Goal: Task Accomplishment & Management: Use online tool/utility

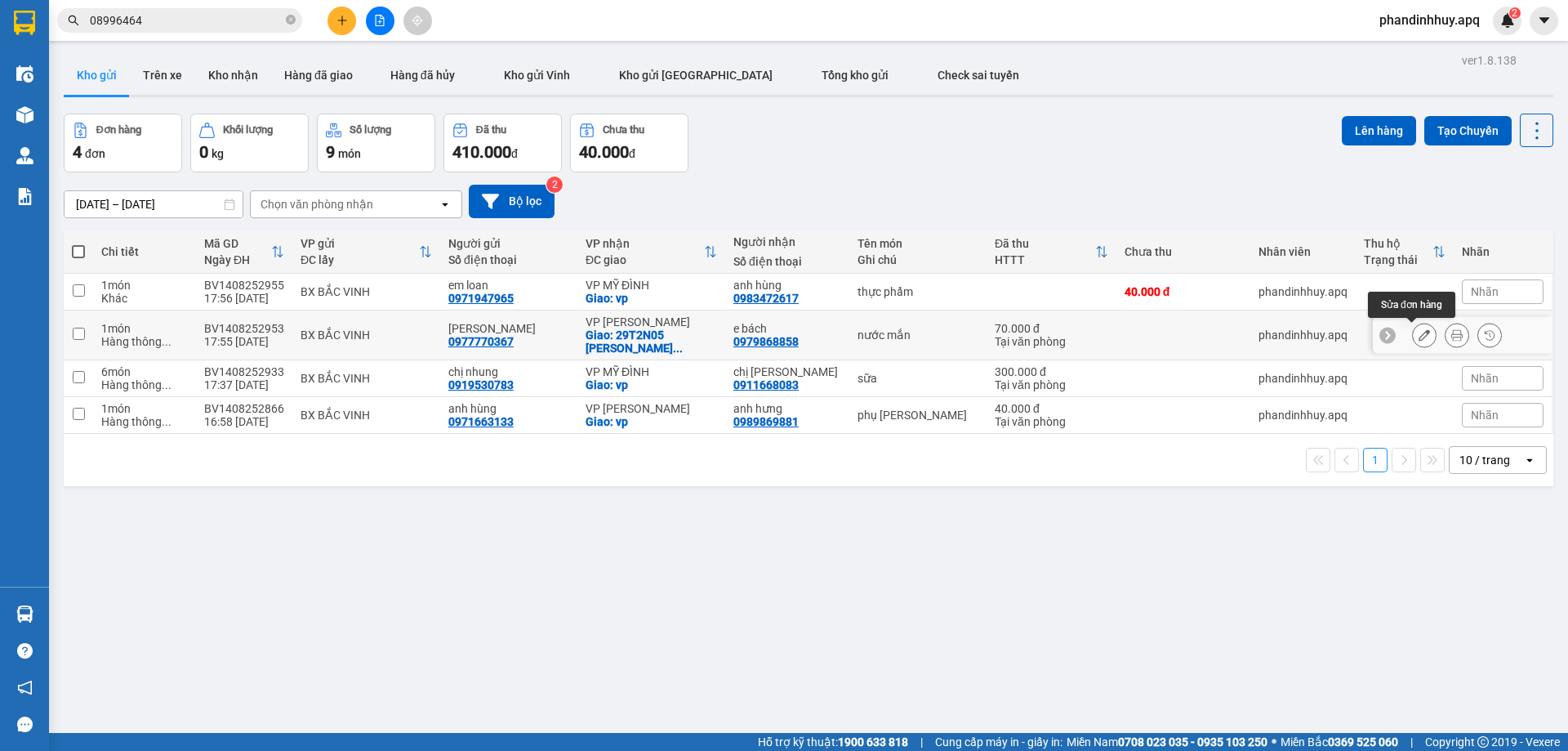
click at [1419, 335] on icon at bounding box center [1424, 335] width 12 height 12
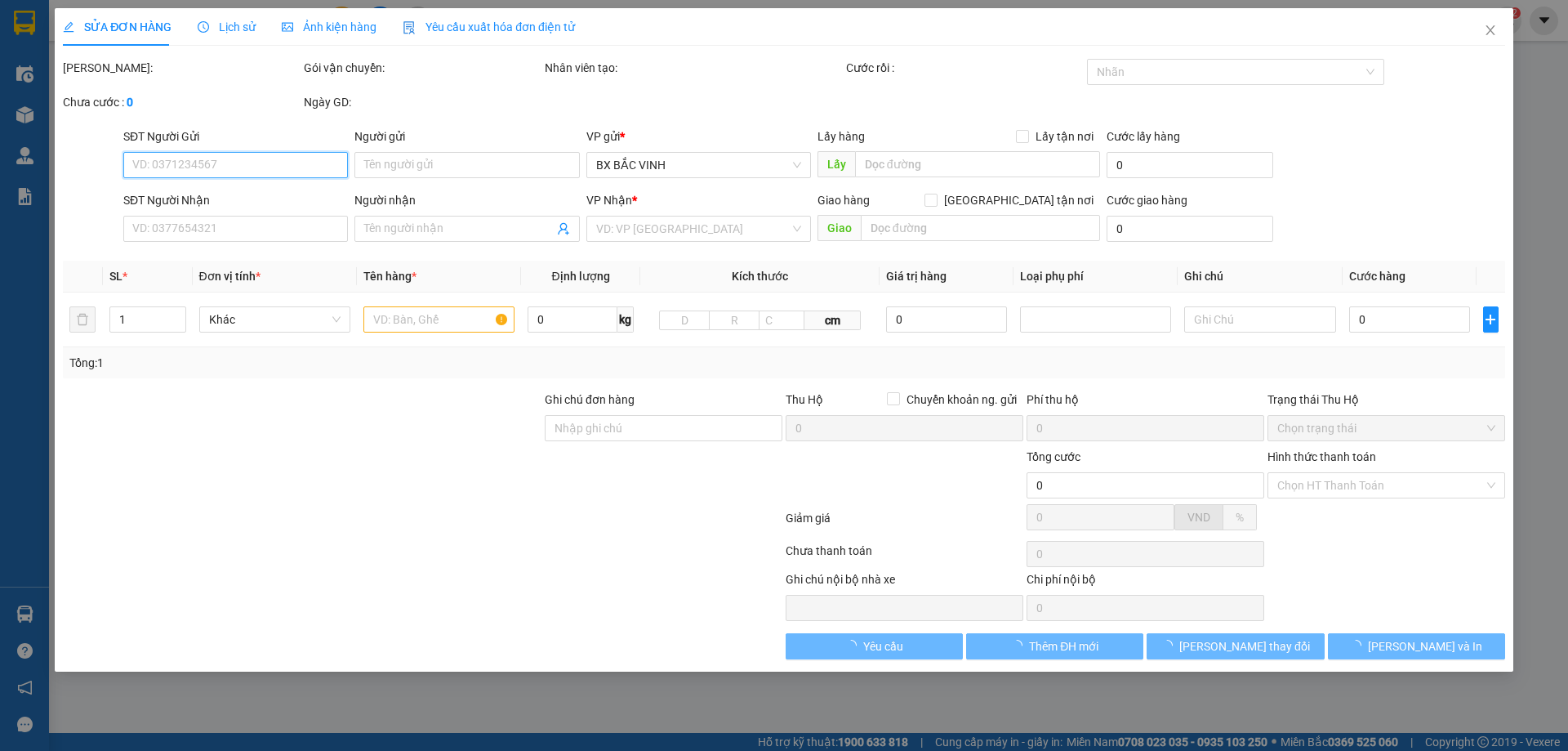
type input "0977770367"
type input "[PERSON_NAME]"
type input "0979868858"
type input "e bách"
checkbox input "true"
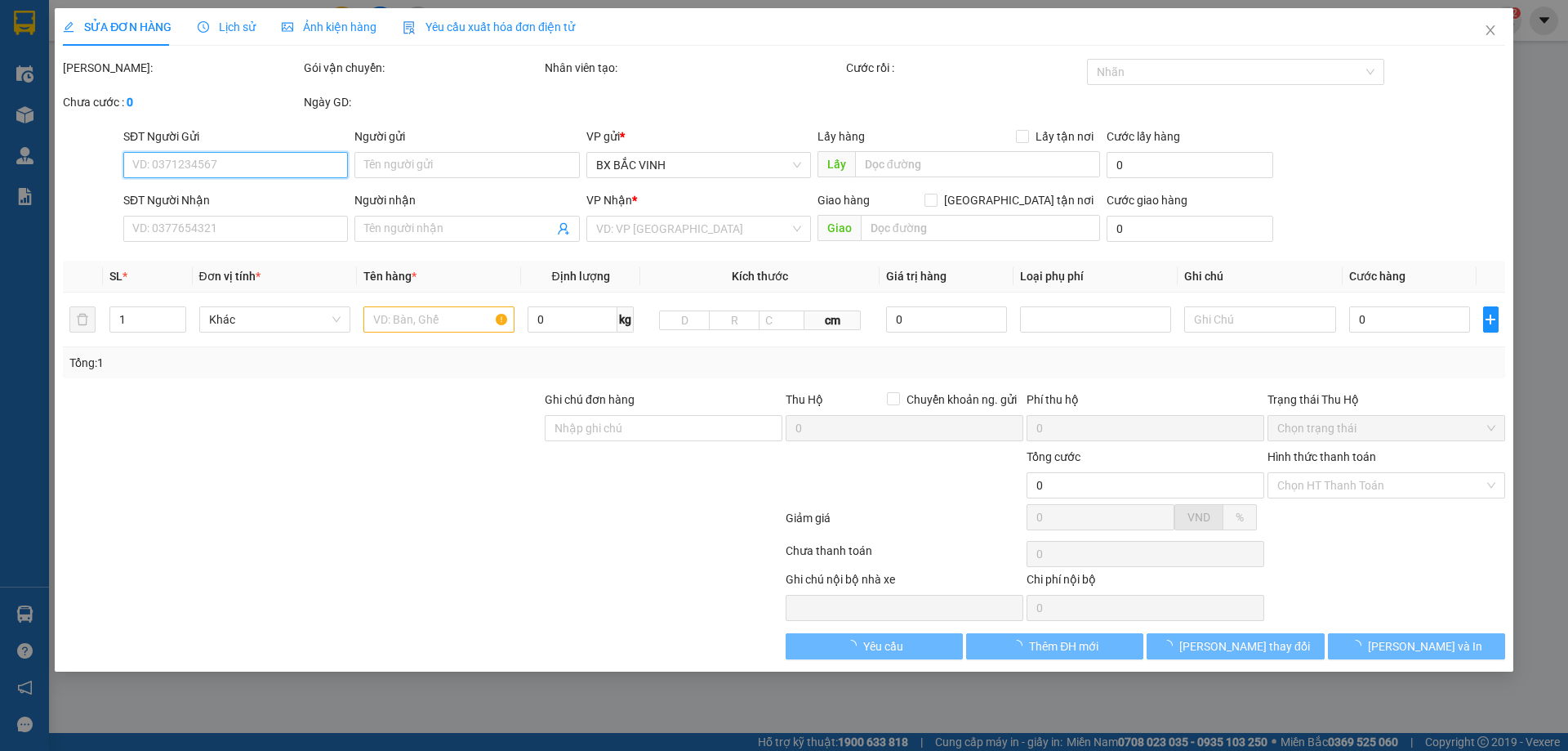
type input "29T2N05 HOÀNG ĐẠO THÙY TRUNG TRUNG HÒA CẦU GIẤY HN"
type input "70.000"
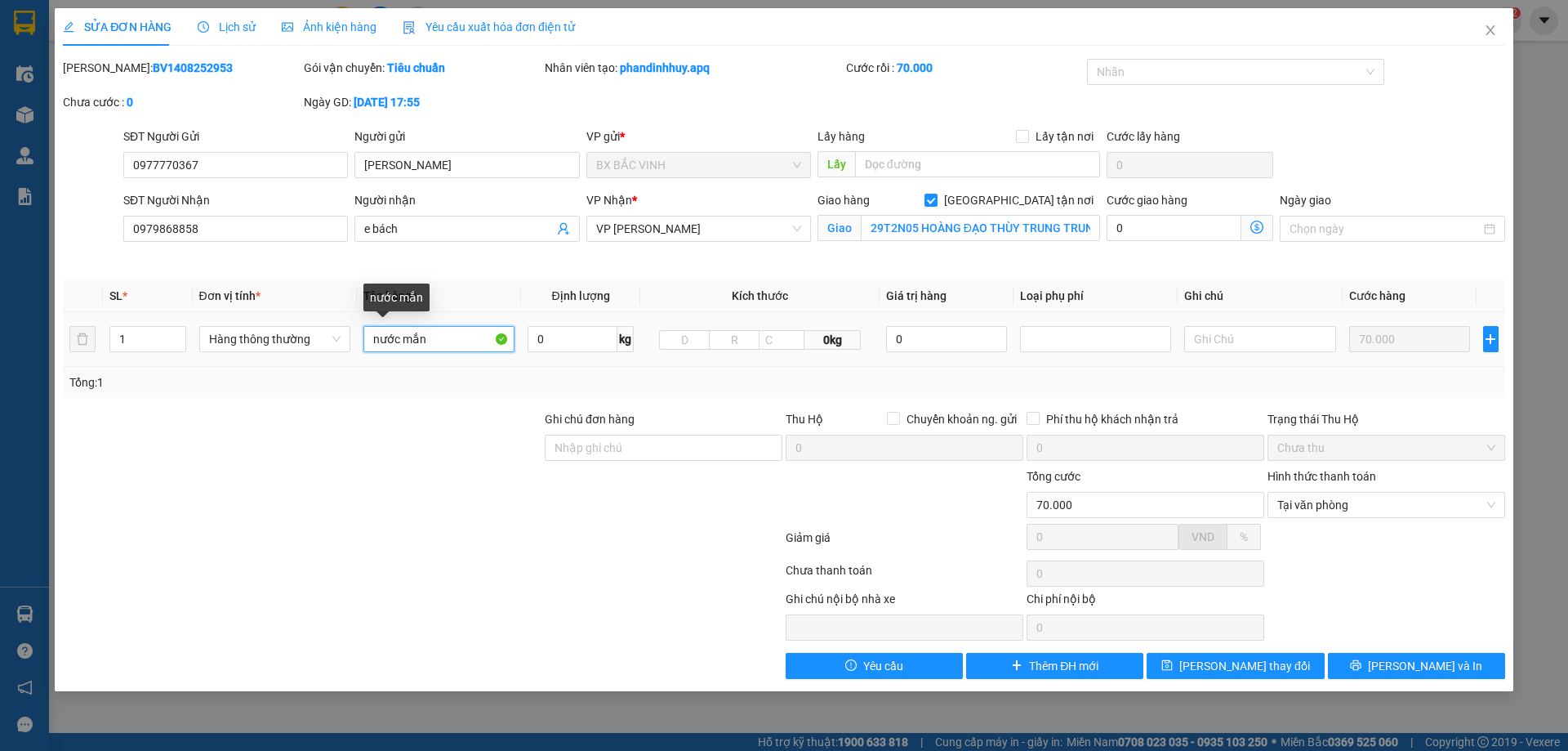
click at [426, 343] on input "nước mắn" at bounding box center [439, 338] width 151 height 26
type input "nước mắm"
click at [1450, 656] on button "[PERSON_NAME] và In" at bounding box center [1416, 666] width 177 height 26
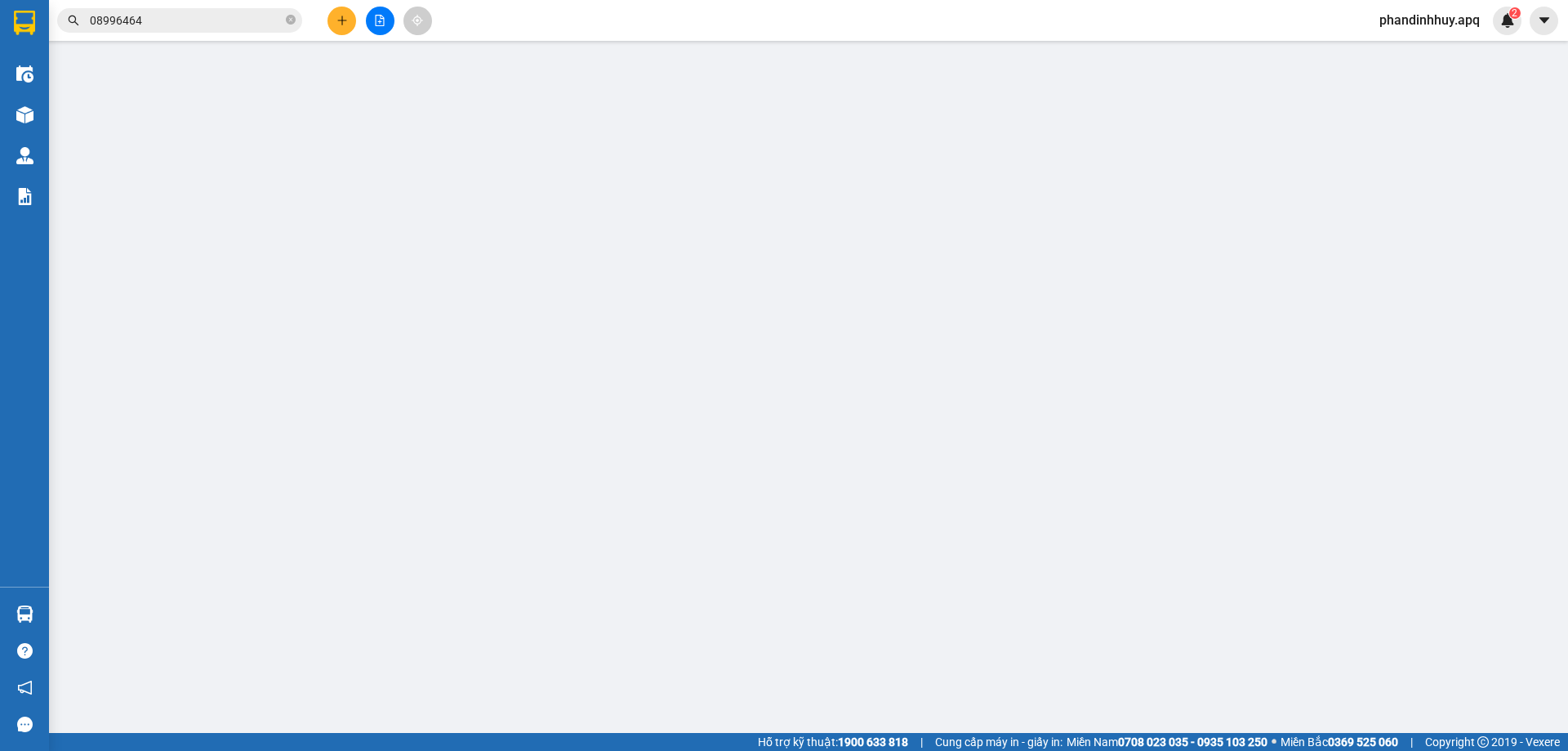
type input "0977770367"
type input "[PERSON_NAME]"
type input "0979868858"
type input "e bách"
checkbox input "true"
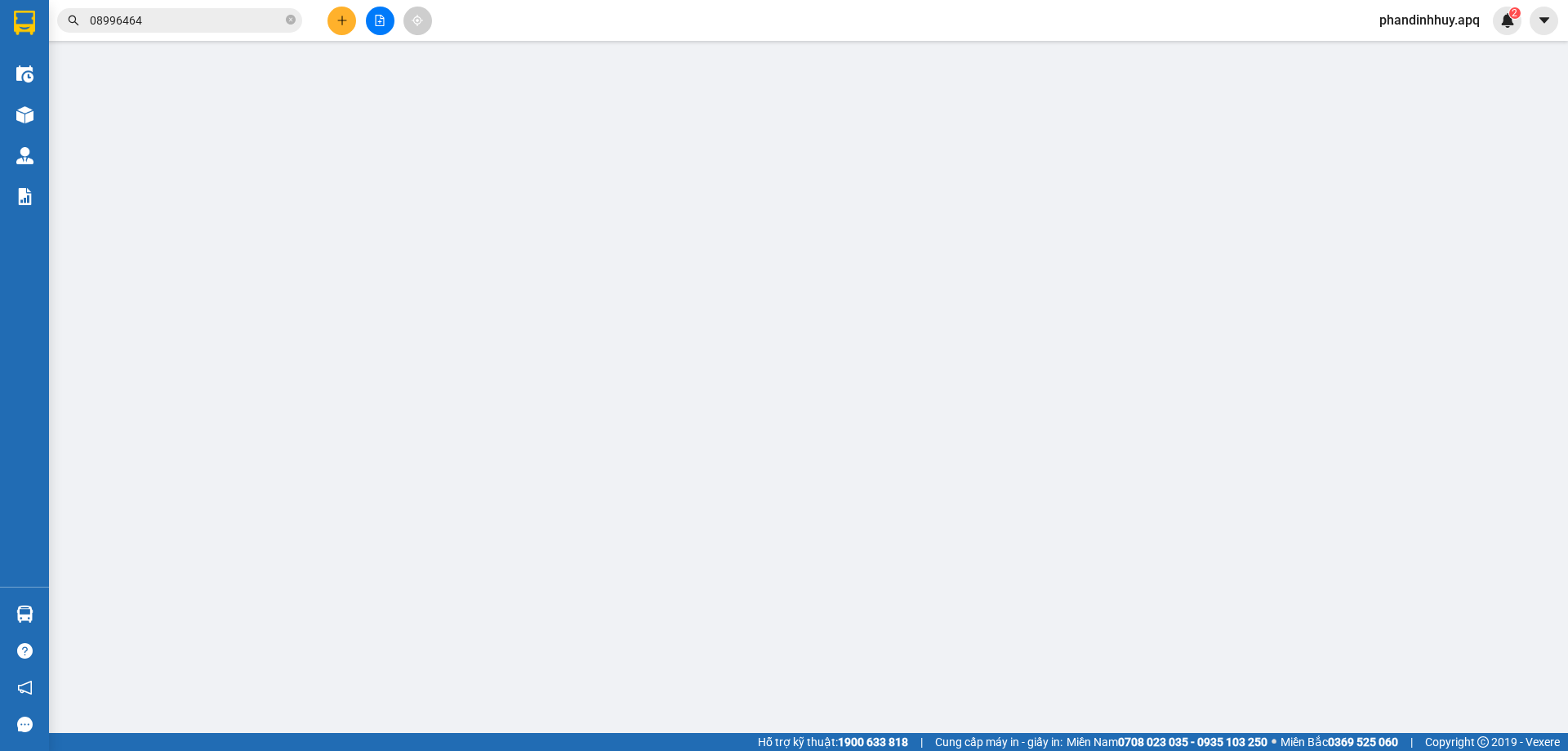
type input "29T2N05 HOÀNG ĐẠO THÙY TRUNG TRUNG HÒA CẦU GIẤY HN"
type input "70.000"
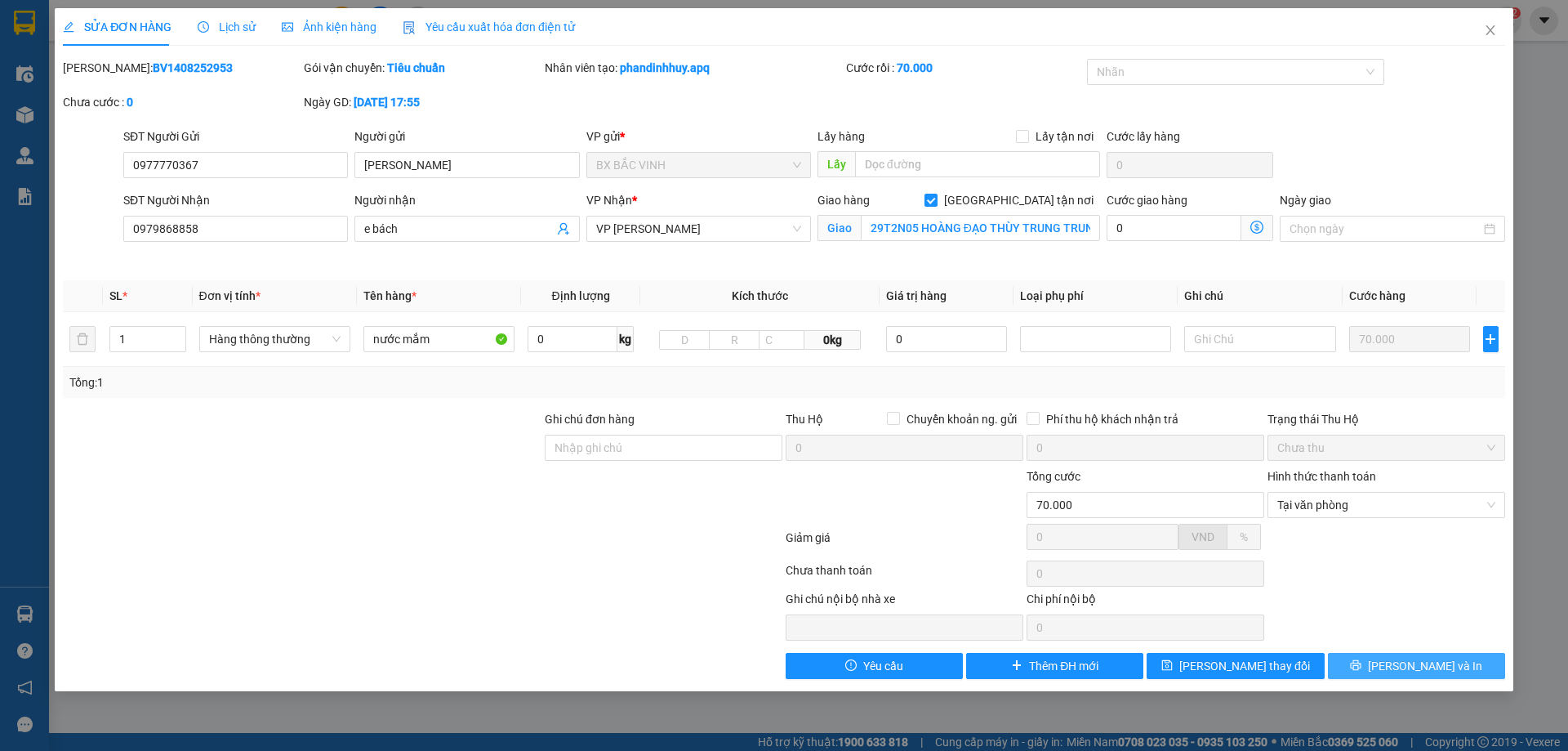
click at [1417, 662] on span "[PERSON_NAME] và In" at bounding box center [1425, 666] width 115 height 18
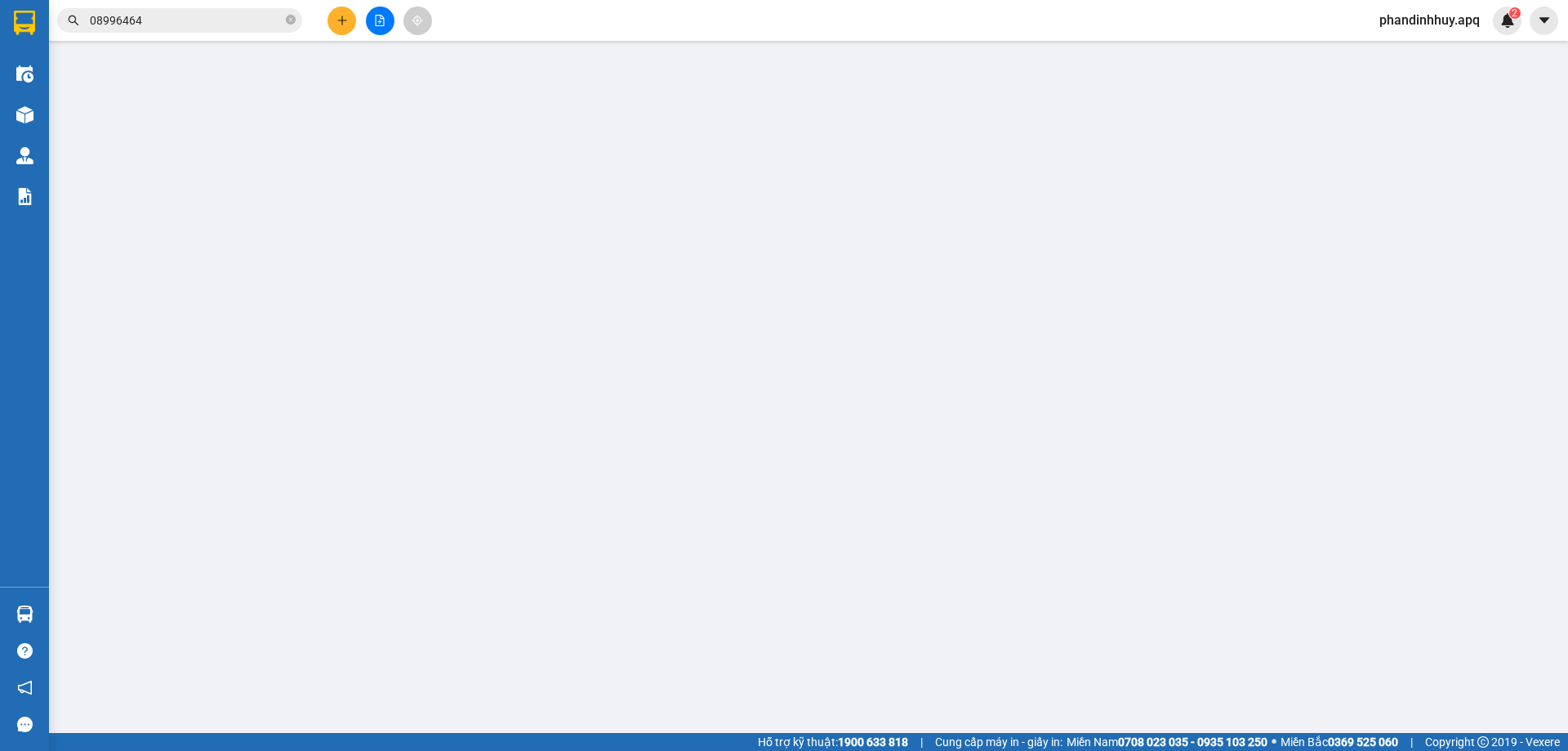
type input "0977770367"
type input "[PERSON_NAME]"
type input "0979868858"
type input "e bách"
checkbox input "true"
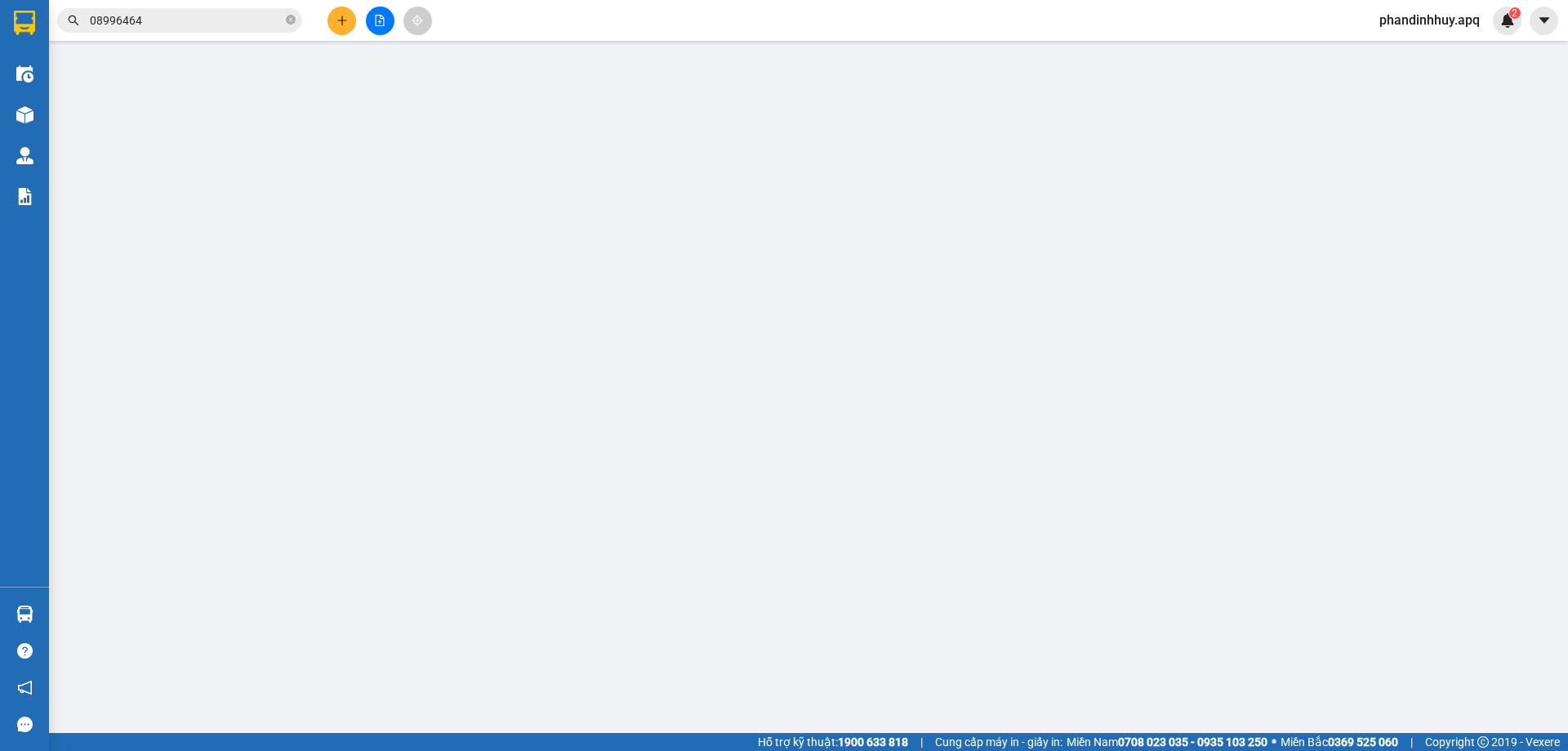
type input "29T2N05 HOÀNG ĐẠO THÙY TRUNG TRUNG HÒA CẦU GIẤY HN"
type input "70.000"
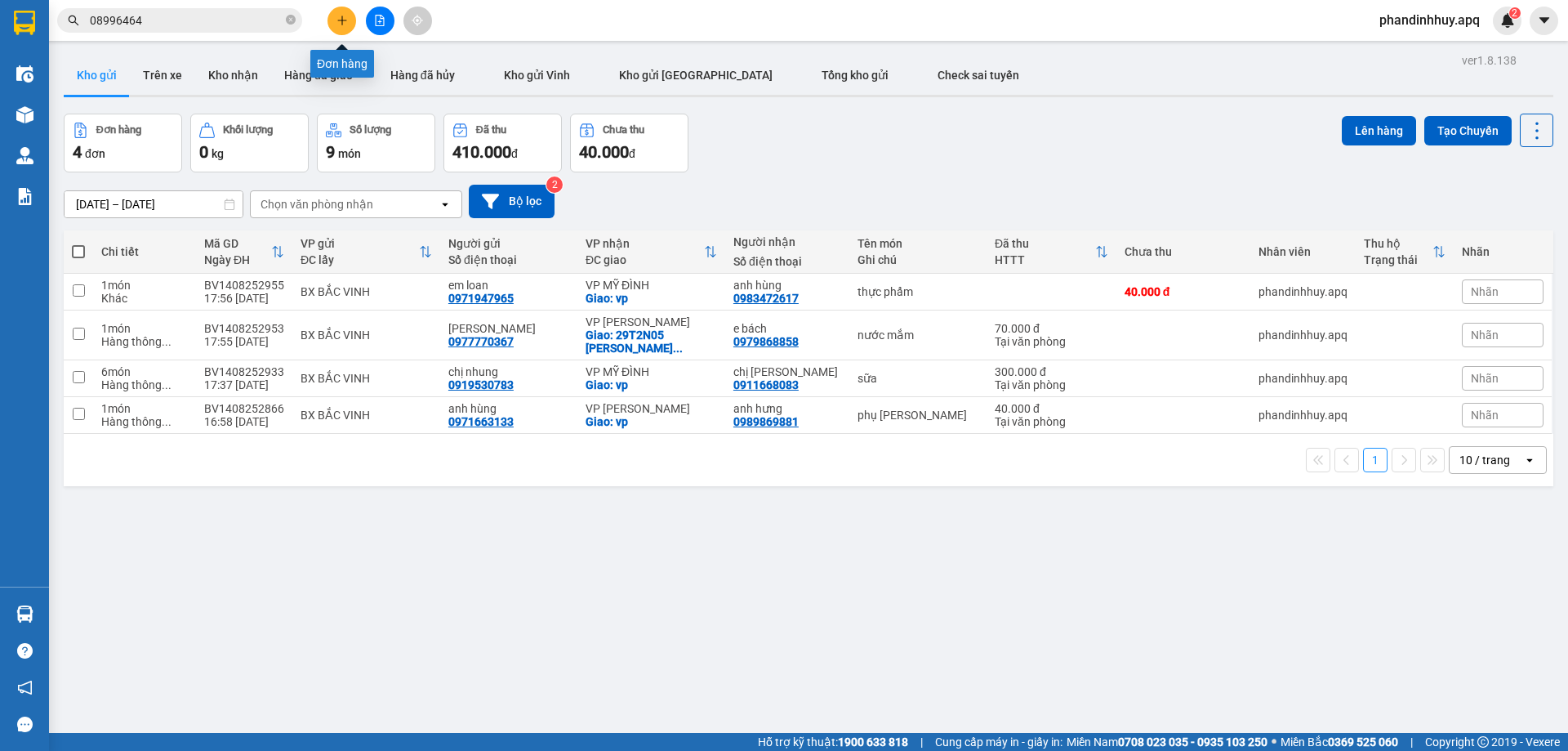
click at [350, 18] on button at bounding box center [342, 20] width 28 height 28
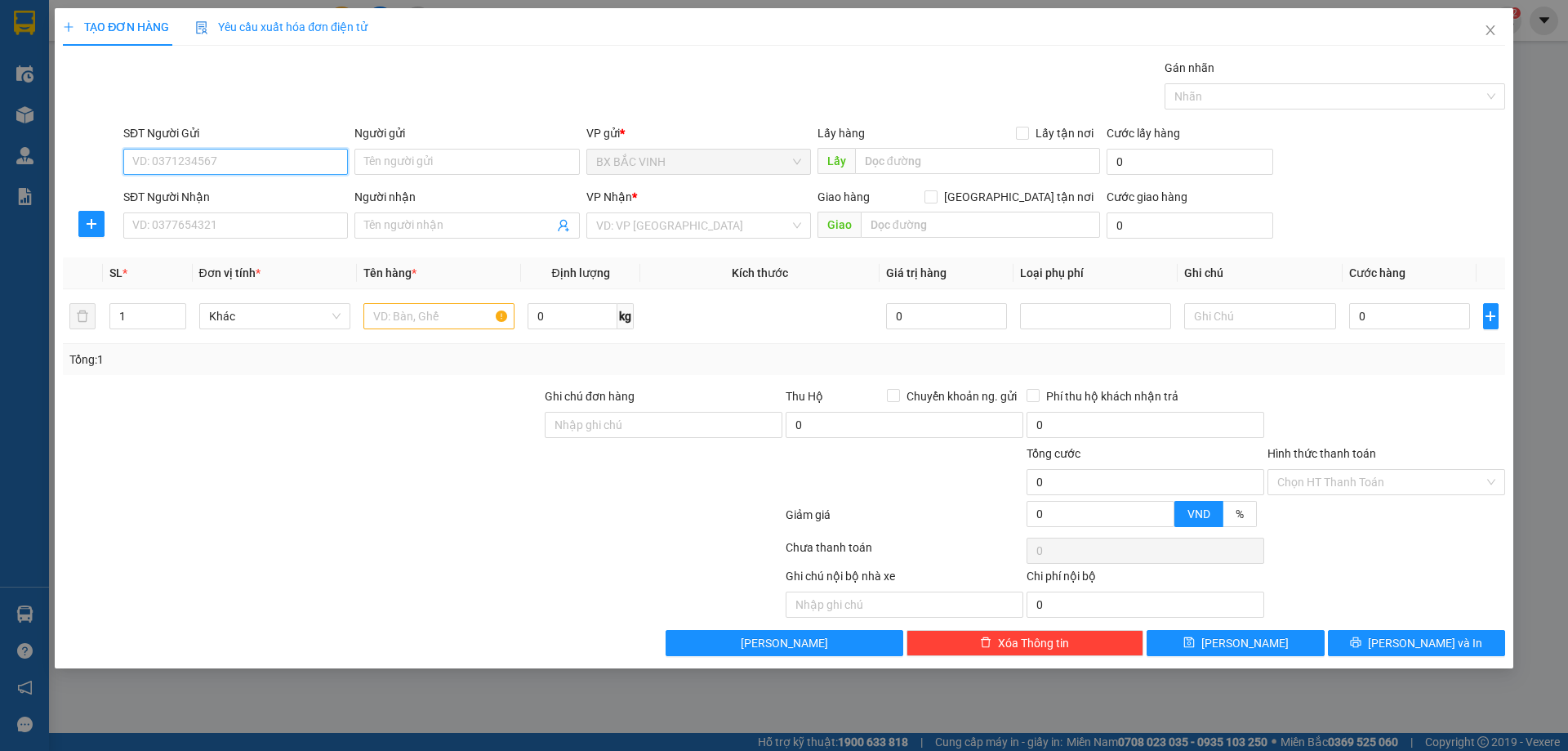
click at [270, 155] on input "SĐT Người Gửi" at bounding box center [236, 161] width 224 height 26
click at [268, 165] on input "SĐT Người Gửi" at bounding box center [236, 161] width 224 height 26
drag, startPoint x: 184, startPoint y: 158, endPoint x: 181, endPoint y: 224, distance: 66.1
click at [184, 162] on input "03625165734" at bounding box center [236, 161] width 224 height 26
type input "0362516734"
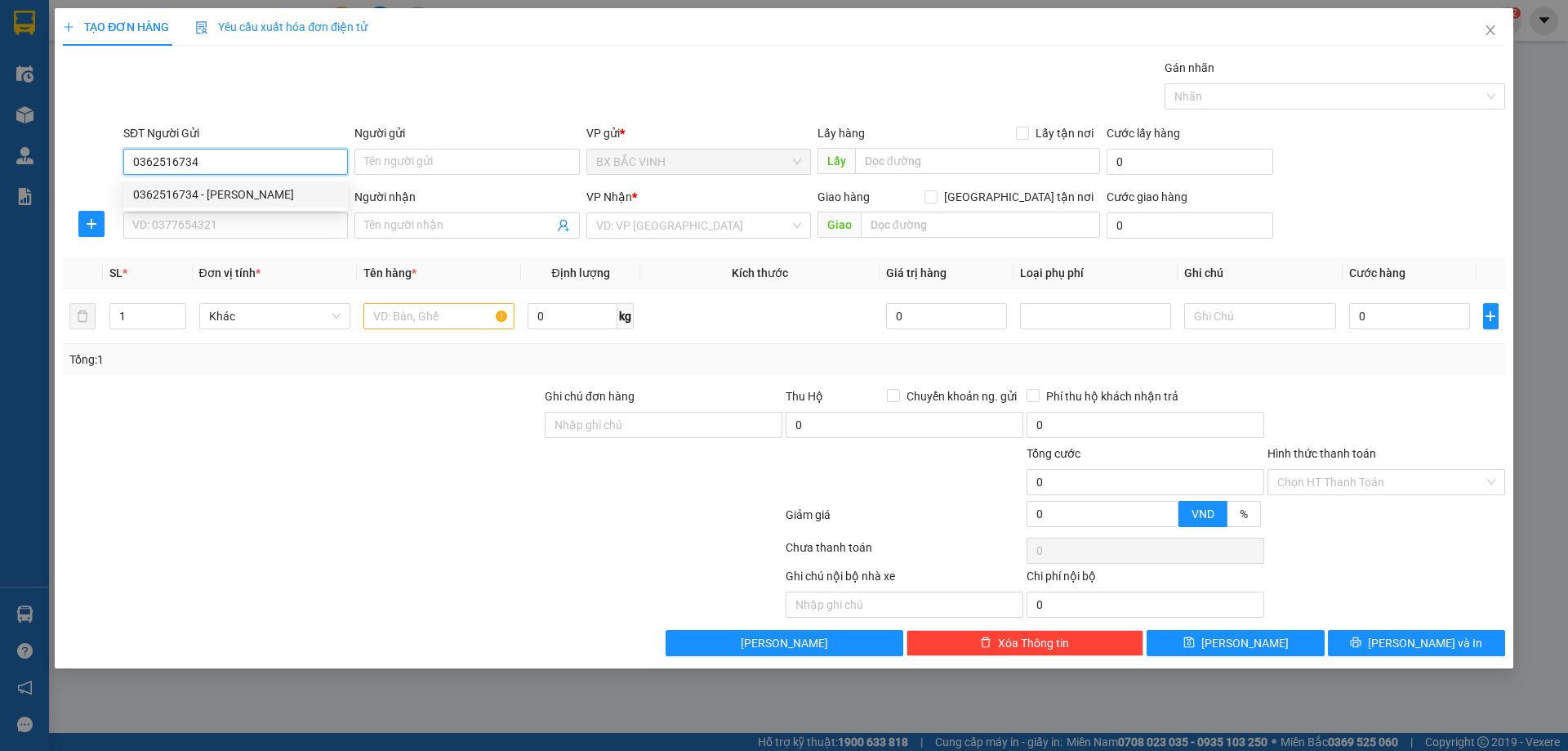
click at [228, 193] on div "0362516734 - cao thị vinh" at bounding box center [236, 194] width 205 height 18
type input "[PERSON_NAME]"
type input "0362516734"
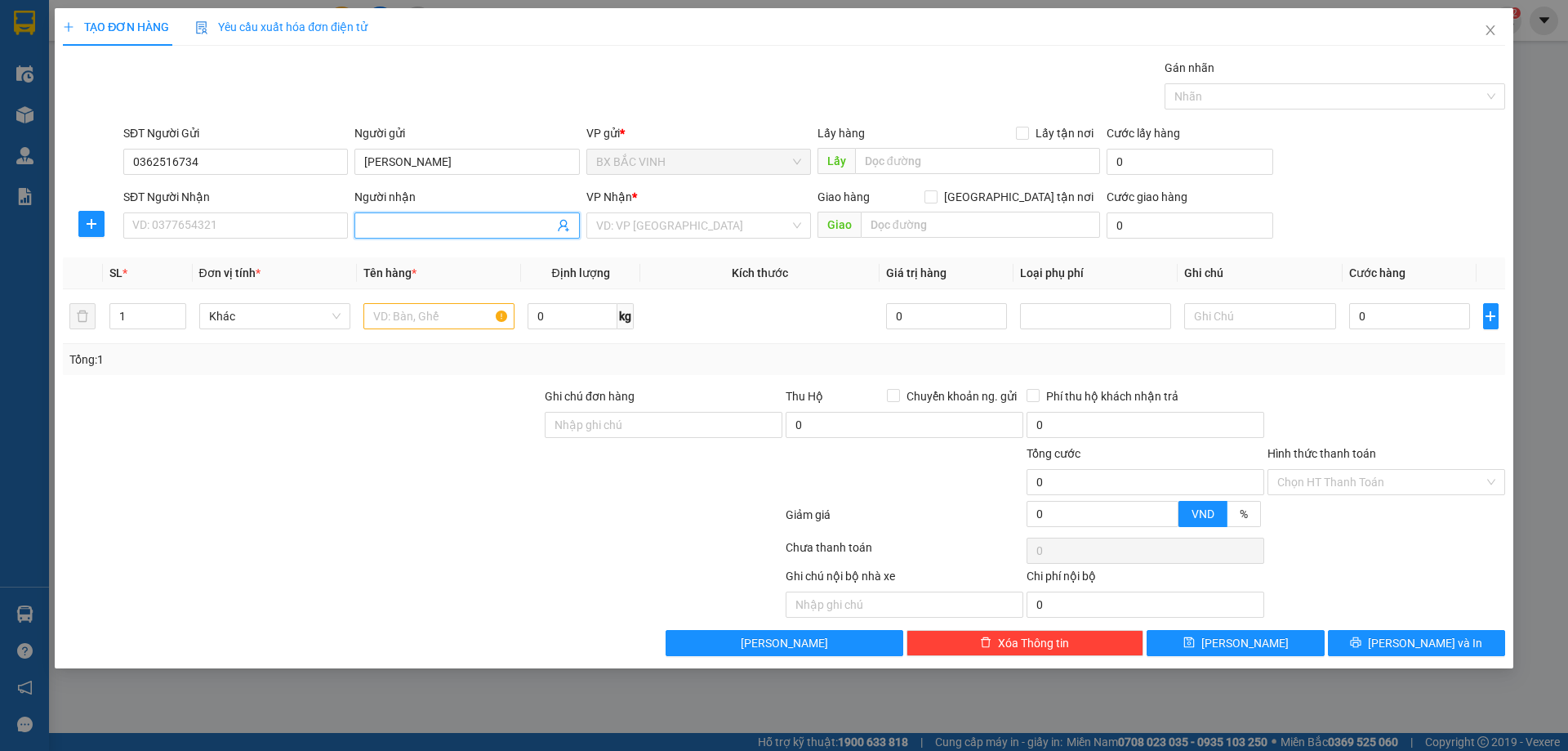
click at [559, 224] on icon "user-add" at bounding box center [563, 225] width 13 height 13
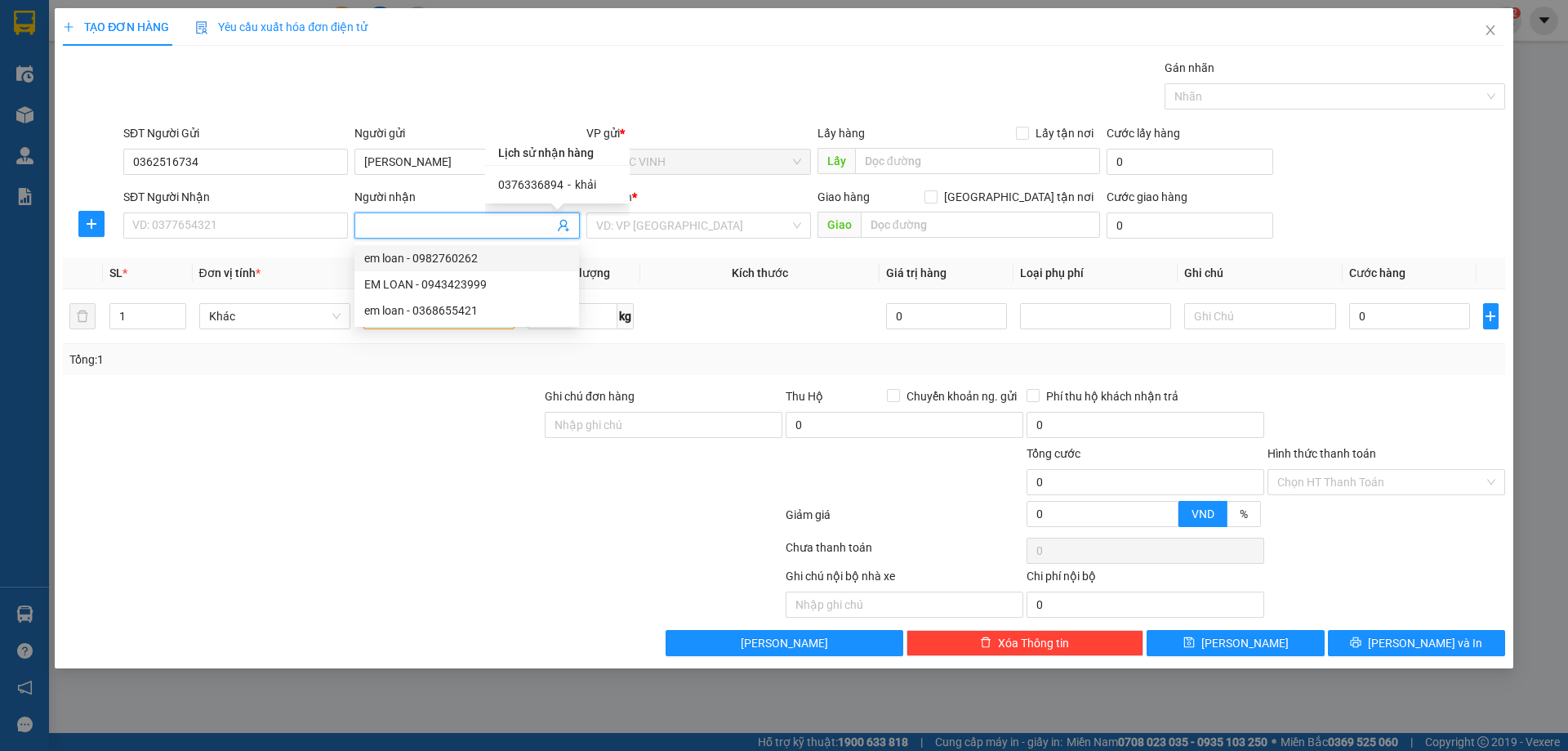
click at [582, 187] on span "khải" at bounding box center [585, 184] width 21 height 13
type input "0376336894"
type input "khải"
type input "vp"
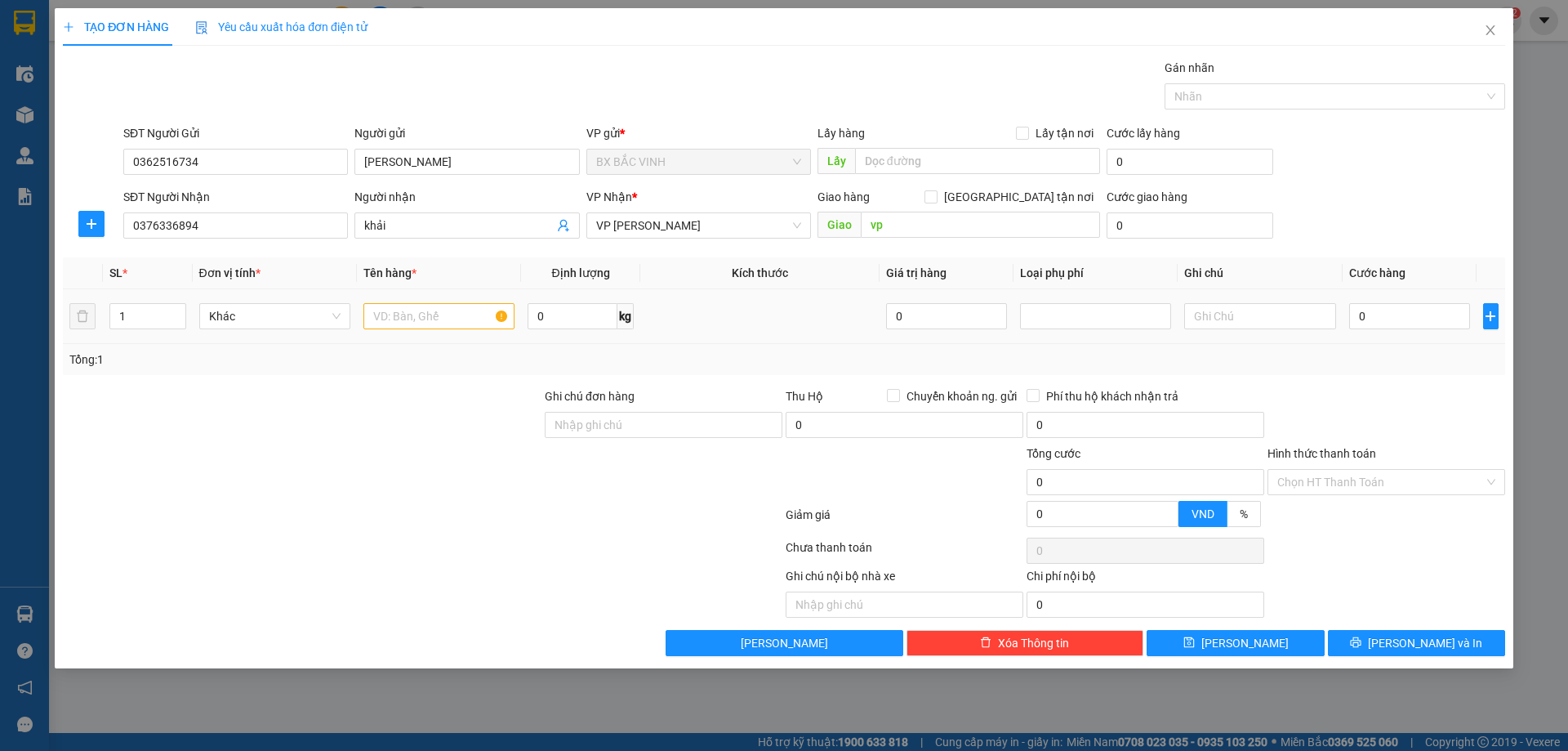
drag, startPoint x: 416, startPoint y: 293, endPoint x: 414, endPoint y: 322, distance: 29.1
click at [415, 295] on td at bounding box center [438, 317] width 165 height 55
click at [415, 324] on input "text" at bounding box center [439, 316] width 151 height 26
type input "thực phẩm"
click at [1419, 323] on input "0" at bounding box center [1410, 316] width 122 height 26
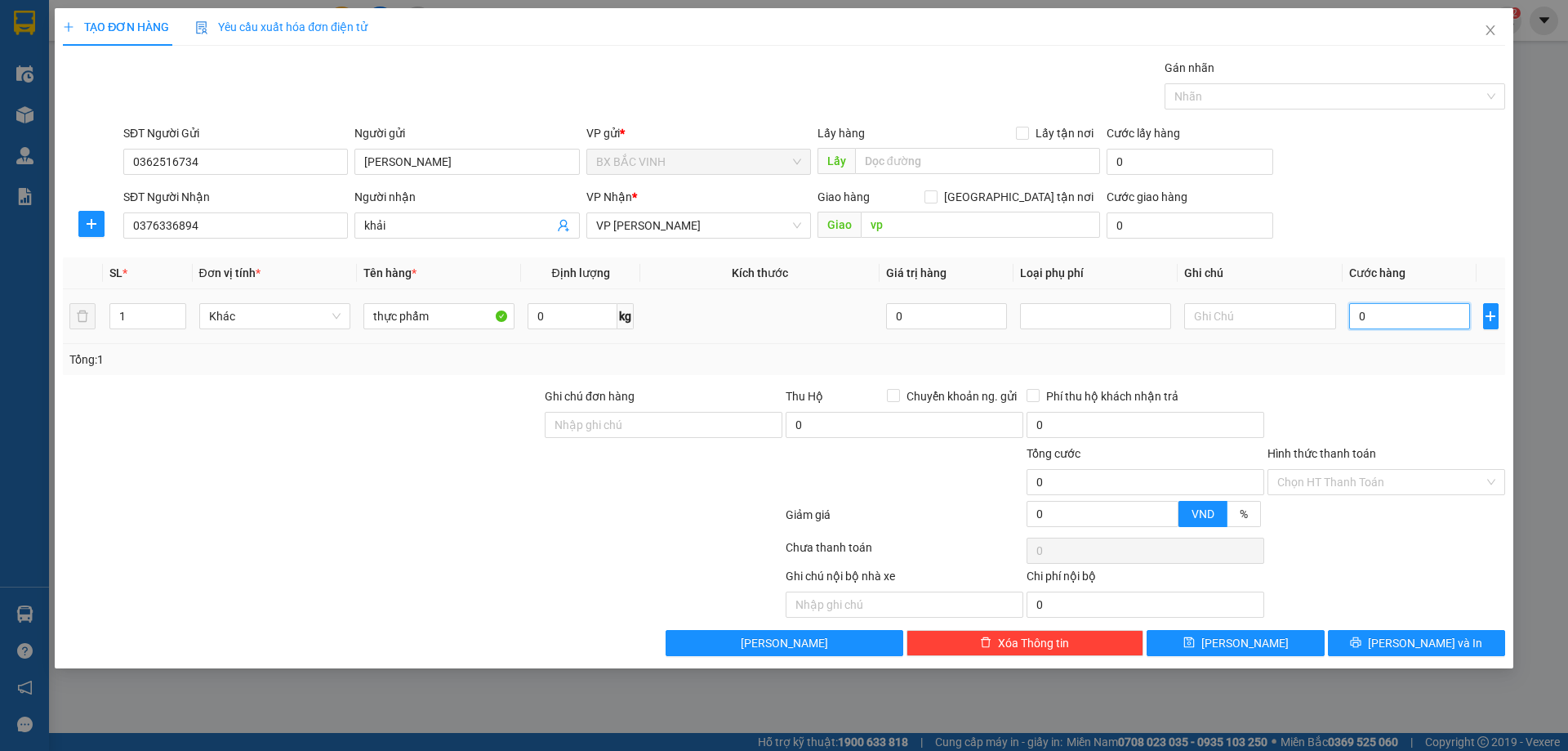
type input "5"
type input "50"
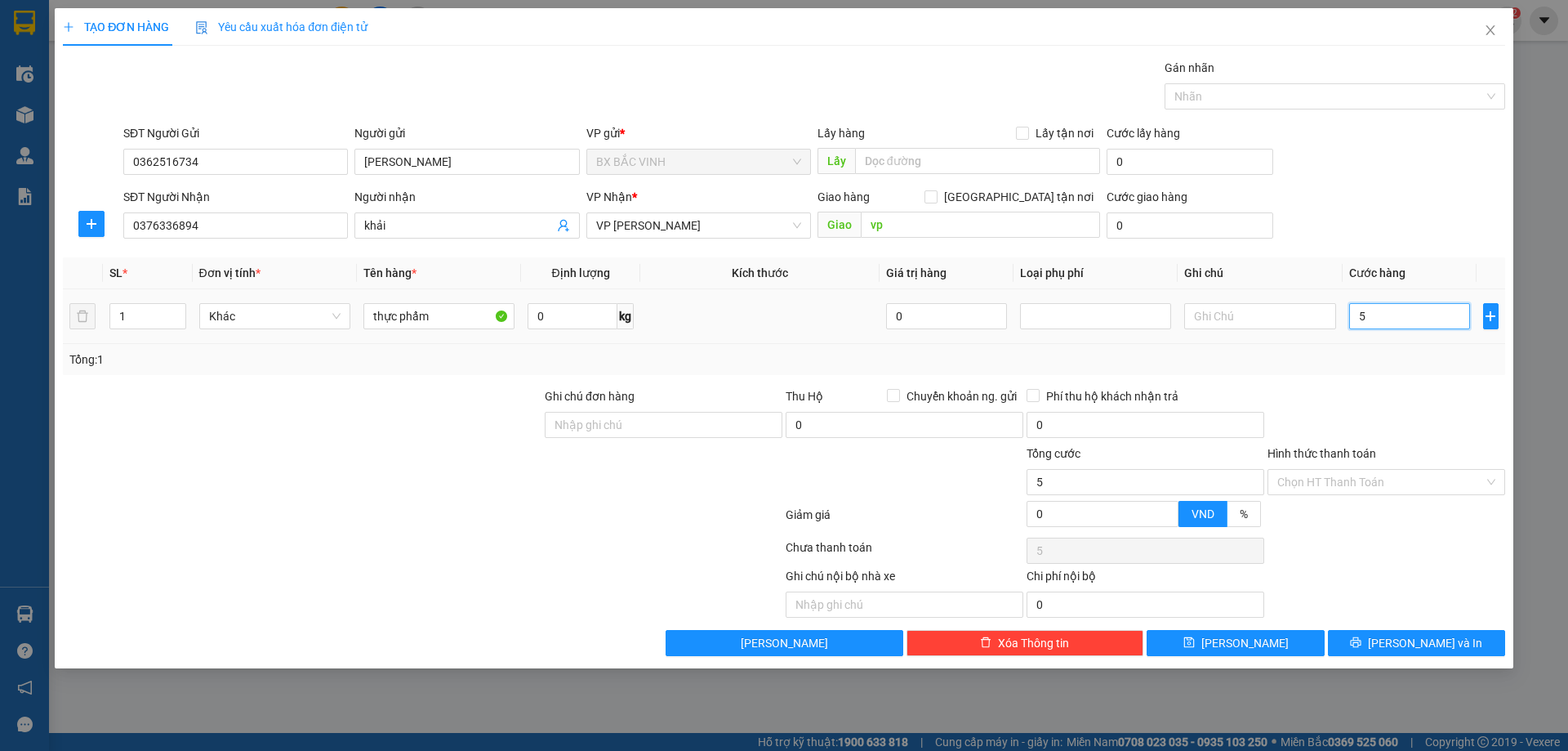
type input "50"
type input "500"
type input "5.000"
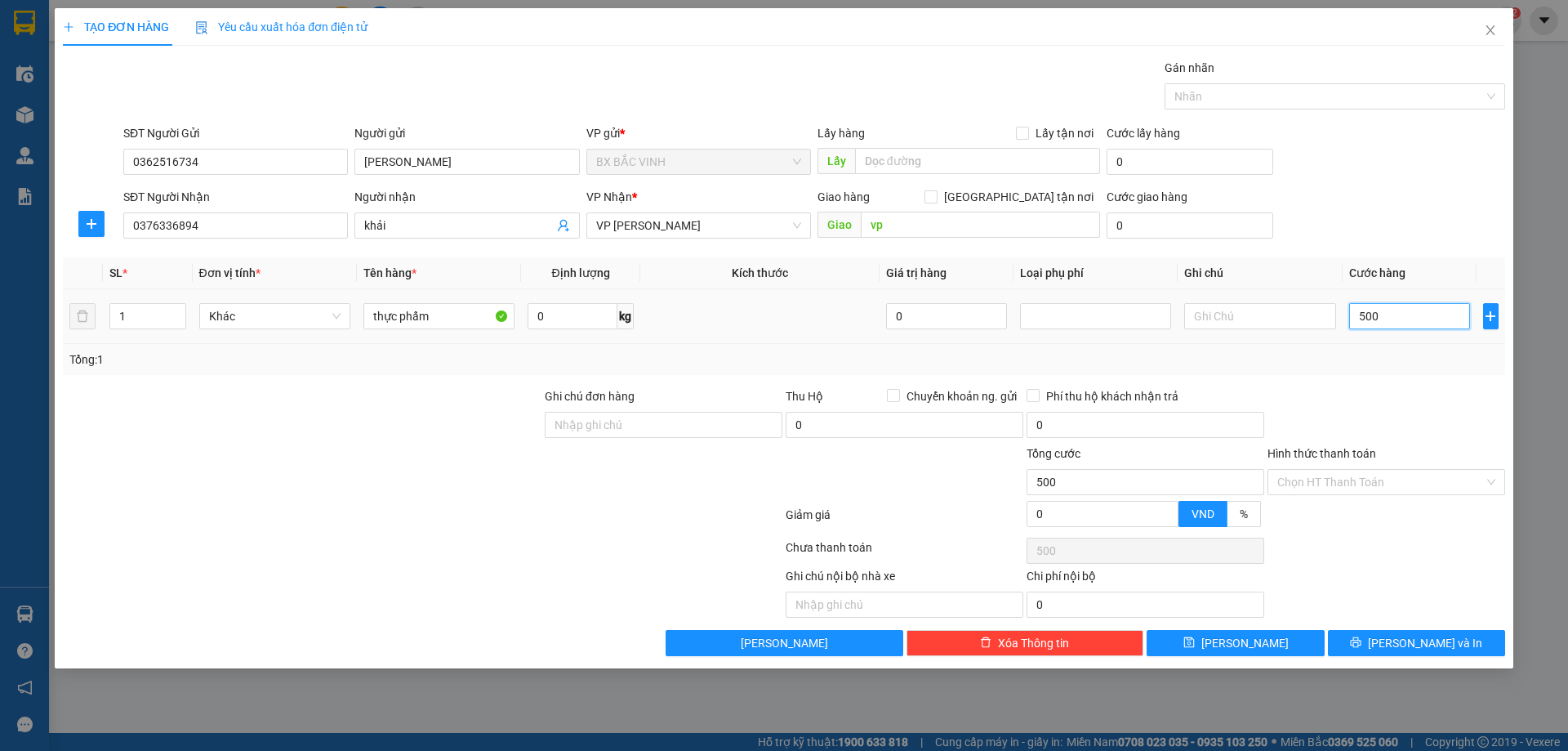
type input "5.000"
type input "50.000"
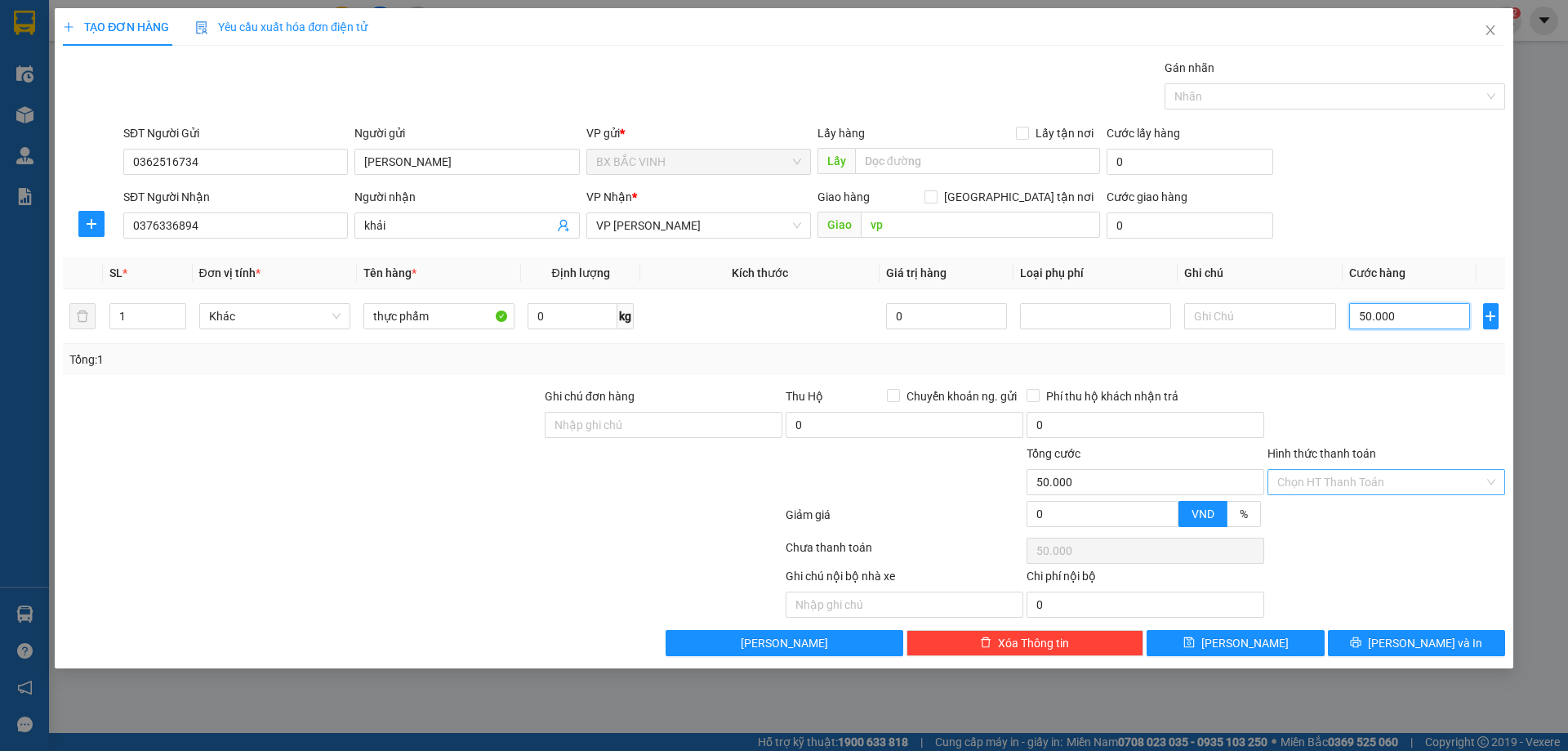
type input "50.000"
click at [1399, 476] on input "Hình thức thanh toán" at bounding box center [1380, 482] width 206 height 25
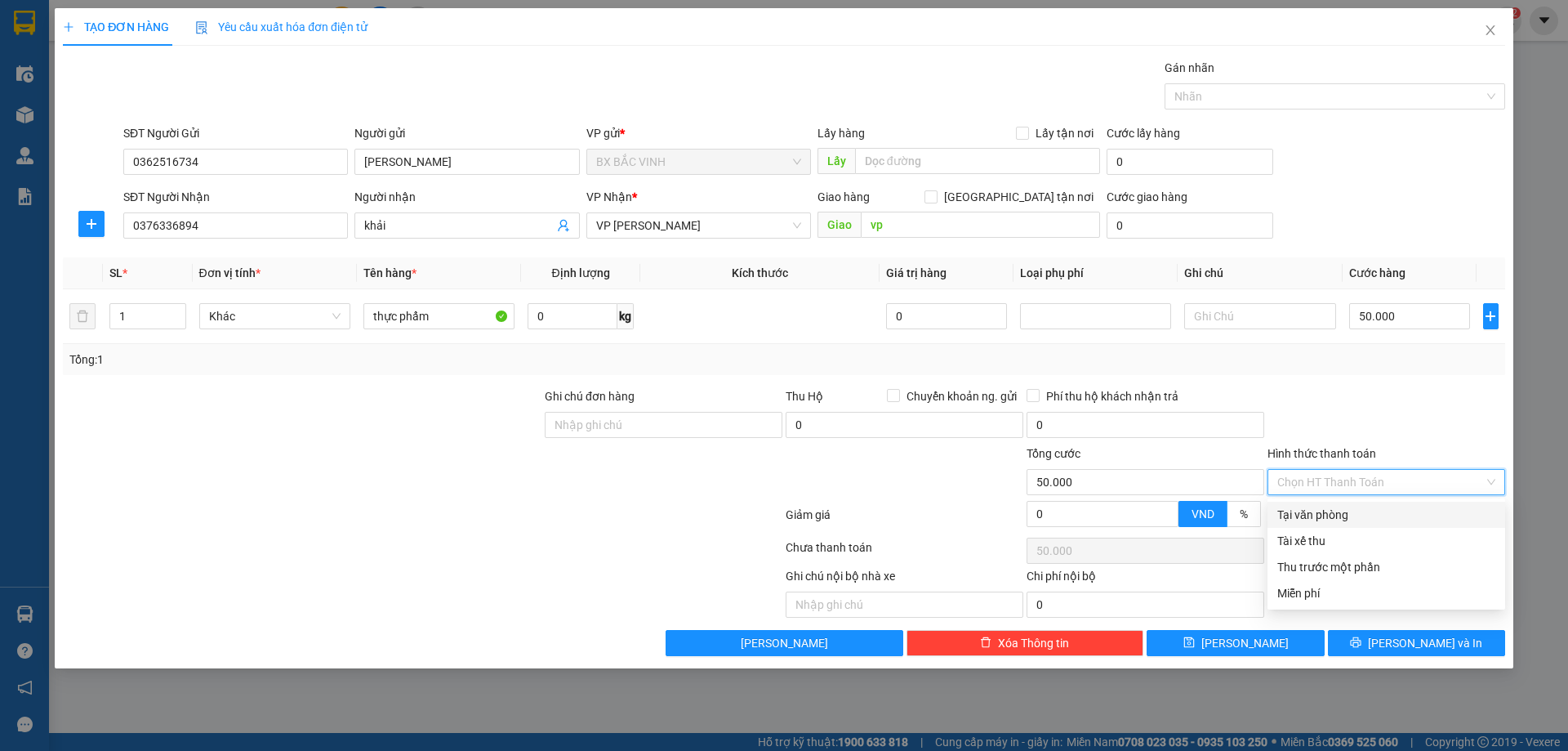
click at [1354, 519] on div "Tại văn phòng" at bounding box center [1386, 514] width 218 height 18
type input "0"
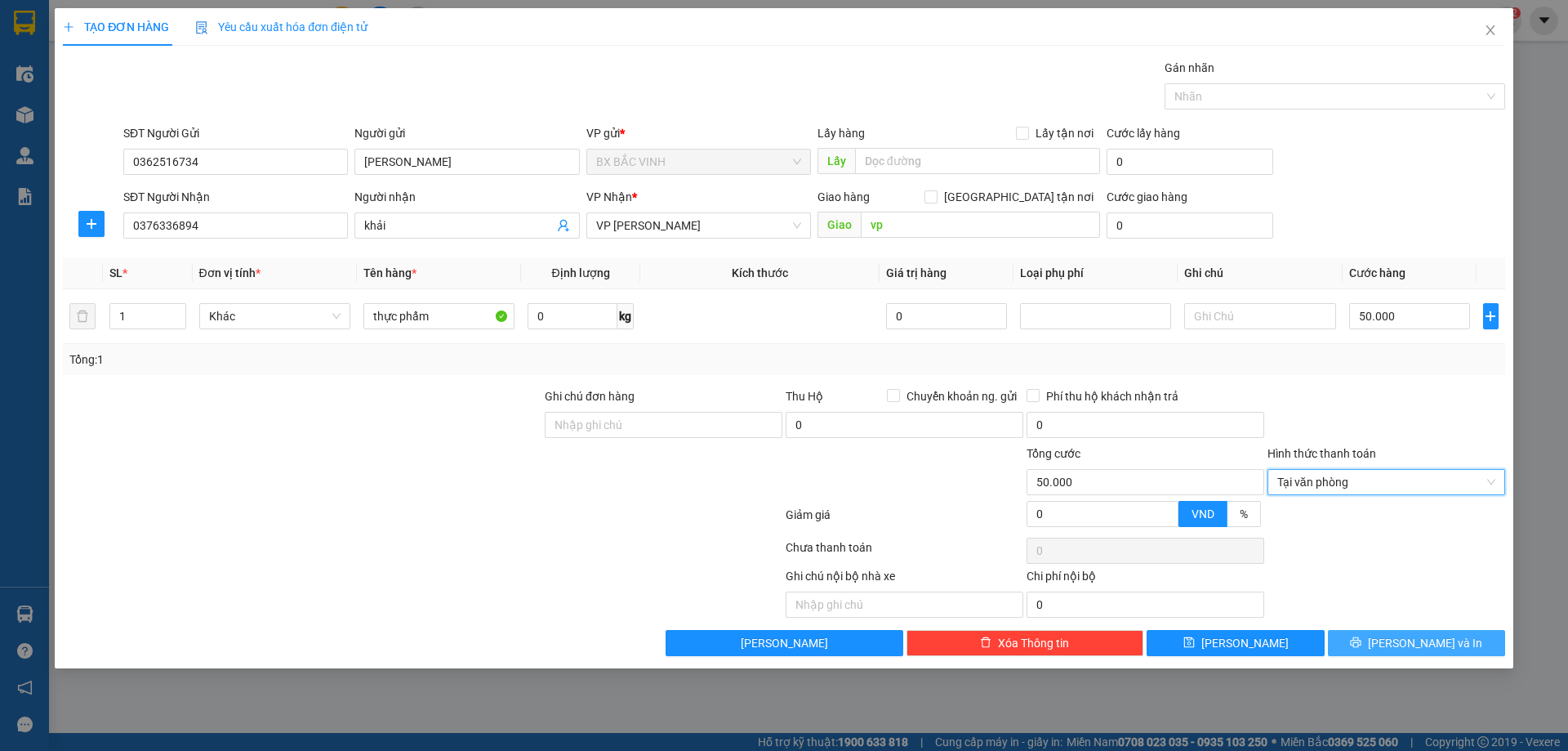
click at [1379, 642] on button "[PERSON_NAME] và In" at bounding box center [1416, 642] width 177 height 26
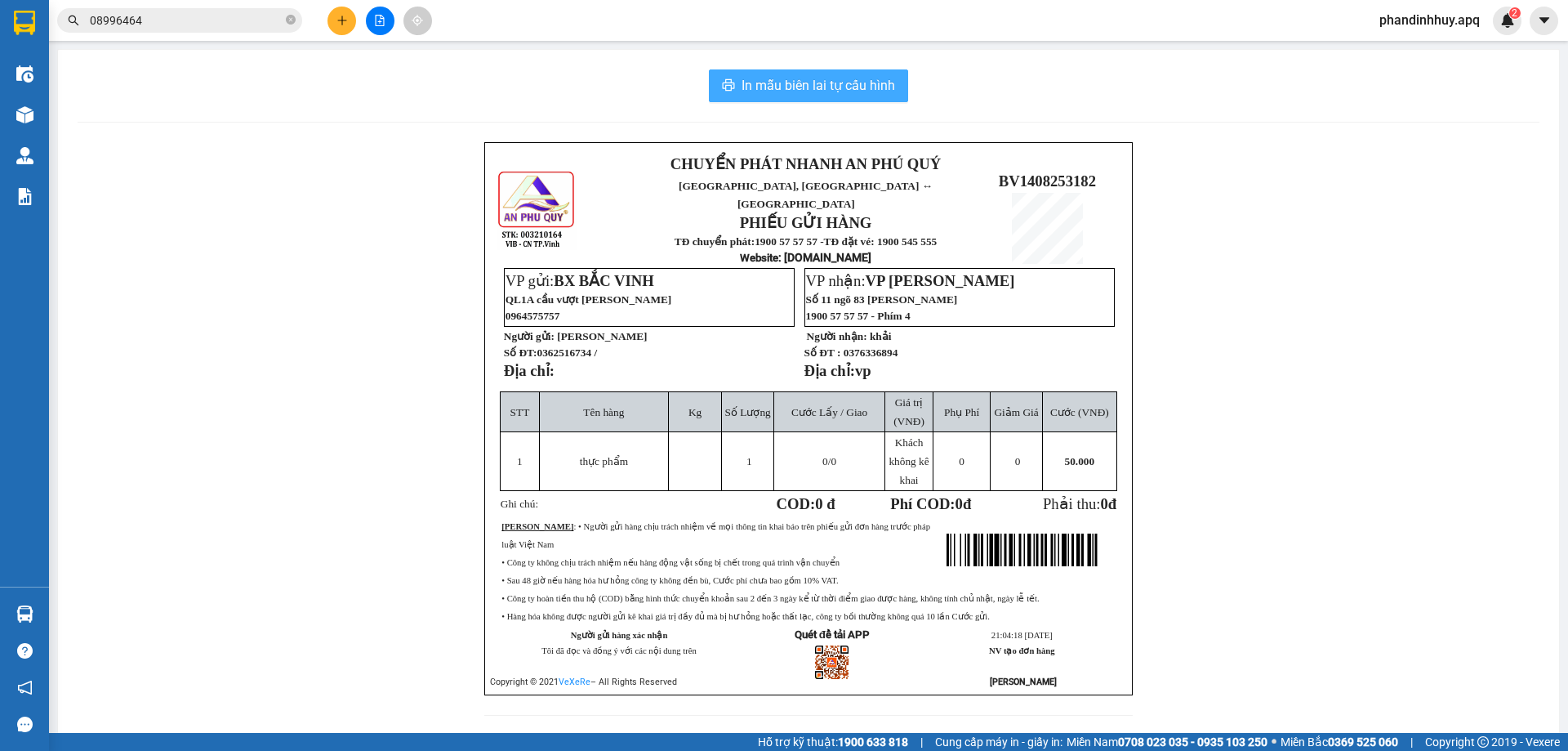
click at [809, 78] on span "In mẫu biên lai tự cấu hình" at bounding box center [818, 85] width 154 height 20
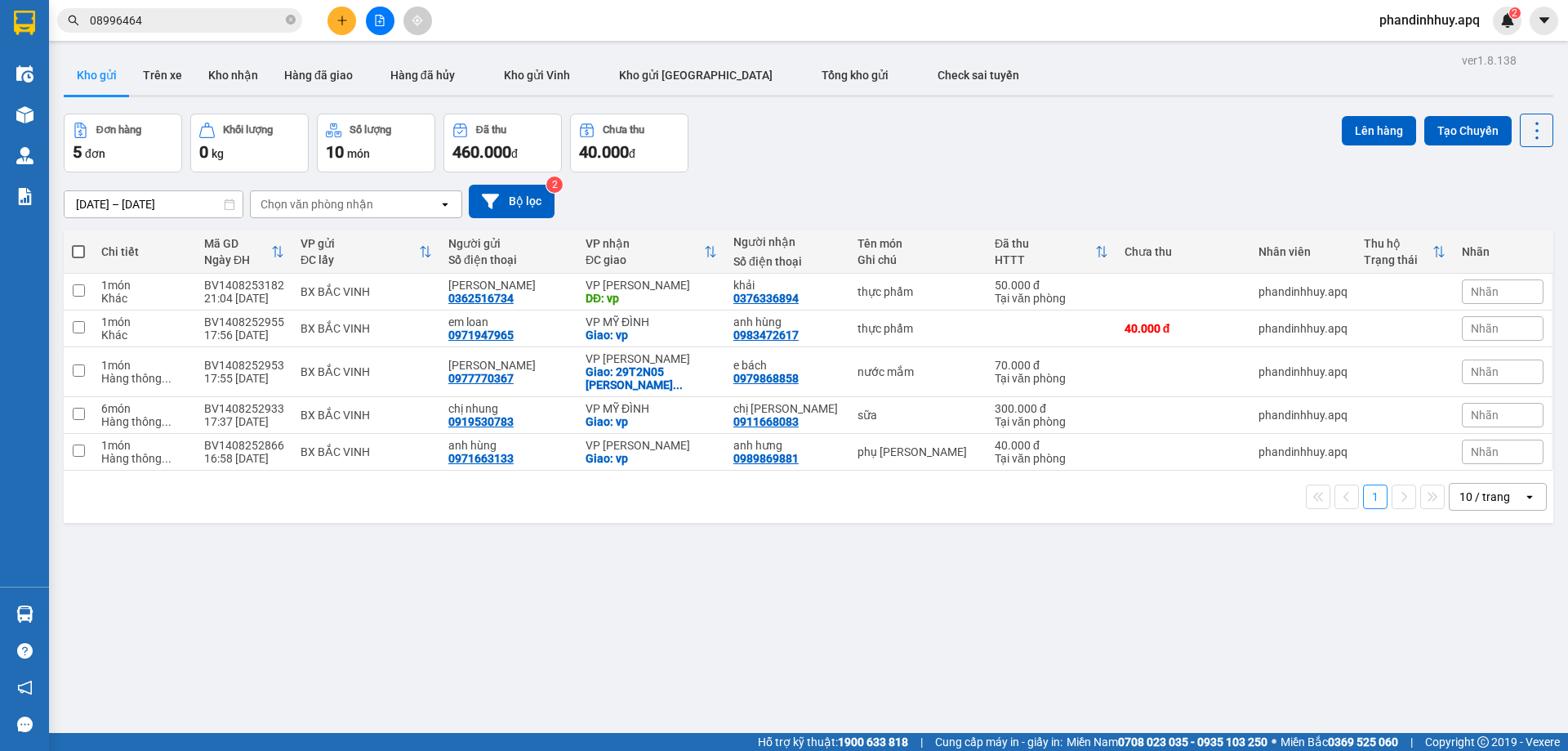
click at [1432, 19] on span "phandinhhuy.apq" at bounding box center [1429, 20] width 126 height 20
click at [1395, 52] on span "Đăng xuất" at bounding box center [1436, 51] width 93 height 18
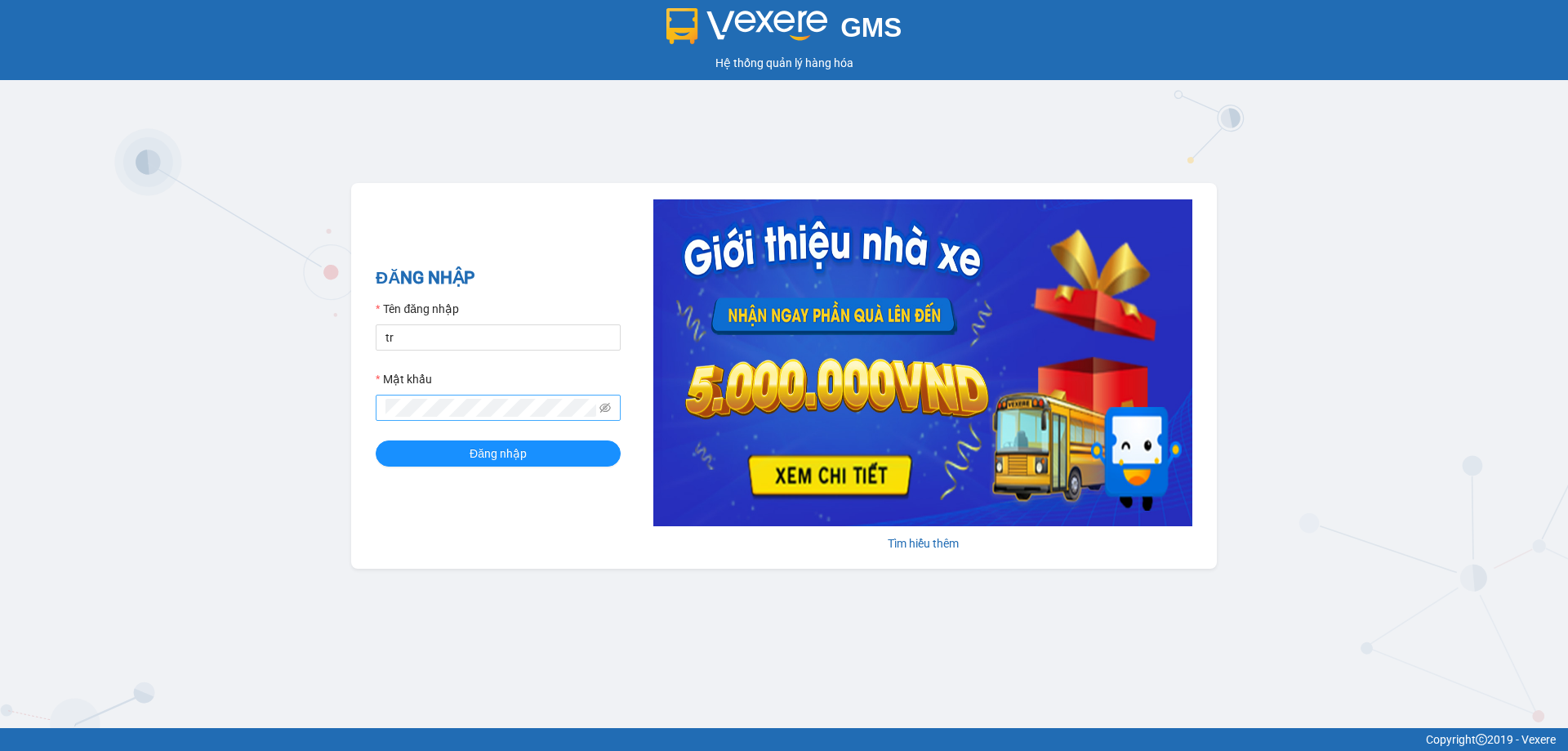
type input "tronghoang.apq"
click at [375, 440] on button "Đăng nhập" at bounding box center [497, 453] width 245 height 26
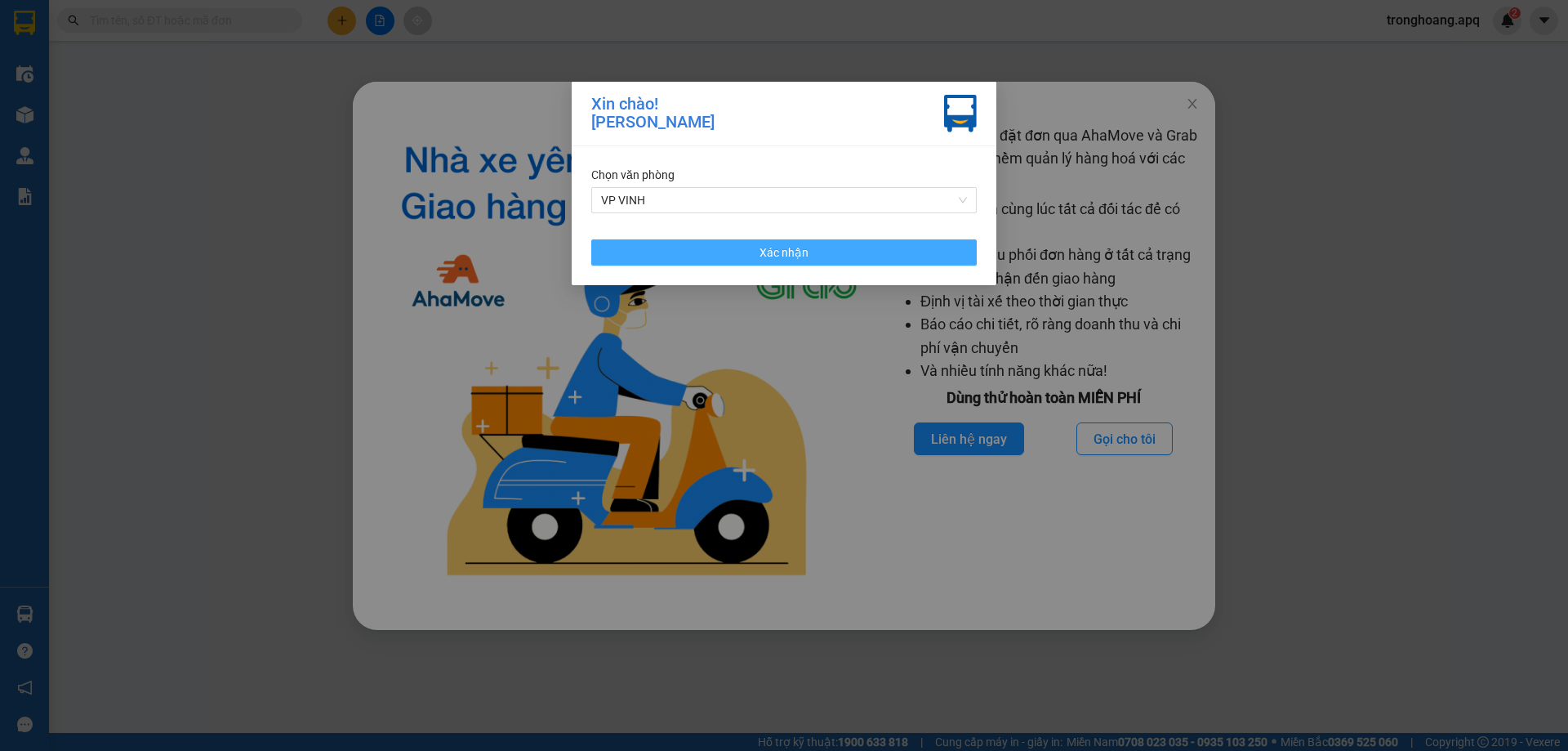
click at [708, 254] on button "Xác nhận" at bounding box center [784, 252] width 385 height 26
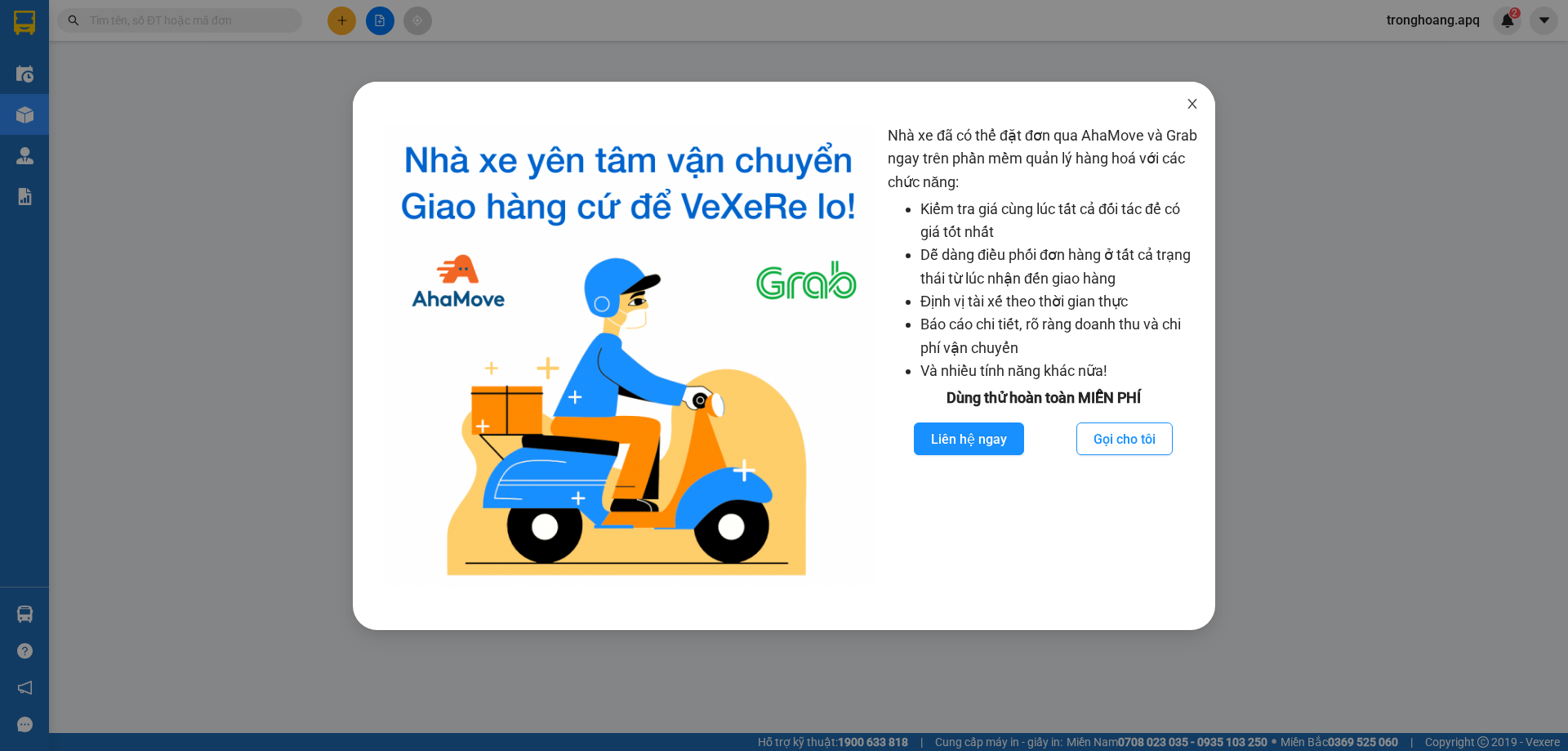
click at [1187, 115] on span "Close" at bounding box center [1192, 104] width 45 height 45
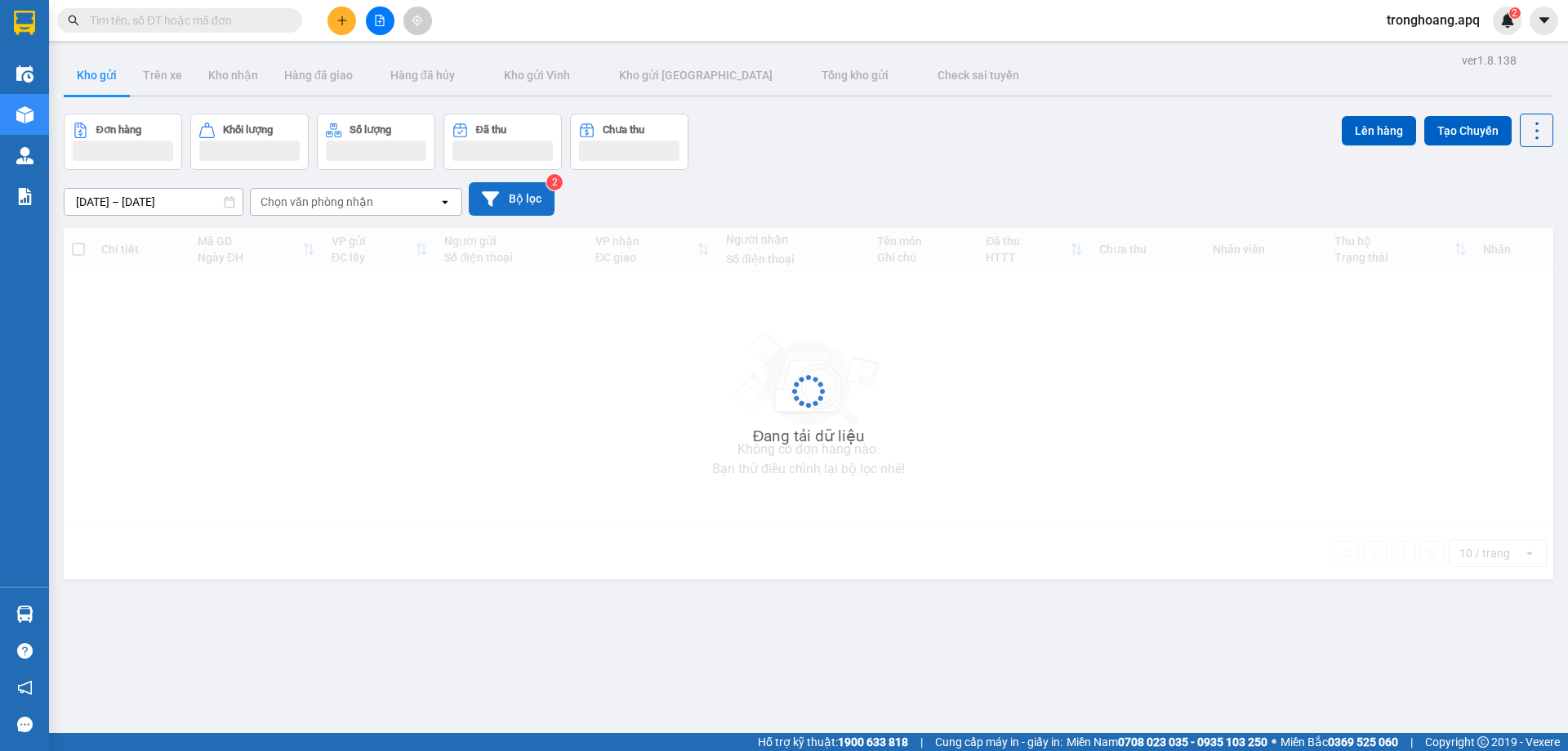
click at [508, 202] on button "Bộ lọc" at bounding box center [511, 199] width 85 height 34
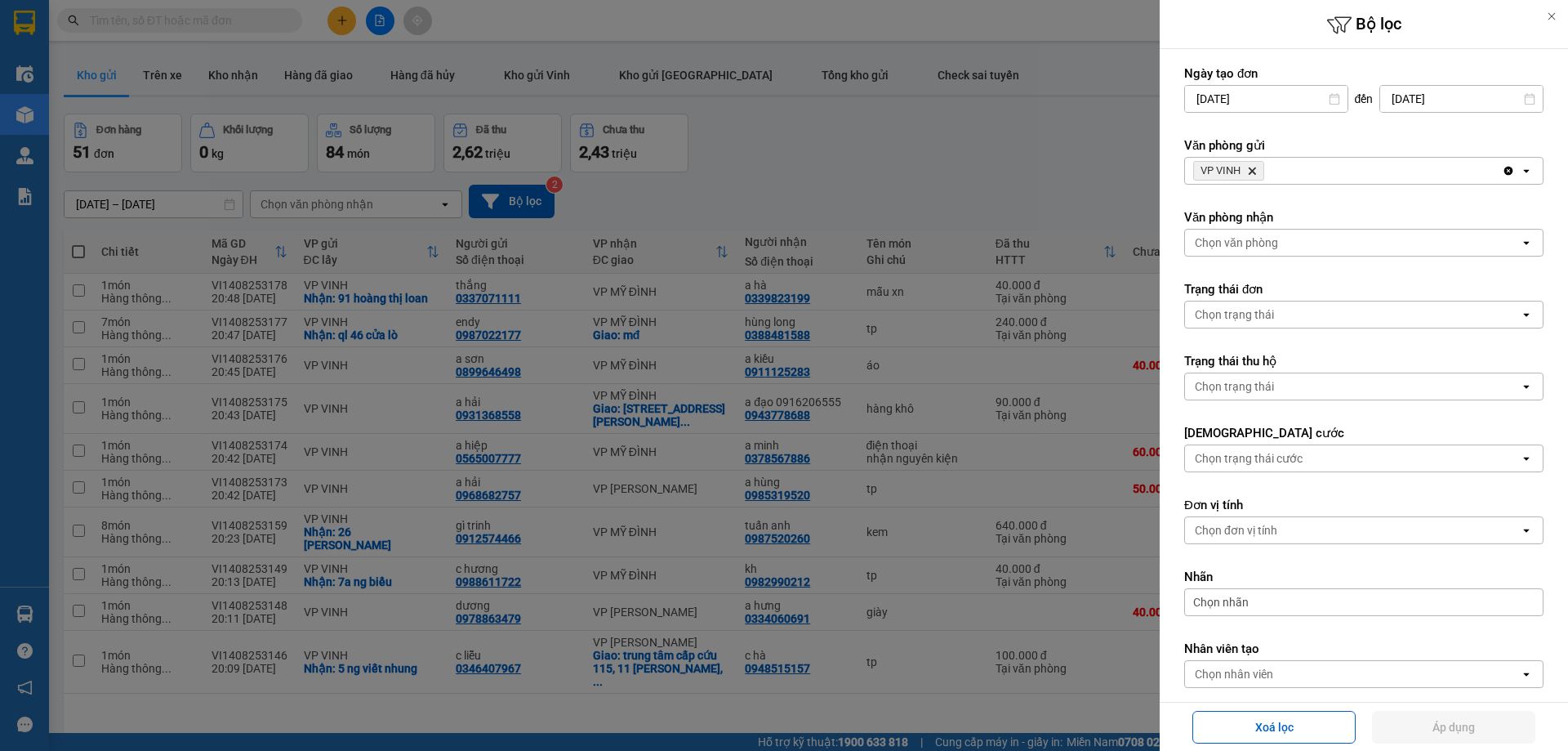
click at [1258, 171] on span "VP VINH Delete" at bounding box center [1228, 171] width 71 height 20
click at [1257, 171] on icon "Delete" at bounding box center [1251, 170] width 10 height 10
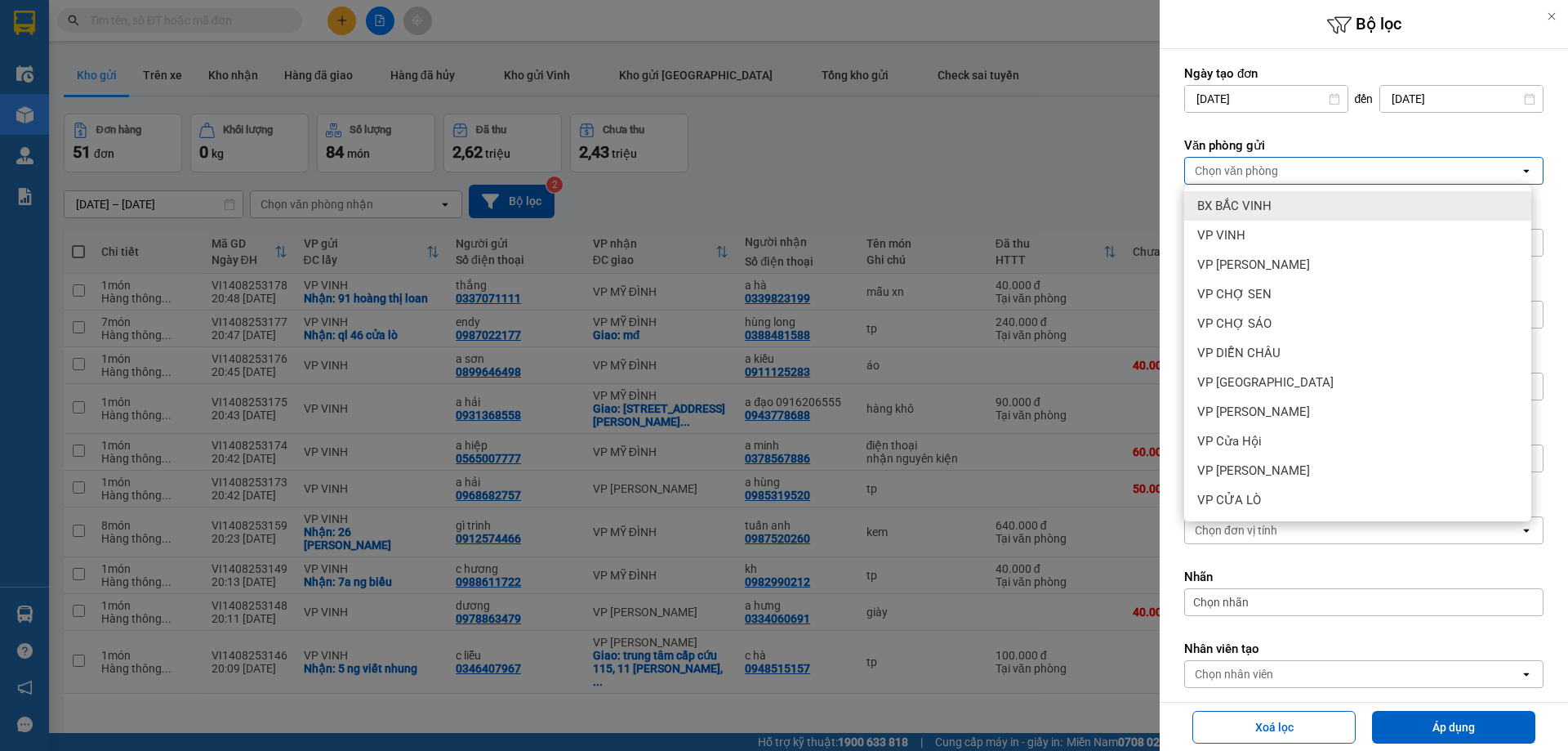
click at [1255, 204] on span "BX BẮC VINH" at bounding box center [1234, 206] width 75 height 16
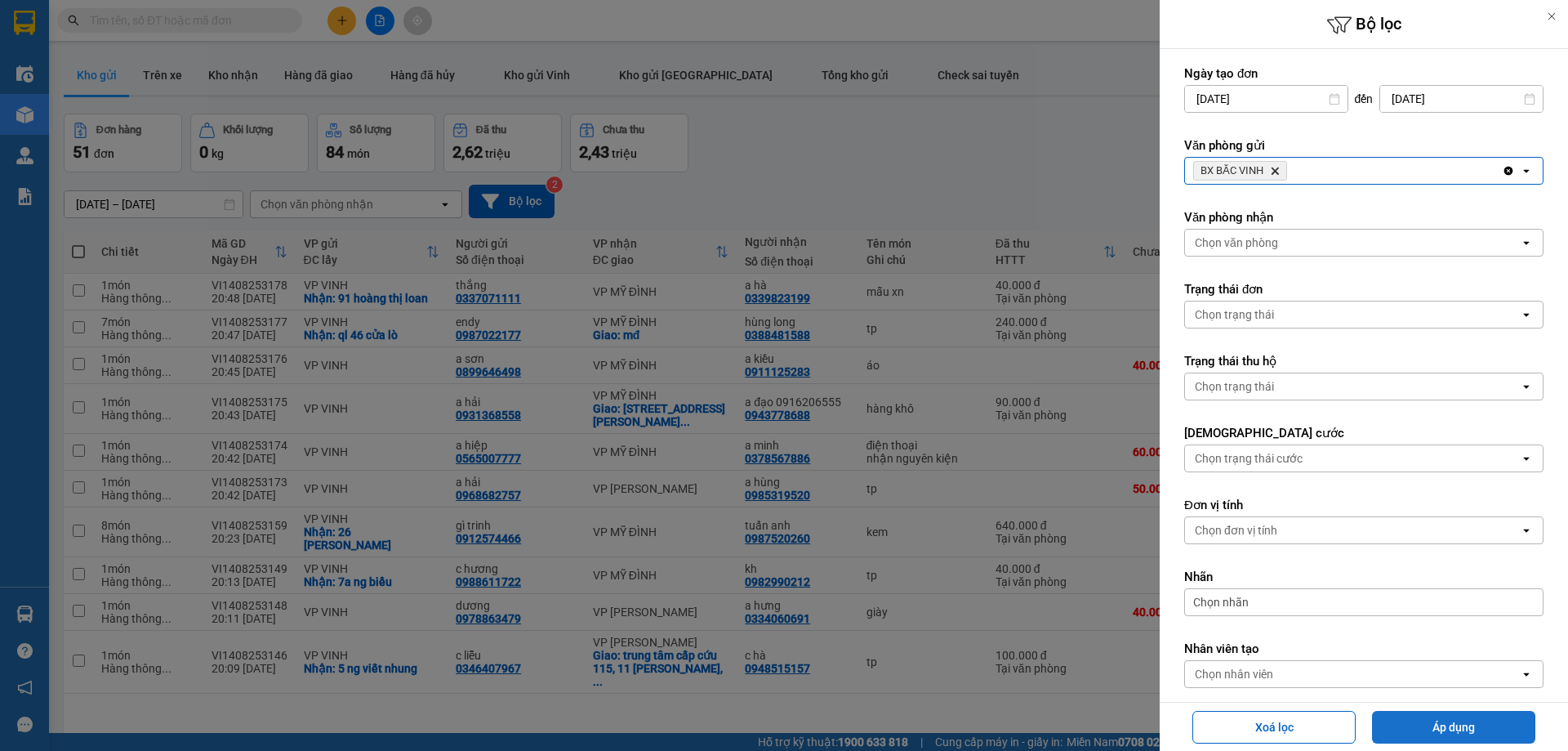
click at [1447, 715] on button "Áp dụng" at bounding box center [1453, 727] width 164 height 33
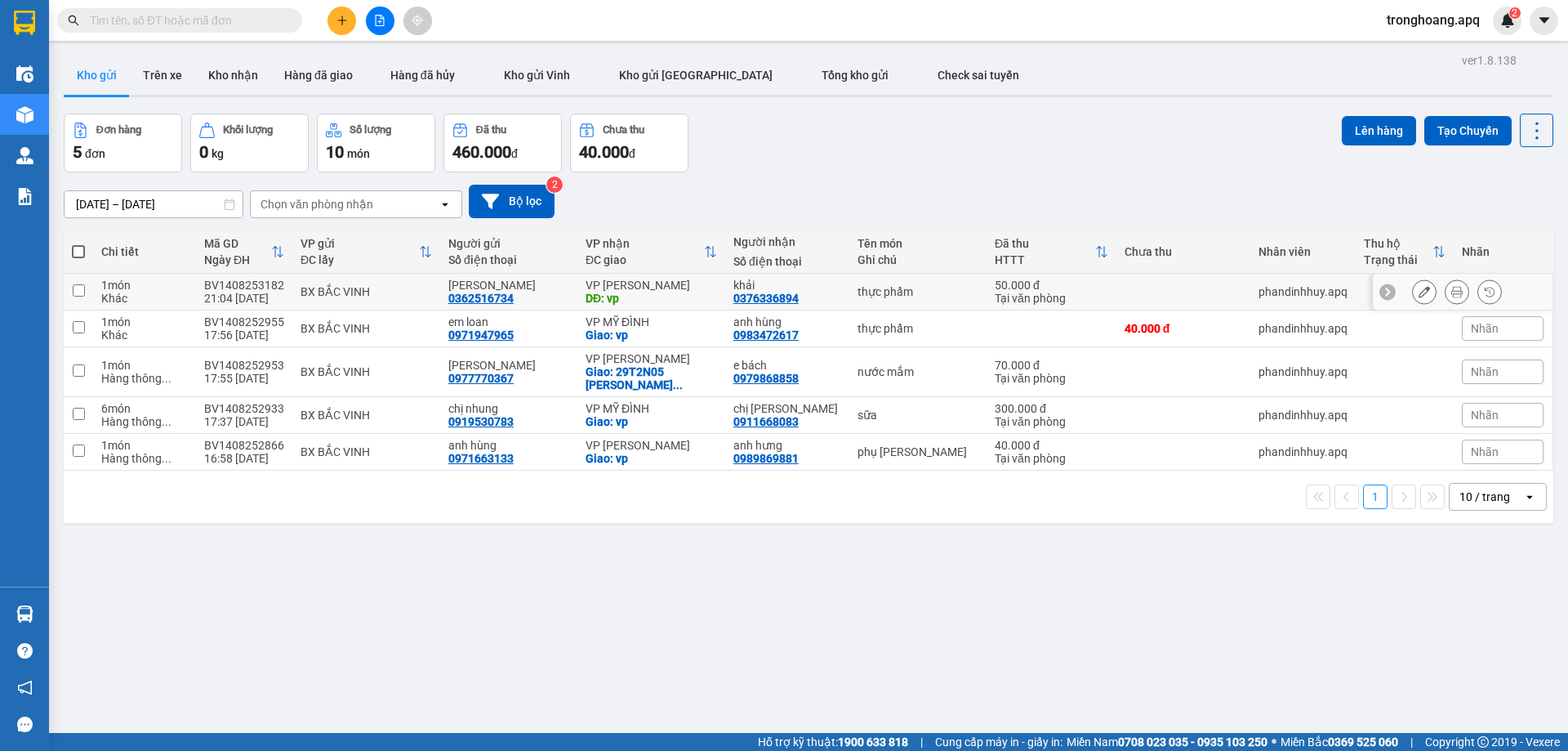
click at [1419, 293] on icon at bounding box center [1424, 291] width 12 height 12
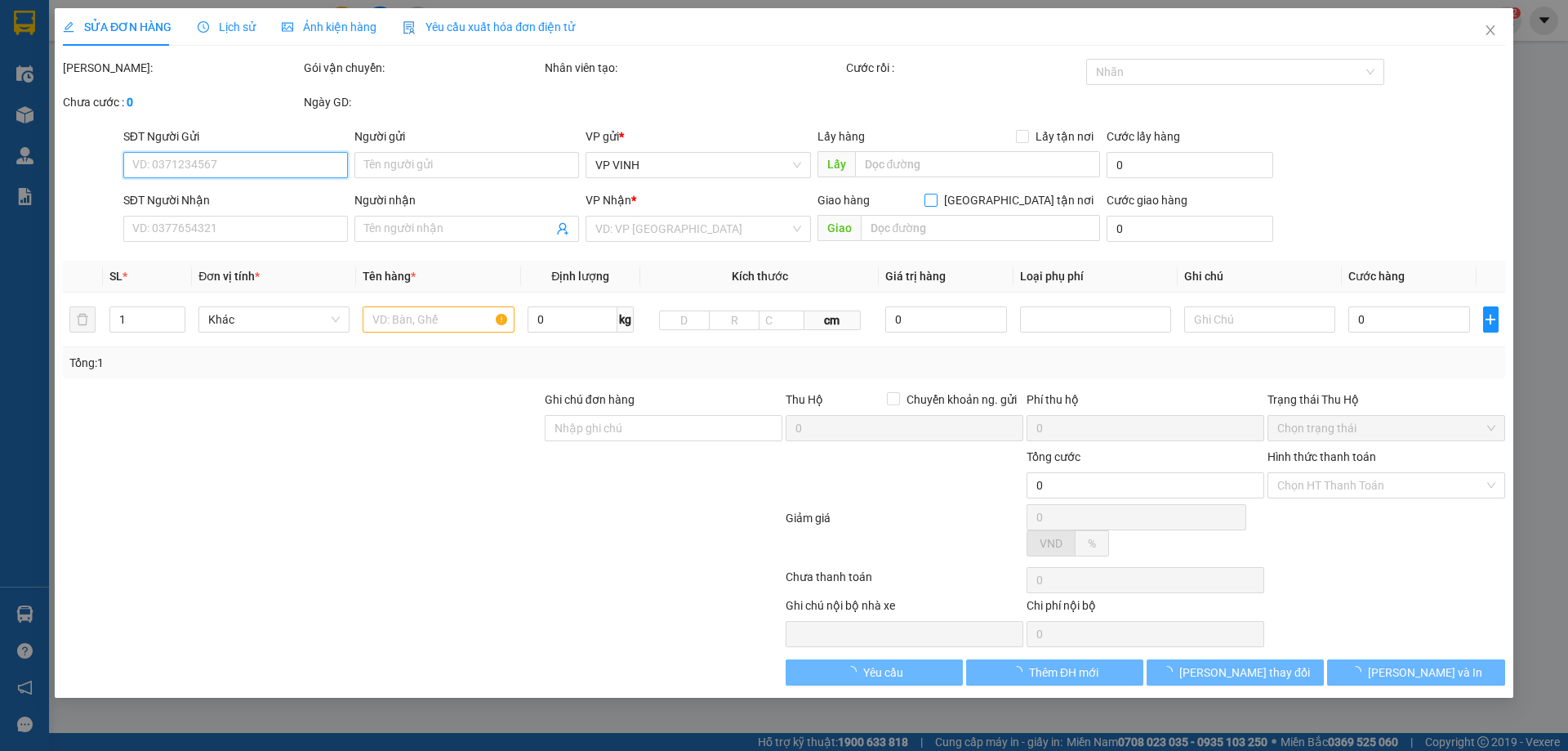
type input "0362516734"
type input "[PERSON_NAME]"
type input "0376336894"
type input "khải"
type input "vp"
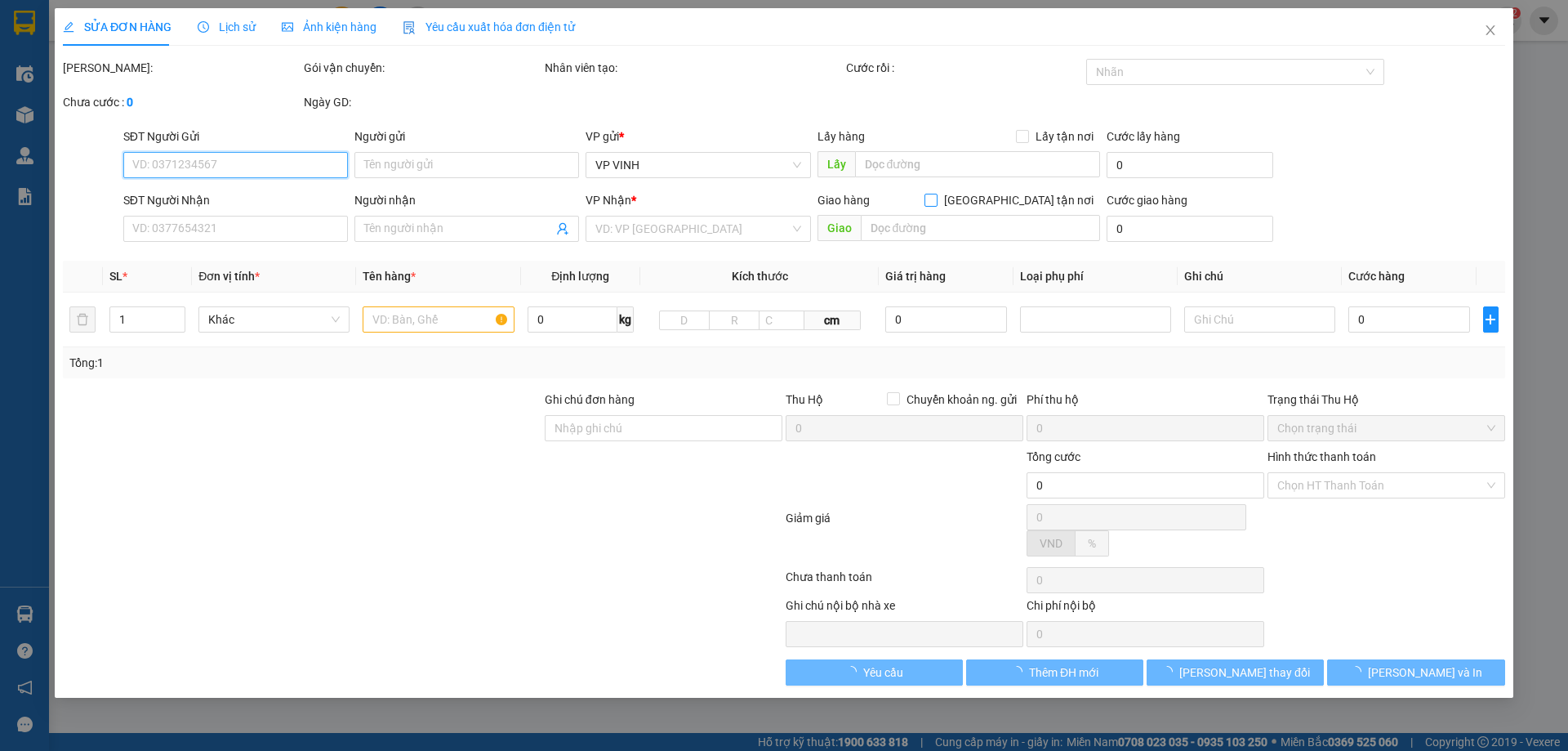
type input "50.000"
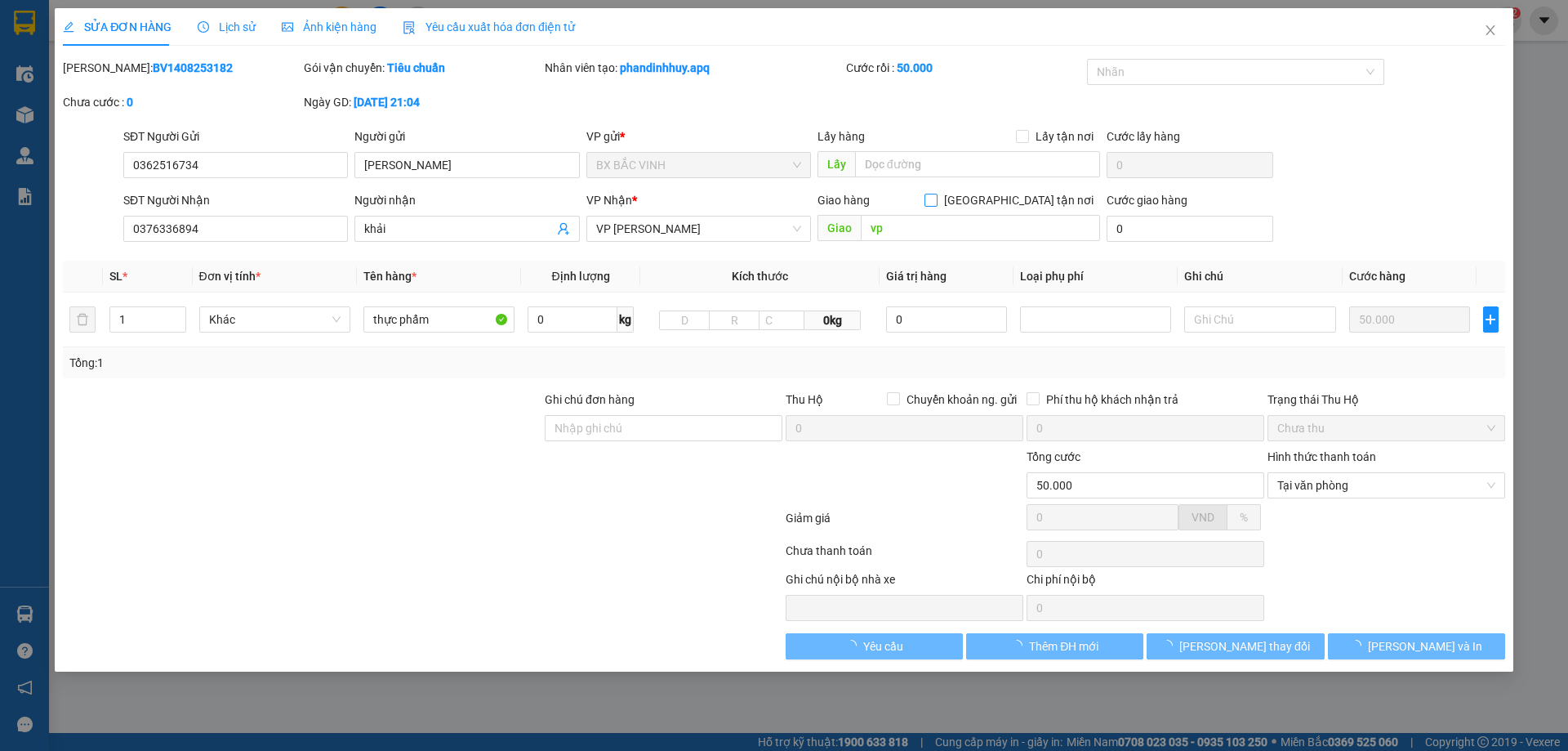
click at [936, 205] on input "[GEOGRAPHIC_DATA] tận nơi" at bounding box center [929, 199] width 12 height 12
checkbox input "true"
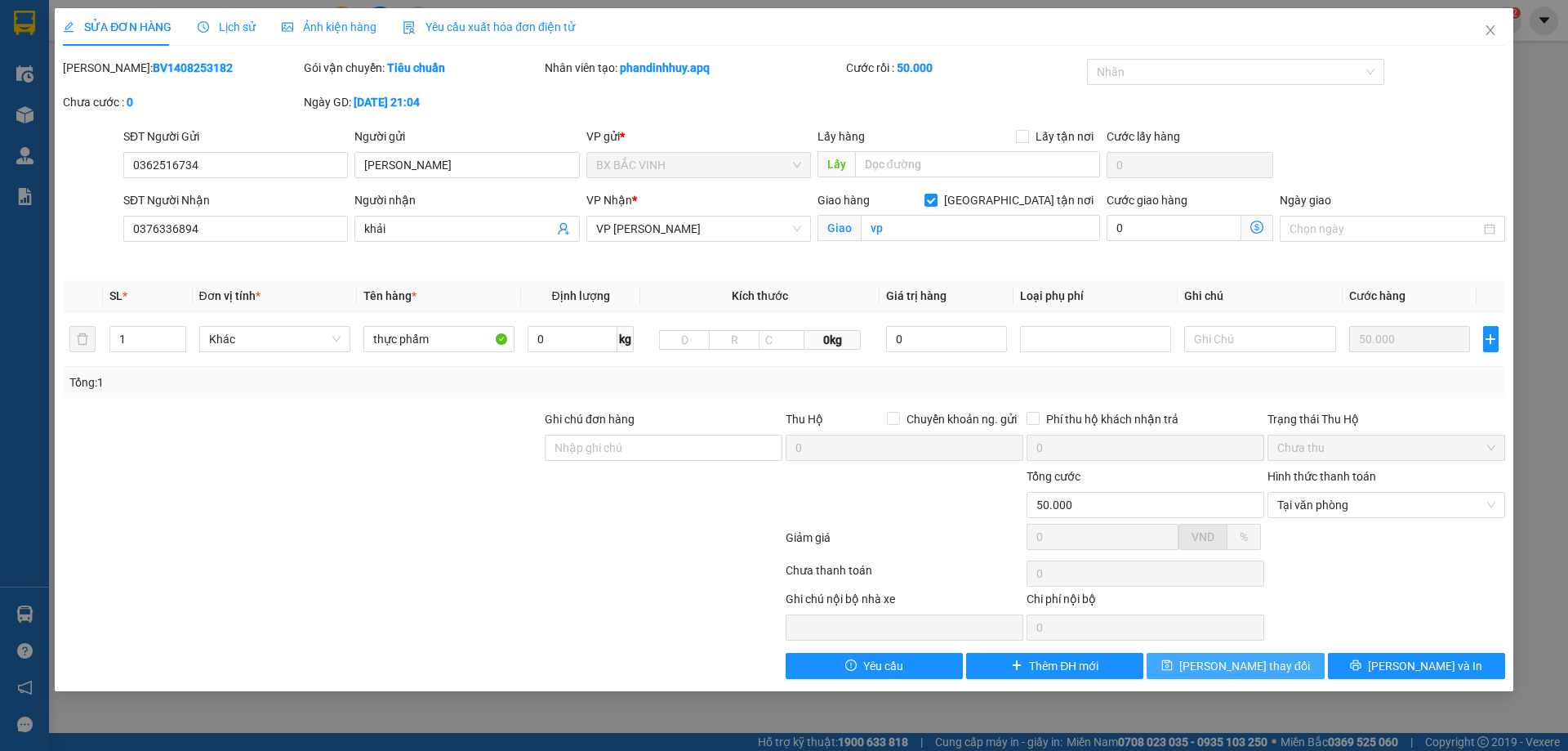
click at [1205, 678] on button "[PERSON_NAME] thay đổi" at bounding box center [1234, 666] width 177 height 26
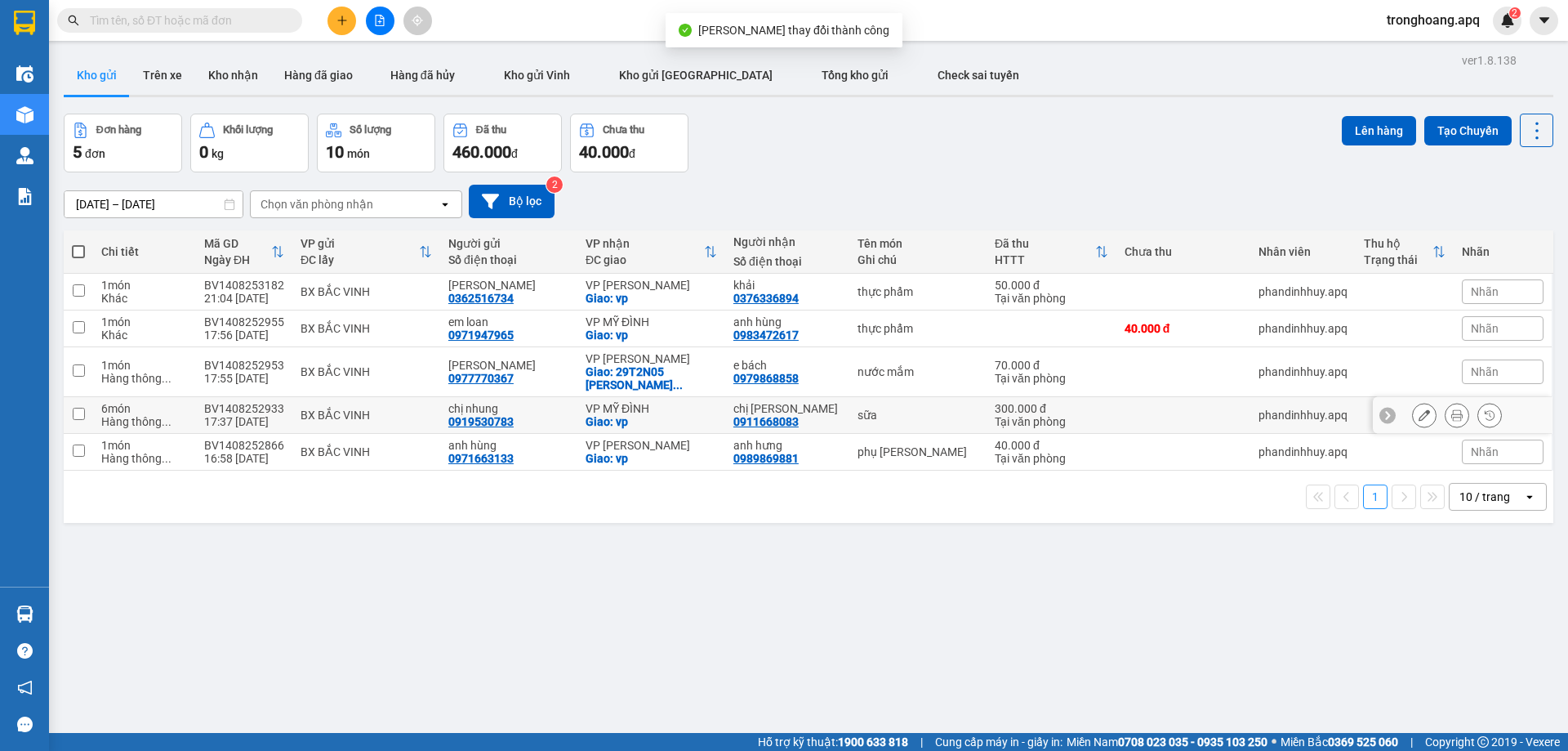
click at [668, 412] on div "VP MỸ ĐÌNH" at bounding box center [651, 408] width 132 height 13
checkbox input "true"
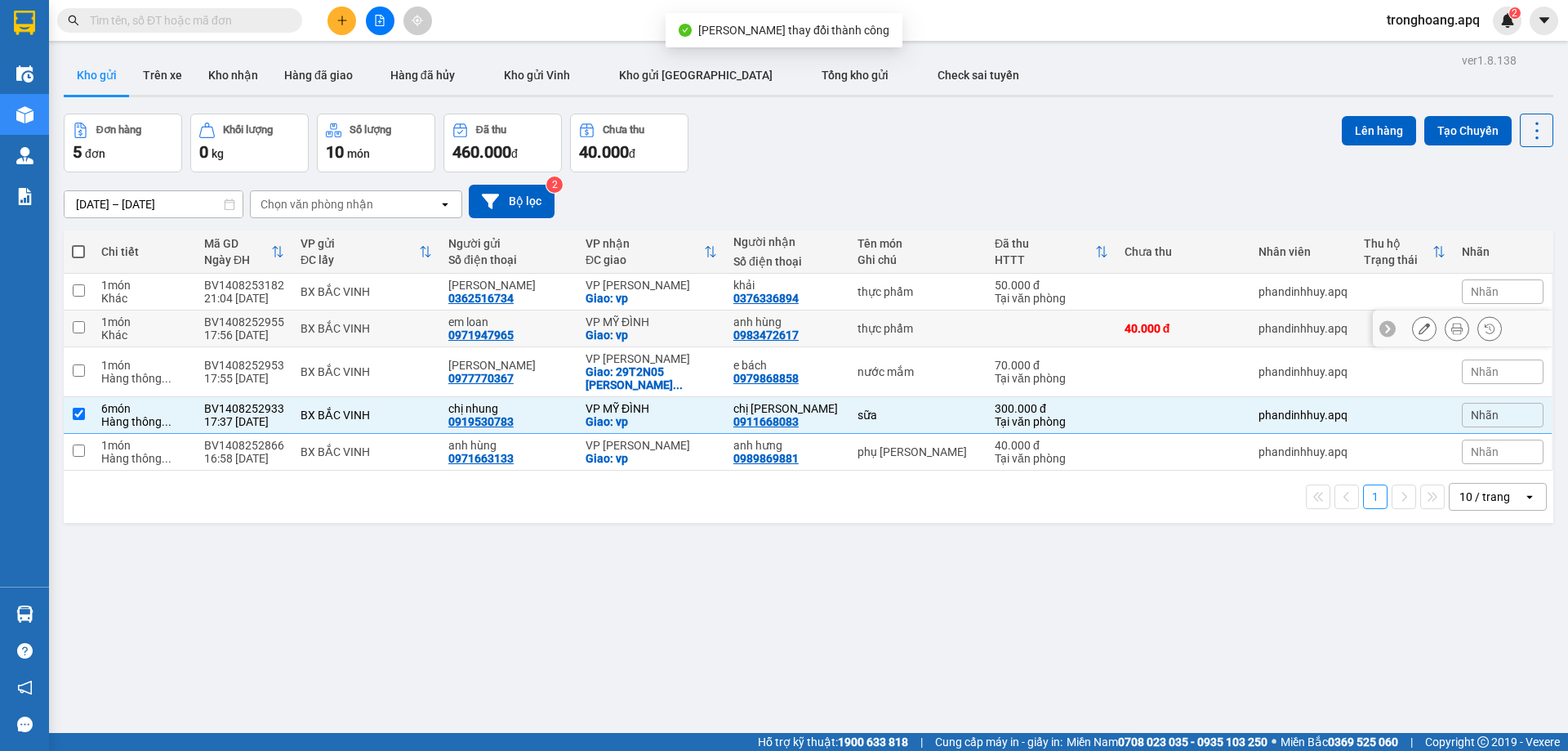
click at [663, 325] on div "VP MỸ ĐÌNH" at bounding box center [651, 321] width 132 height 13
checkbox input "true"
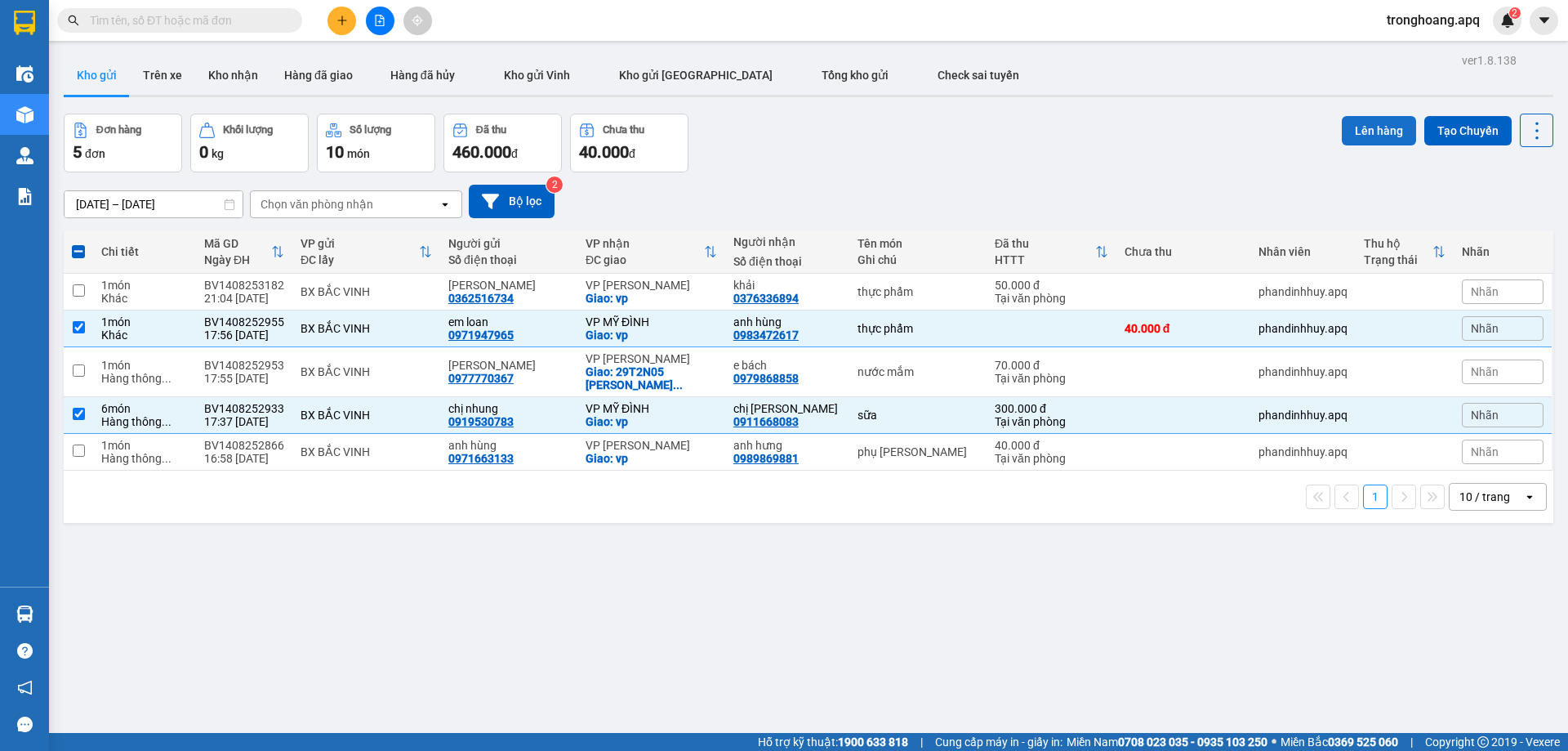
click at [1364, 125] on button "Lên hàng" at bounding box center [1379, 130] width 75 height 29
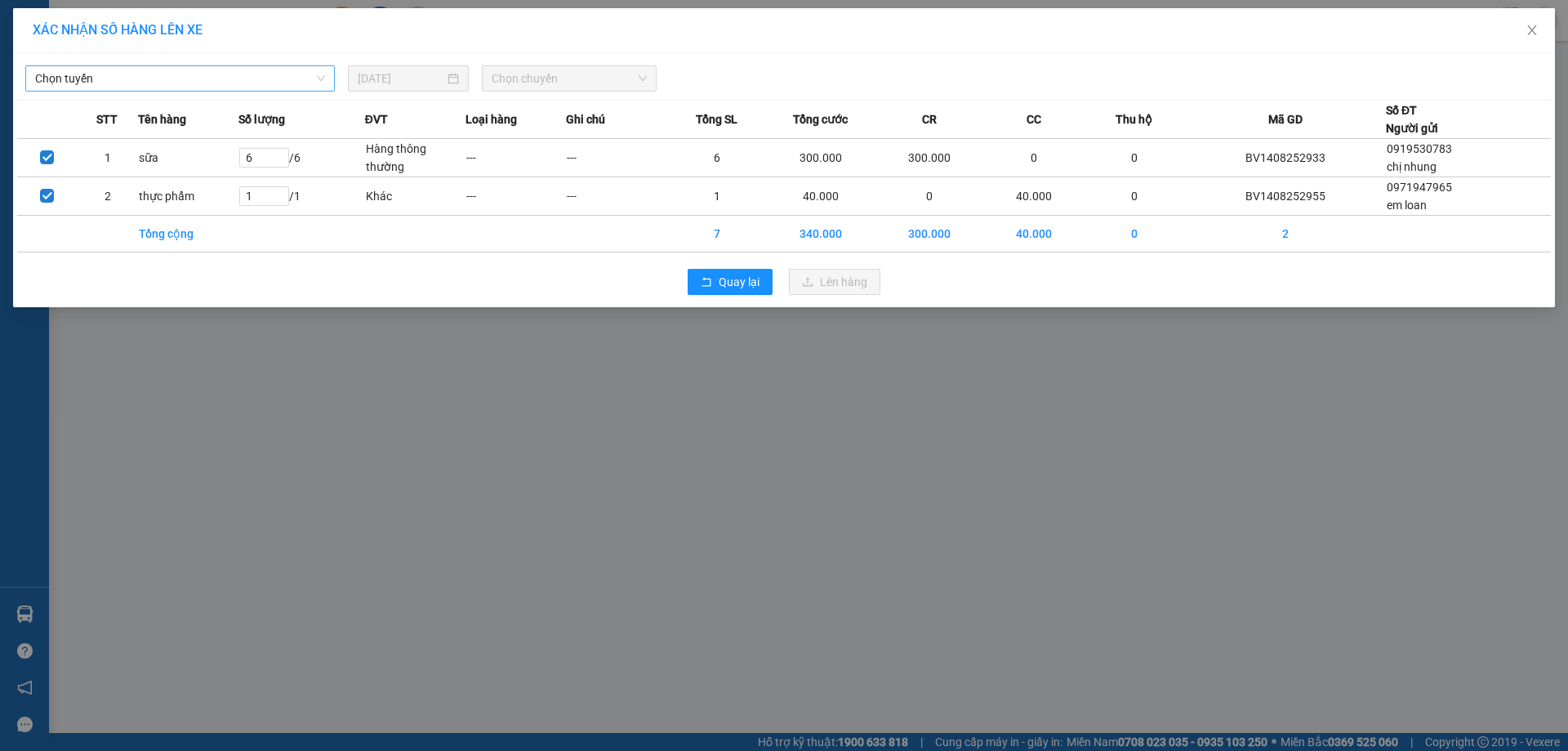
click at [261, 77] on span "Chọn tuyến" at bounding box center [180, 78] width 290 height 25
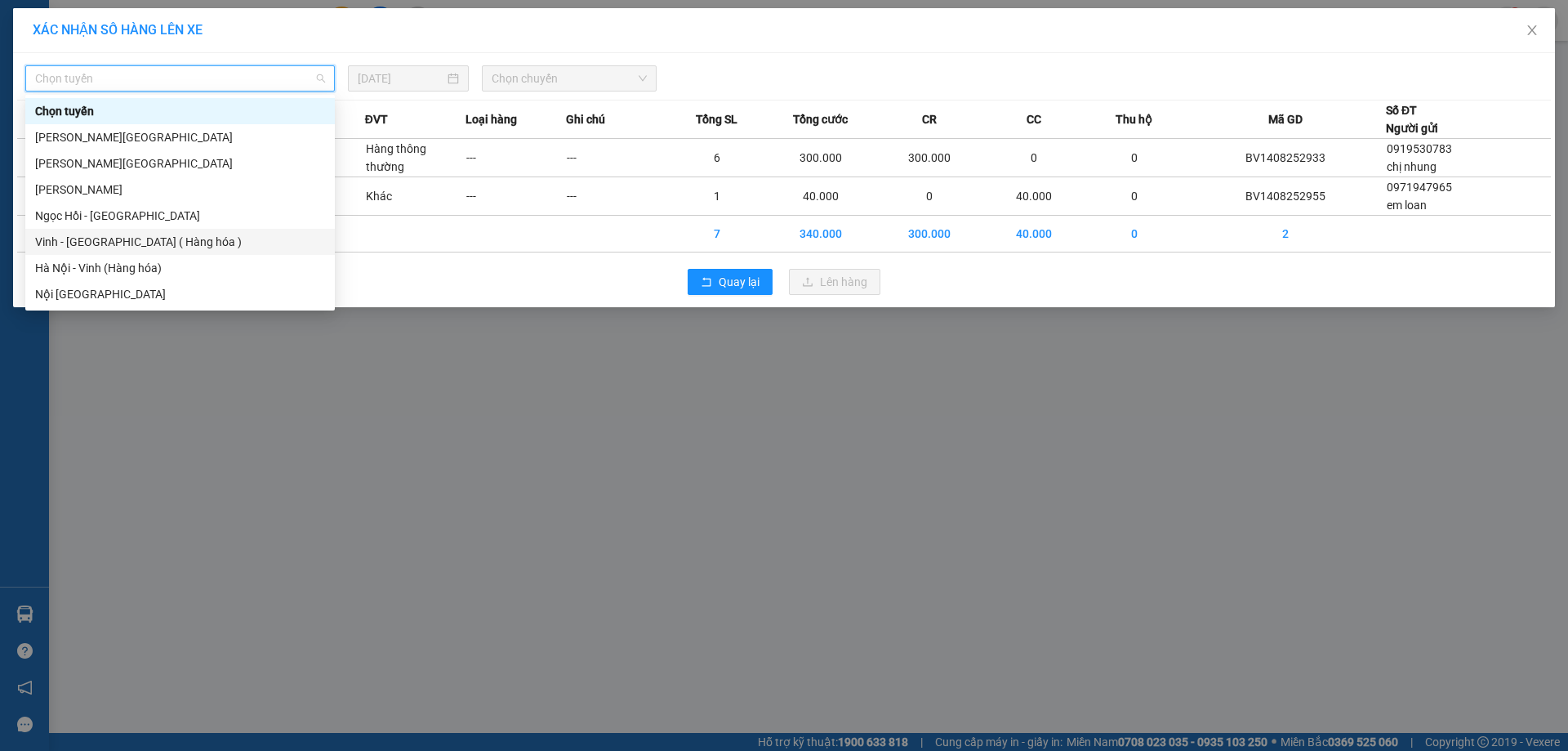
click at [133, 243] on div "Vinh - [GEOGRAPHIC_DATA] ( Hàng hóa )" at bounding box center [180, 242] width 290 height 18
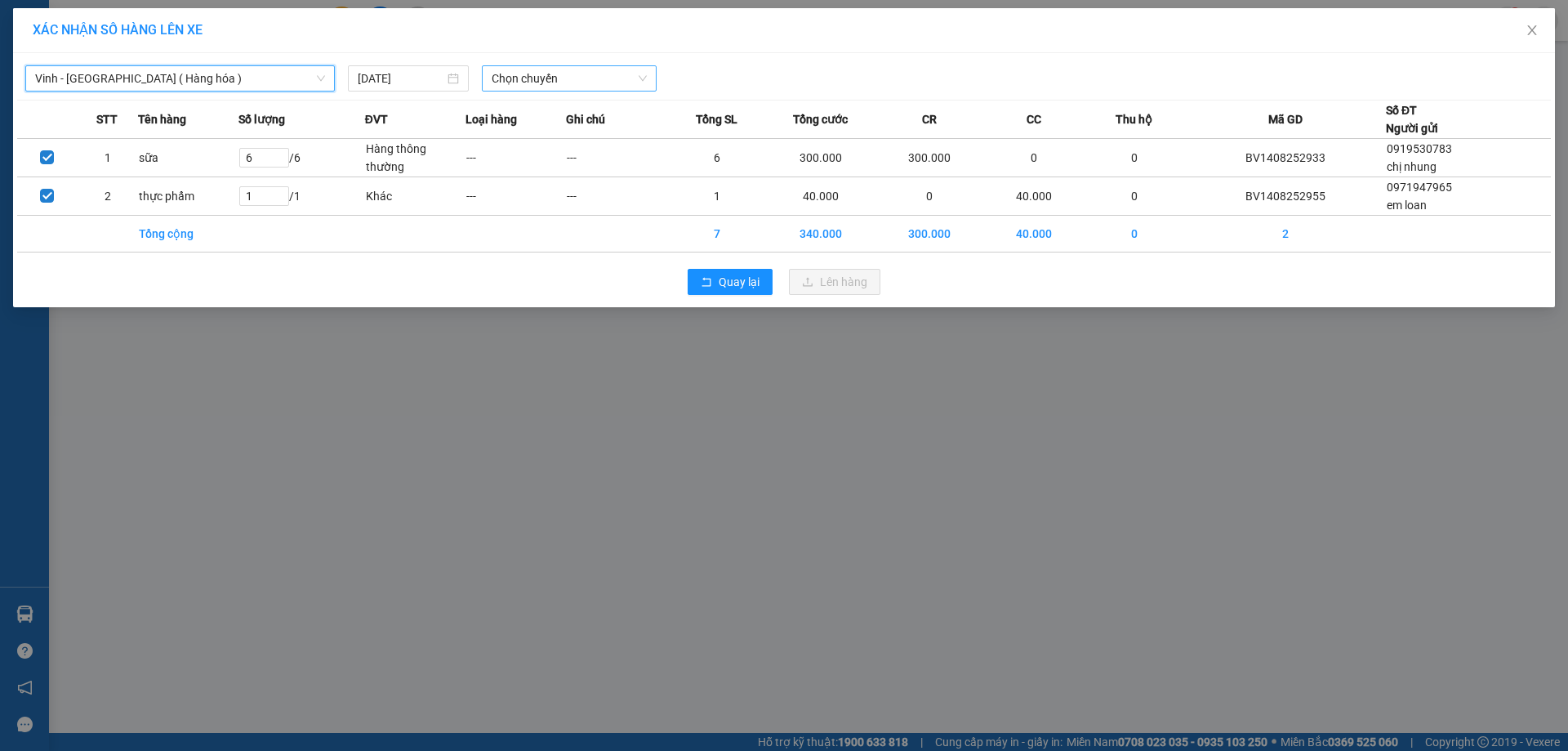
click at [561, 77] on span "Chọn chuyến" at bounding box center [569, 78] width 155 height 25
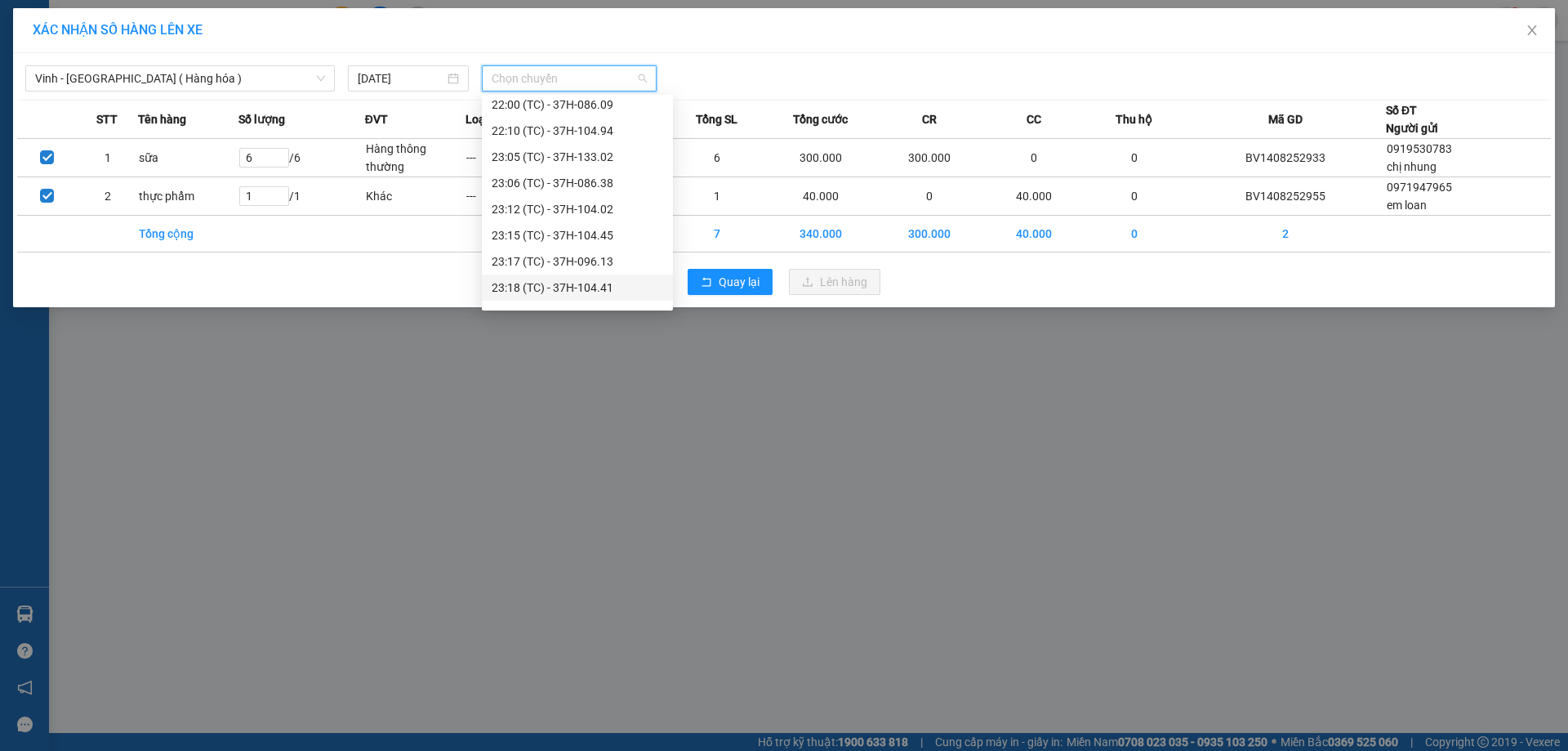
scroll to position [262, 0]
click at [635, 300] on div "23:19 (TC) - 37H-133.03" at bounding box center [577, 294] width 172 height 18
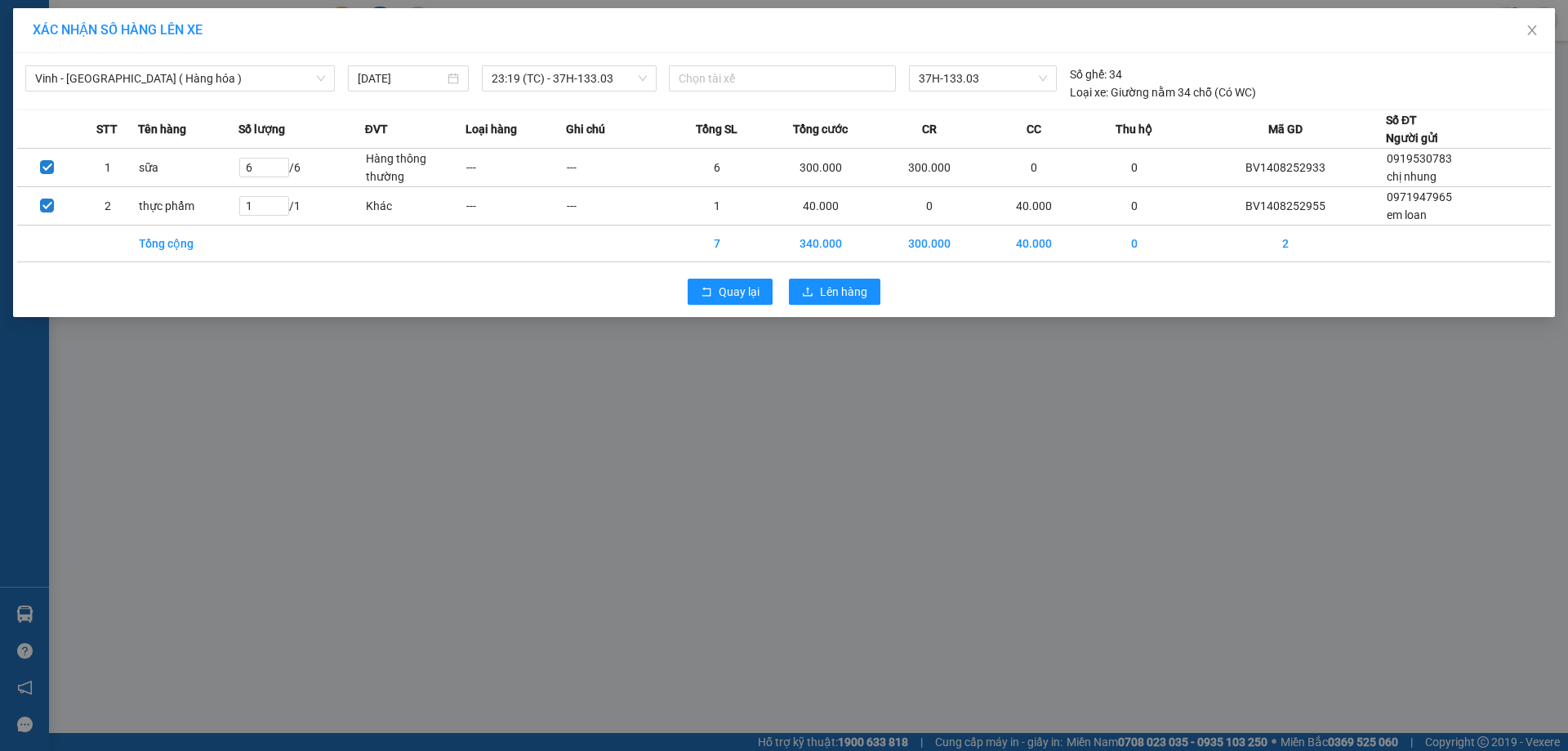
click at [608, 96] on div "Vinh - [GEOGRAPHIC_DATA] ( Hàng hóa ) [DATE] 23:19 (TC) - 37H-133.03" at bounding box center [342, 83] width 635 height 36
click at [607, 88] on span "23:19 (TC) - 37H-133.03" at bounding box center [569, 78] width 155 height 25
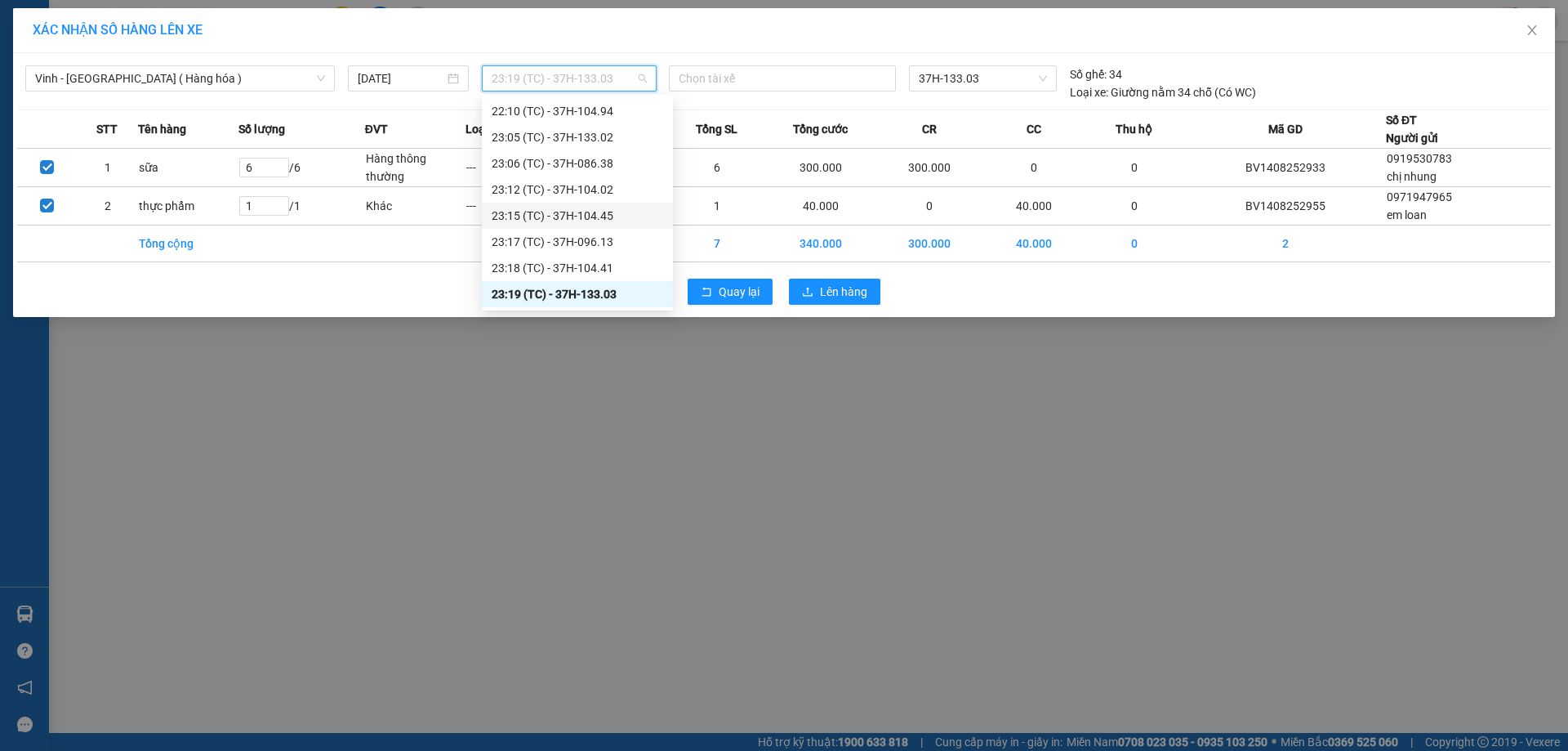
click at [605, 216] on div "23:15 (TC) - 37H-104.45" at bounding box center [577, 215] width 172 height 18
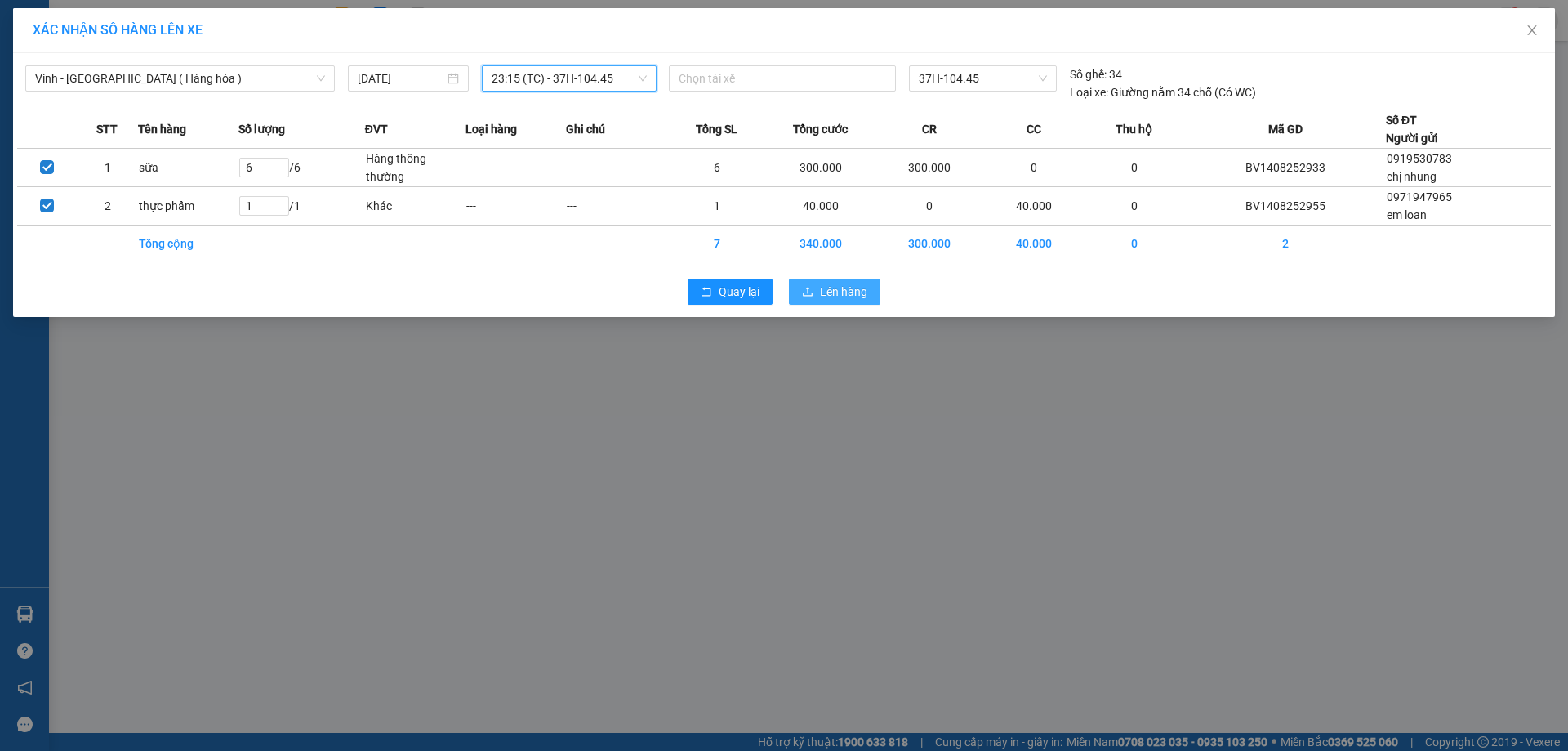
click at [842, 296] on span "Lên hàng" at bounding box center [843, 292] width 47 height 18
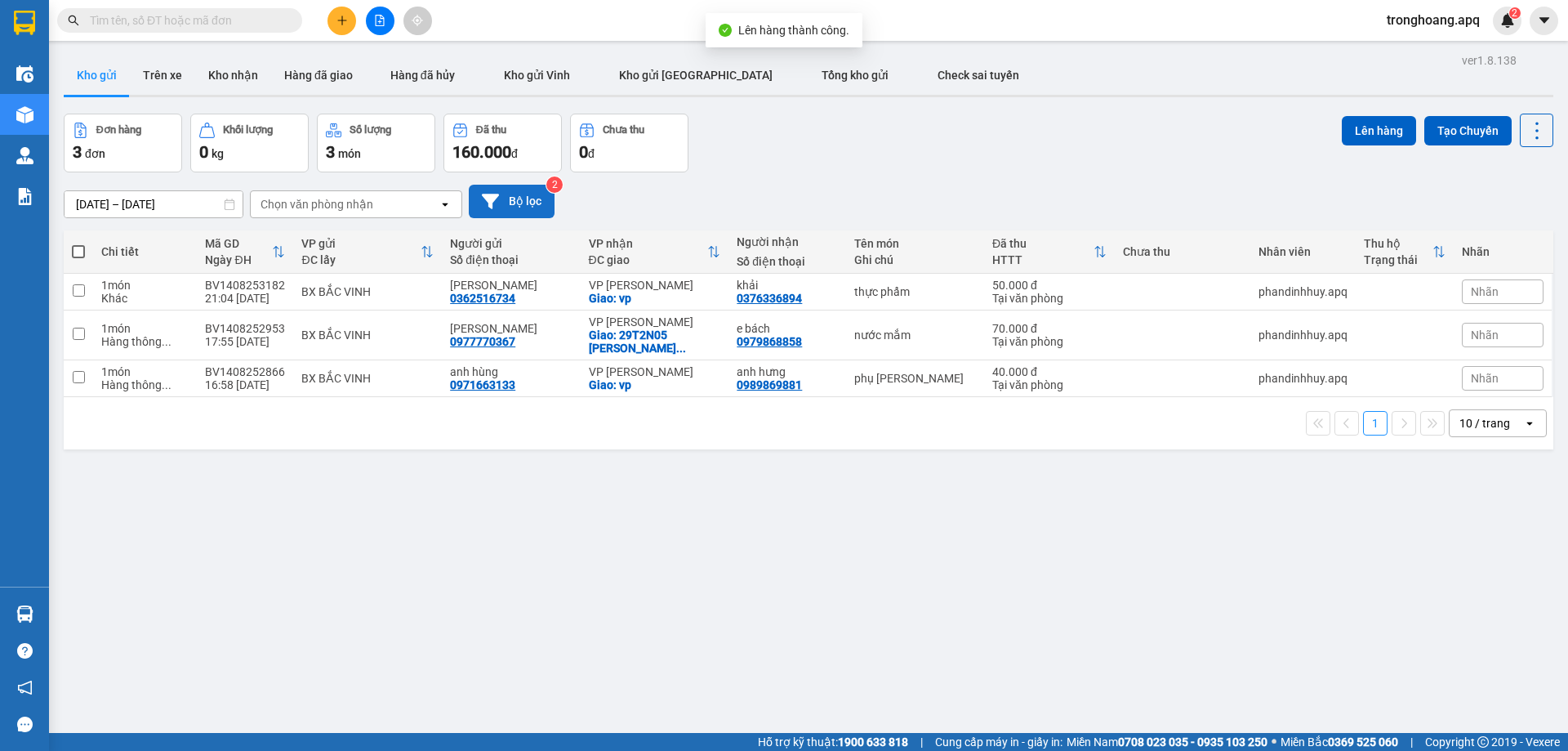
click at [533, 206] on button "Bộ lọc" at bounding box center [511, 201] width 85 height 34
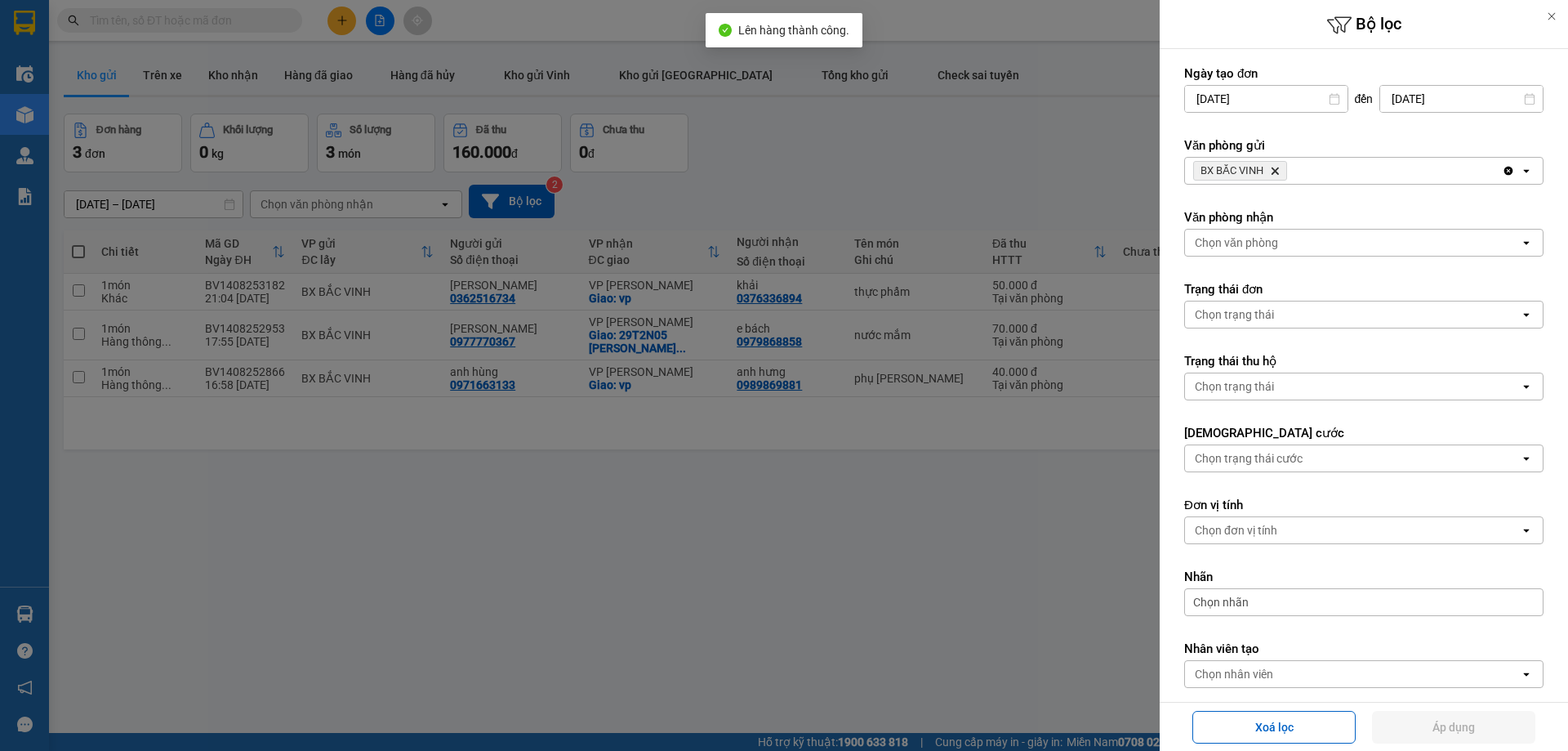
click at [1275, 171] on icon "BX BẮC VINH, close by backspace" at bounding box center [1275, 171] width 7 height 7
click at [1275, 171] on div "Chọn văn phòng" at bounding box center [1236, 171] width 84 height 16
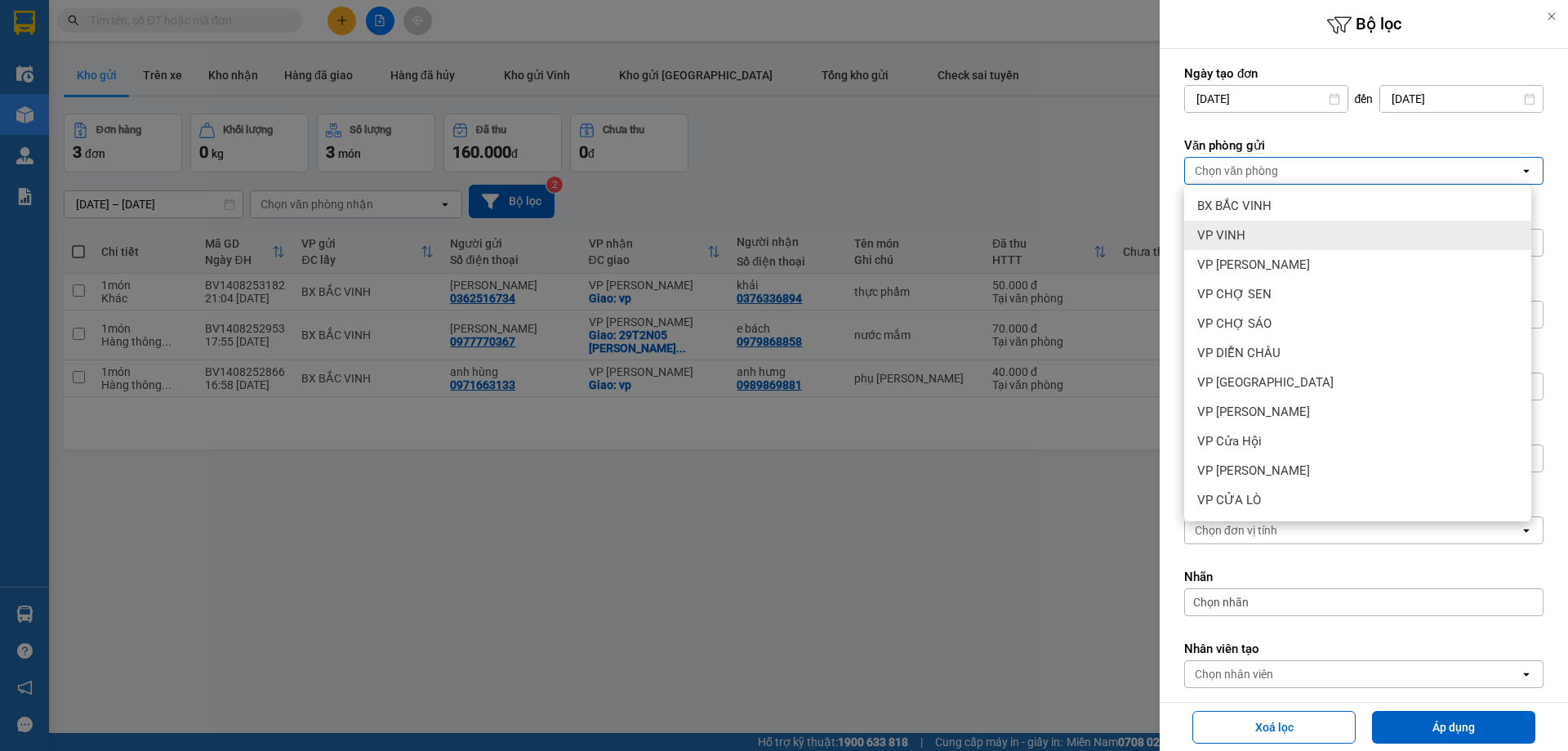
click at [1267, 235] on div "VP VINH" at bounding box center [1357, 235] width 347 height 29
click at [1267, 235] on div "Chọn văn phòng" at bounding box center [1236, 242] width 84 height 16
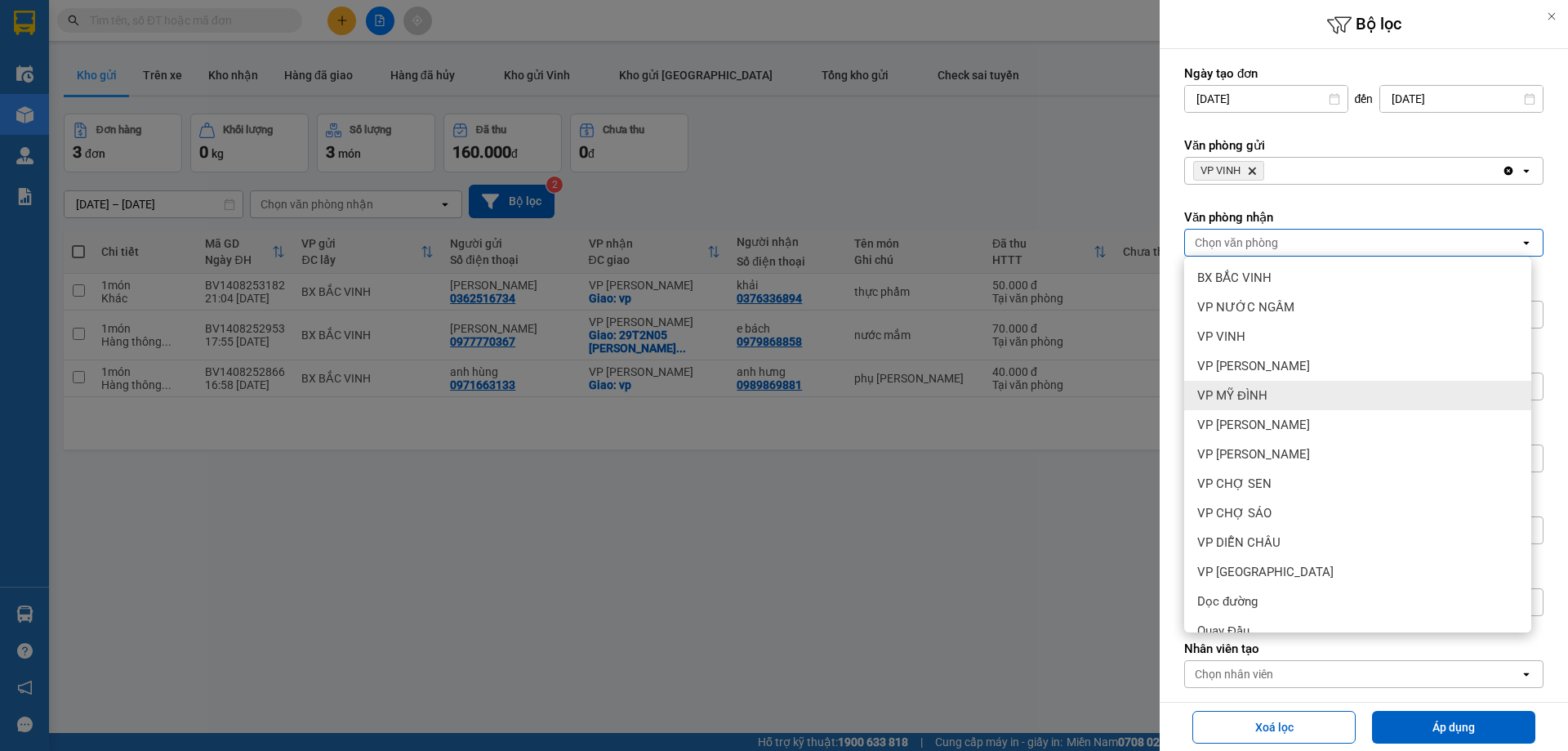
click at [1266, 393] on div "VP MỸ ĐÌNH" at bounding box center [1357, 395] width 347 height 29
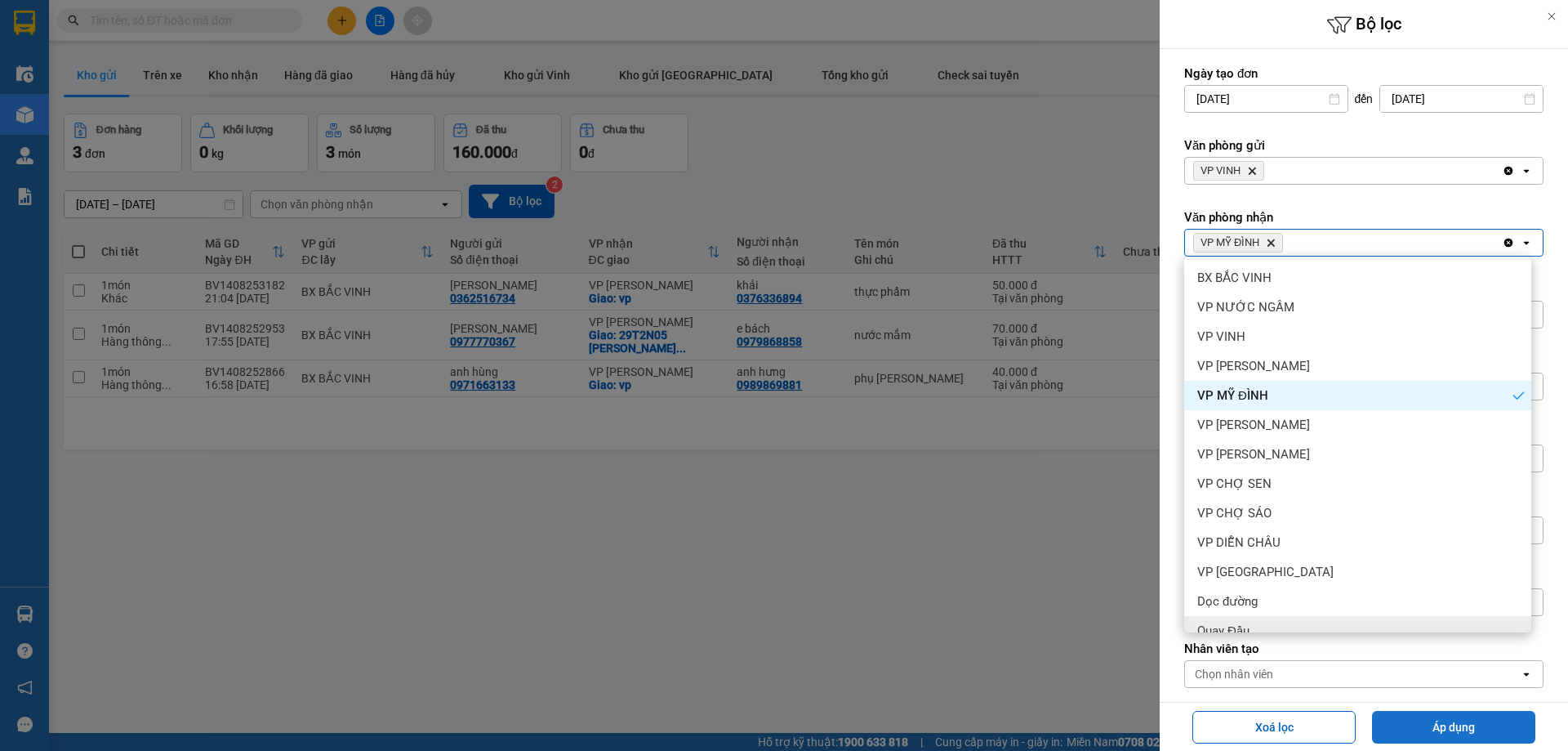
click at [1402, 739] on button "Áp dụng" at bounding box center [1453, 727] width 164 height 33
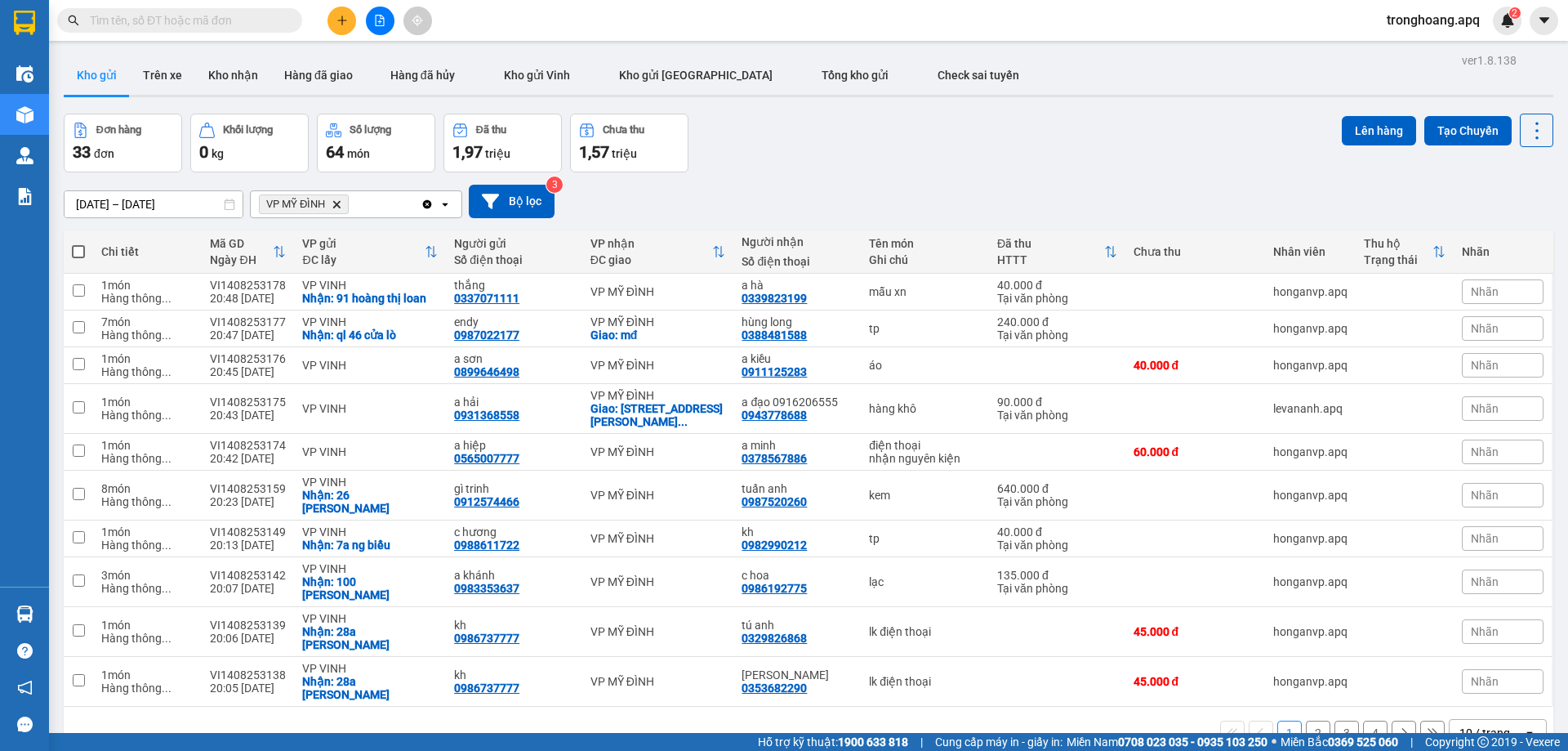
click at [1467, 720] on div "10 / trang" at bounding box center [1486, 732] width 74 height 26
click at [1472, 656] on div "100 / trang" at bounding box center [1485, 644] width 98 height 29
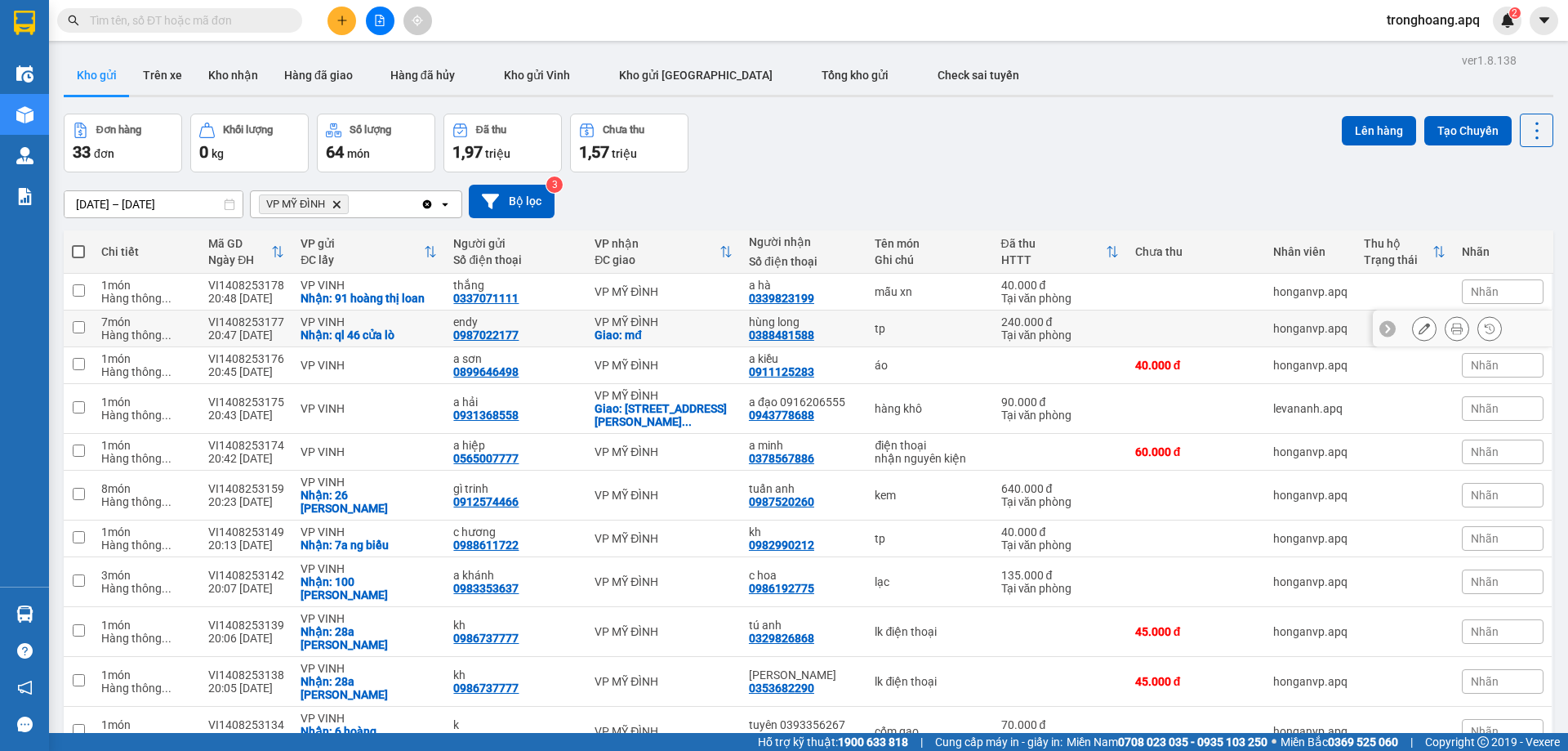
click at [318, 326] on div "VP VINH" at bounding box center [368, 321] width 136 height 13
checkbox input "true"
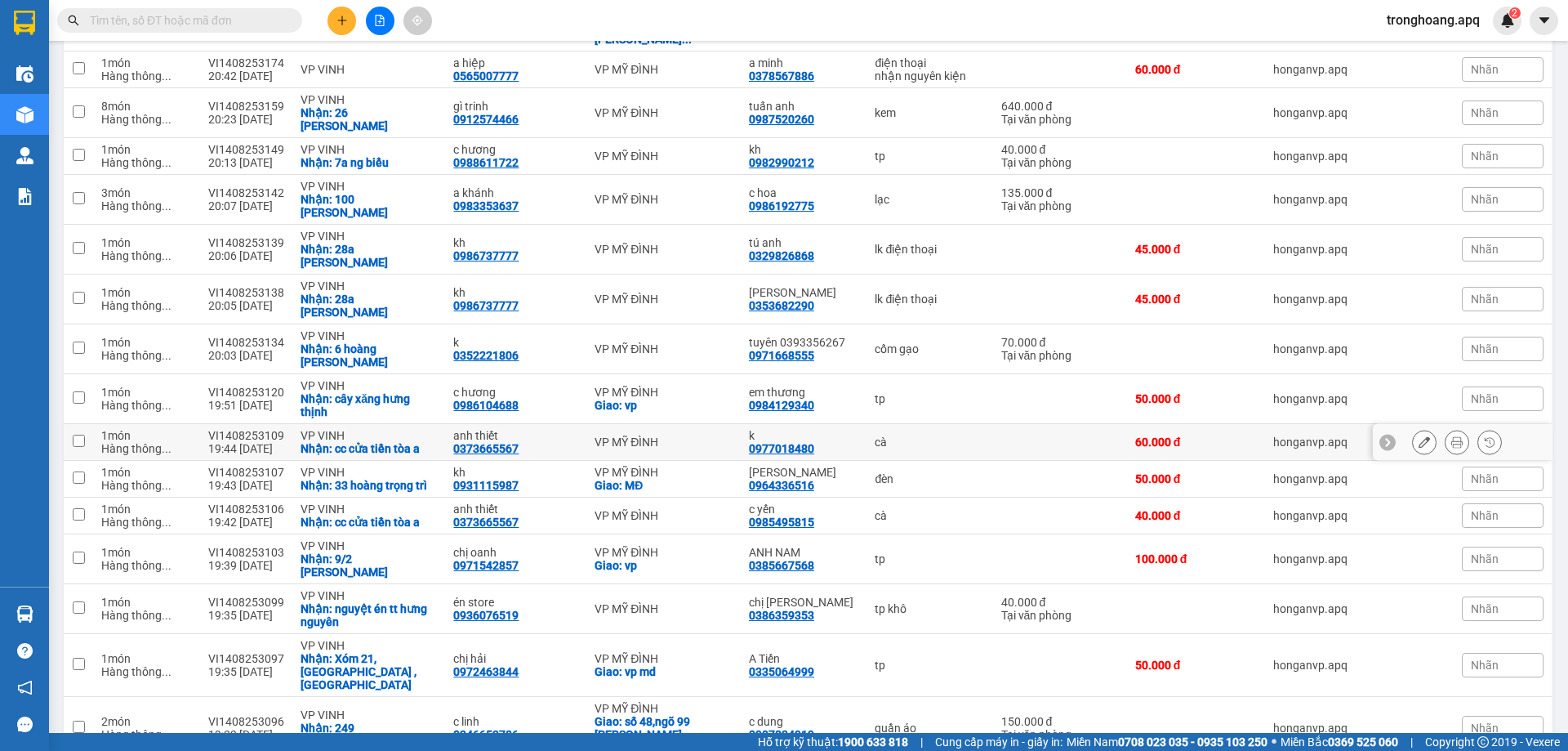
scroll to position [408, 0]
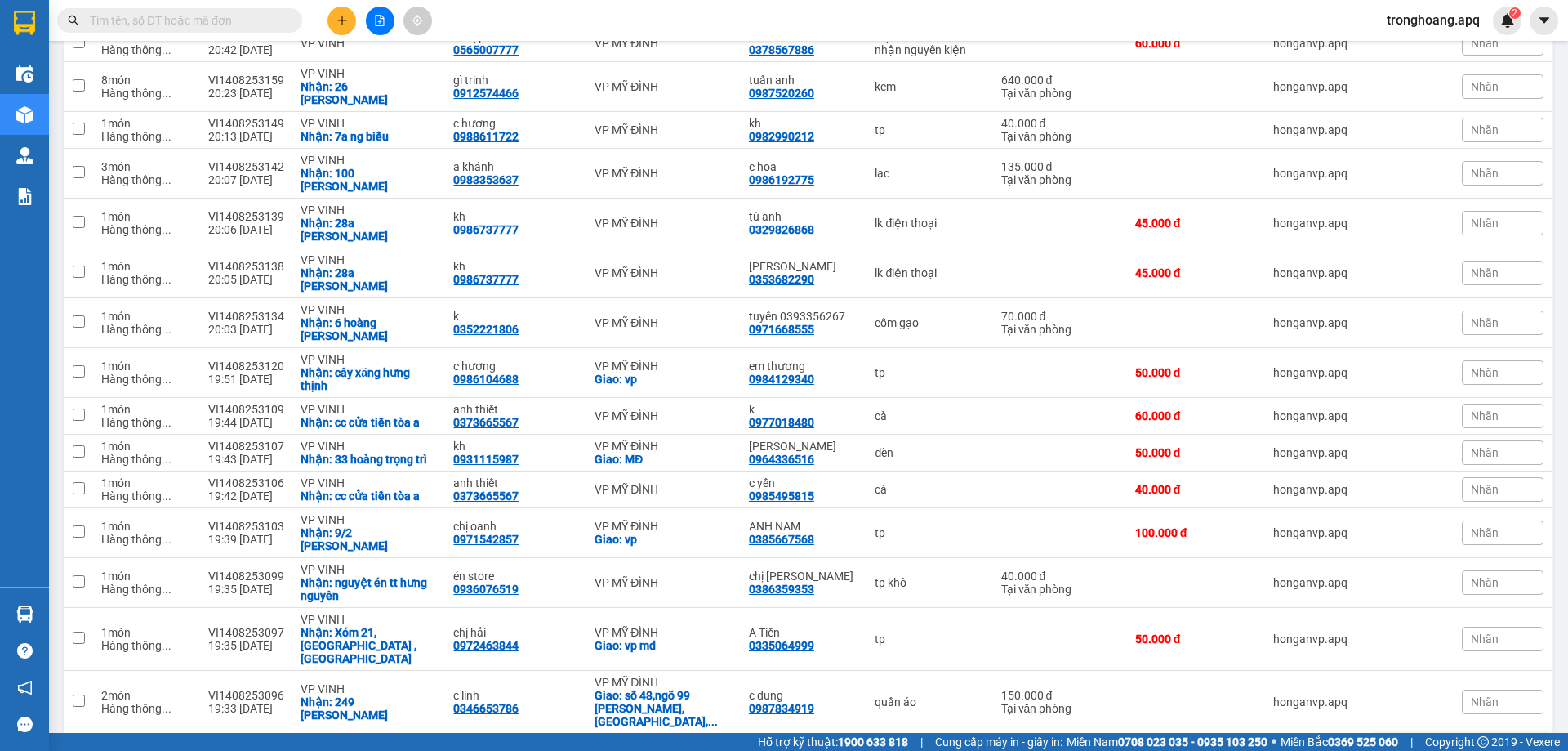
click at [374, 750] on div "Nhận: 46 mai lão bảng" at bounding box center [368, 758] width 136 height 13
checkbox input "true"
click at [400, 526] on div "Nhận: 9/2 [PERSON_NAME]" at bounding box center [368, 538] width 136 height 26
checkbox input "true"
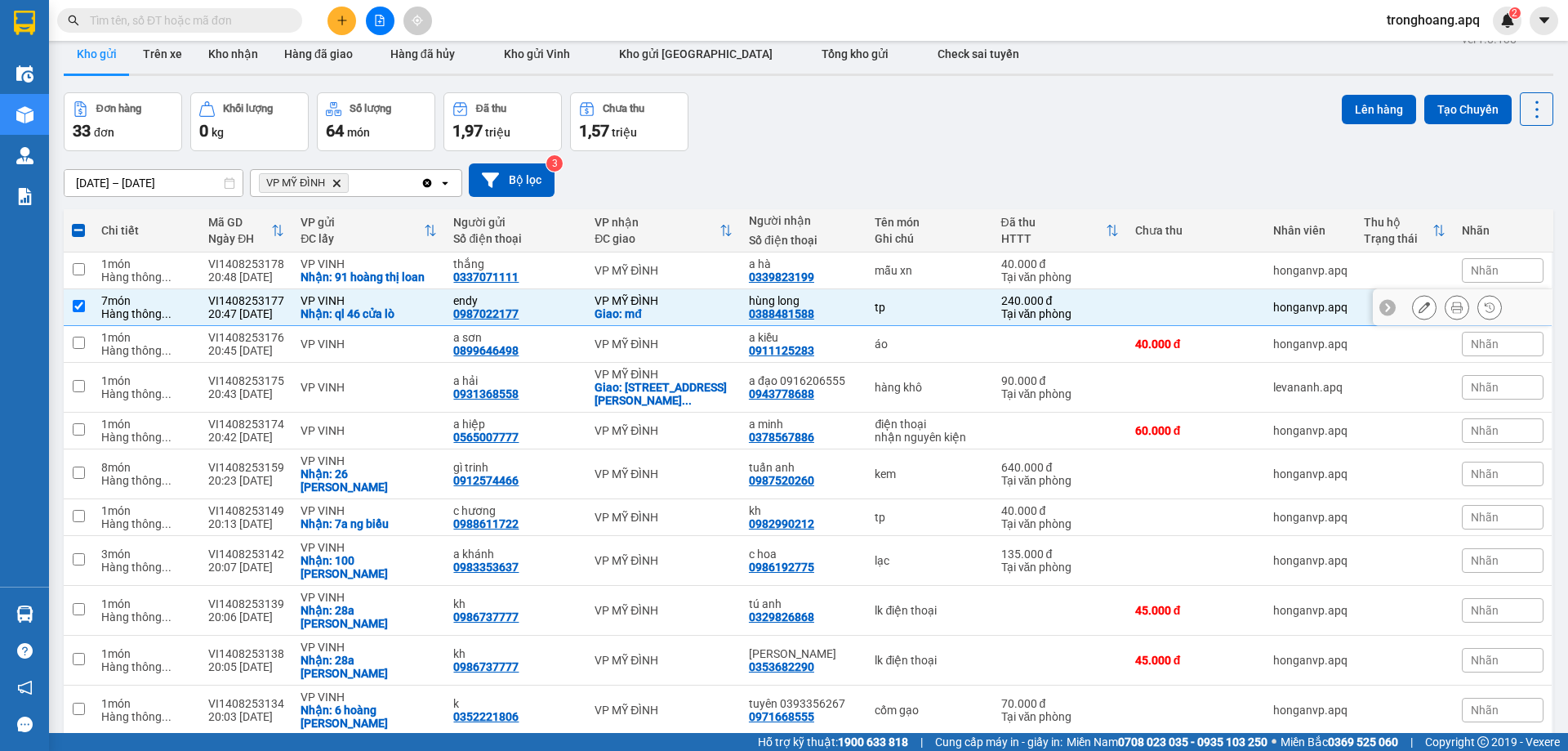
scroll to position [0, 0]
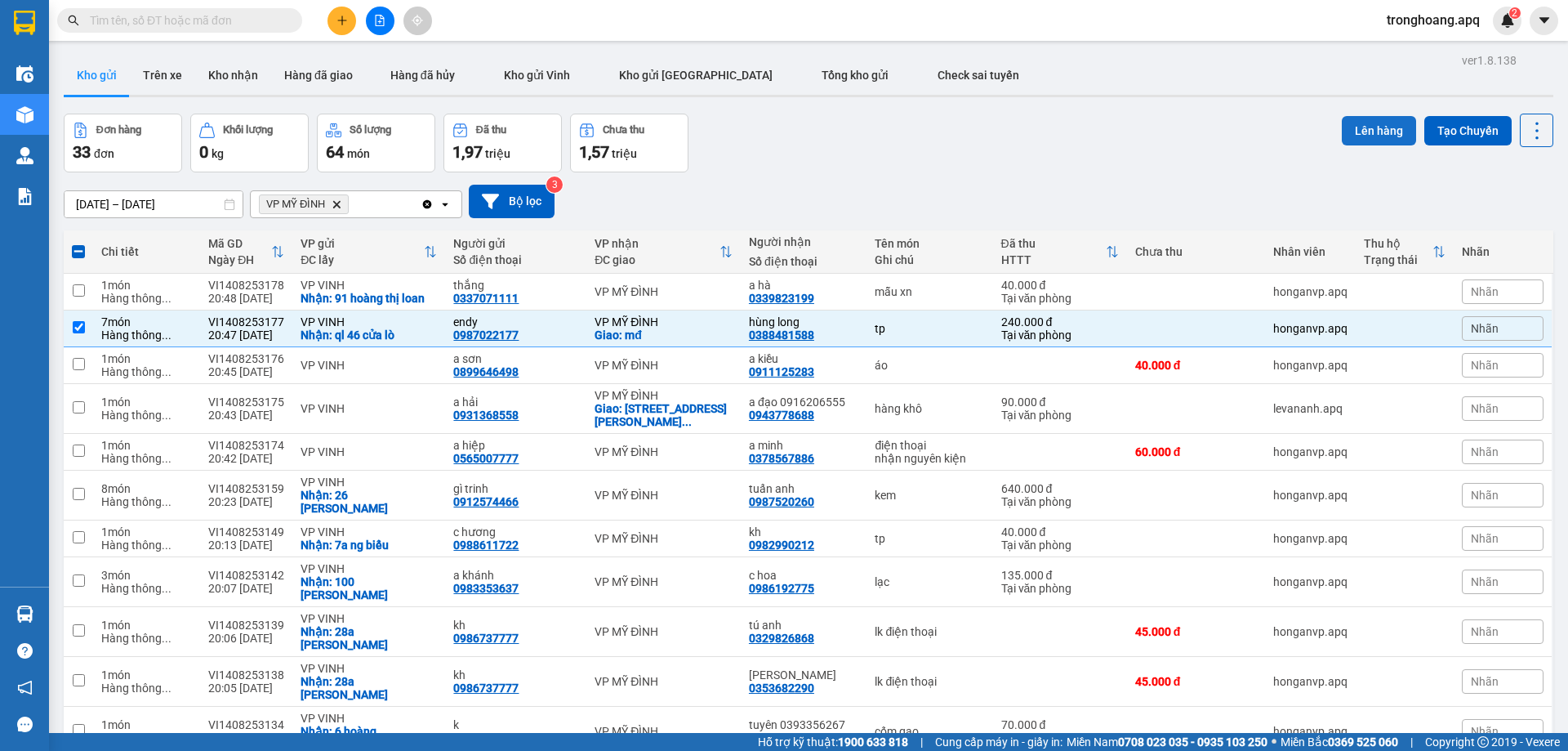
click at [1366, 120] on button "Lên hàng" at bounding box center [1379, 130] width 75 height 29
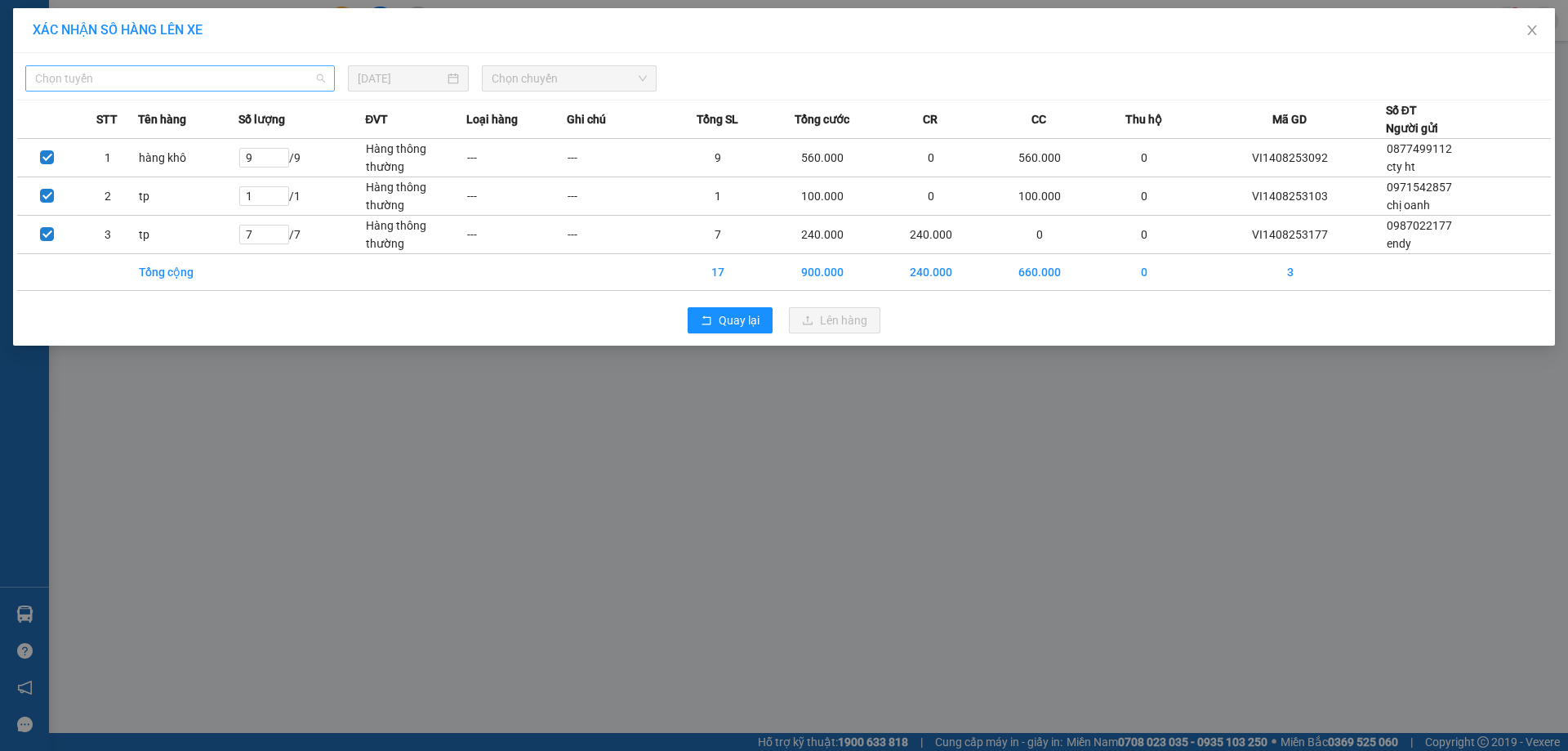
click at [200, 80] on span "Chọn tuyến" at bounding box center [180, 78] width 290 height 25
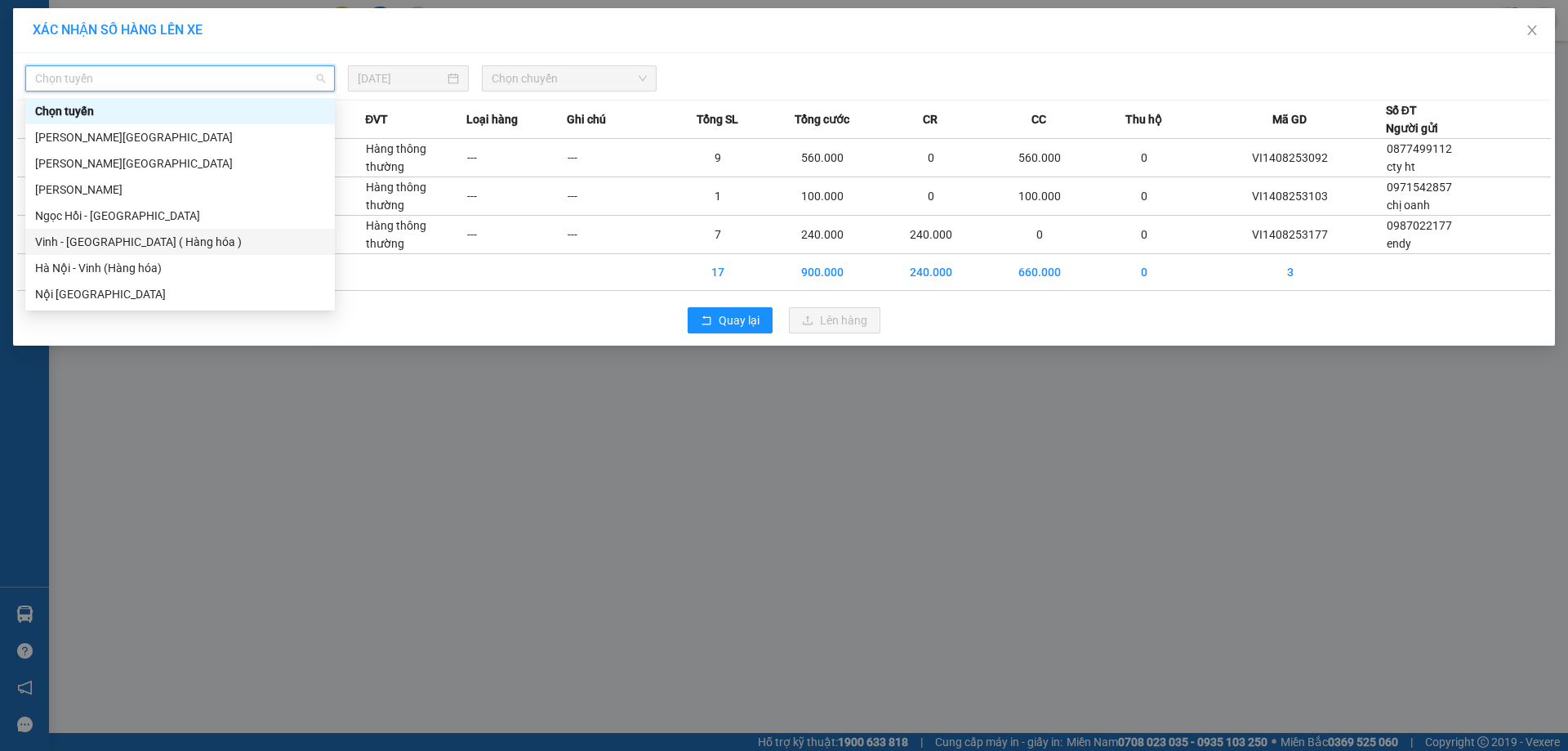
drag, startPoint x: 155, startPoint y: 237, endPoint x: 294, endPoint y: 224, distance: 139.6
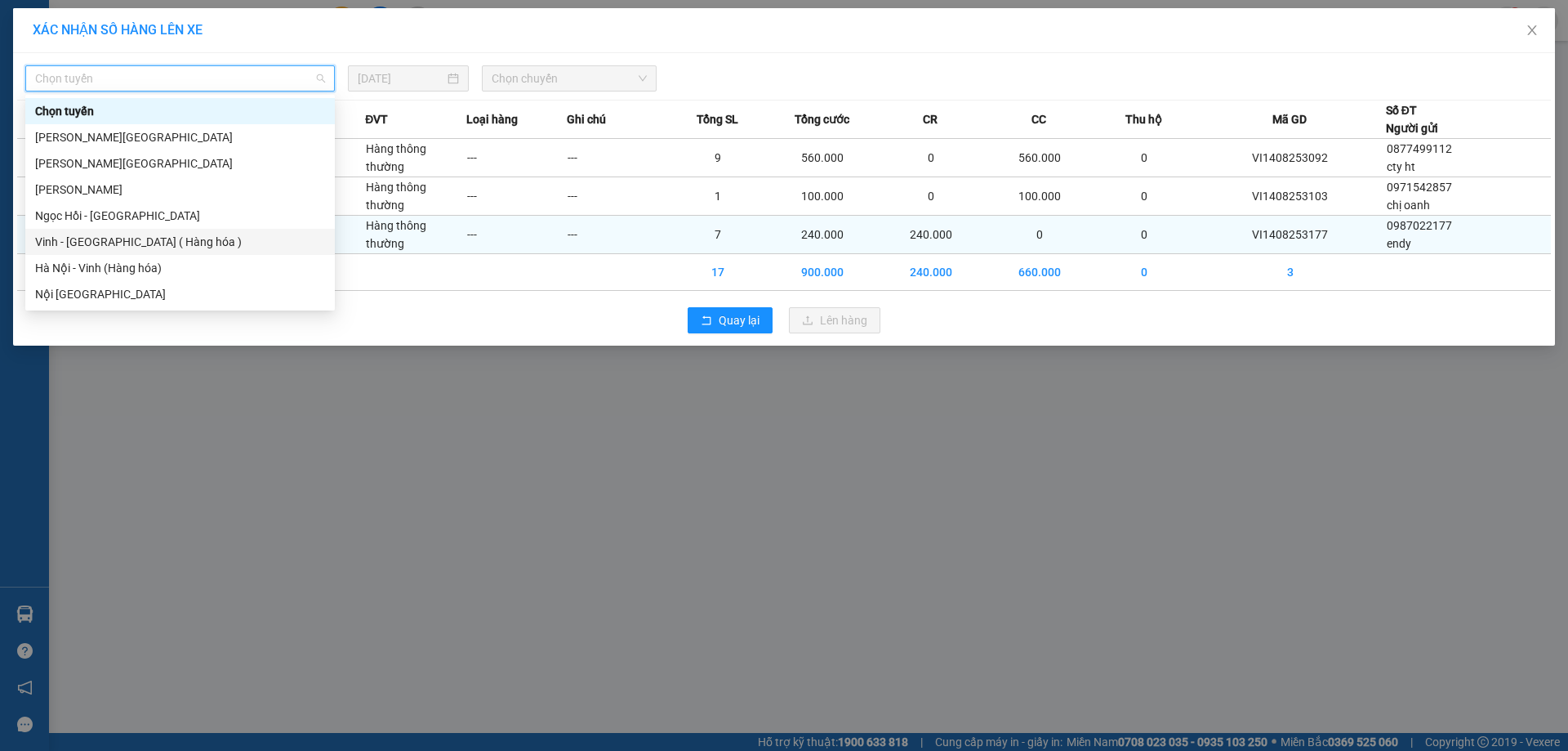
click at [155, 238] on div "Vinh - [GEOGRAPHIC_DATA] ( Hàng hóa )" at bounding box center [180, 242] width 290 height 18
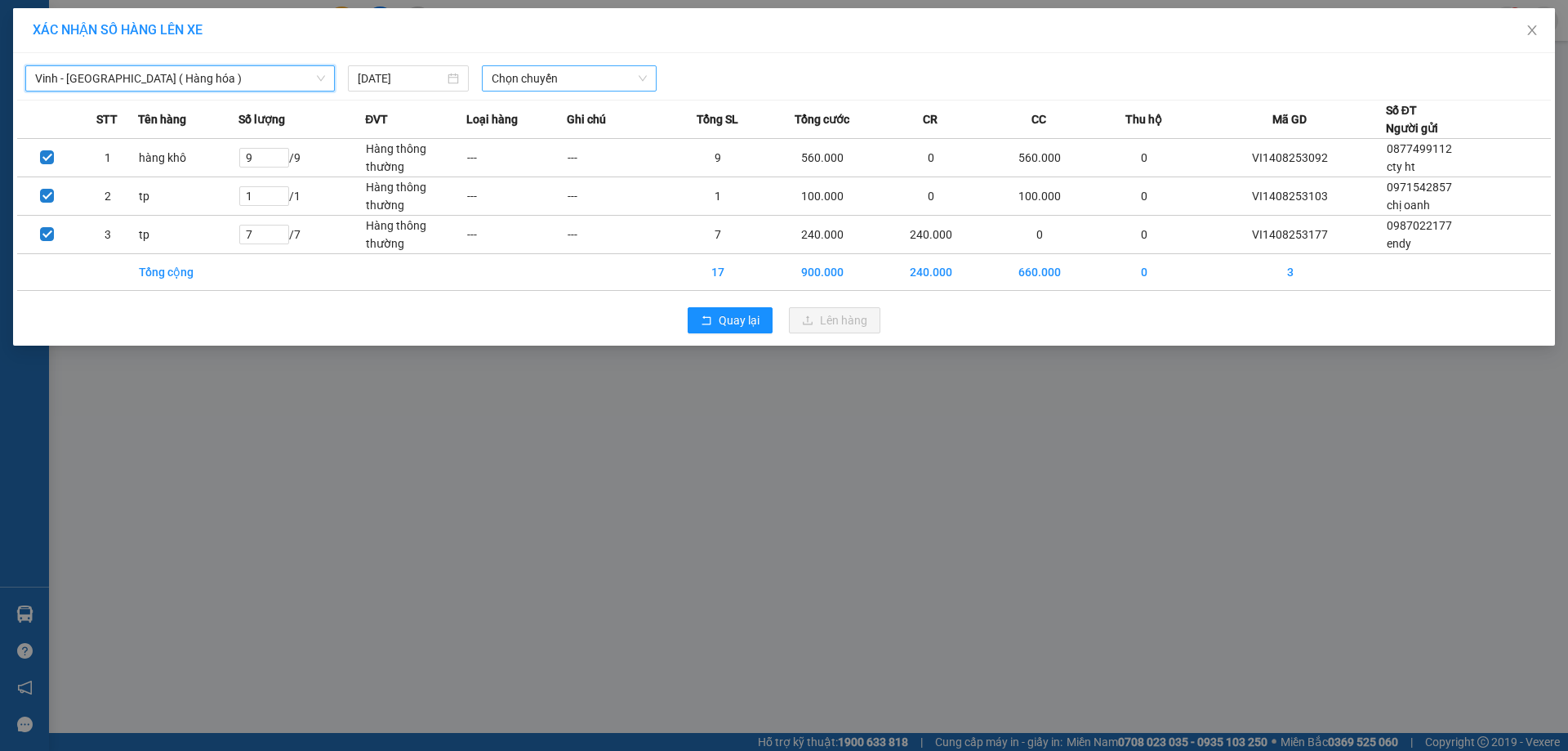
click at [500, 82] on span "Chọn chuyến" at bounding box center [569, 78] width 155 height 25
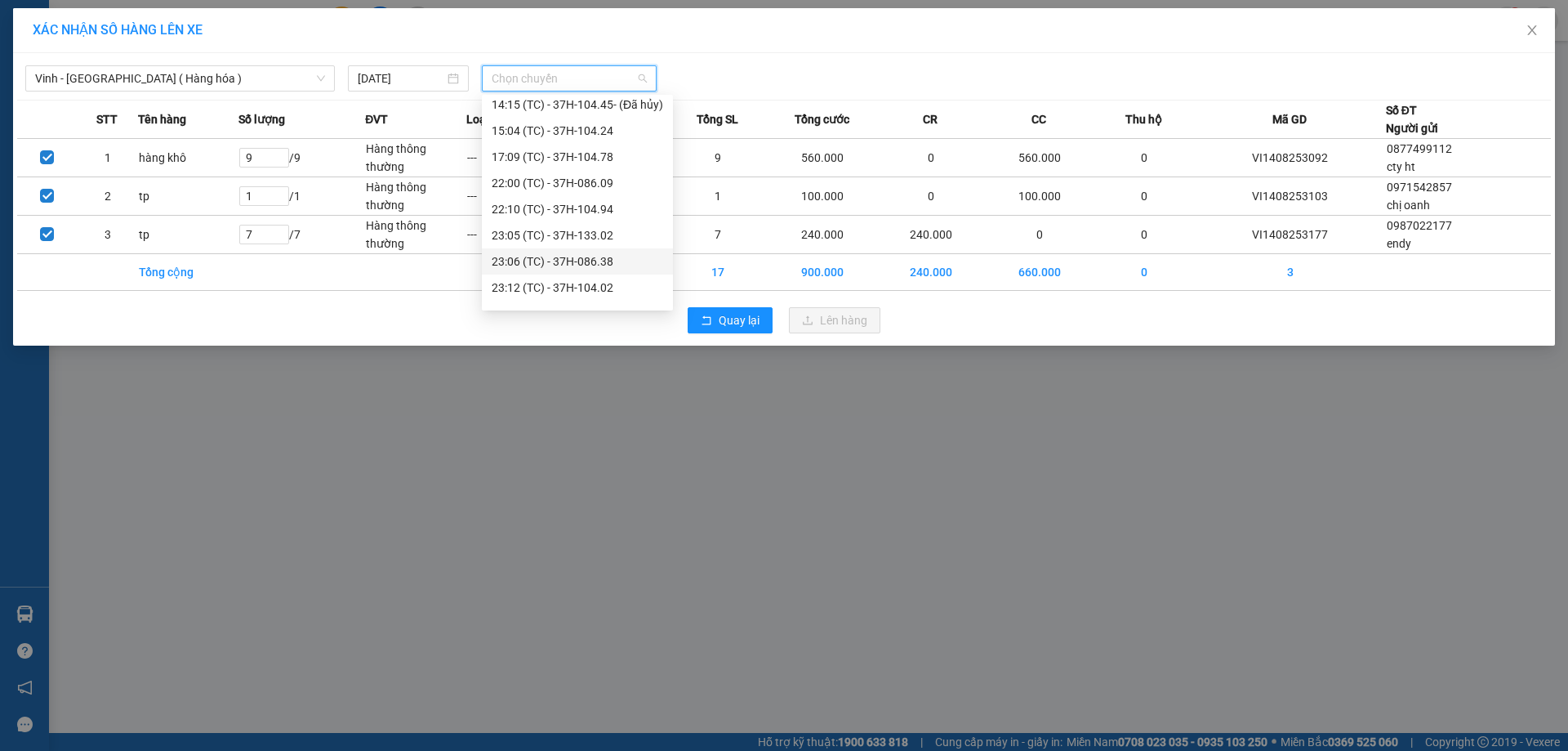
scroll to position [262, 0]
click at [632, 216] on div "23:15 (TC) - 37H-104.45" at bounding box center [577, 215] width 172 height 18
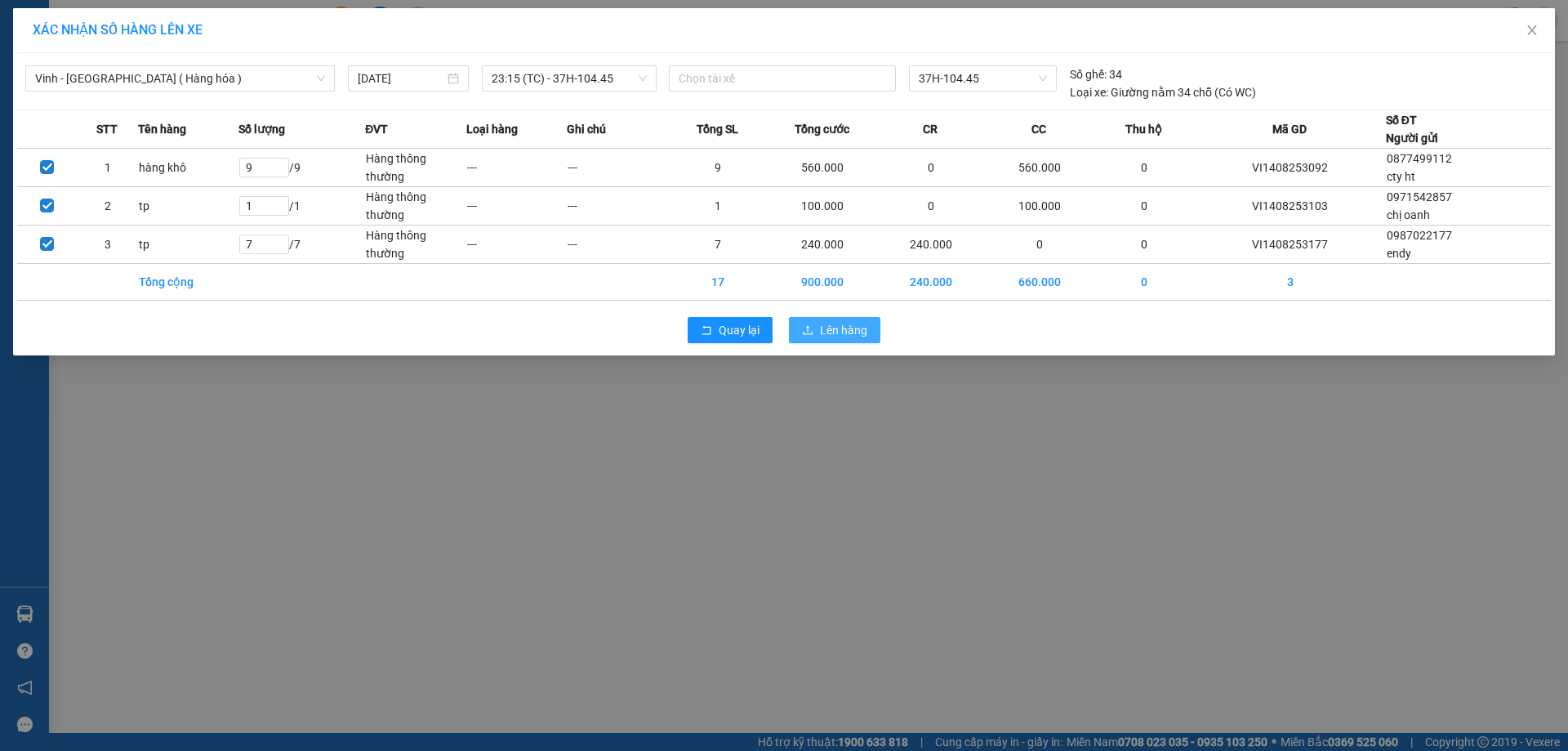
click at [817, 331] on button "Lên hàng" at bounding box center [834, 329] width 92 height 26
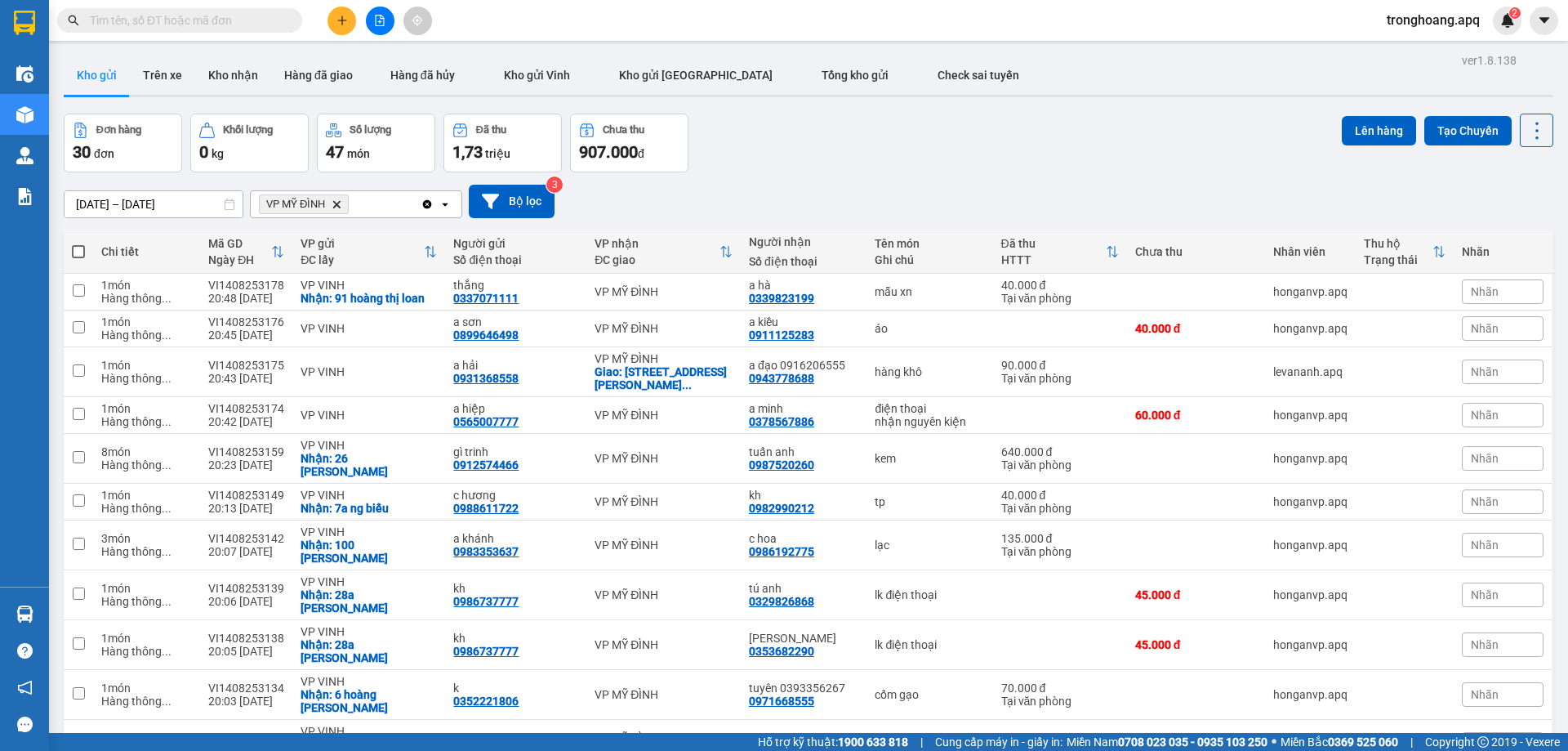
click at [760, 162] on div "Đơn hàng 30 đơn Khối lượng 0 kg Số lượng 47 món Đã thu 1,73 triệu Chưa thu 907.…" at bounding box center [808, 143] width 1490 height 59
click at [379, 28] on button at bounding box center [380, 20] width 28 height 28
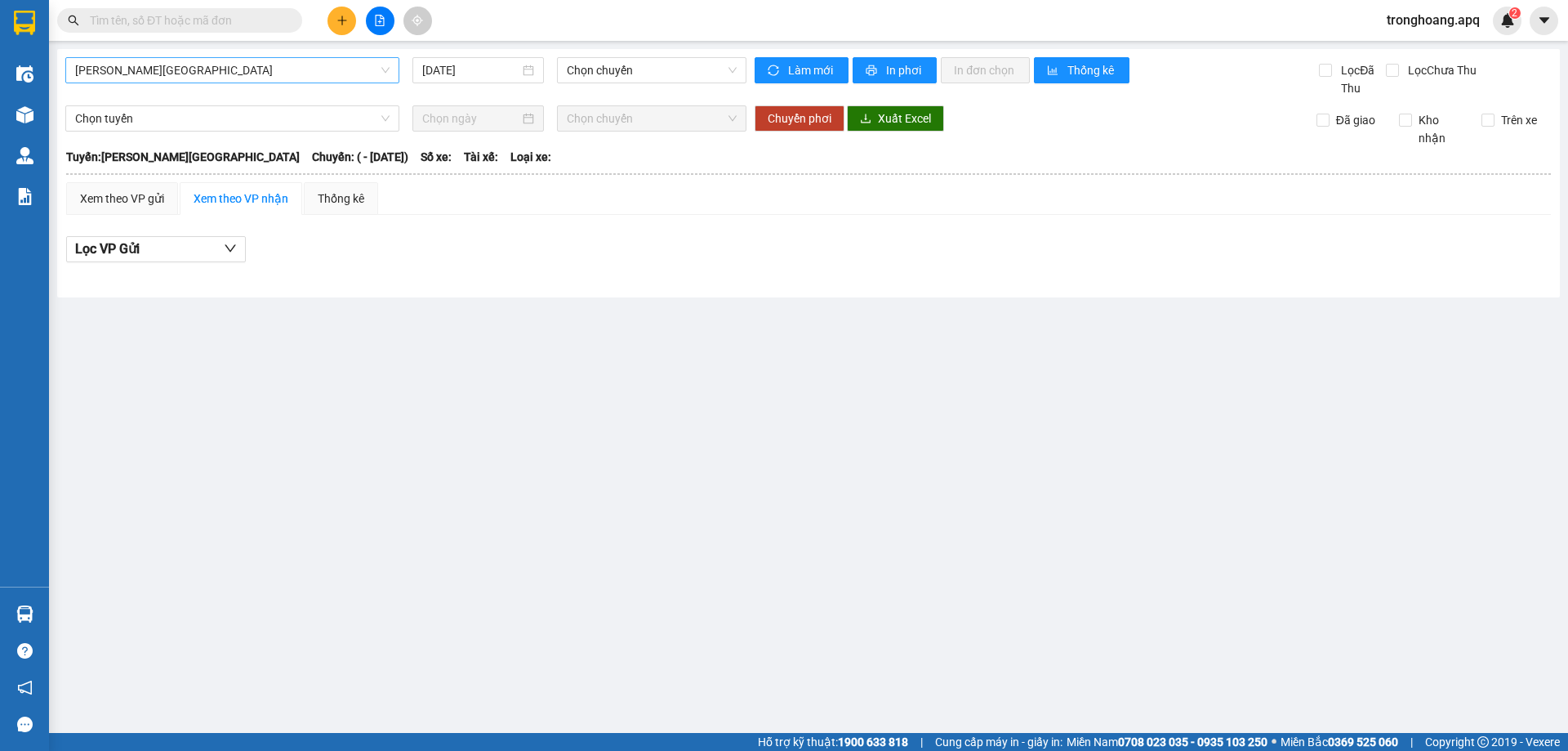
click at [141, 67] on span "[PERSON_NAME][GEOGRAPHIC_DATA]" at bounding box center [231, 70] width 314 height 25
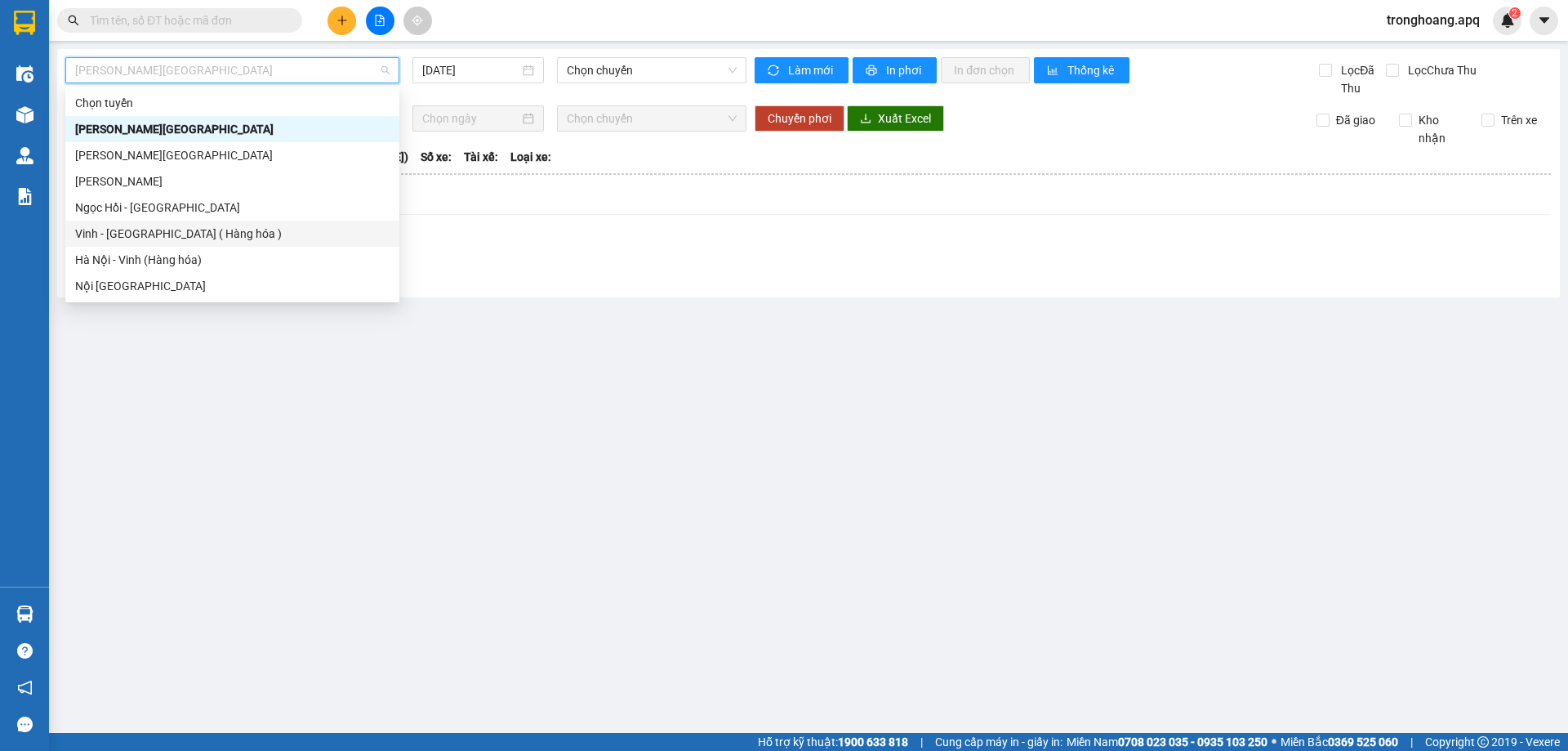
click at [162, 228] on div "Vinh - [GEOGRAPHIC_DATA] ( Hàng hóa )" at bounding box center [231, 233] width 314 height 18
type input "[DATE]"
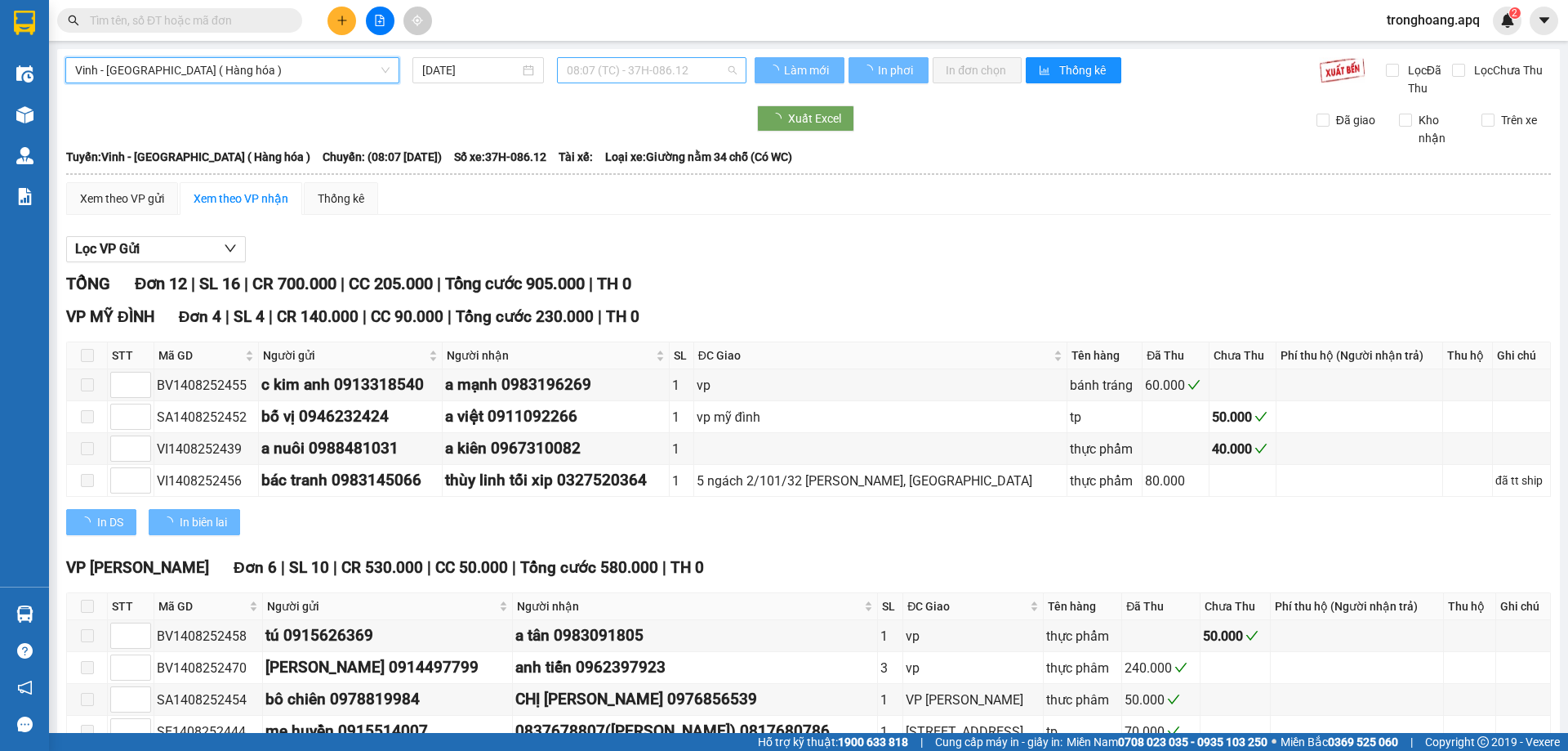
click at [594, 71] on span "08:07 (TC) - 37H-086.12" at bounding box center [651, 70] width 170 height 25
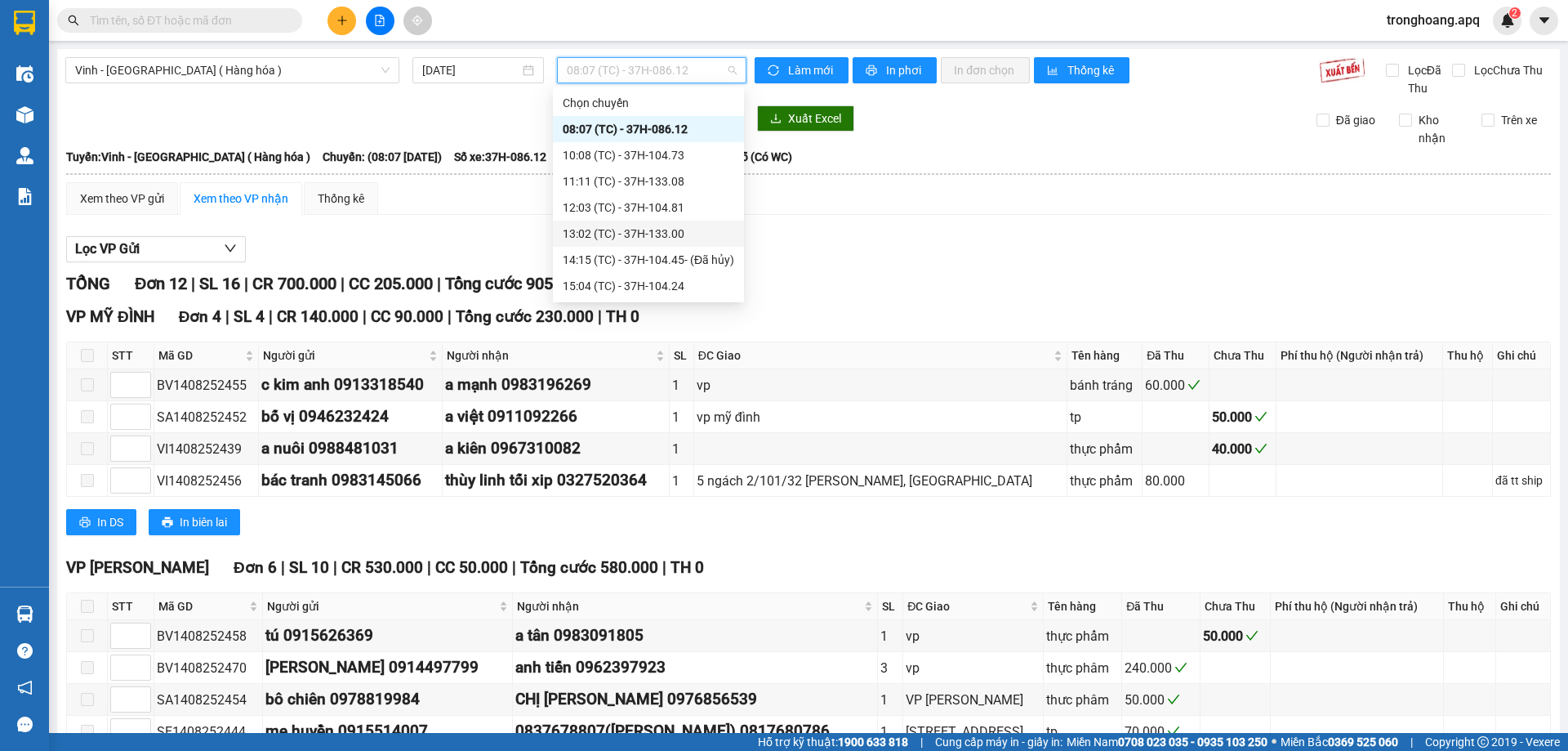
scroll to position [82, 0]
click at [670, 277] on div "22:10 (TC) - 37H-104.94" at bounding box center [648, 283] width 172 height 18
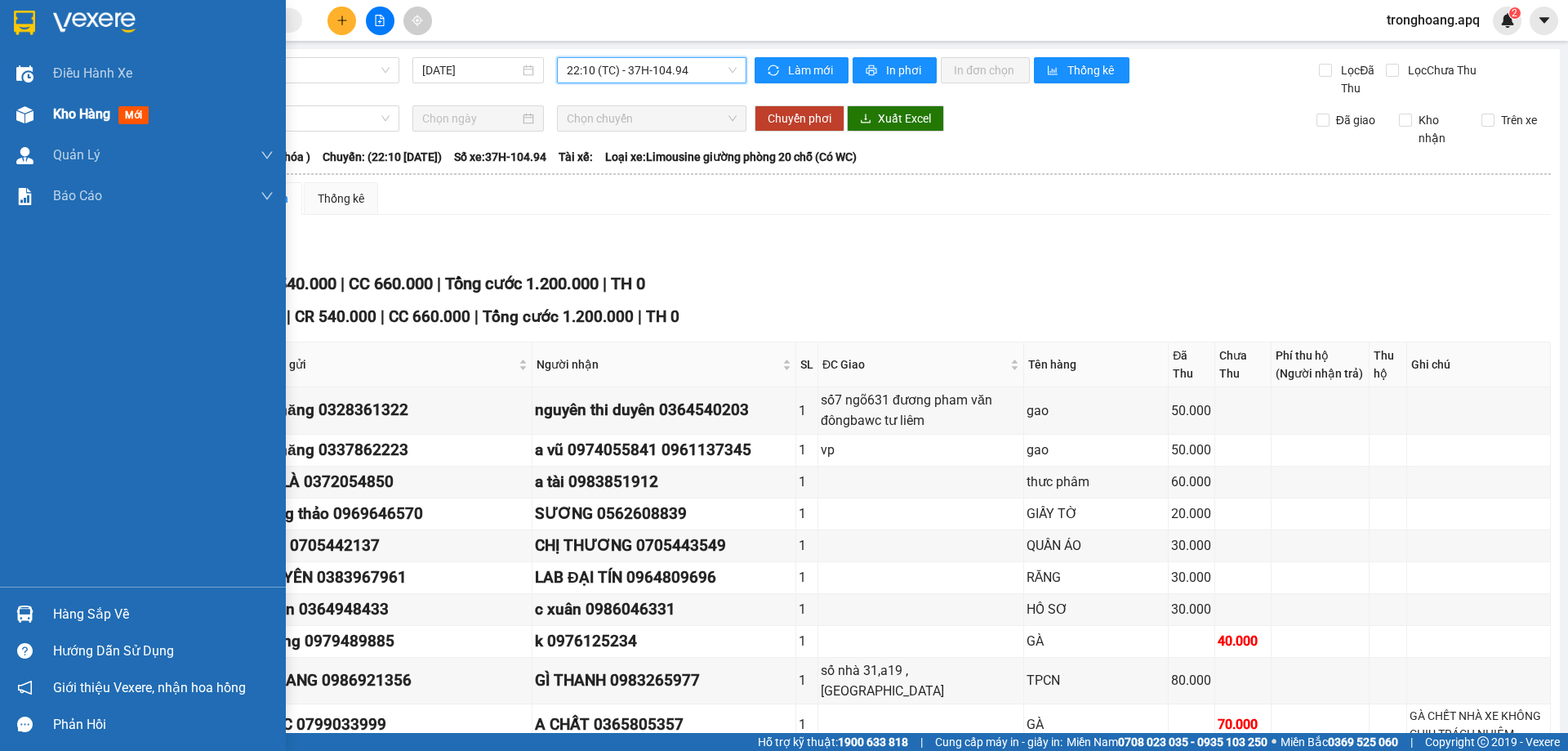
click at [45, 117] on div "Kho hàng mới" at bounding box center [142, 115] width 285 height 41
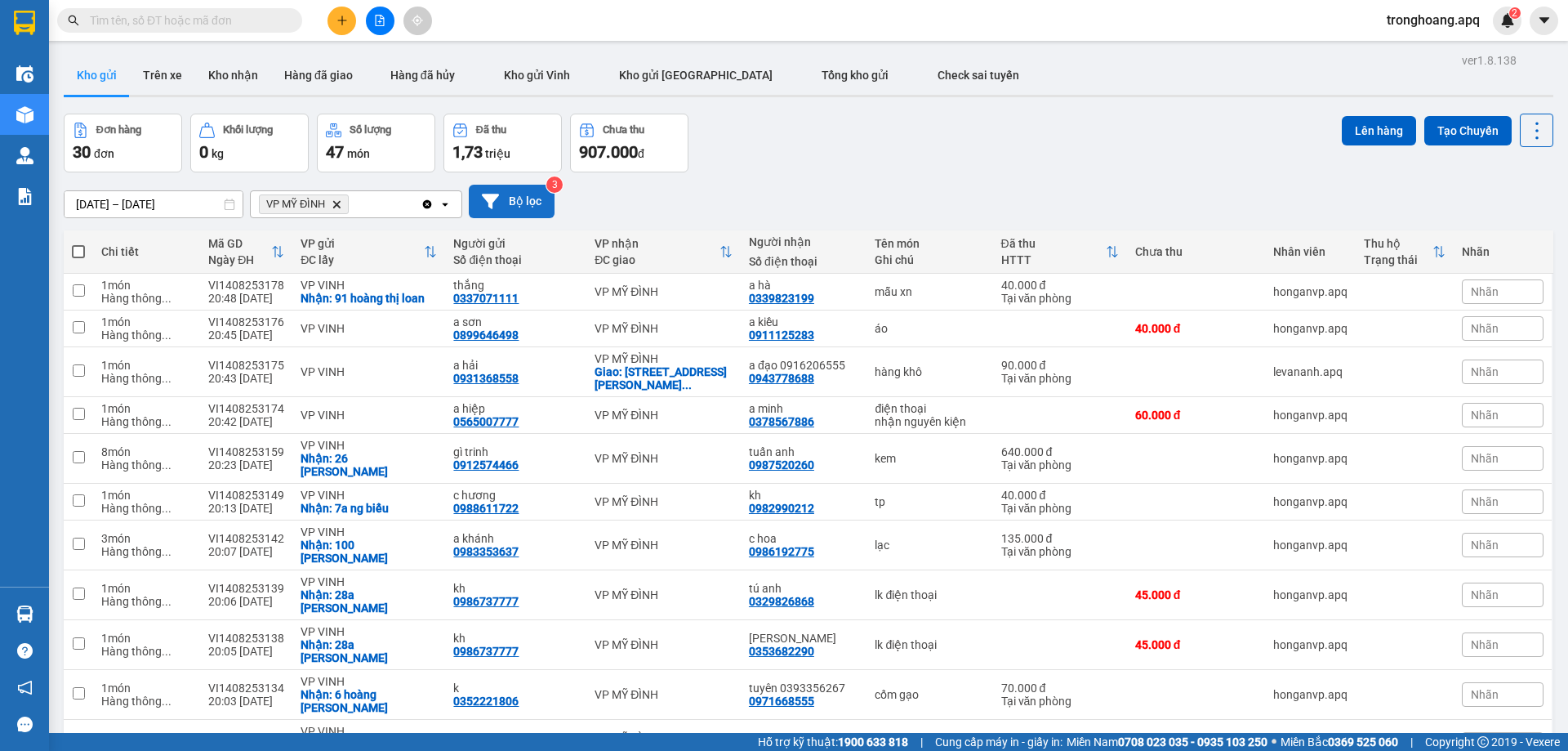
click at [522, 210] on button "Bộ lọc" at bounding box center [511, 201] width 85 height 34
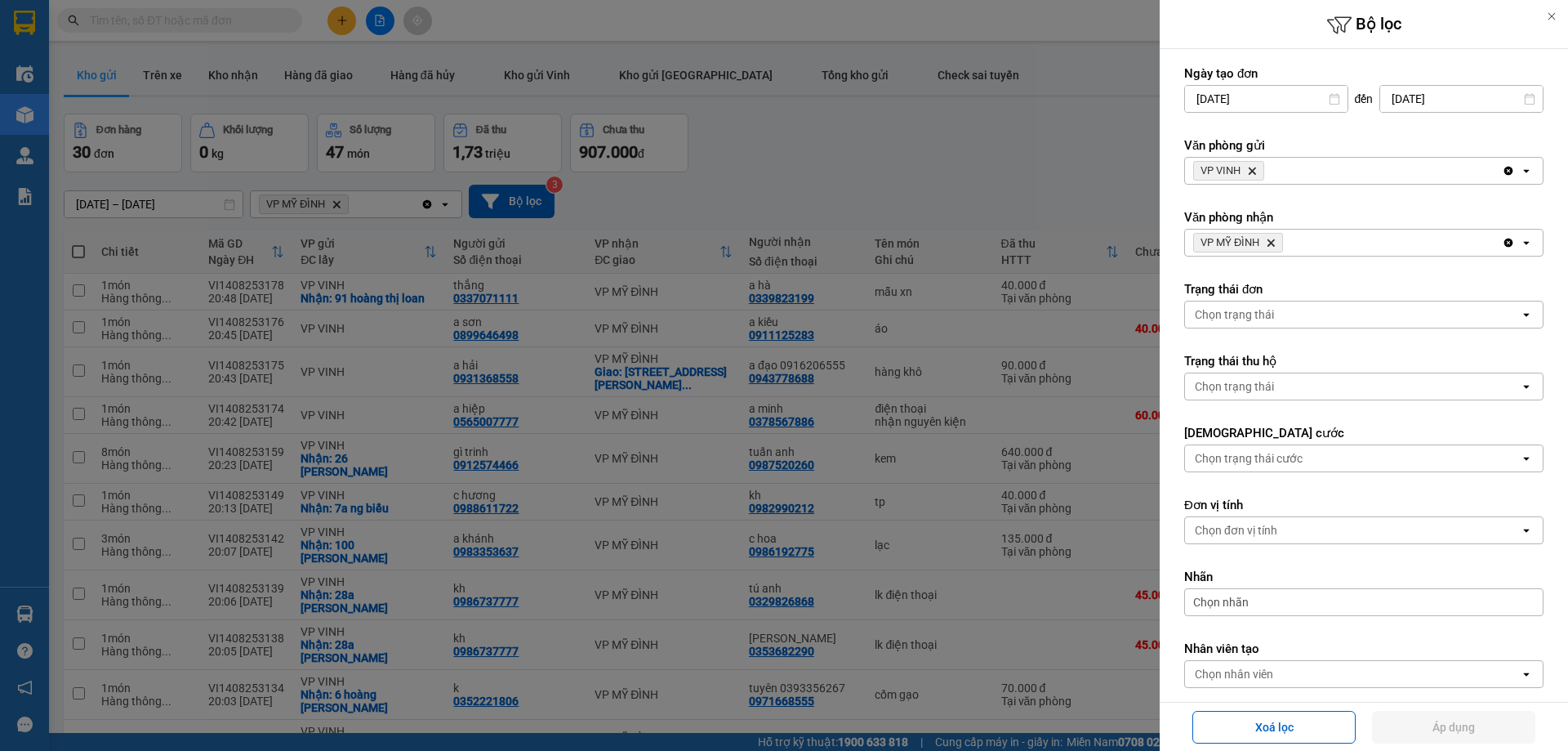
click at [1269, 243] on icon "Delete" at bounding box center [1270, 242] width 10 height 10
click at [1255, 166] on icon "Delete" at bounding box center [1251, 170] width 10 height 10
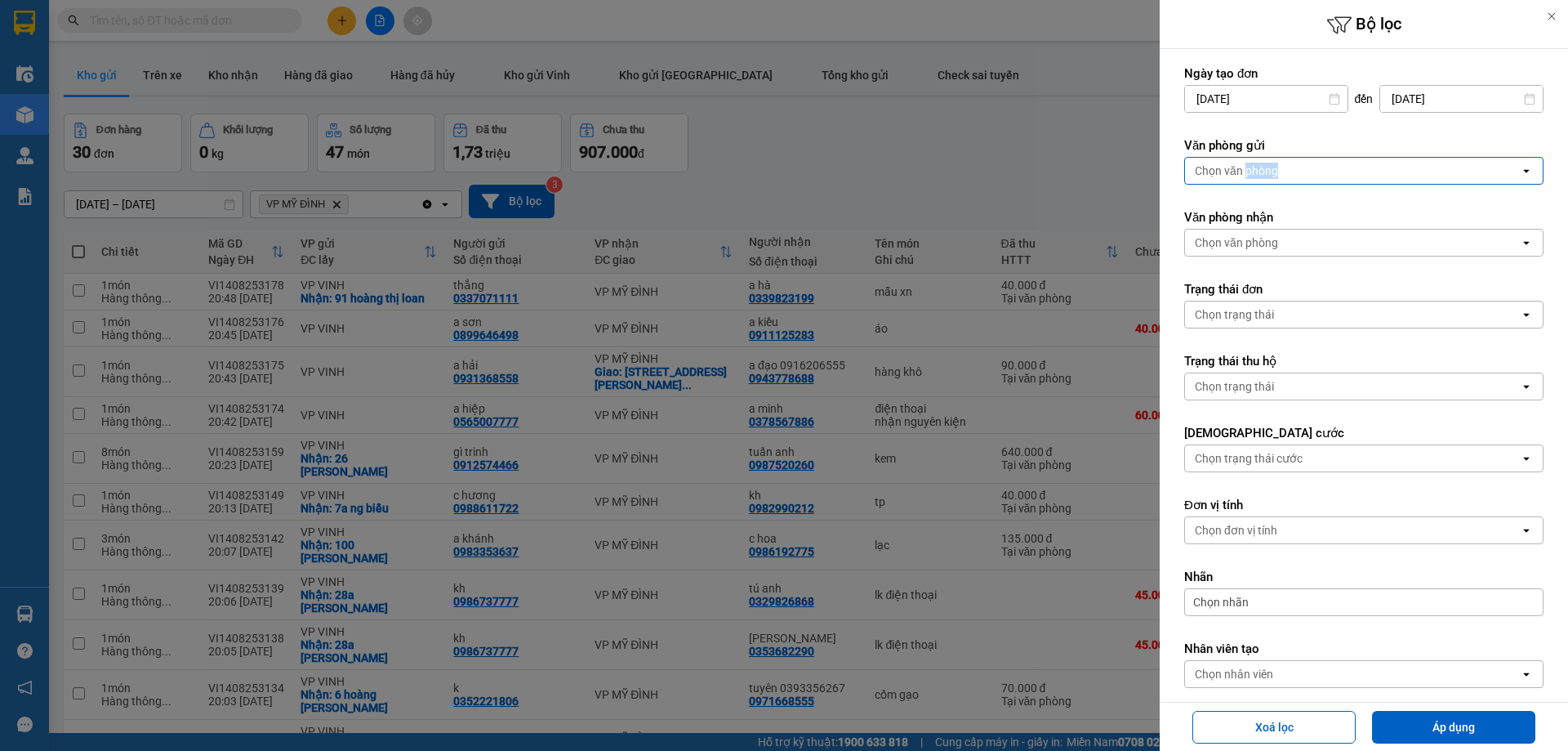
click at [1255, 166] on div "Chọn văn phòng" at bounding box center [1236, 171] width 84 height 16
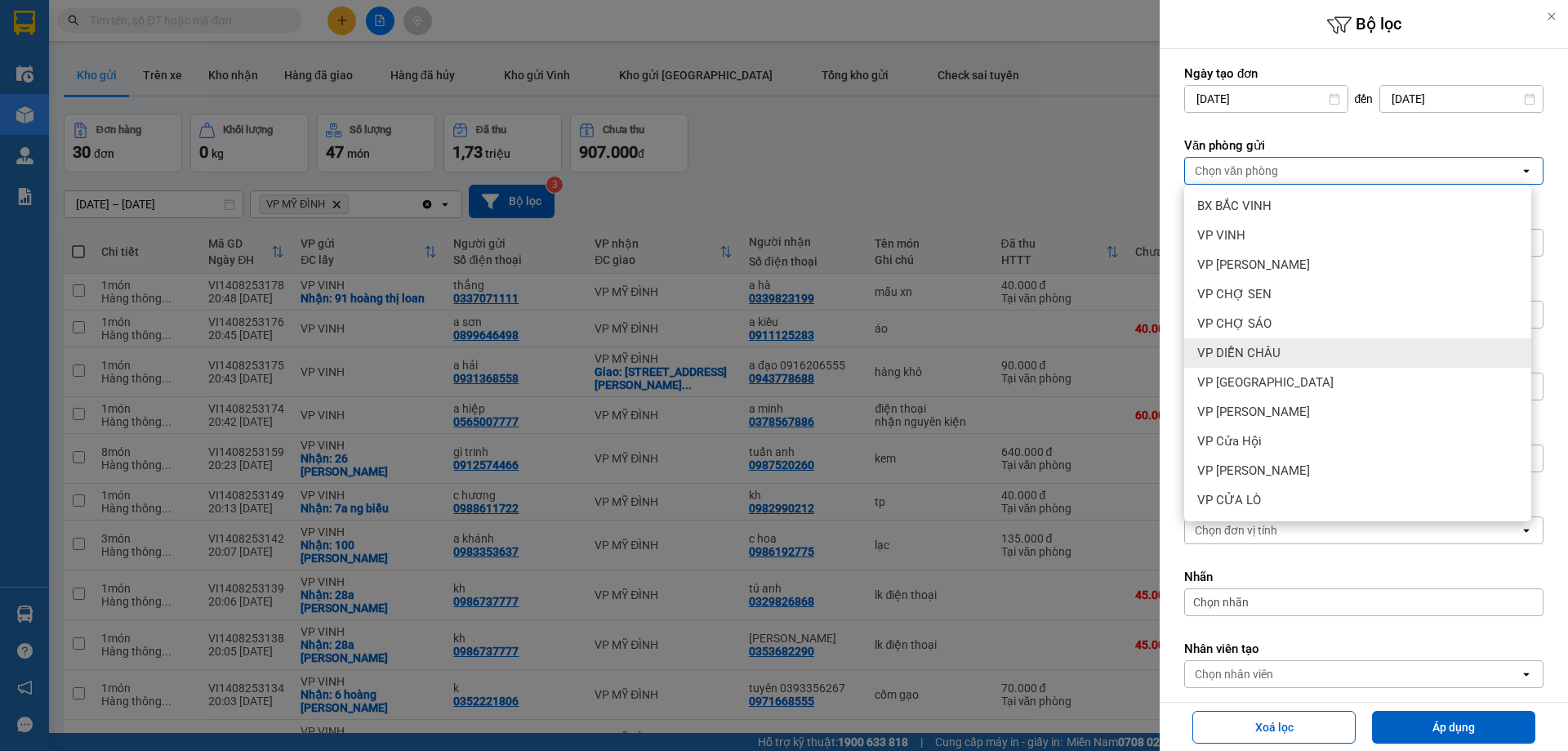
click at [1267, 346] on span "VP DIỄN CHÂU" at bounding box center [1239, 352] width 84 height 16
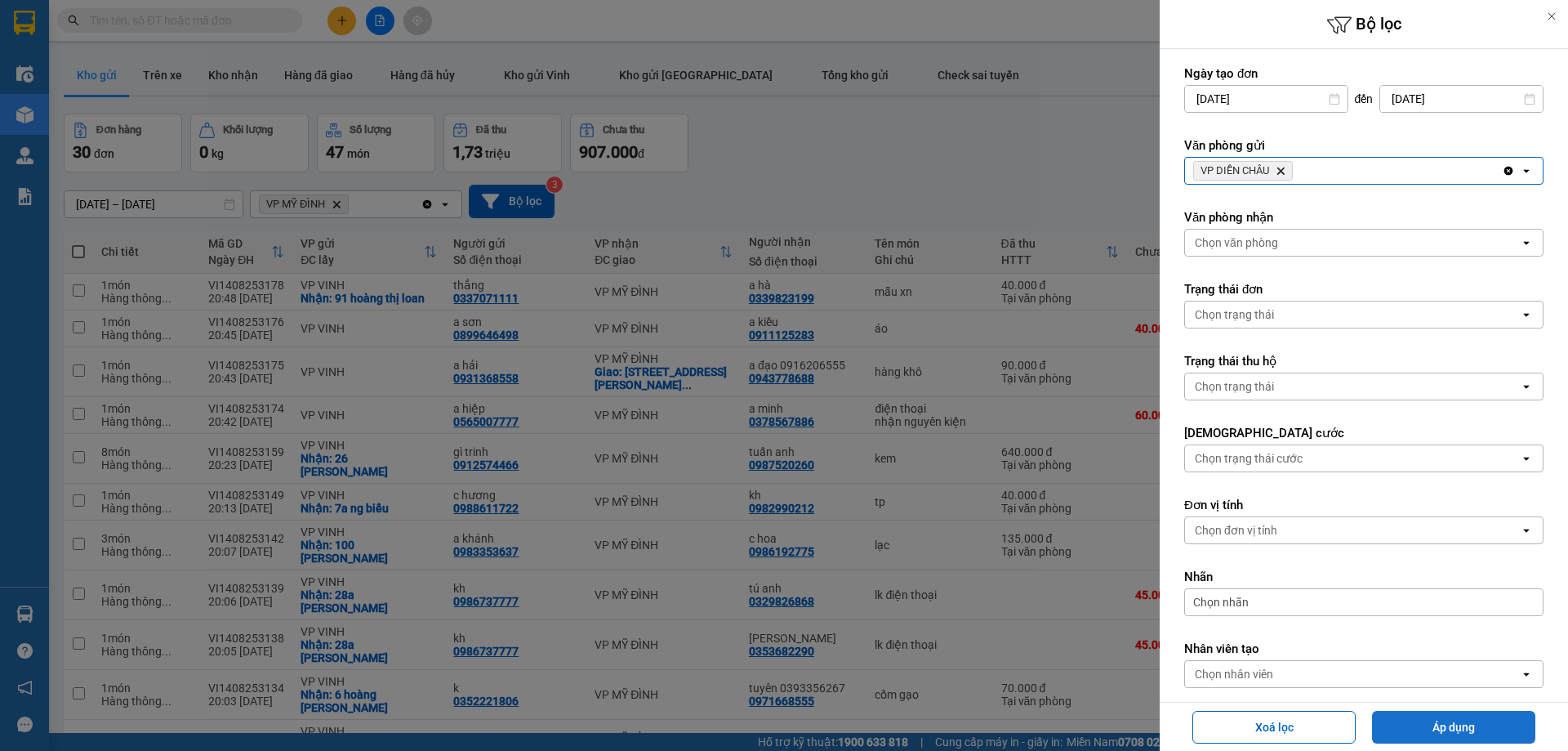
click at [1429, 727] on button "Áp dụng" at bounding box center [1453, 727] width 164 height 33
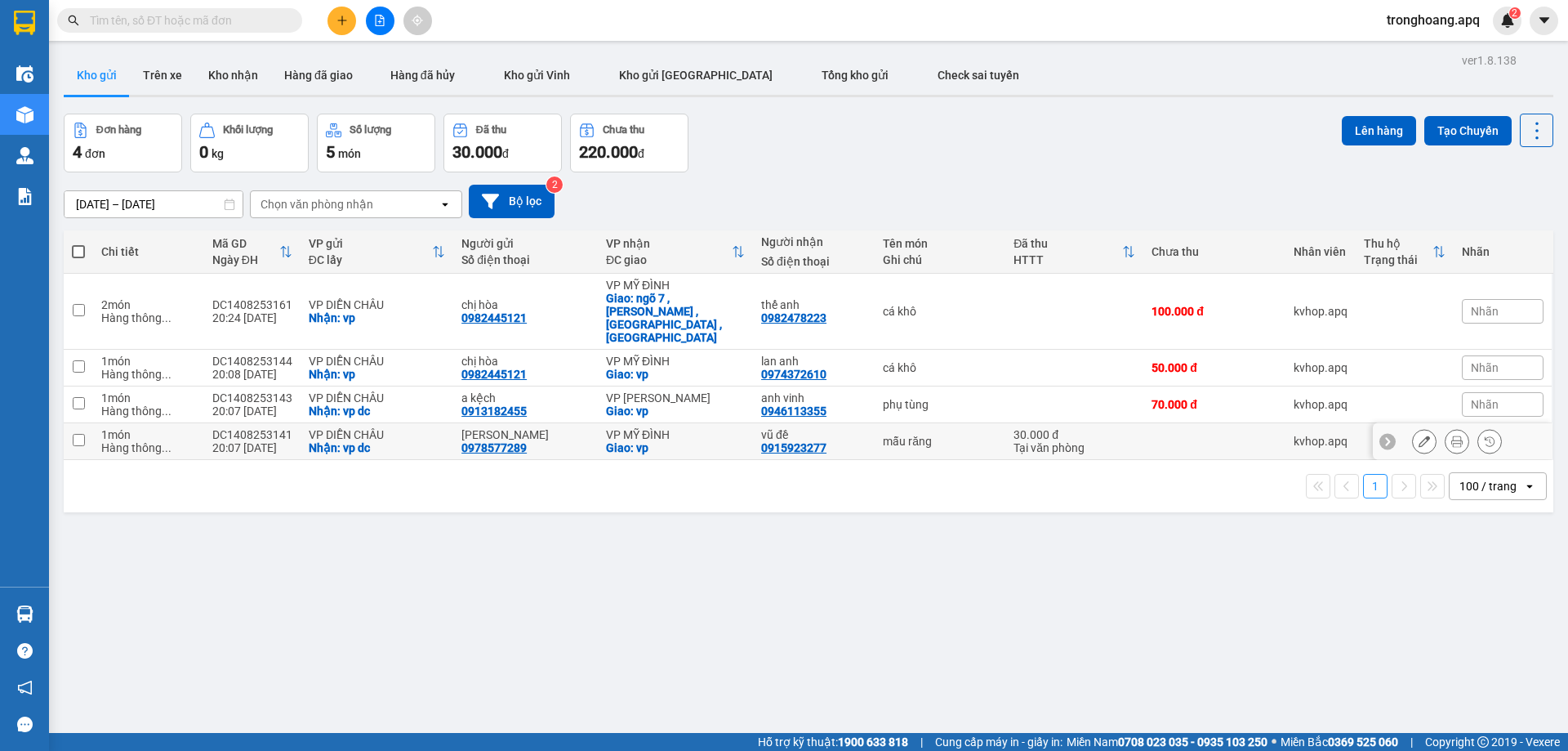
click at [672, 428] on div "VP MỸ ĐÌNH" at bounding box center [675, 434] width 139 height 13
checkbox input "true"
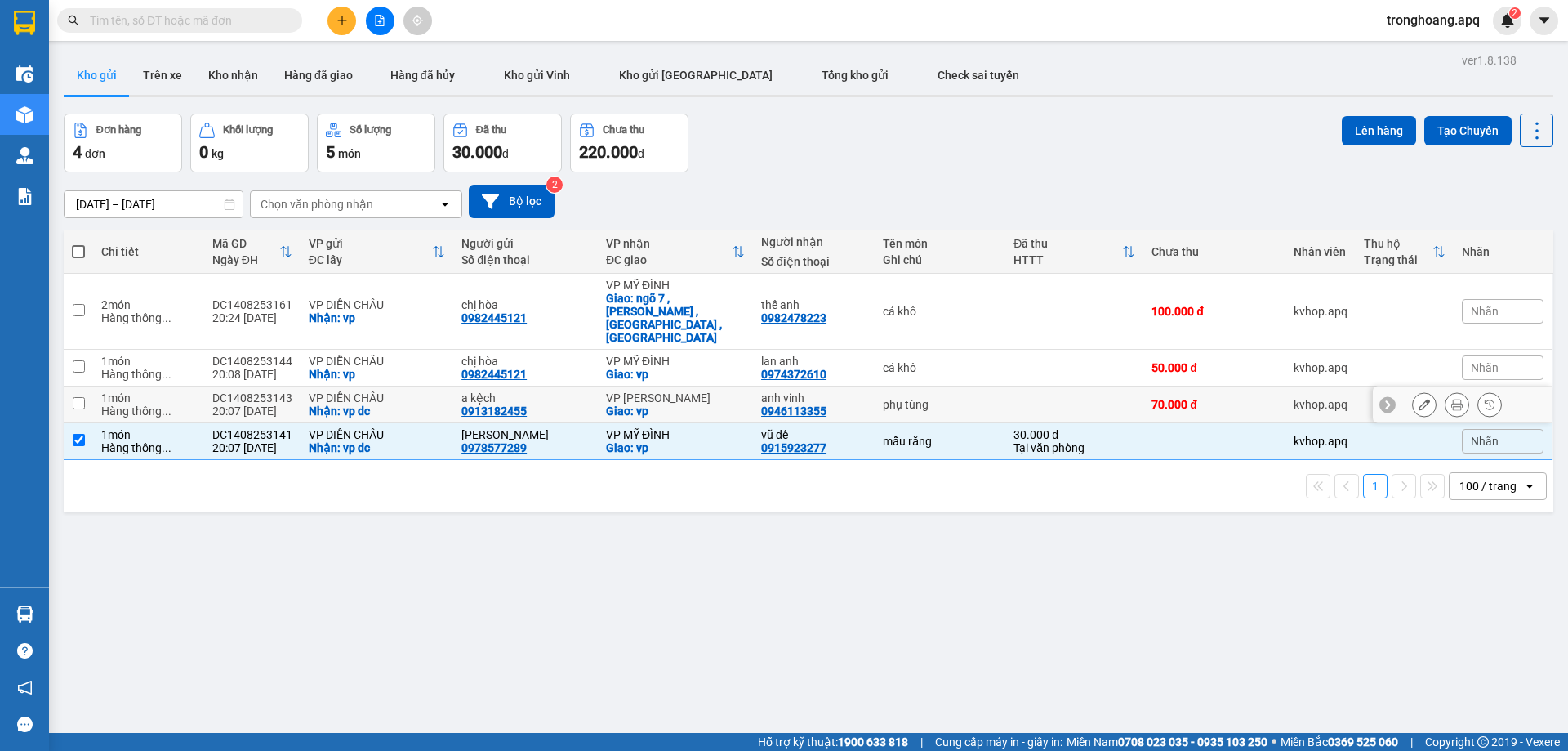
click at [679, 392] on div "VP [PERSON_NAME]" at bounding box center [675, 398] width 139 height 13
checkbox input "true"
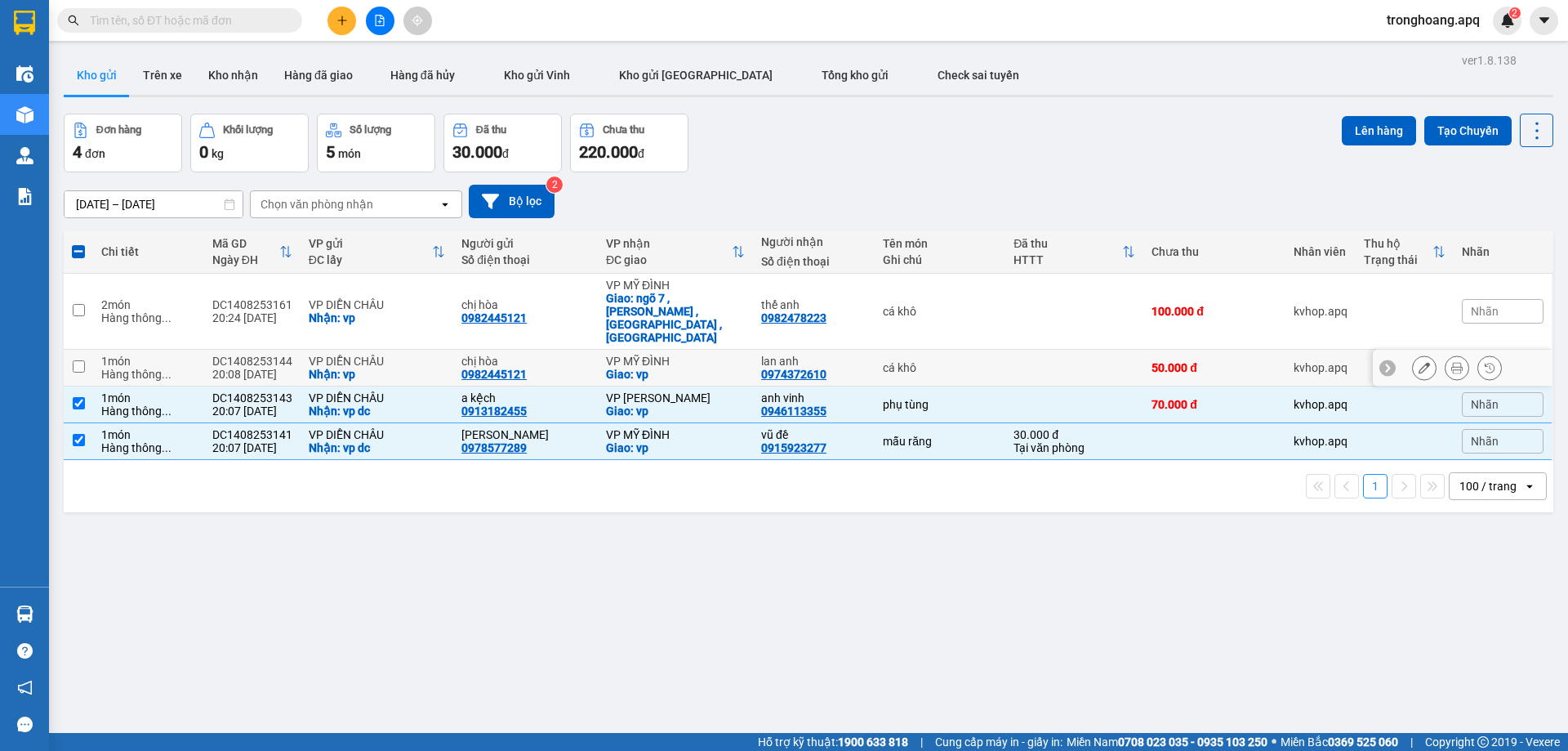
click at [684, 350] on td "VP MỸ ĐÌNH Giao: vp" at bounding box center [675, 367] width 155 height 36
checkbox input "true"
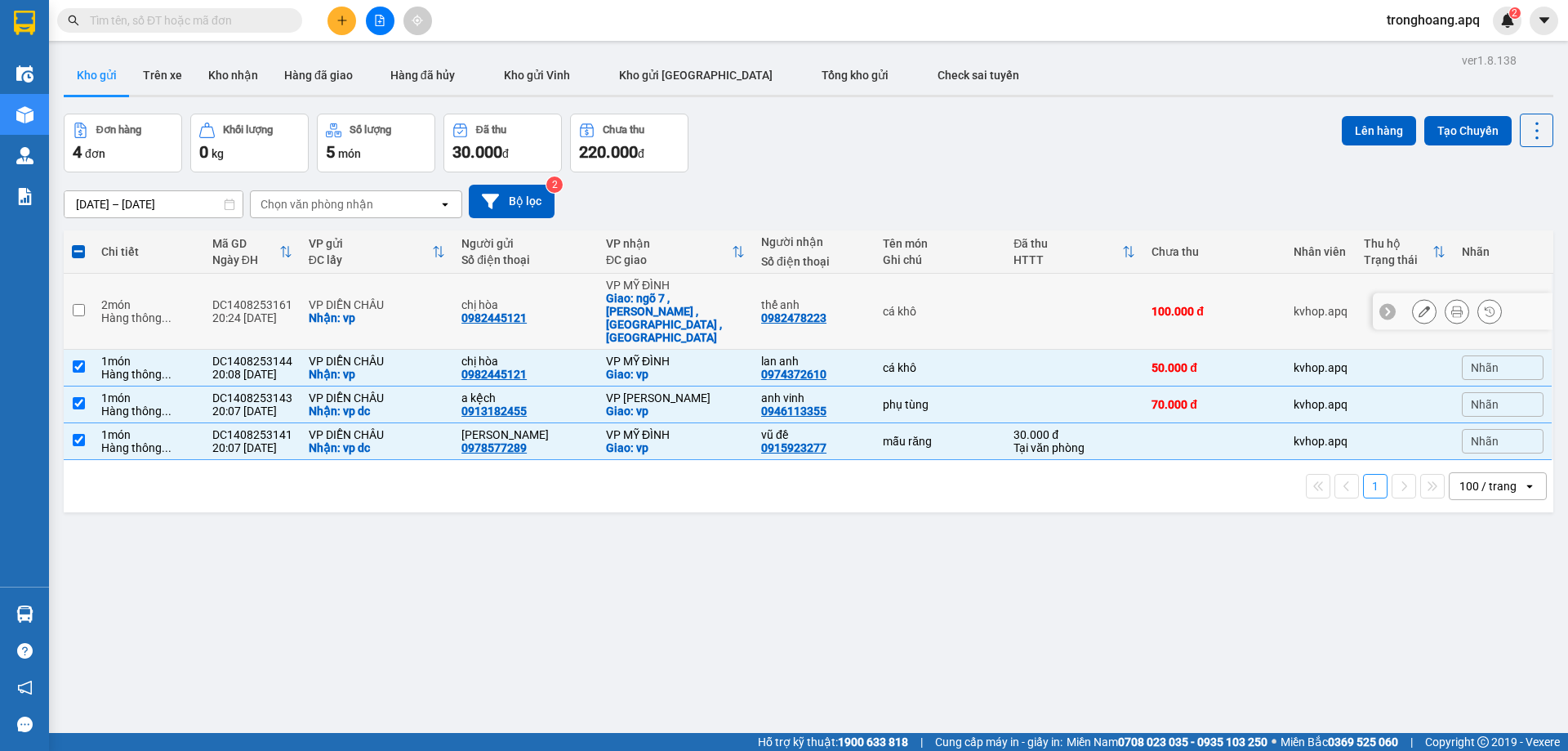
click at [676, 294] on div "Giao: ngõ 7 , [PERSON_NAME] , [GEOGRAPHIC_DATA] , [GEOGRAPHIC_DATA]" at bounding box center [675, 318] width 139 height 52
checkbox input "true"
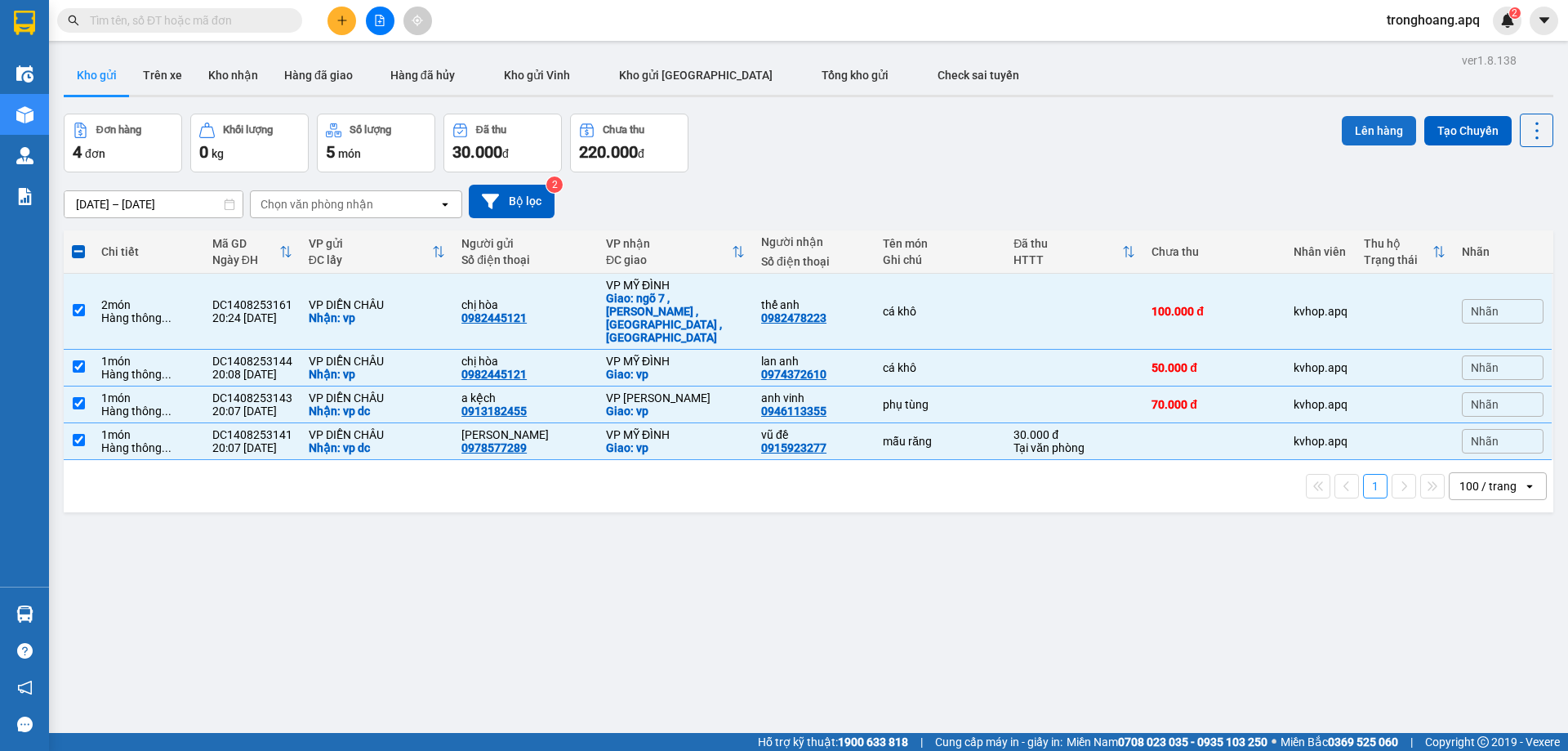
click at [1355, 131] on button "Lên hàng" at bounding box center [1379, 130] width 75 height 29
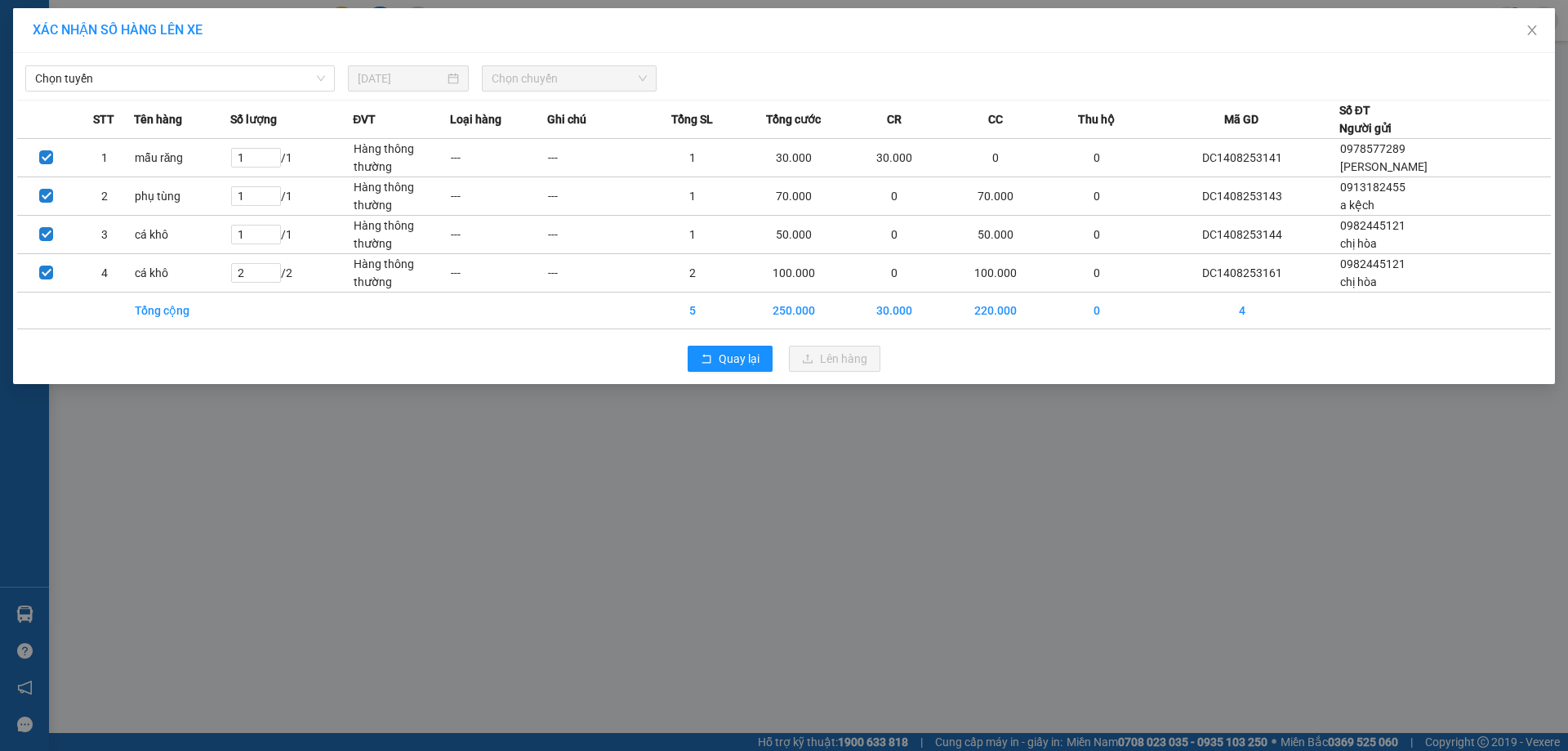
drag, startPoint x: 189, startPoint y: 57, endPoint x: 192, endPoint y: 76, distance: 19.2
click at [188, 60] on div "Chọn tuyến [DATE] Chọn chuyến" at bounding box center [784, 74] width 1533 height 35
click at [192, 80] on span "Chọn tuyến" at bounding box center [180, 78] width 290 height 25
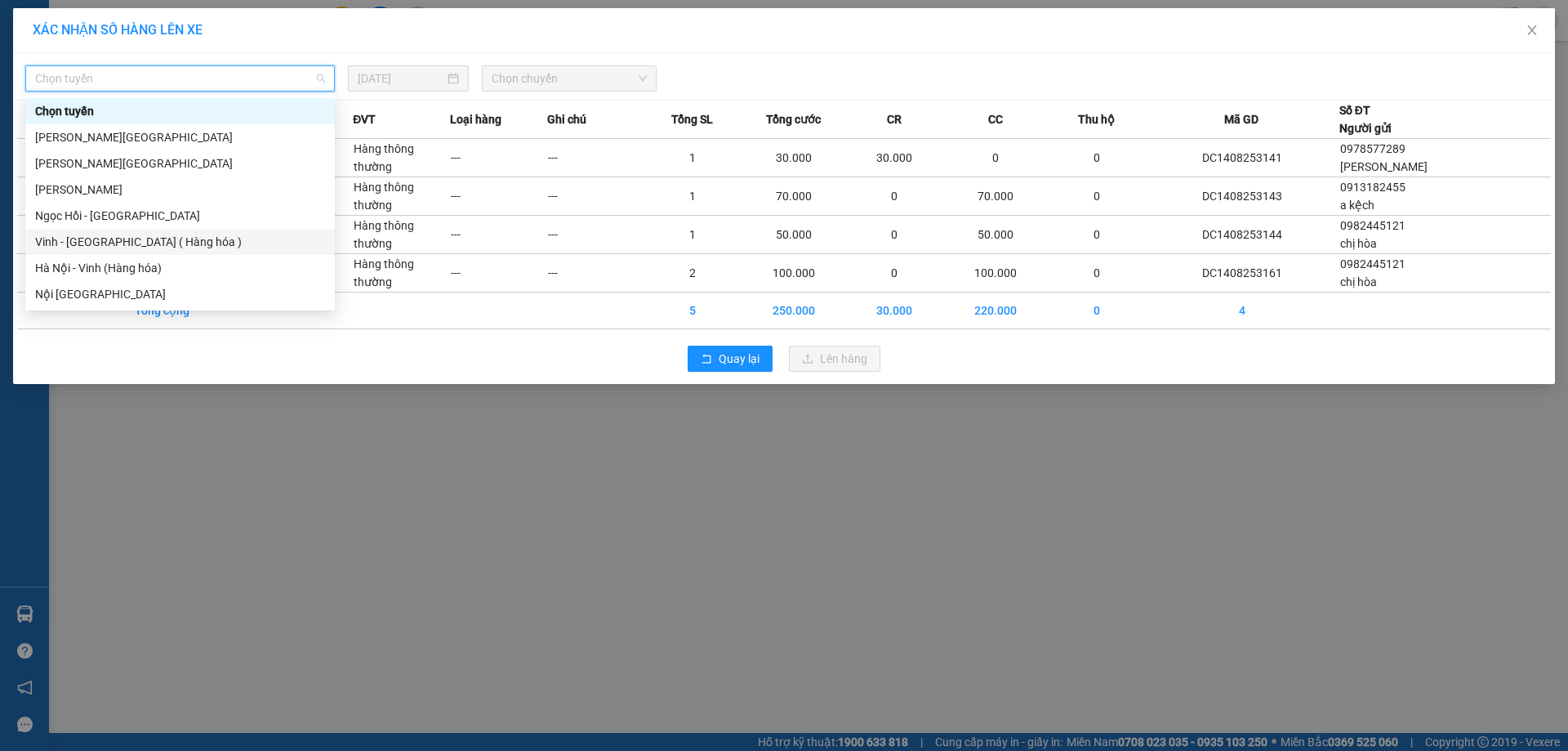
click at [141, 235] on div "Vinh - [GEOGRAPHIC_DATA] ( Hàng hóa )" at bounding box center [180, 242] width 290 height 18
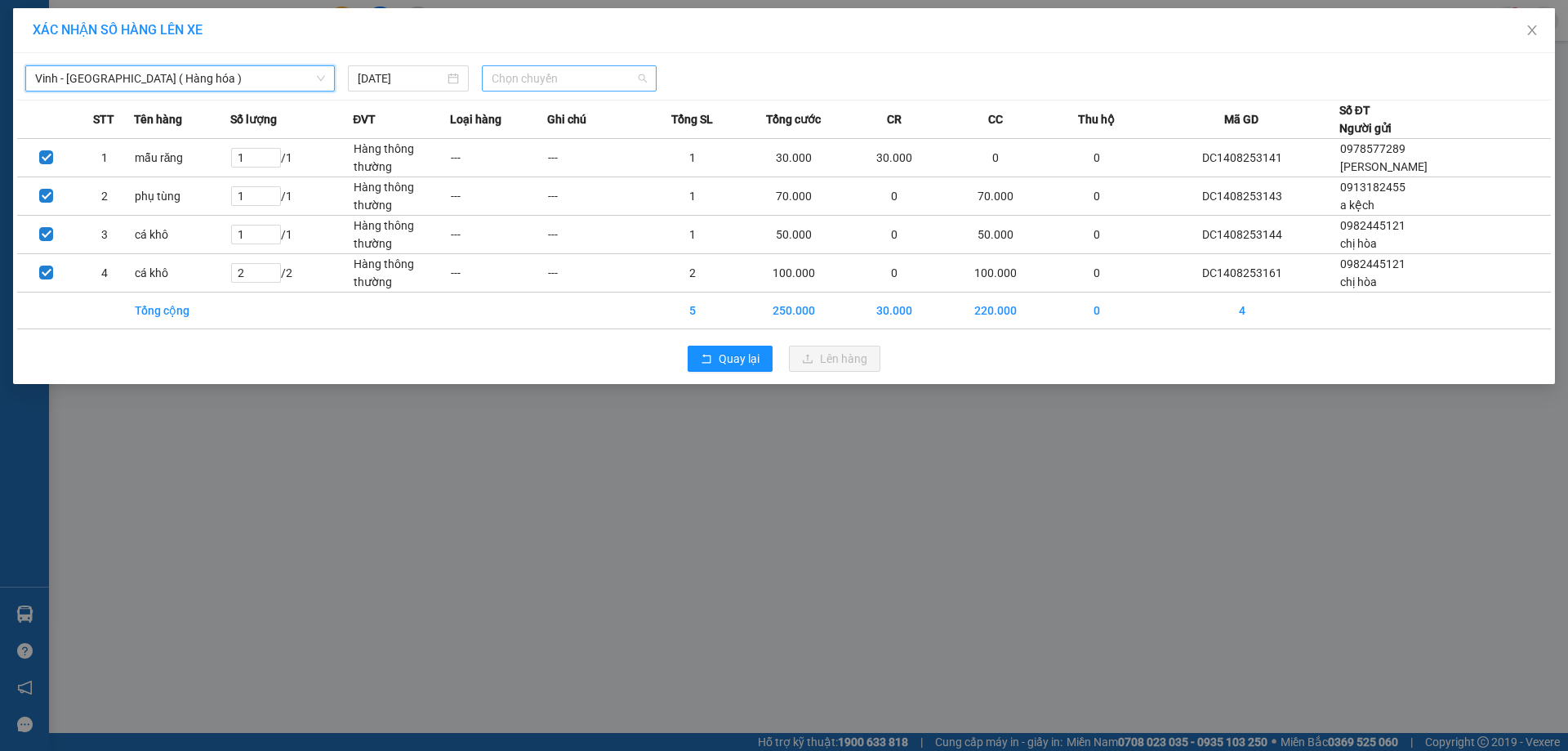
click at [563, 85] on span "Chọn chuyến" at bounding box center [569, 78] width 155 height 25
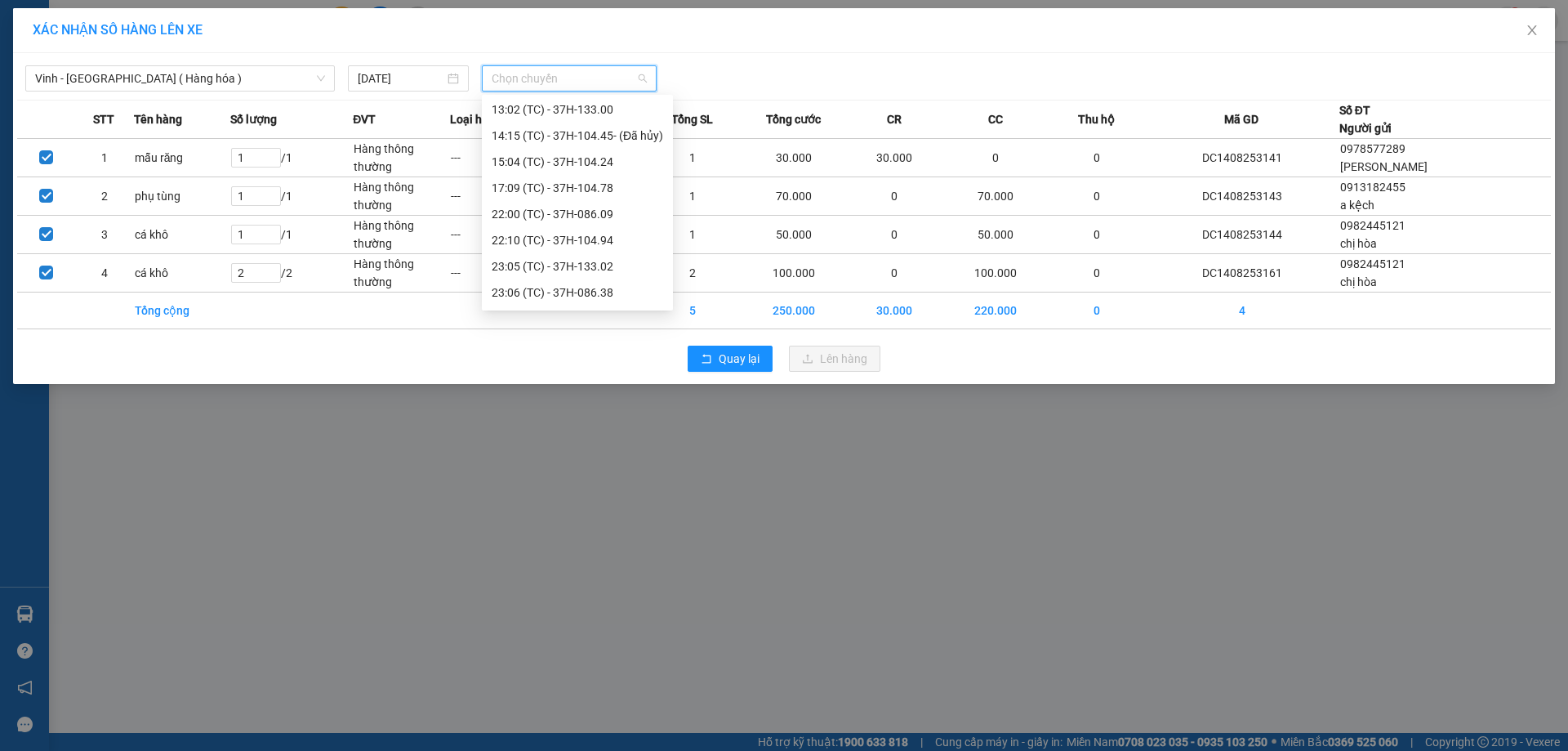
scroll to position [164, 0]
click at [606, 185] on div "22:00 (TC) - 37H-086.09" at bounding box center [577, 183] width 172 height 18
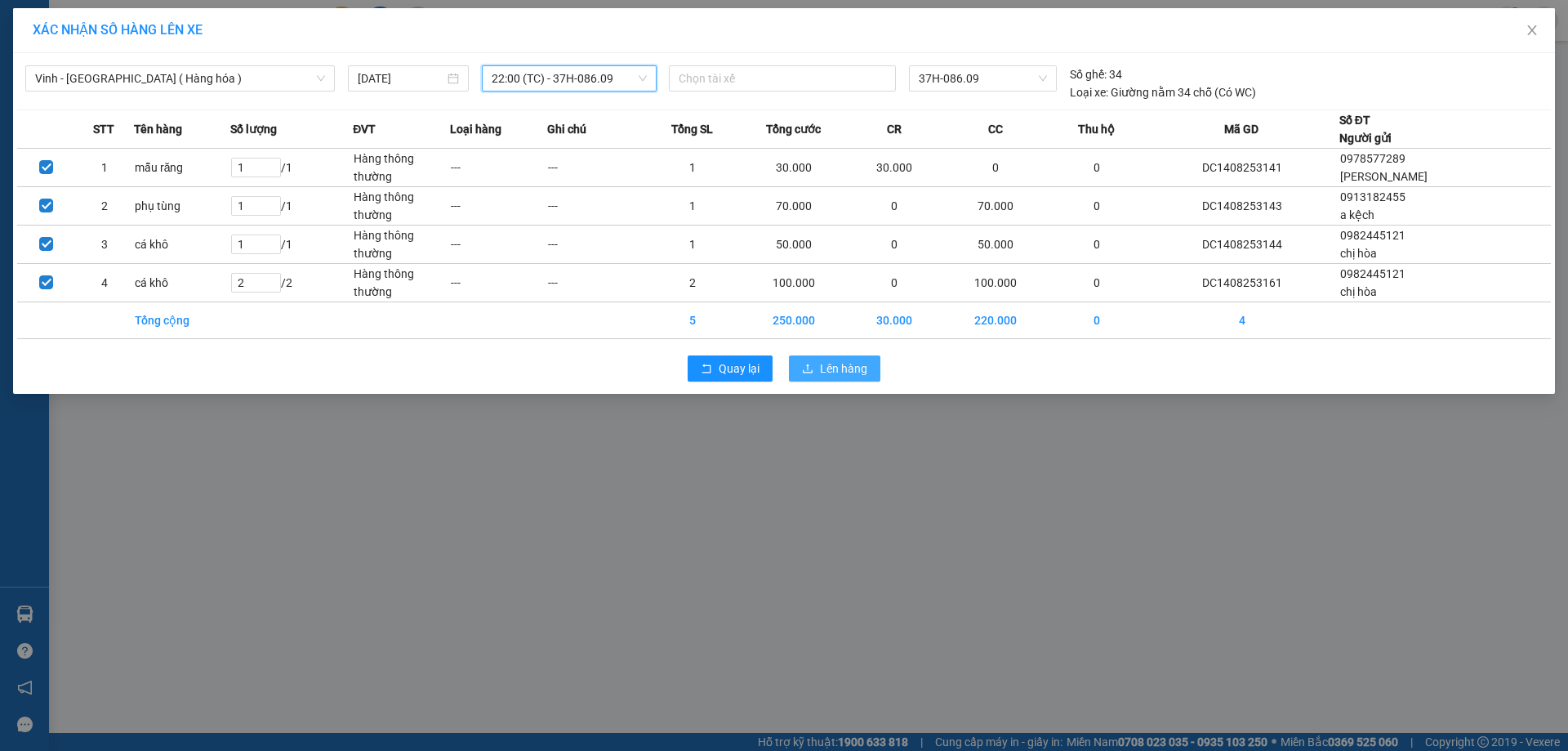
click at [806, 373] on icon "upload" at bounding box center [807, 368] width 10 height 9
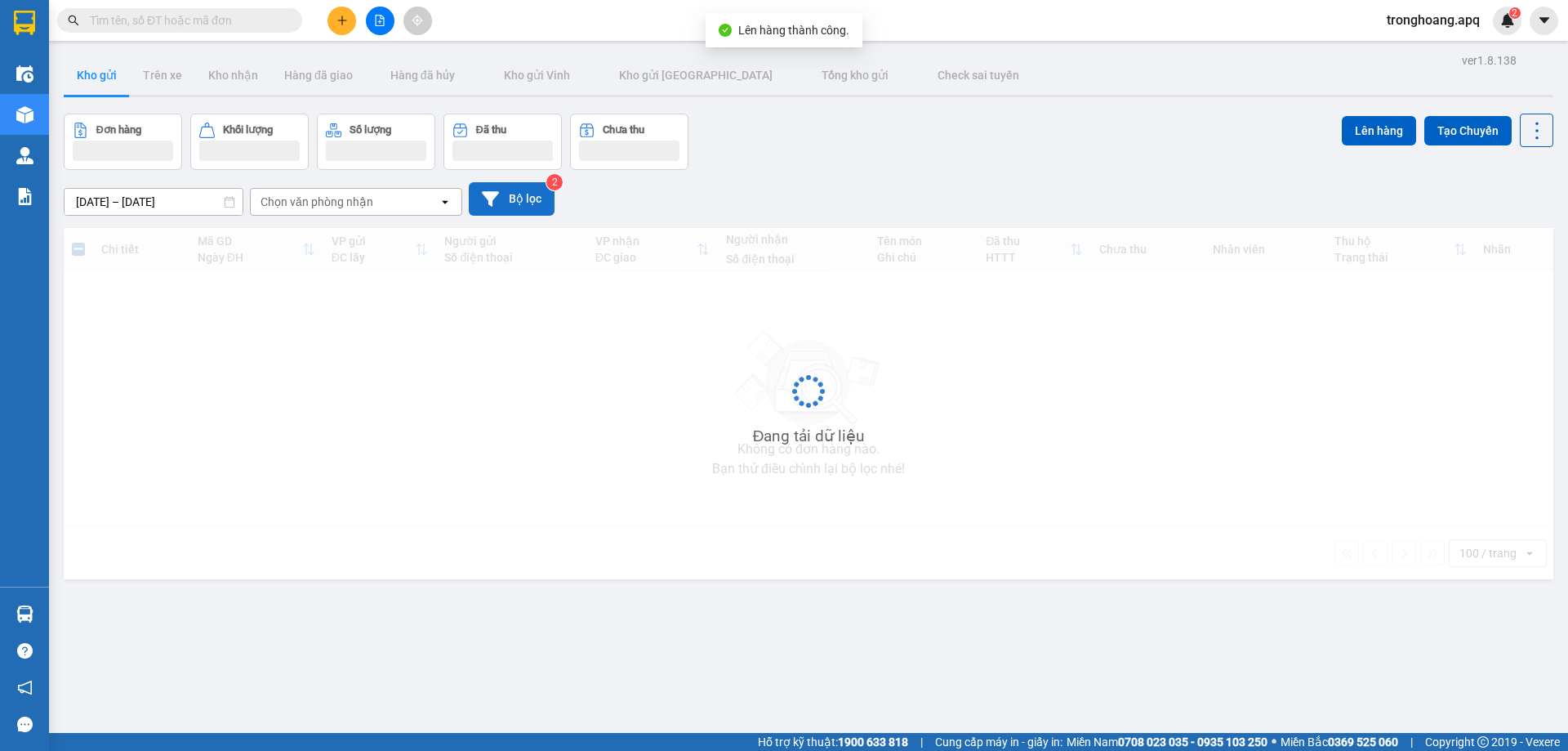
click at [507, 204] on button "Bộ lọc" at bounding box center [511, 199] width 85 height 34
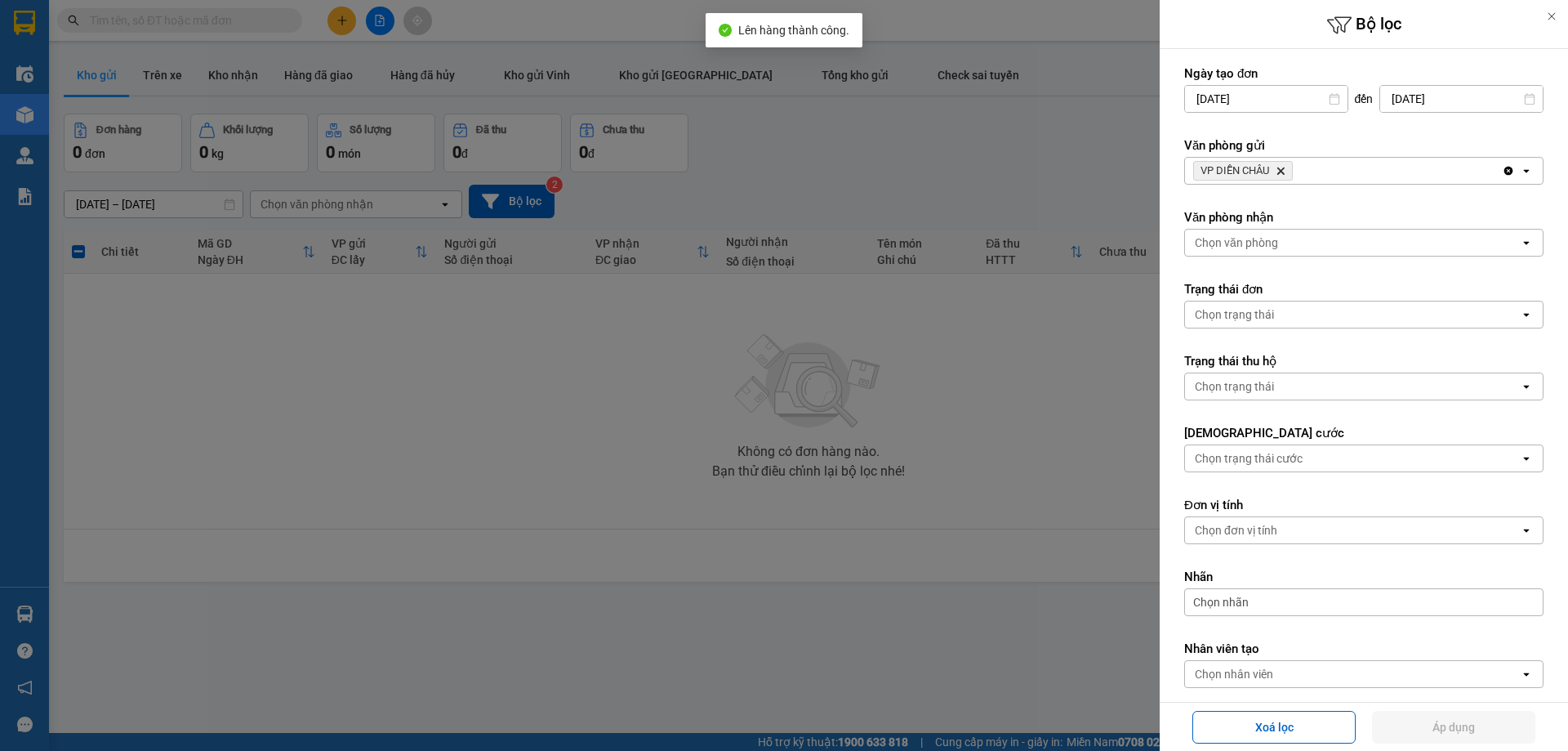
click at [1283, 170] on icon "VP DIỄN CHÂU, close by backspace" at bounding box center [1281, 171] width 7 height 7
click at [1283, 170] on div "Chọn văn phòng" at bounding box center [1352, 170] width 334 height 26
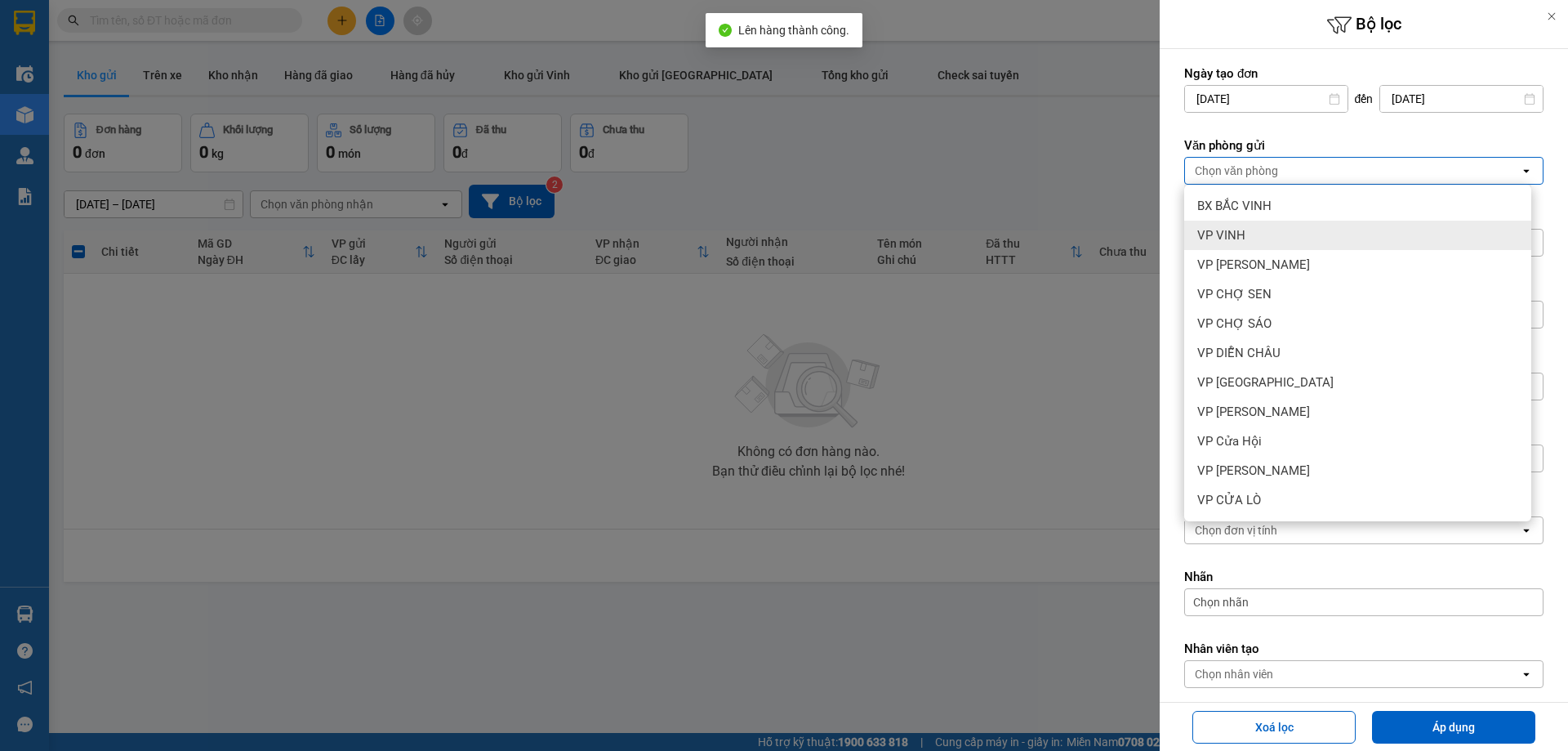
click at [1258, 233] on div "VP VINH" at bounding box center [1357, 235] width 347 height 29
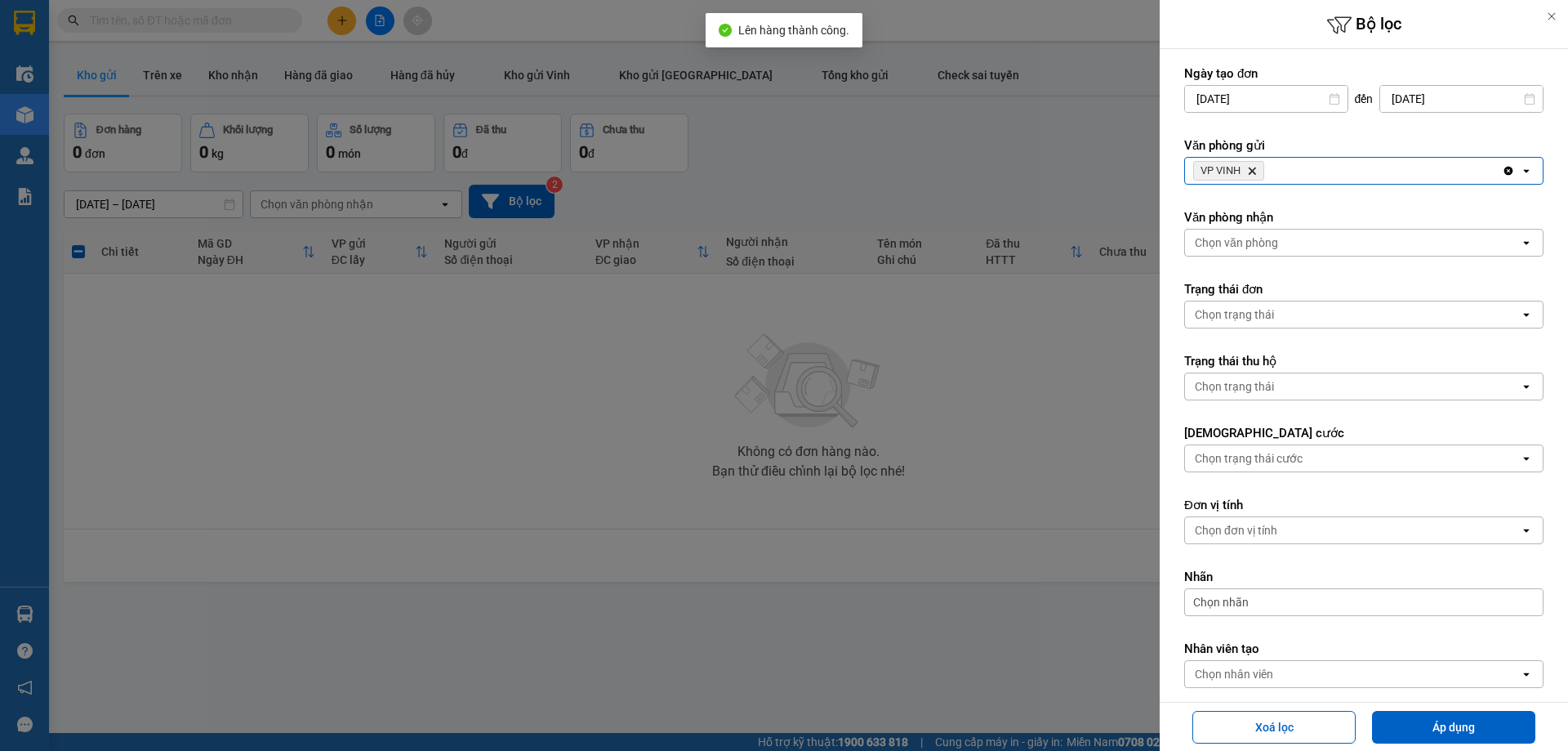
click at [1270, 239] on div "Chọn văn phòng" at bounding box center [1236, 242] width 84 height 16
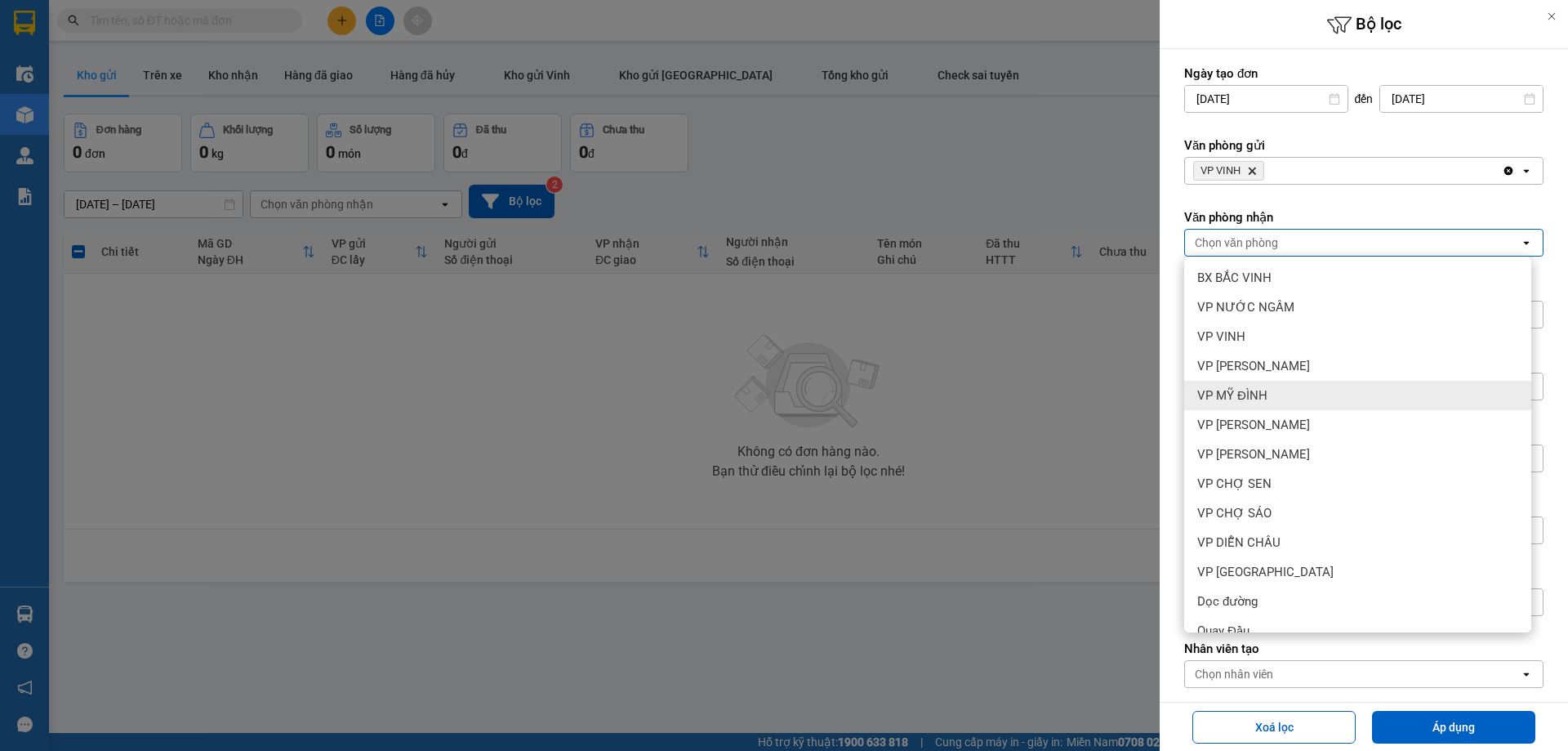
click at [1289, 400] on div "VP MỸ ĐÌNH" at bounding box center [1357, 395] width 347 height 29
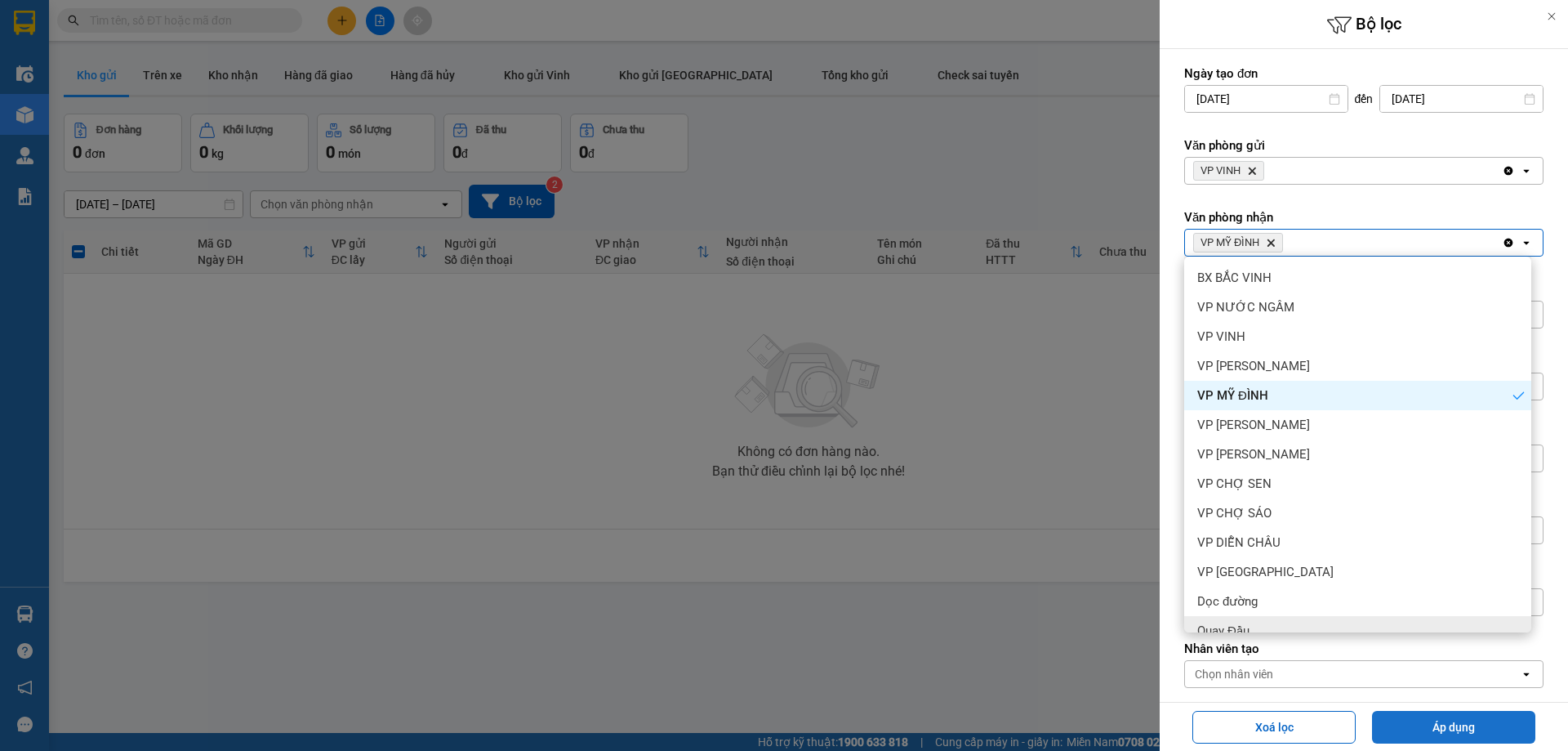
click at [1460, 714] on button "Áp dụng" at bounding box center [1453, 727] width 164 height 33
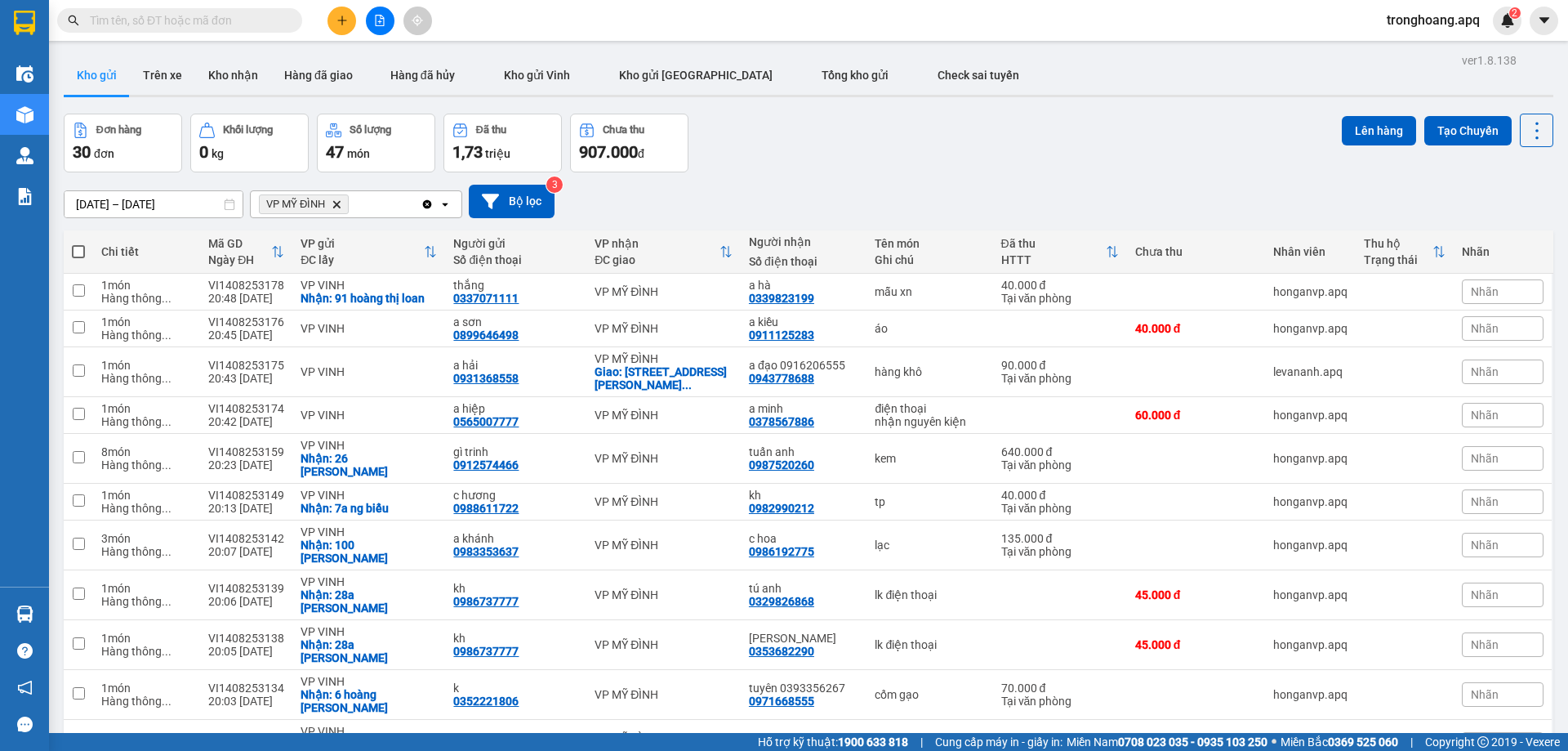
click at [77, 248] on span at bounding box center [78, 251] width 13 height 13
click at [78, 244] on input "checkbox" at bounding box center [78, 244] width 0 height 0
checkbox input "true"
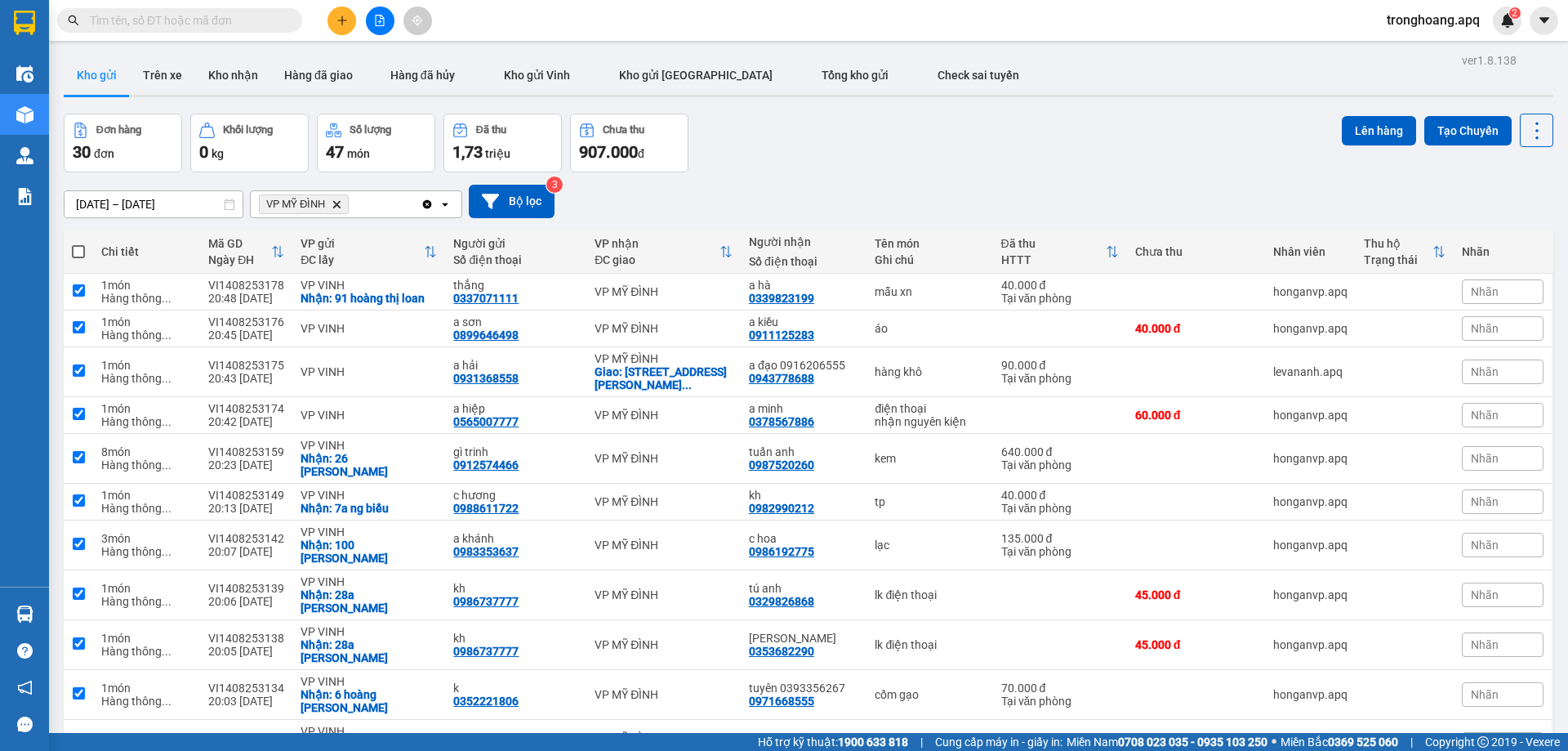
checkbox input "true"
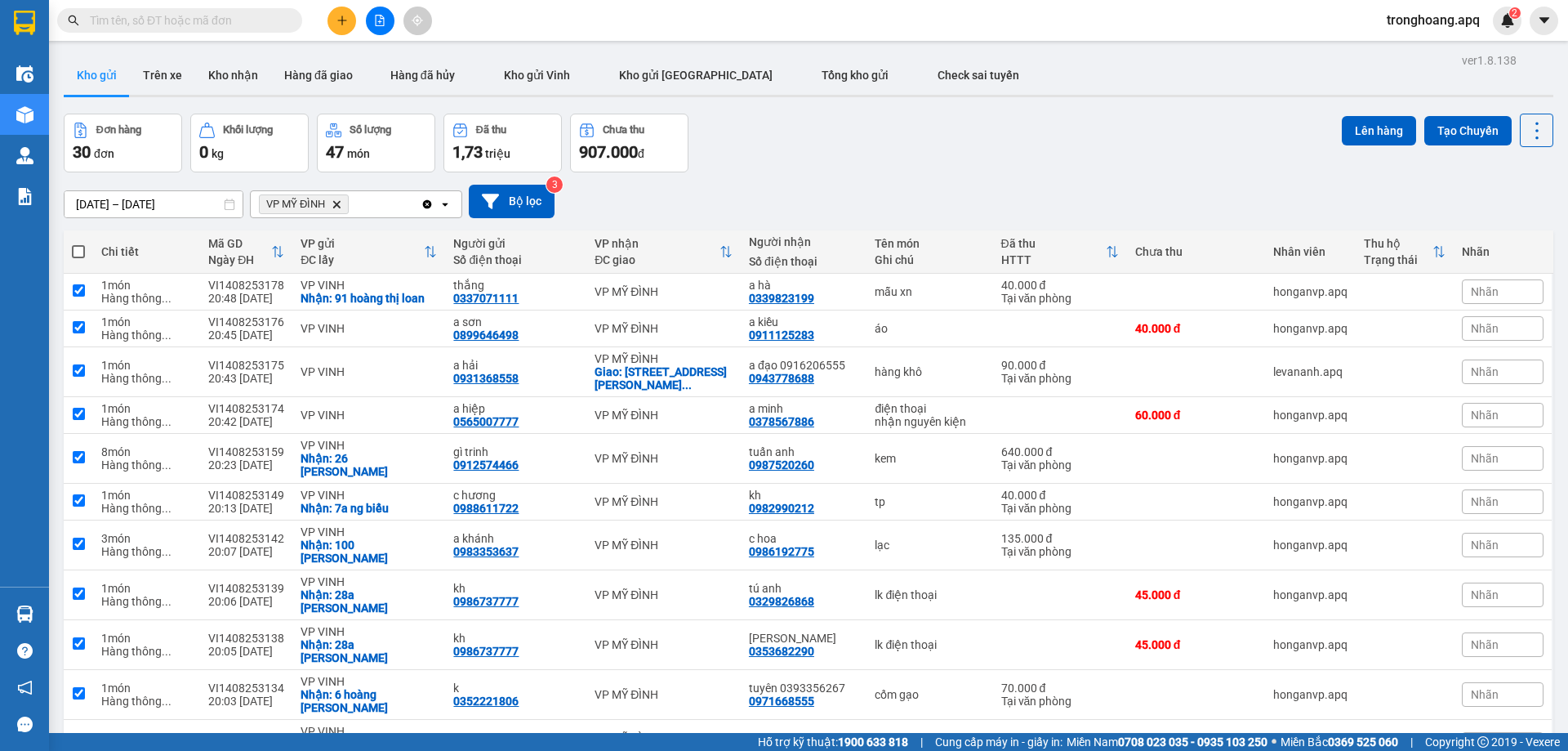
checkbox input "true"
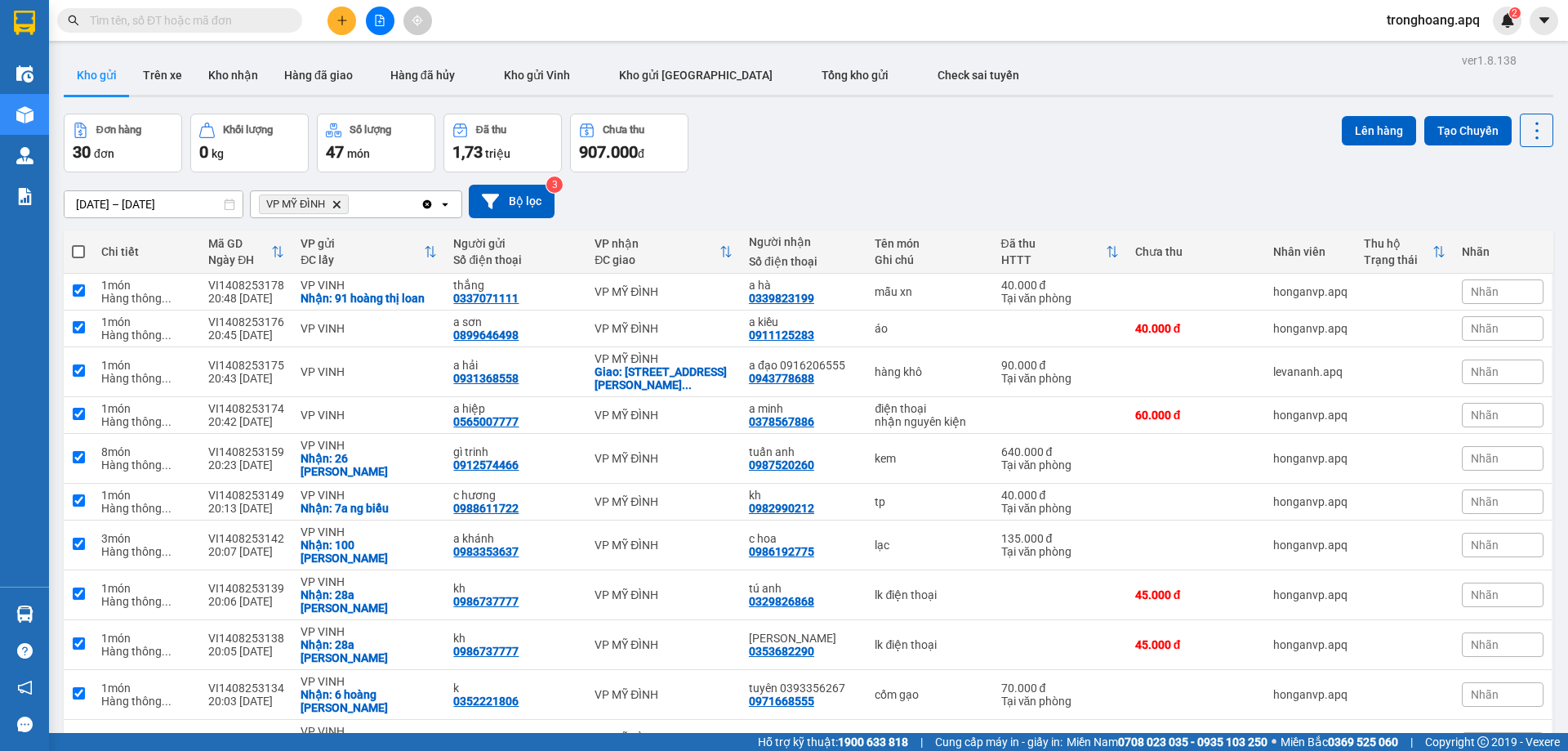
checkbox input "true"
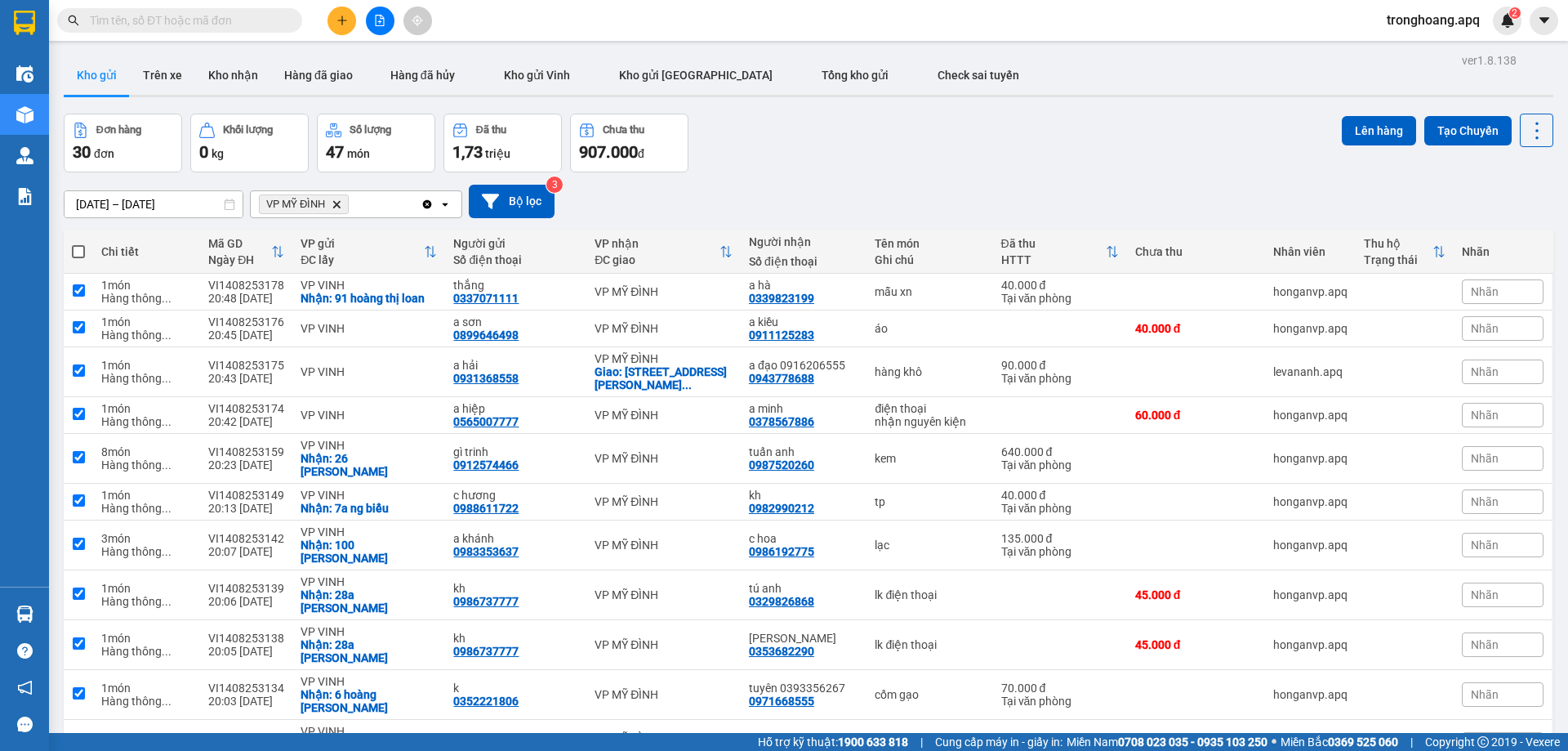
checkbox input "true"
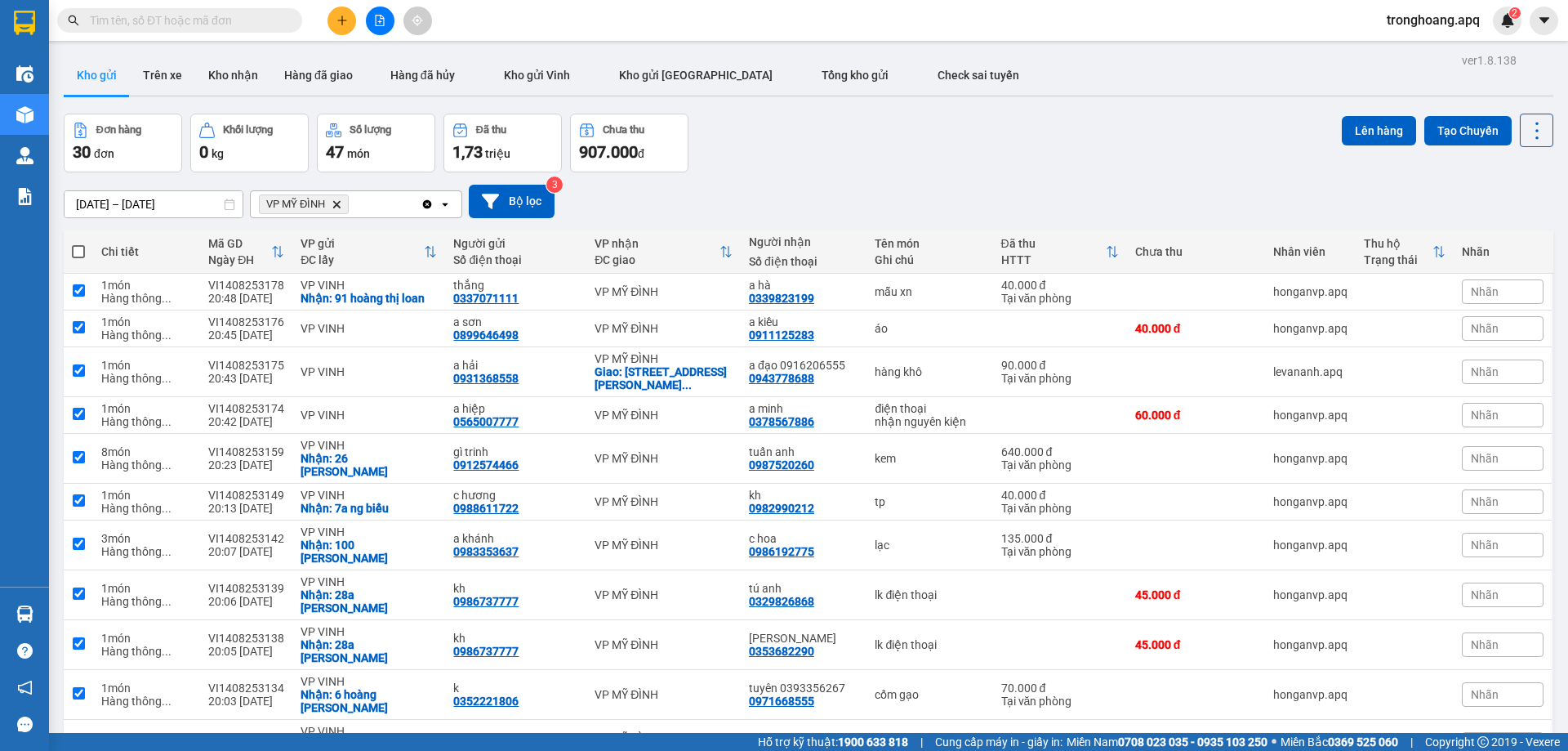
checkbox input "true"
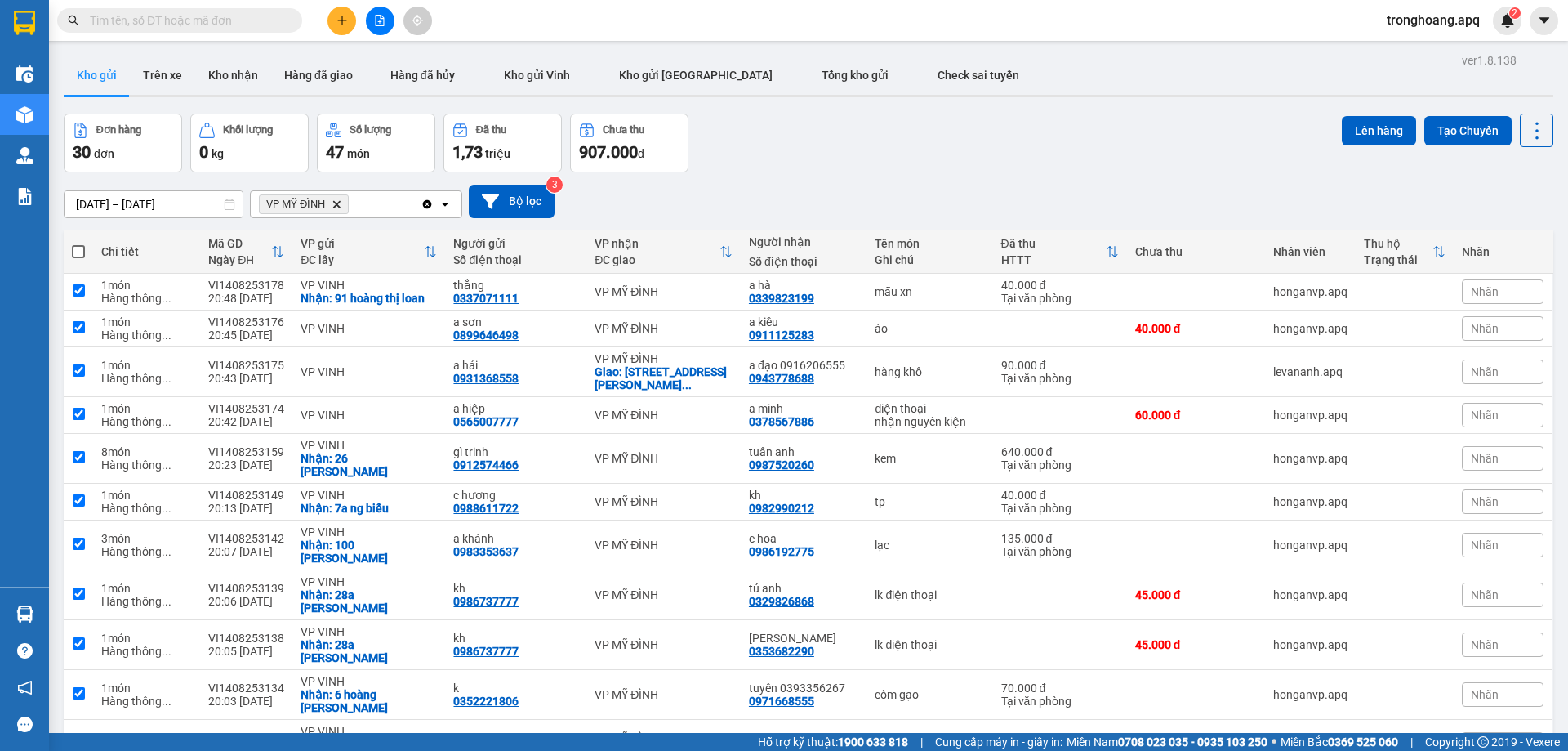
checkbox input "true"
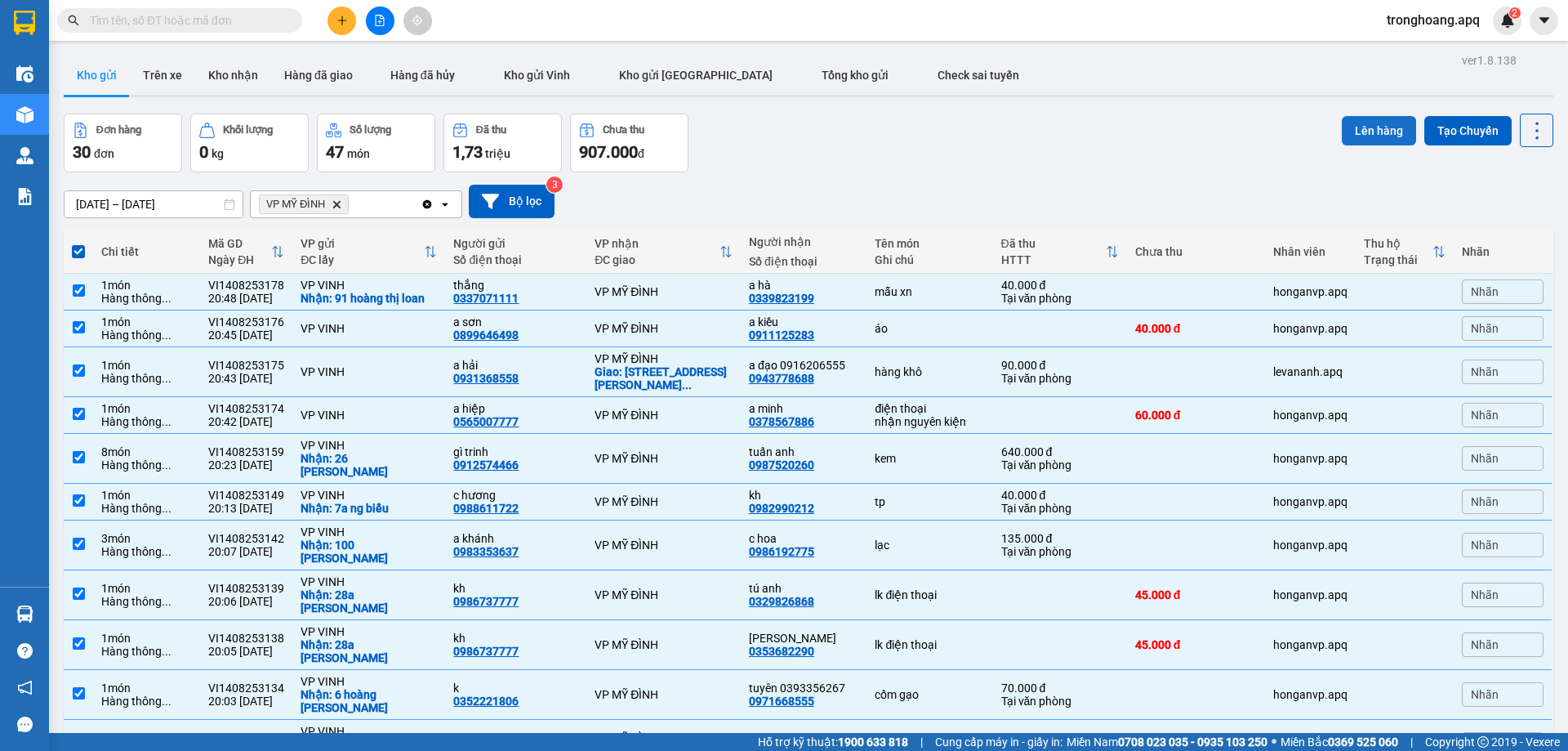
click at [1352, 143] on button "Lên hàng" at bounding box center [1379, 130] width 75 height 29
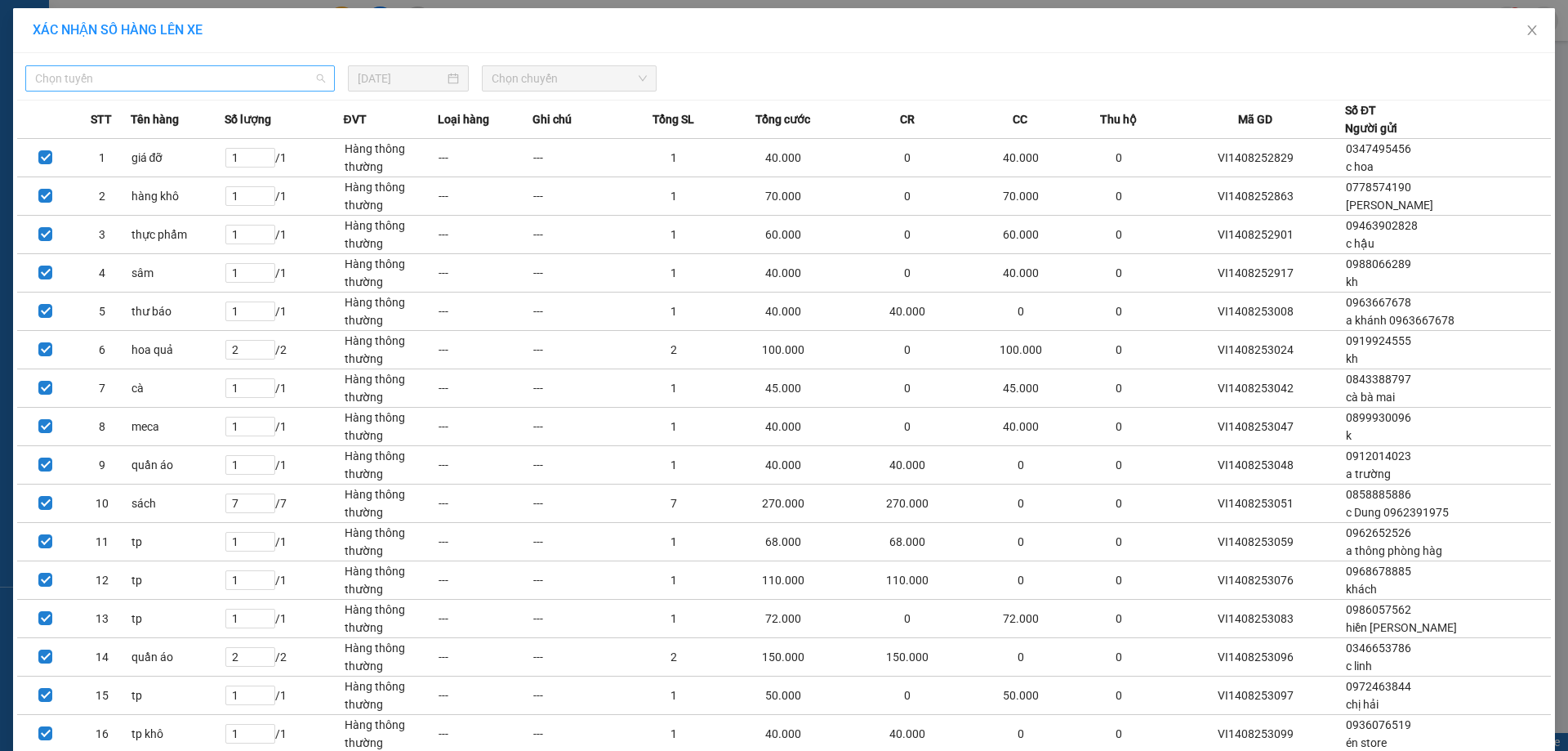
click at [255, 75] on span "Chọn tuyến" at bounding box center [180, 78] width 290 height 25
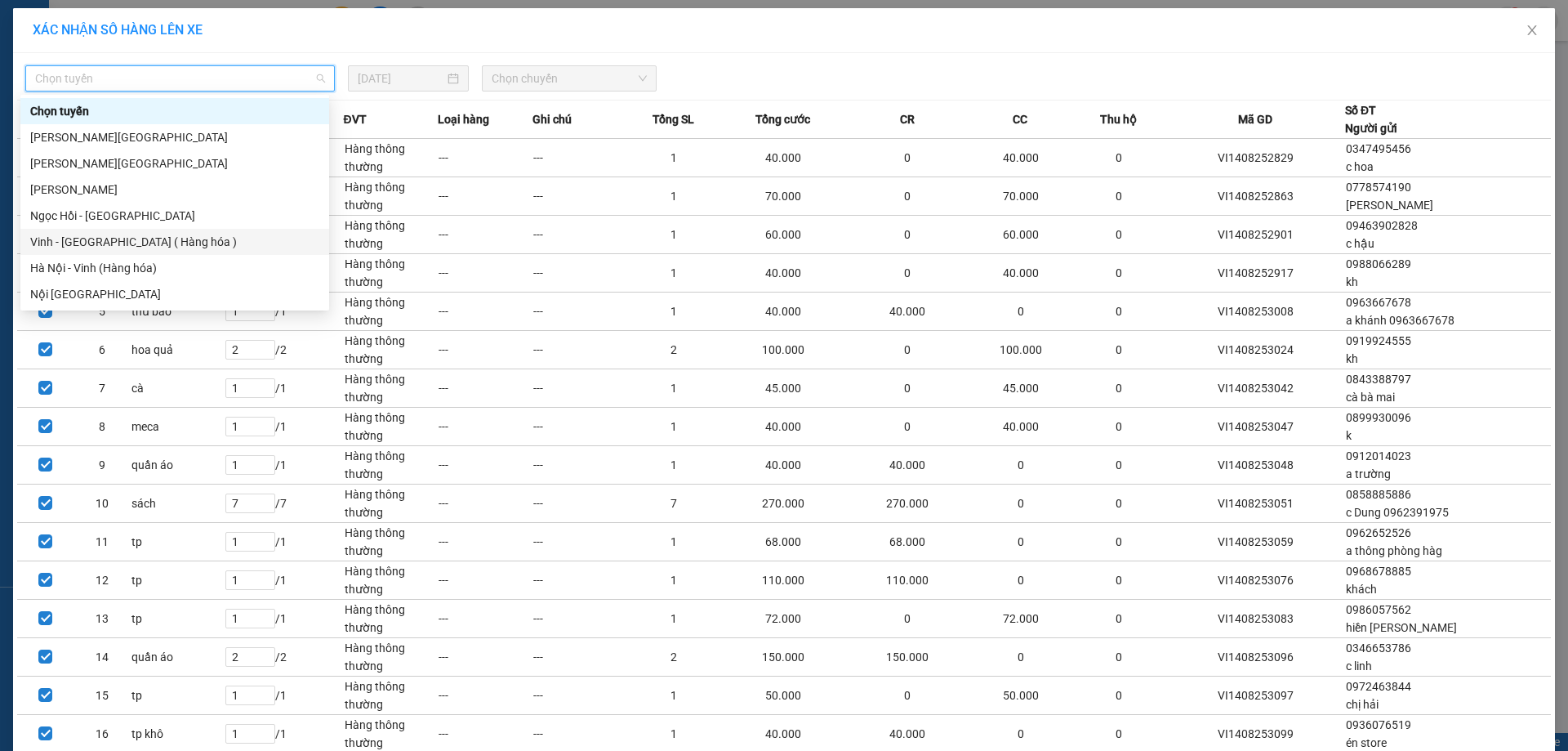
click at [163, 238] on div "Vinh - [GEOGRAPHIC_DATA] ( Hàng hóa )" at bounding box center [174, 242] width 289 height 18
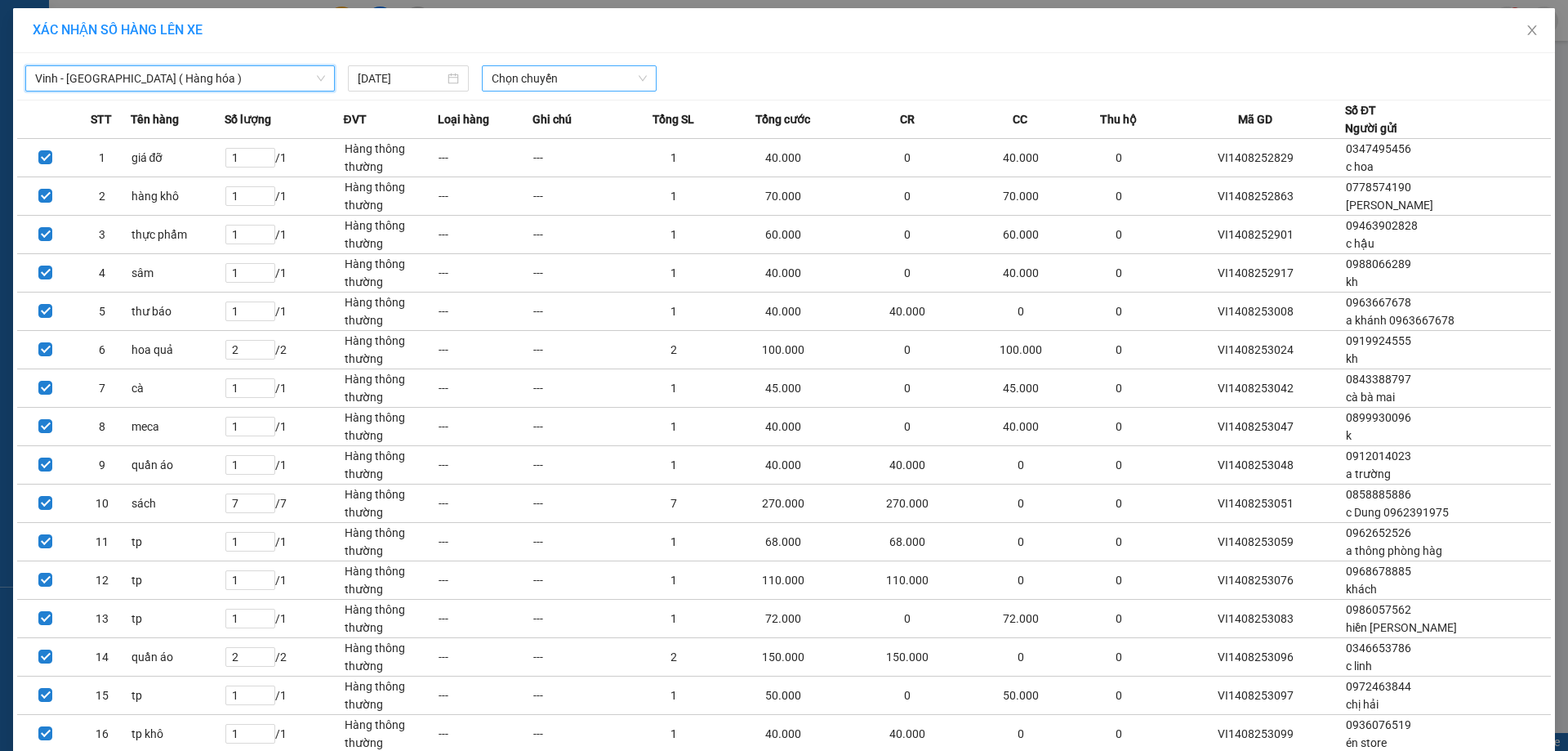
click at [557, 75] on span "Chọn chuyến" at bounding box center [569, 78] width 155 height 25
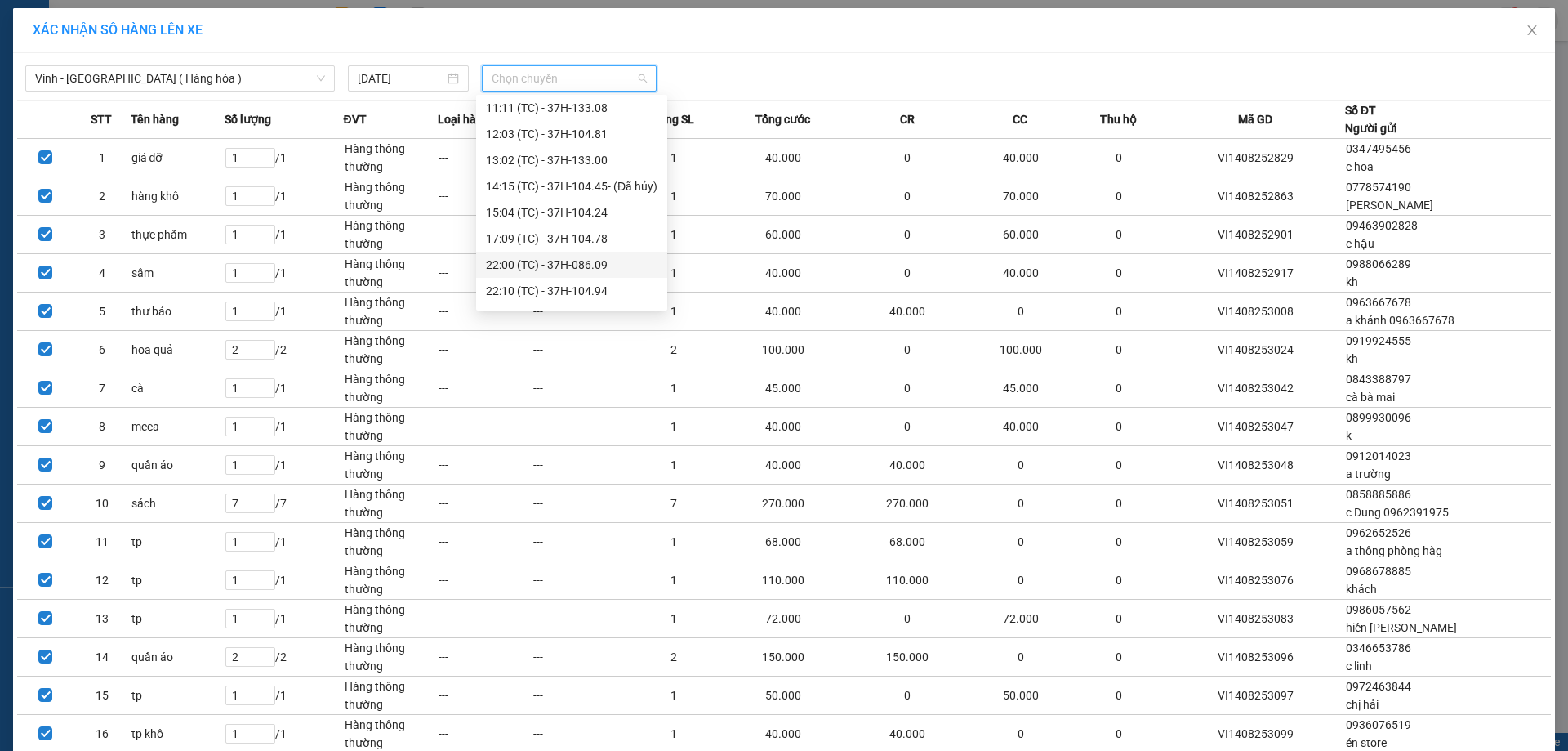
scroll to position [164, 0]
click at [614, 182] on div "22:00 (TC) - 37H-086.09" at bounding box center [571, 183] width 172 height 18
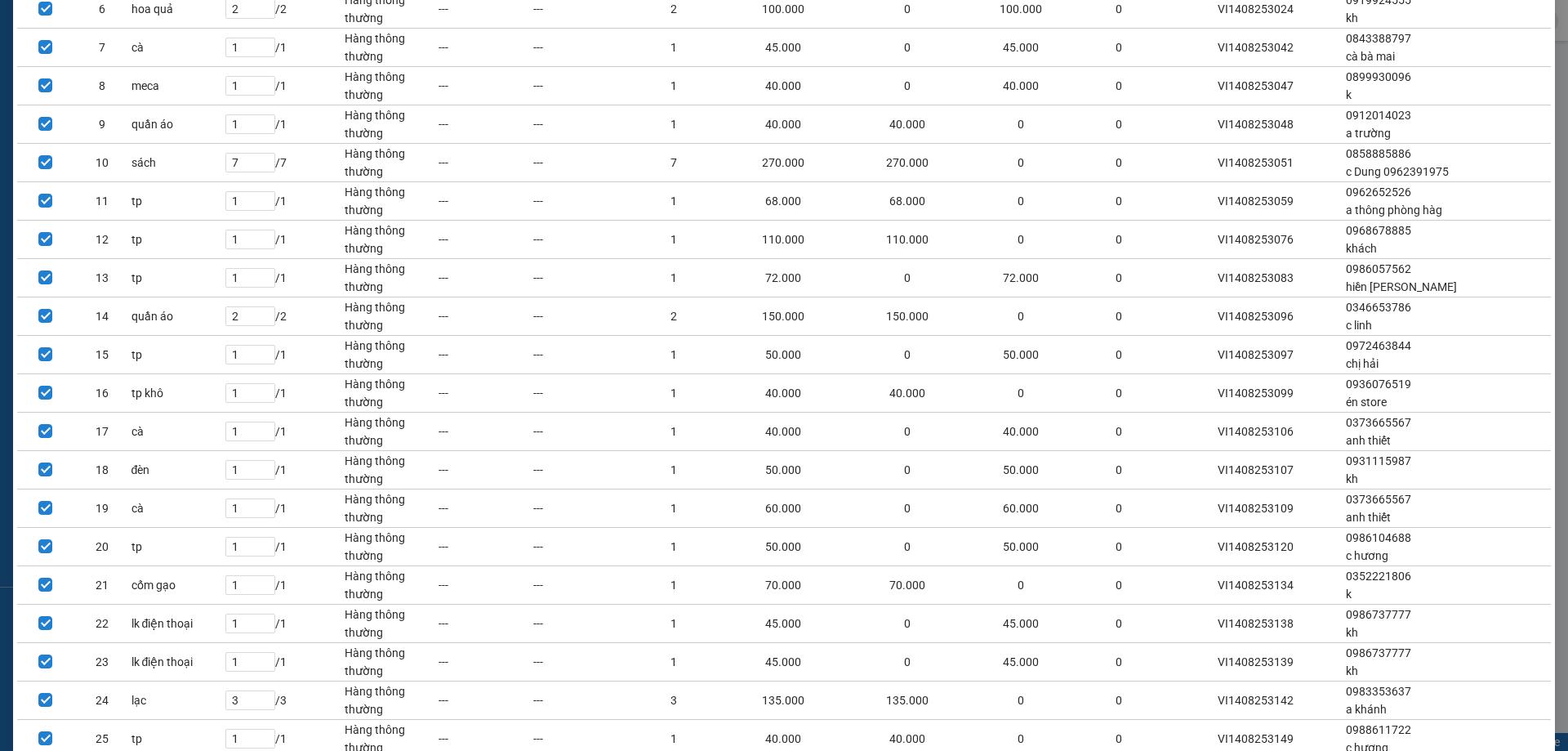
scroll to position [661, 0]
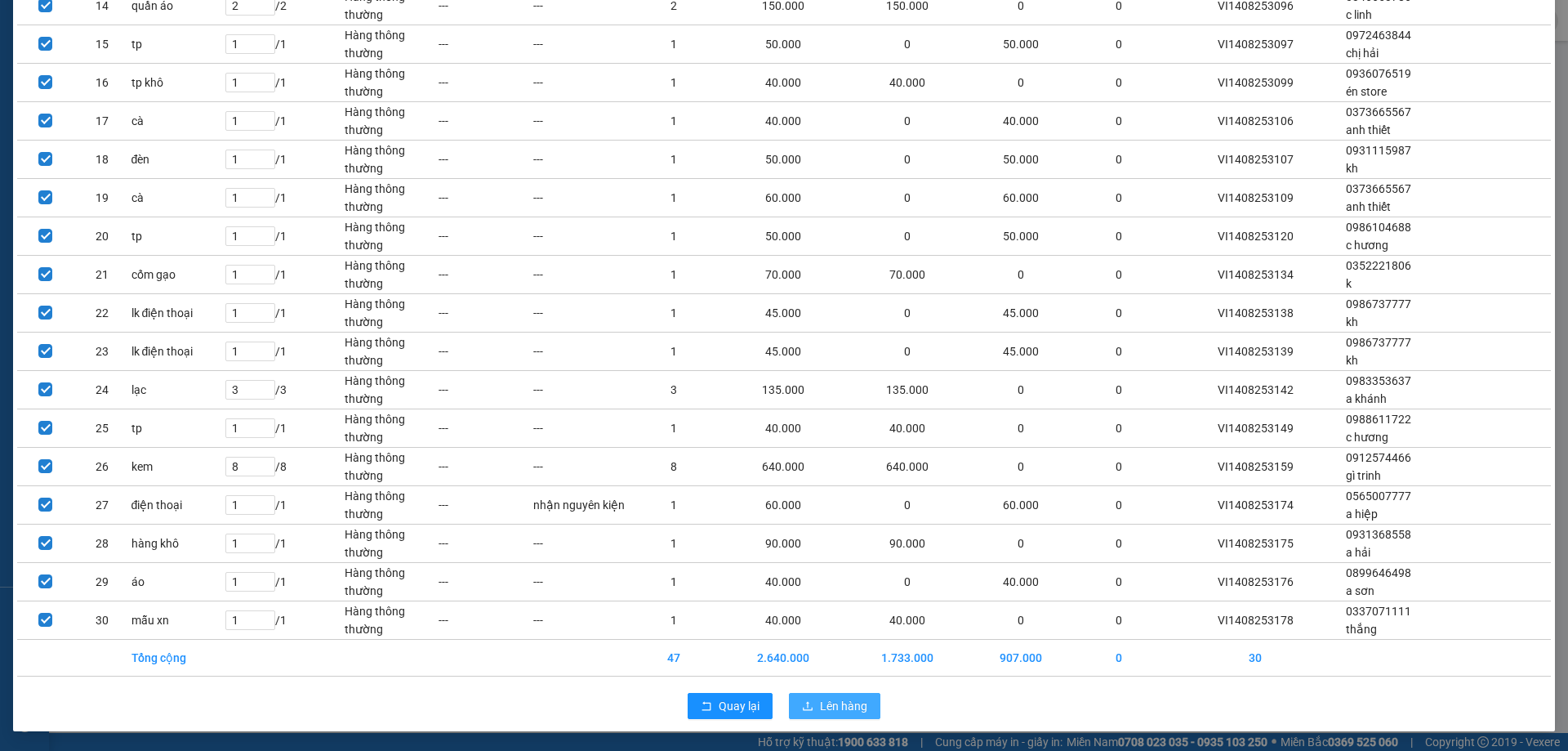
click at [837, 705] on span "Lên hàng" at bounding box center [843, 706] width 47 height 18
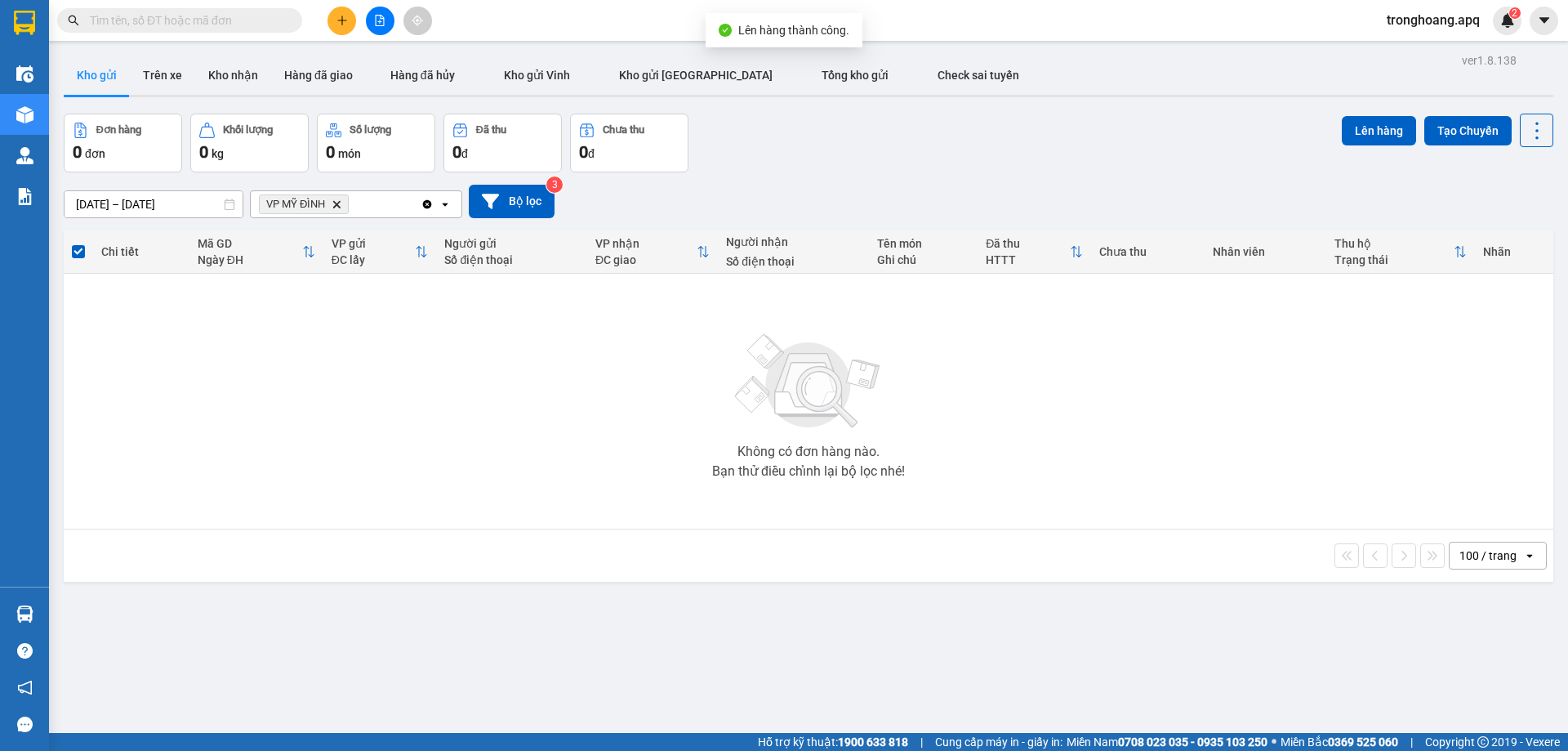
click at [338, 205] on icon "VP MỸ ĐÌNH, close by backspace" at bounding box center [337, 204] width 7 height 7
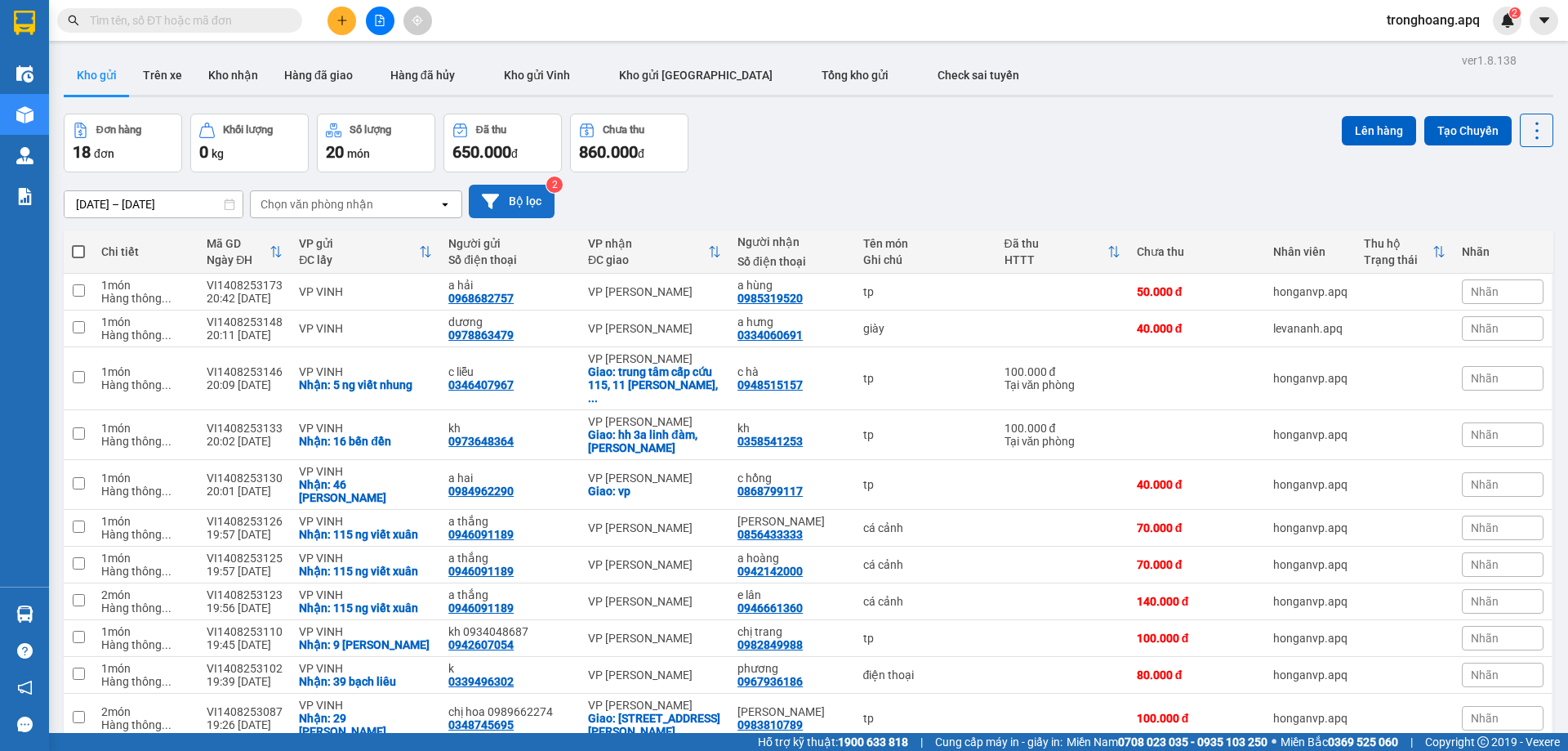
click at [533, 200] on button "Bộ lọc" at bounding box center [511, 201] width 85 height 34
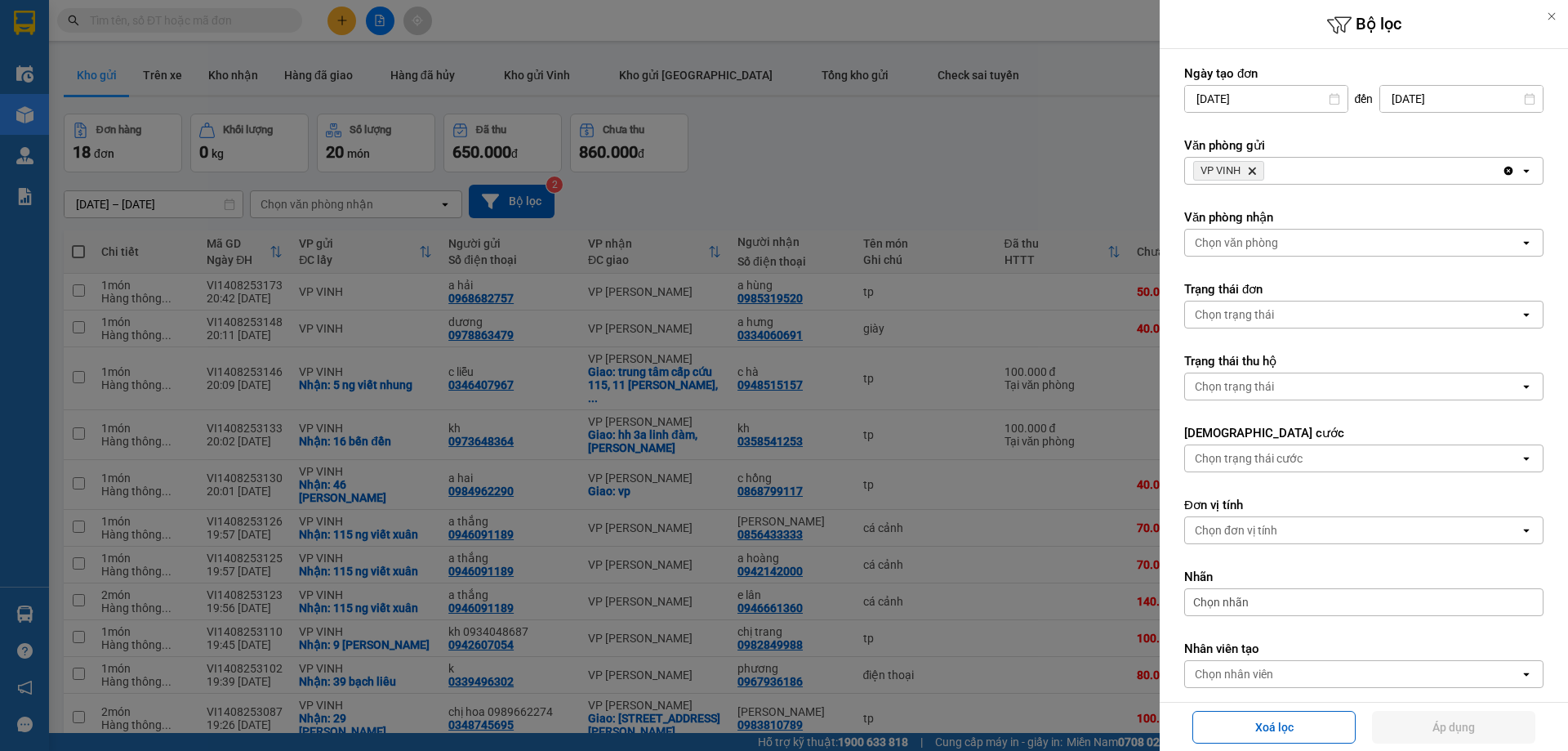
click at [1260, 173] on span "VP VINH Delete" at bounding box center [1228, 171] width 71 height 20
click at [1257, 172] on icon "Delete" at bounding box center [1251, 170] width 10 height 10
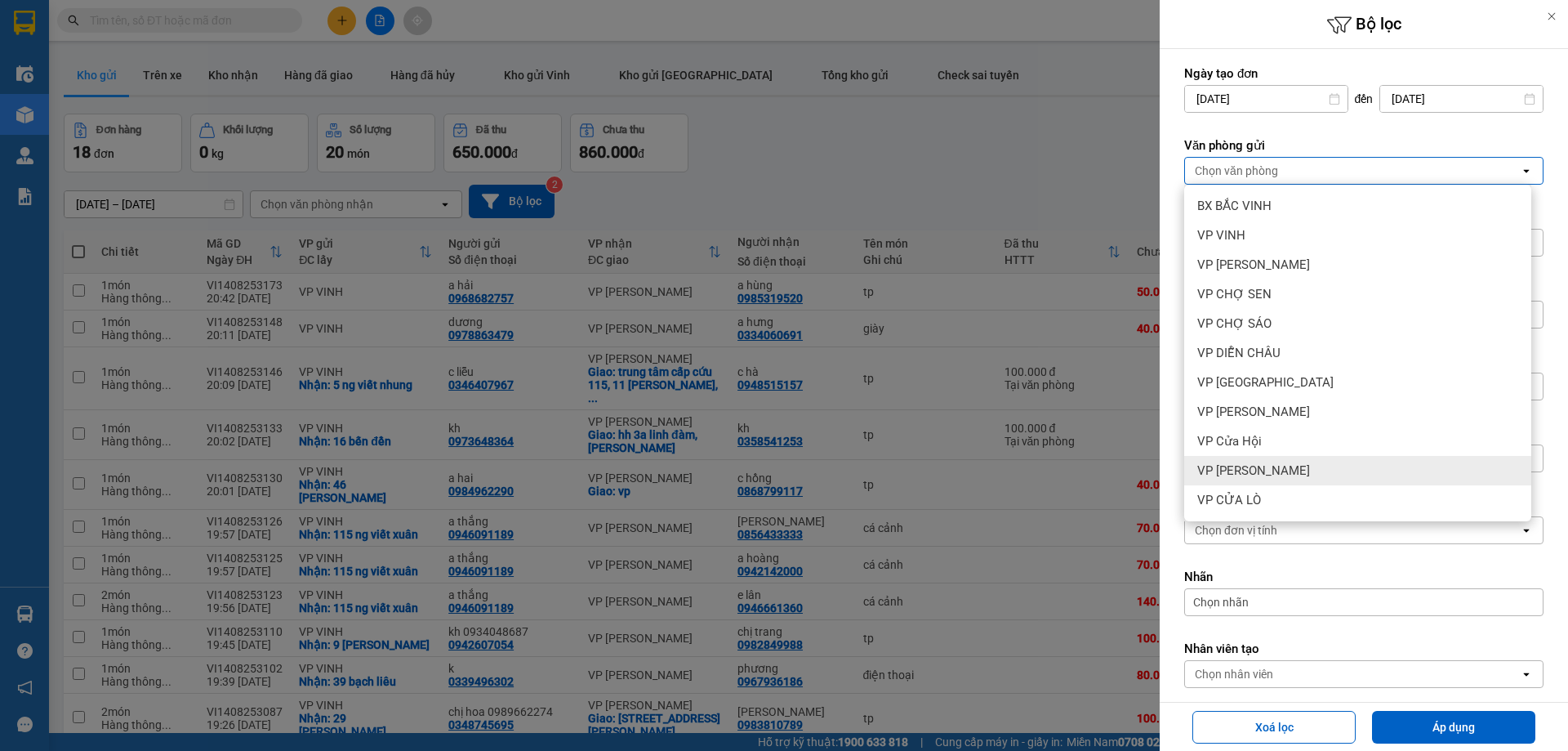
click at [1287, 491] on div "VP CỬA LÒ" at bounding box center [1357, 499] width 347 height 29
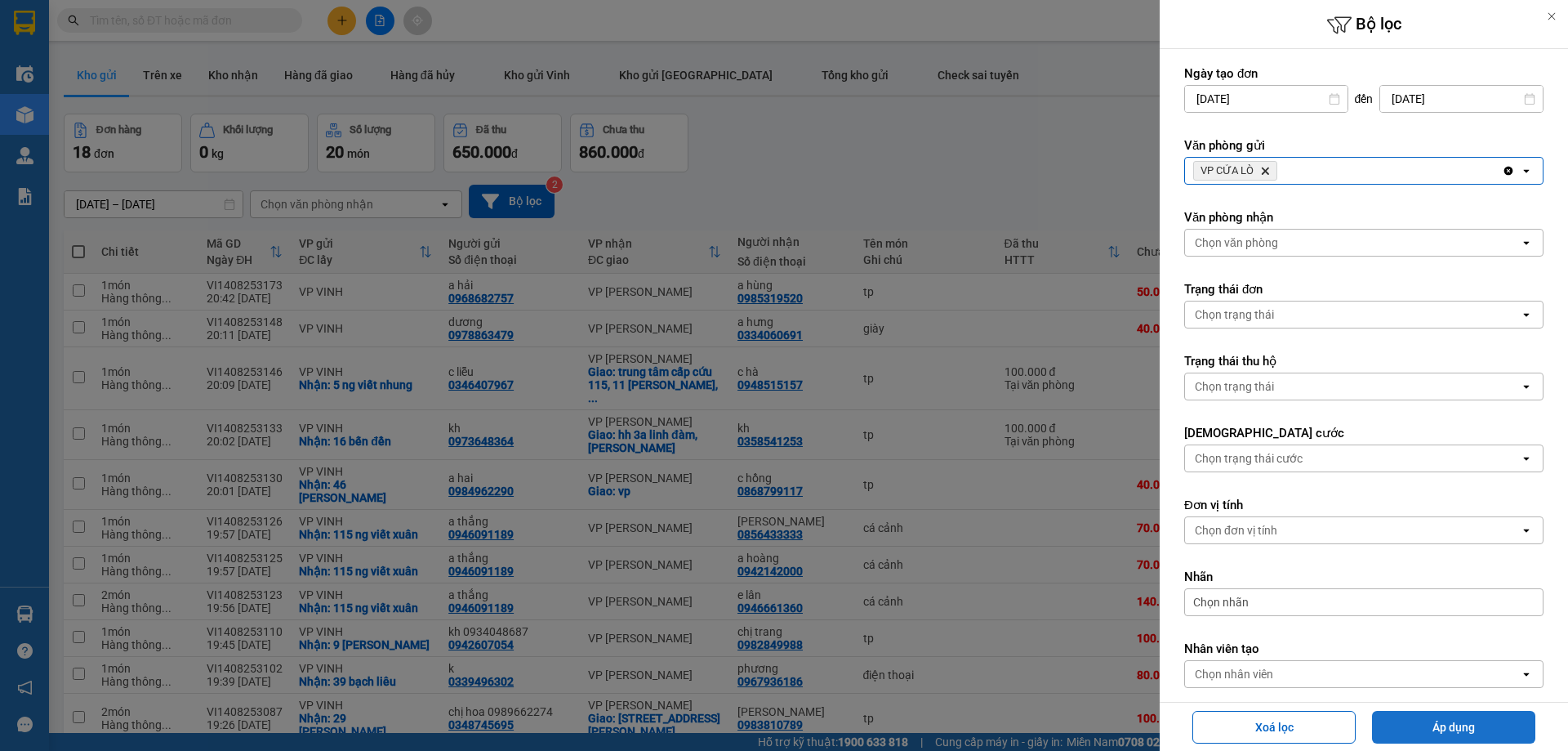
click at [1402, 727] on button "Áp dụng" at bounding box center [1453, 727] width 164 height 33
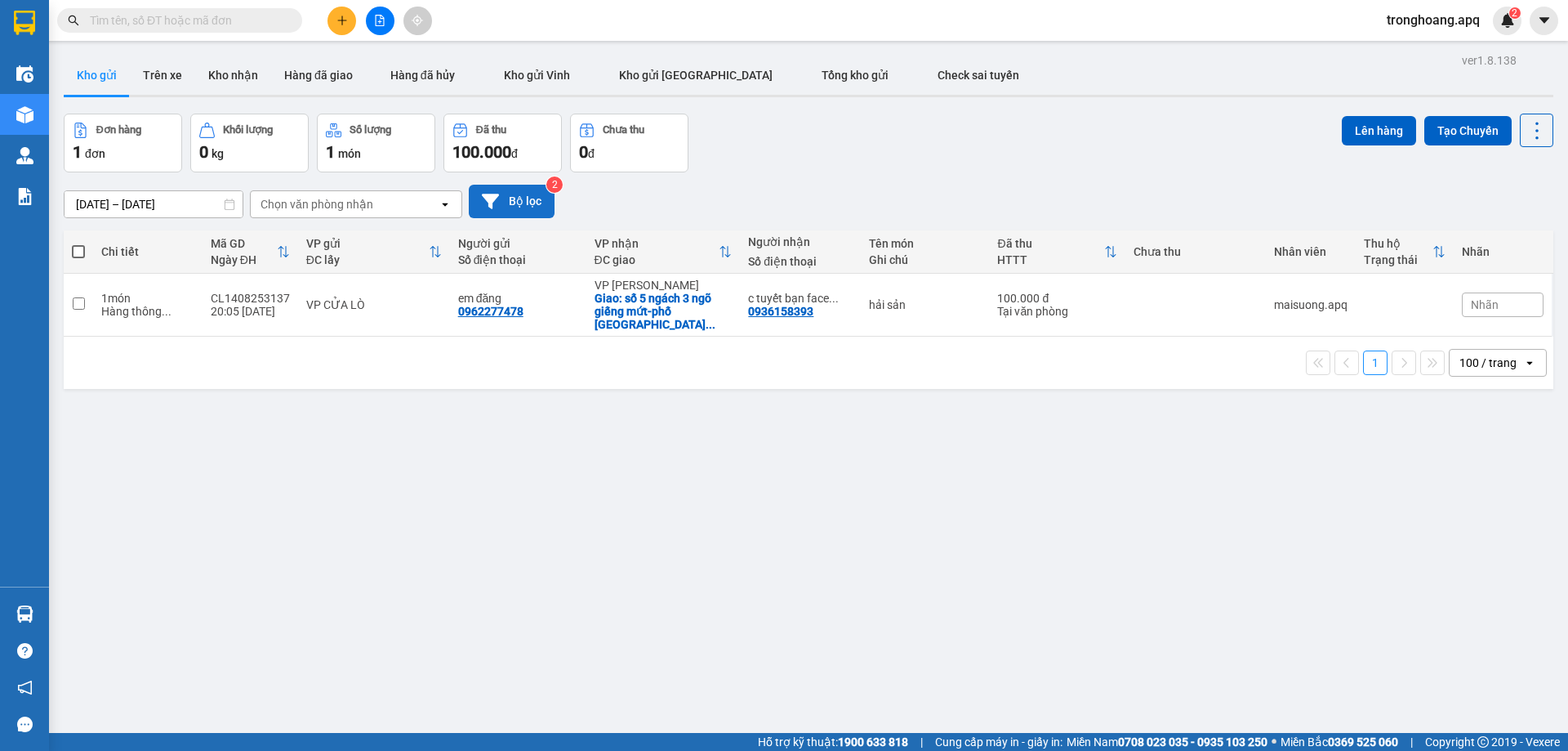
click at [523, 201] on button "Bộ lọc" at bounding box center [511, 201] width 85 height 34
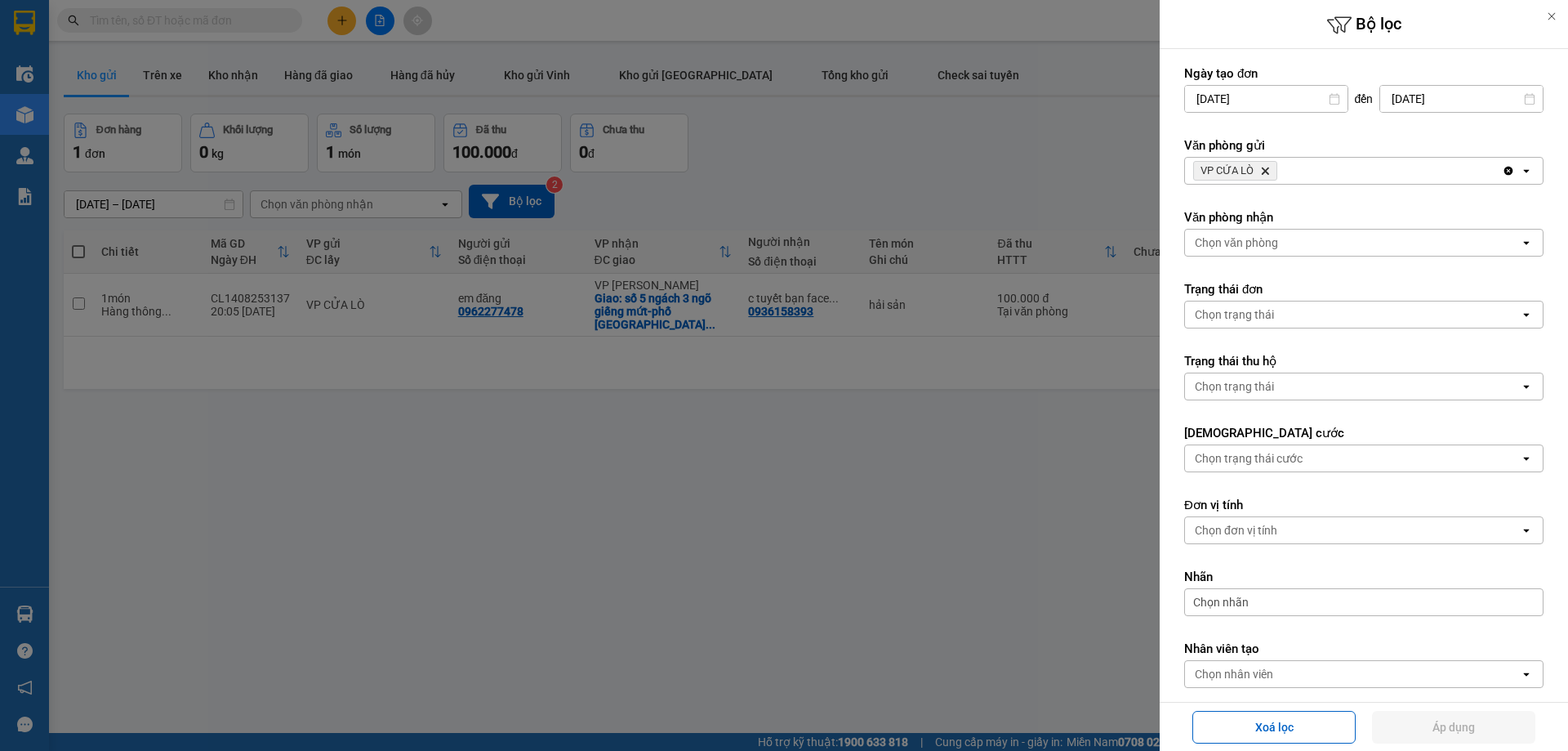
click at [1392, 172] on div "VP CỬA LÒ Delete" at bounding box center [1343, 170] width 317 height 26
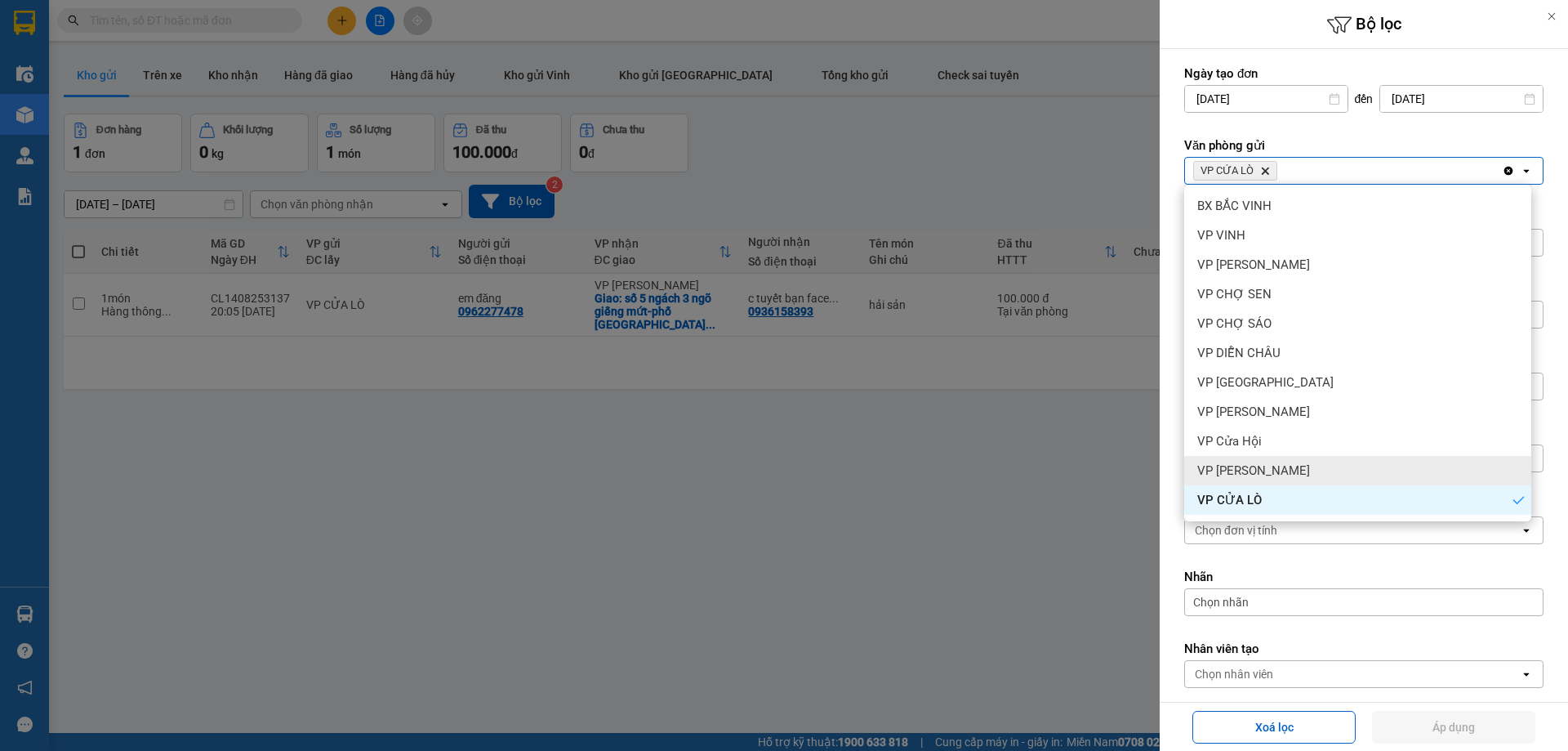
click at [1328, 459] on div "VP [PERSON_NAME]" at bounding box center [1357, 470] width 347 height 29
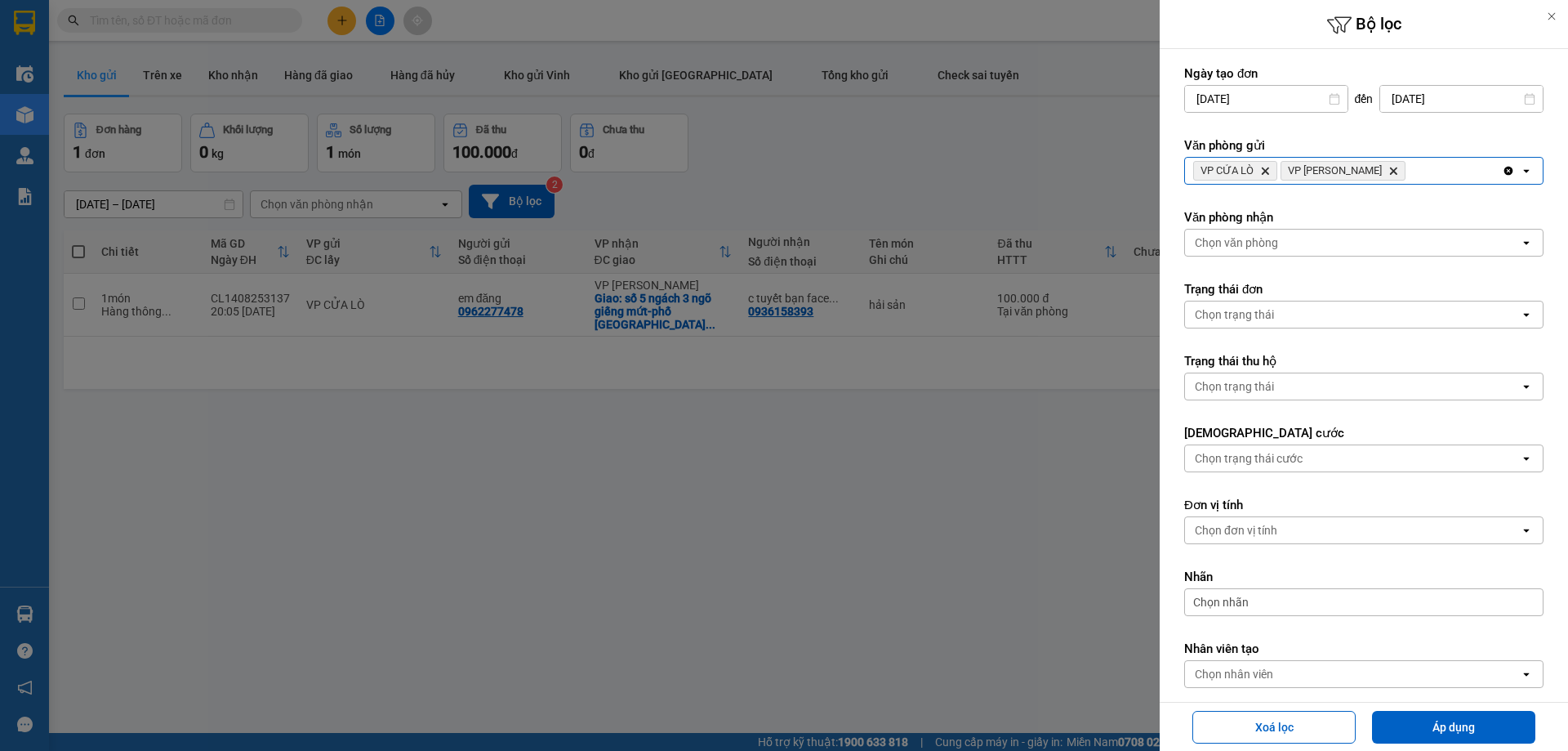
click at [1390, 173] on icon "VP Nghi Xuân, close by backspace" at bounding box center [1394, 171] width 7 height 7
drag, startPoint x: 868, startPoint y: 148, endPoint x: 779, endPoint y: 140, distance: 89.4
click at [866, 148] on div at bounding box center [784, 376] width 1568 height 751
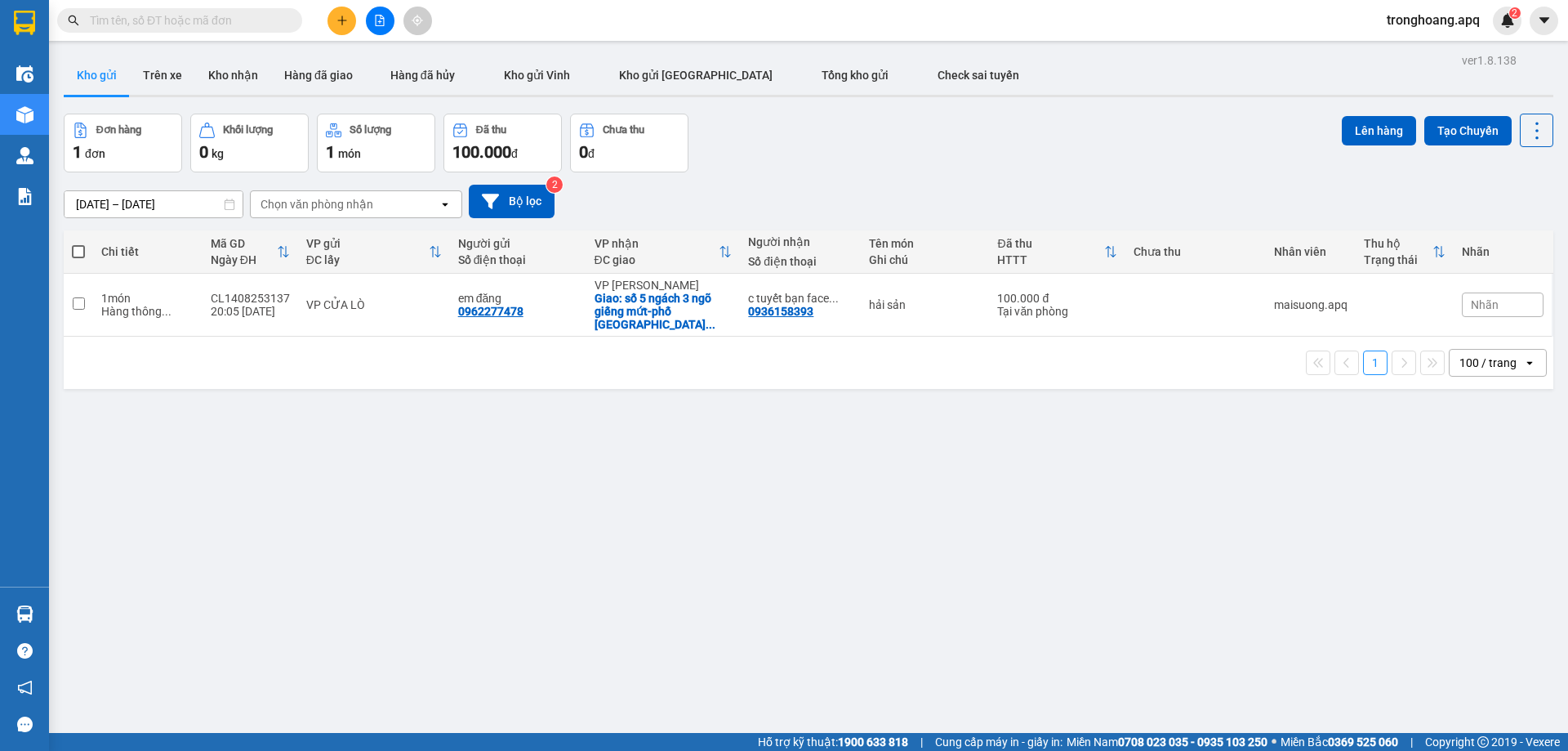
click at [382, 18] on icon "file-add" at bounding box center [379, 20] width 12 height 12
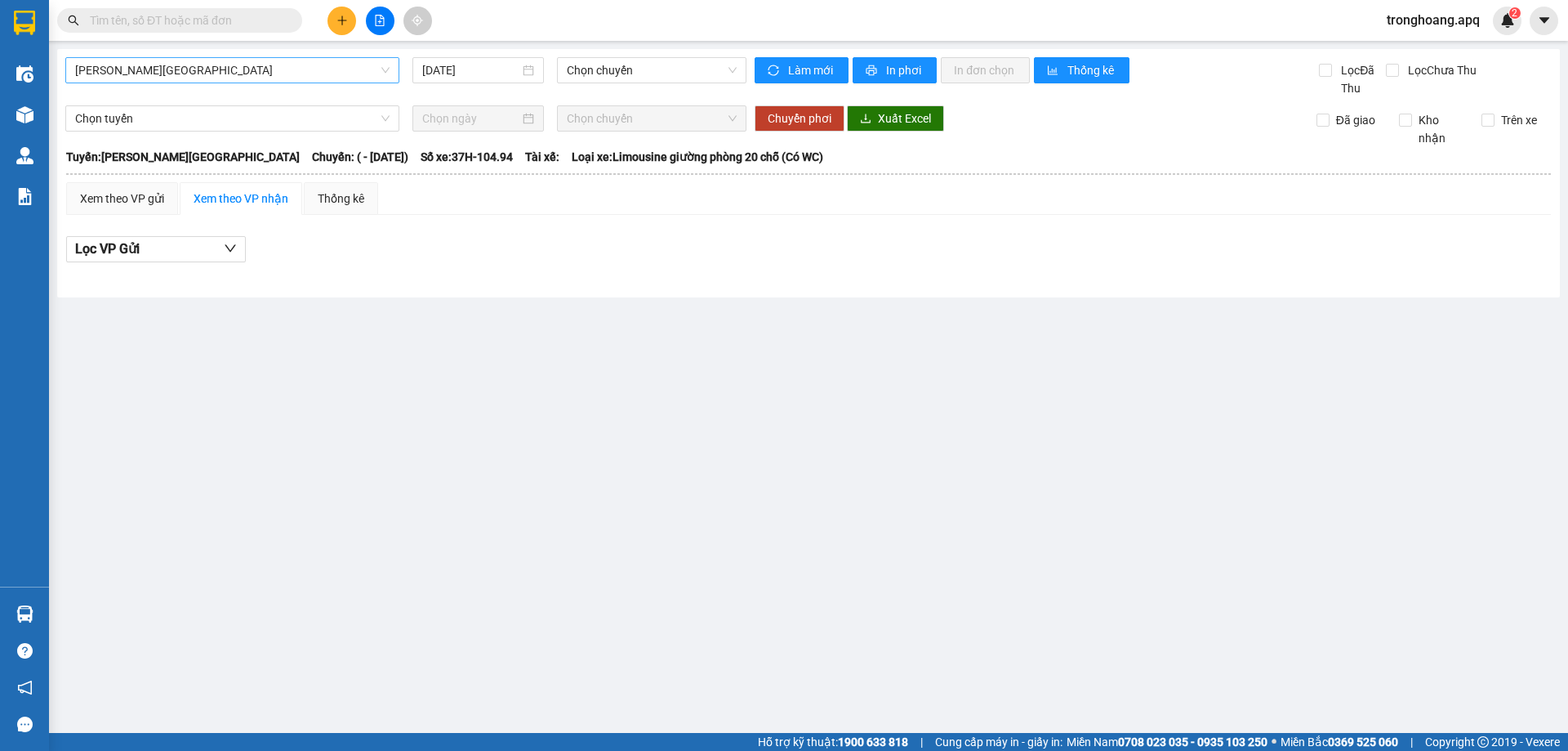
click at [211, 82] on span "[PERSON_NAME][GEOGRAPHIC_DATA]" at bounding box center [231, 70] width 314 height 25
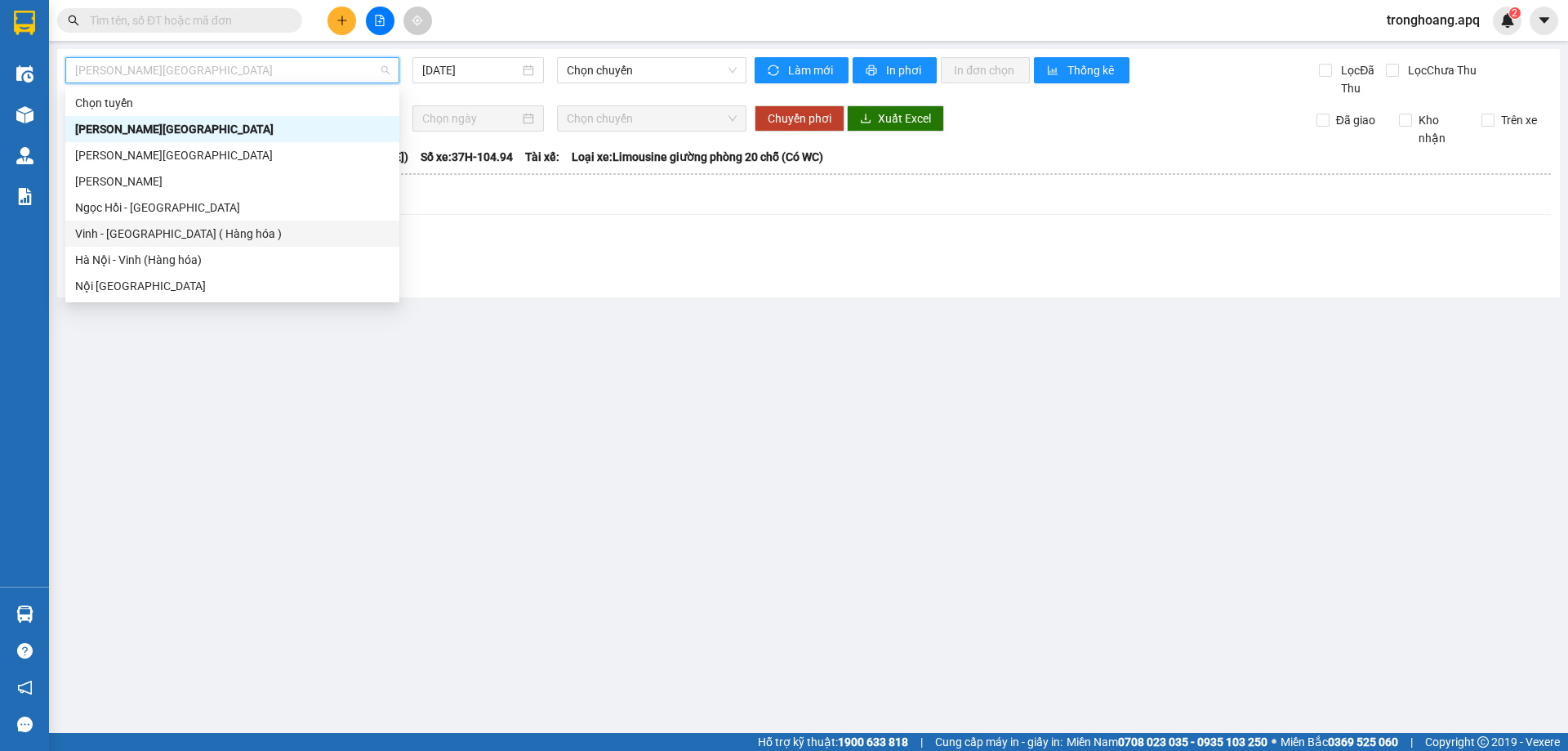
drag, startPoint x: 185, startPoint y: 233, endPoint x: 577, endPoint y: 108, distance: 411.4
click at [187, 234] on div "Vinh - [GEOGRAPHIC_DATA] ( Hàng hóa )" at bounding box center [231, 233] width 314 height 18
type input "[DATE]"
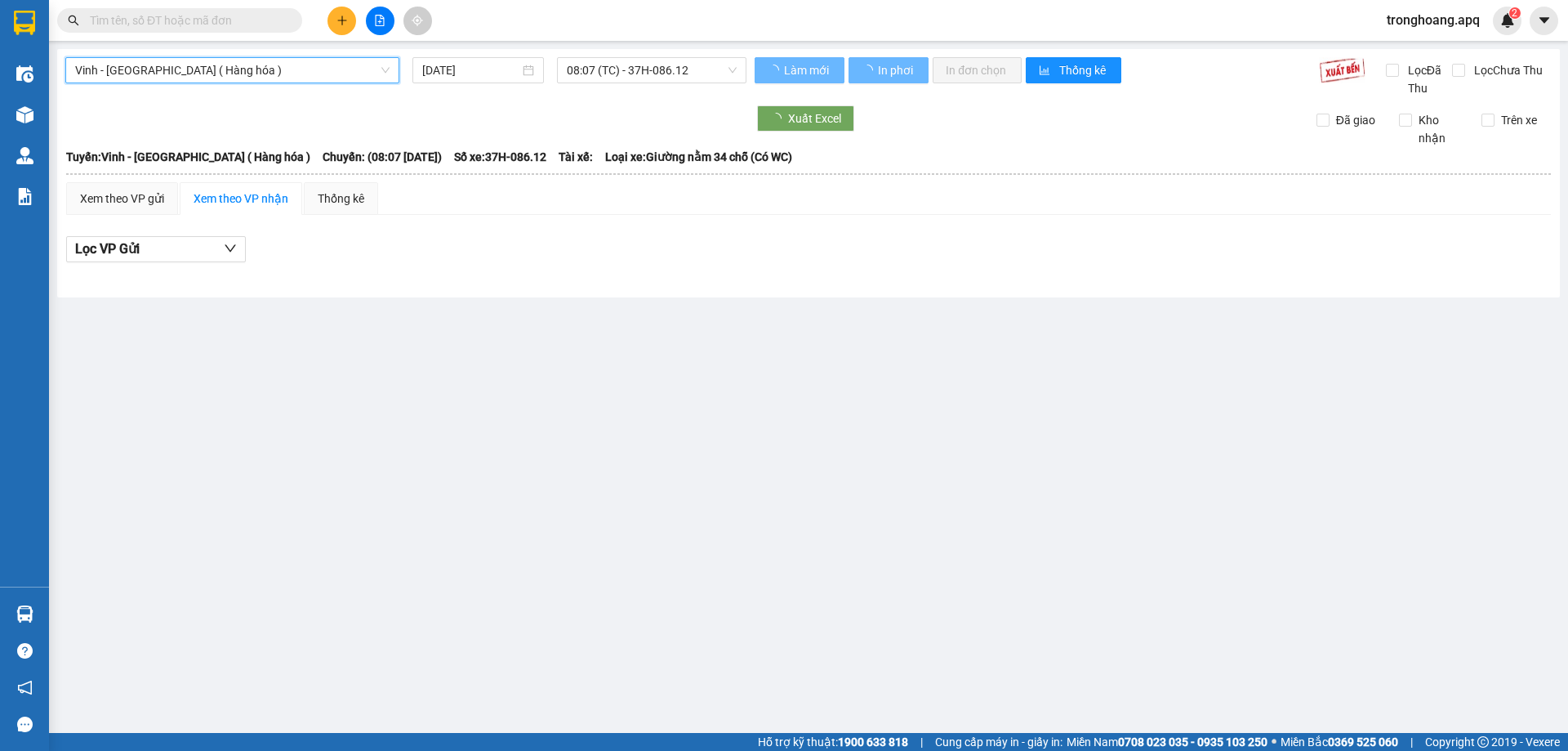
click at [599, 55] on div "Vinh - [GEOGRAPHIC_DATA] ( [GEOGRAPHIC_DATA] ) [GEOGRAPHIC_DATA] - [GEOGRAPHIC_…" at bounding box center [808, 173] width 1502 height 248
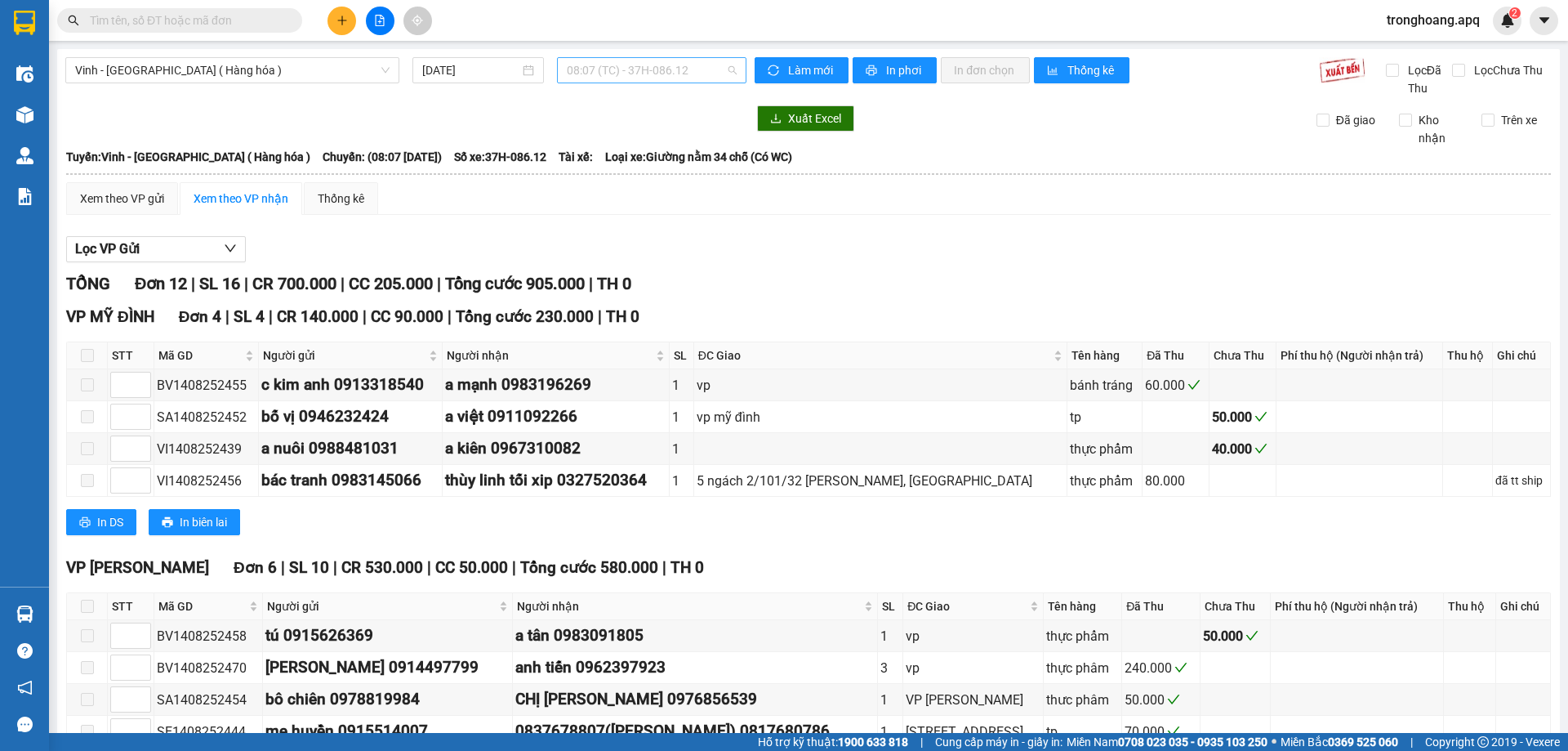
click at [606, 73] on span "08:07 (TC) - 37H-086.12" at bounding box center [651, 70] width 170 height 25
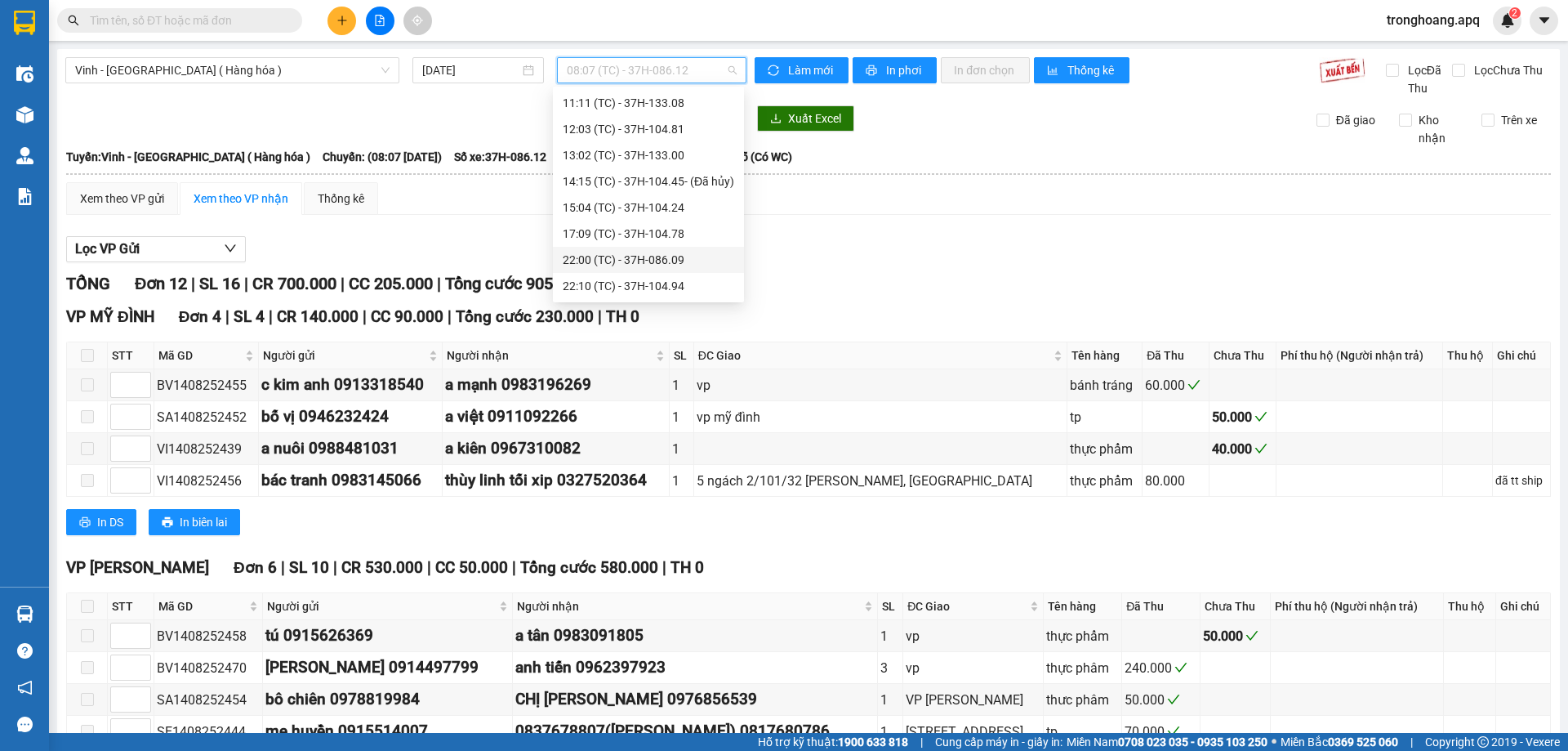
scroll to position [82, 0]
click at [669, 258] on div "22:00 (TC) - 37H-086.09" at bounding box center [648, 256] width 172 height 18
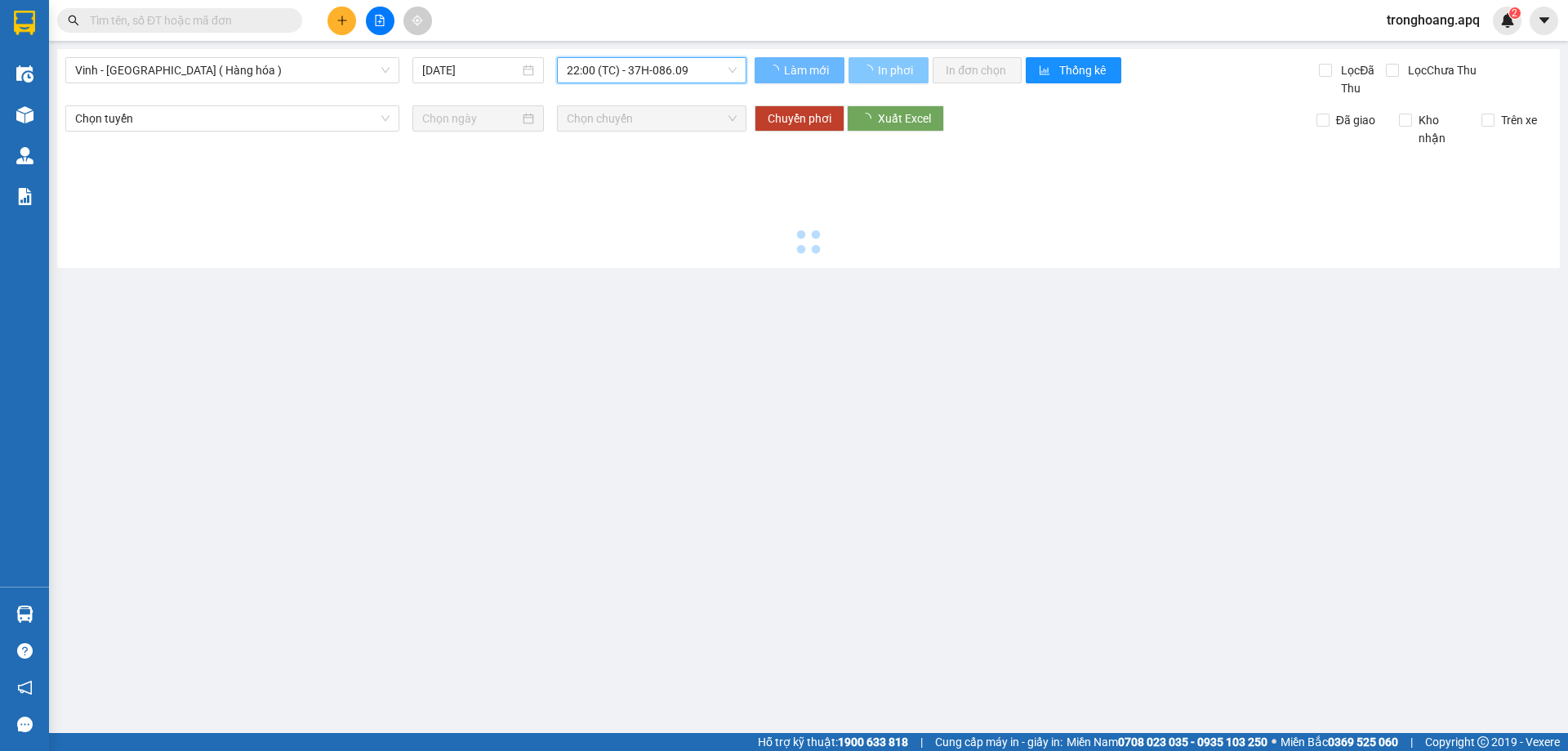
click at [901, 71] on span "In phơi" at bounding box center [897, 70] width 37 height 18
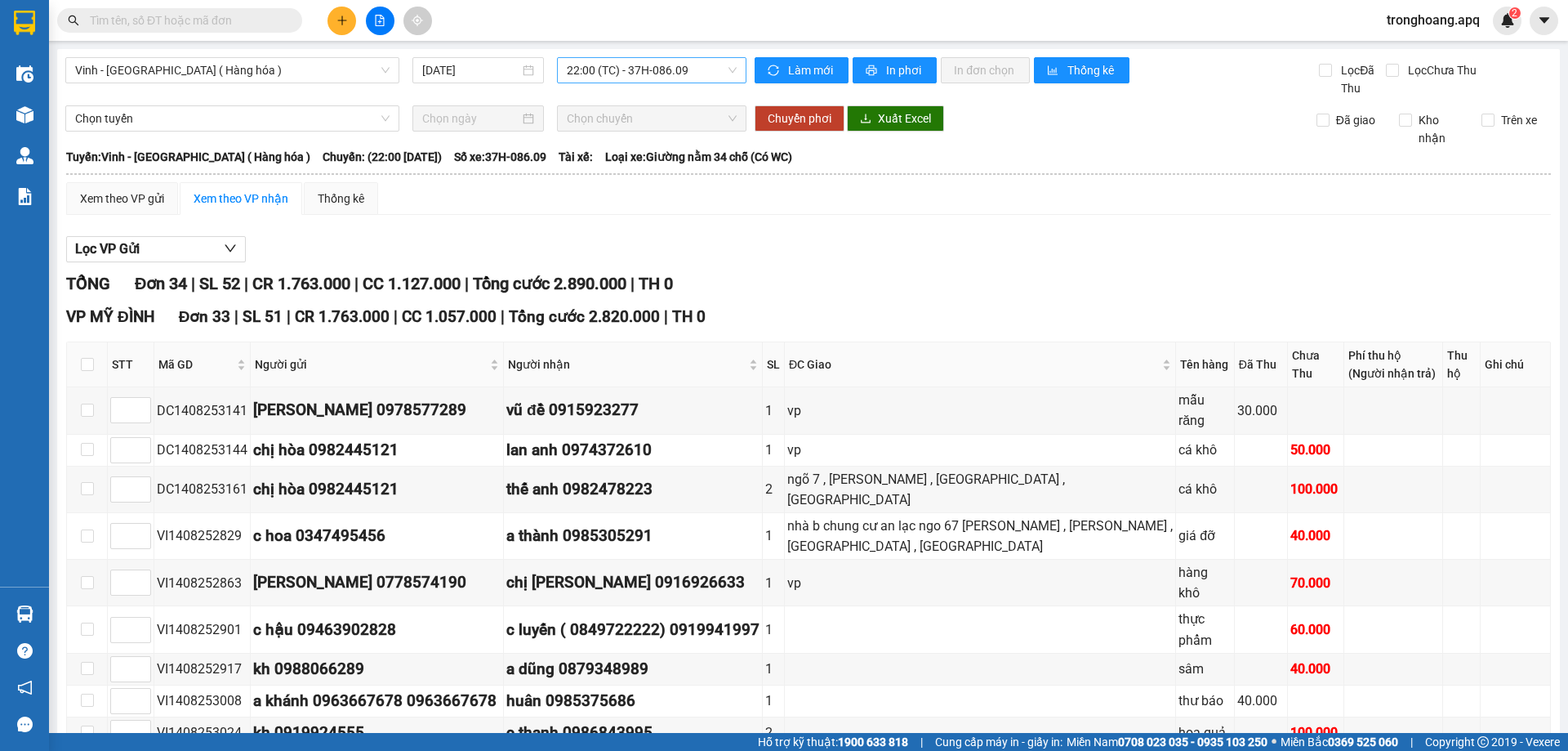
click at [647, 65] on span "22:00 (TC) - 37H-086.09" at bounding box center [651, 70] width 170 height 25
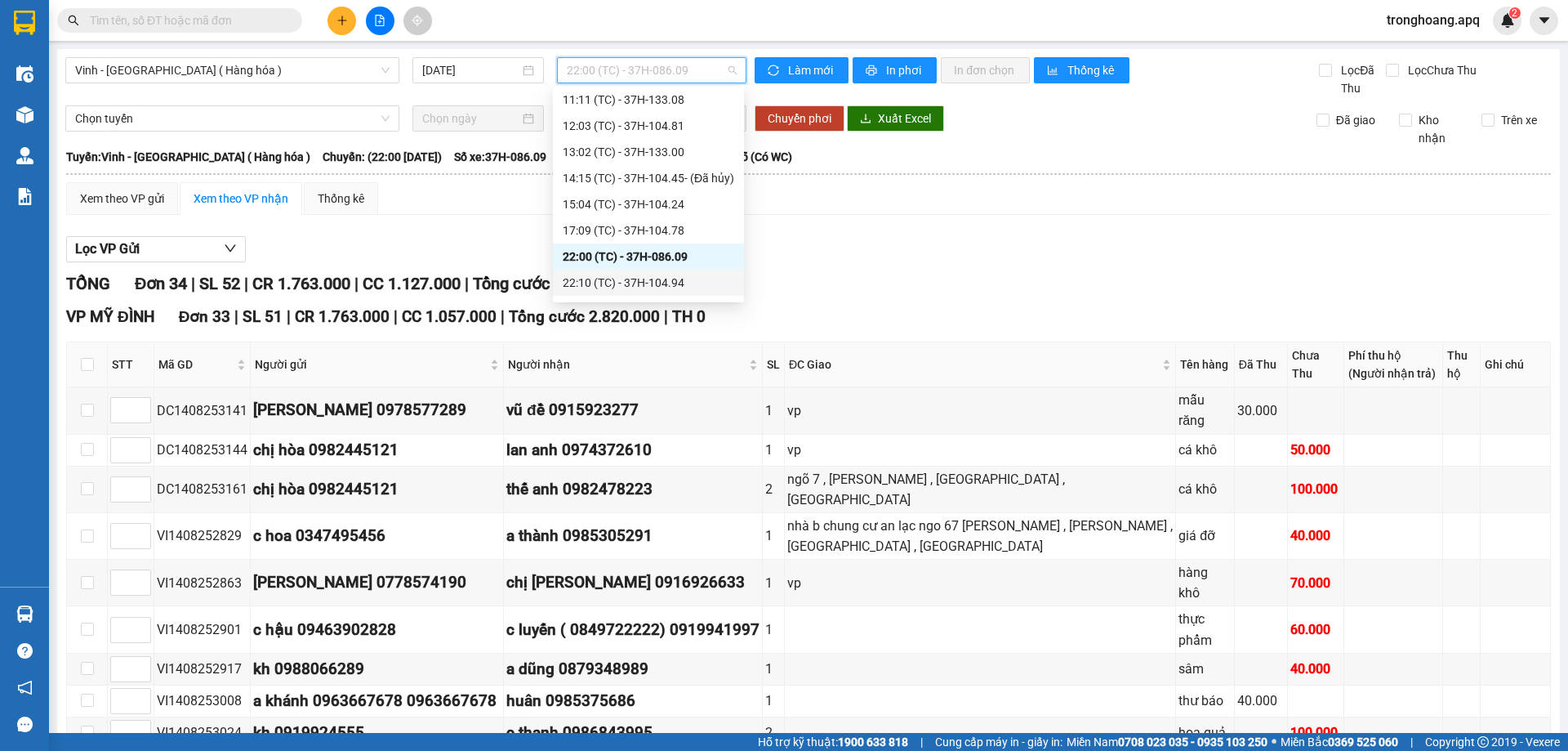
drag, startPoint x: 642, startPoint y: 275, endPoint x: 654, endPoint y: 281, distance: 13.4
click at [642, 275] on div "22:10 (TC) - 37H-104.94" at bounding box center [648, 283] width 172 height 18
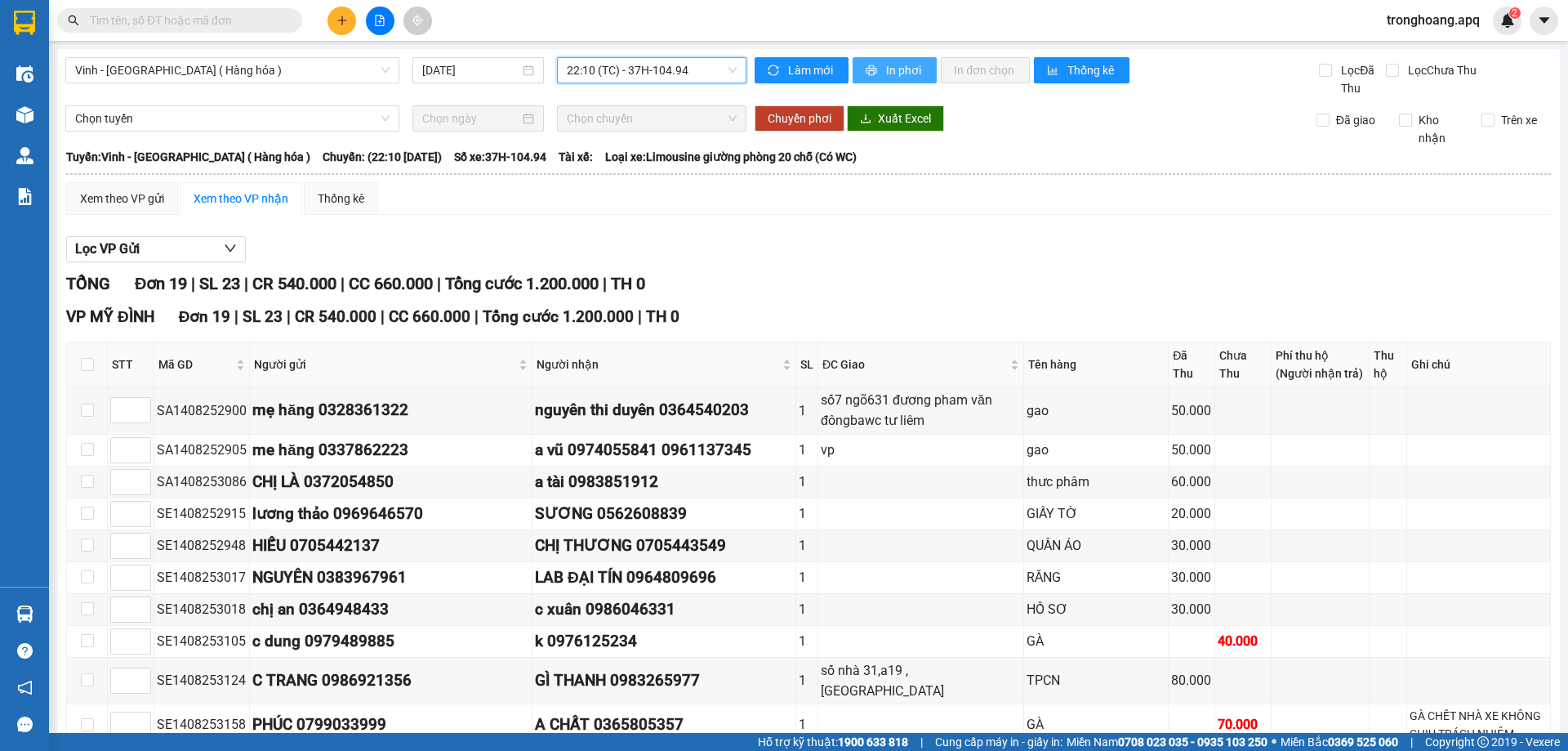
click at [894, 70] on span "In phơi" at bounding box center [905, 70] width 37 height 18
drag, startPoint x: 325, startPoint y: 100, endPoint x: 320, endPoint y: 71, distance: 29.4
click at [325, 83] on div "Vinh - [GEOGRAPHIC_DATA] ( Hàng hóa ) [DATE] 22:10 (TC) - 37H-104.94 Làm mới In…" at bounding box center [808, 609] width 1502 height 1119
click at [320, 71] on span "Vinh - [GEOGRAPHIC_DATA] ( Hàng hóa )" at bounding box center [231, 70] width 314 height 25
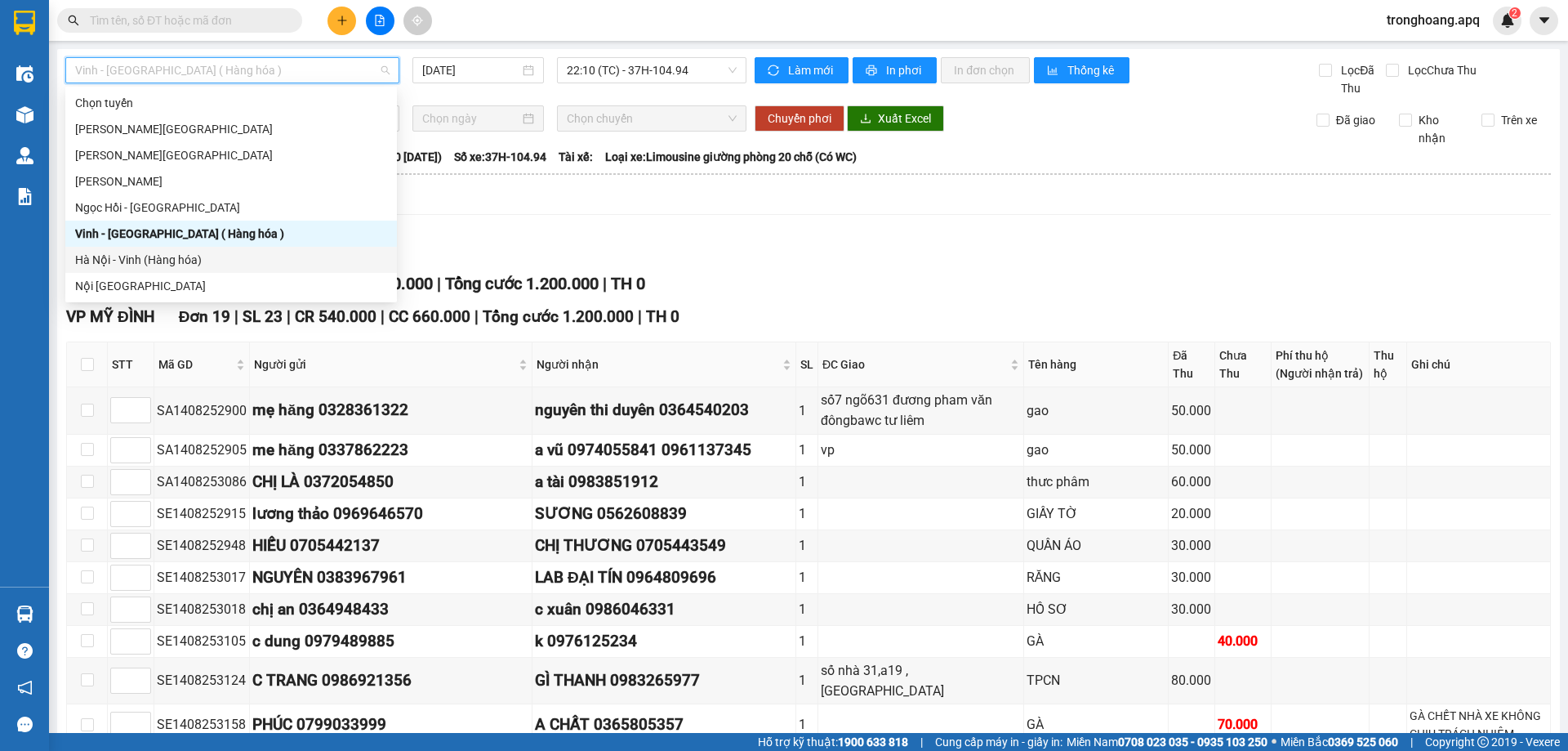
click at [181, 252] on div "Hà Nội - Vinh (Hàng hóa)" at bounding box center [230, 260] width 312 height 18
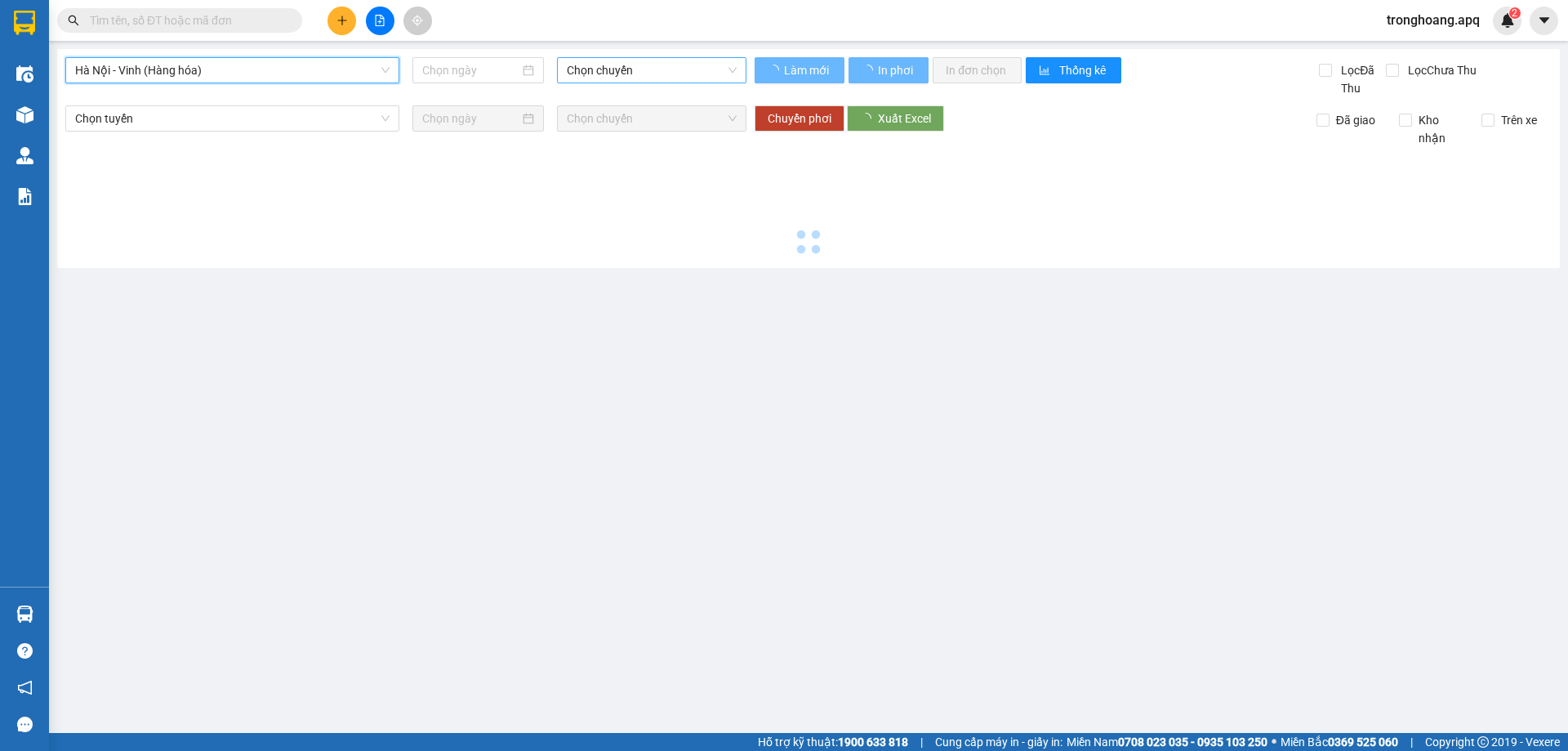
click at [584, 67] on span "Chọn chuyến" at bounding box center [651, 70] width 170 height 25
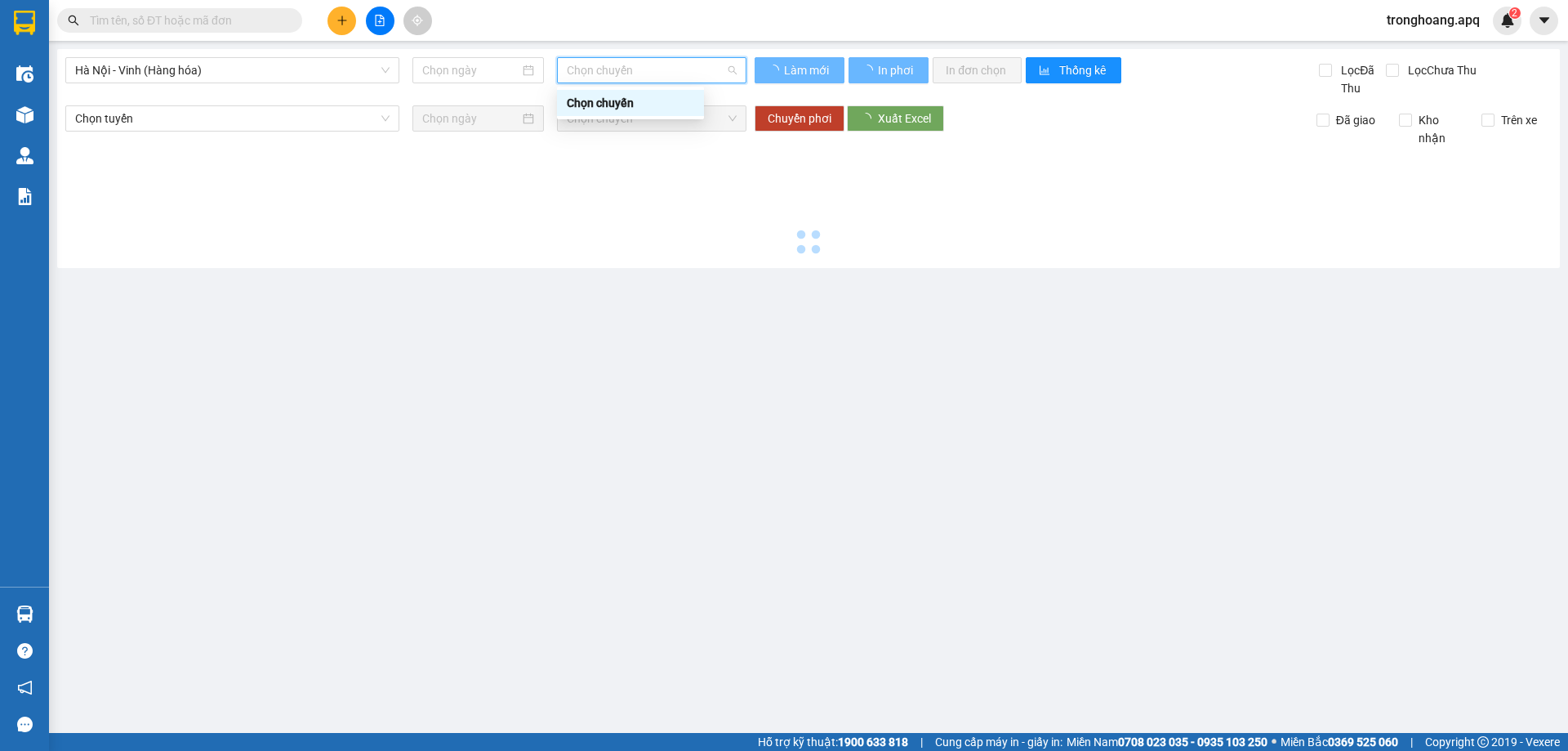
type input "[DATE]"
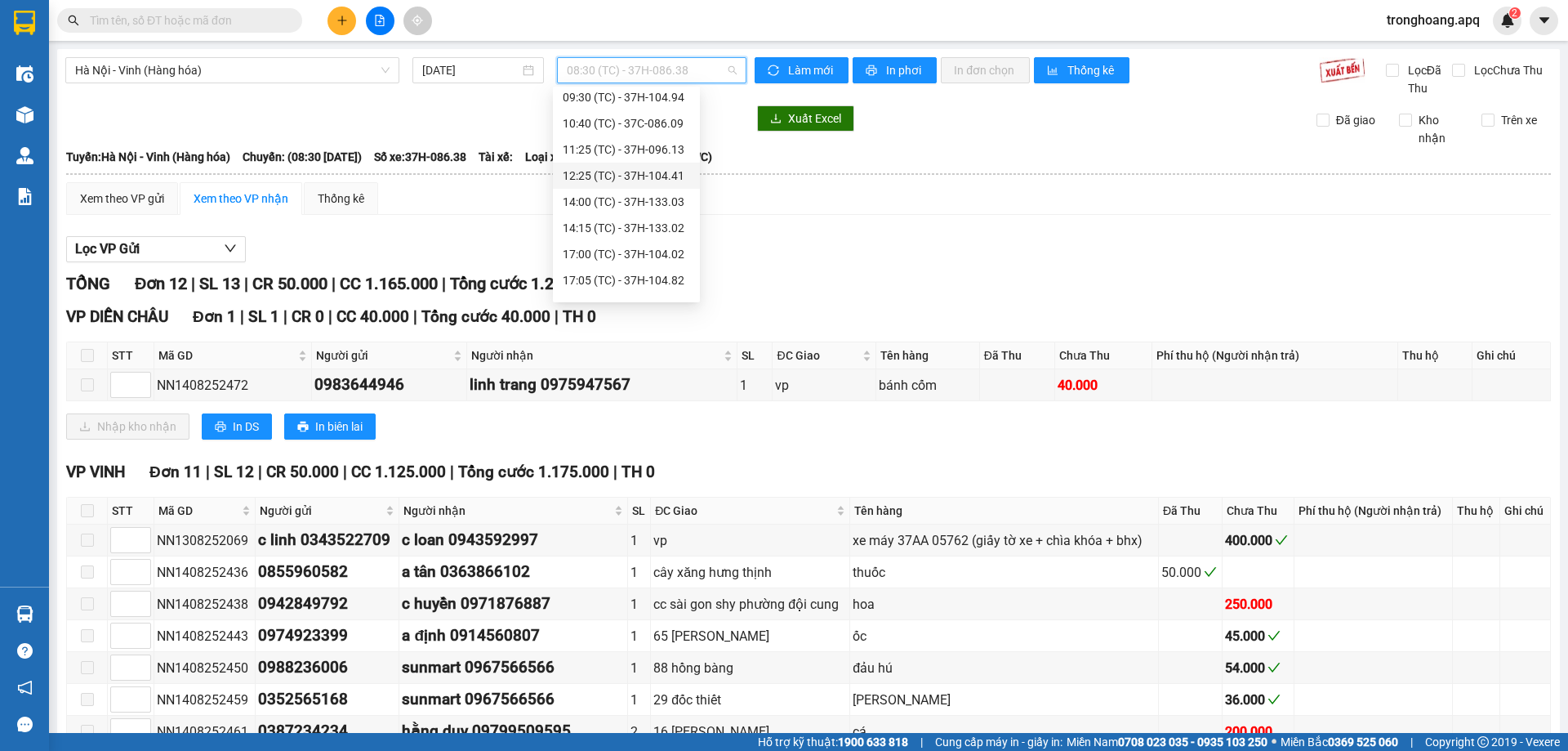
scroll to position [82, 0]
click at [644, 231] on div "17:00 (TC) - 37H-104.02" at bounding box center [626, 230] width 127 height 18
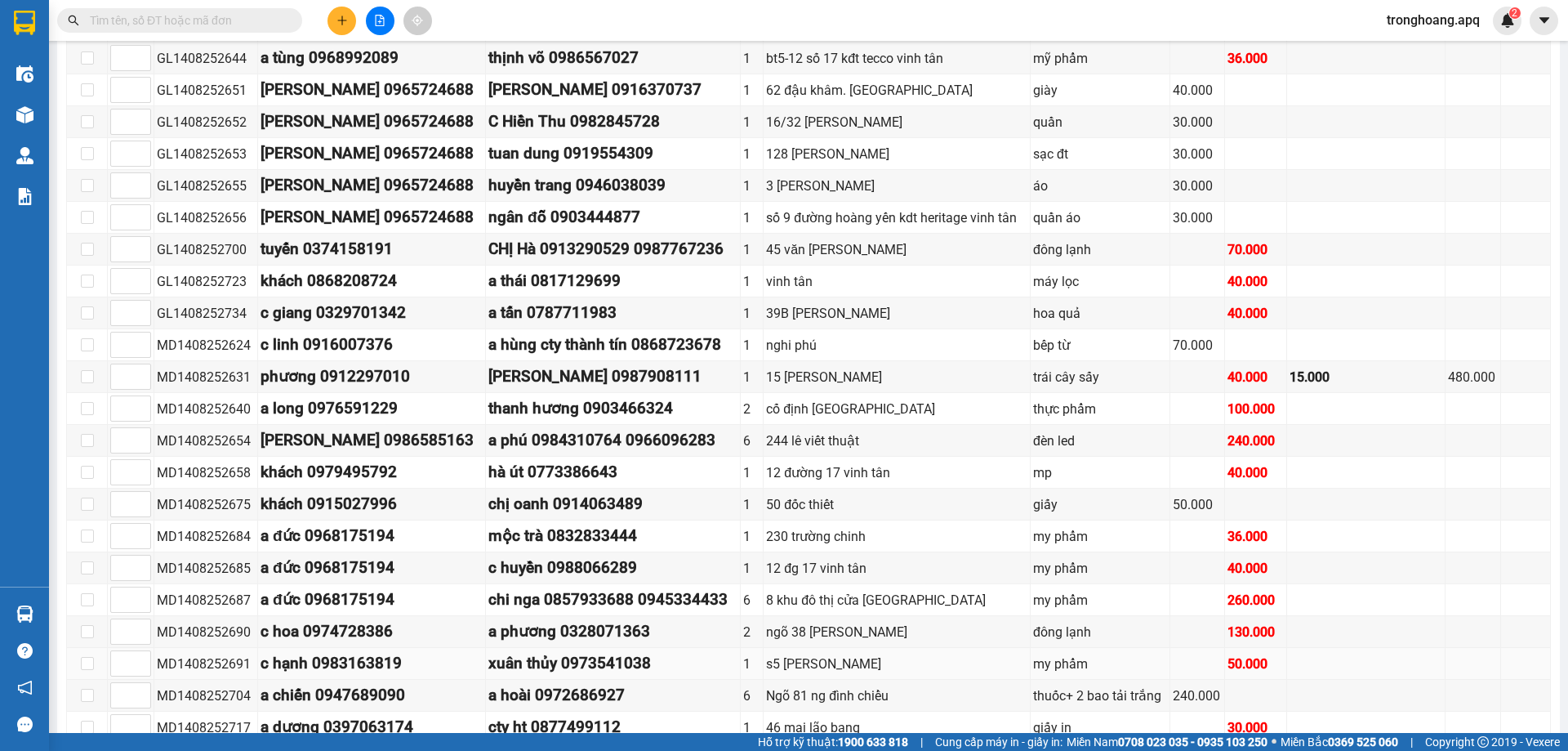
scroll to position [408, 0]
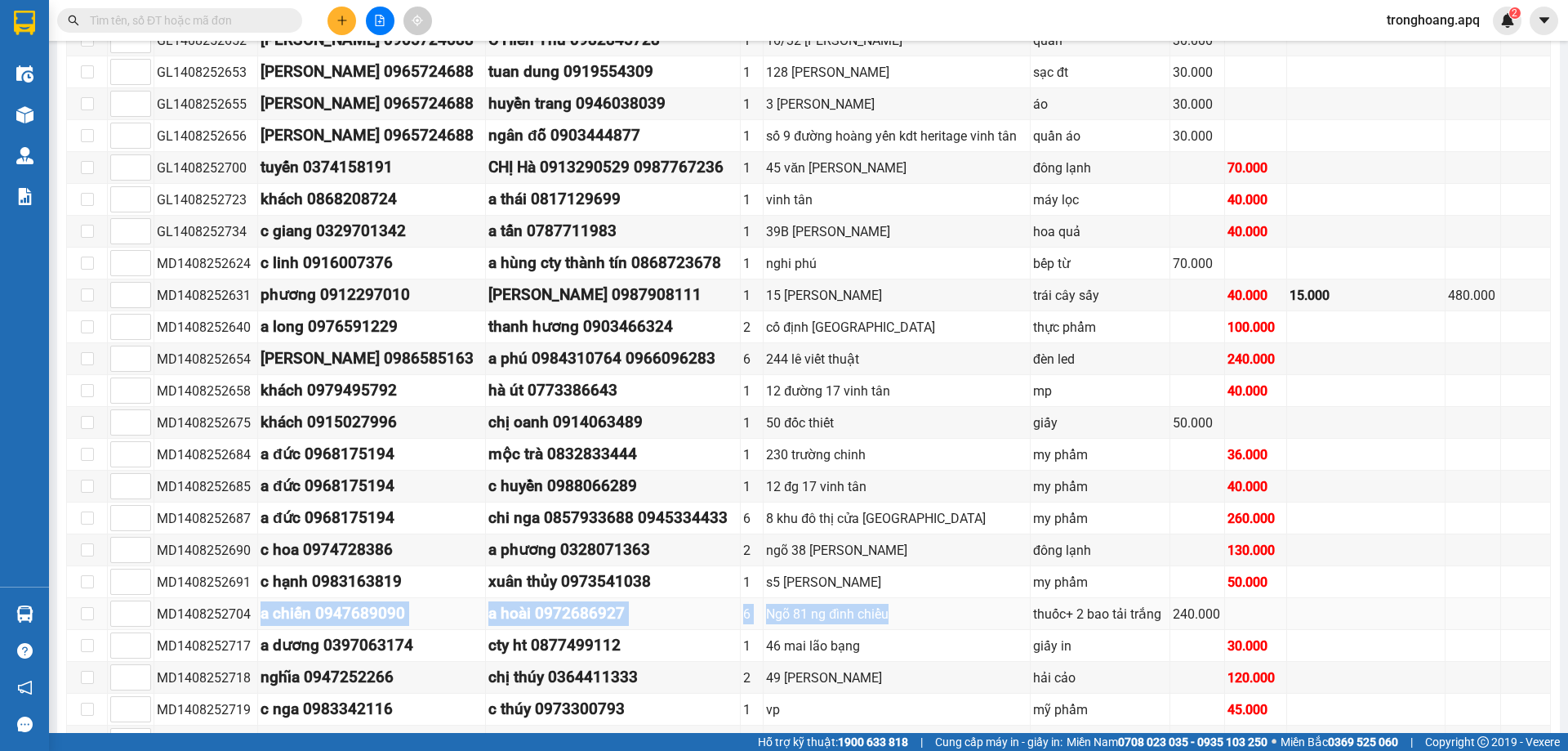
drag, startPoint x: 254, startPoint y: 617, endPoint x: 969, endPoint y: 628, distance: 715.1
click at [969, 628] on tr "MD1408252704 a chiến 0947689090 a hoài 0972686927 6 Ngõ 81 ng đình chiểu thuốc+…" at bounding box center [808, 614] width 1484 height 32
click at [699, 628] on td "a hoài 0972686927" at bounding box center [613, 614] width 254 height 32
drag, startPoint x: 544, startPoint y: 611, endPoint x: 1029, endPoint y: 623, distance: 485.1
click at [1025, 623] on tr "MD1408252704 a chiến 0947689090 a hoài 0972686927 6 Ngõ 81 ng đình chiểu thuốc+…" at bounding box center [808, 614] width 1484 height 32
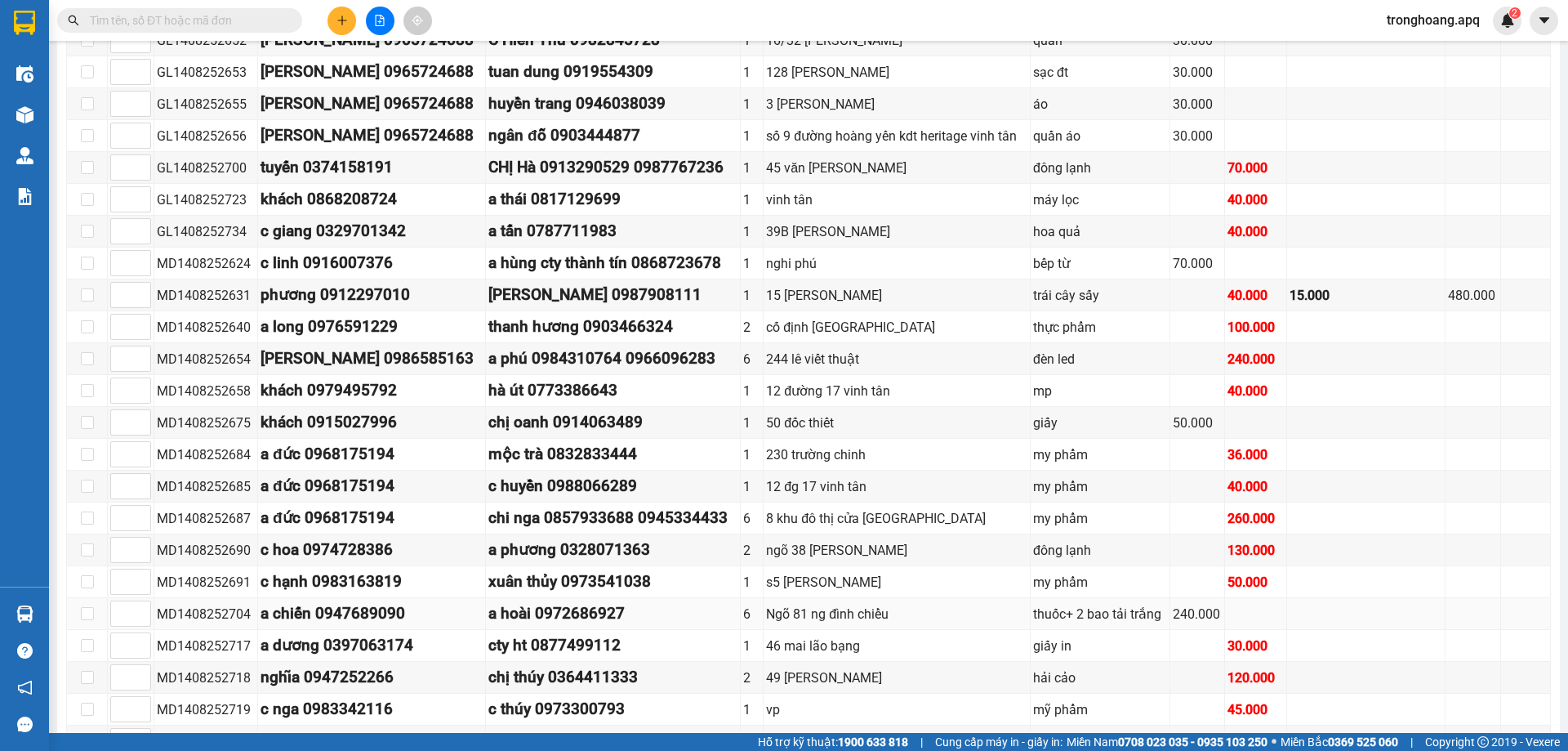
click at [1033, 623] on div "thuốc+ 2 bao tải trắng" at bounding box center [1099, 613] width 134 height 20
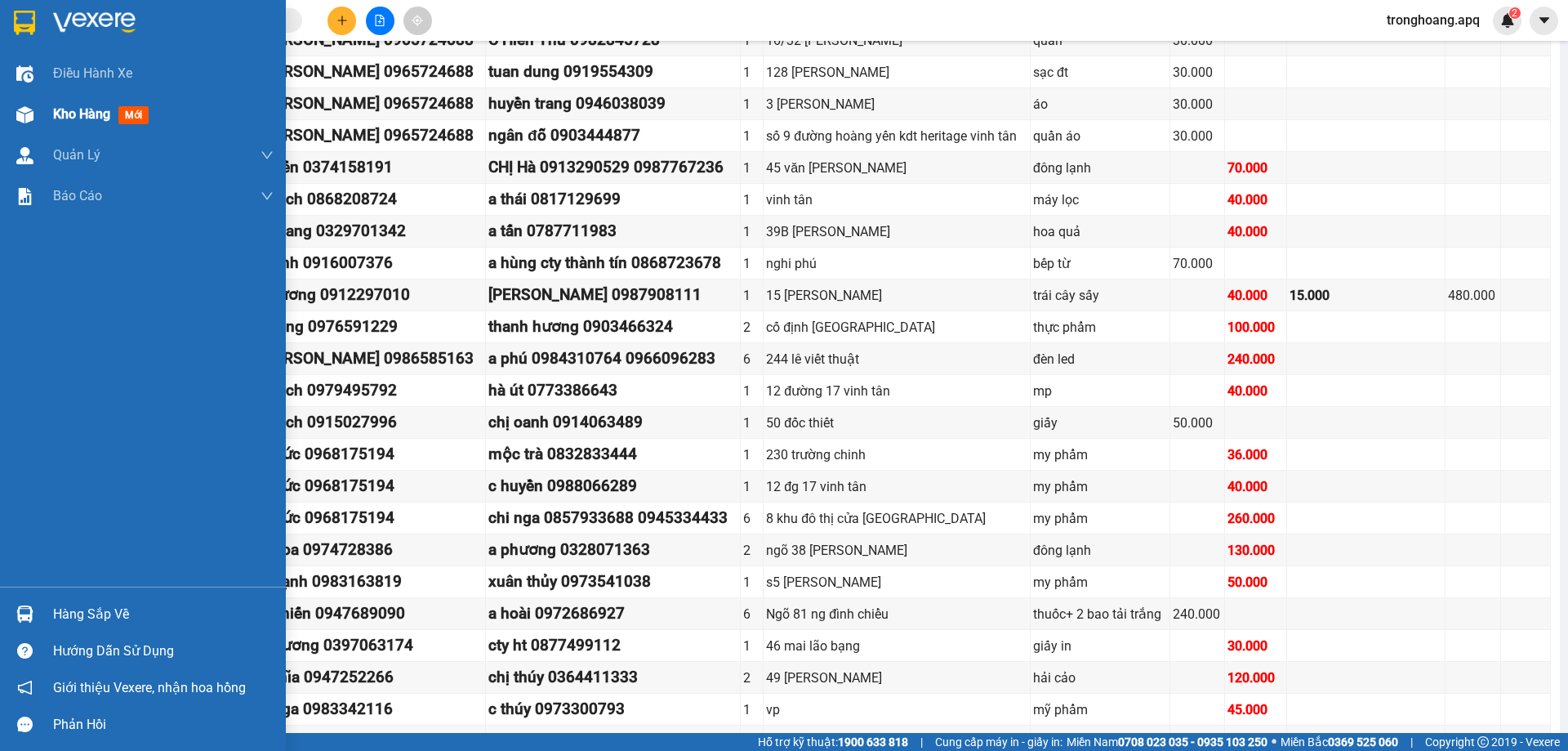
click at [75, 106] on span "Kho hàng" at bounding box center [82, 113] width 57 height 15
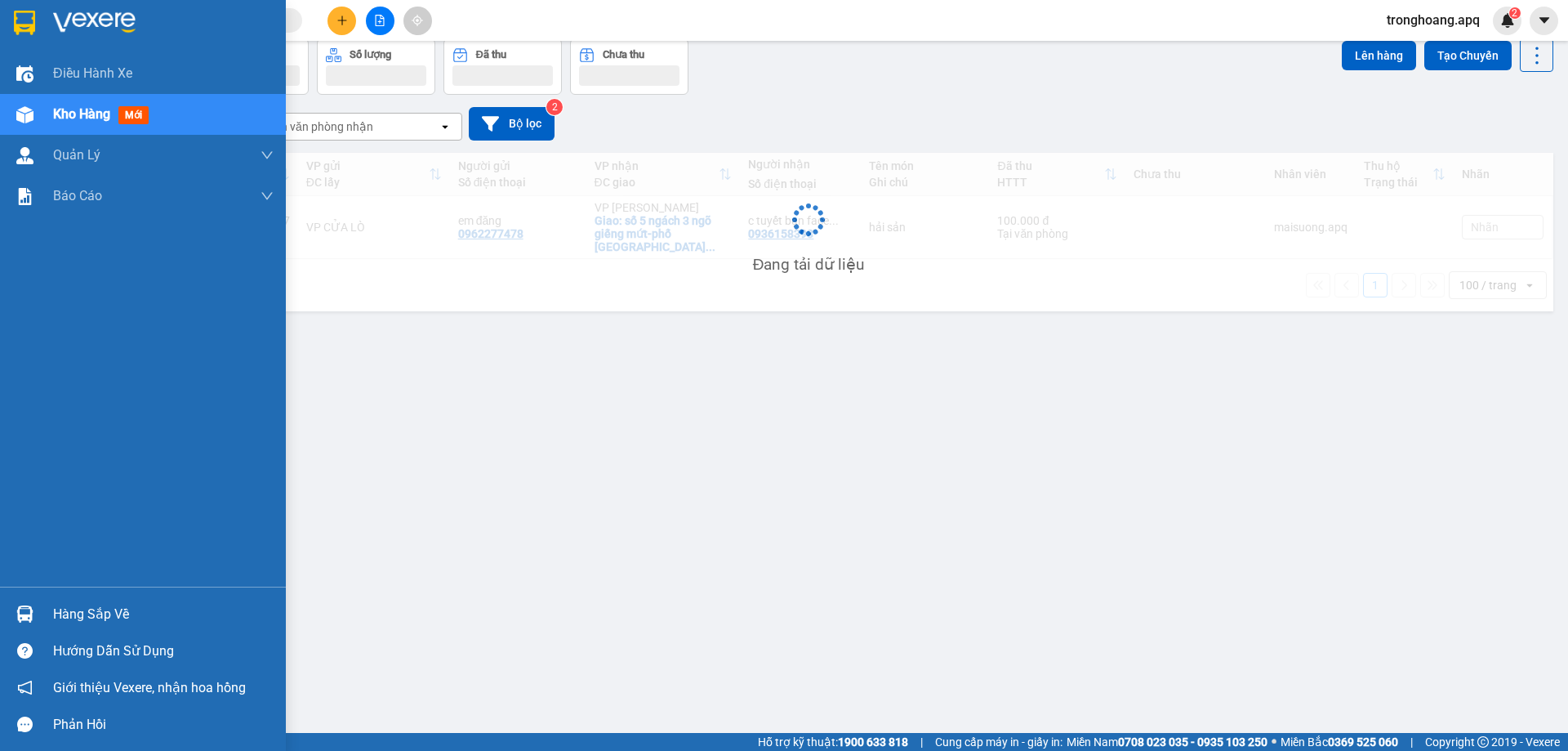
scroll to position [75, 0]
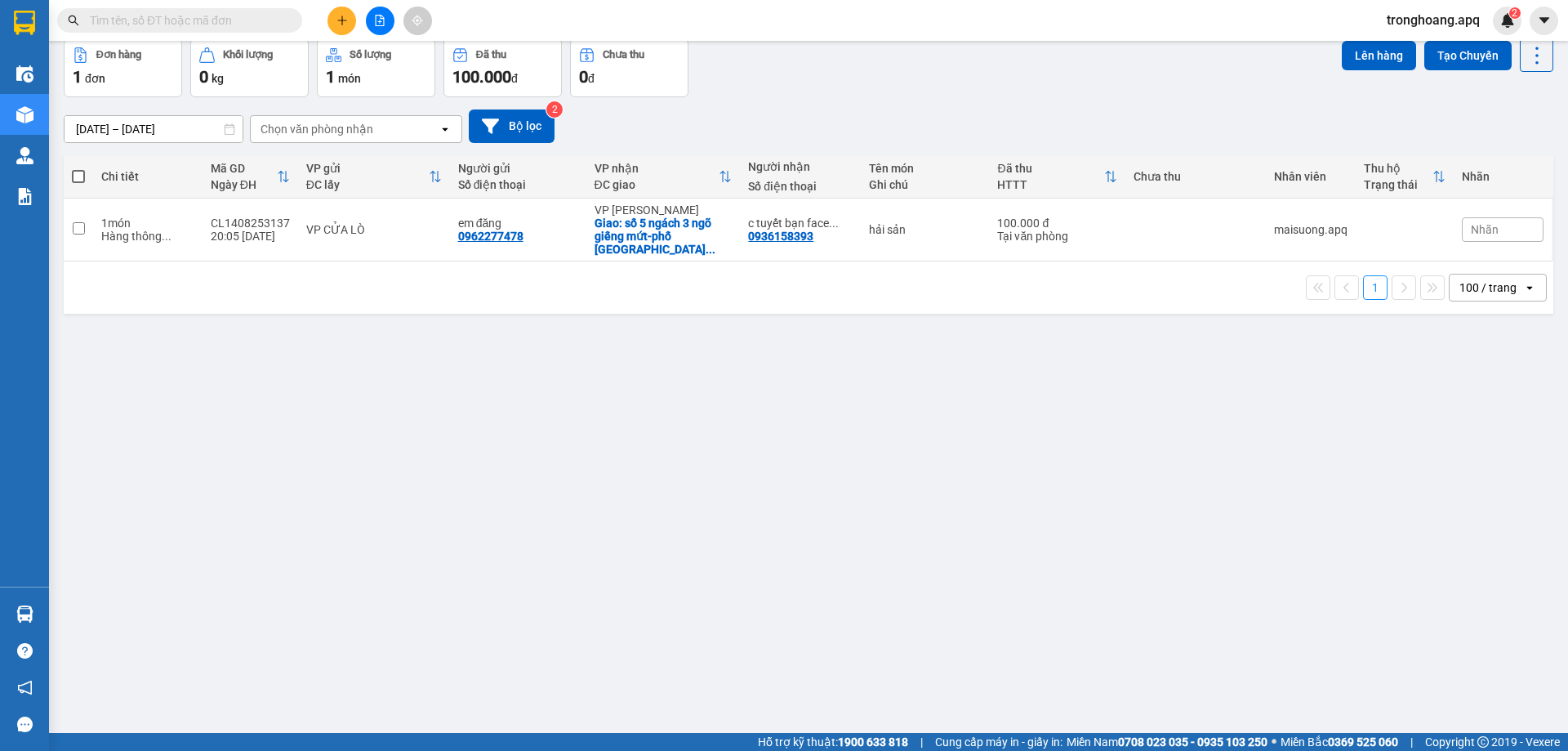
click at [383, 25] on icon "file-add" at bounding box center [379, 20] width 12 height 12
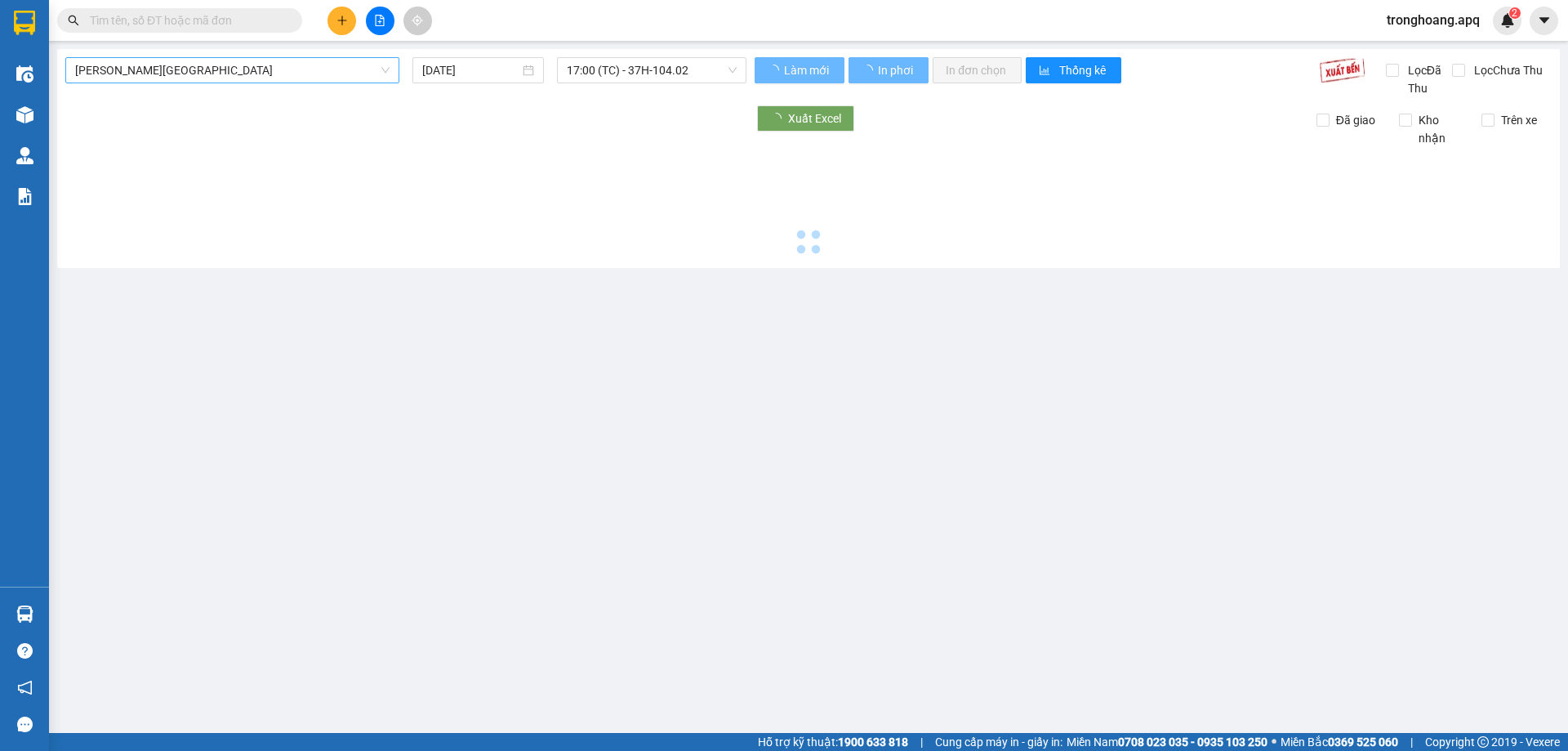
click at [197, 66] on span "[PERSON_NAME][GEOGRAPHIC_DATA]" at bounding box center [231, 70] width 314 height 25
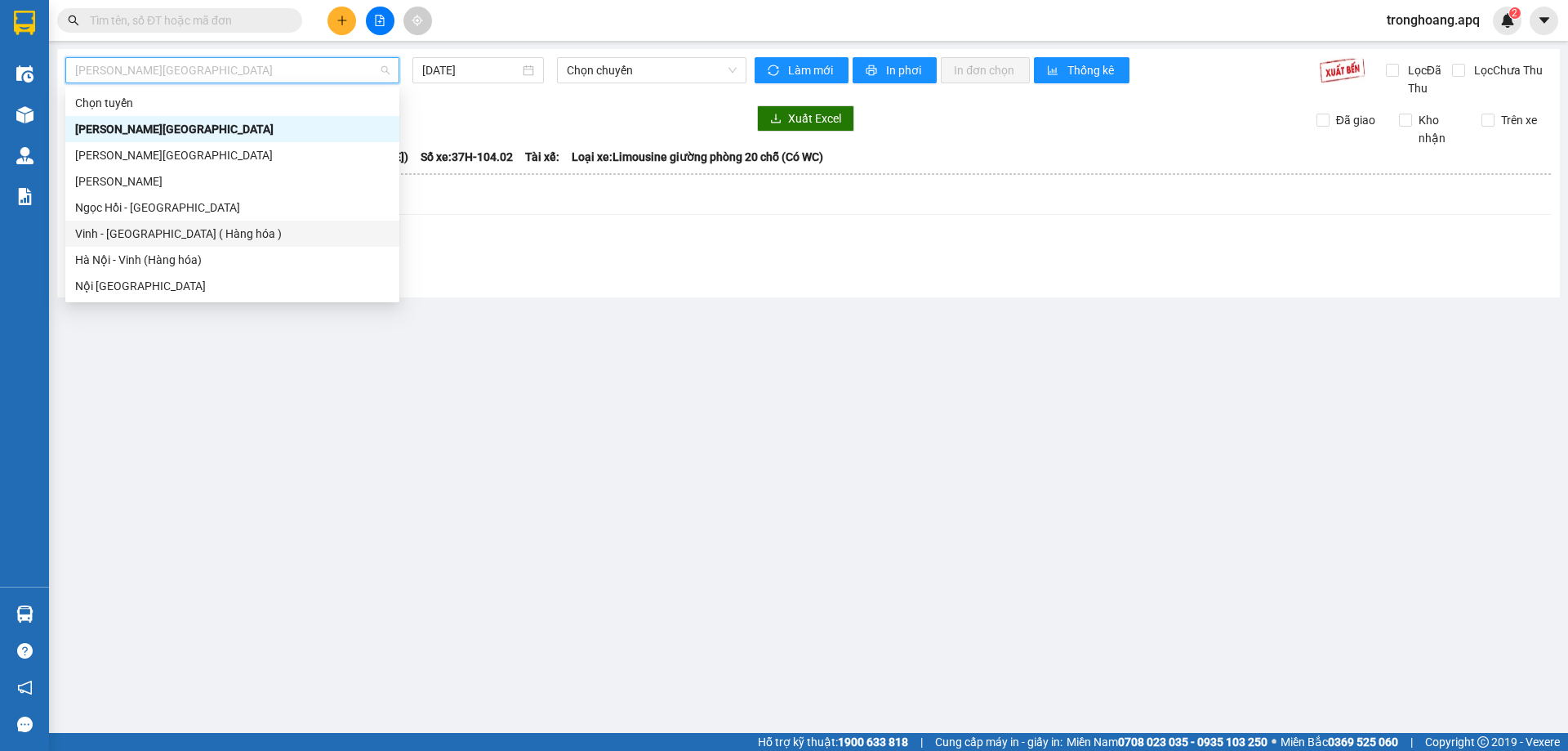
drag, startPoint x: 176, startPoint y: 226, endPoint x: 638, endPoint y: 132, distance: 471.5
click at [176, 227] on div "Vinh - [GEOGRAPHIC_DATA] ( Hàng hóa )" at bounding box center [231, 233] width 314 height 18
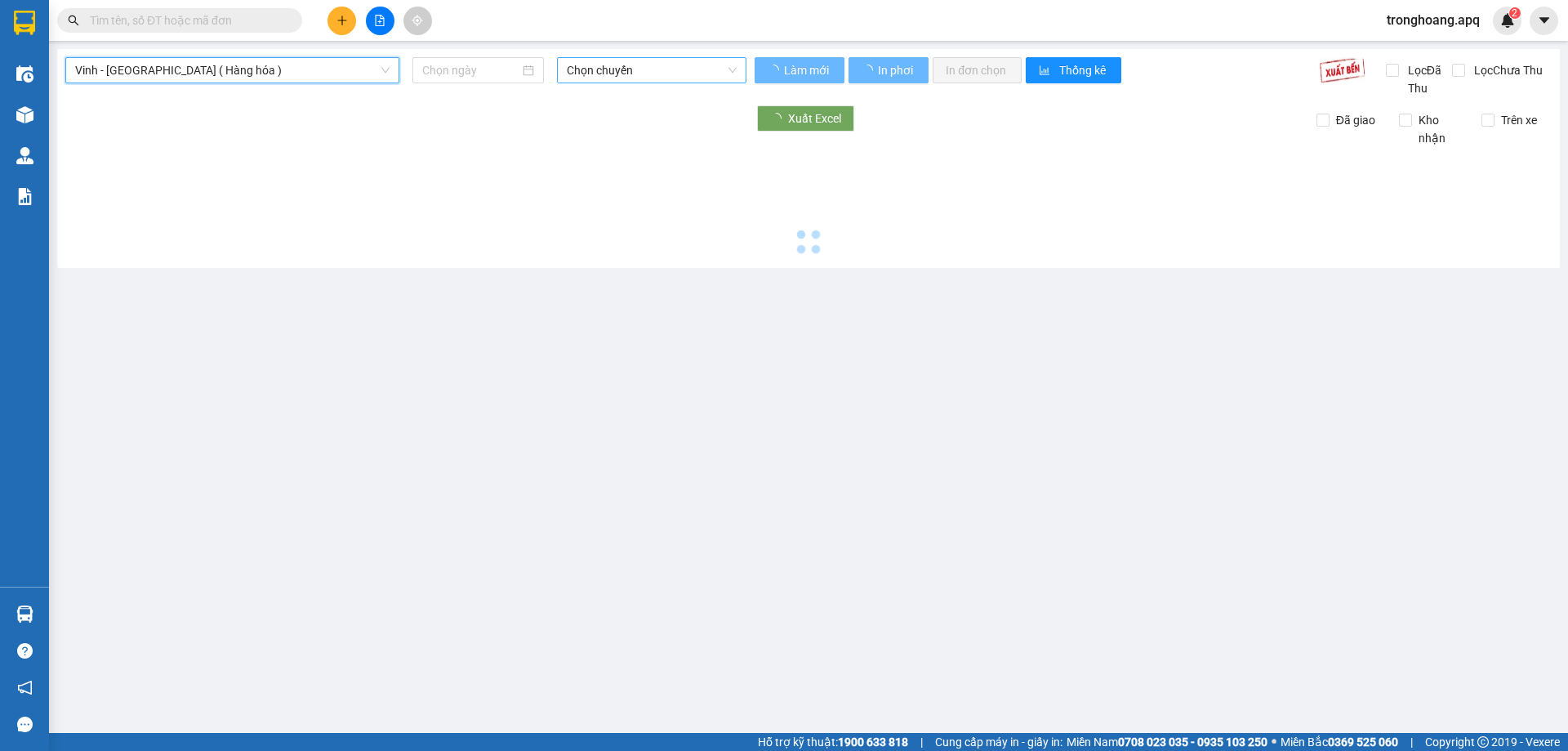
type input "[DATE]"
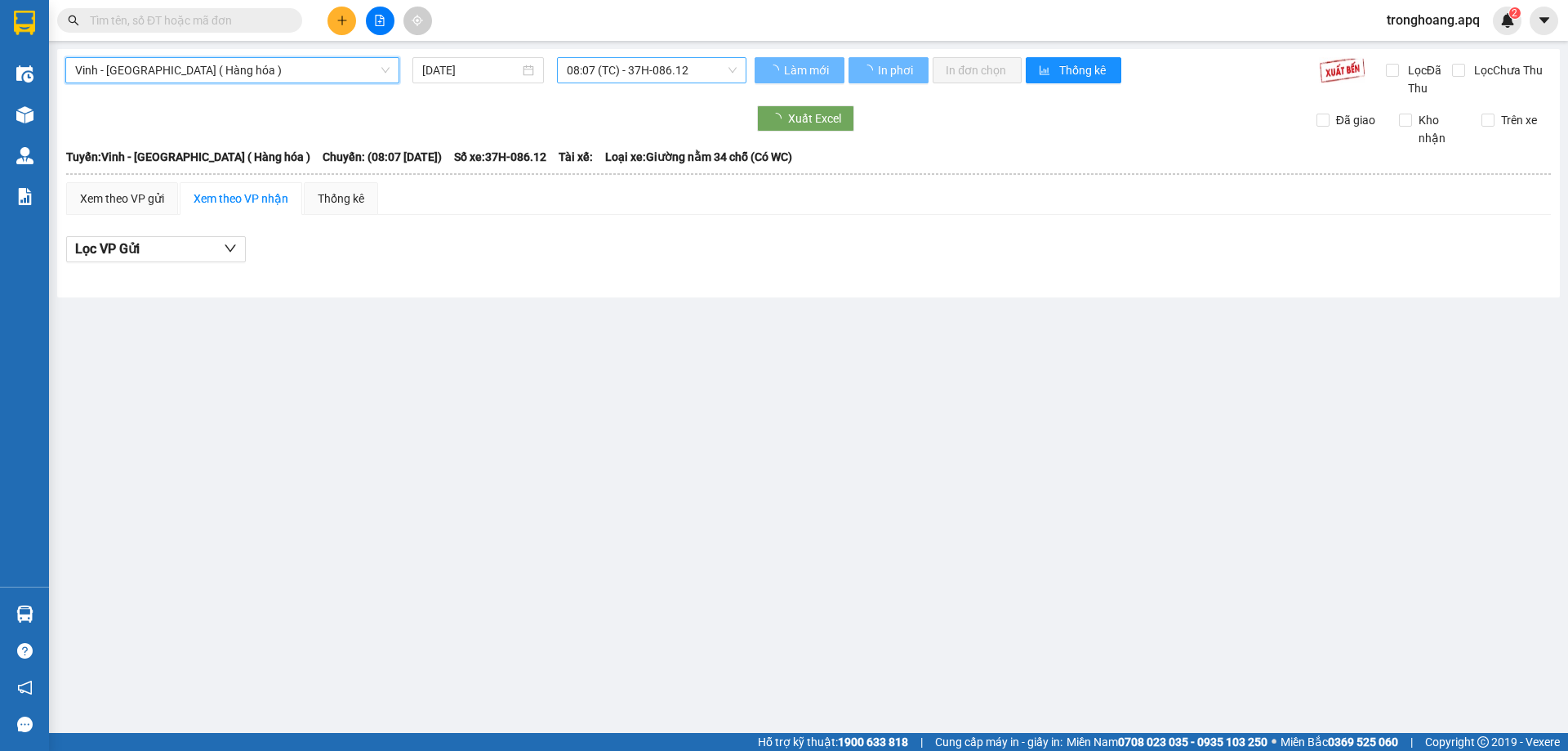
click at [635, 69] on span "08:07 (TC) - 37H-086.12" at bounding box center [651, 70] width 170 height 25
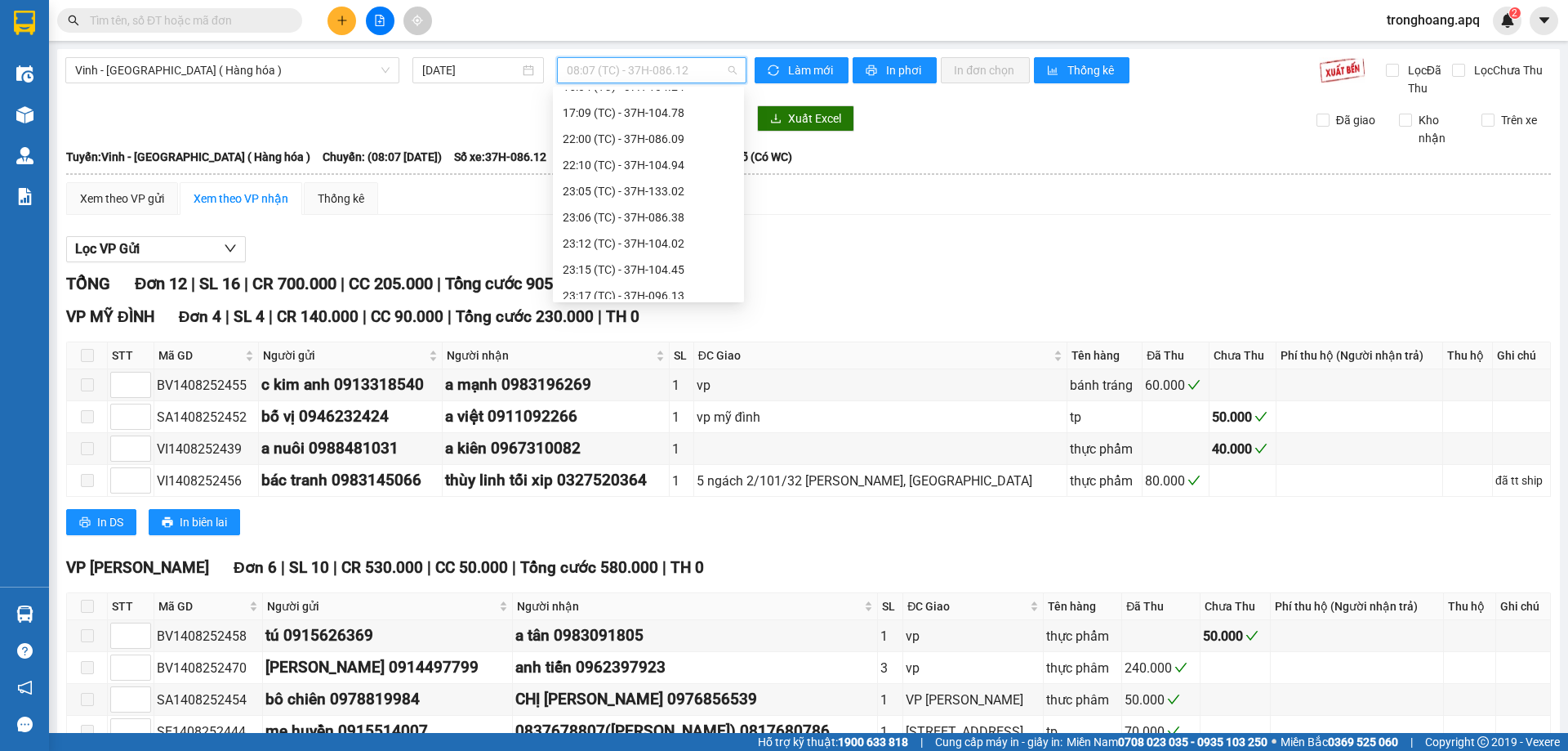
scroll to position [262, 0]
click at [682, 130] on div "23:05 (TC) - 37H-133.02" at bounding box center [648, 129] width 172 height 18
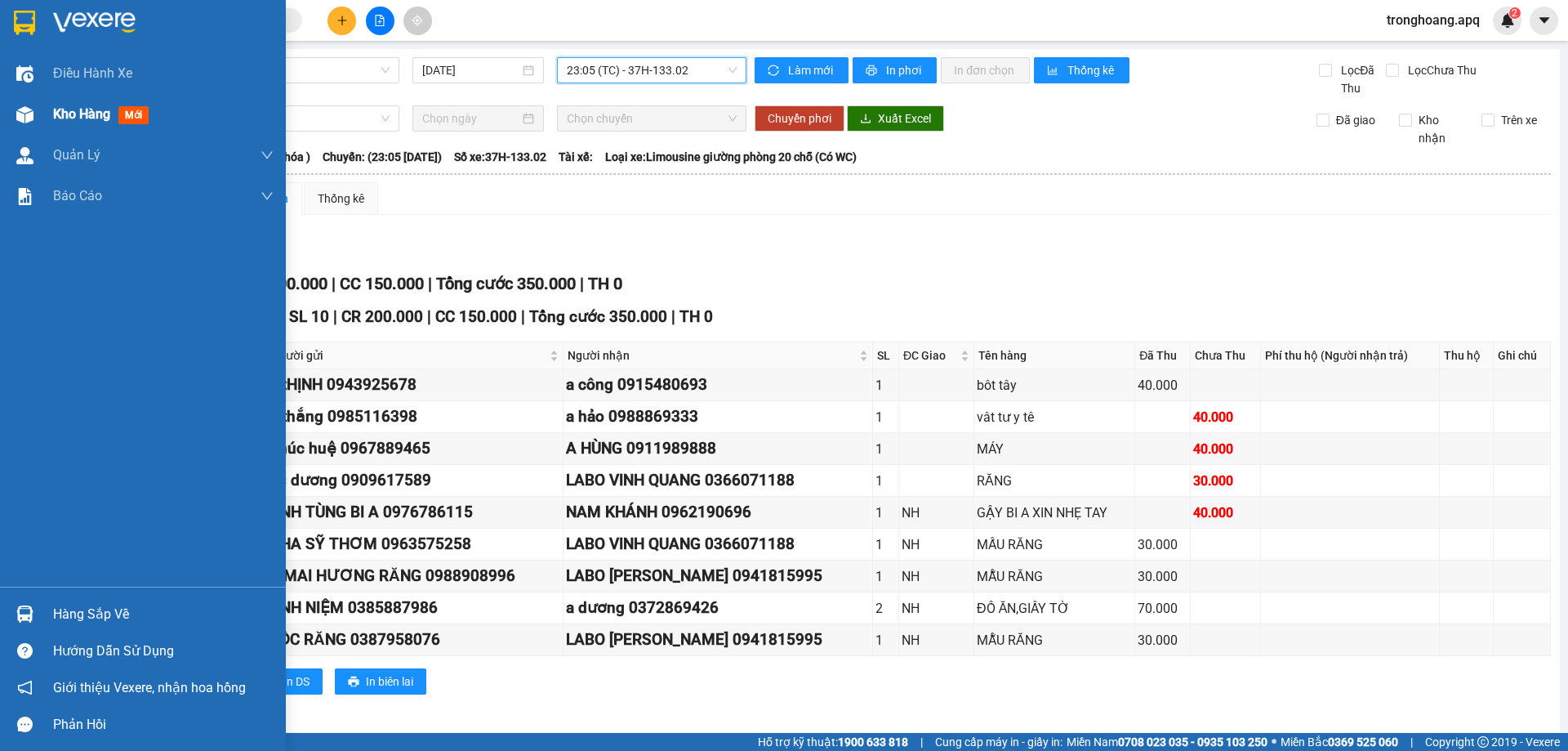
click at [70, 117] on span "Kho hàng" at bounding box center [82, 113] width 57 height 15
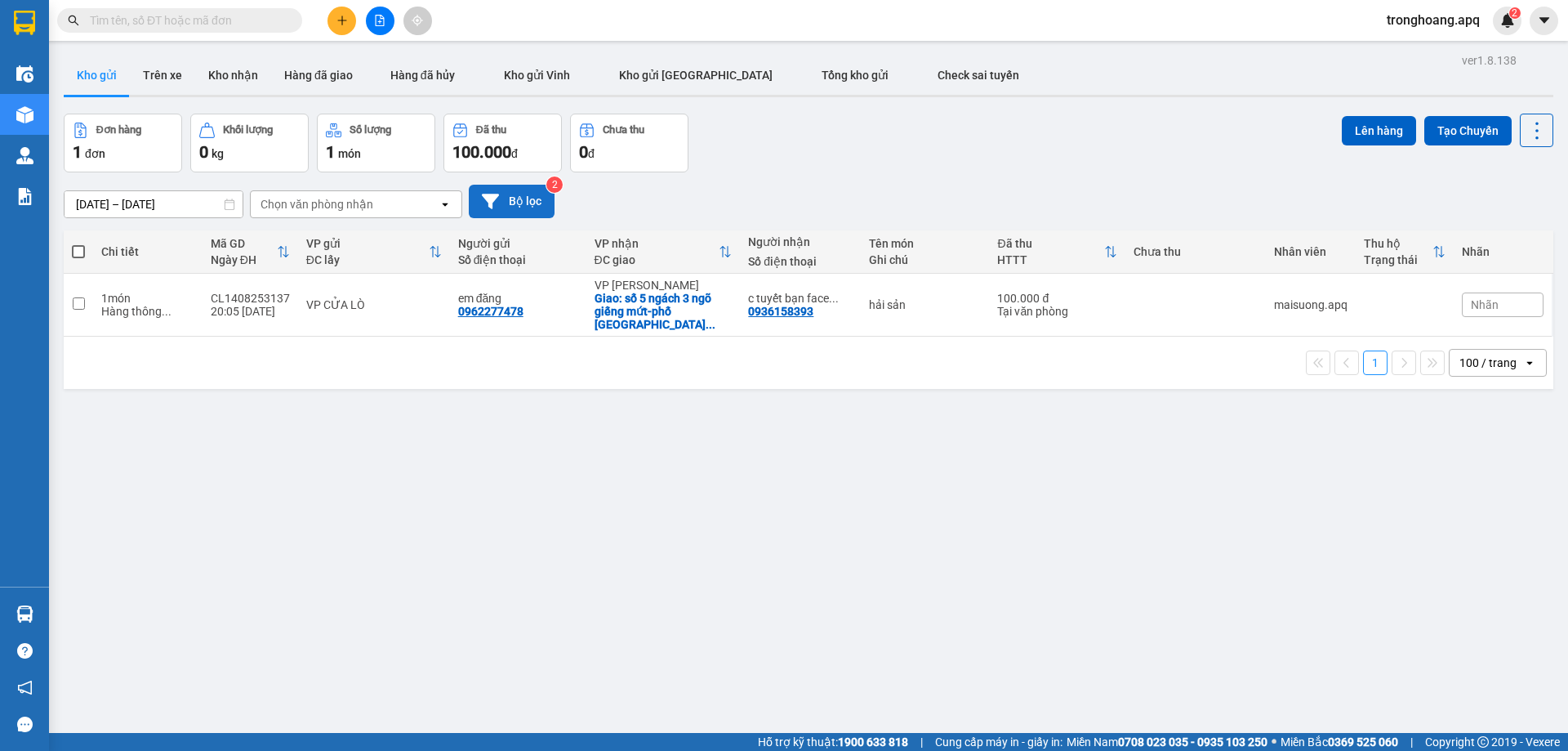
click at [532, 216] on button "Bộ lọc" at bounding box center [511, 201] width 85 height 34
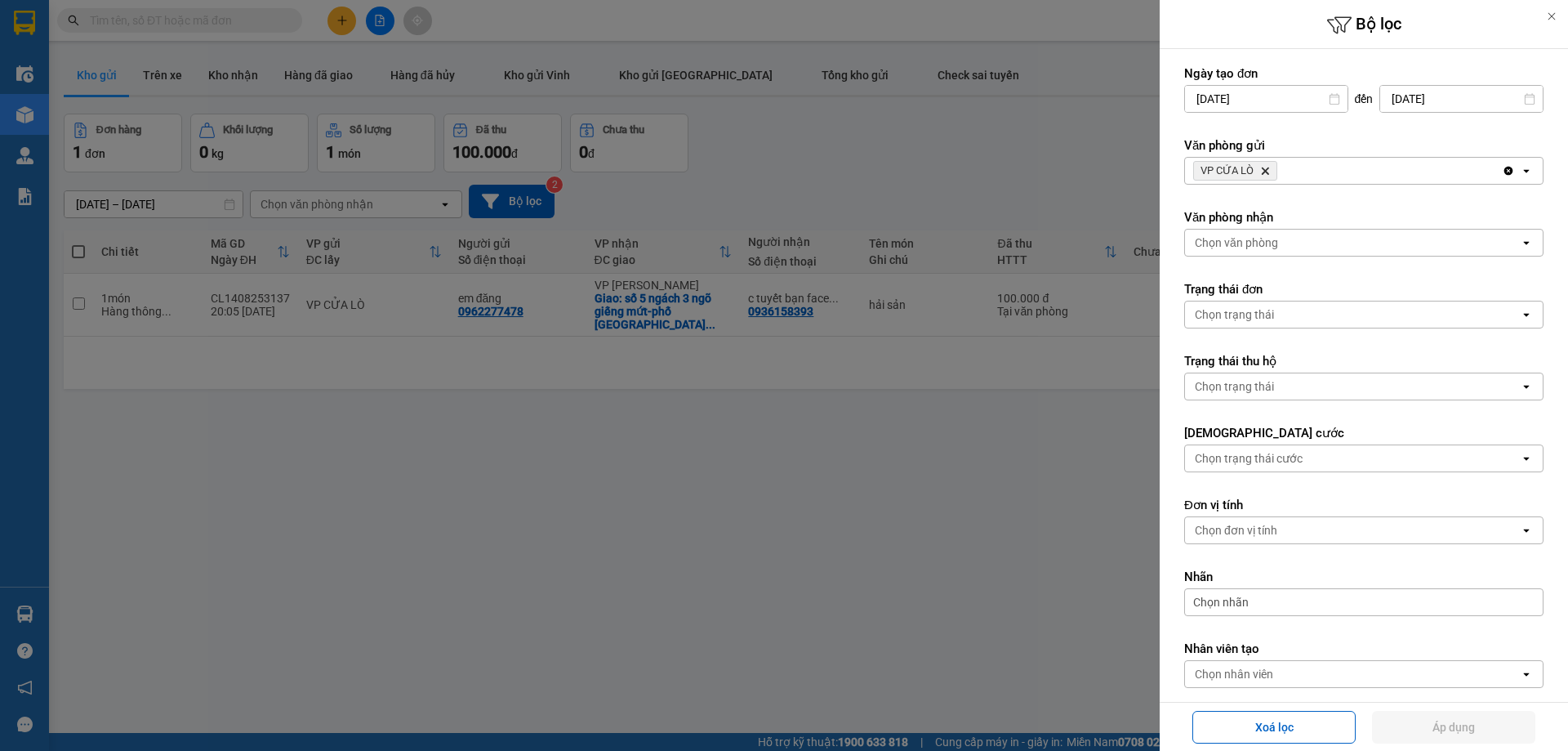
click at [618, 358] on div at bounding box center [784, 376] width 1568 height 751
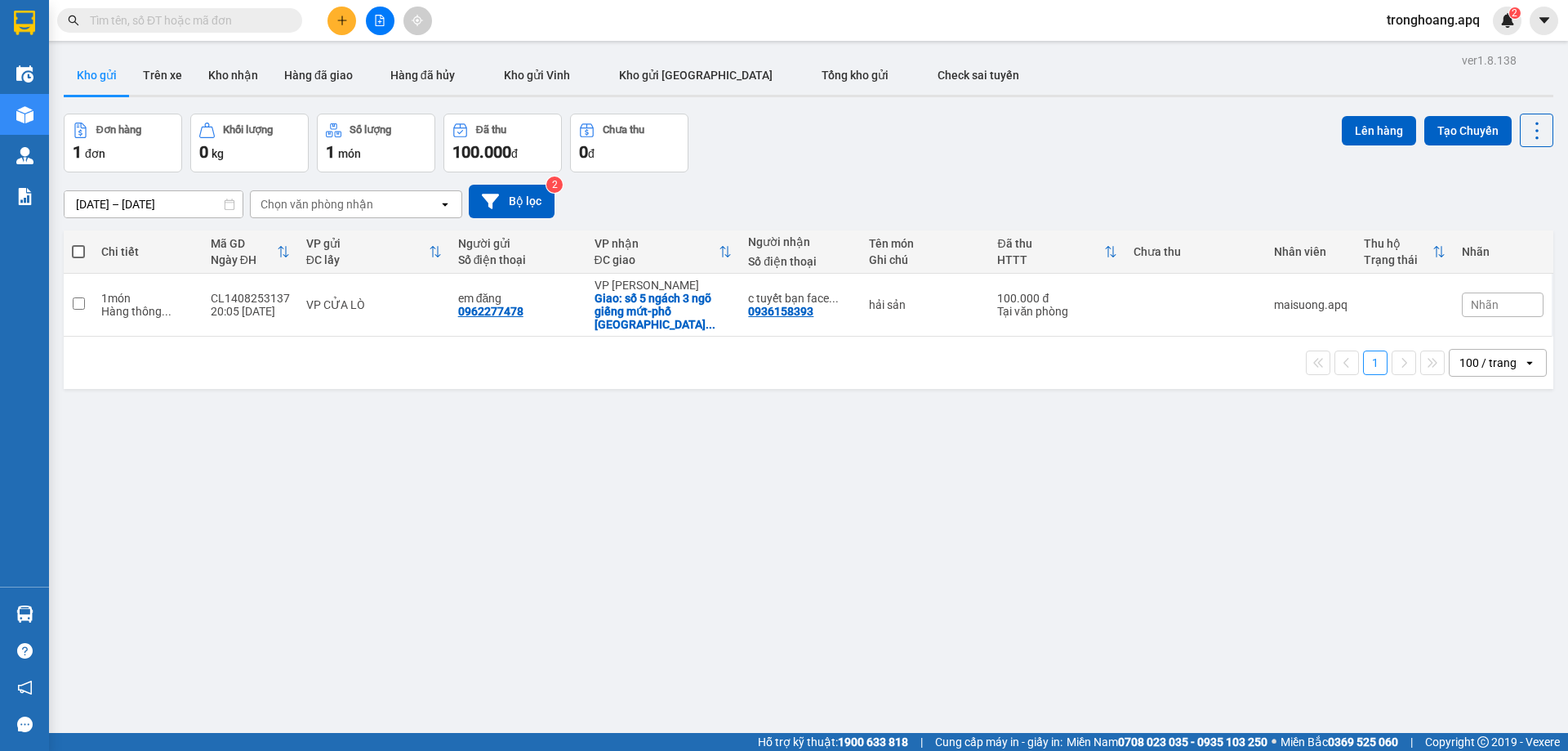
click at [720, 304] on div at bounding box center [784, 376] width 1568 height 751
click at [989, 322] on td "100.000 đ Tại văn phòng" at bounding box center [1057, 305] width 136 height 63
checkbox input "true"
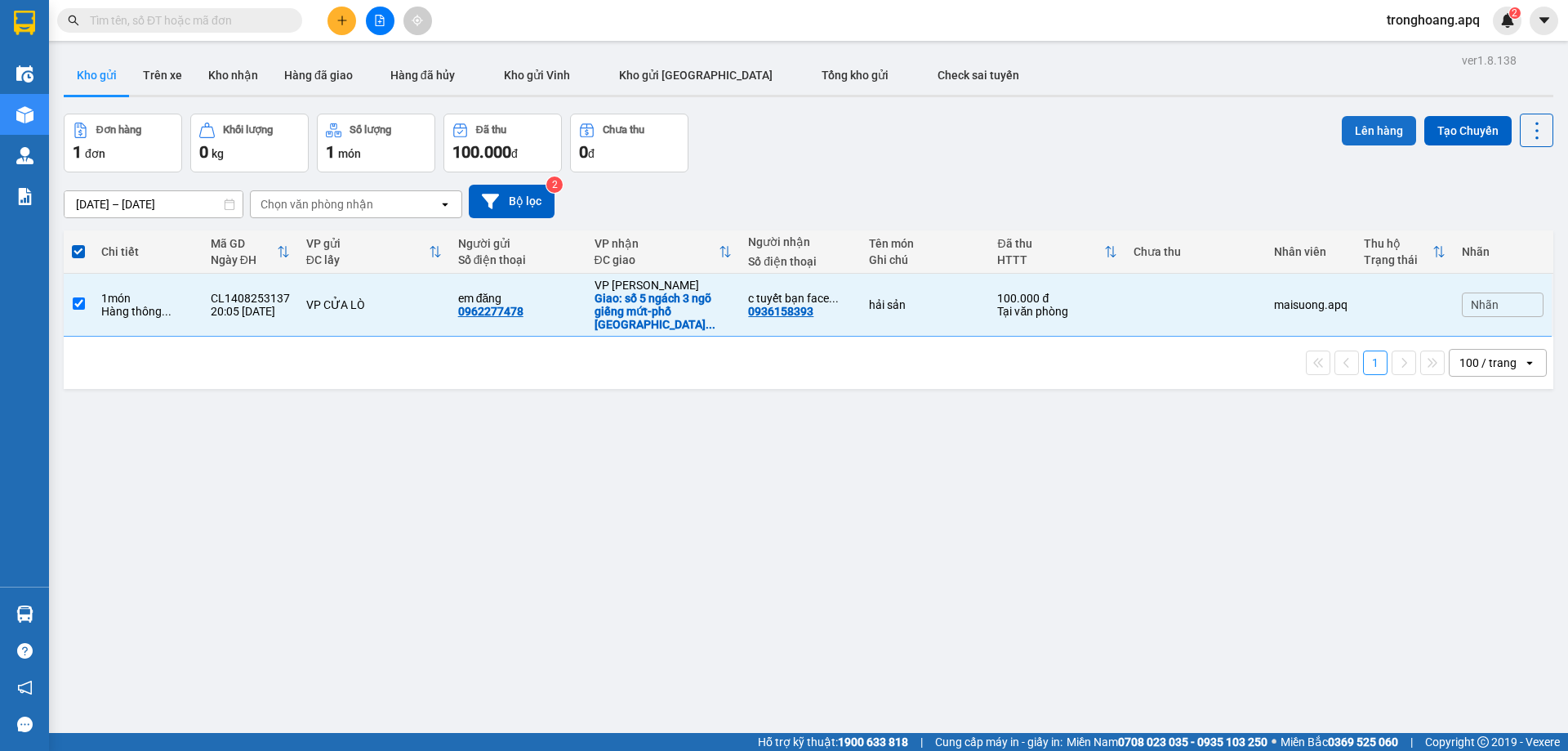
click at [1377, 136] on button "Lên hàng" at bounding box center [1379, 130] width 75 height 29
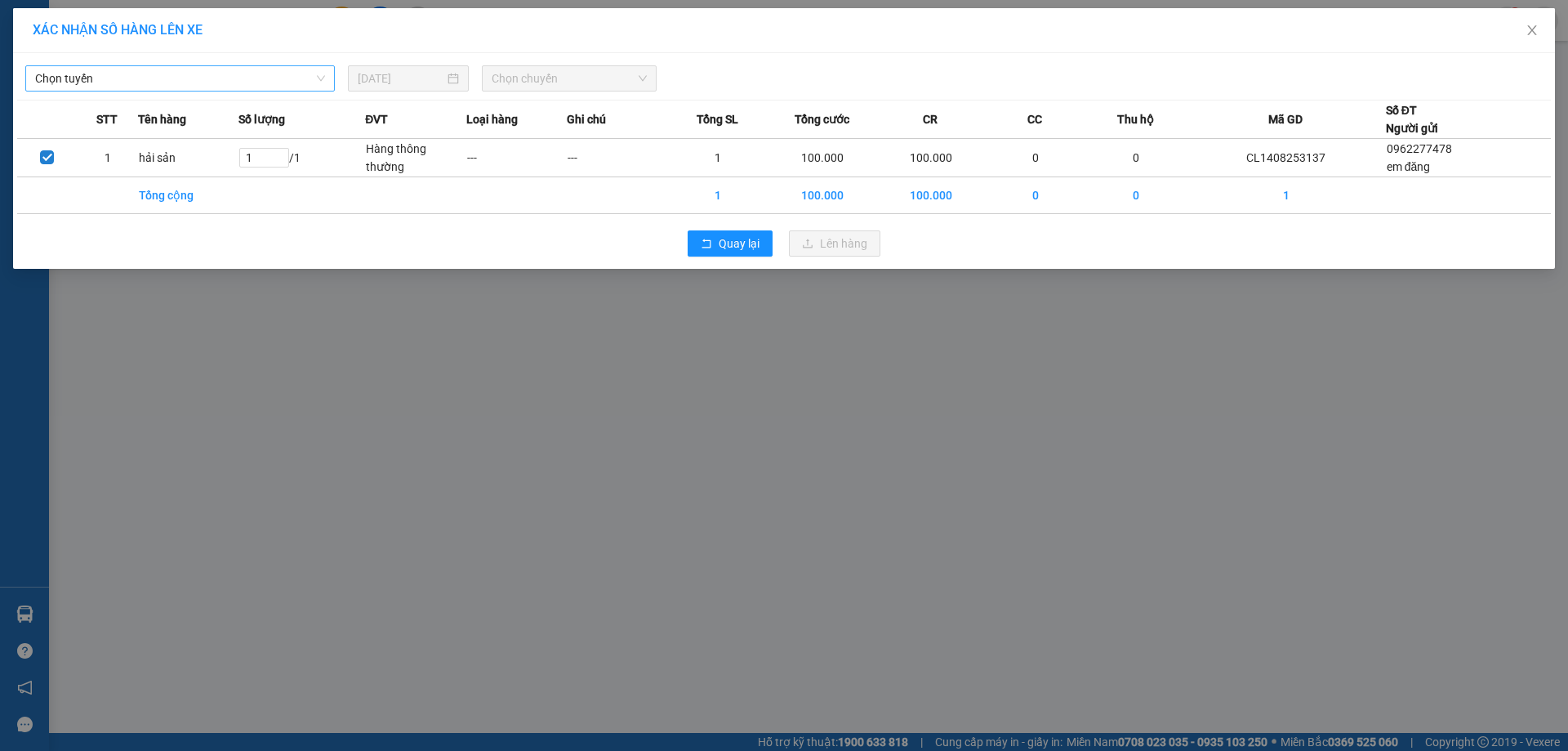
drag, startPoint x: 173, startPoint y: 76, endPoint x: 173, endPoint y: 85, distance: 9.0
click at [173, 77] on span "Chọn tuyến" at bounding box center [180, 78] width 290 height 25
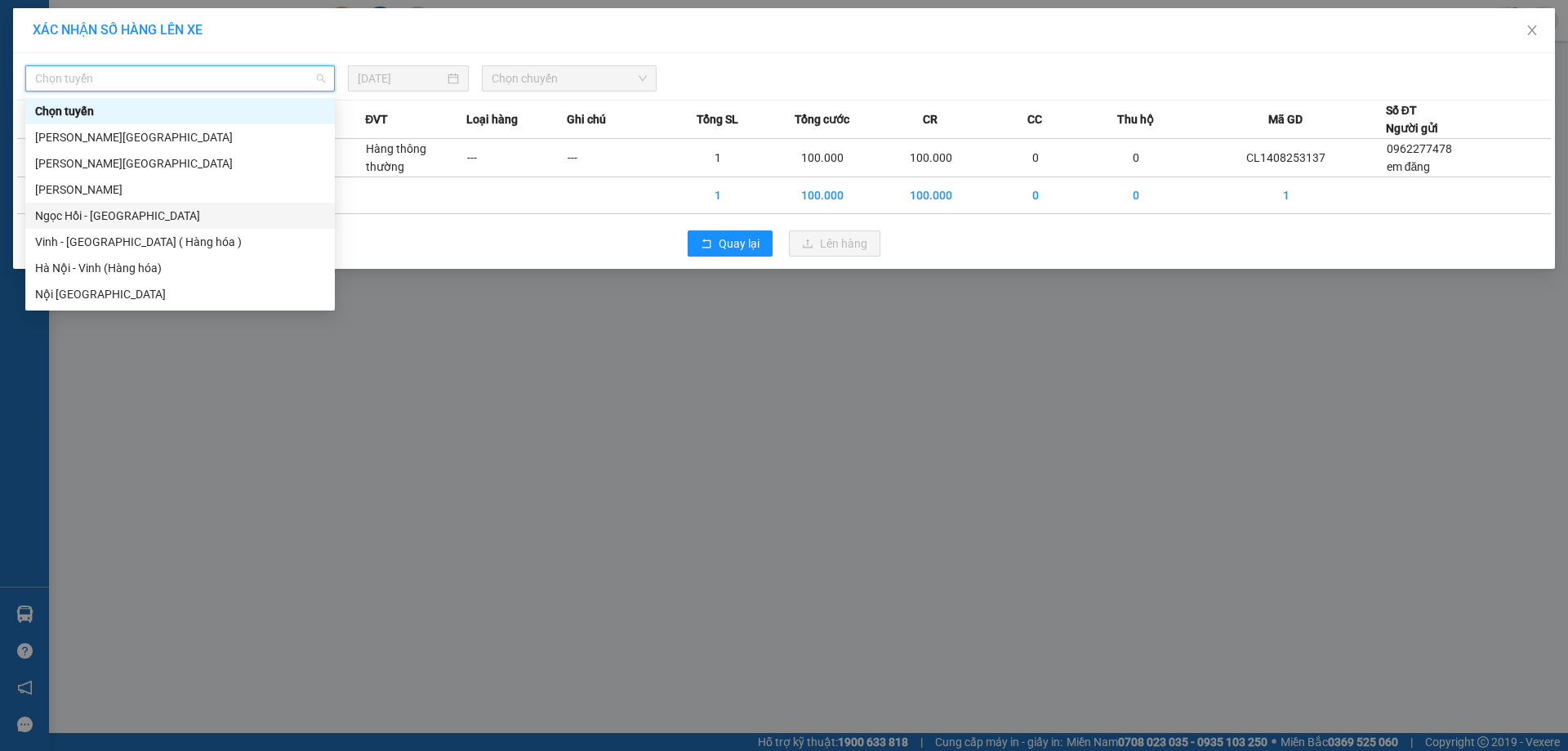
click at [156, 238] on div "Vinh - [GEOGRAPHIC_DATA] ( Hàng hóa )" at bounding box center [180, 242] width 290 height 18
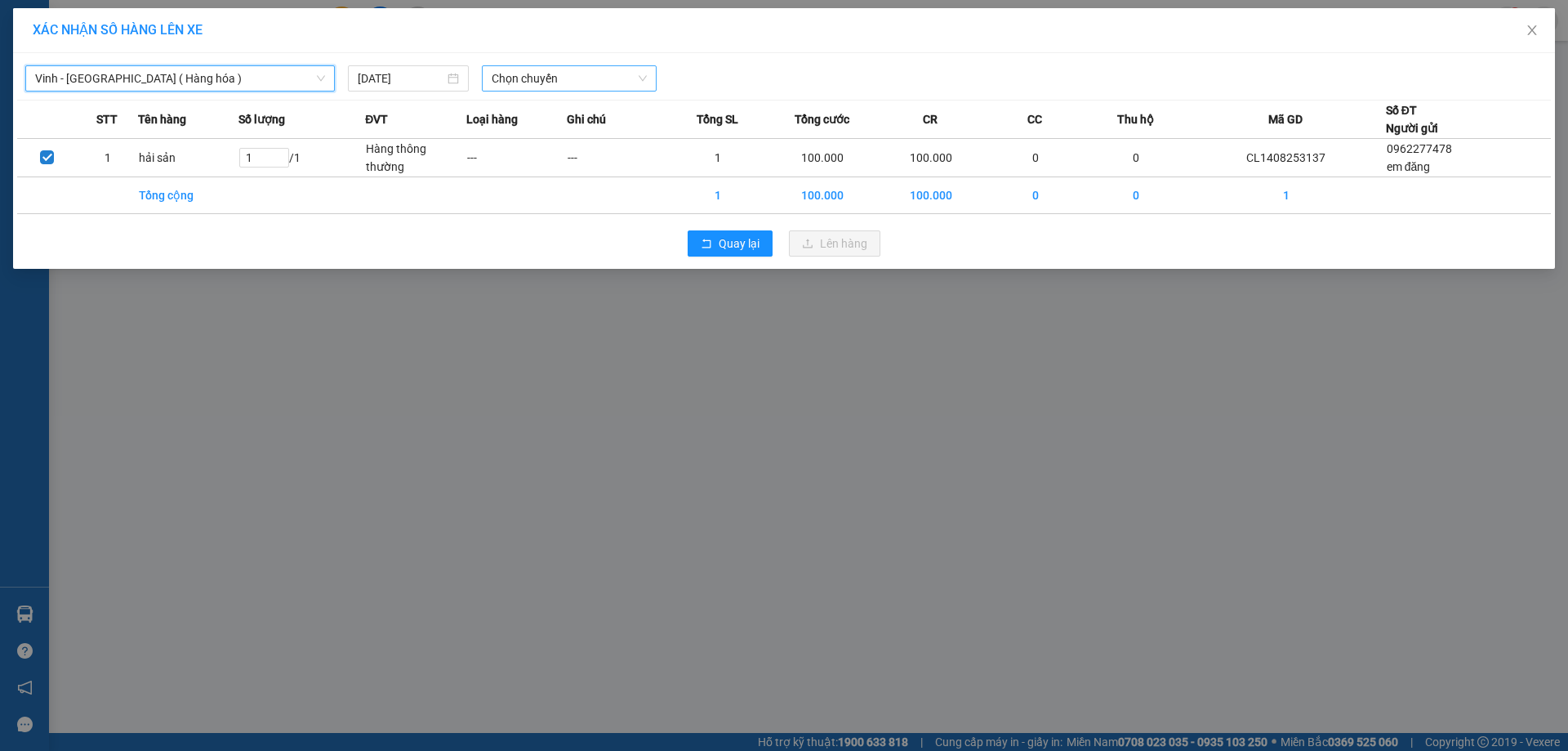
click at [589, 77] on span "Chọn chuyến" at bounding box center [569, 78] width 155 height 25
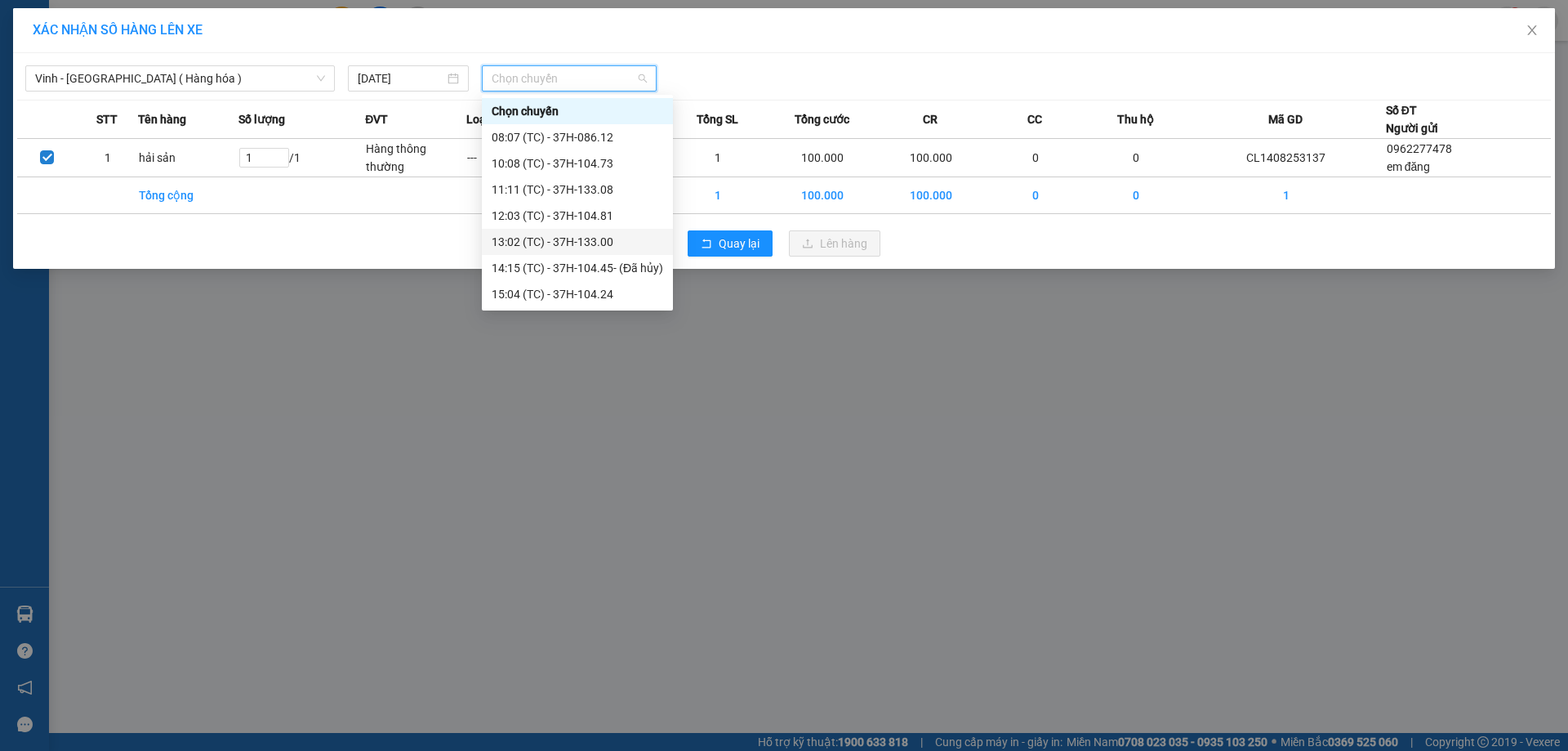
scroll to position [262, 0]
click at [622, 141] on div "23:05 (TC) - 37H-133.02" at bounding box center [577, 137] width 172 height 18
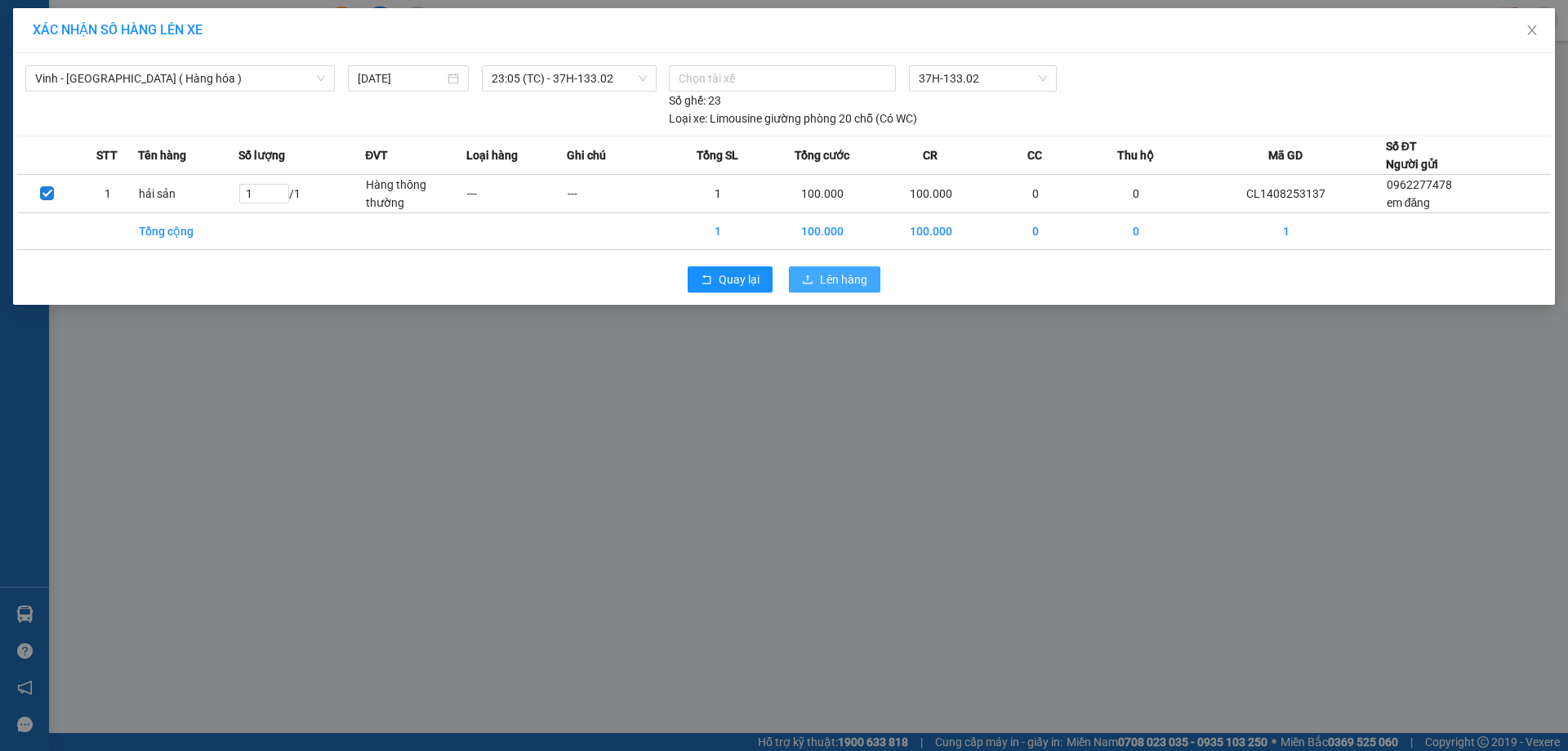
click at [840, 292] on button "Lên hàng" at bounding box center [834, 279] width 92 height 26
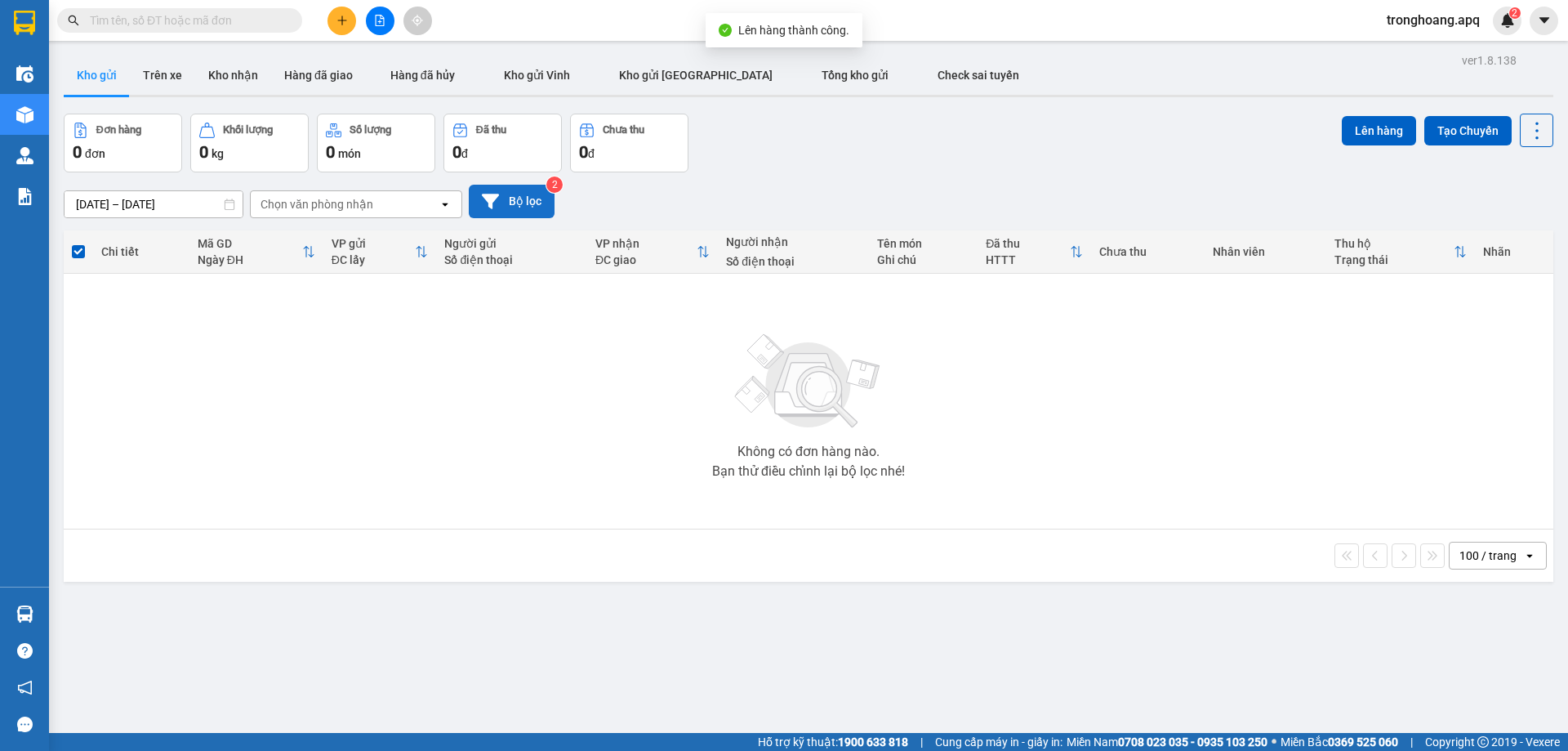
click at [525, 195] on button "Bộ lọc" at bounding box center [511, 201] width 85 height 34
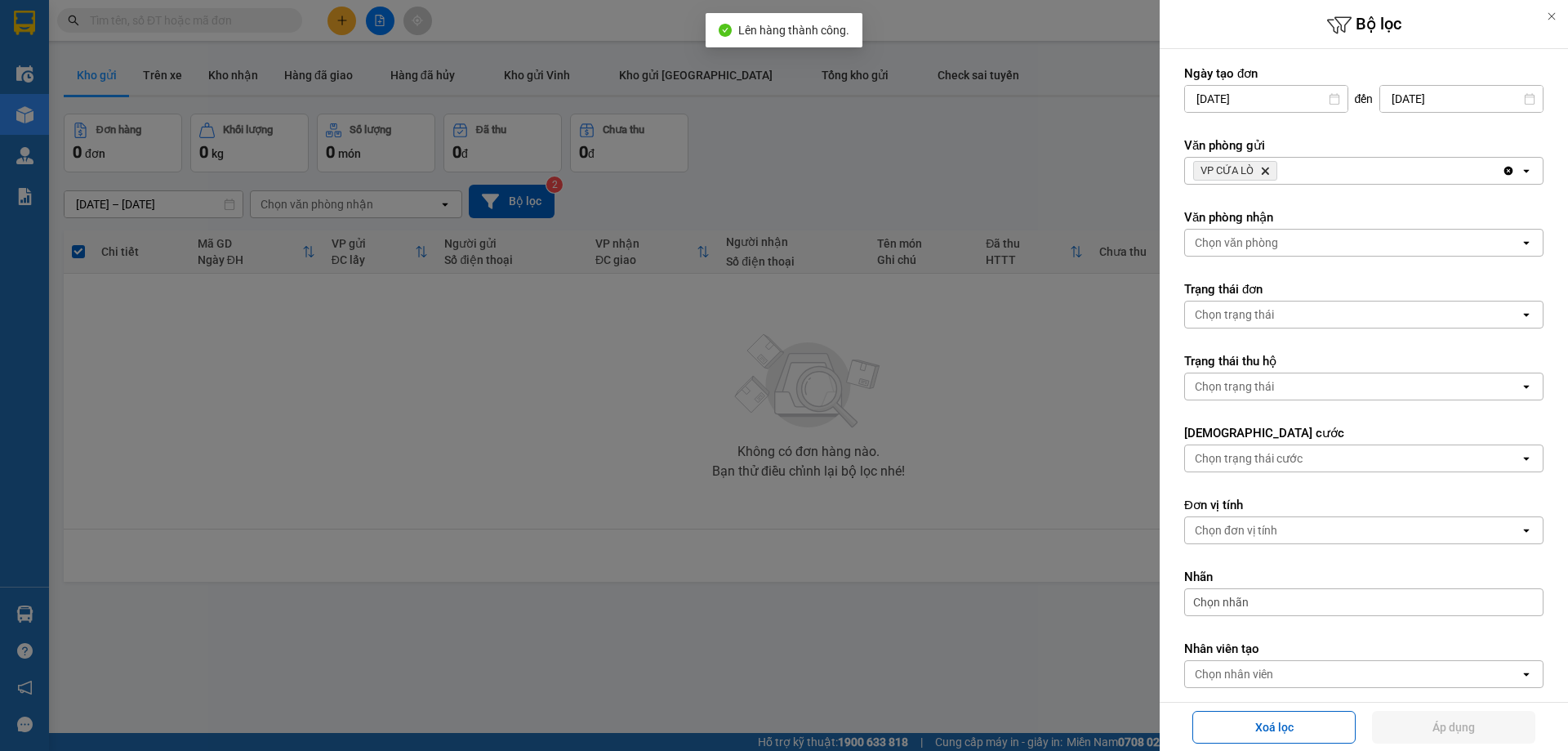
click at [1379, 177] on div "VP CỬA LÒ Delete" at bounding box center [1343, 170] width 317 height 26
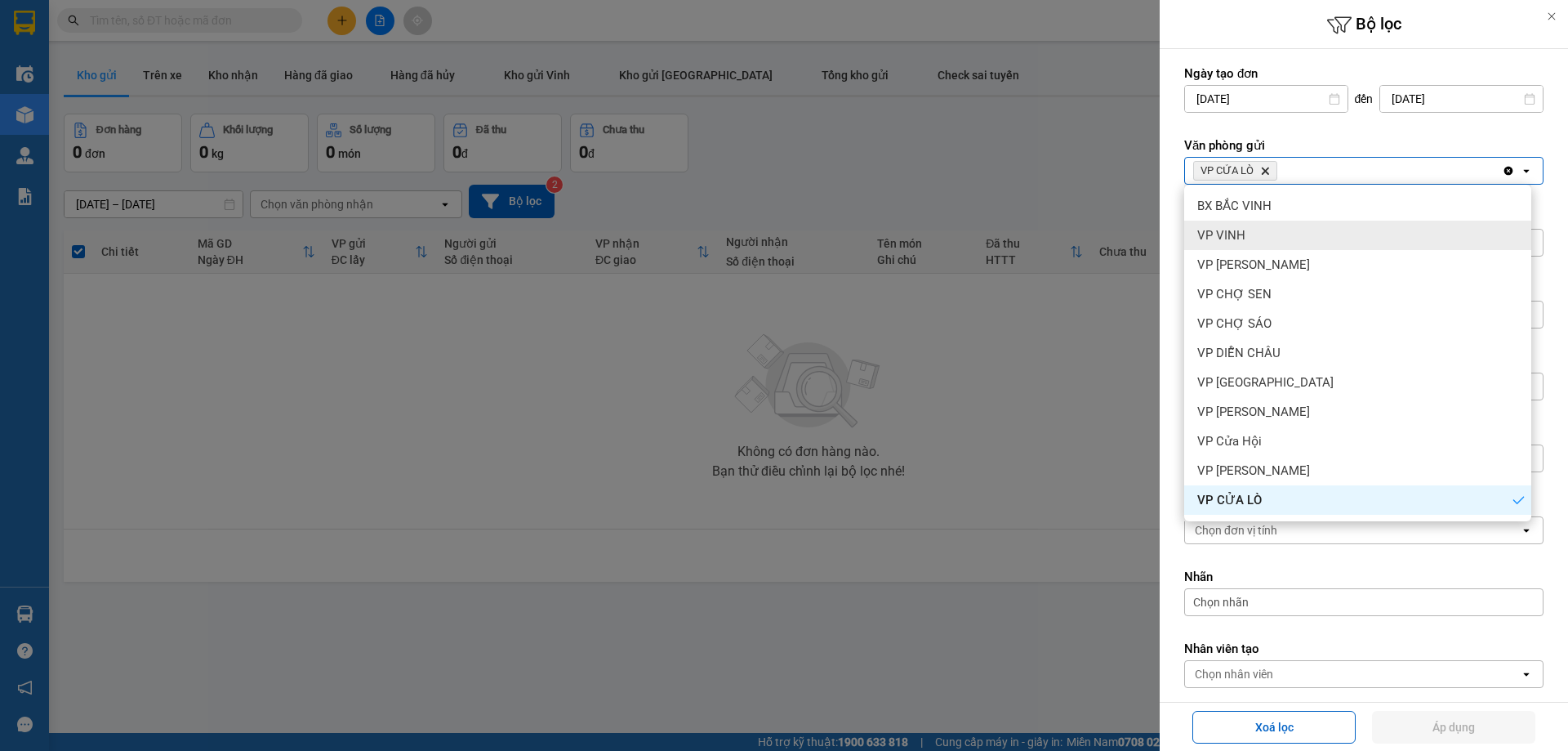
click at [1270, 238] on div "VP VINH" at bounding box center [1357, 235] width 347 height 29
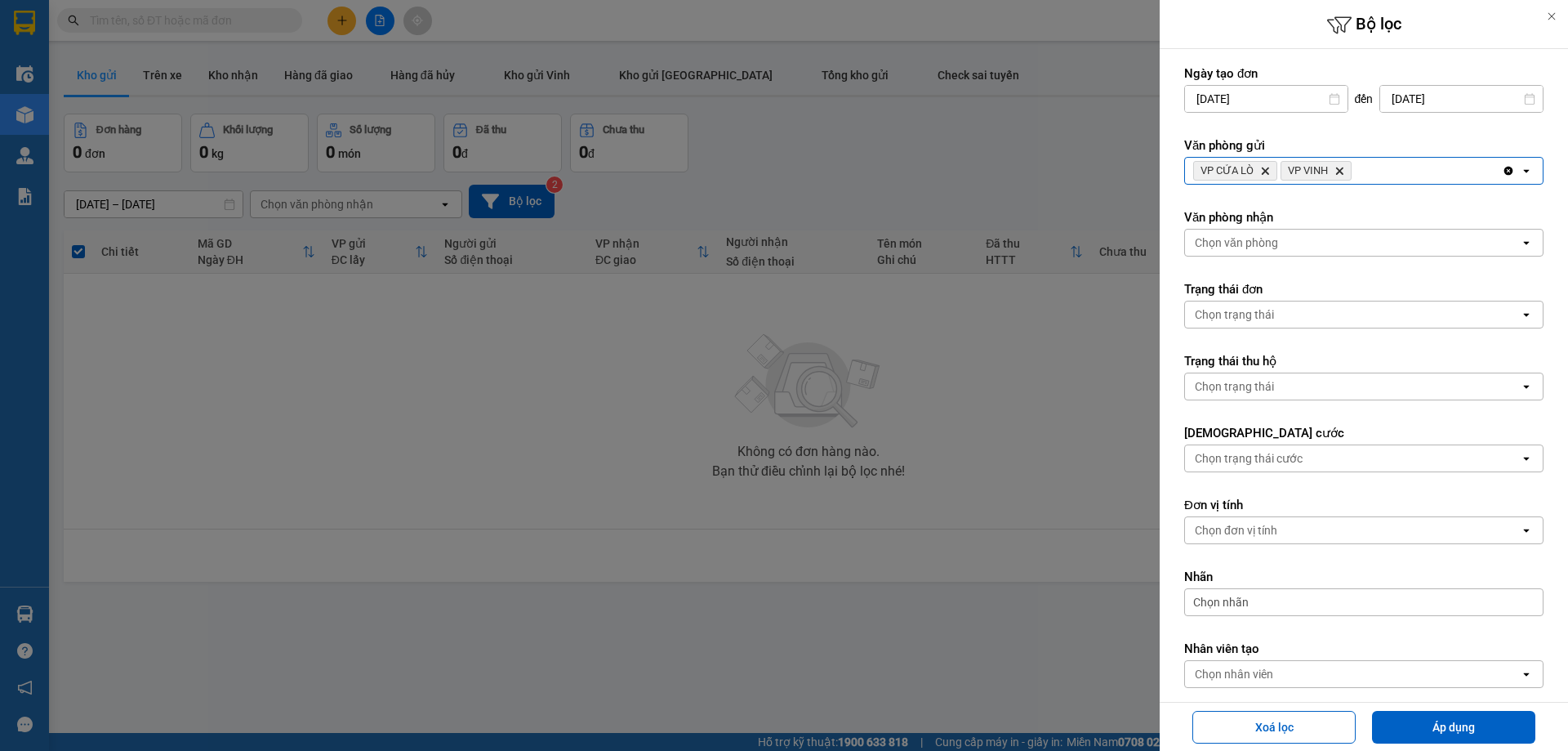
click at [1274, 242] on div "Chọn văn phòng" at bounding box center [1236, 242] width 84 height 16
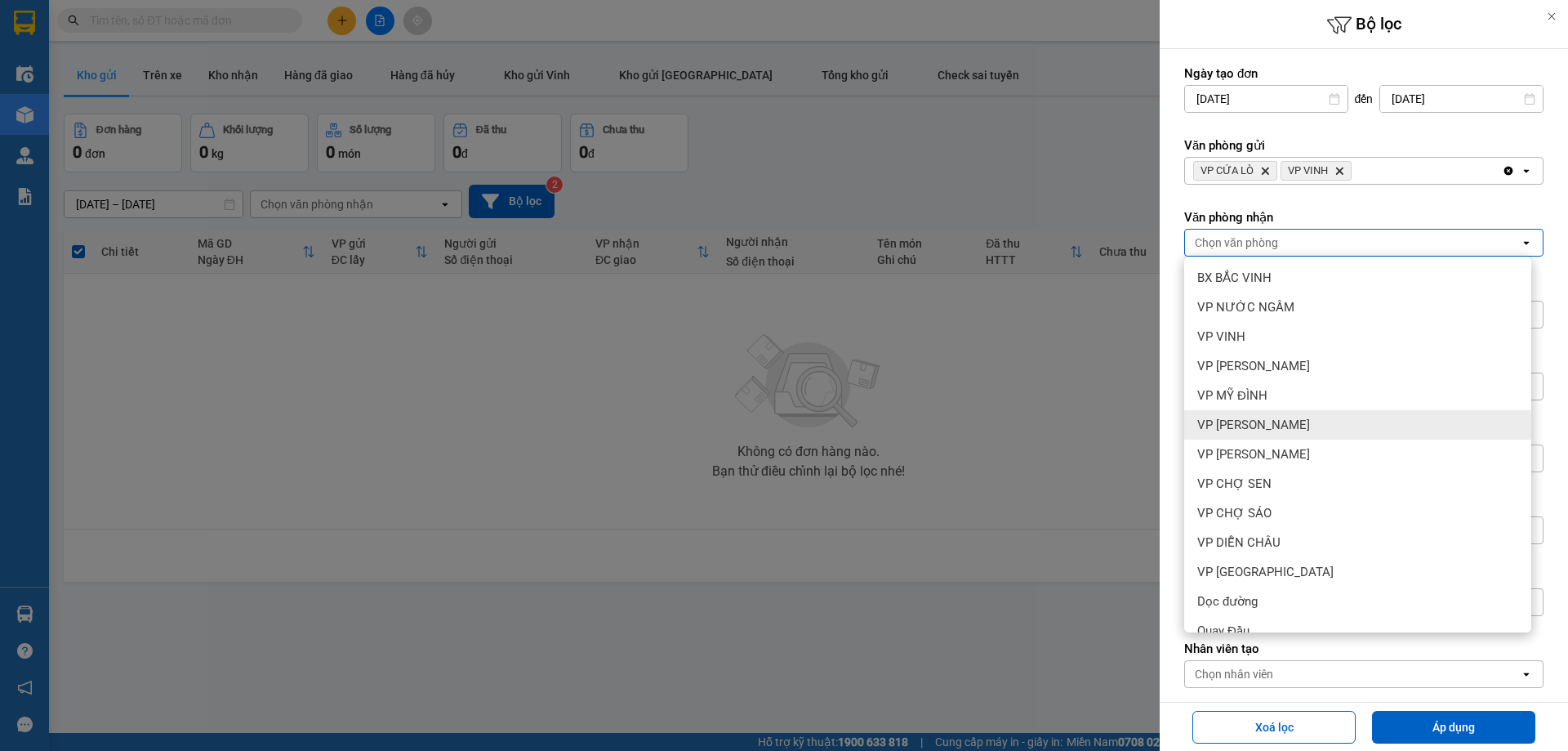
click at [1270, 424] on span "VP [PERSON_NAME]" at bounding box center [1253, 424] width 113 height 16
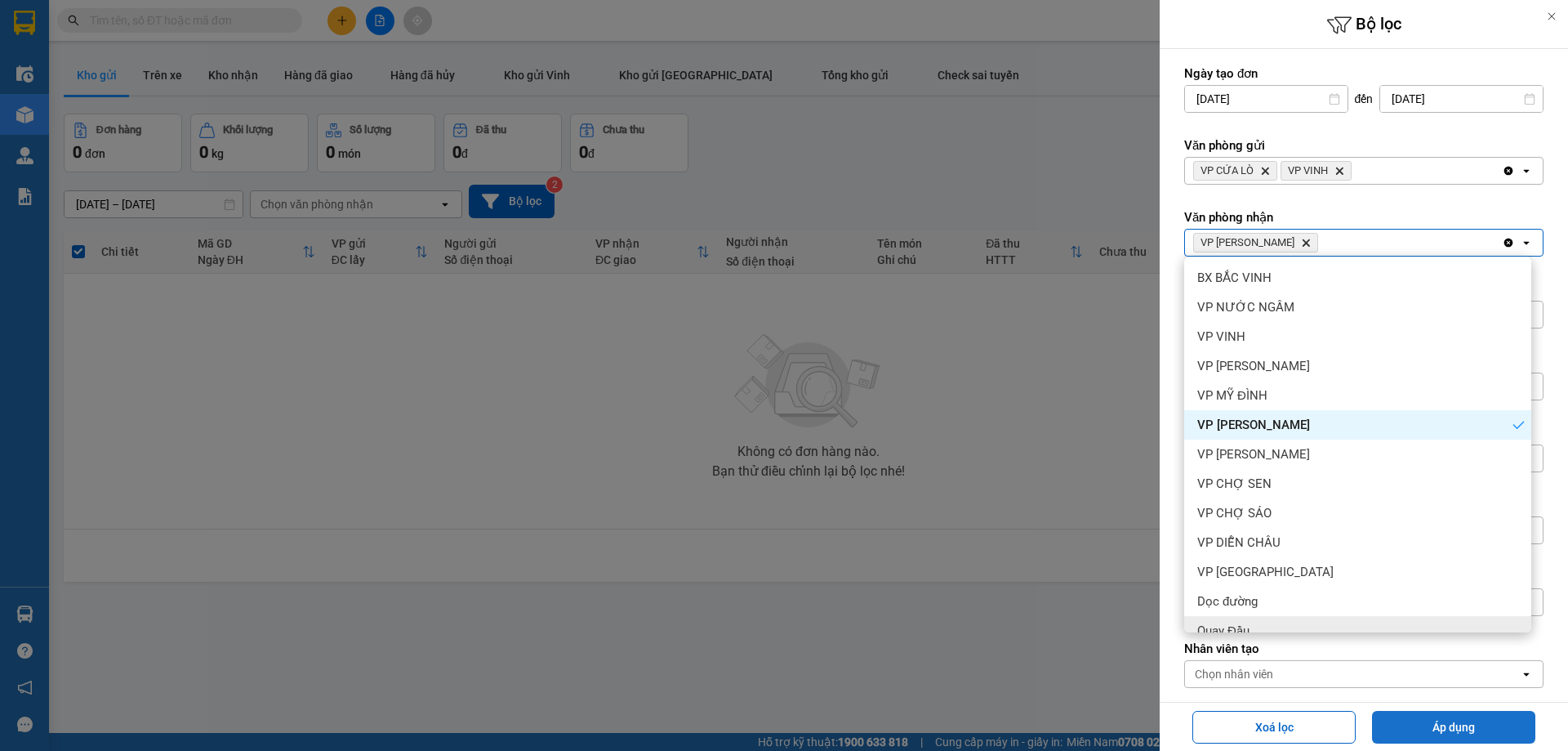
click at [1410, 725] on button "Áp dụng" at bounding box center [1453, 727] width 164 height 33
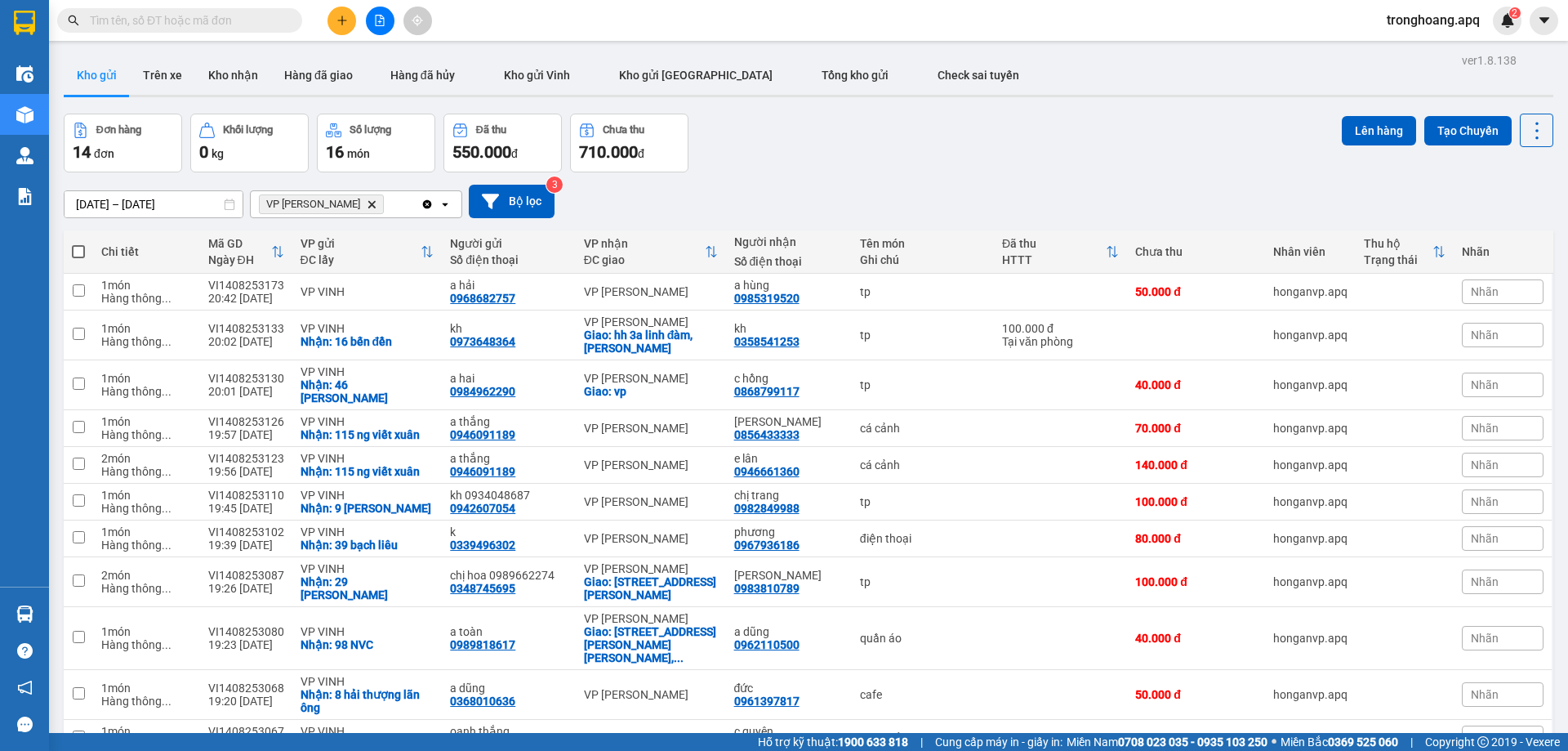
click at [80, 252] on span at bounding box center [78, 251] width 13 height 13
click at [78, 244] on input "checkbox" at bounding box center [78, 244] width 0 height 0
checkbox input "true"
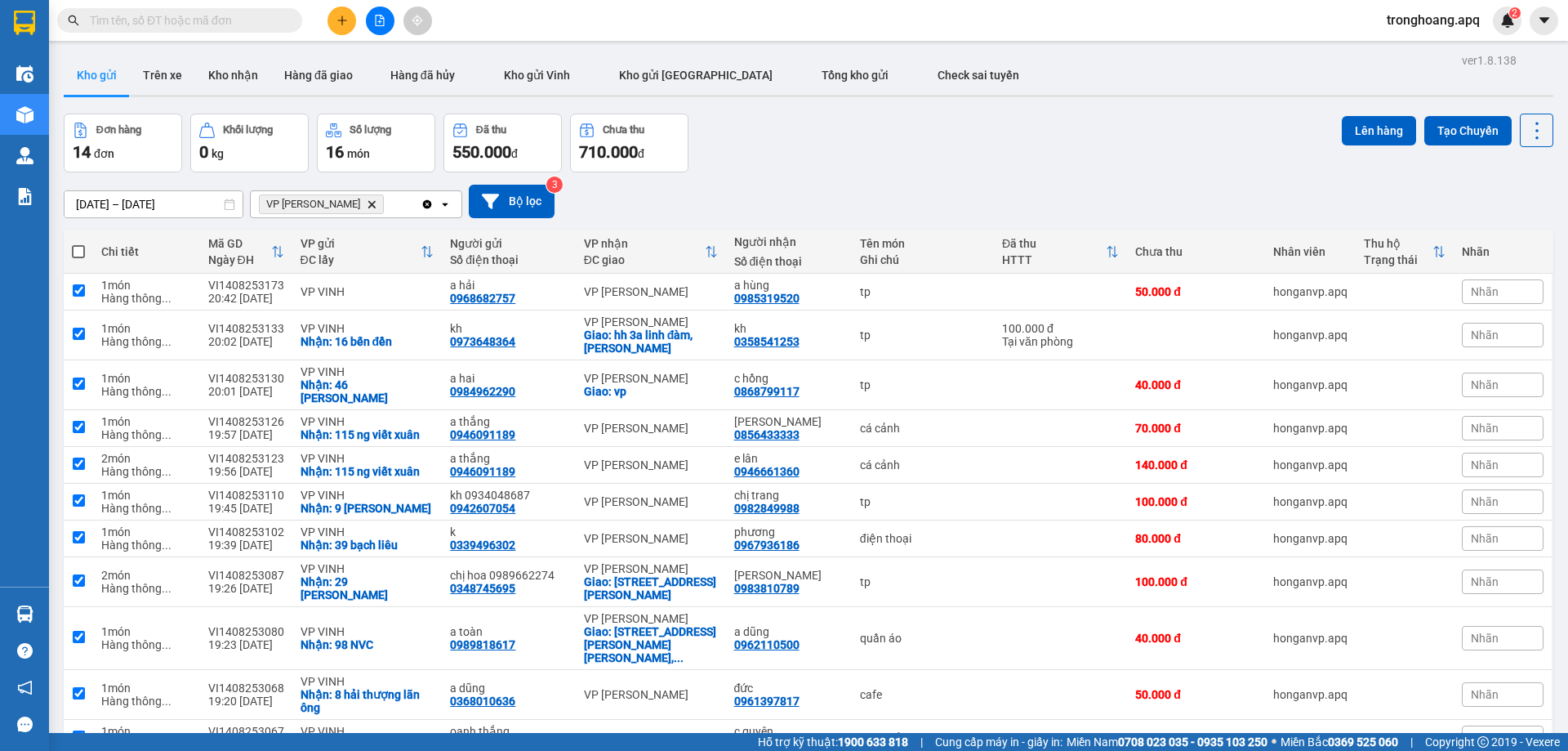
checkbox input "true"
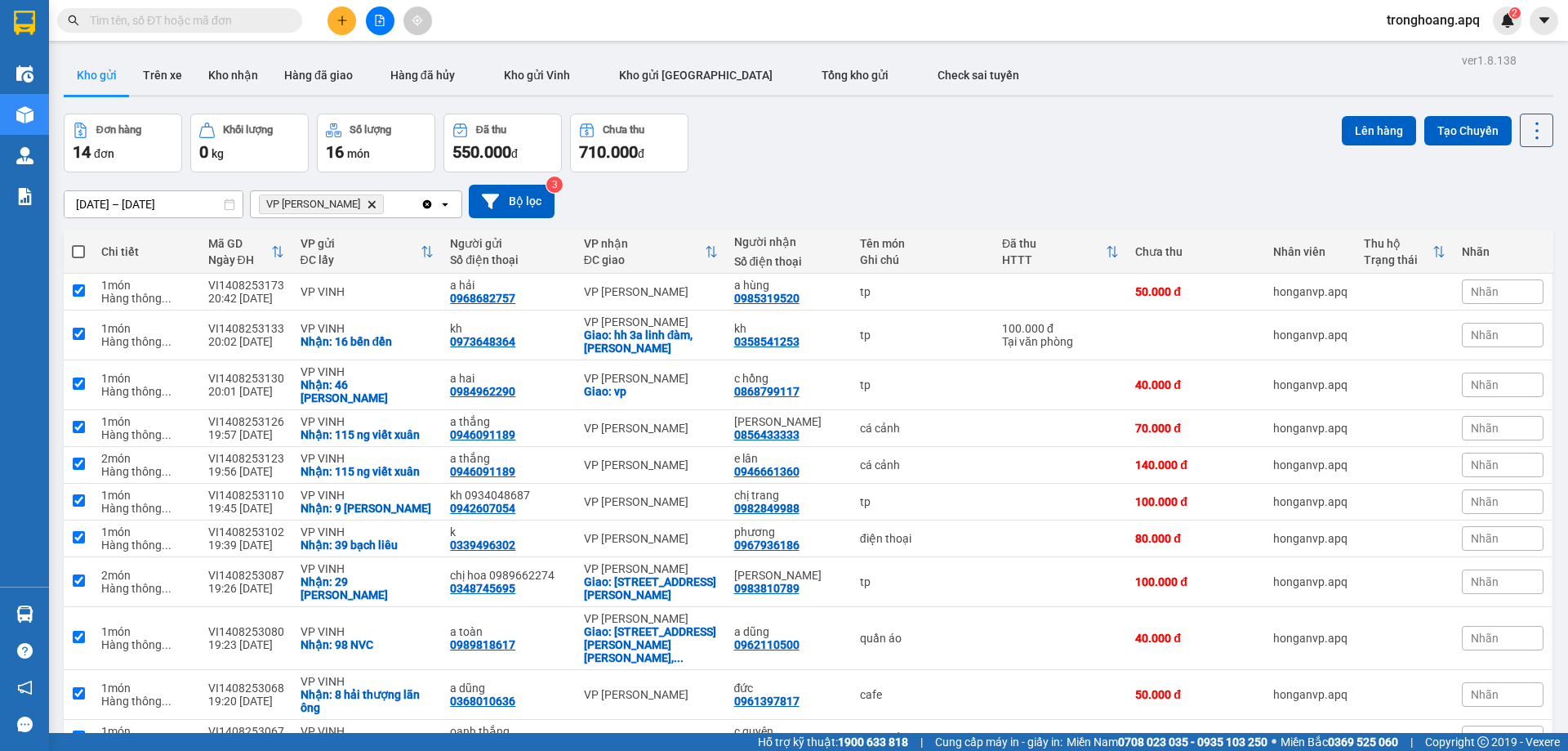
checkbox input "true"
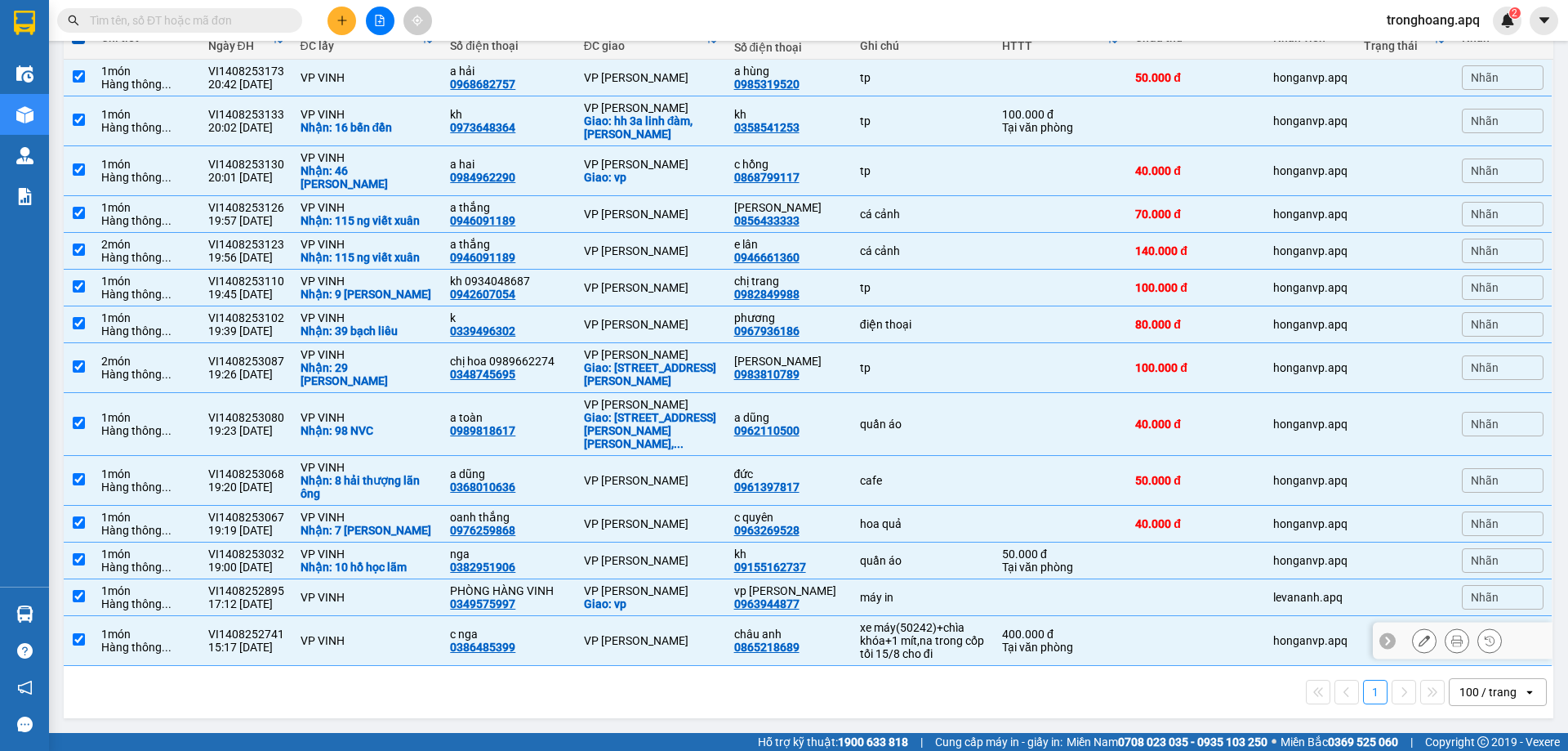
click at [980, 622] on td "xe máy(50242)+chìa khóa+1 mít,na trong cốp tối 15/8 cho đi" at bounding box center [923, 641] width 142 height 50
checkbox input "false"
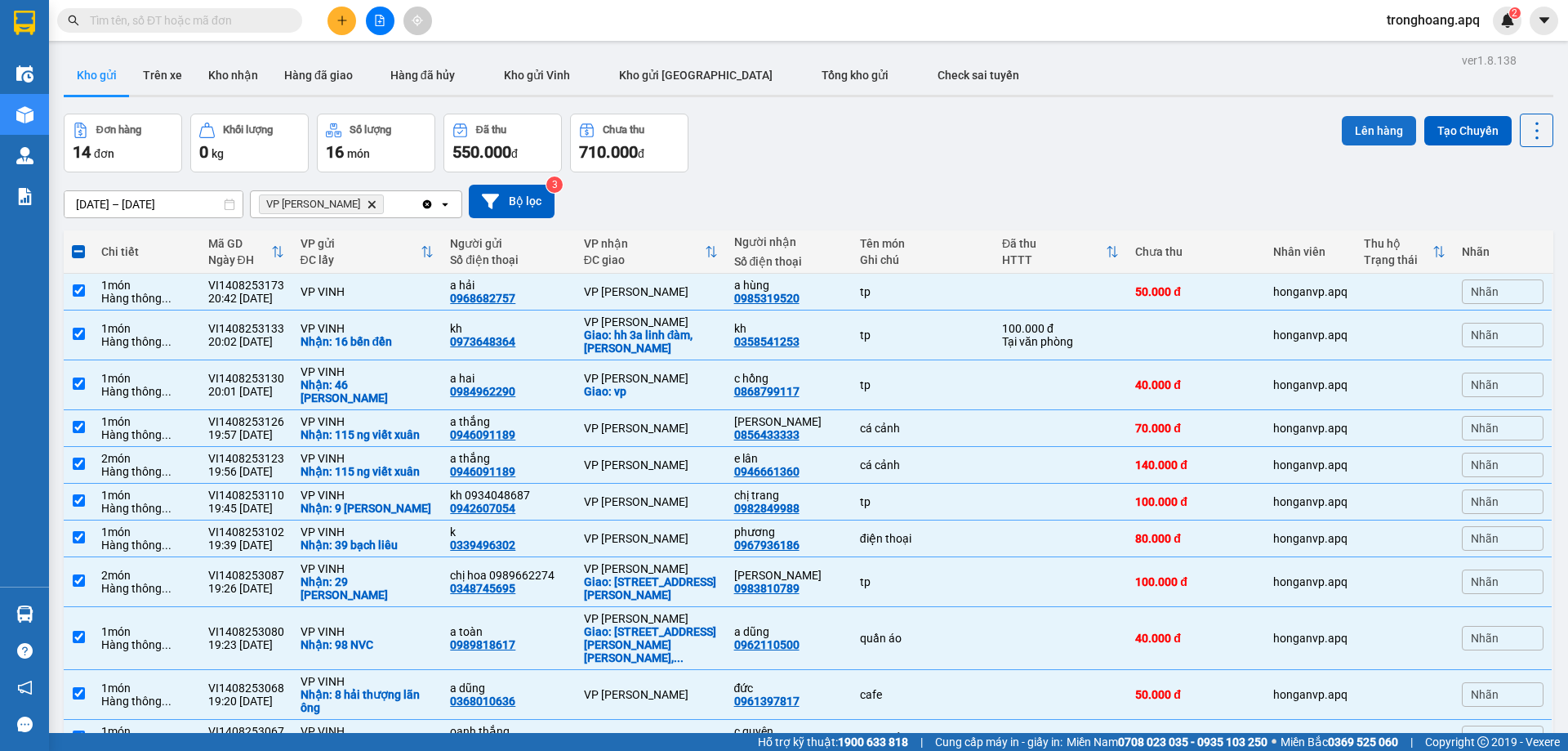
click at [1378, 124] on button "Lên hàng" at bounding box center [1379, 130] width 75 height 29
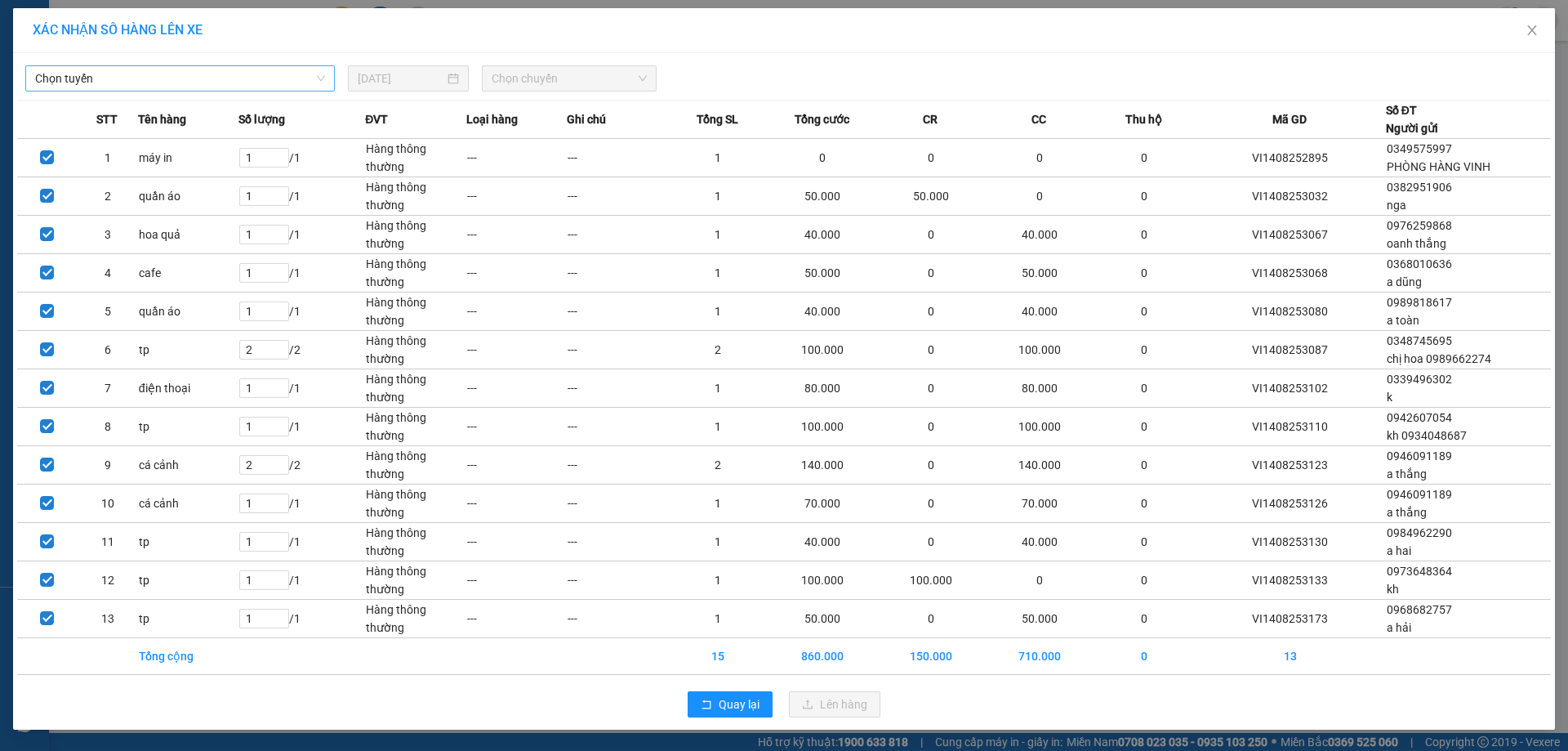
drag, startPoint x: 279, startPoint y: 73, endPoint x: 268, endPoint y: 77, distance: 11.7
click at [273, 75] on span "Chọn tuyến" at bounding box center [180, 78] width 290 height 25
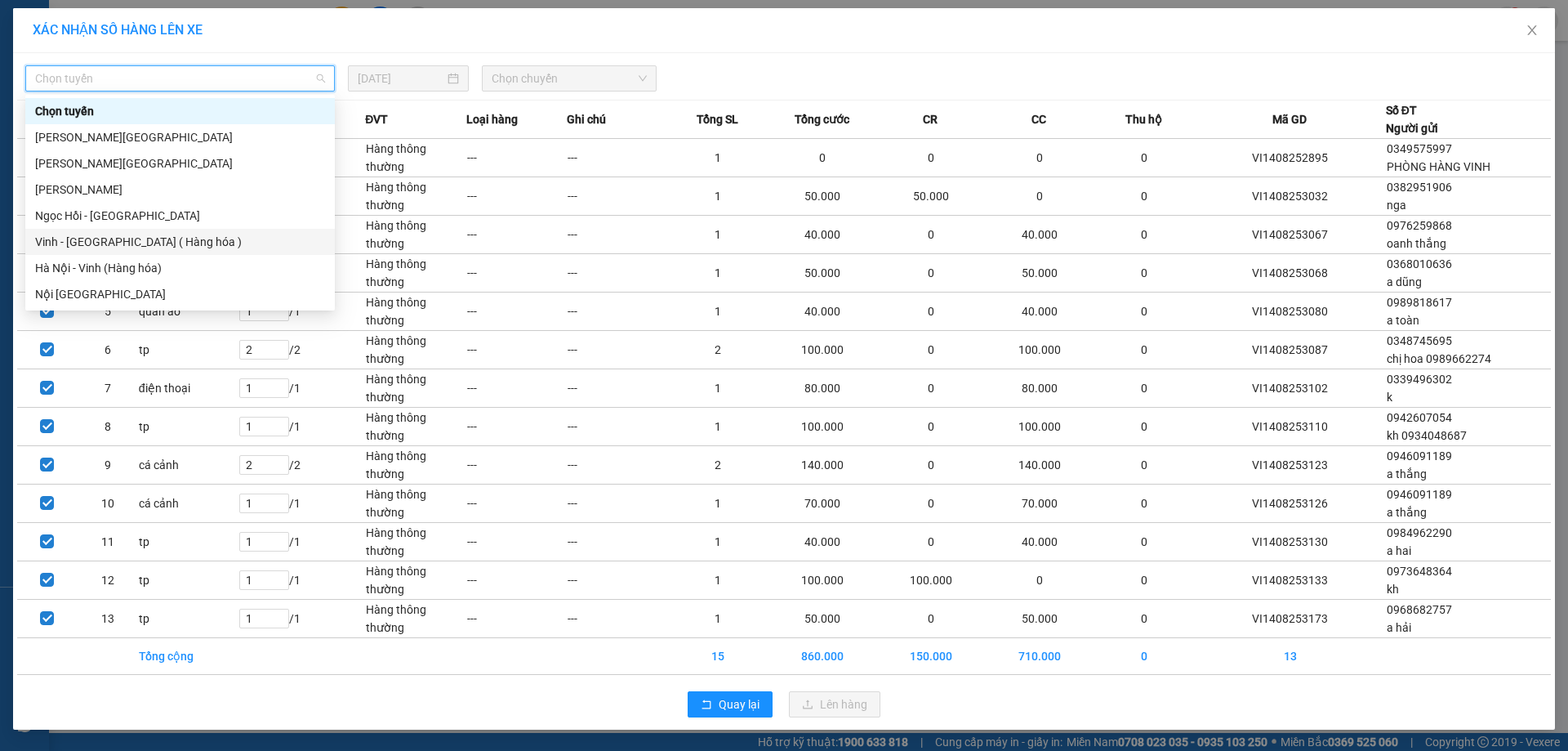
click at [168, 244] on div "Vinh - [GEOGRAPHIC_DATA] ( Hàng hóa )" at bounding box center [180, 242] width 290 height 18
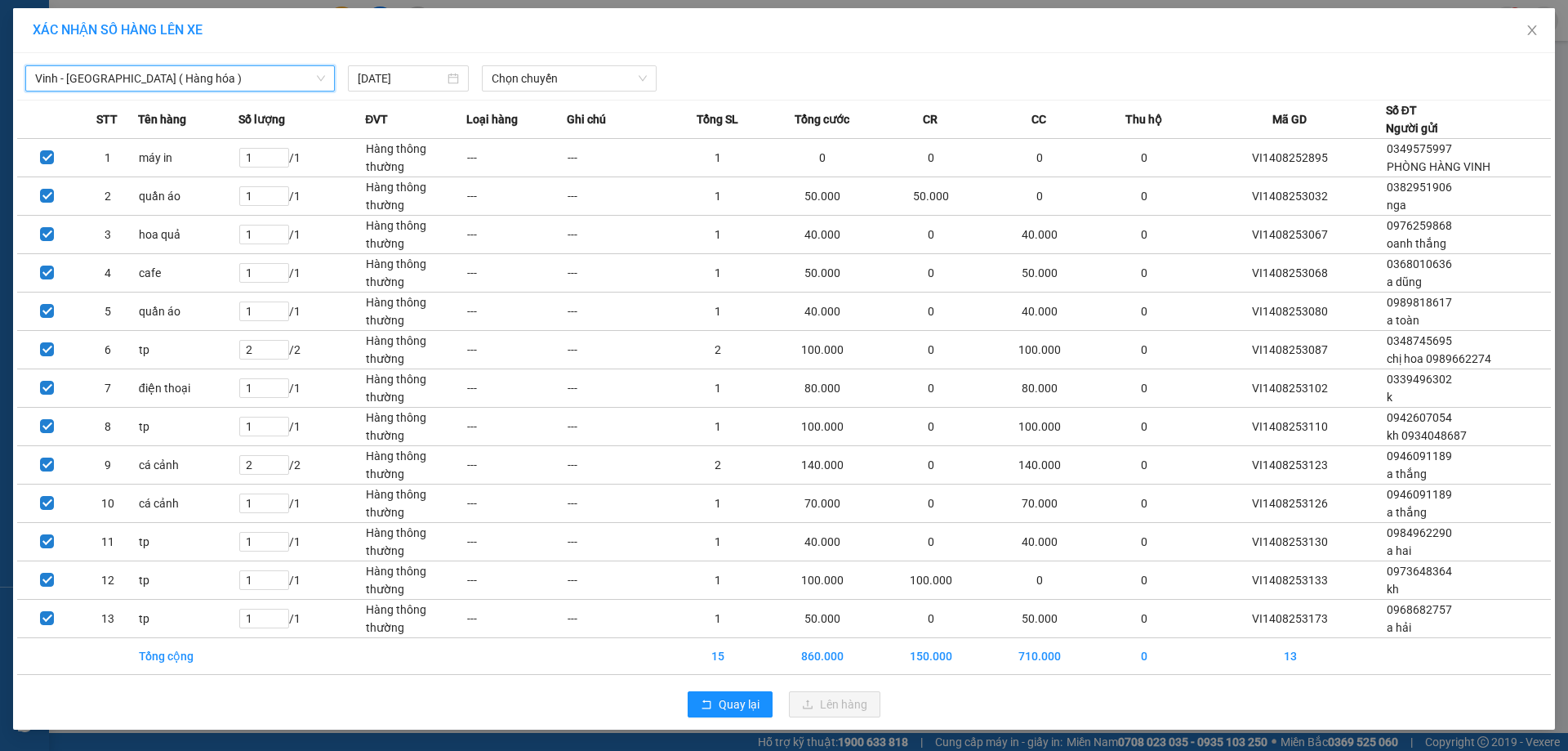
click at [580, 59] on div "Vinh - [GEOGRAPHIC_DATA] ( [GEOGRAPHIC_DATA] ) [GEOGRAPHIC_DATA] - [GEOGRAPHIC_…" at bounding box center [784, 74] width 1533 height 35
click at [576, 79] on span "Chọn chuyến" at bounding box center [569, 78] width 155 height 25
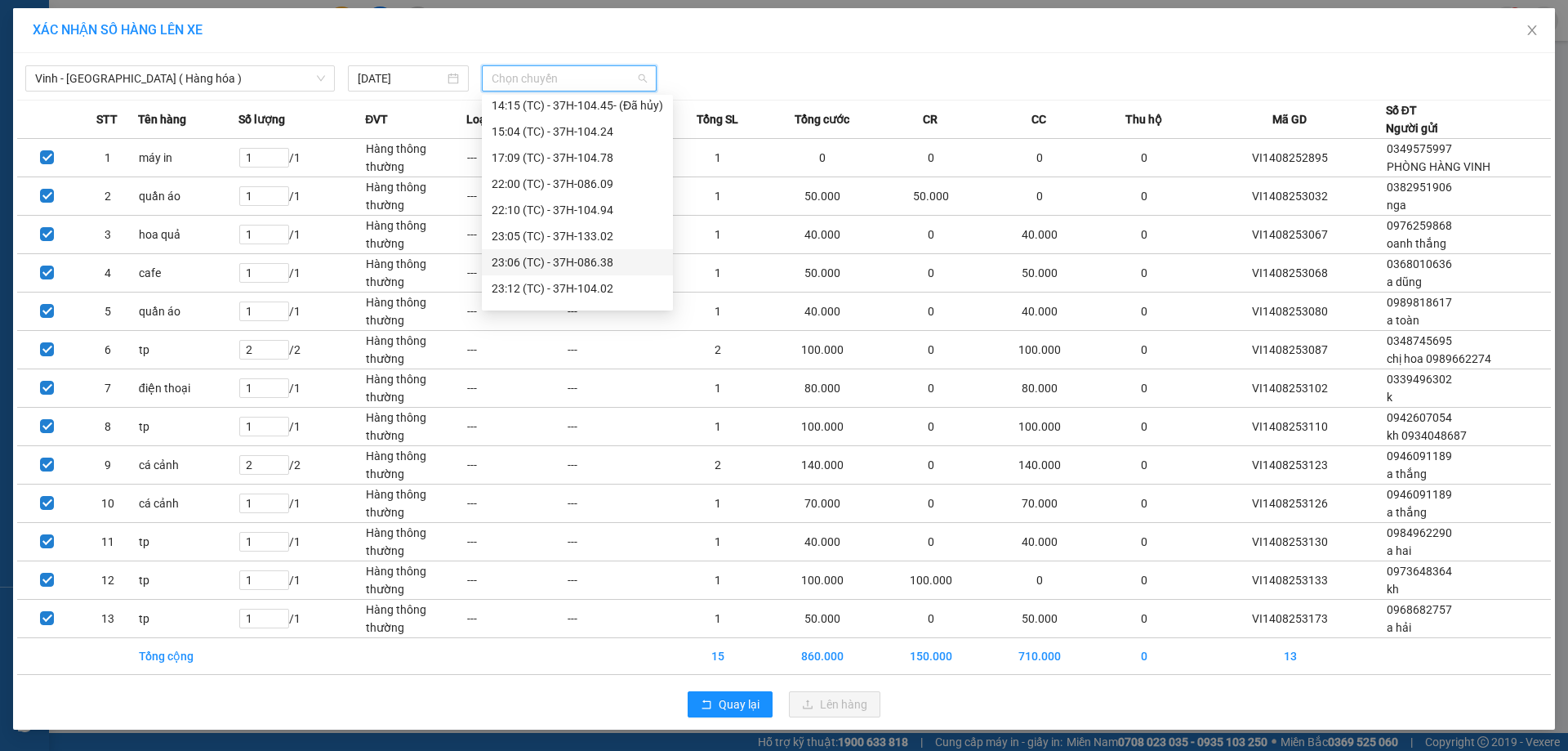
scroll to position [262, 0]
click at [625, 139] on div "23:05 (TC) - 37H-133.02" at bounding box center [577, 137] width 172 height 18
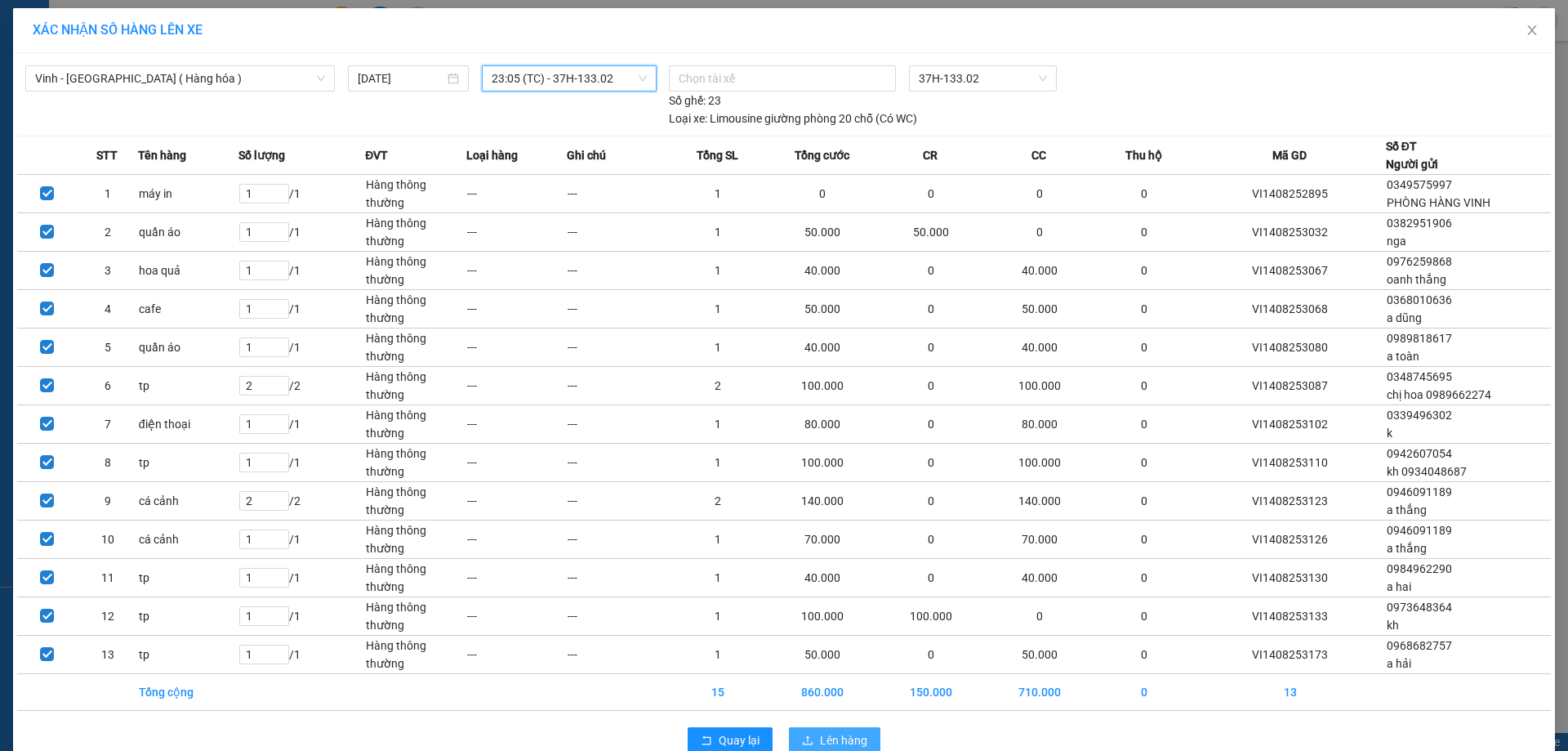
click at [822, 737] on span "Lên hàng" at bounding box center [843, 740] width 47 height 18
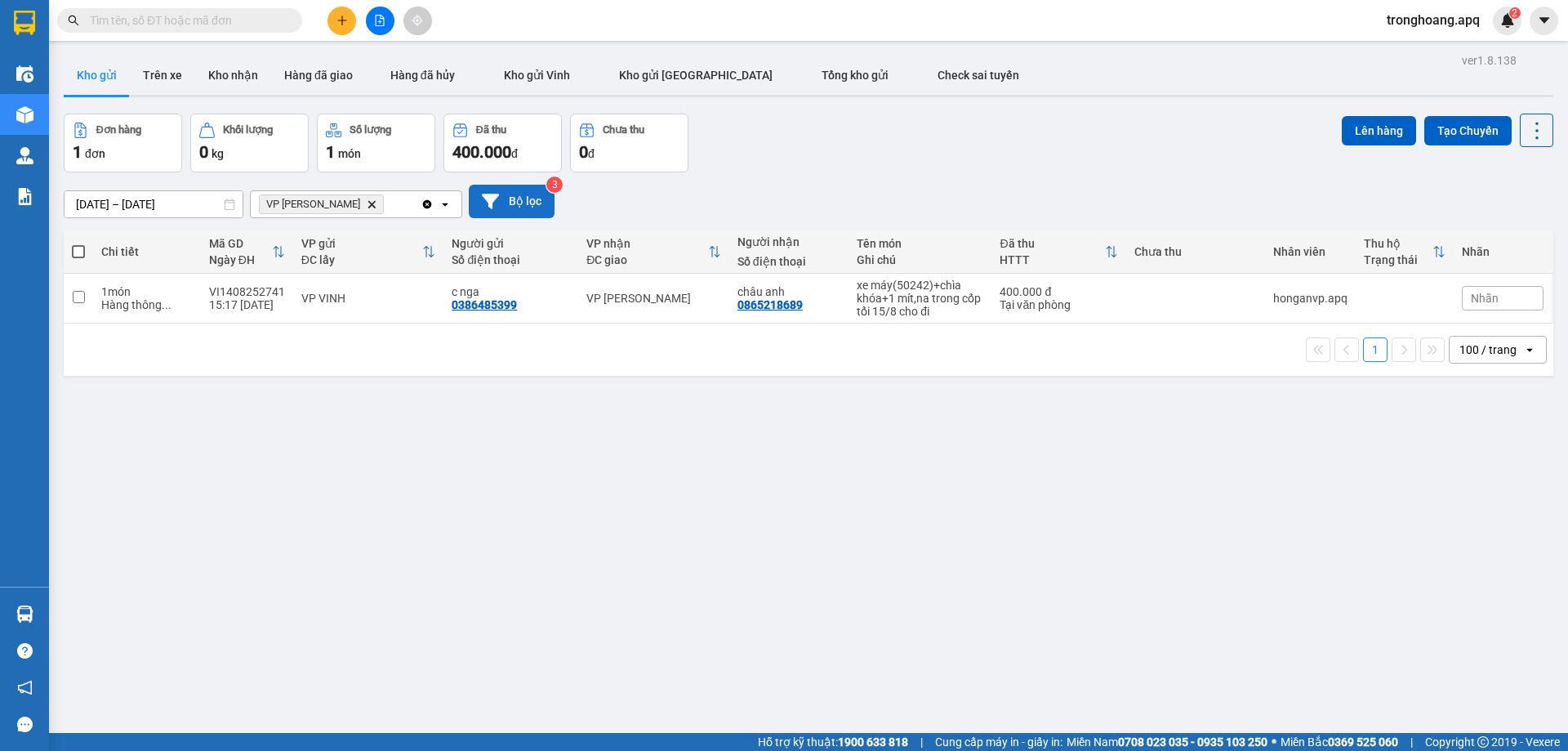
click at [504, 204] on button "Bộ lọc" at bounding box center [511, 201] width 85 height 34
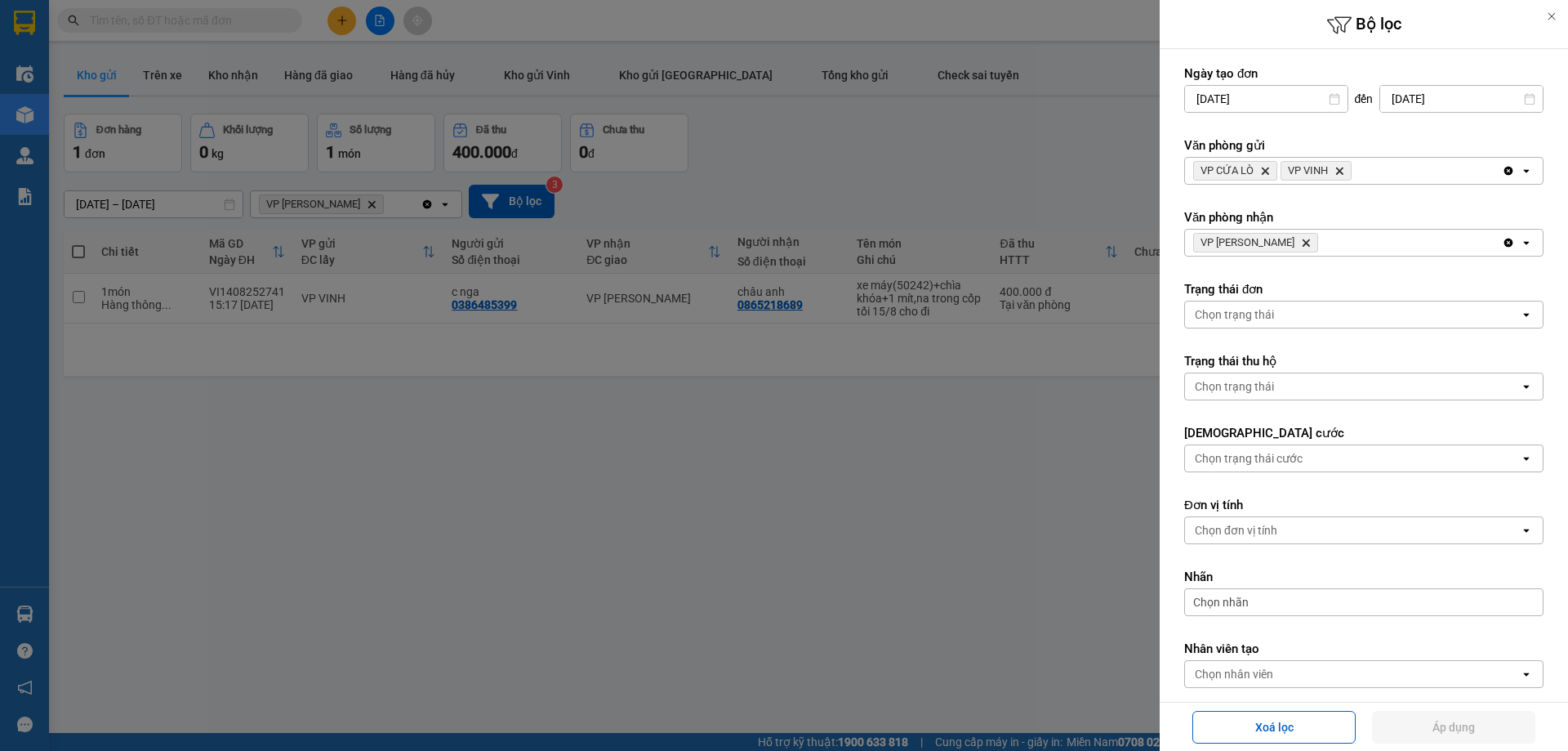
click at [1302, 242] on icon "VP NGỌC HỒI, close by backspace" at bounding box center [1306, 243] width 7 height 7
click at [1277, 242] on div "Chọn văn phòng" at bounding box center [1352, 242] width 334 height 26
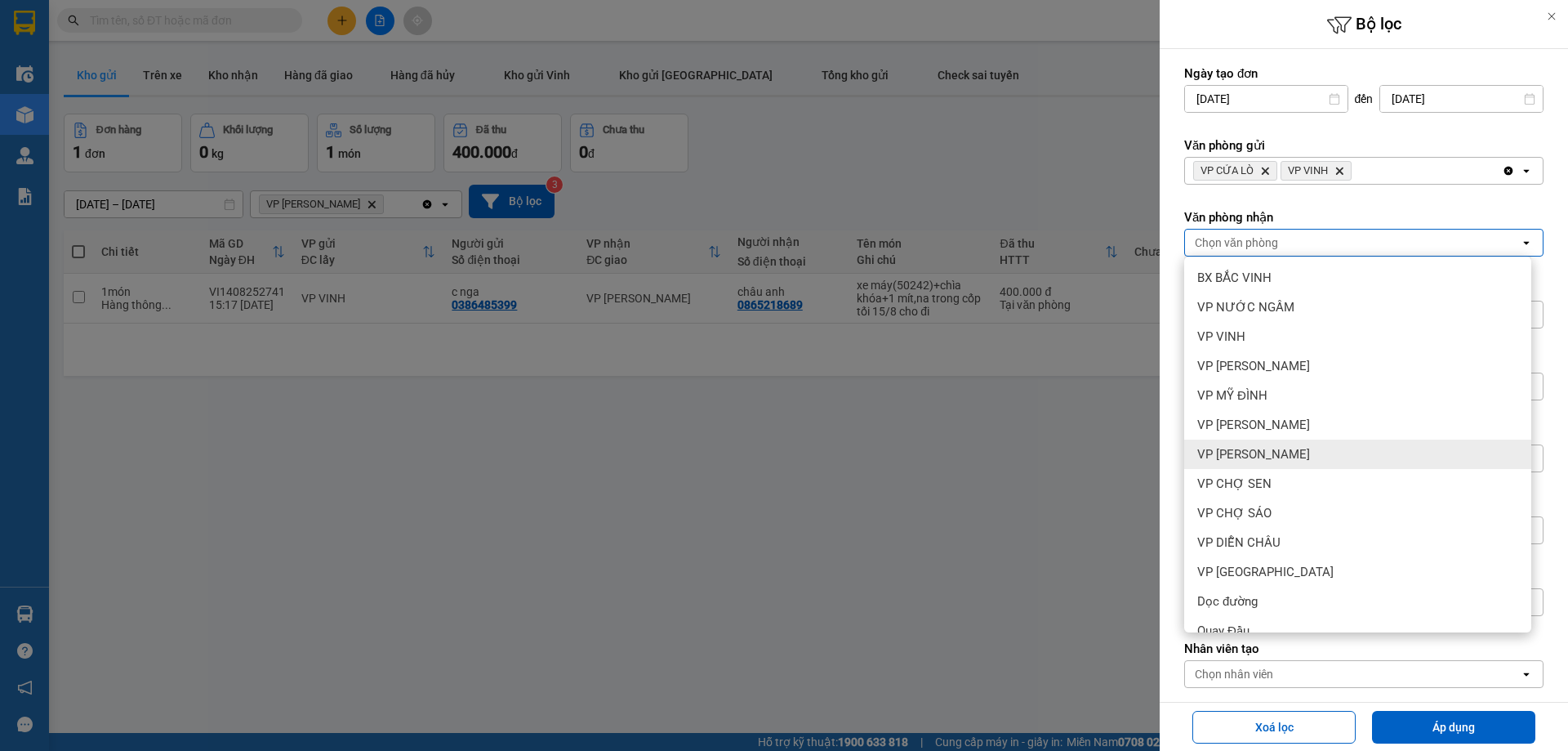
click at [1280, 445] on div "VP [PERSON_NAME]" at bounding box center [1357, 454] width 347 height 29
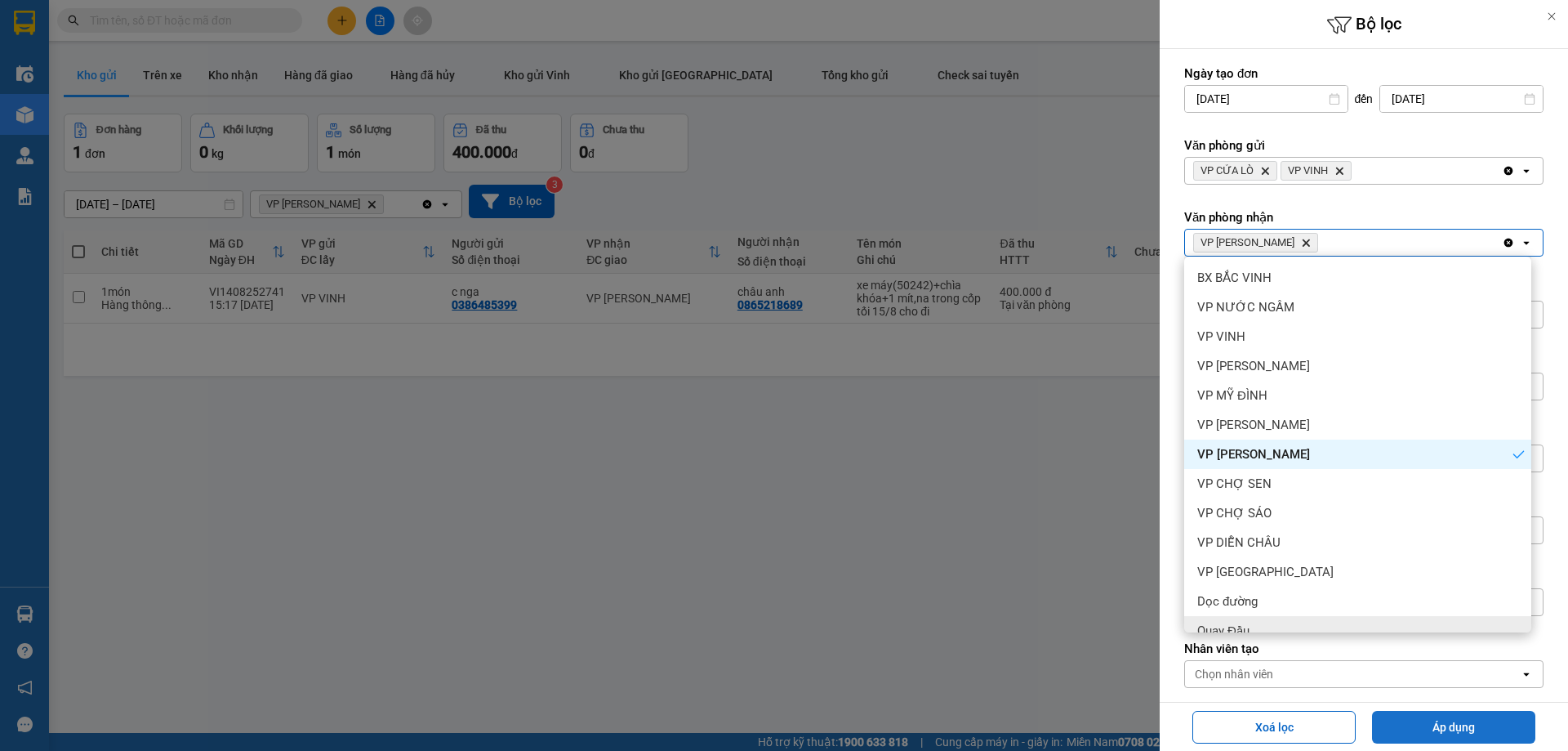
click at [1418, 727] on button "Áp dụng" at bounding box center [1453, 727] width 164 height 33
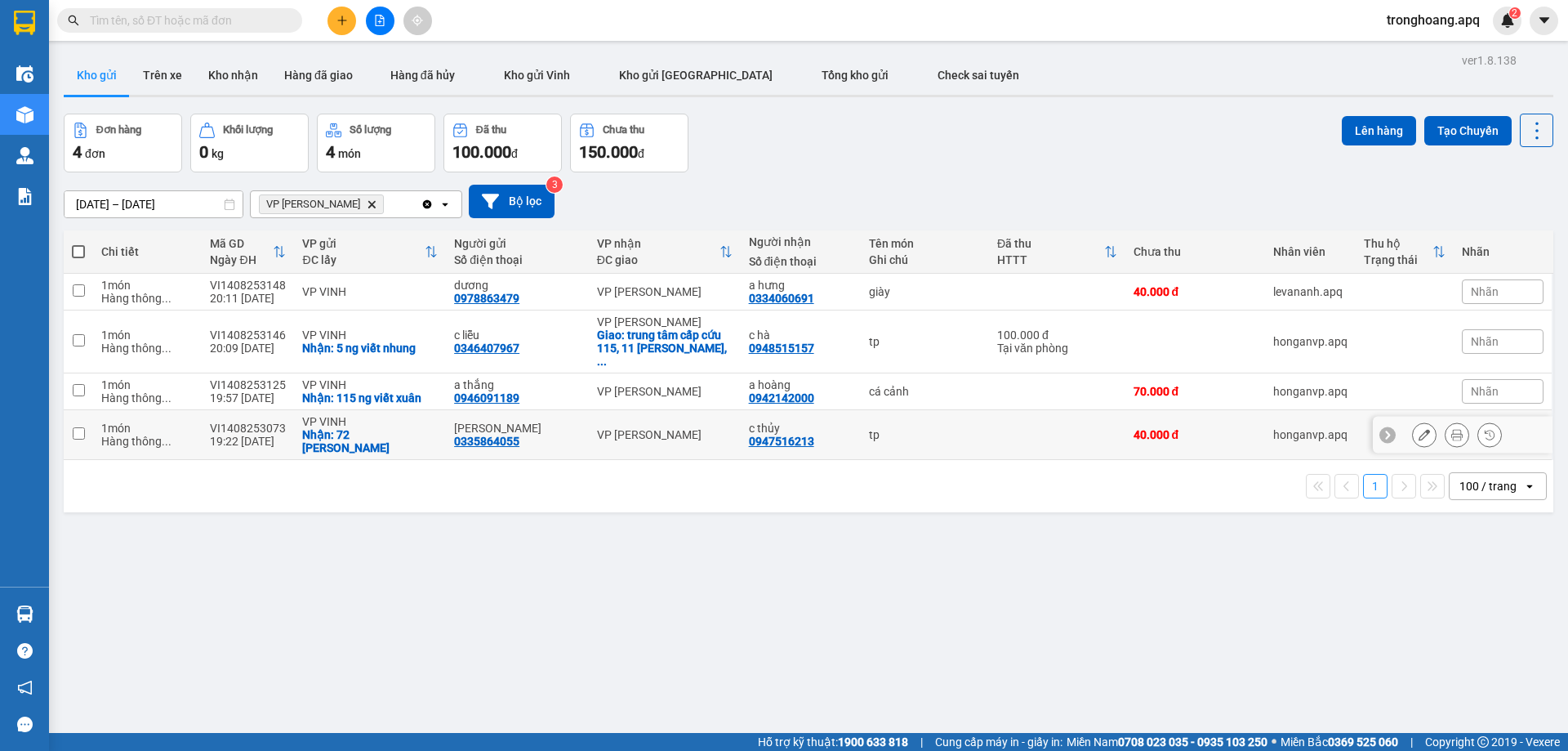
click at [659, 410] on td "VP [PERSON_NAME]" at bounding box center [664, 435] width 152 height 50
checkbox input "true"
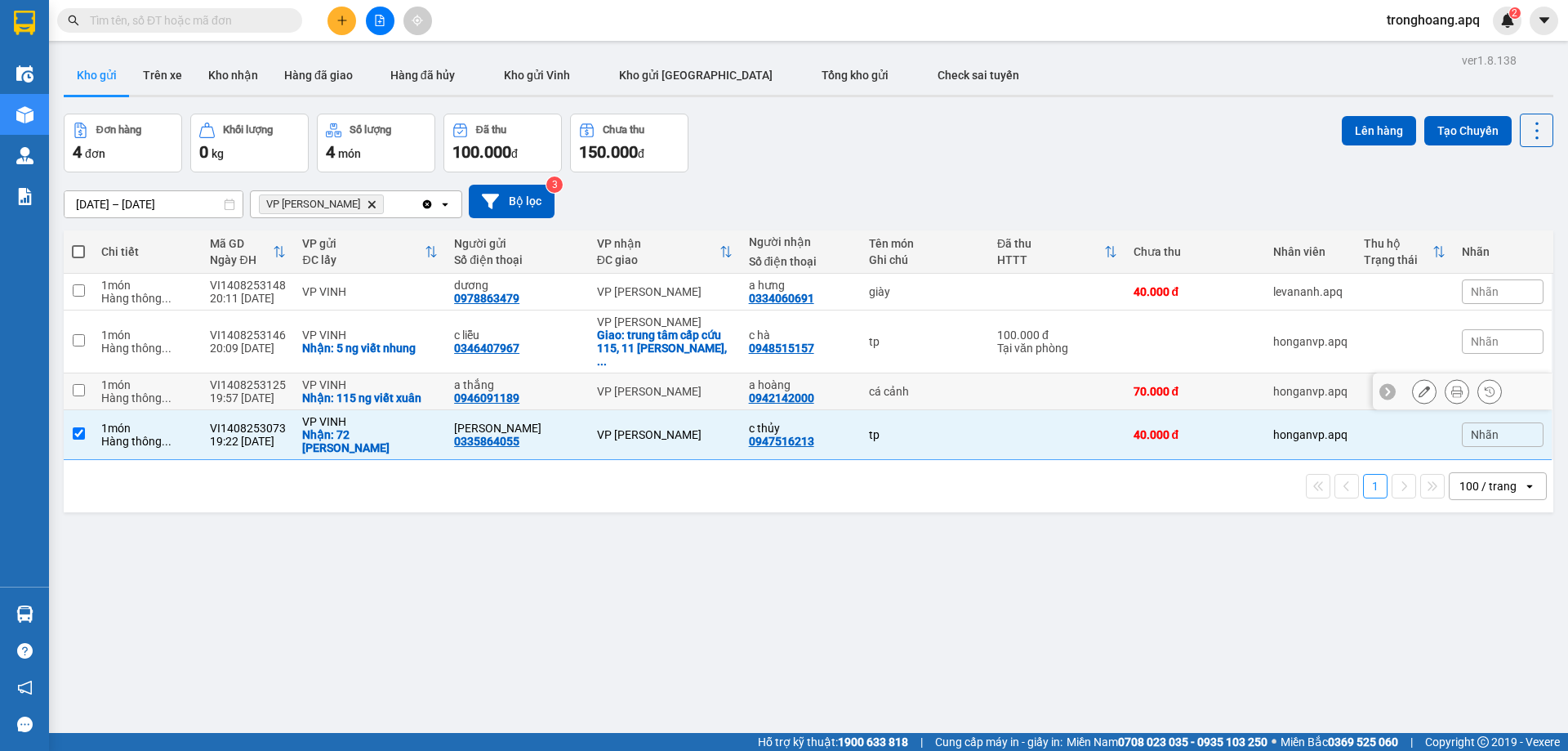
click at [655, 374] on td "VP [PERSON_NAME]" at bounding box center [664, 392] width 152 height 36
checkbox input "true"
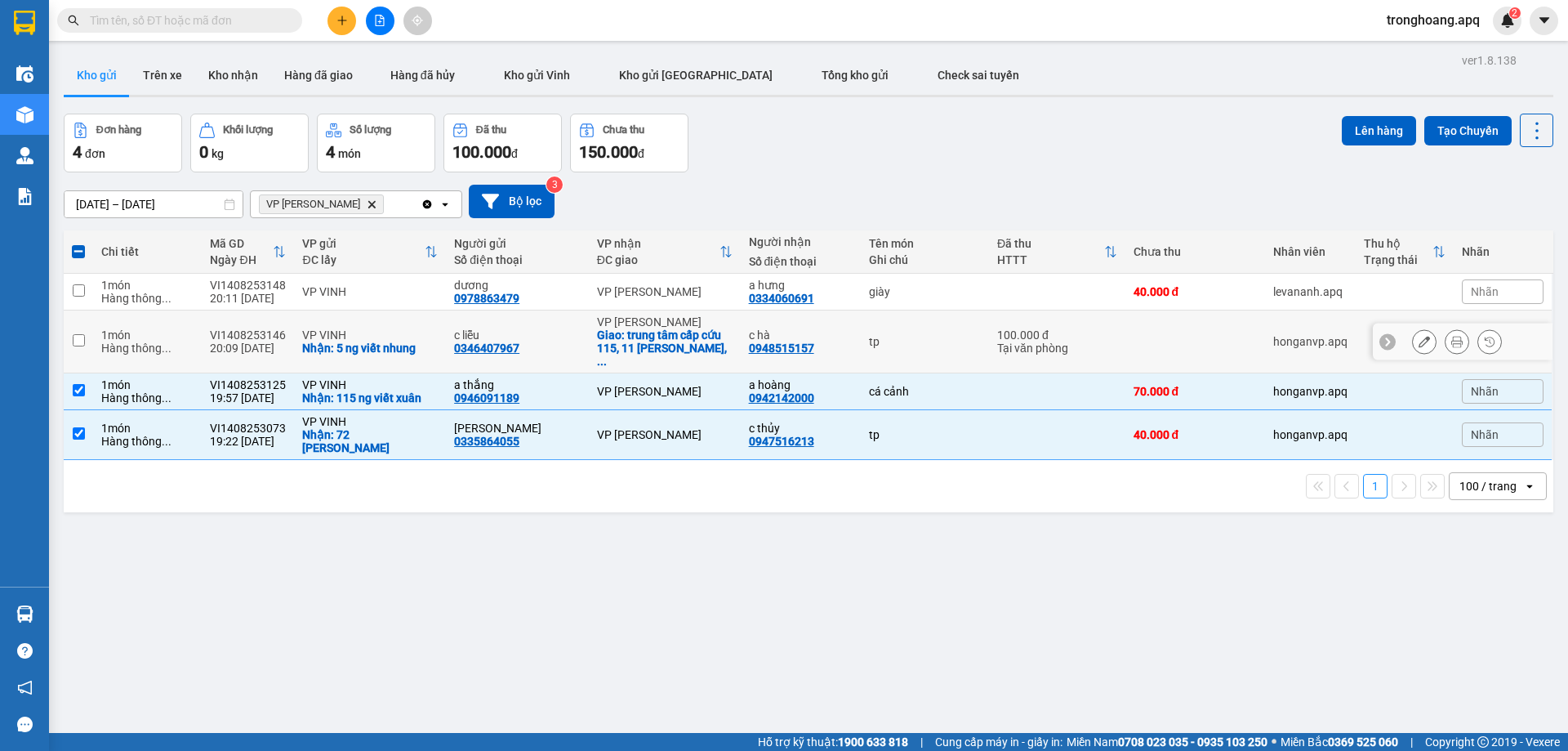
click at [655, 324] on div "VP [PERSON_NAME]" at bounding box center [664, 321] width 135 height 13
checkbox input "true"
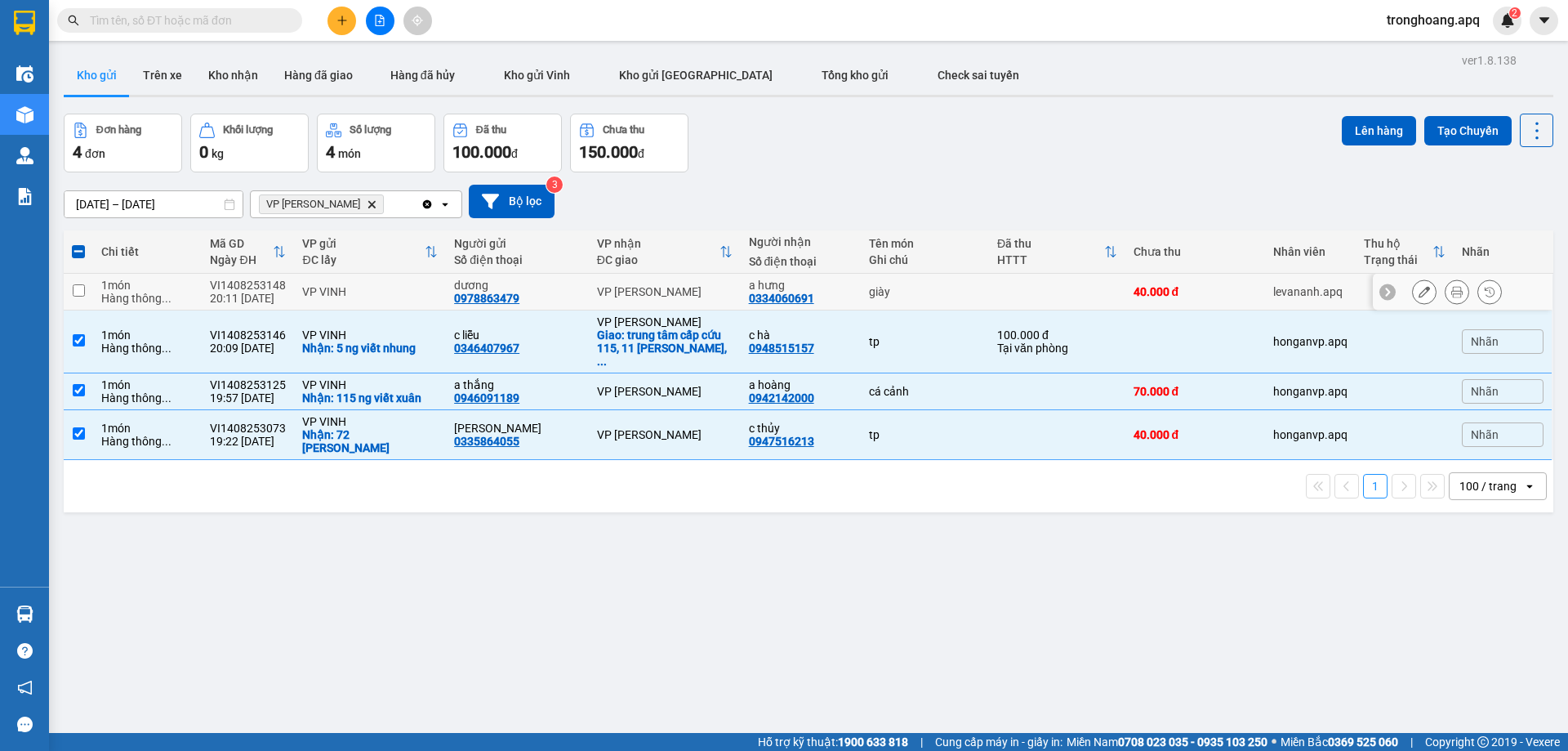
click at [652, 292] on div "VP [PERSON_NAME]" at bounding box center [664, 291] width 135 height 13
checkbox input "true"
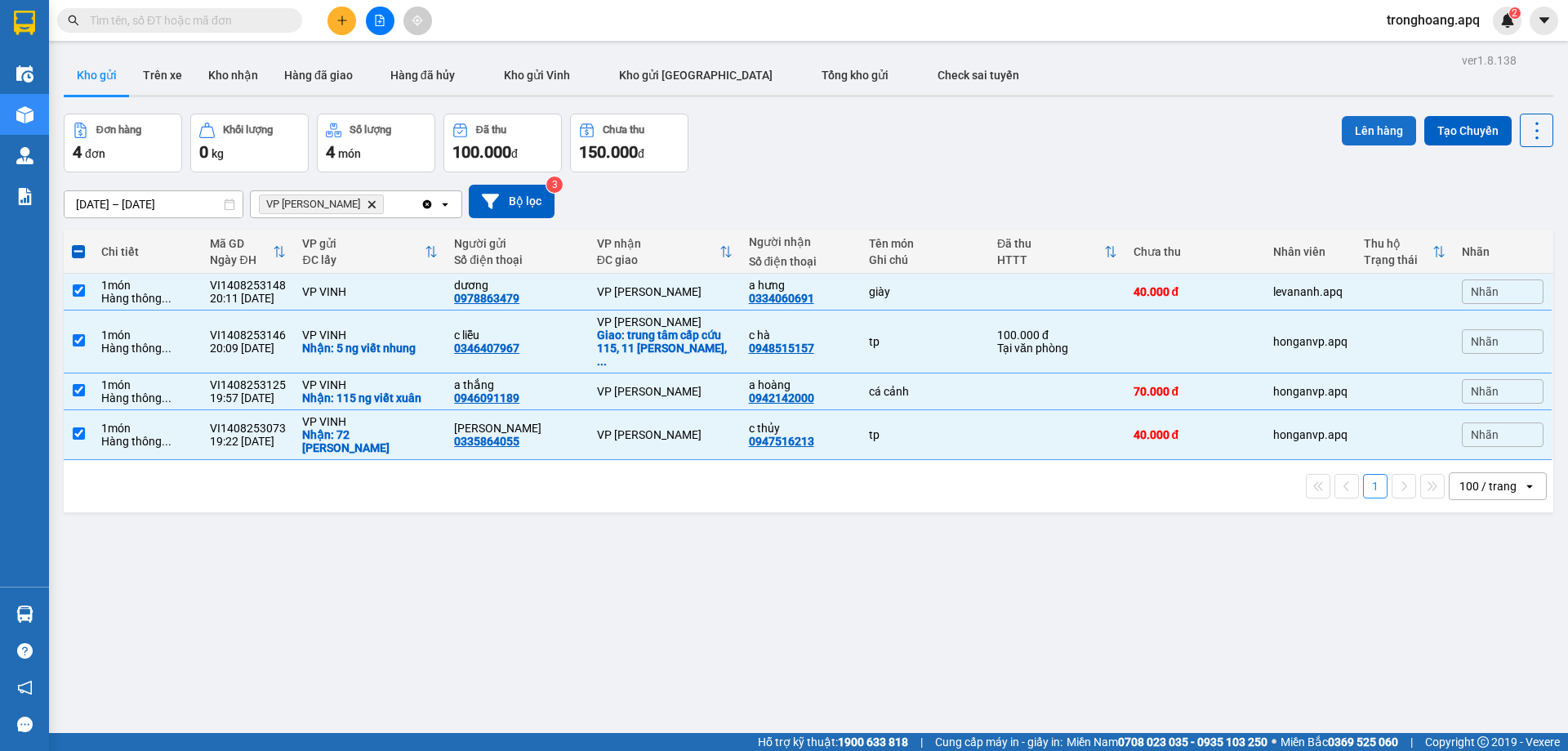
click at [1362, 134] on button "Lên hàng" at bounding box center [1379, 130] width 75 height 29
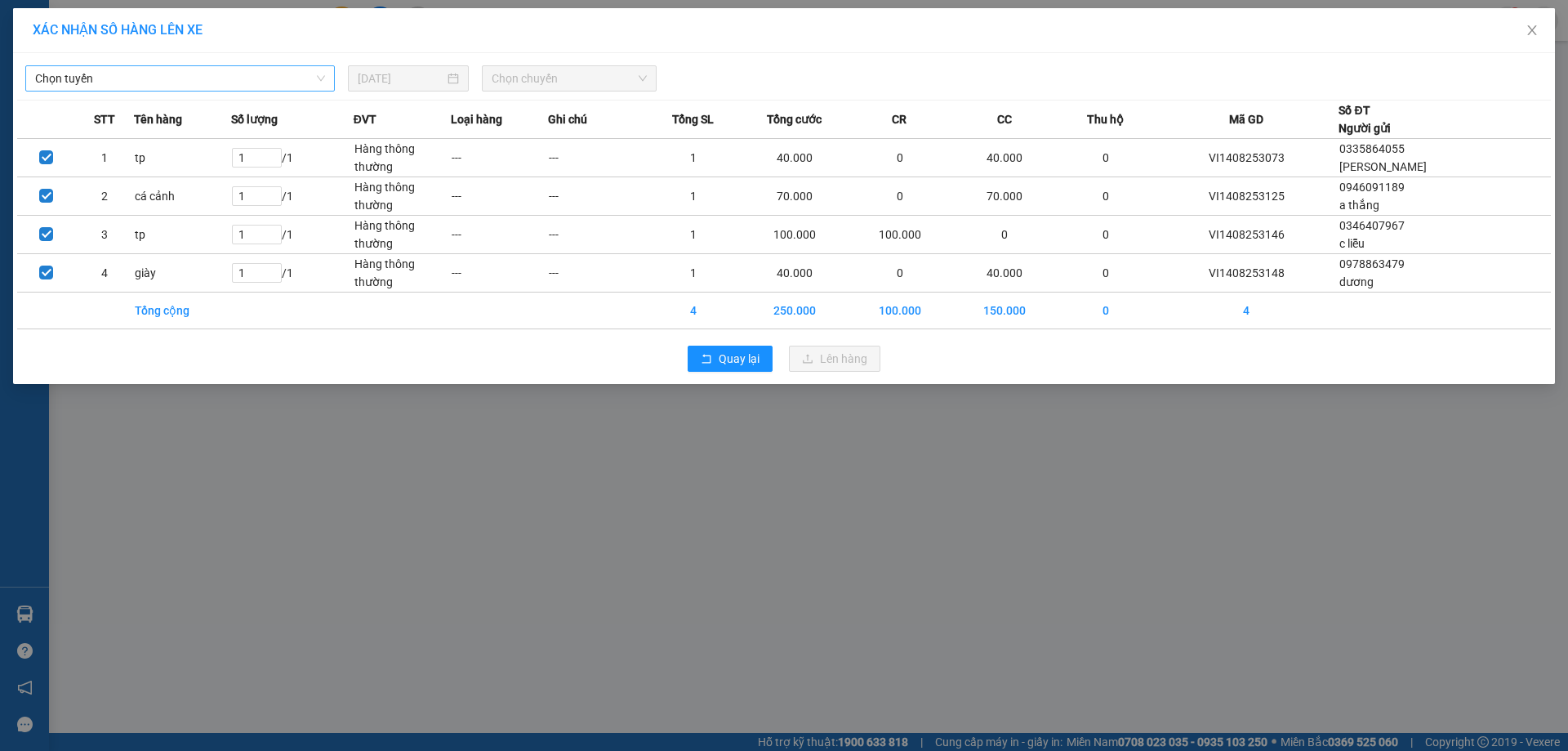
click at [212, 87] on span "Chọn tuyến" at bounding box center [180, 78] width 290 height 25
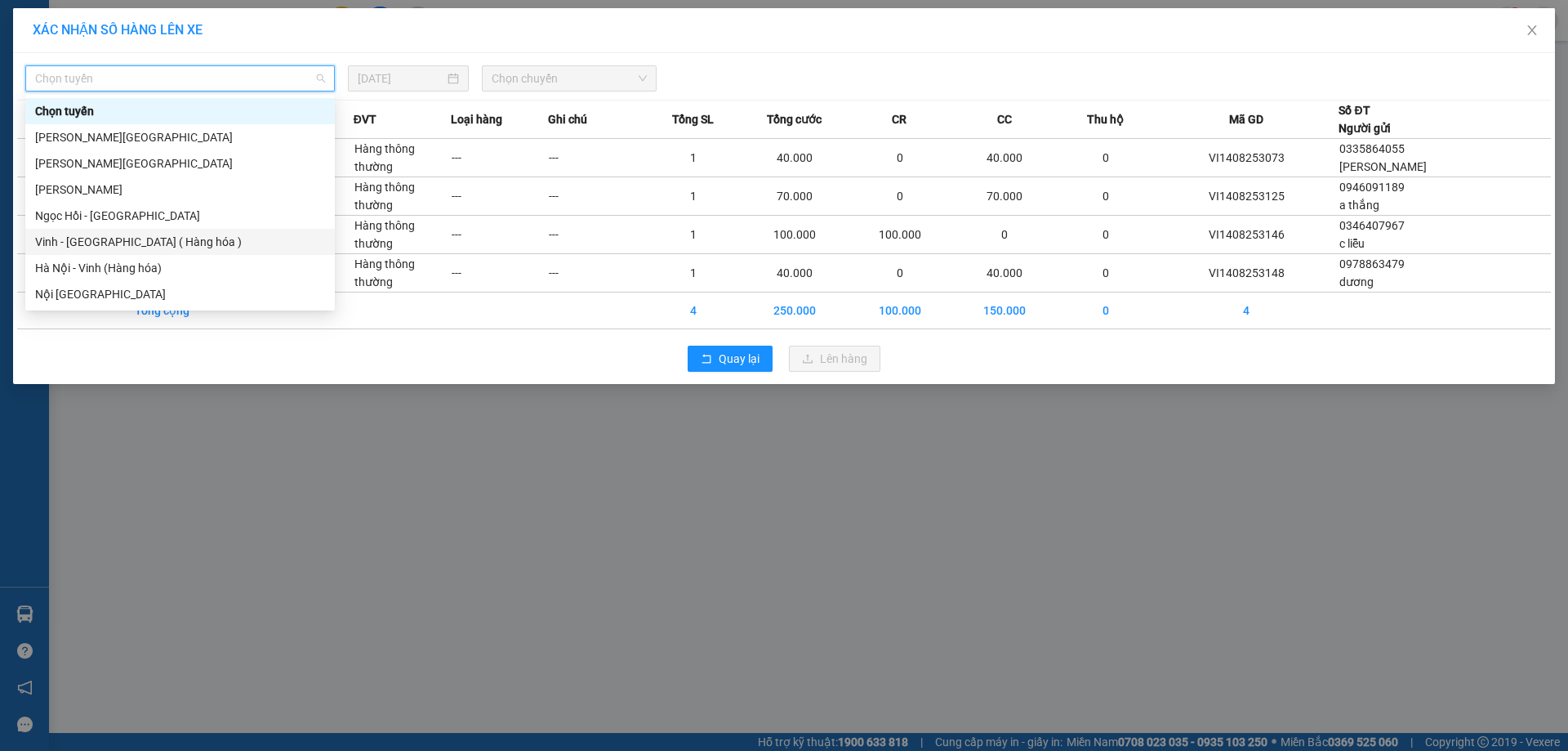
click at [159, 235] on div "Vinh - [GEOGRAPHIC_DATA] ( Hàng hóa )" at bounding box center [180, 242] width 290 height 18
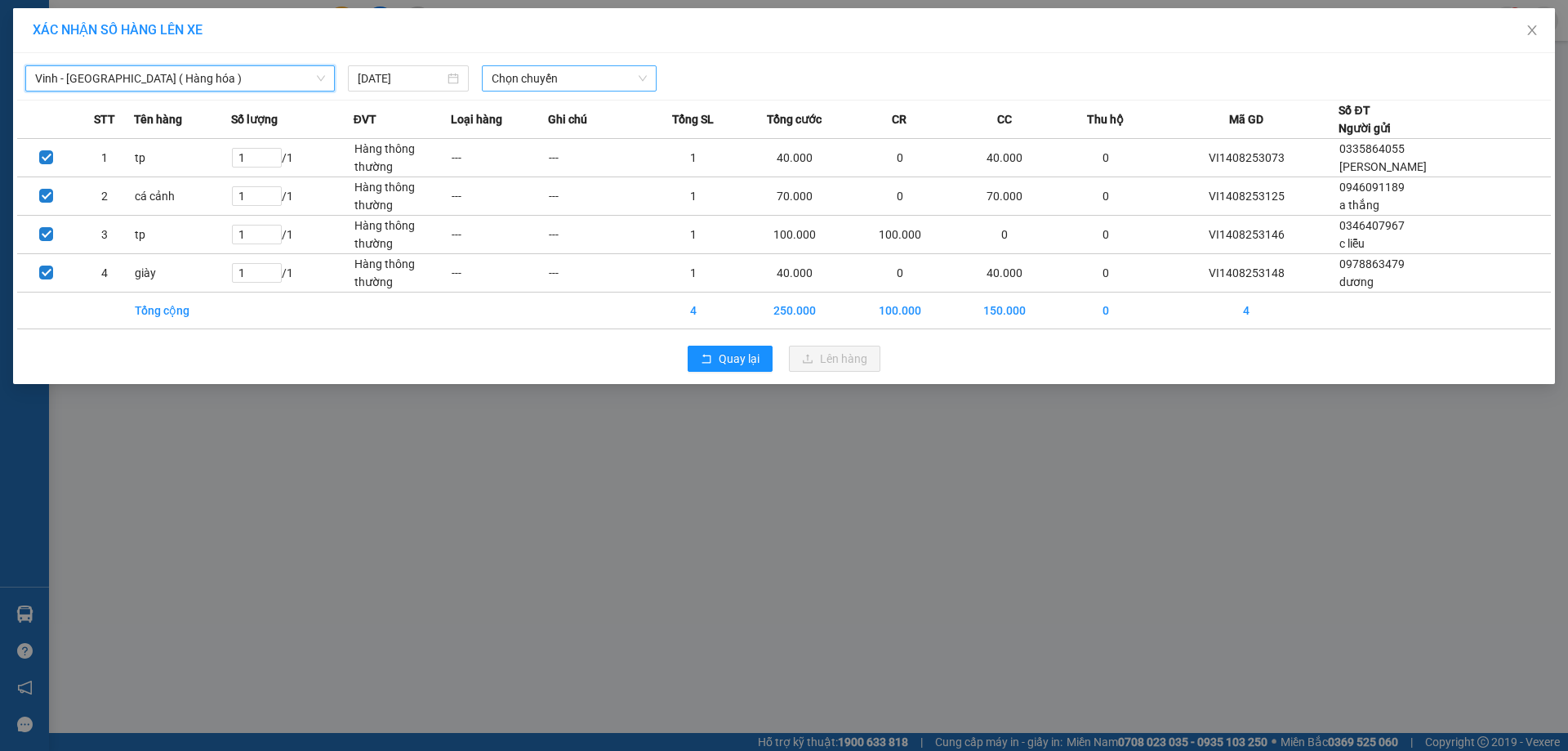
click at [555, 77] on span "Chọn chuyến" at bounding box center [569, 78] width 155 height 25
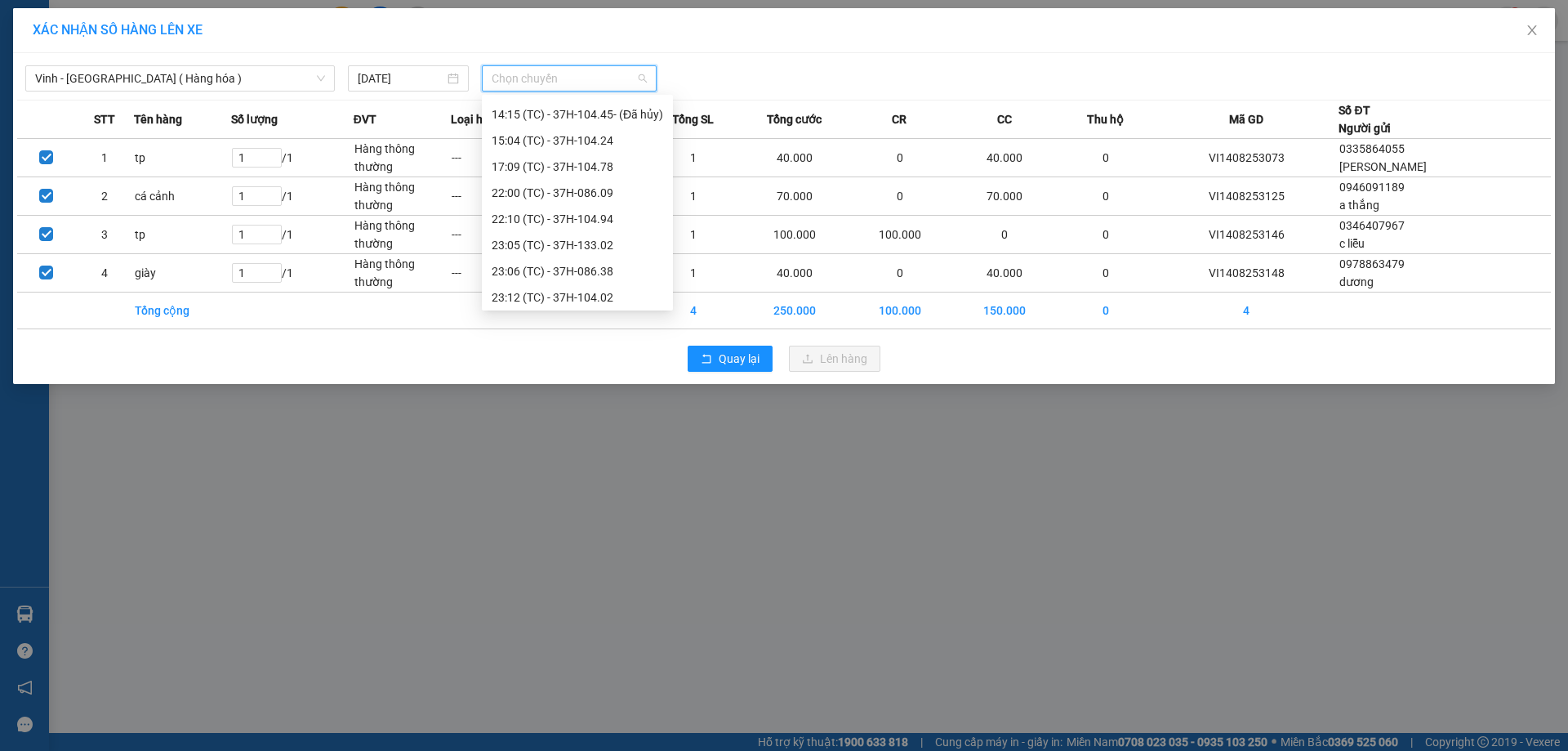
scroll to position [262, 0]
click at [608, 264] on div "23:18 (TC) - 37H-104.41" at bounding box center [577, 268] width 172 height 18
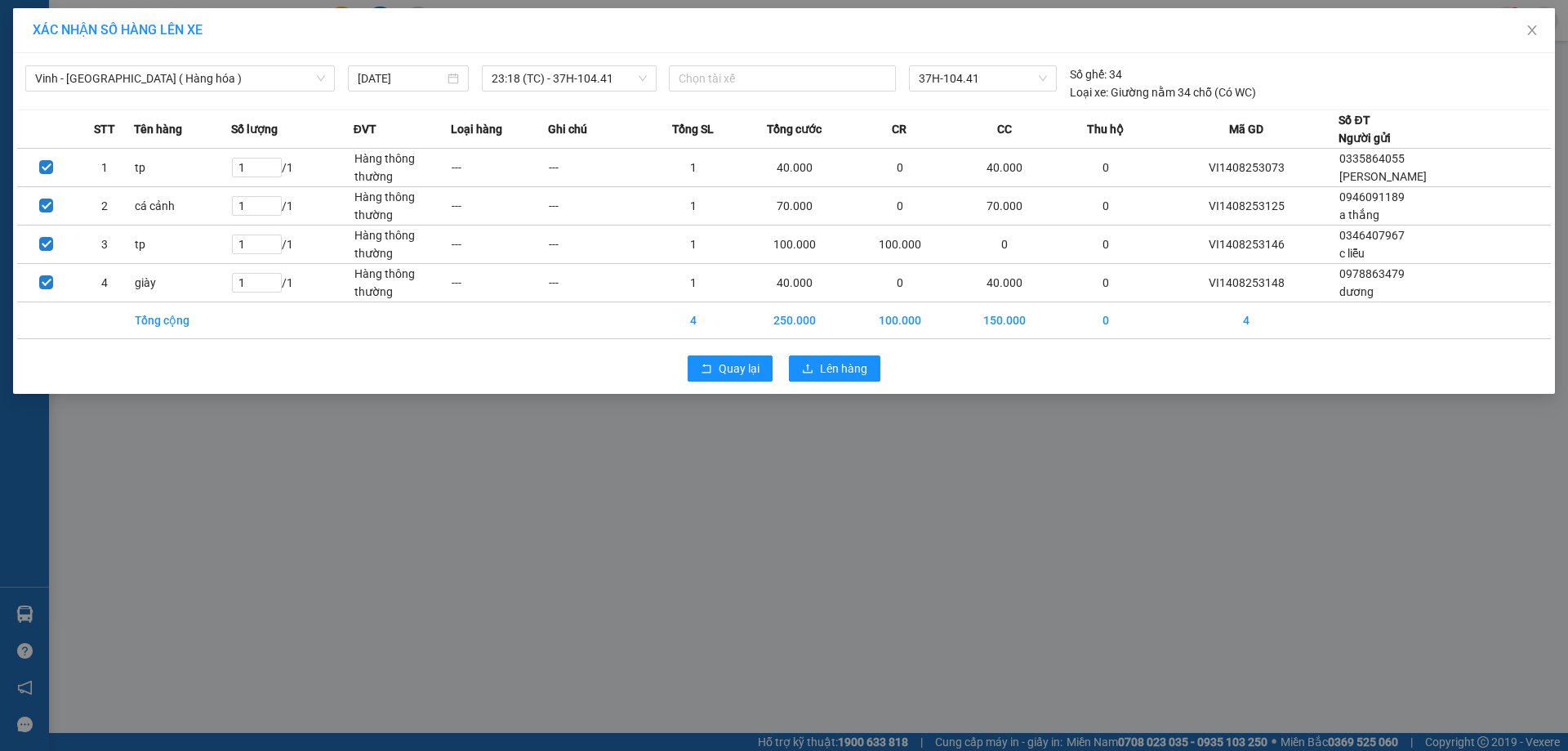
click at [862, 383] on div "Quay lại Lên hàng" at bounding box center [784, 368] width 1533 height 43
click at [861, 374] on span "Lên hàng" at bounding box center [843, 368] width 47 height 18
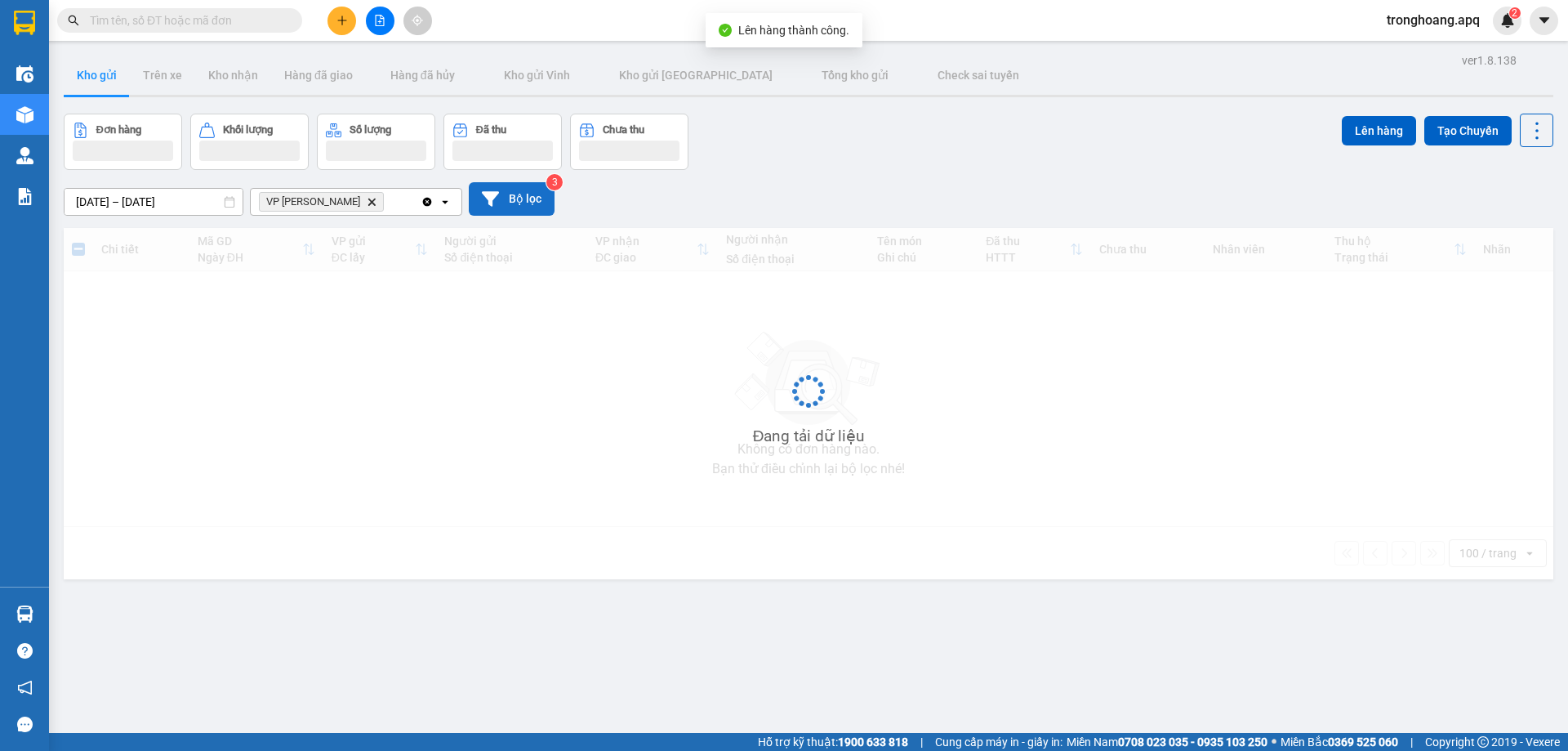
drag, startPoint x: 553, startPoint y: 222, endPoint x: 522, endPoint y: 209, distance: 33.6
click at [534, 215] on div "[DATE] – [DATE] Press the down arrow key to interact with the calendar and sele…" at bounding box center [808, 198] width 1490 height 58
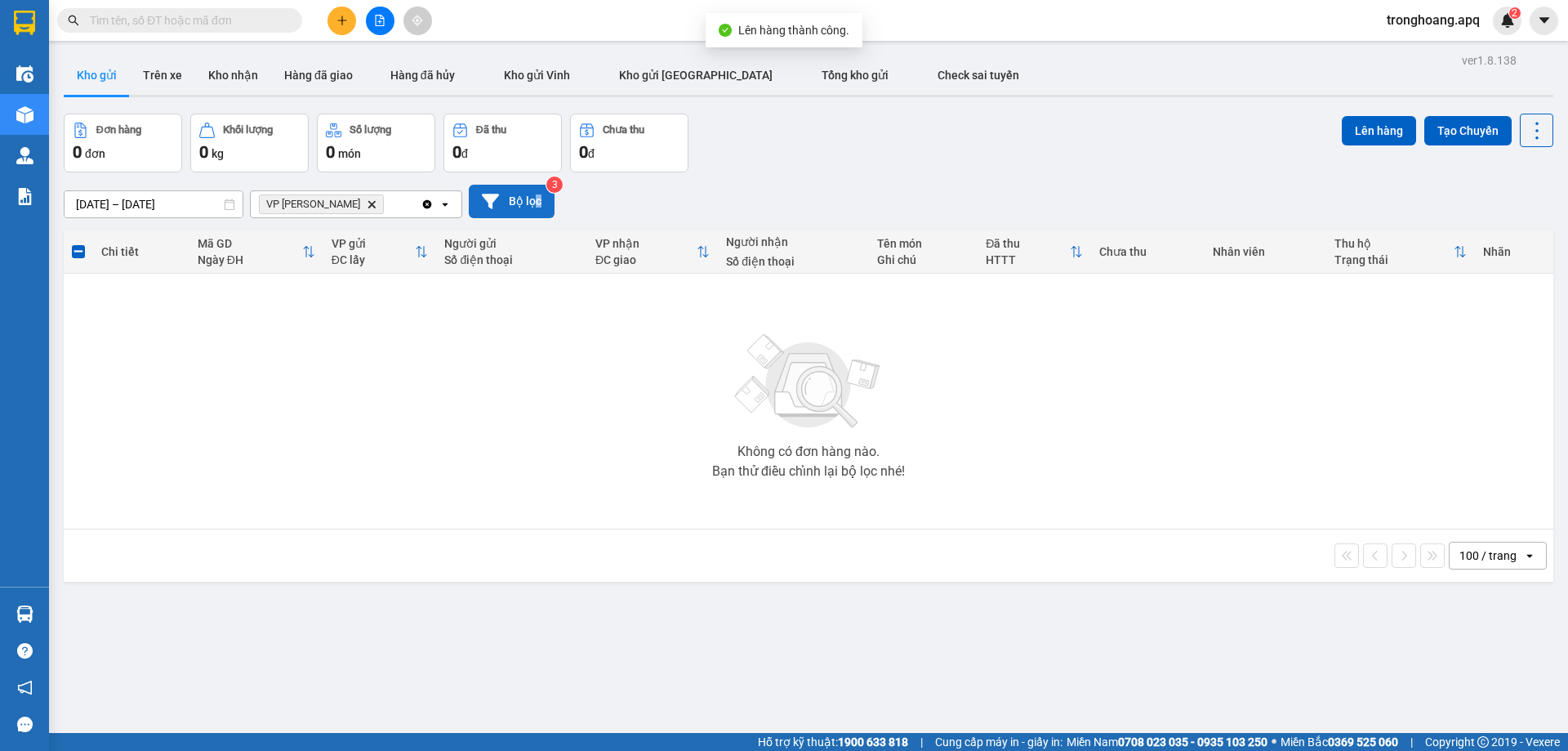
click at [515, 205] on button "Bộ lọc" at bounding box center [511, 201] width 85 height 34
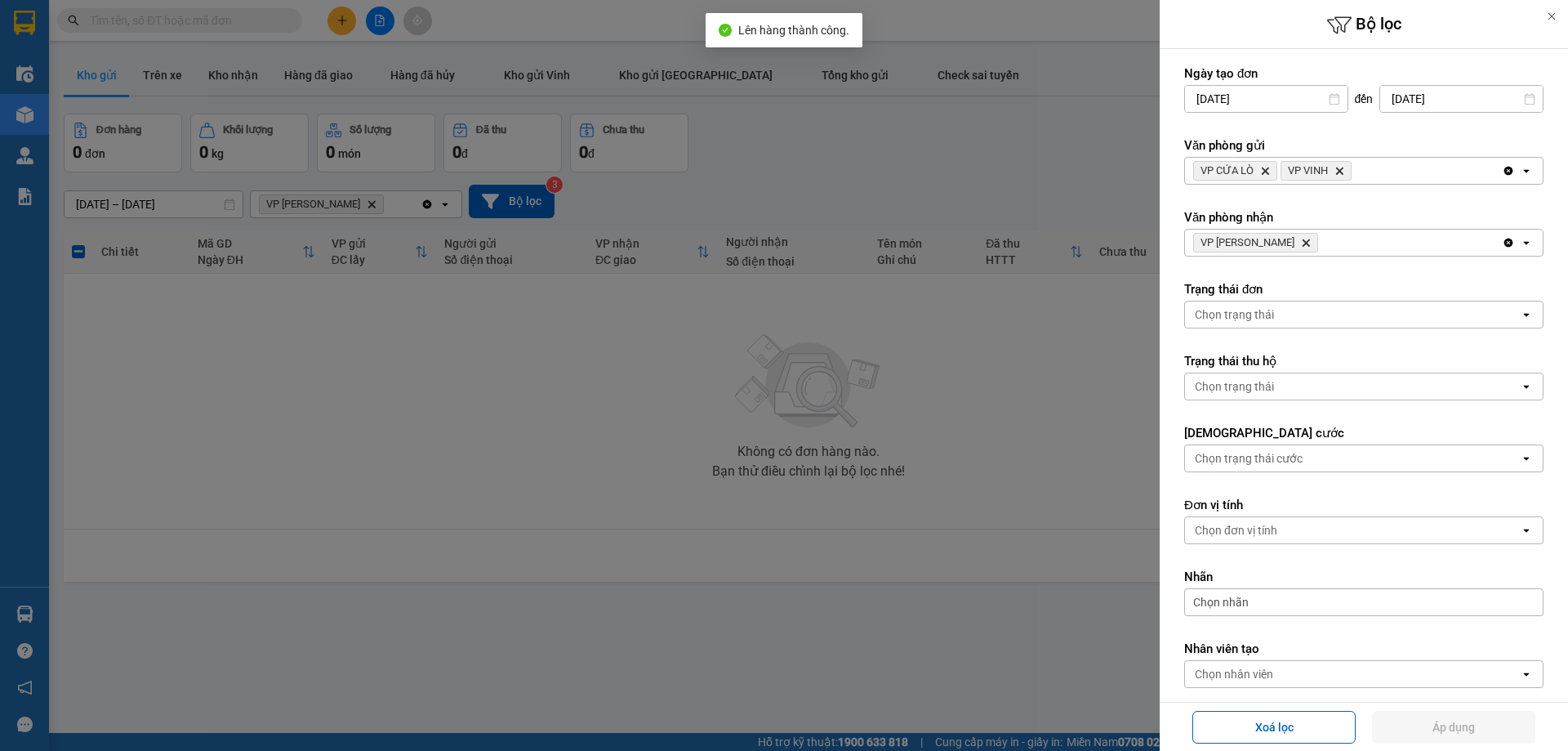
click at [1262, 244] on span "VP [PERSON_NAME]" at bounding box center [1255, 243] width 125 height 20
click at [1300, 243] on icon "Delete" at bounding box center [1305, 242] width 10 height 10
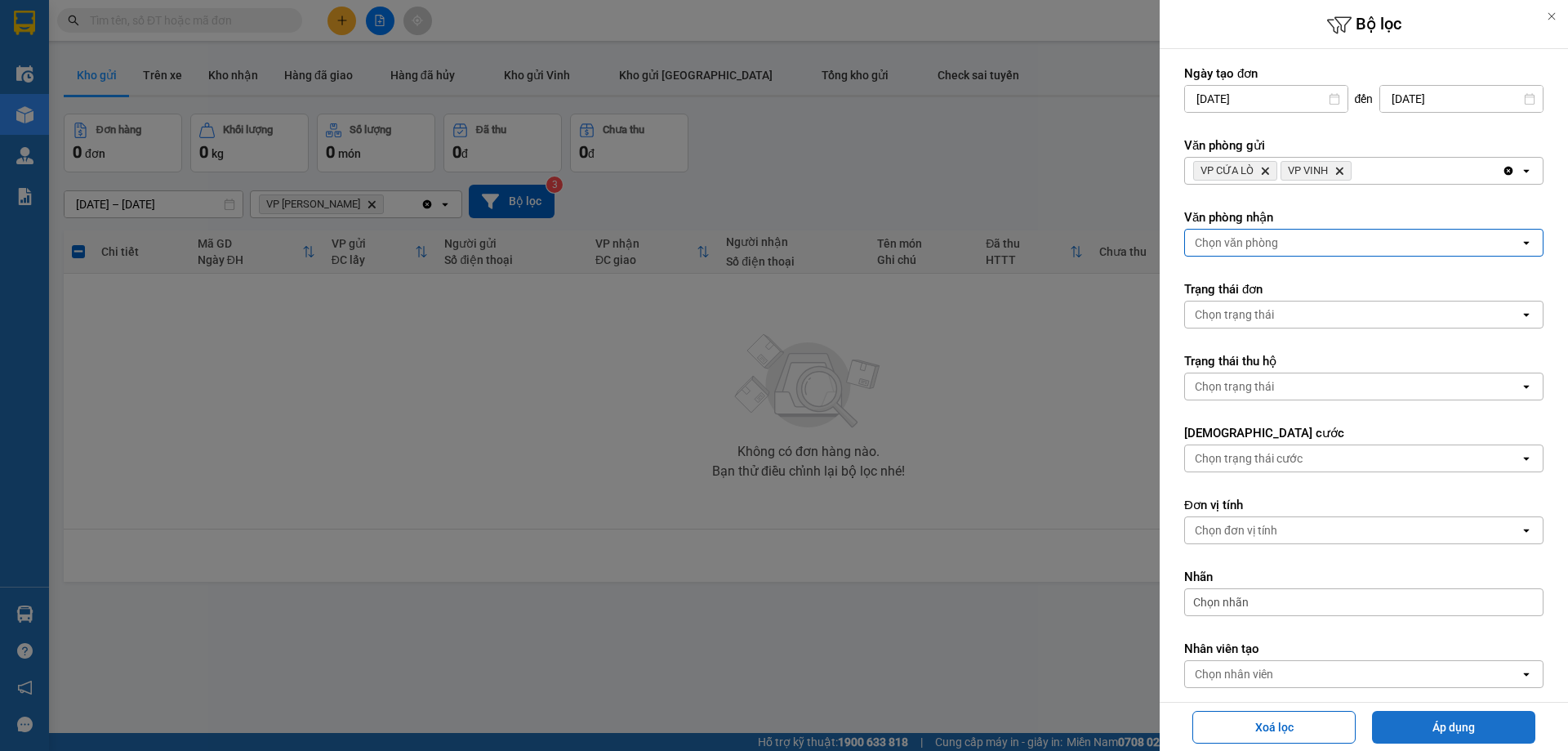
click at [1406, 712] on div "Xoá lọc Áp dụng" at bounding box center [1363, 726] width 400 height 40
click at [1419, 717] on button "Áp dụng" at bounding box center [1453, 727] width 164 height 33
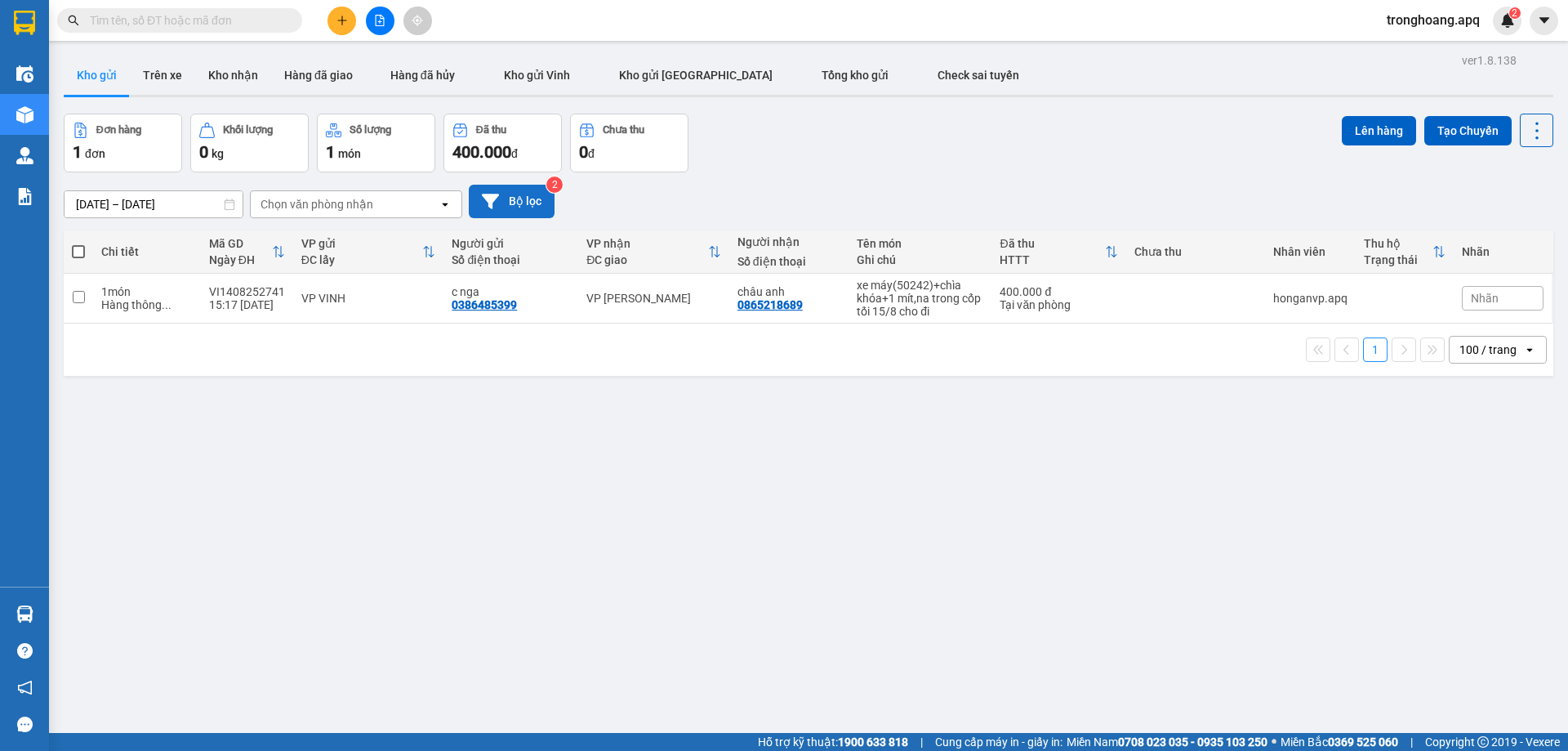
click at [503, 190] on button "Bộ lọc" at bounding box center [511, 201] width 85 height 34
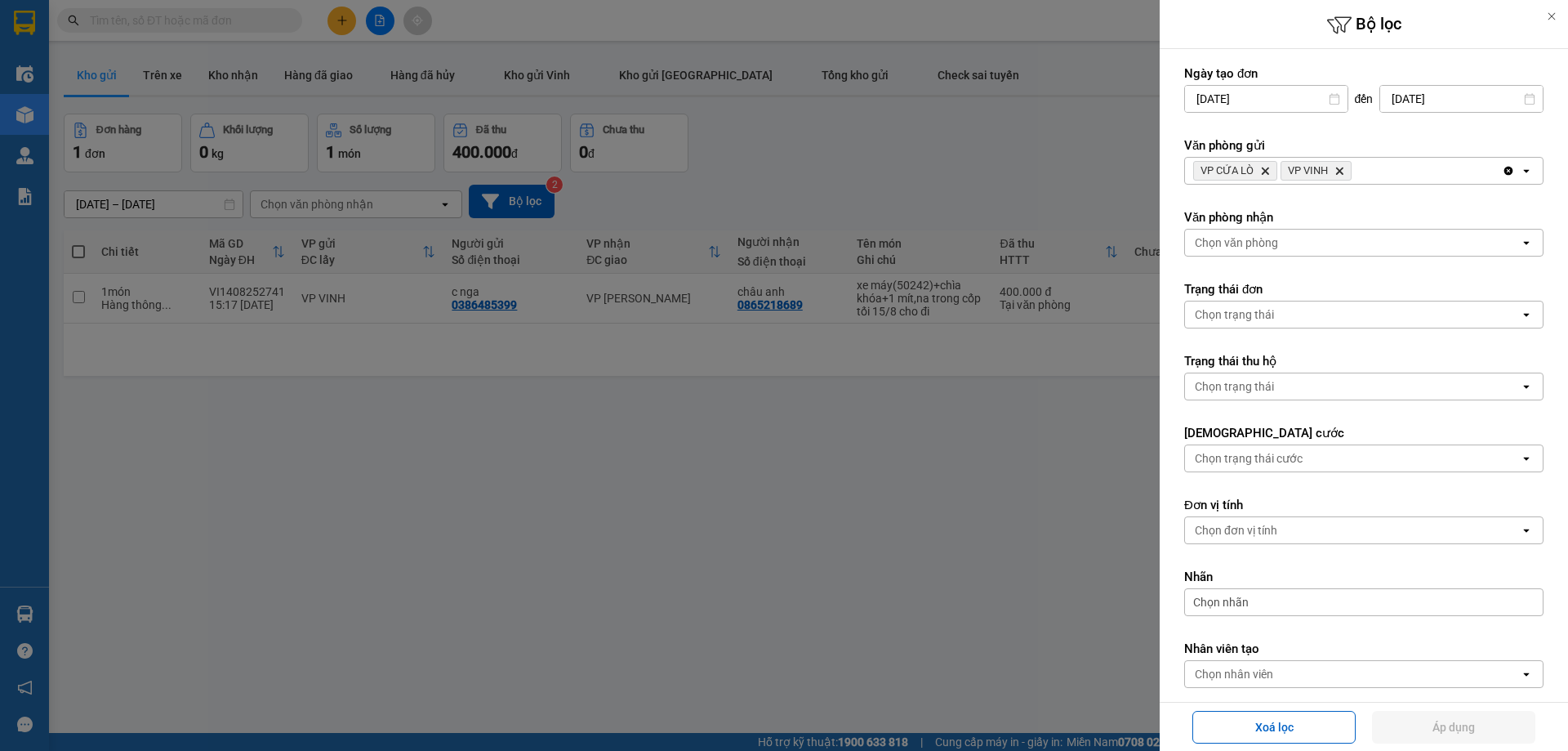
click at [1340, 172] on icon "VP VINH, close by backspace" at bounding box center [1339, 171] width 7 height 7
click at [1258, 168] on span "VP CỬA LÒ Delete" at bounding box center [1234, 171] width 84 height 20
click at [1261, 171] on icon "Delete" at bounding box center [1265, 170] width 10 height 10
click at [1261, 171] on div "Chọn văn phòng" at bounding box center [1236, 171] width 84 height 16
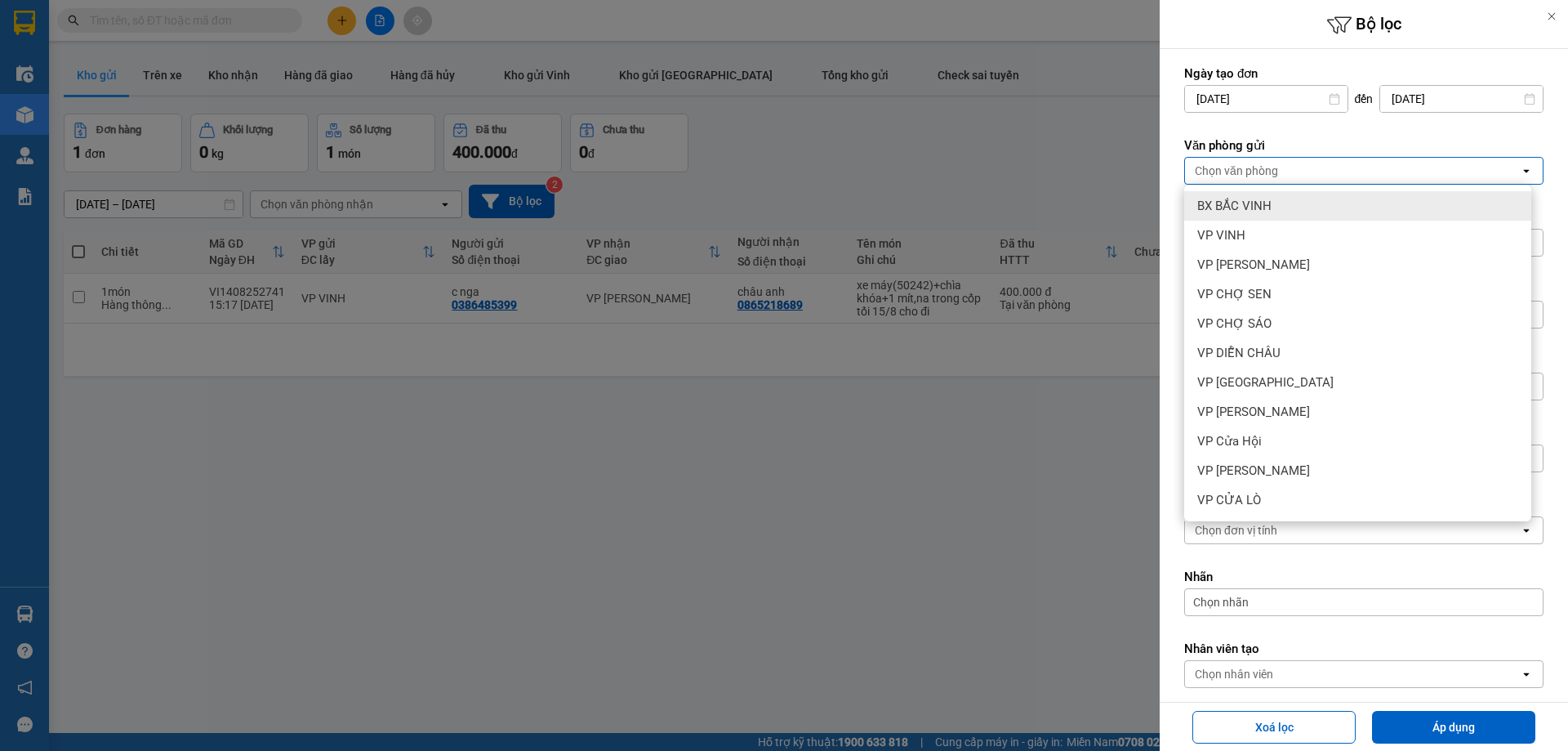
click at [1253, 205] on span "BX BẮC VINH" at bounding box center [1234, 206] width 75 height 16
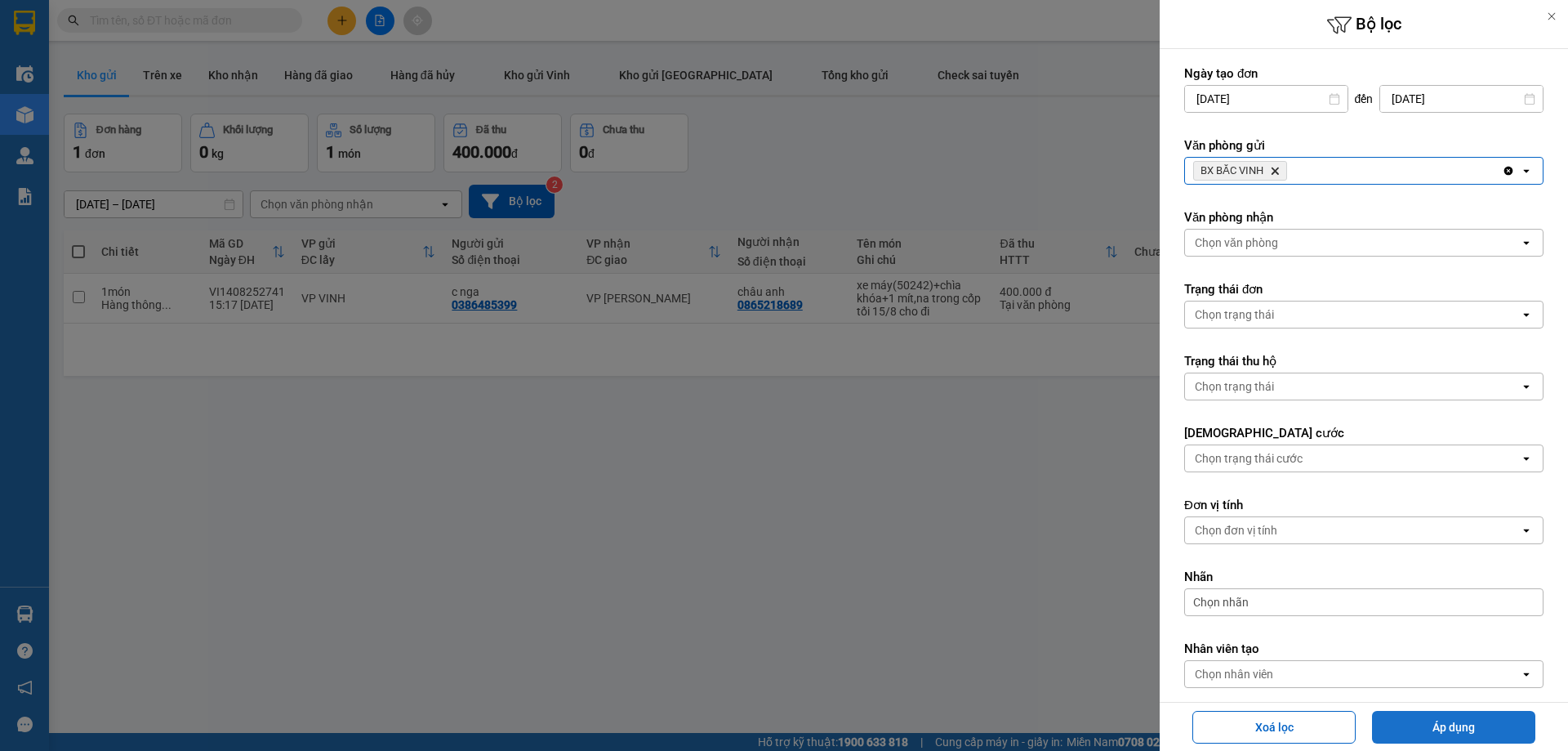
click at [1443, 732] on button "Áp dụng" at bounding box center [1453, 727] width 164 height 33
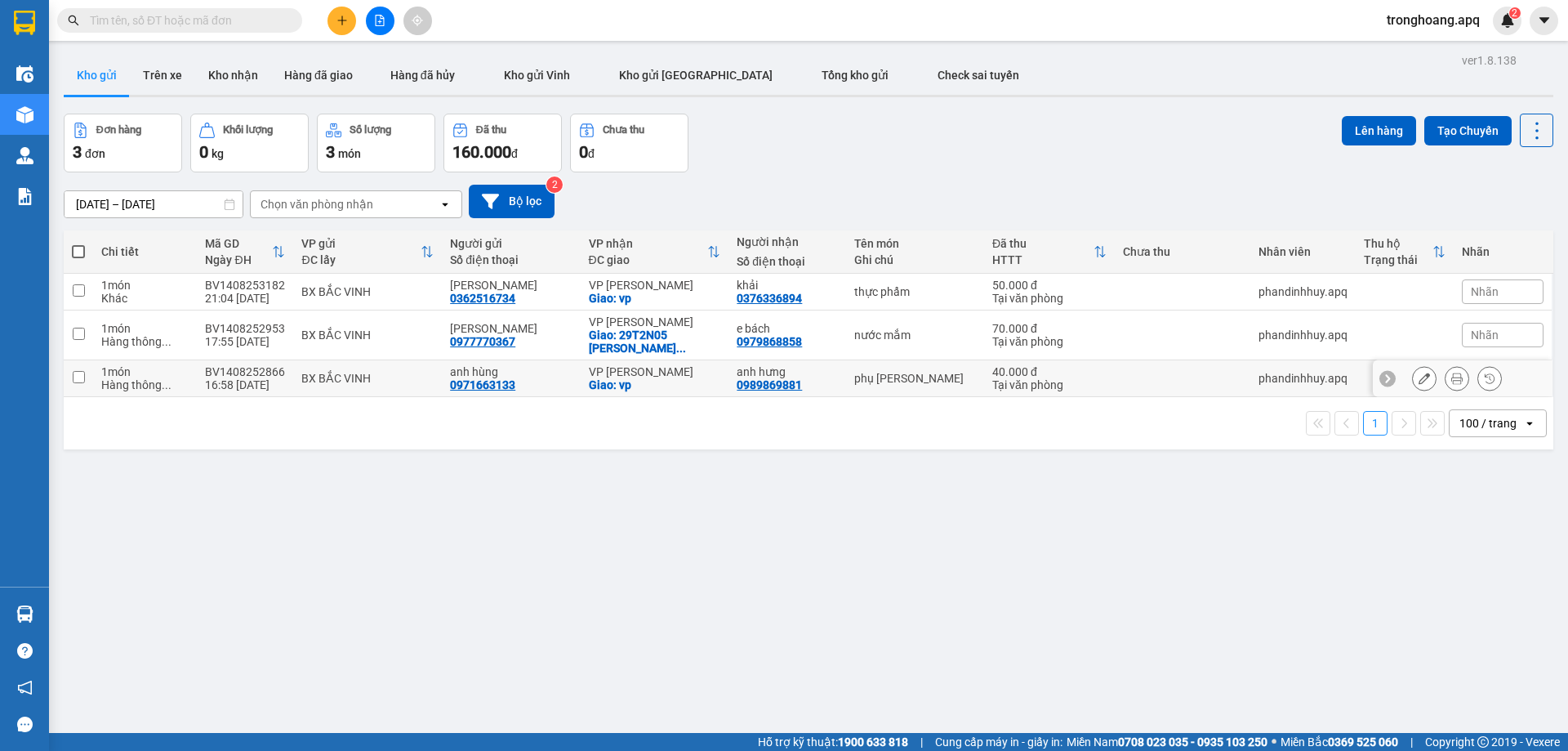
click at [675, 371] on div "VP [PERSON_NAME]" at bounding box center [655, 371] width 133 height 13
checkbox input "true"
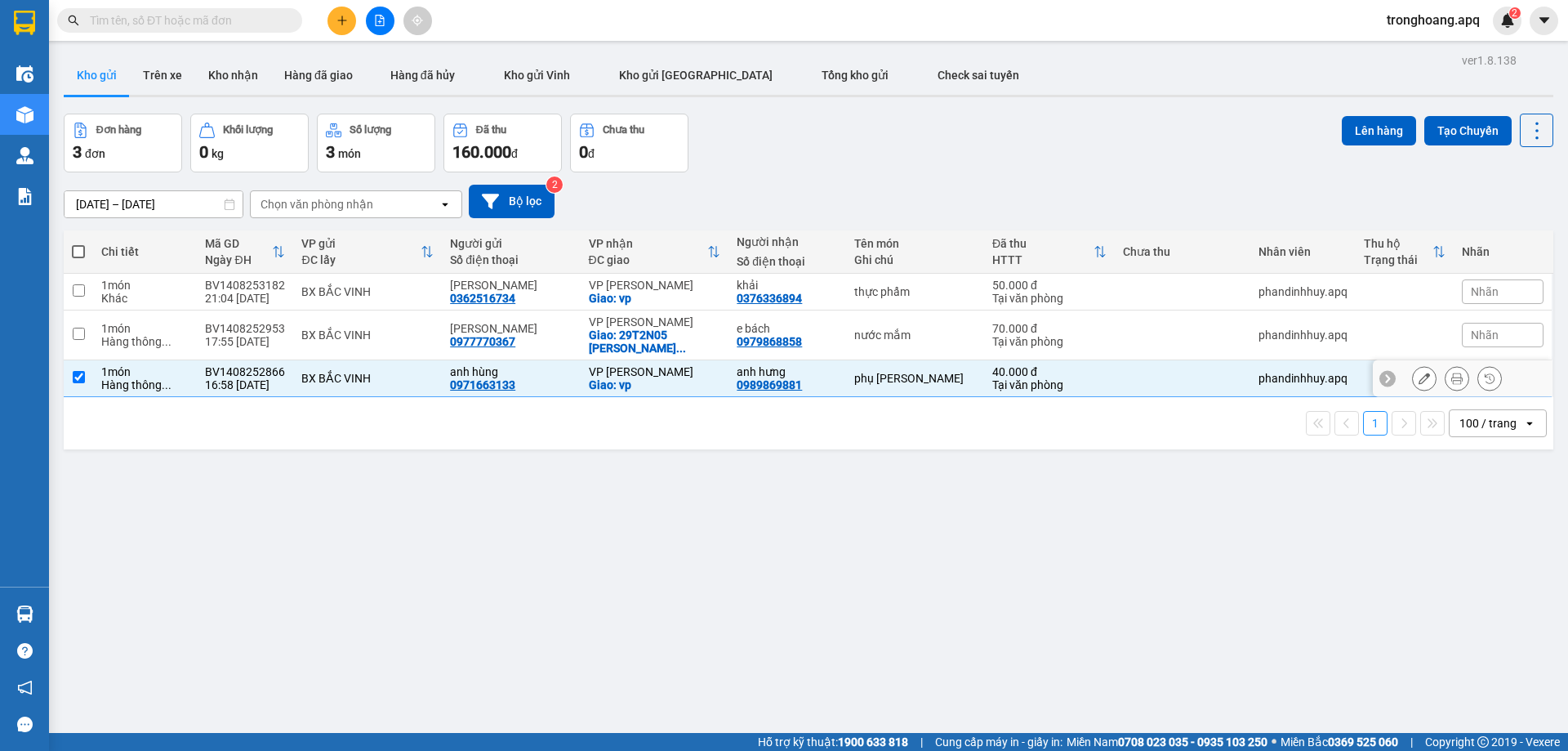
click at [670, 343] on div "Giao: 29T2N05 [PERSON_NAME] ..." at bounding box center [655, 341] width 133 height 26
checkbox input "true"
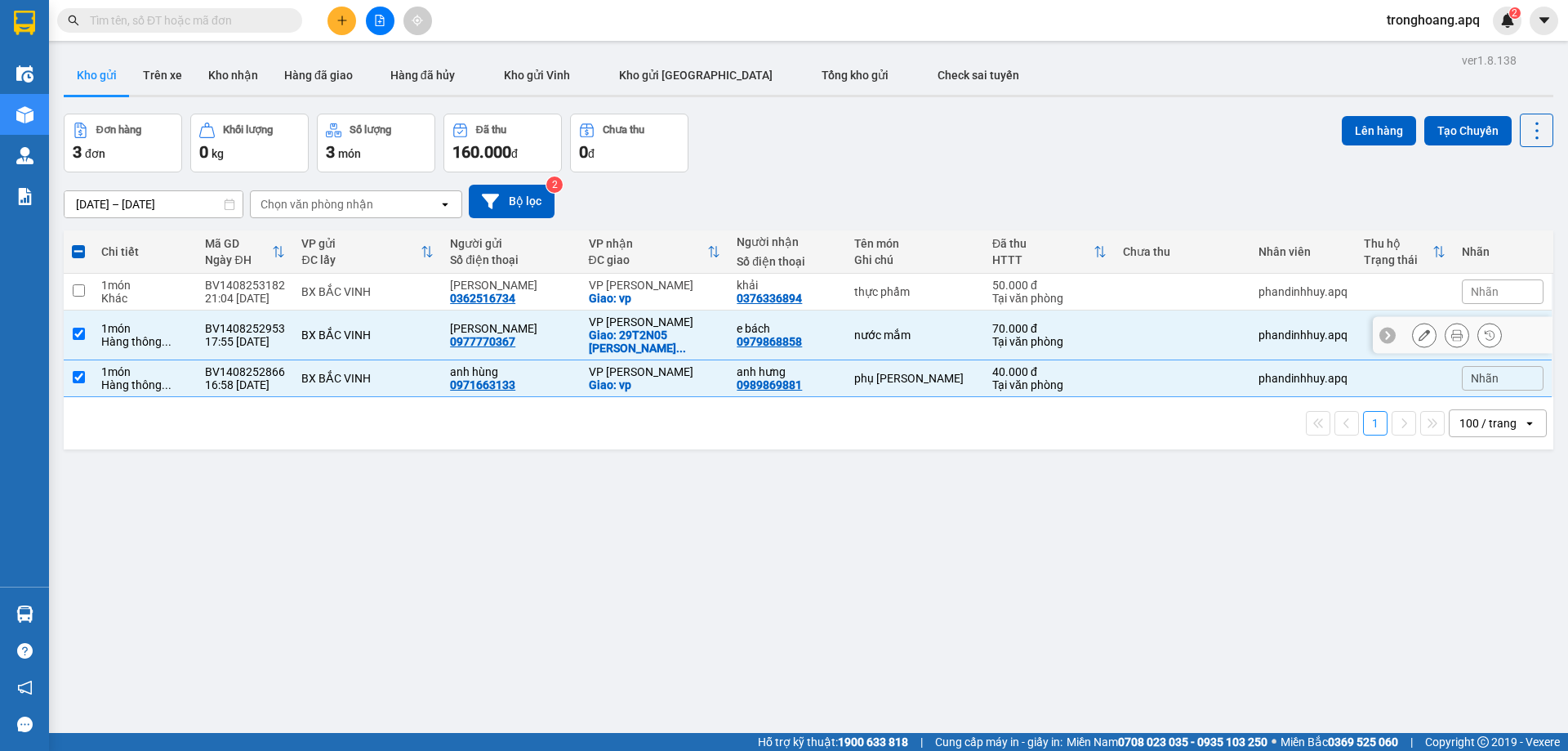
click at [663, 289] on div "VP [PERSON_NAME]" at bounding box center [655, 285] width 133 height 13
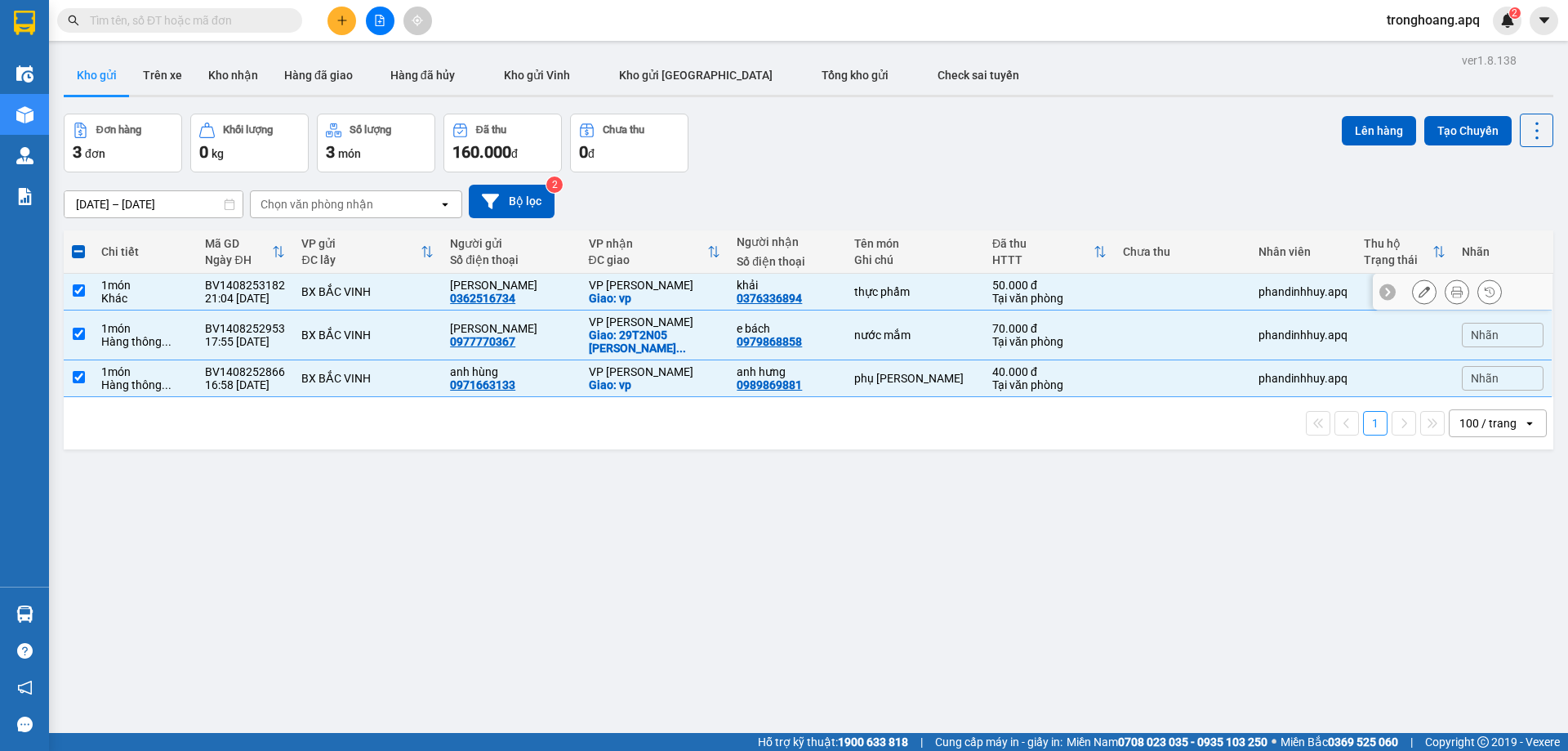
checkbox input "true"
click at [1370, 125] on button "Lên hàng" at bounding box center [1379, 130] width 75 height 29
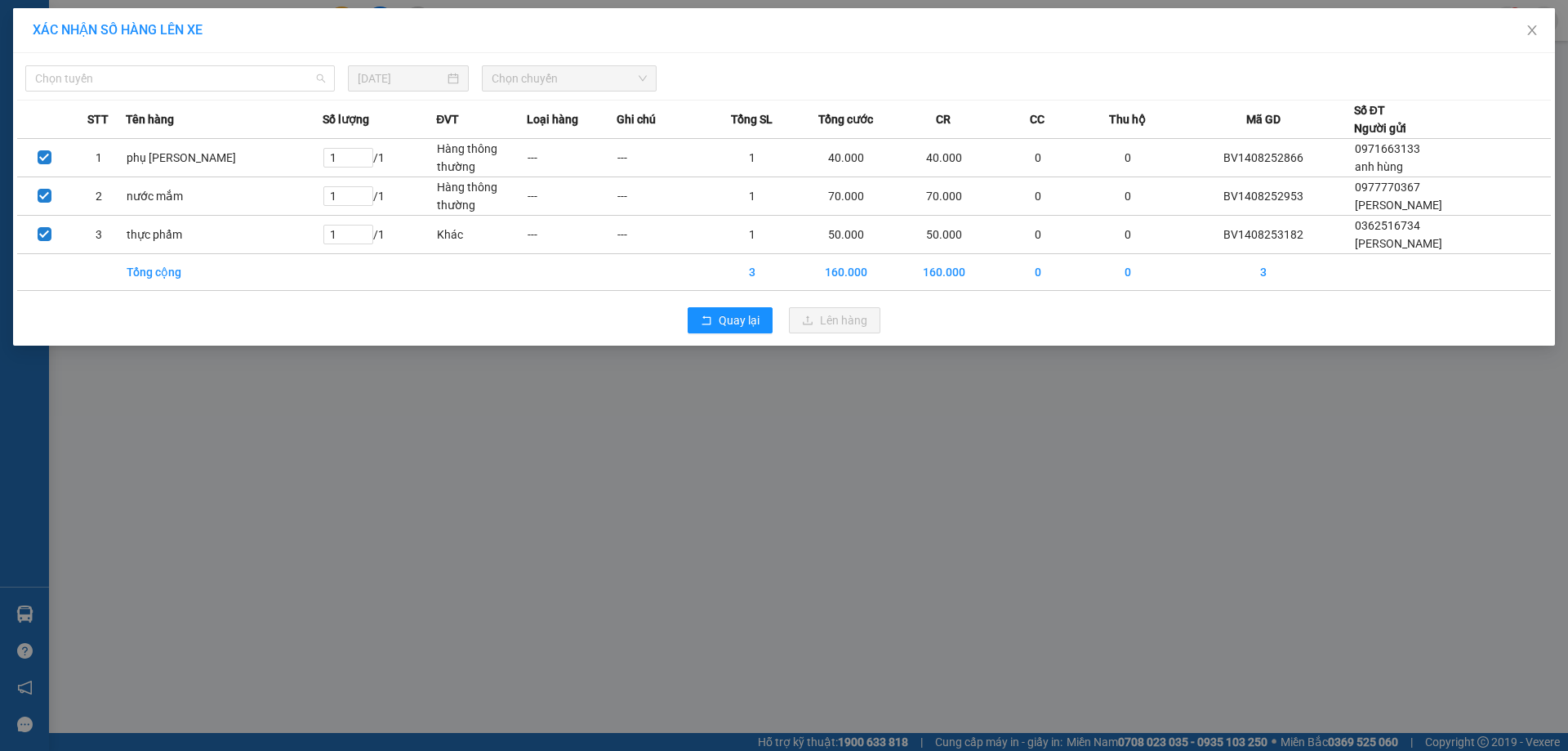
drag, startPoint x: 255, startPoint y: 85, endPoint x: 212, endPoint y: 169, distance: 94.4
click at [254, 85] on span "Chọn tuyến" at bounding box center [180, 78] width 290 height 25
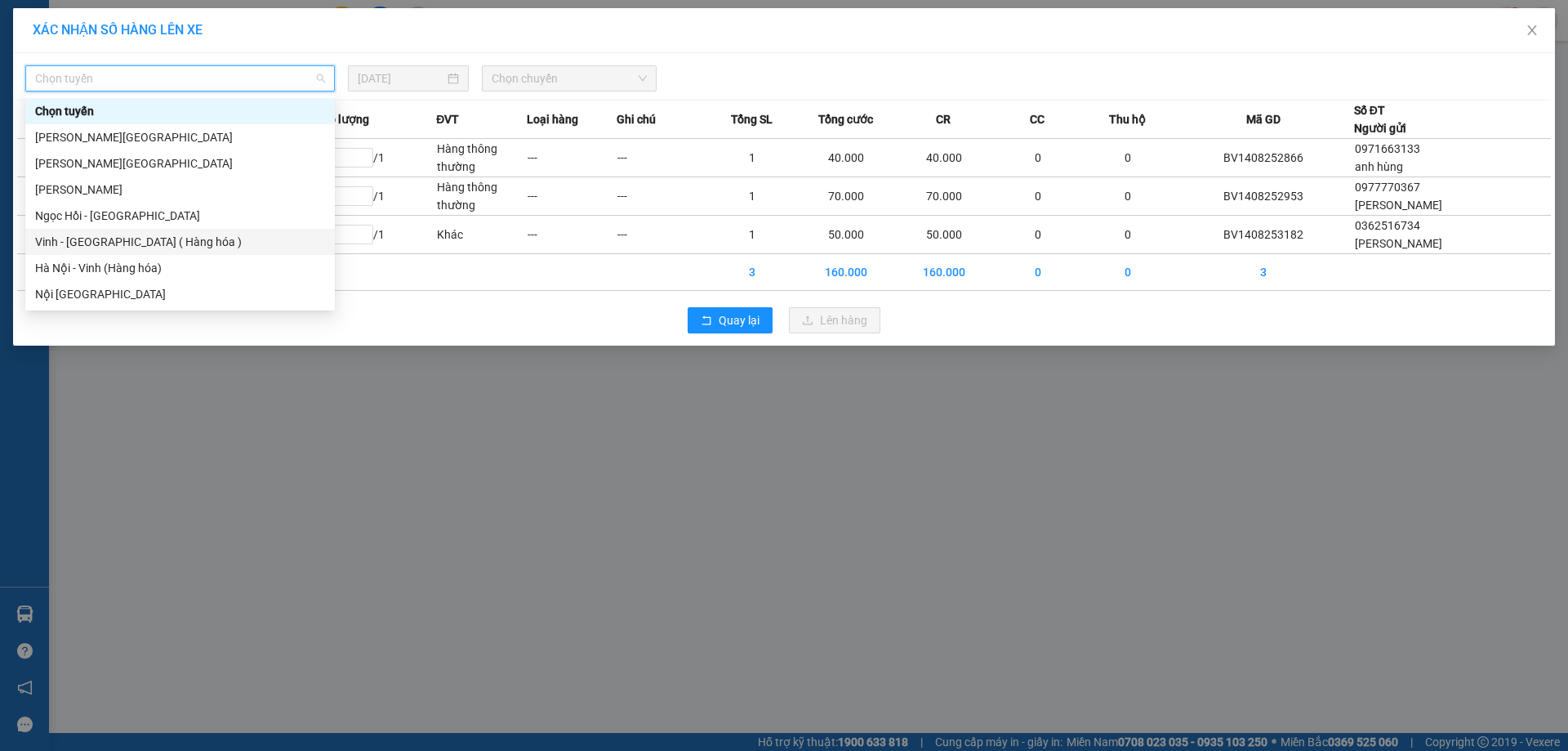
click at [187, 238] on div "Vinh - [GEOGRAPHIC_DATA] ( Hàng hóa )" at bounding box center [180, 242] width 290 height 18
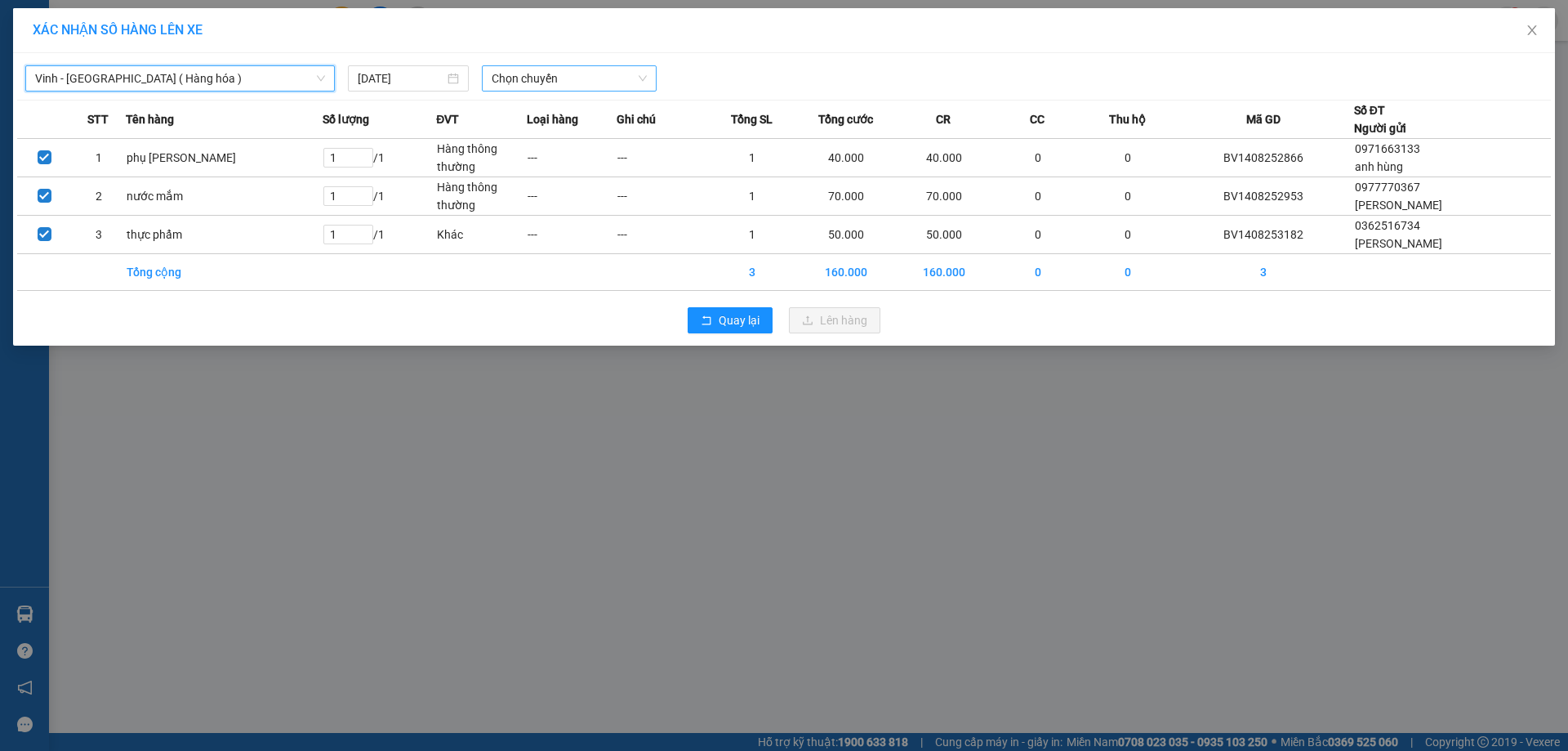
click at [540, 84] on span "Chọn chuyến" at bounding box center [569, 78] width 155 height 25
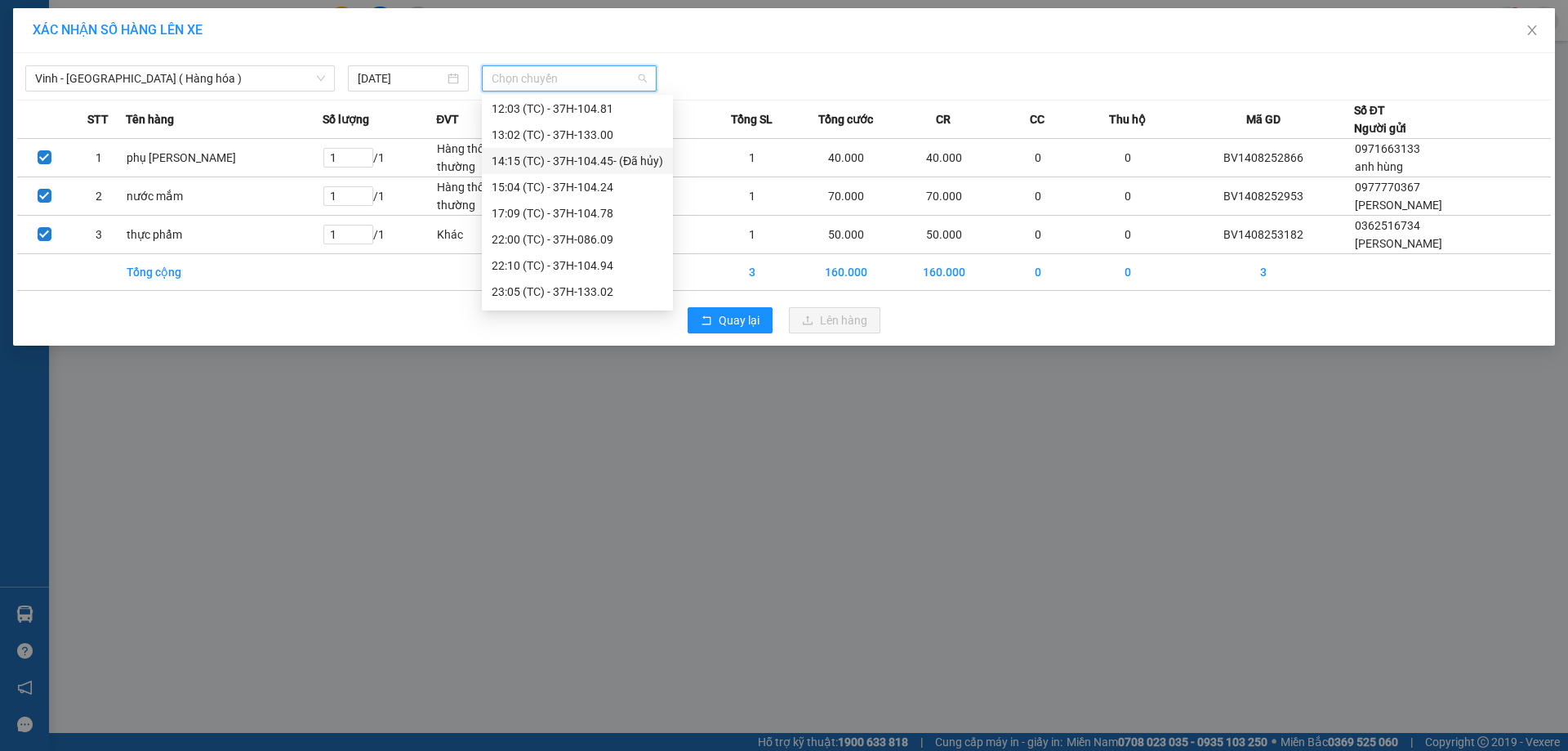
scroll to position [262, 0]
click at [617, 141] on div "23:05 (TC) - 37H-133.02" at bounding box center [577, 137] width 172 height 18
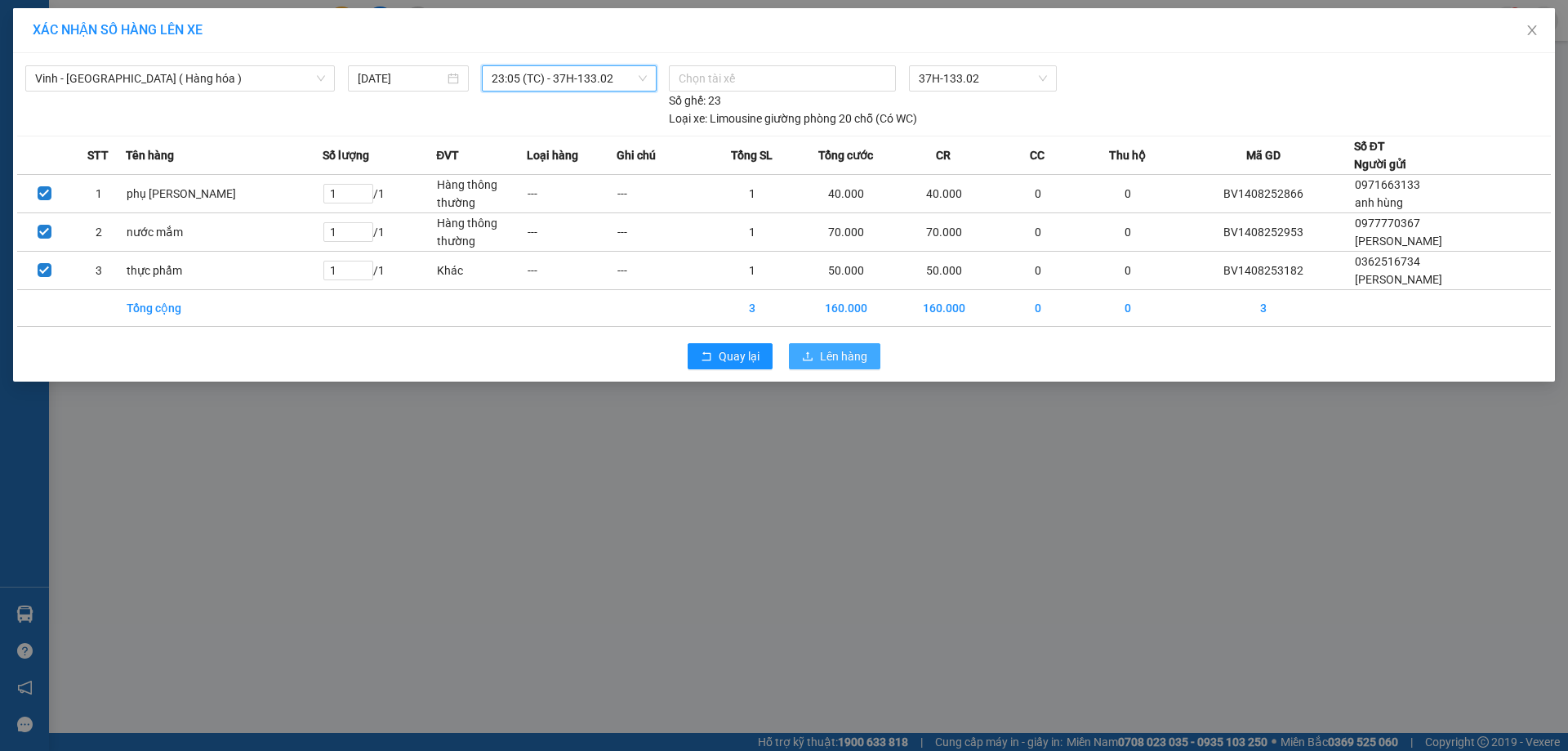
click at [814, 365] on button "Lên hàng" at bounding box center [834, 356] width 92 height 26
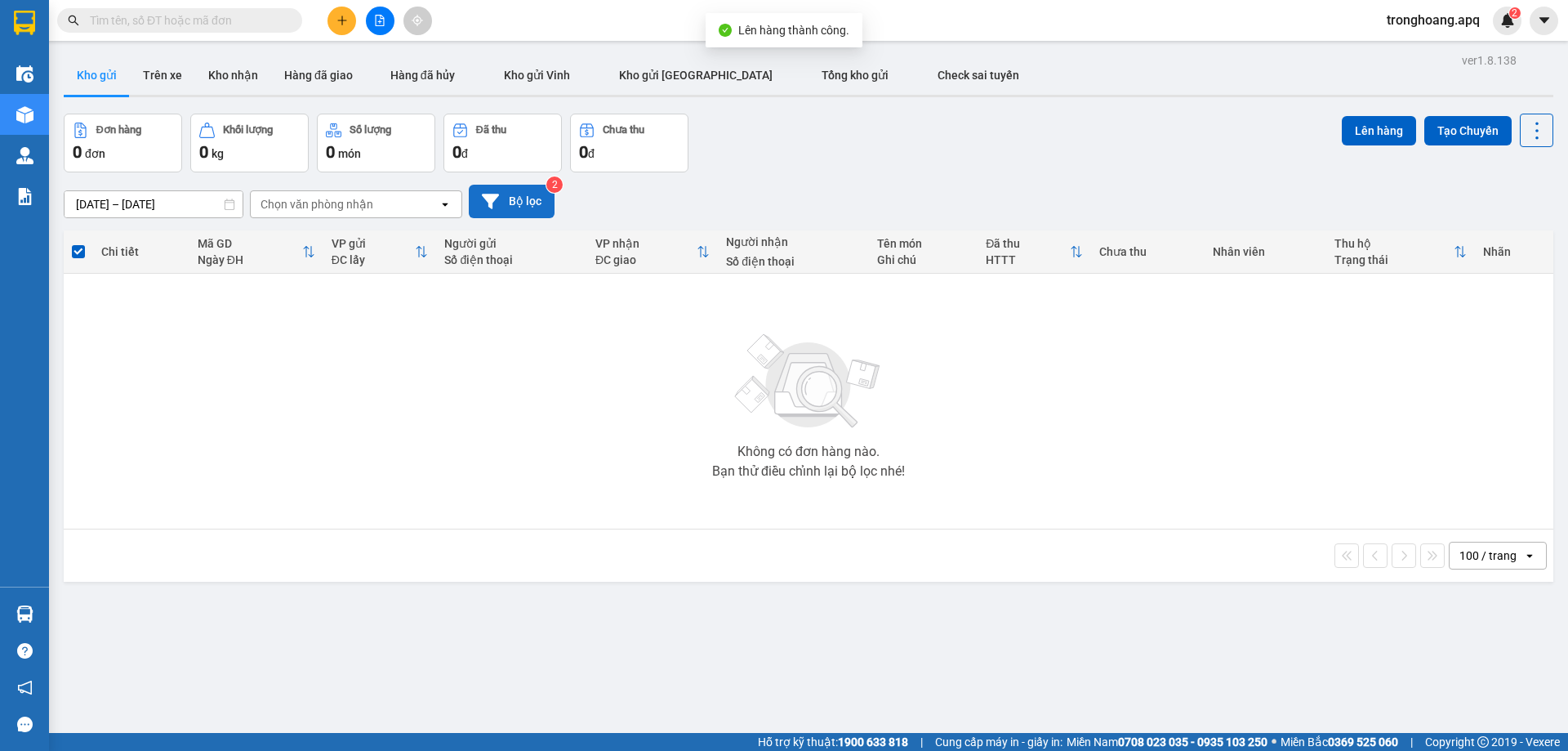
click at [506, 199] on button "Bộ lọc" at bounding box center [511, 201] width 85 height 34
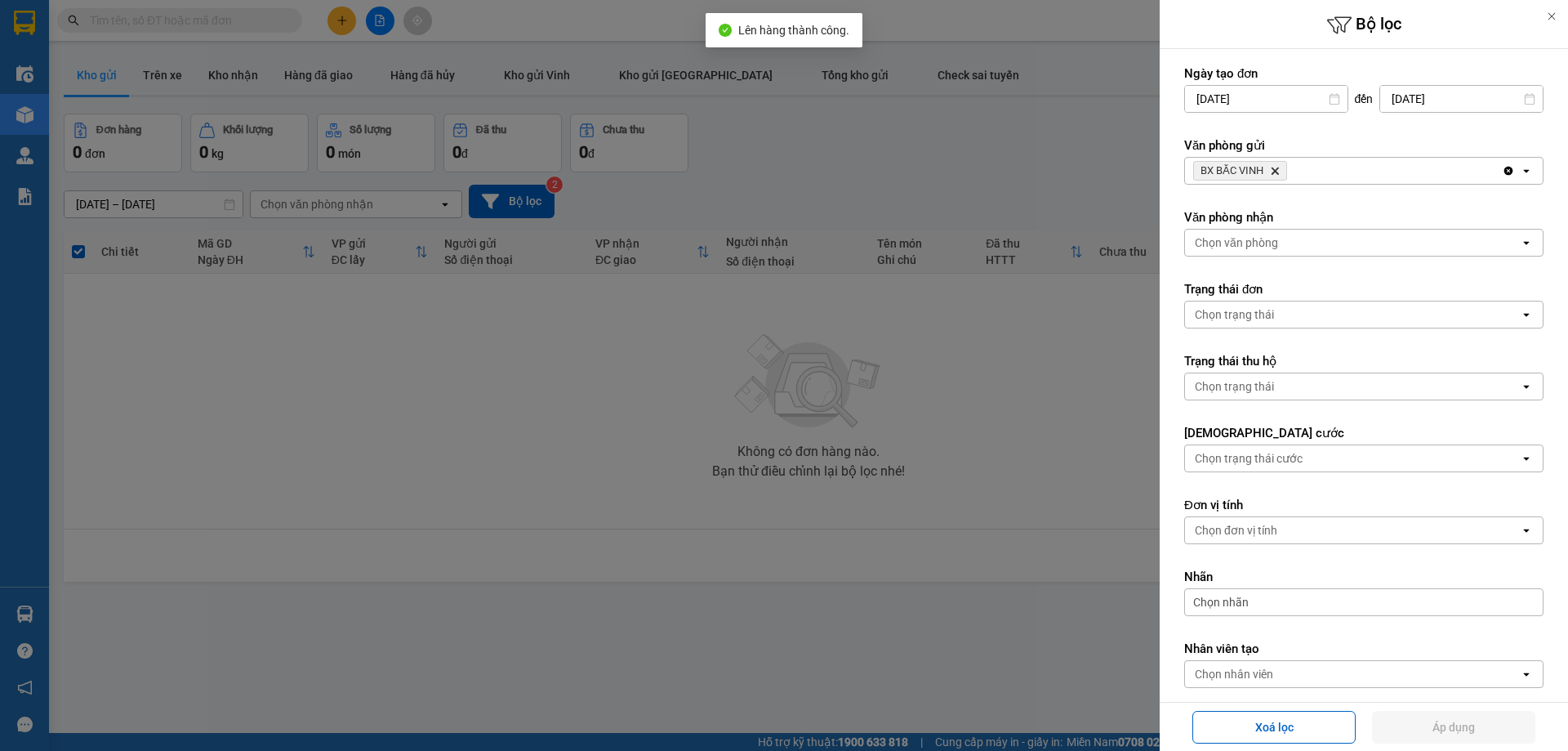
click at [1339, 162] on div "BX BẮC VINH Delete" at bounding box center [1343, 170] width 317 height 26
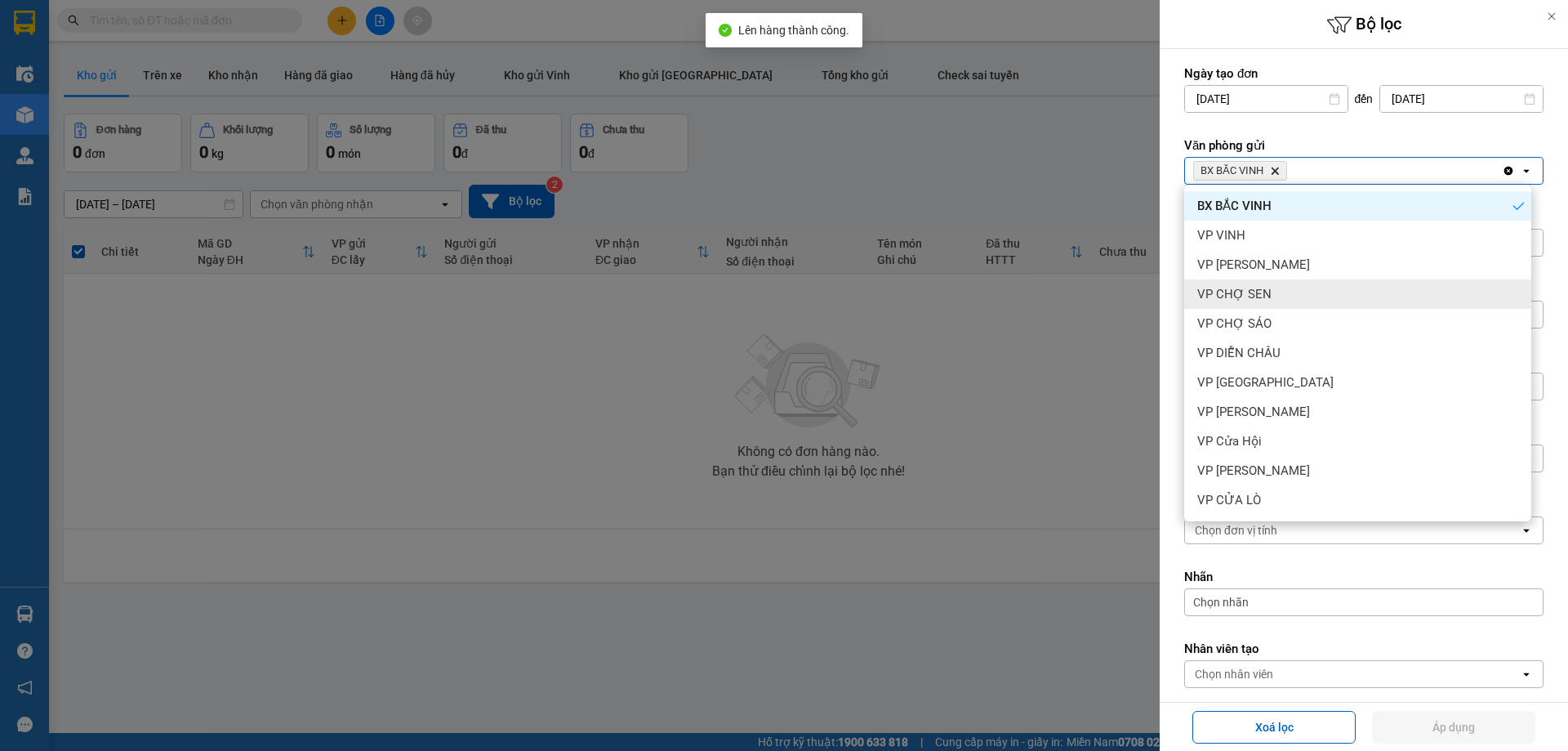
click at [1329, 267] on div "VP [PERSON_NAME]" at bounding box center [1357, 264] width 347 height 29
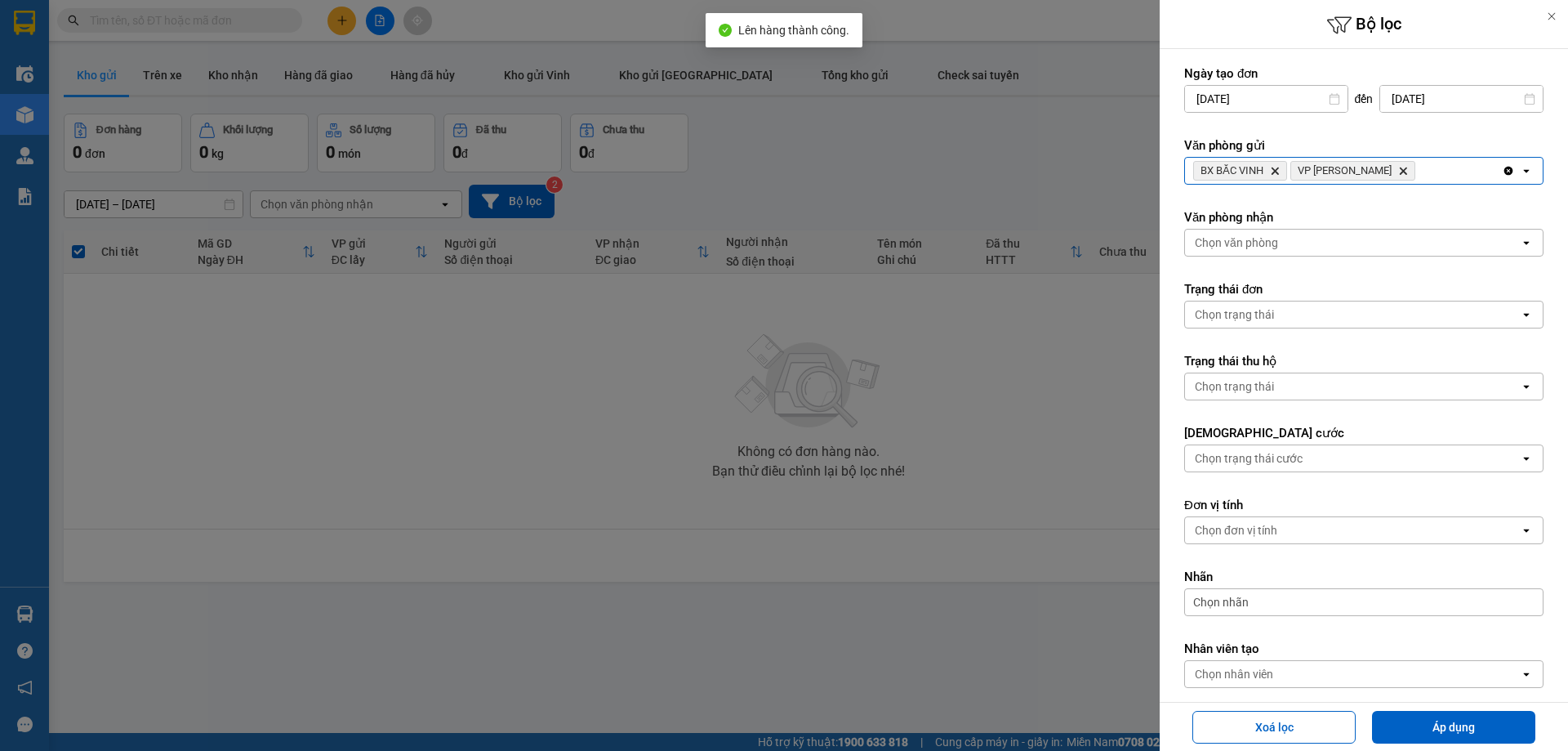
click at [1422, 172] on div "BX BẮC VINH Delete VP THANH CHƯƠNG Delete" at bounding box center [1343, 170] width 317 height 26
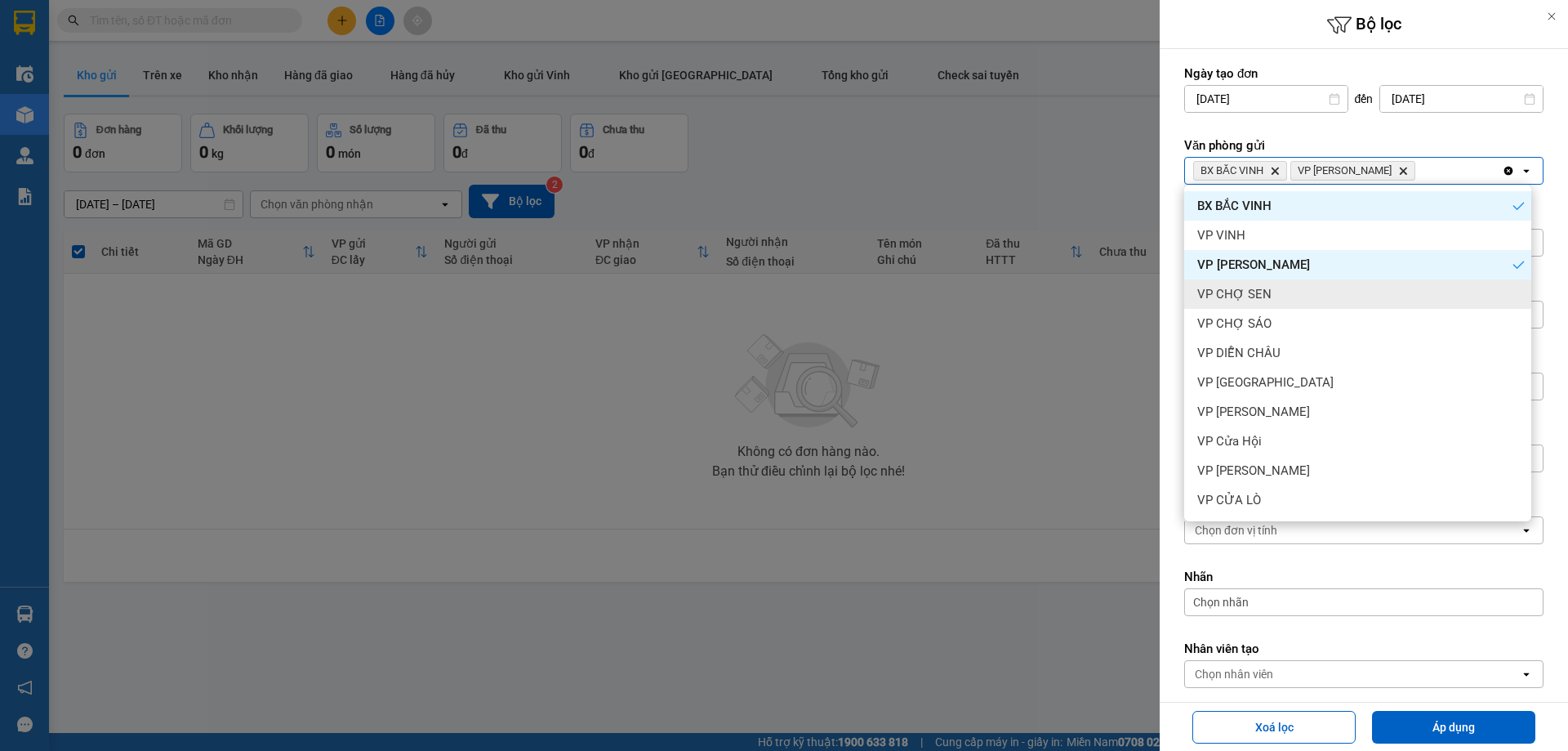
click at [1339, 301] on div "VP CHỢ SEN" at bounding box center [1357, 294] width 347 height 29
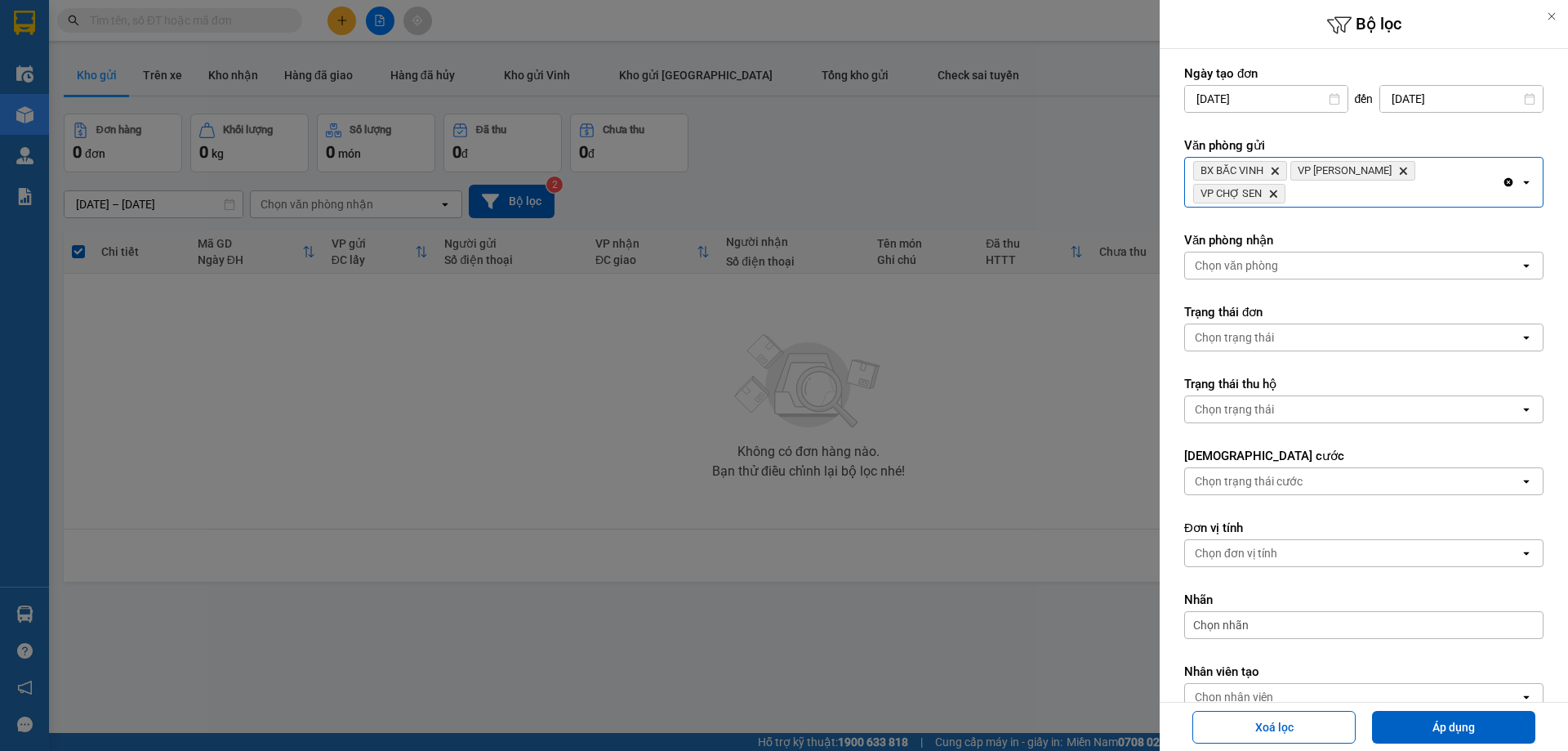
click at [1473, 177] on div "BX BẮC VINH Delete VP THANH CHƯƠNG Delete VP CHỢ SEN Delete" at bounding box center [1343, 182] width 317 height 49
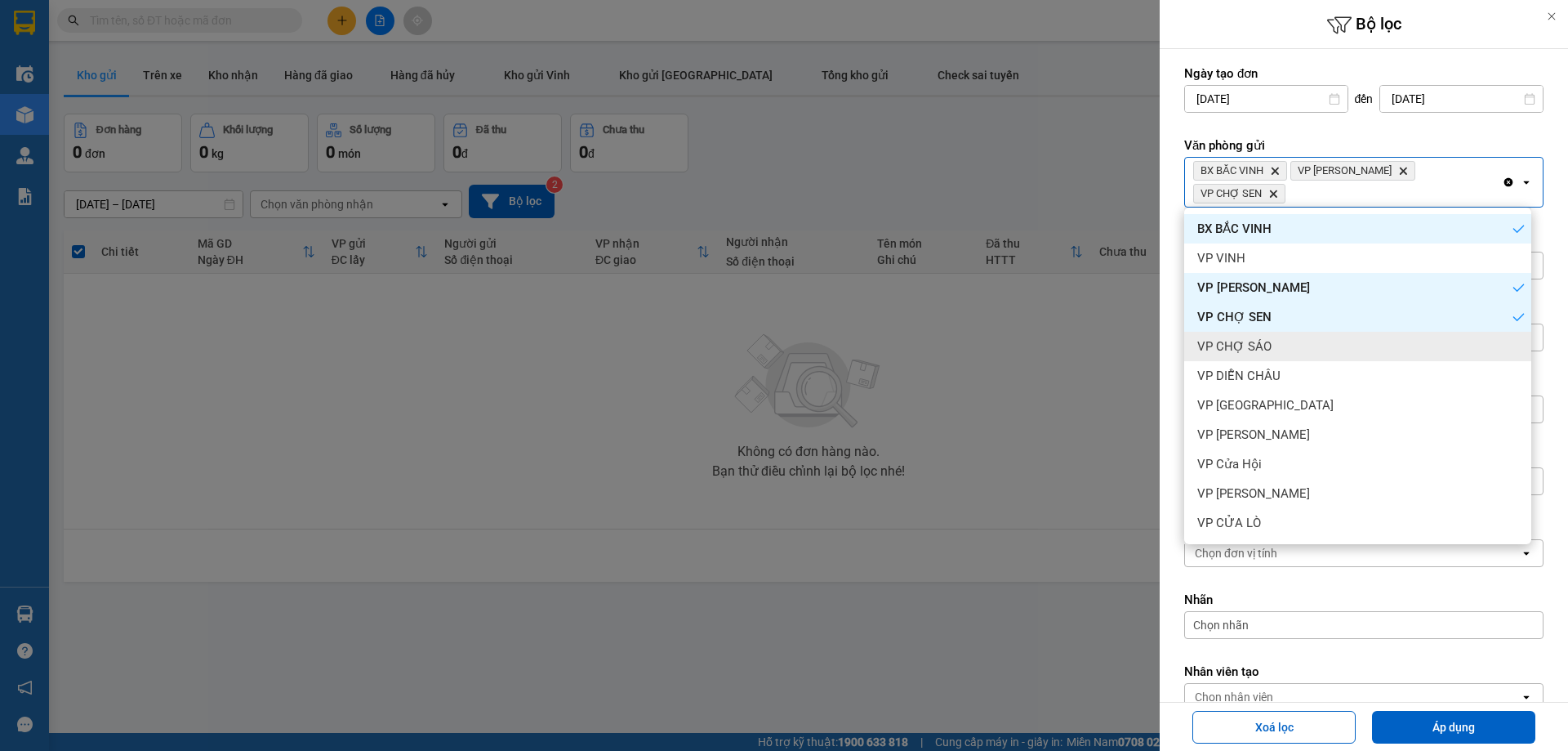
click at [1346, 337] on div "VP CHỢ SÁO" at bounding box center [1357, 346] width 347 height 29
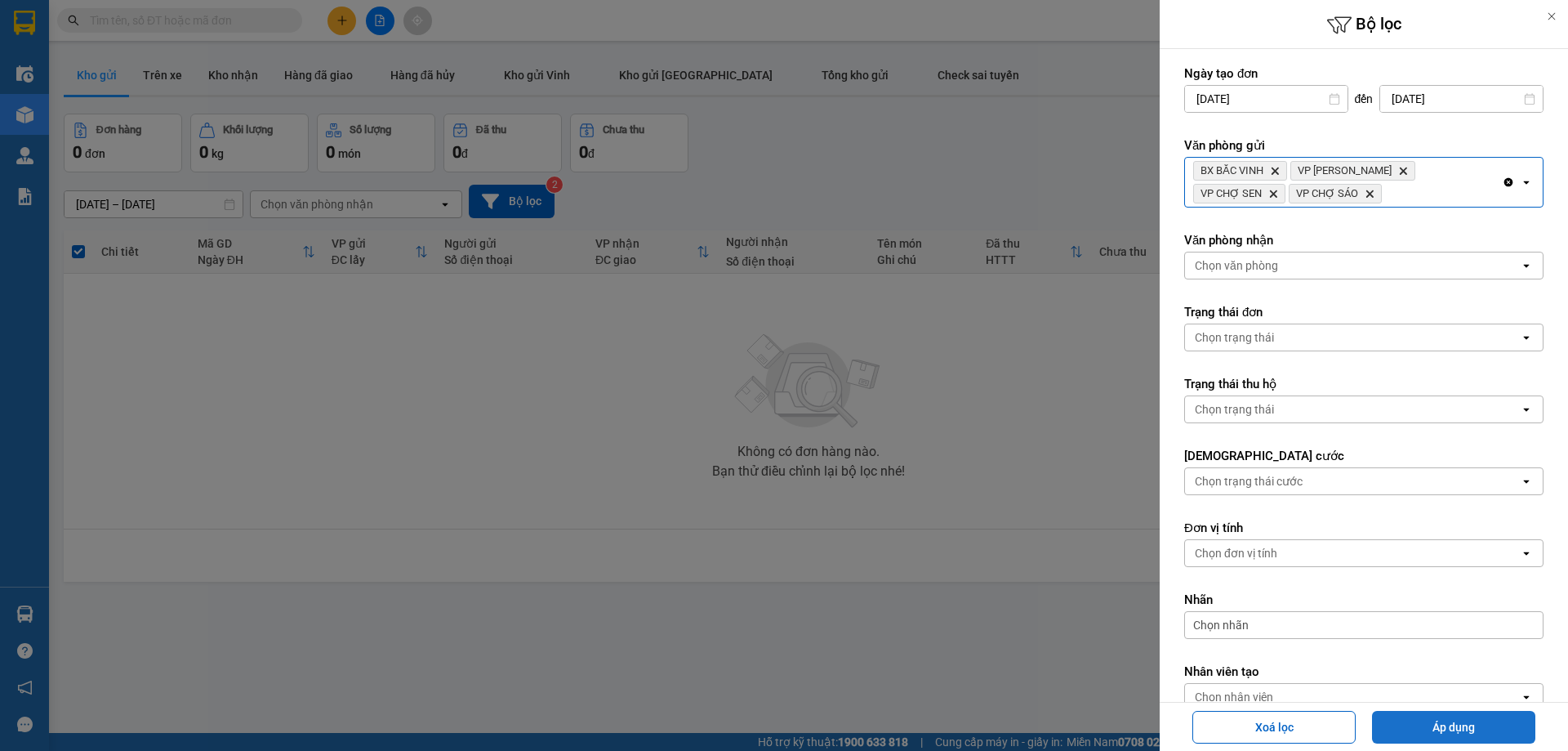
click at [1429, 723] on button "Áp dụng" at bounding box center [1453, 727] width 164 height 33
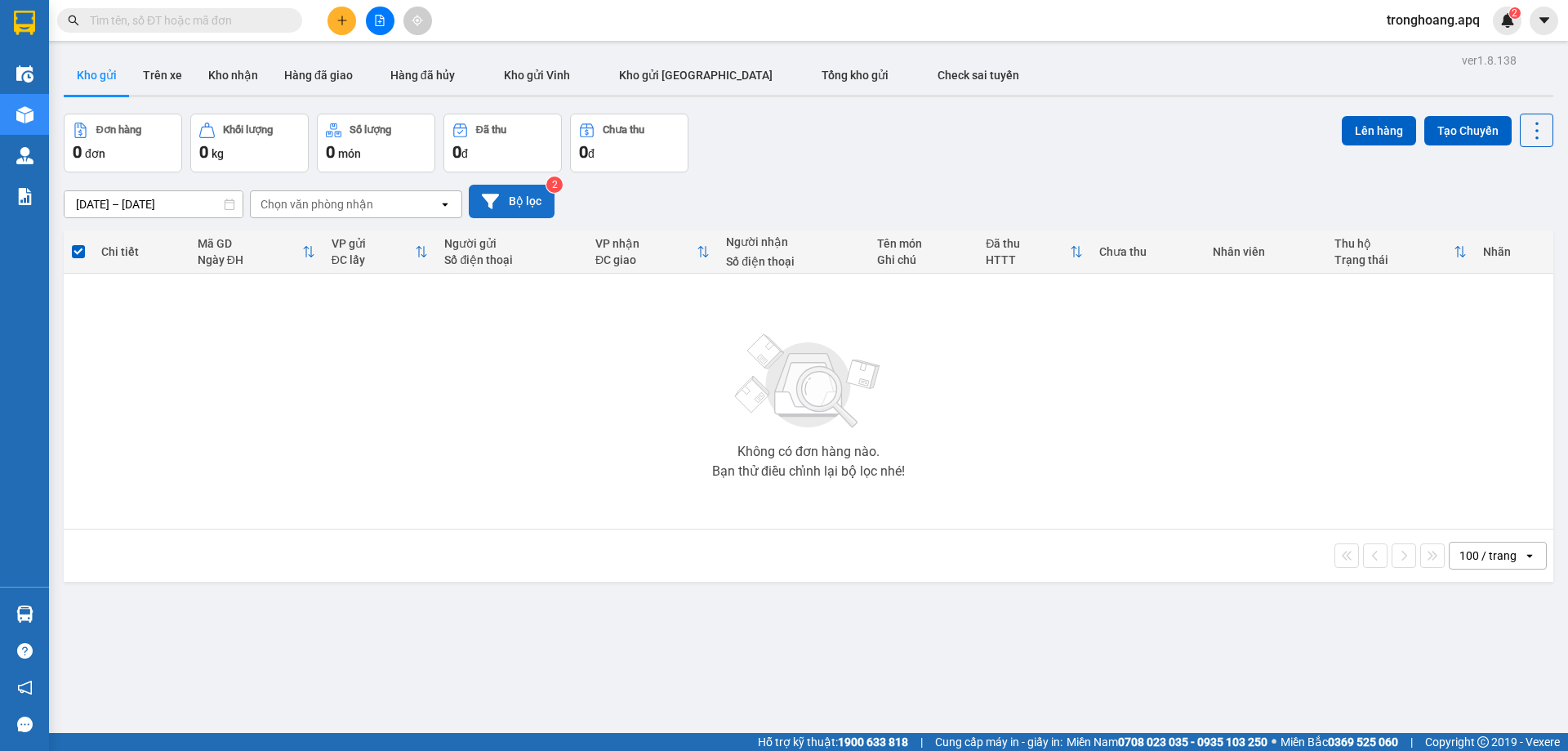
click at [507, 184] on button "Bộ lọc" at bounding box center [511, 201] width 85 height 34
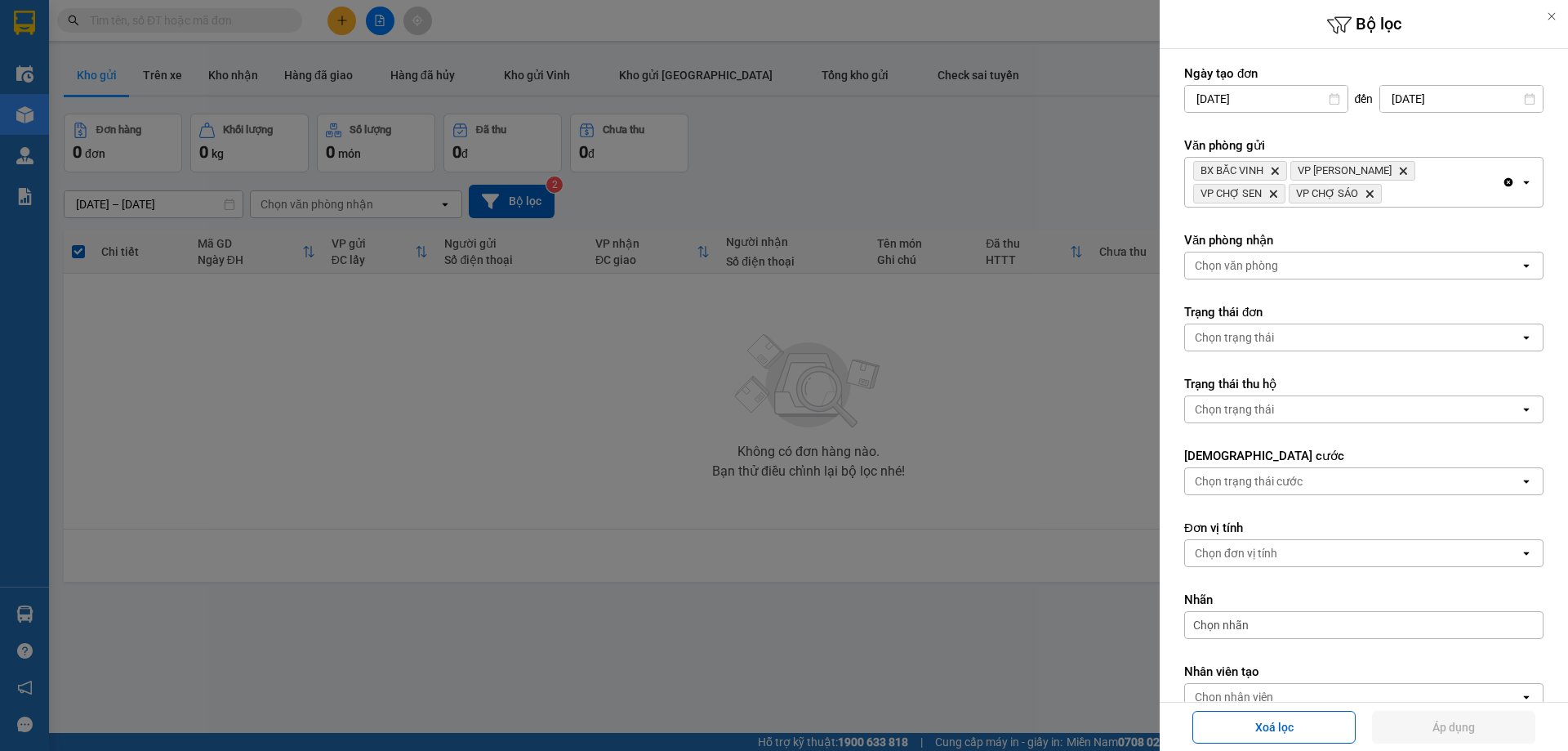
click at [1452, 184] on div "BX BẮC VINH Delete VP THANH CHƯƠNG Delete VP CHỢ SEN Delete VP [GEOGRAPHIC_DATA]" at bounding box center [1343, 182] width 317 height 49
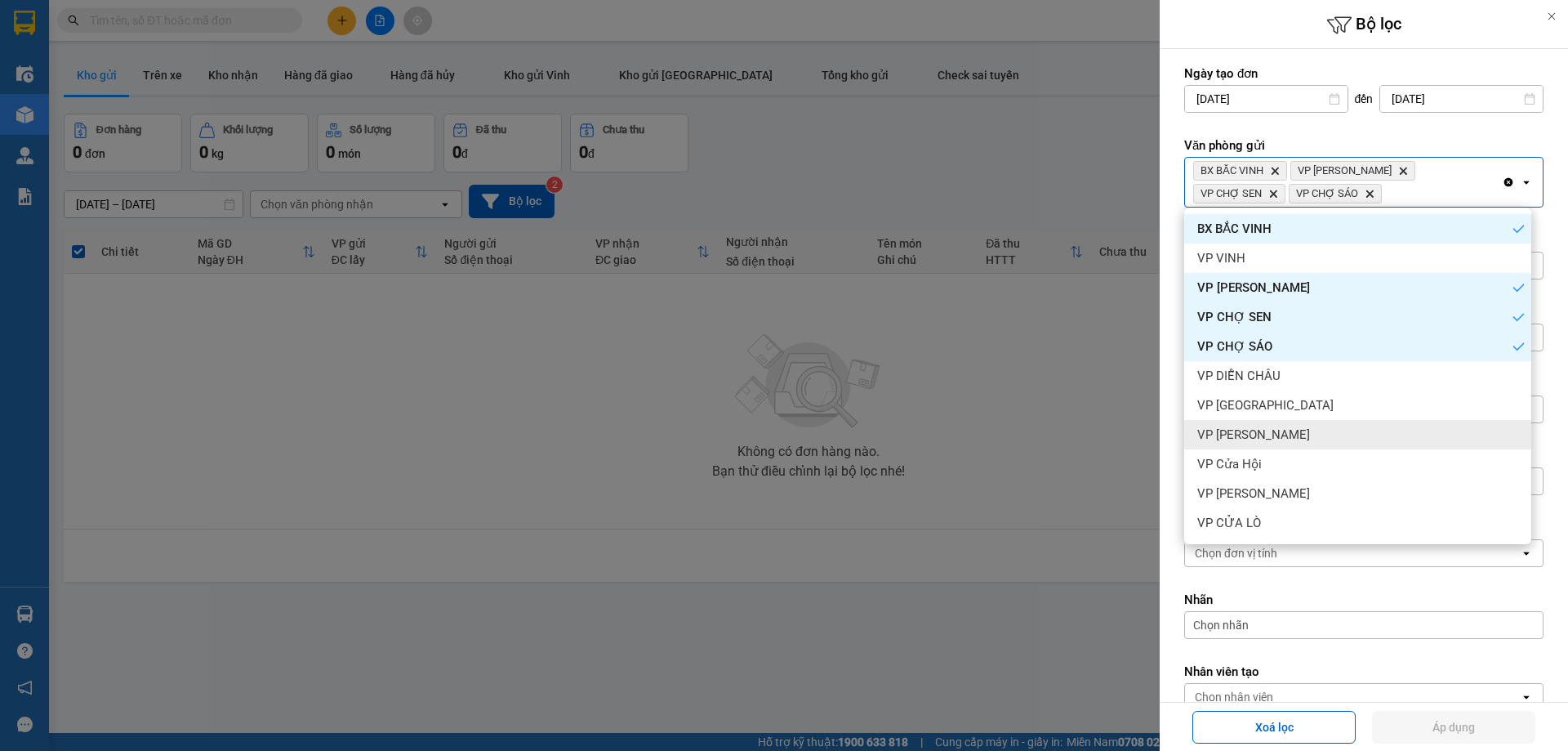
click at [1313, 432] on div "VP [PERSON_NAME]" at bounding box center [1357, 434] width 347 height 29
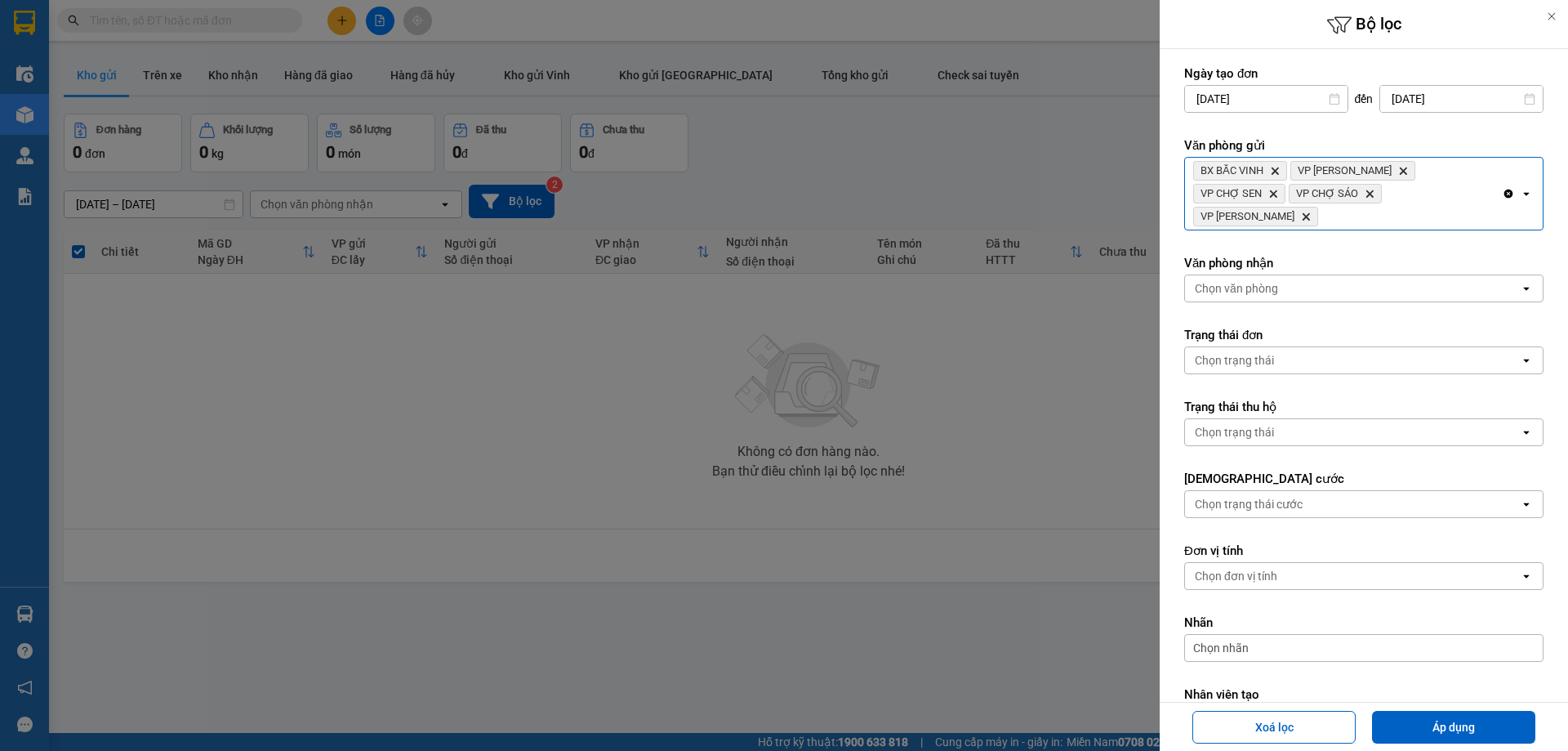
click at [1461, 182] on div "BX BẮC VINH Delete VP THANH CHƯƠNG Delete VP CHỢ SEN Delete VP CHỢ SÁO Delete V…" at bounding box center [1343, 193] width 317 height 72
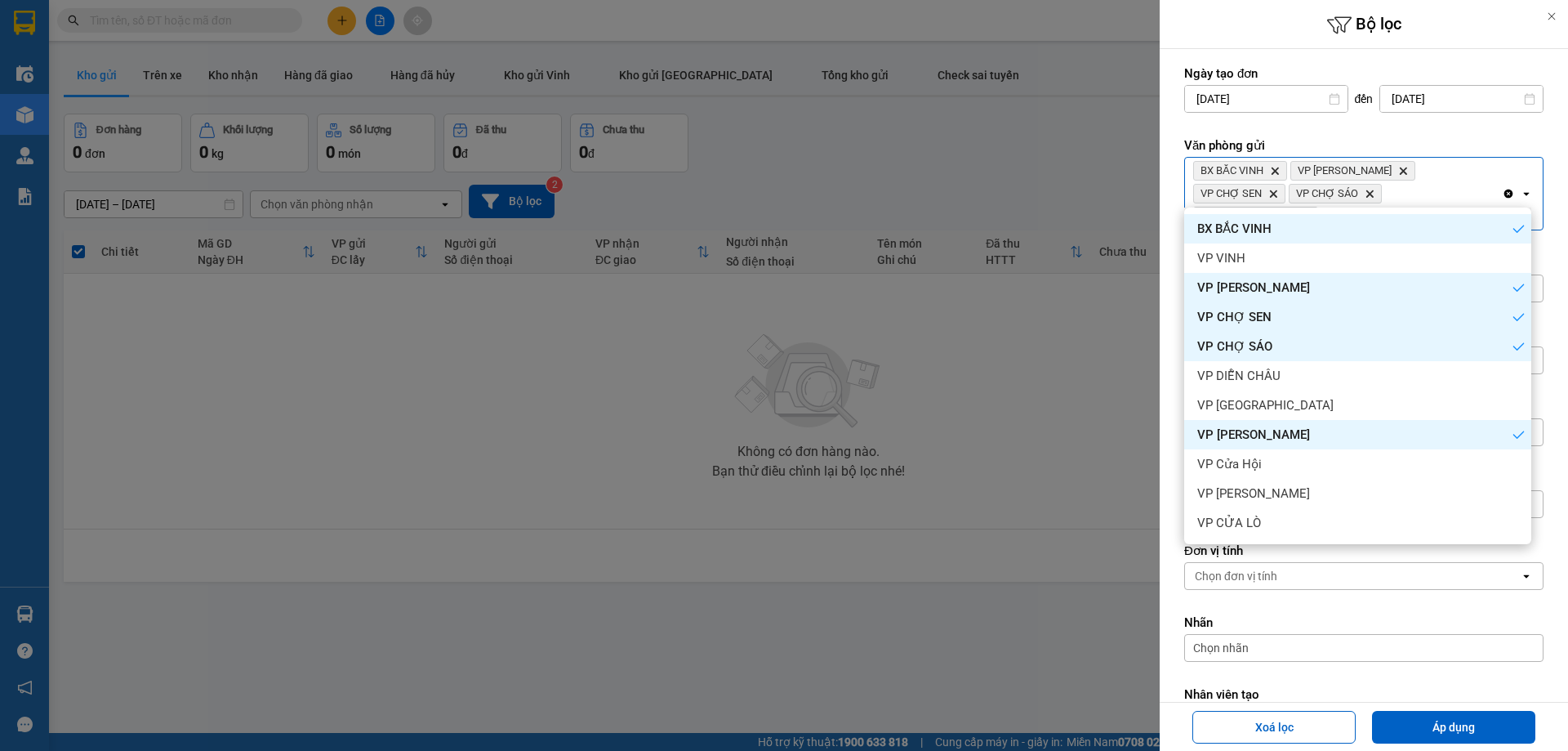
click at [1311, 426] on div "VP [PERSON_NAME]" at bounding box center [1357, 434] width 347 height 29
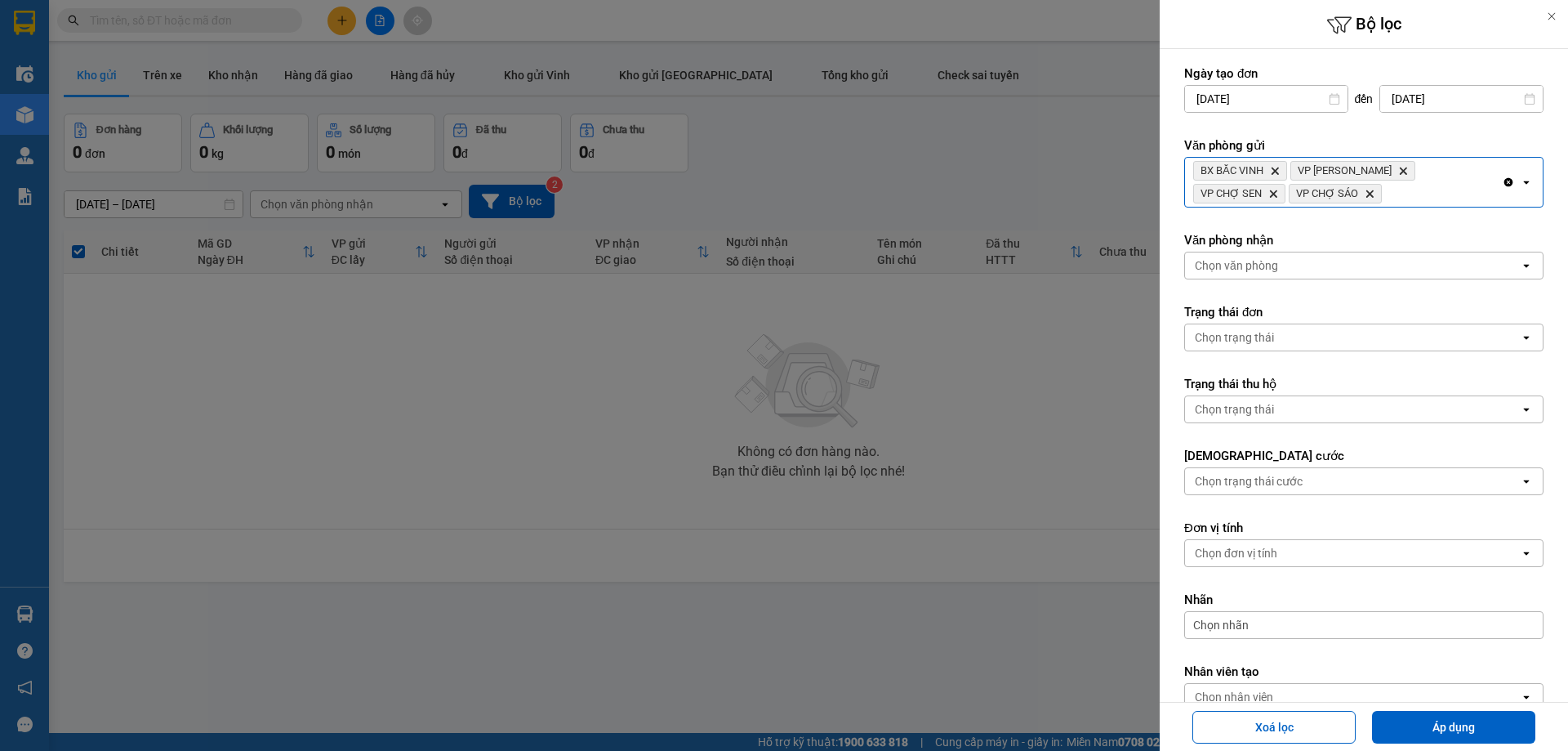
click at [1421, 197] on div "BX BẮC VINH Delete VP THANH CHƯƠNG Delete VP CHỢ SEN Delete VP [GEOGRAPHIC_DATA]" at bounding box center [1343, 182] width 317 height 49
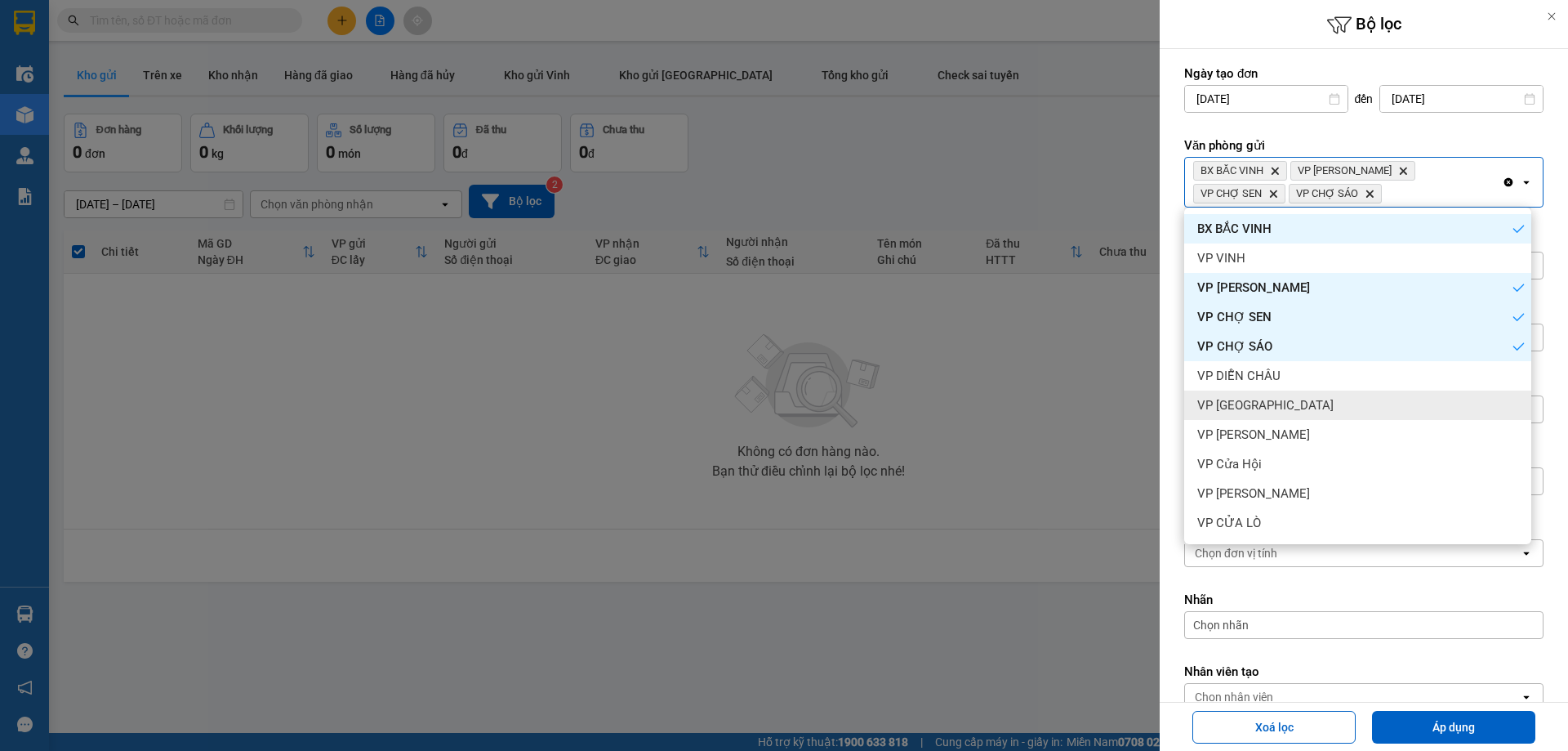
click at [1299, 412] on div "VP [GEOGRAPHIC_DATA]" at bounding box center [1357, 405] width 347 height 29
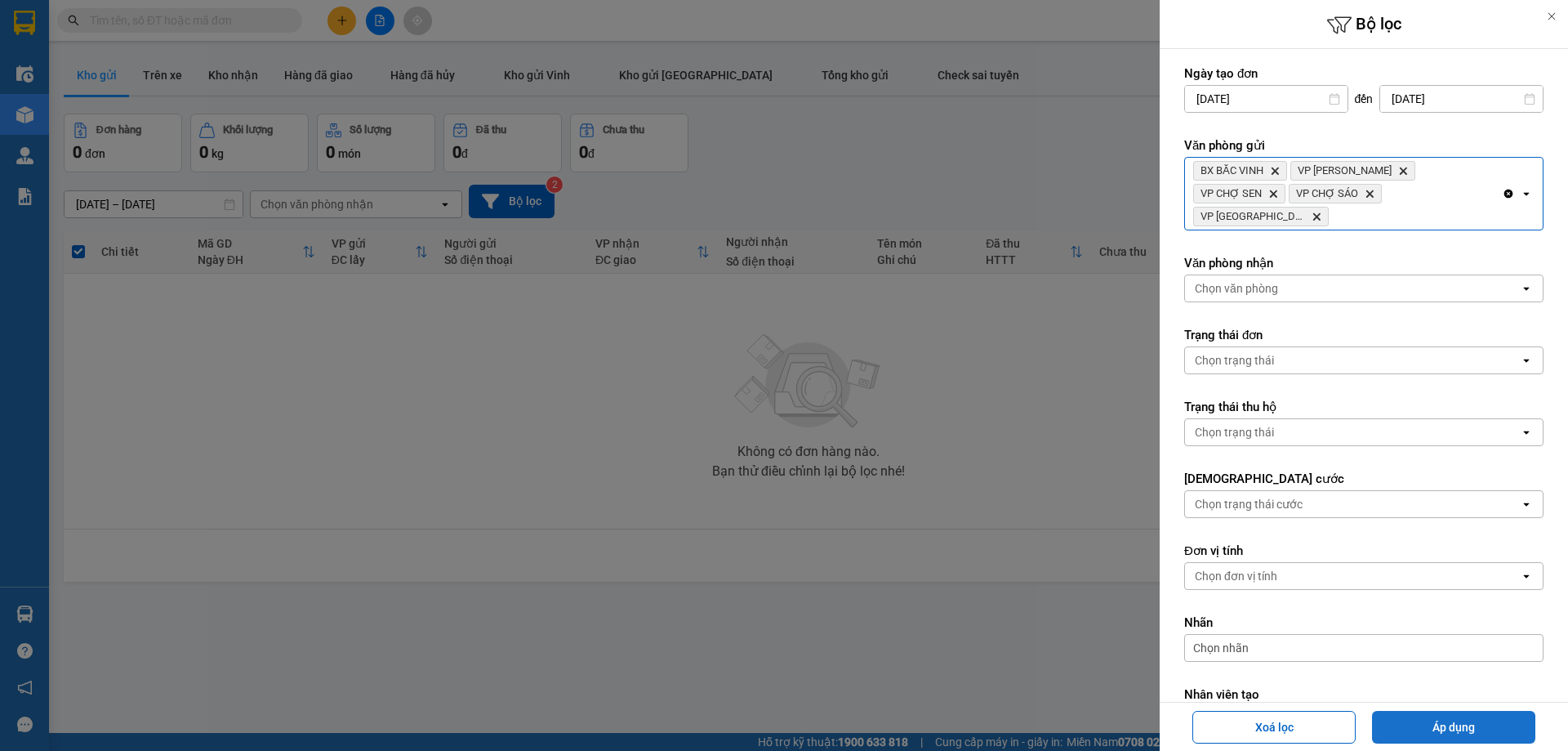
click at [1419, 720] on button "Áp dụng" at bounding box center [1453, 727] width 164 height 33
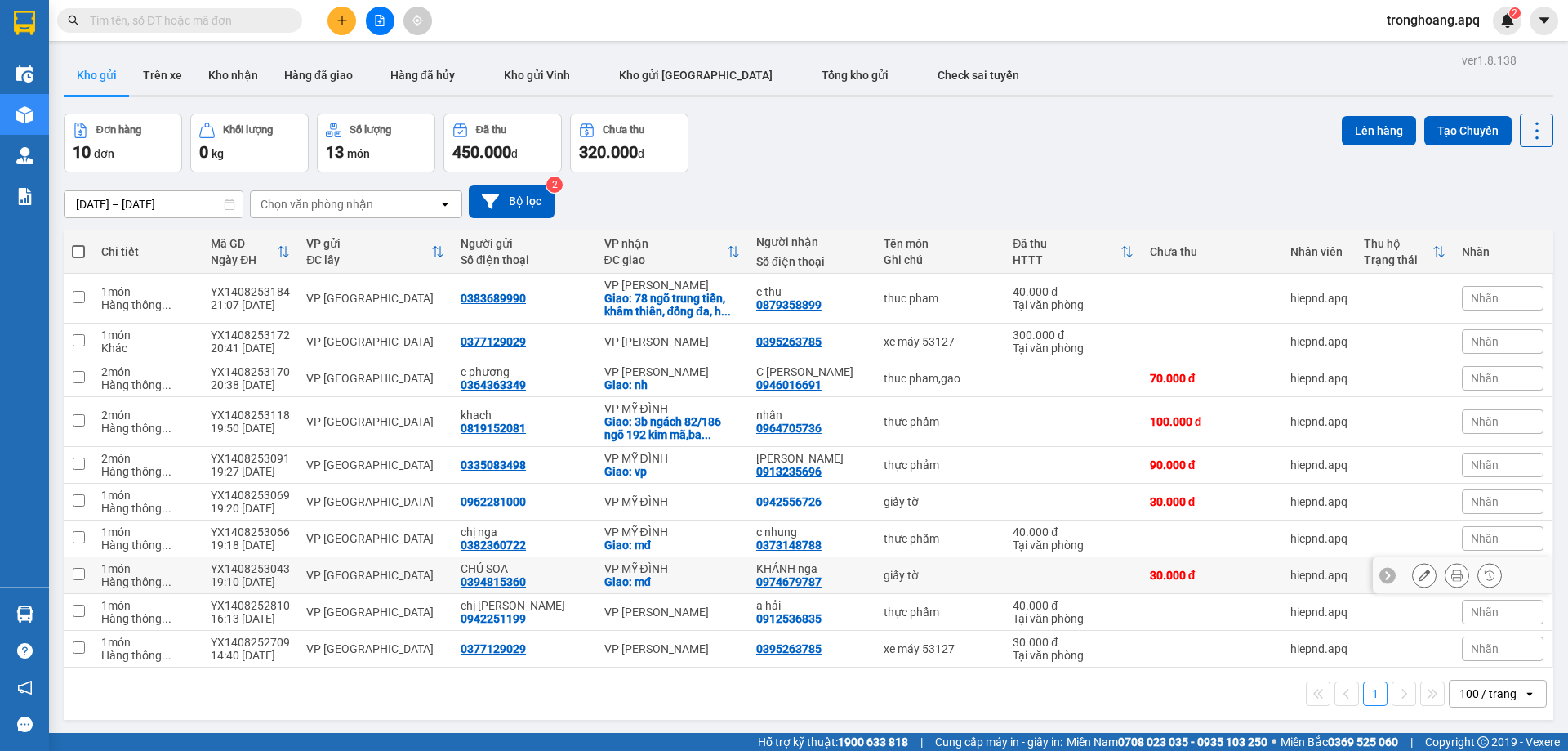
click at [676, 569] on div "VP MỸ ĐÌNH" at bounding box center [671, 569] width 135 height 13
checkbox input "true"
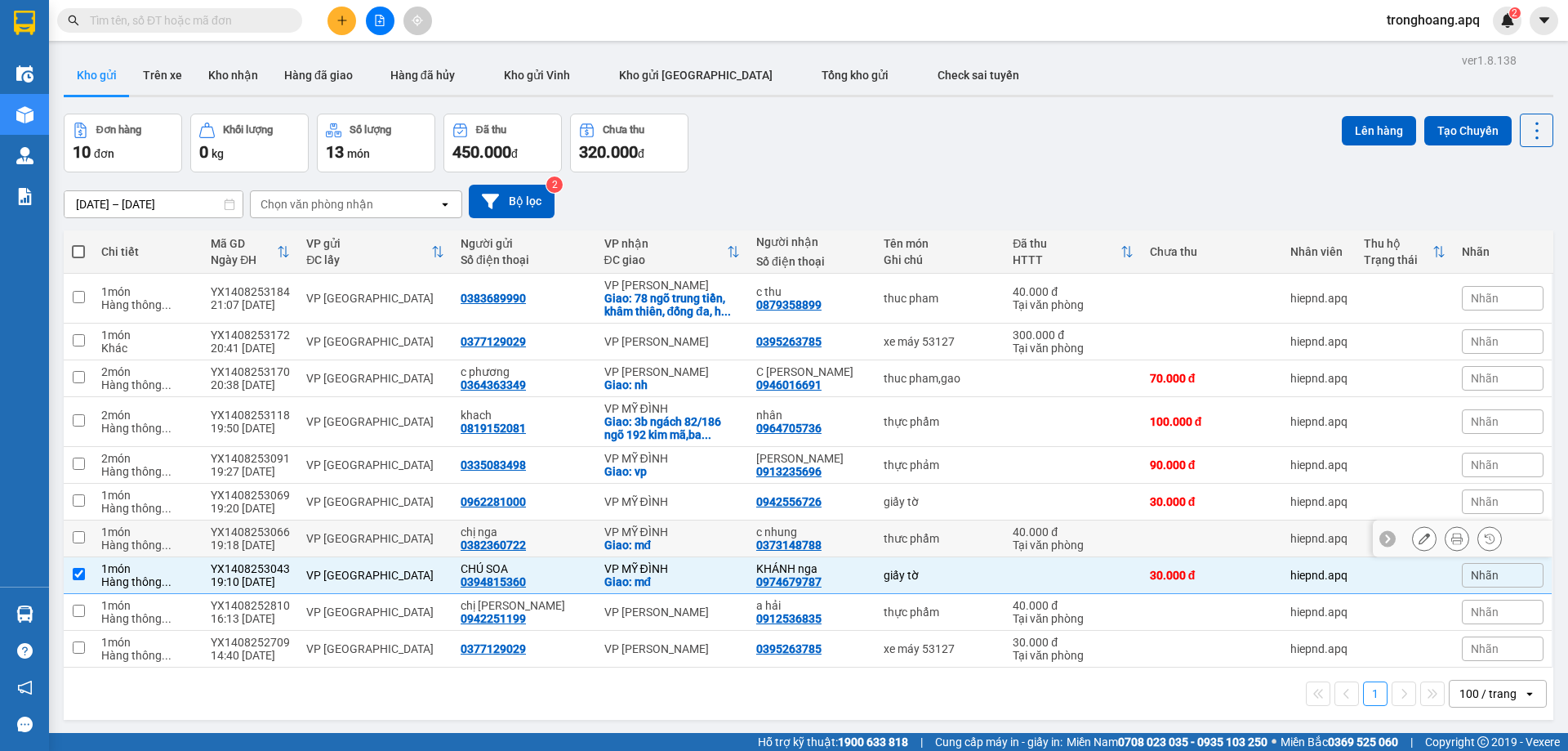
click at [655, 521] on td "VP MỸ ĐÌNH Giao: mđ" at bounding box center [671, 538] width 152 height 36
checkbox input "true"
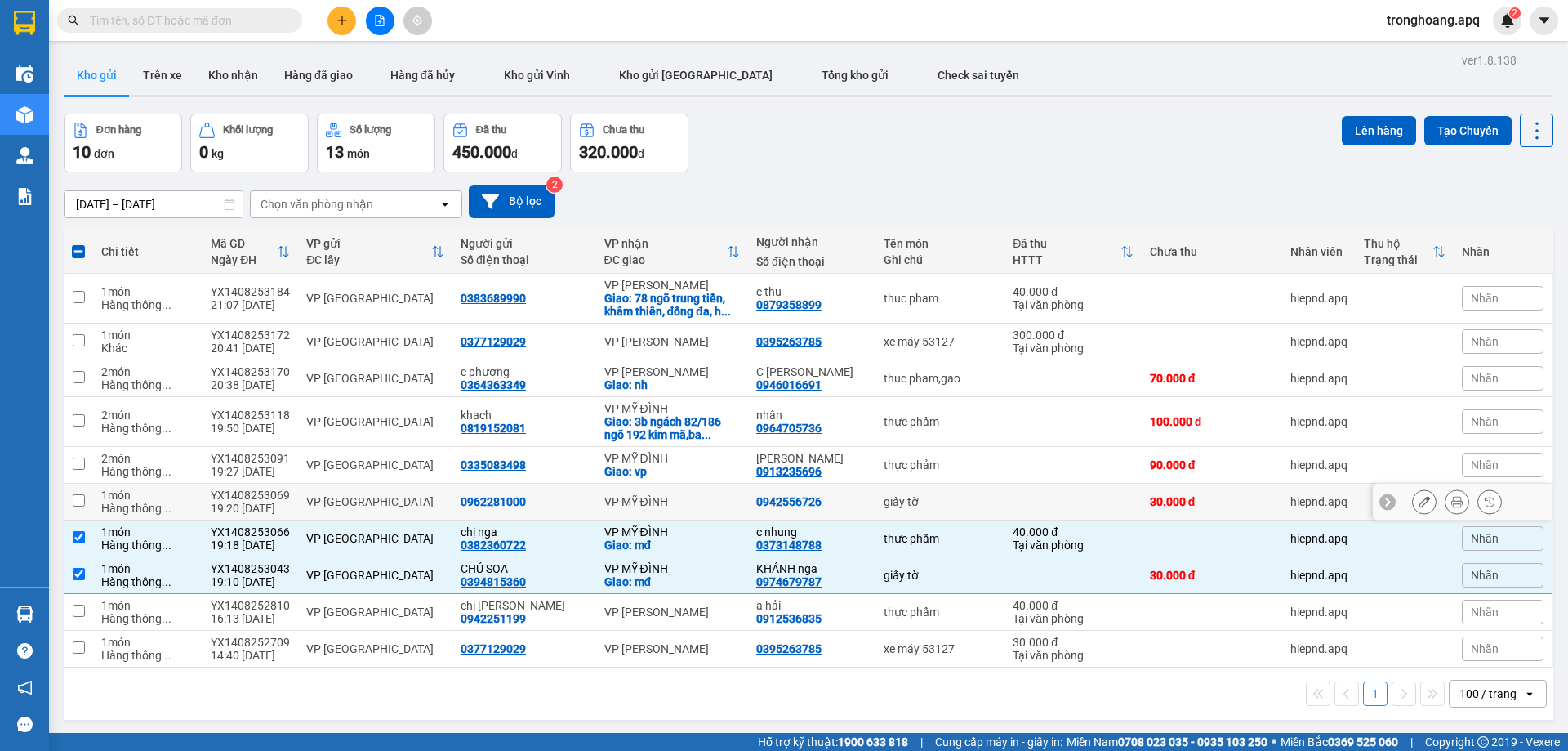
click at [653, 495] on div "VP MỸ ĐÌNH" at bounding box center [671, 501] width 135 height 13
checkbox input "true"
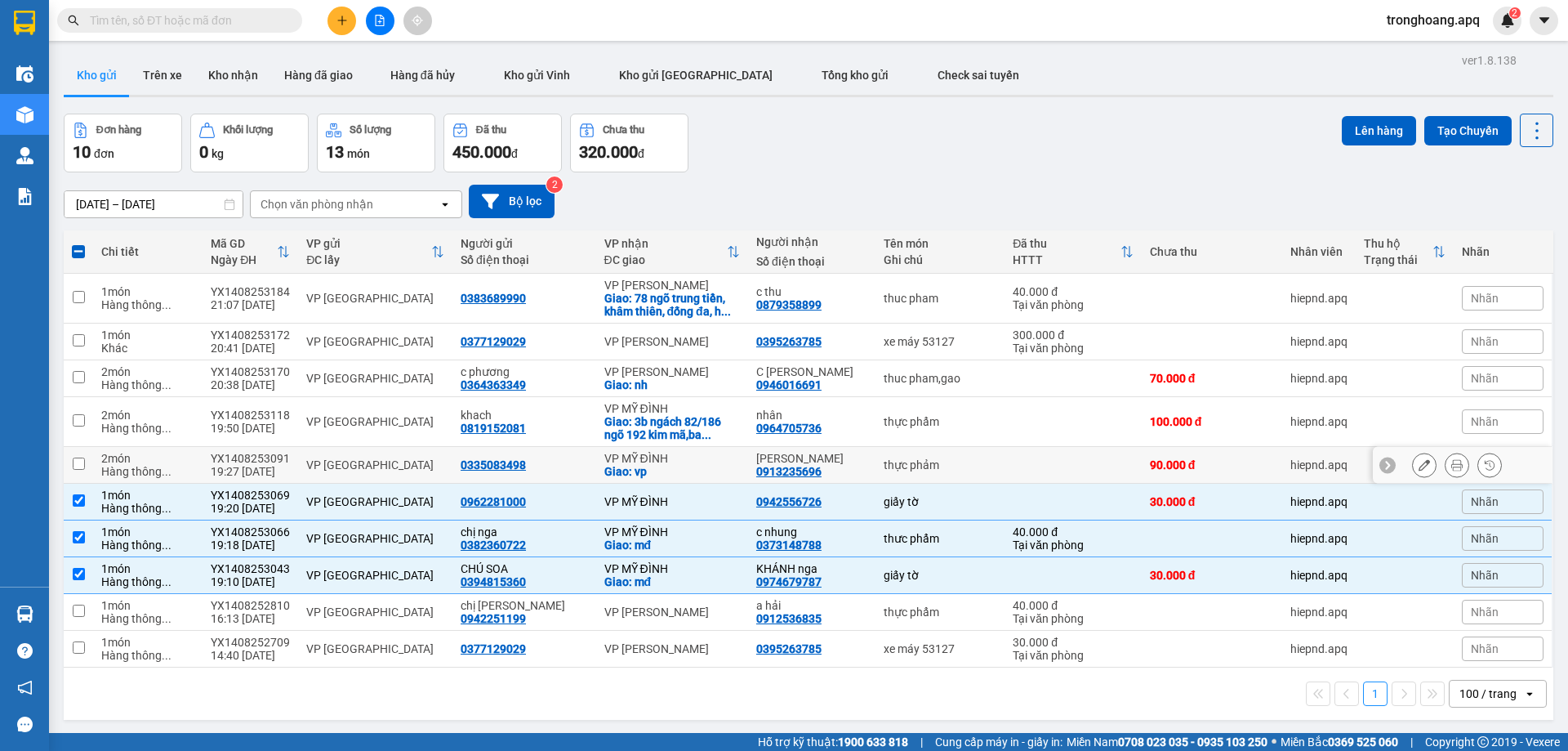
click at [653, 469] on div "Giao: vp" at bounding box center [671, 471] width 135 height 13
checkbox input "true"
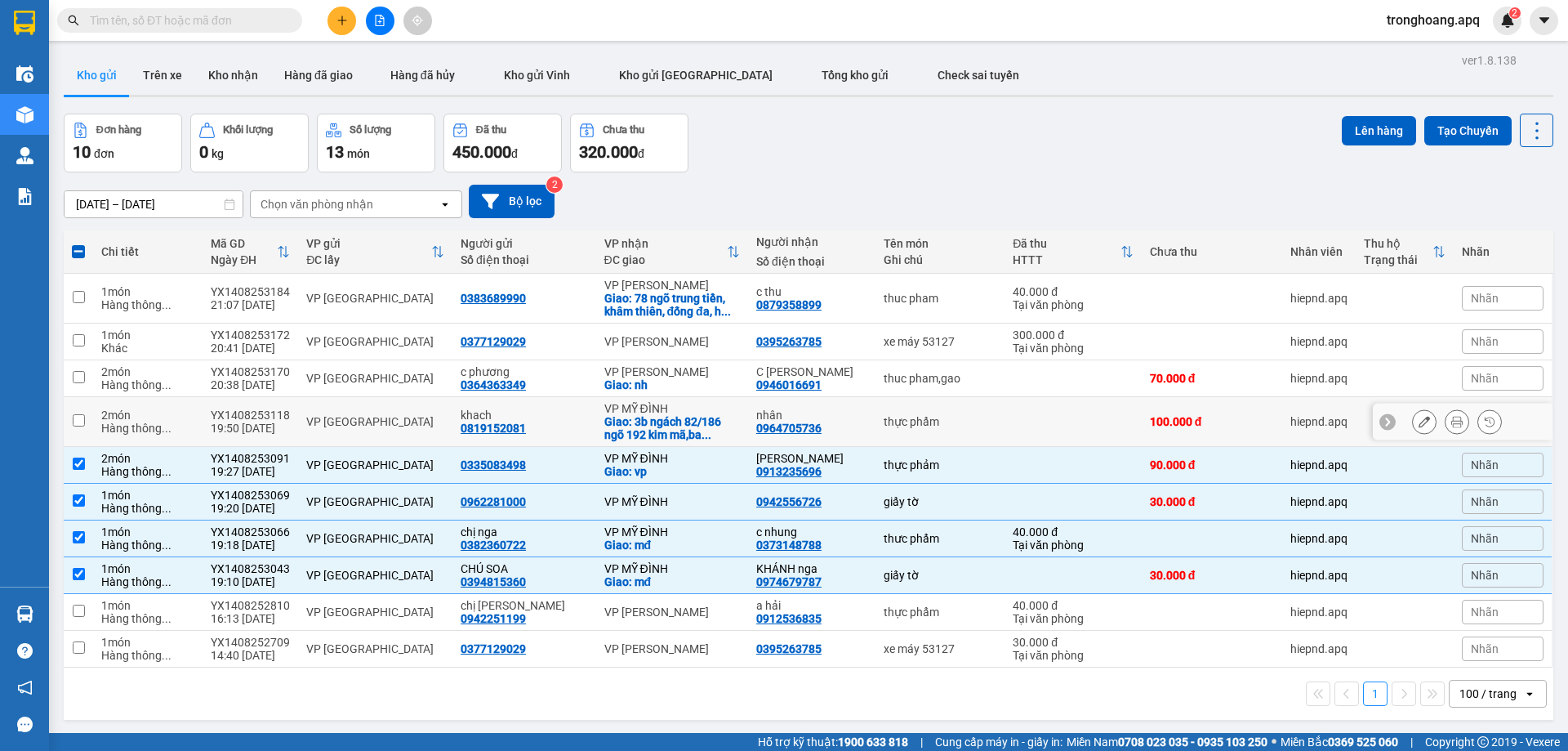
click at [659, 424] on div "Giao: 3b ngách 82/186 ngõ 192 kim mã,ba ..." at bounding box center [671, 427] width 135 height 26
checkbox input "true"
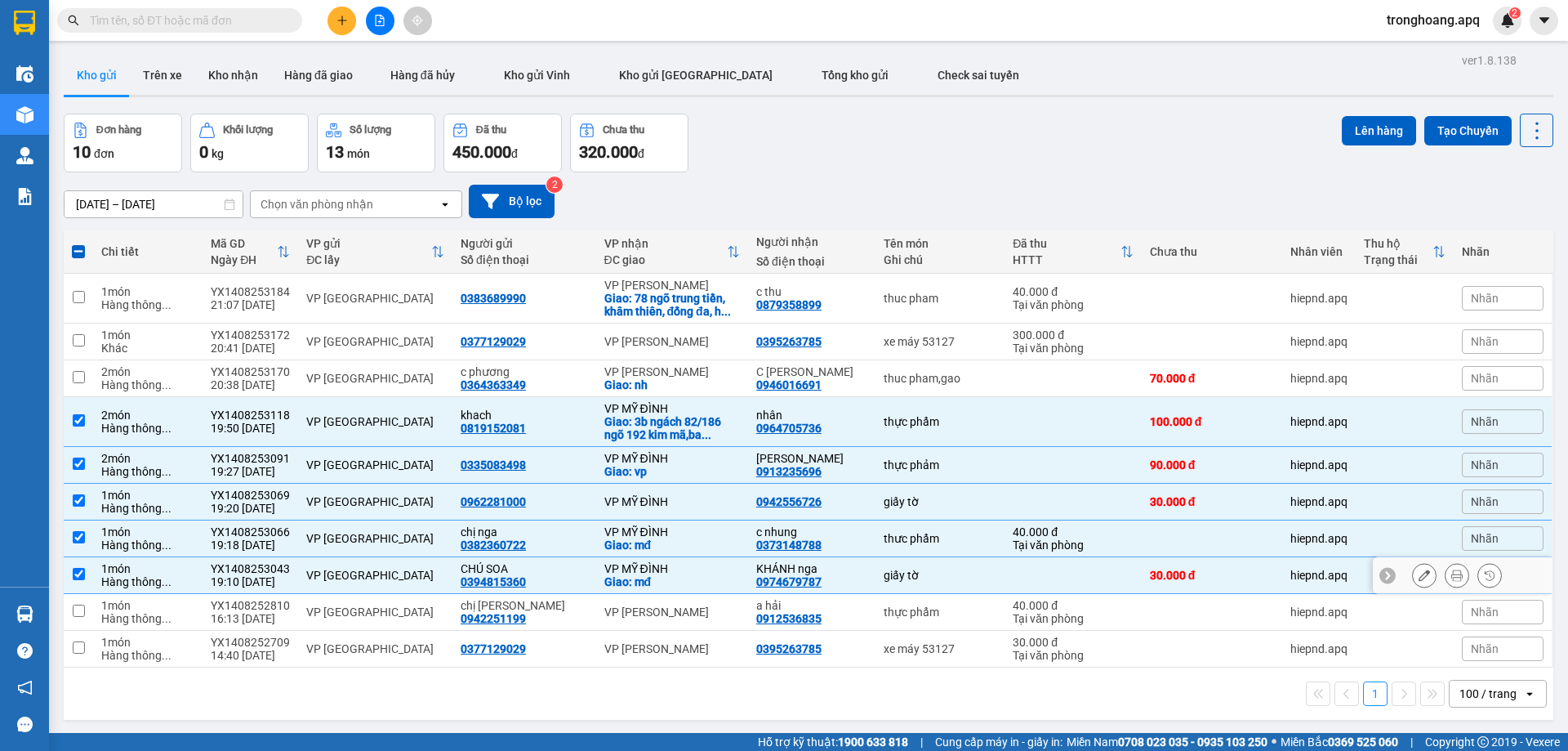
click at [674, 568] on div "VP MỸ ĐÌNH" at bounding box center [671, 569] width 135 height 13
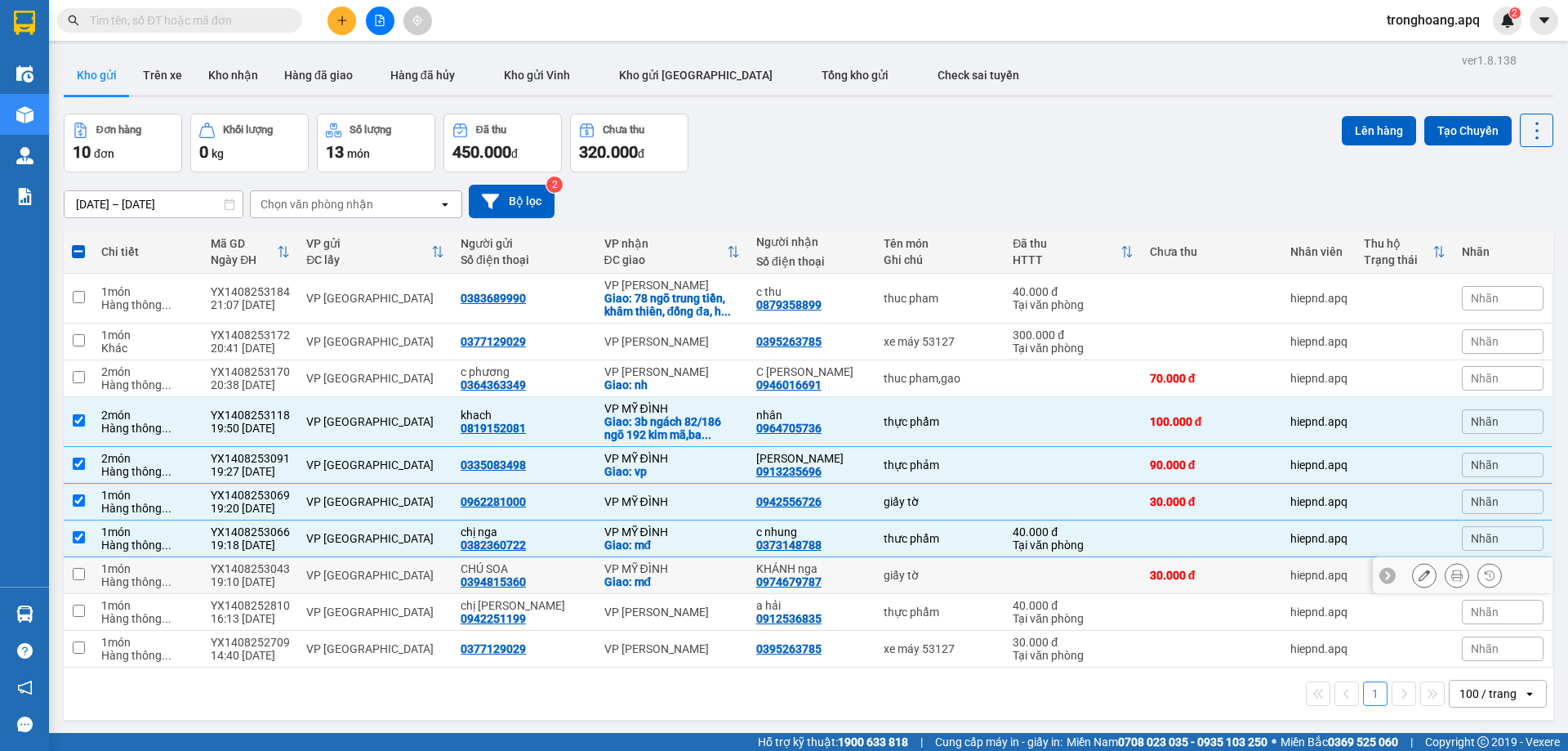
checkbox input "false"
click at [672, 532] on div "VP MỸ ĐÌNH" at bounding box center [671, 531] width 135 height 13
checkbox input "false"
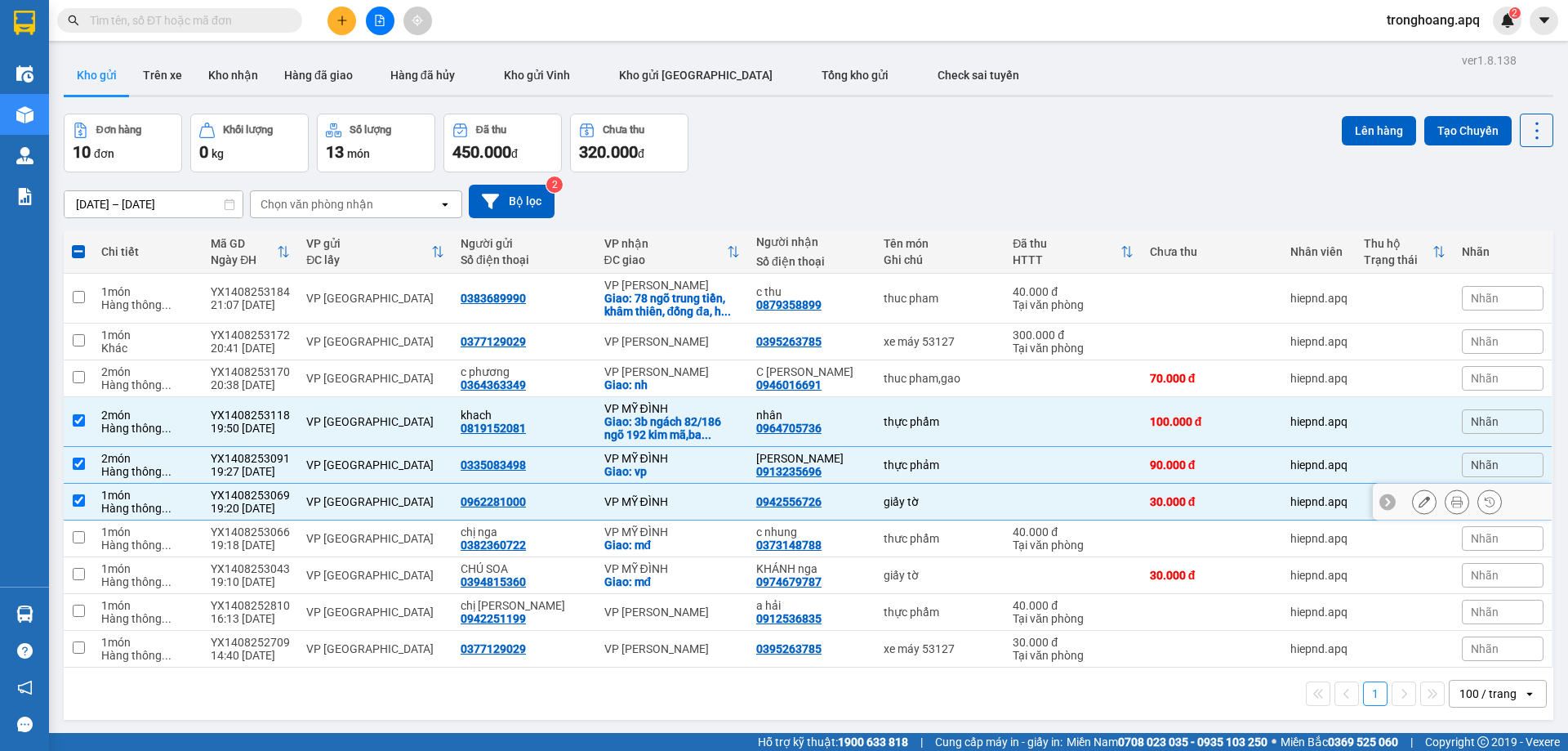
click at [670, 498] on div "VP MỸ ĐÌNH" at bounding box center [671, 501] width 135 height 13
checkbox input "false"
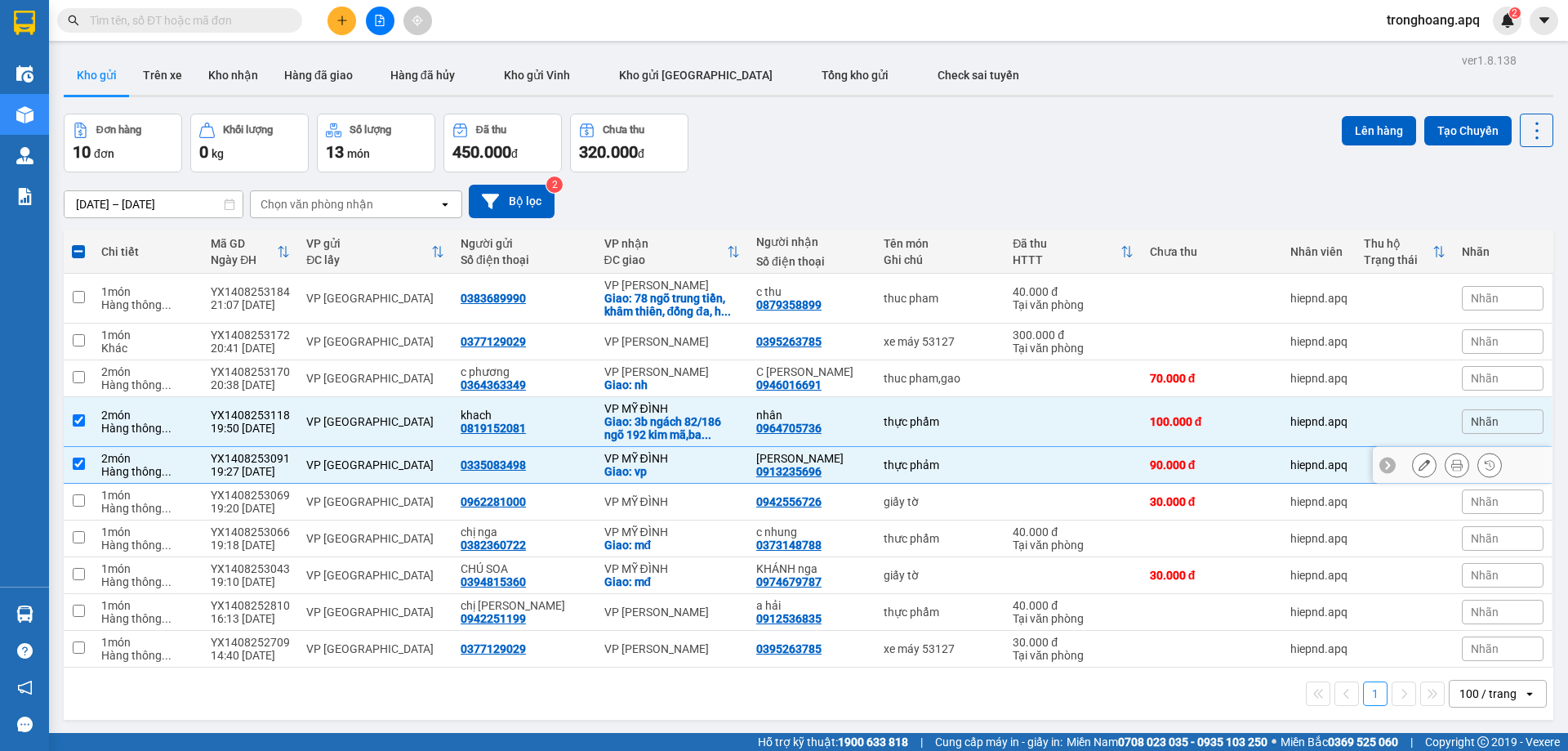
click at [668, 465] on div "Giao: vp" at bounding box center [671, 471] width 135 height 13
checkbox input "false"
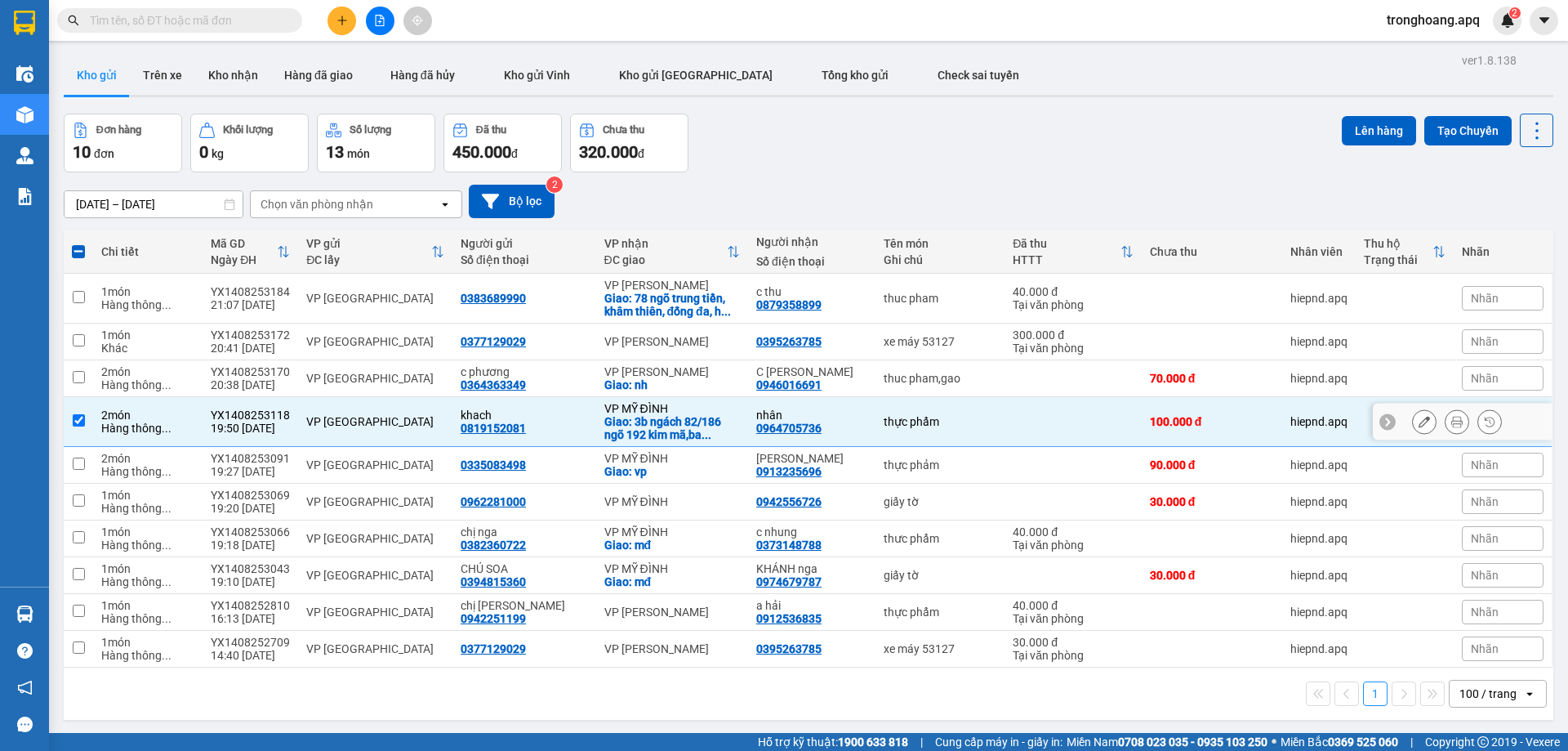
click at [671, 435] on div "Giao: 3b ngách 82/186 ngõ 192 kim mã,ba ..." at bounding box center [671, 427] width 135 height 26
checkbox input "false"
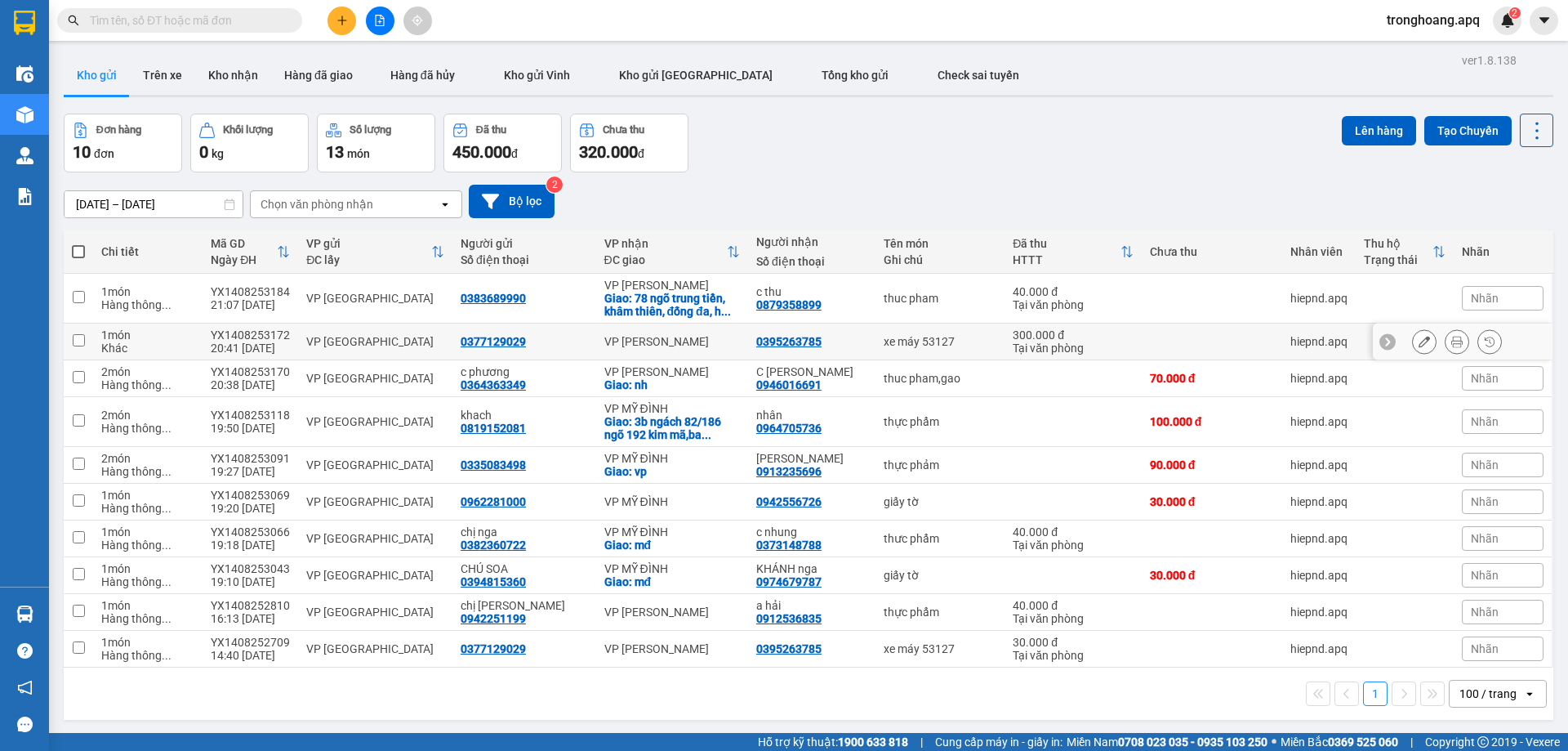
click at [700, 358] on td "VP [PERSON_NAME]" at bounding box center [671, 342] width 152 height 36
checkbox input "true"
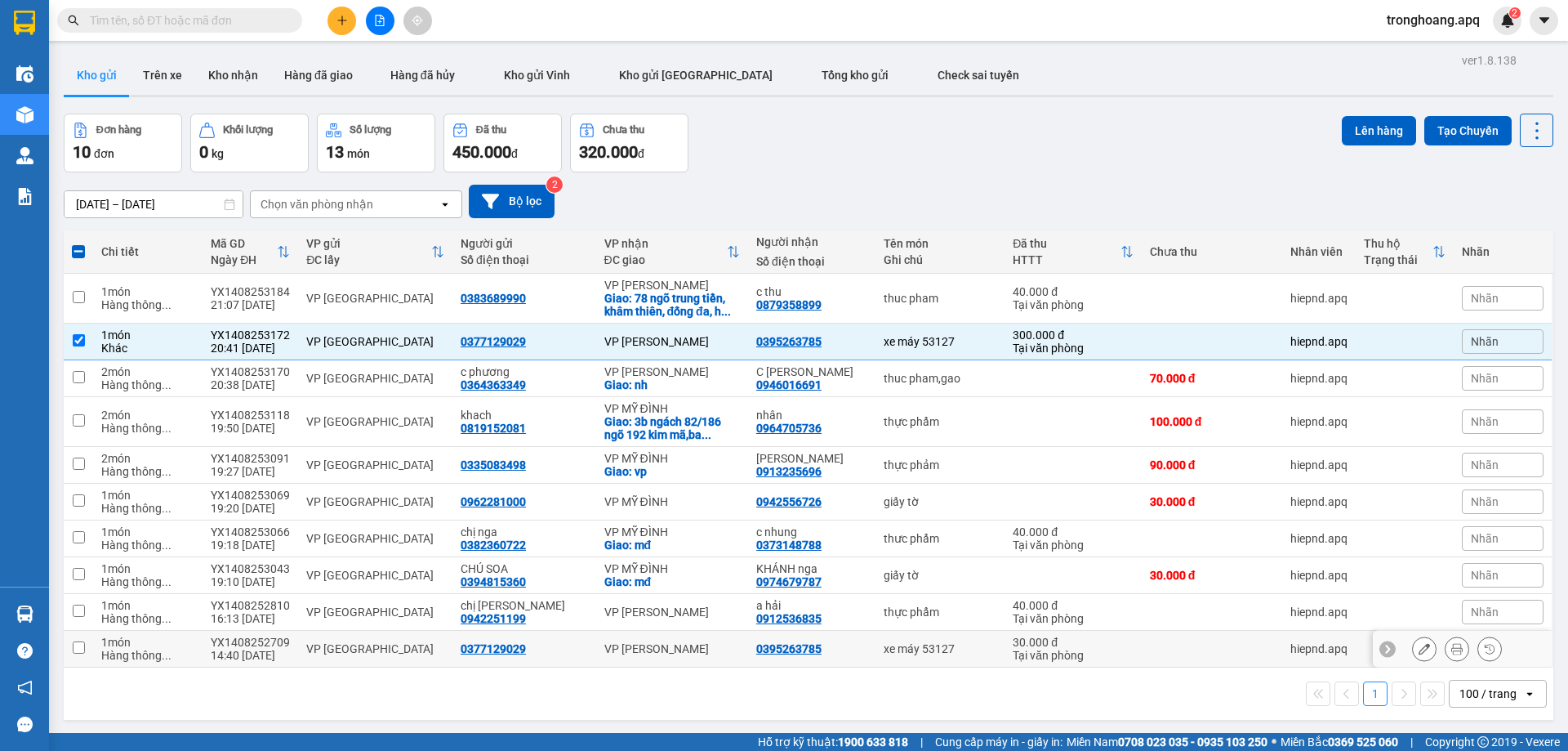
click at [698, 644] on div "VP [PERSON_NAME]" at bounding box center [671, 649] width 135 height 13
checkbox input "true"
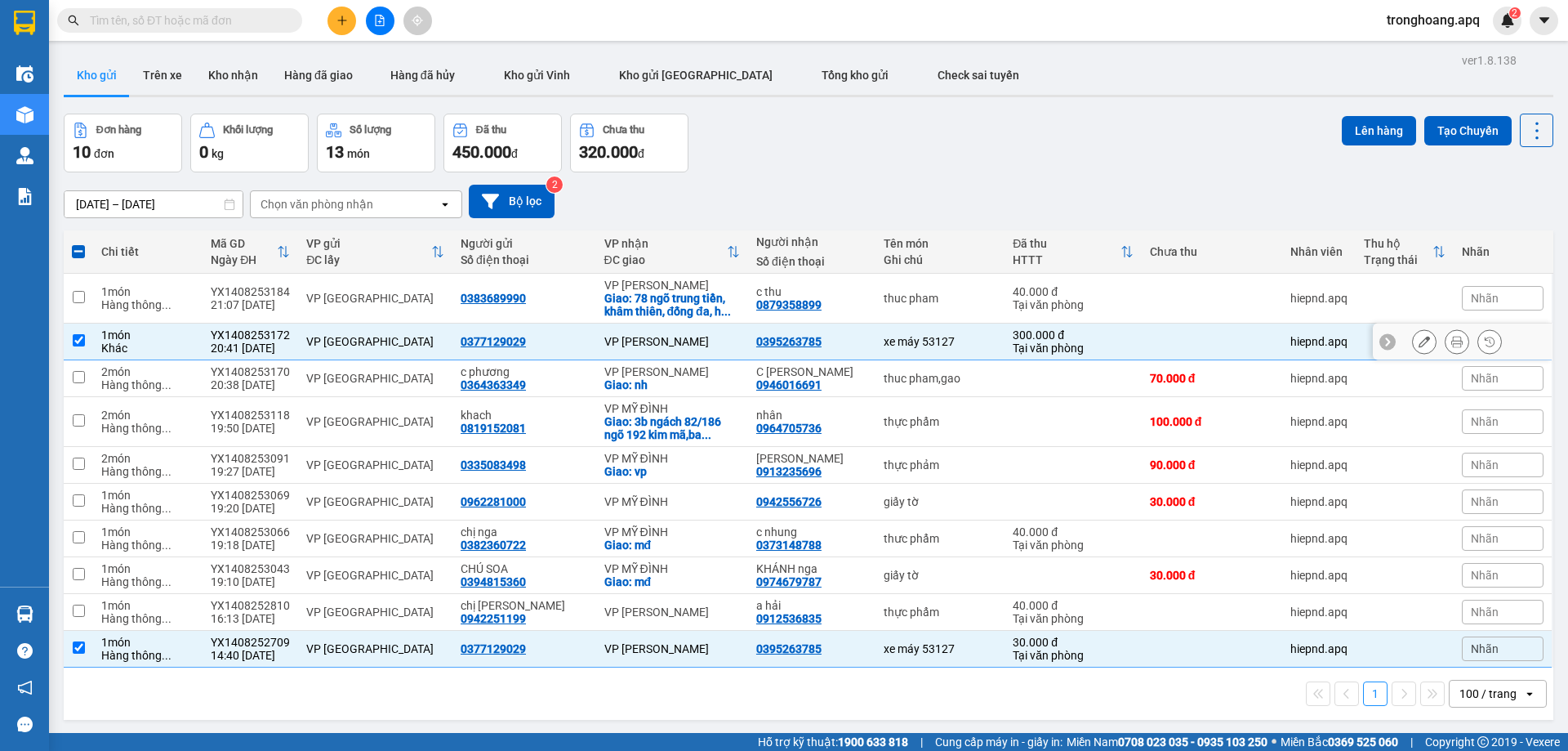
click at [668, 337] on div "VP [PERSON_NAME]" at bounding box center [671, 341] width 135 height 13
checkbox input "false"
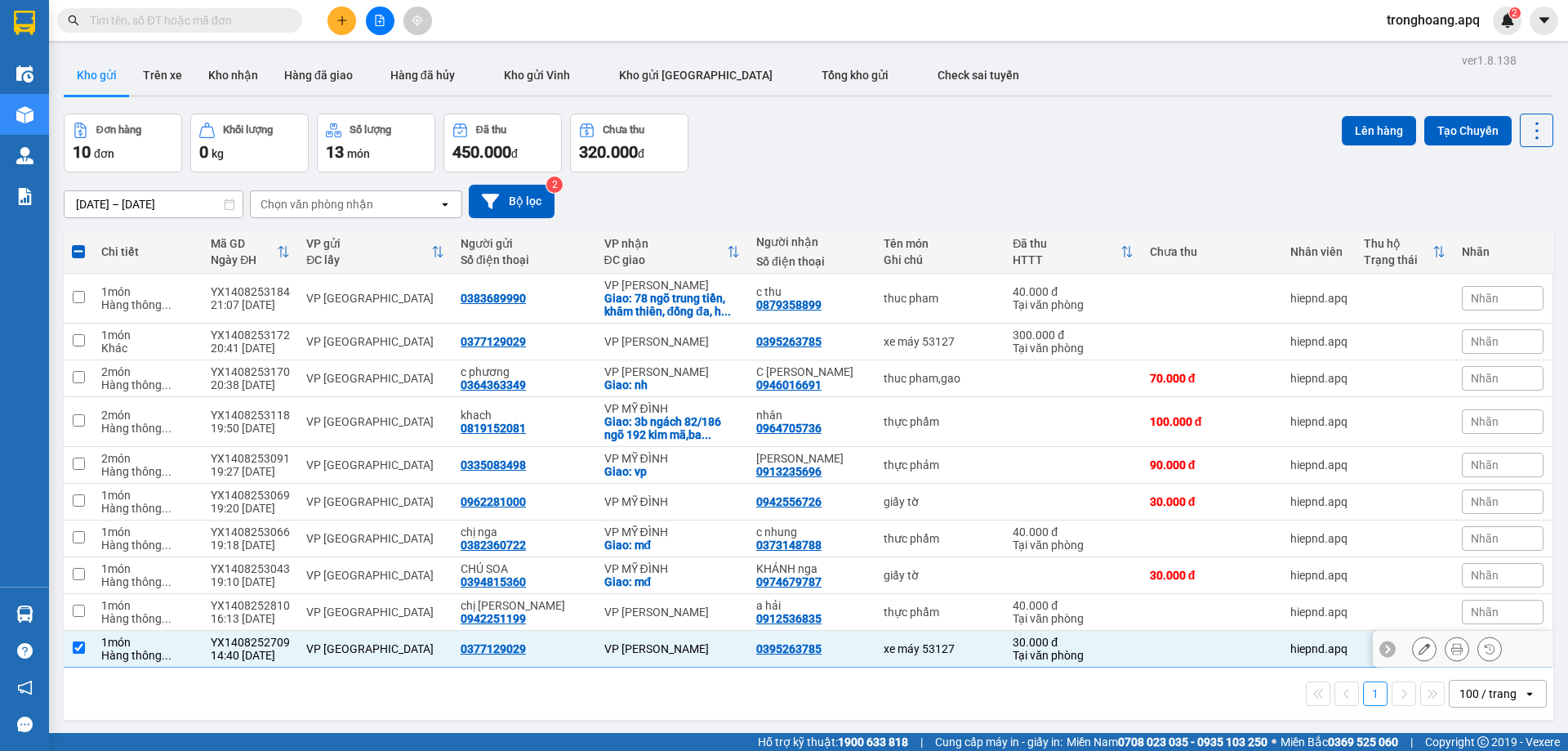
click at [657, 638] on td "VP [PERSON_NAME]" at bounding box center [671, 649] width 152 height 36
checkbox input "false"
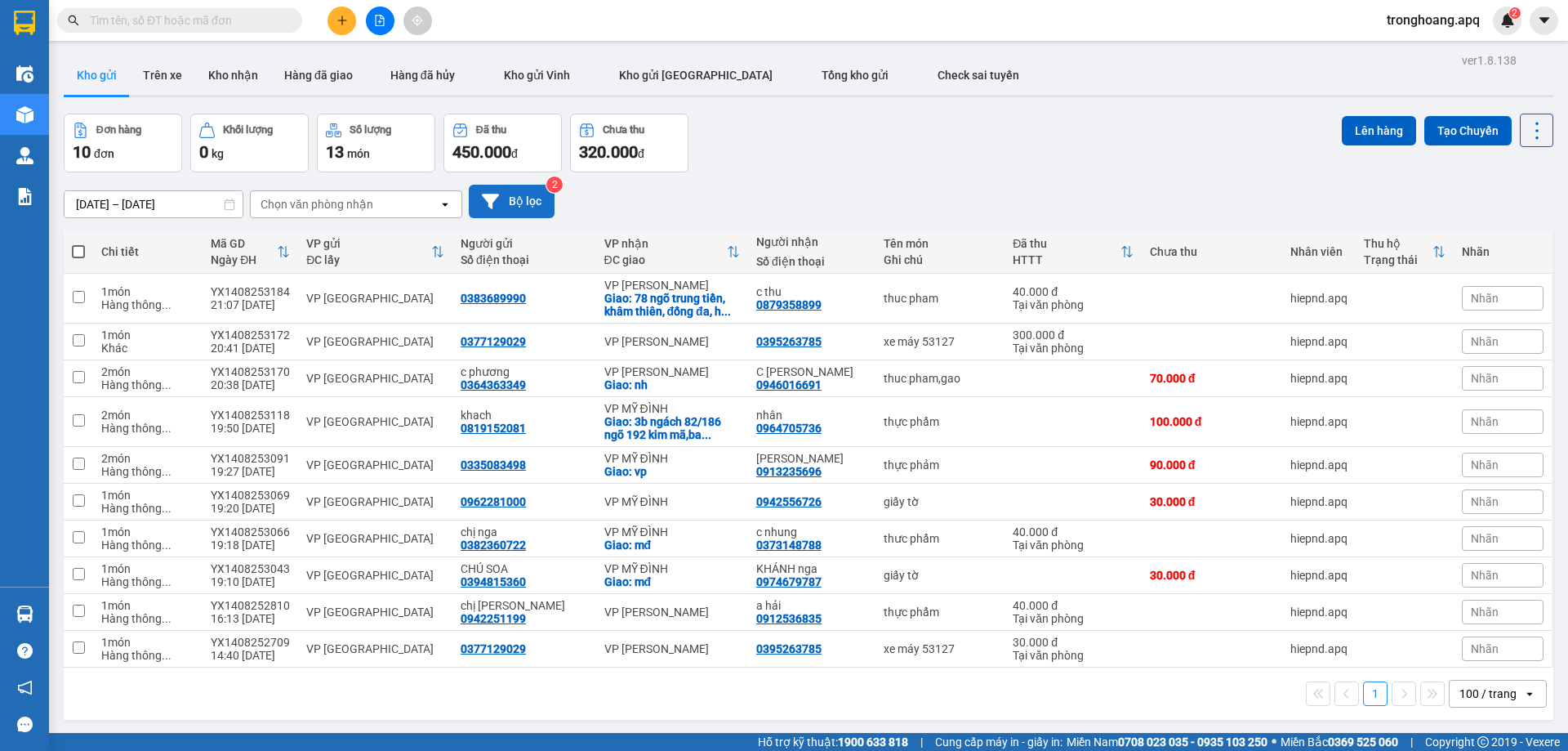
click at [537, 199] on button "Bộ lọc" at bounding box center [511, 201] width 85 height 34
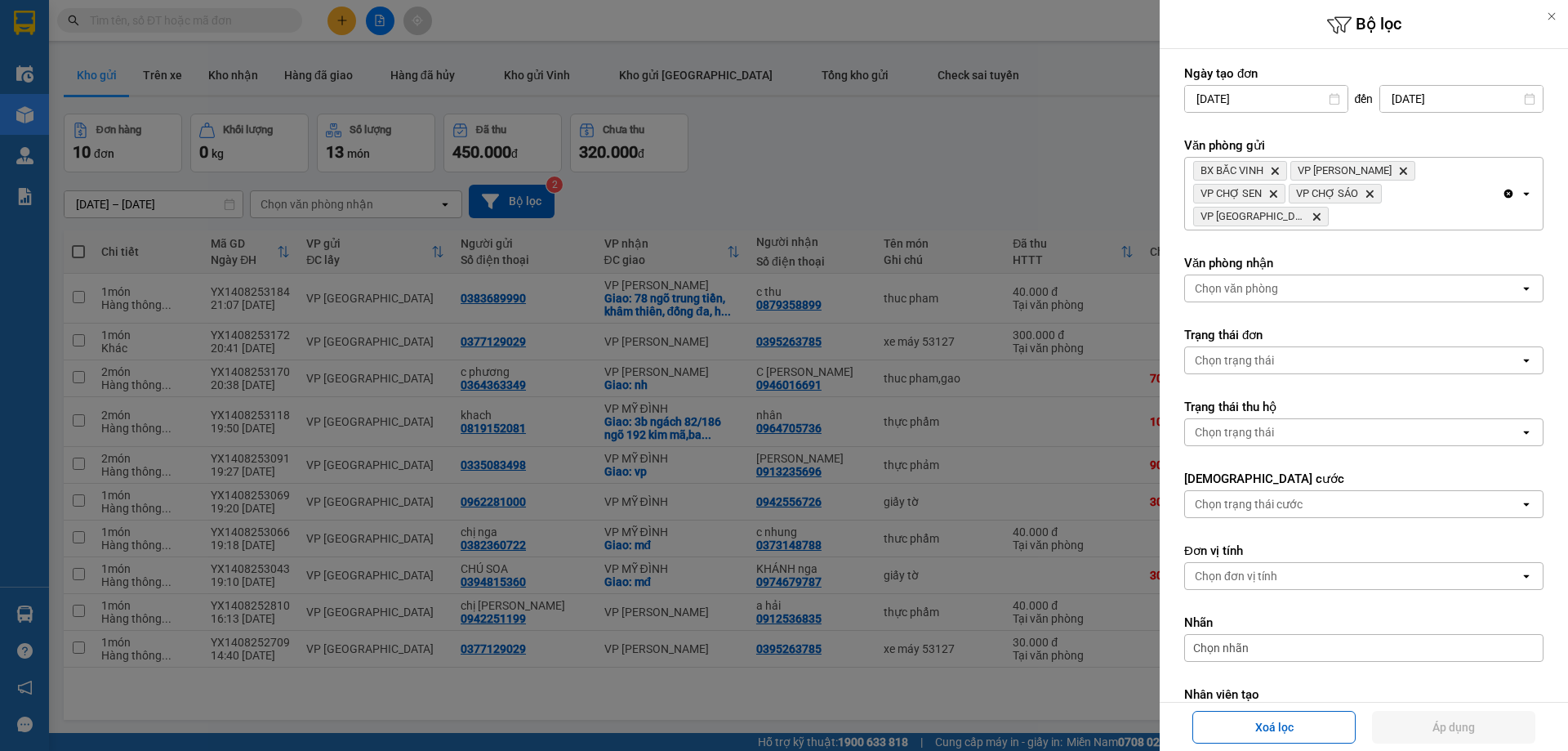
click at [1507, 194] on div "Clear all open" at bounding box center [1522, 193] width 41 height 72
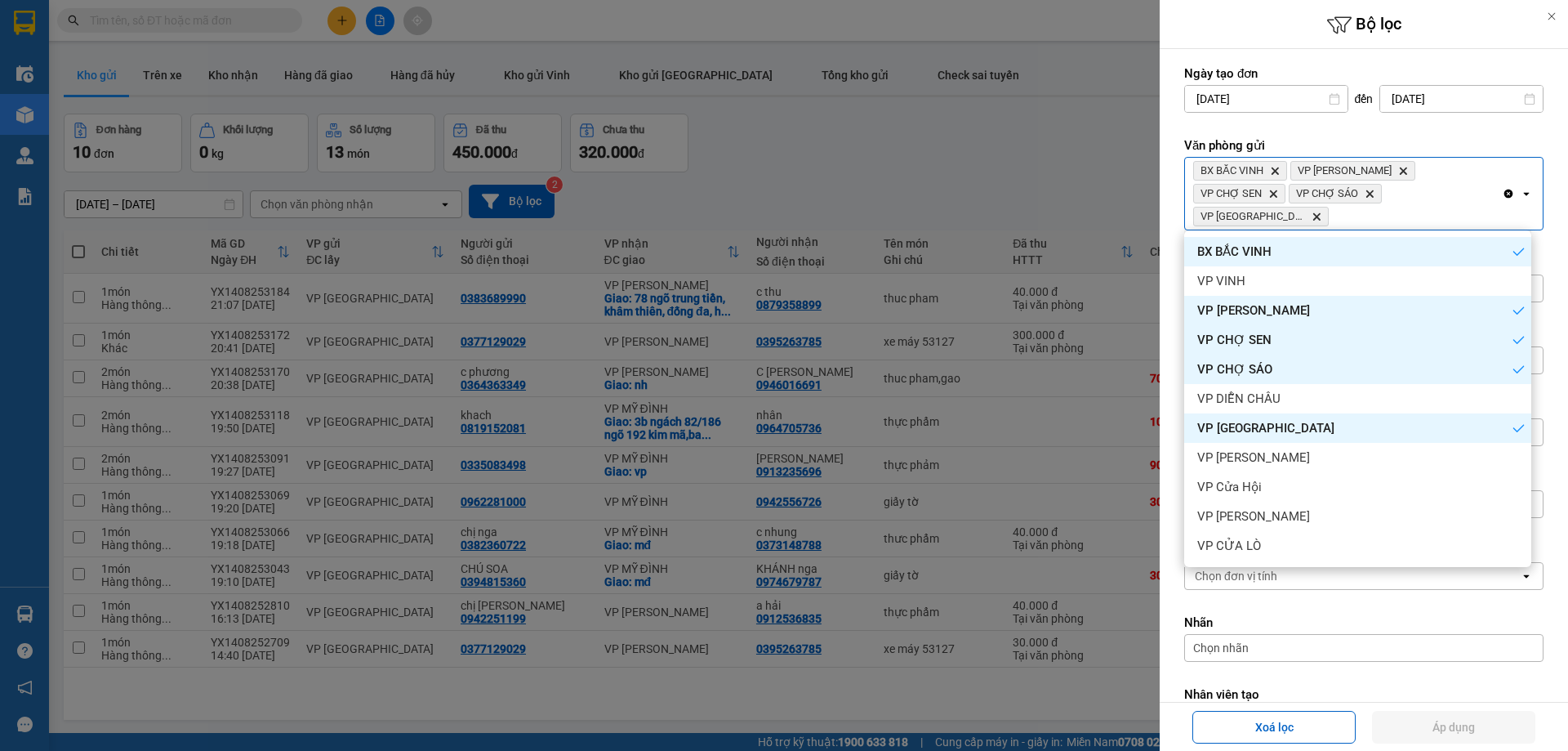
drag, startPoint x: 1500, startPoint y: 194, endPoint x: 1427, endPoint y: 171, distance: 76.5
click at [1501, 194] on icon "Clear all" at bounding box center [1508, 193] width 13 height 13
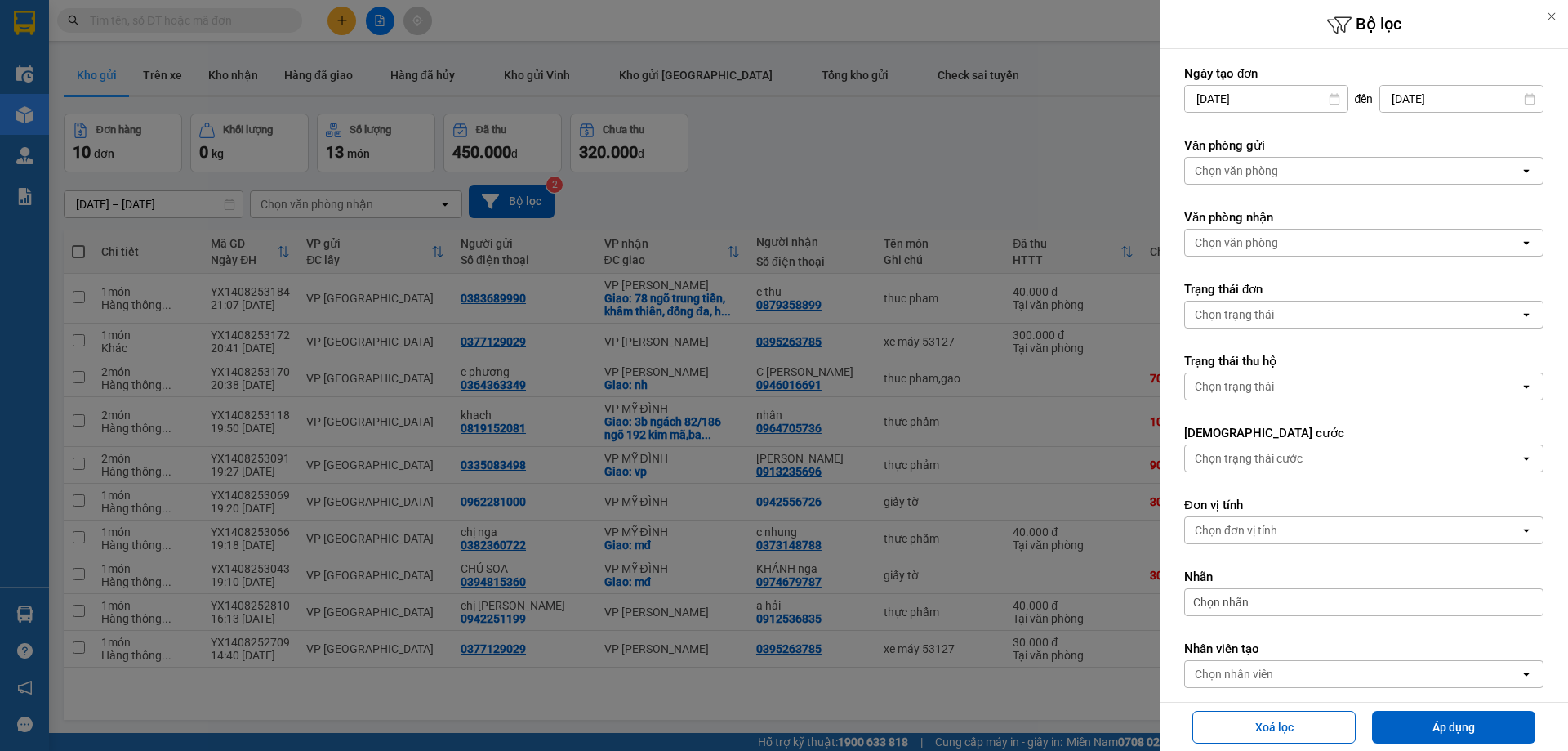
click at [1399, 166] on div "Chọn văn phòng" at bounding box center [1352, 170] width 334 height 26
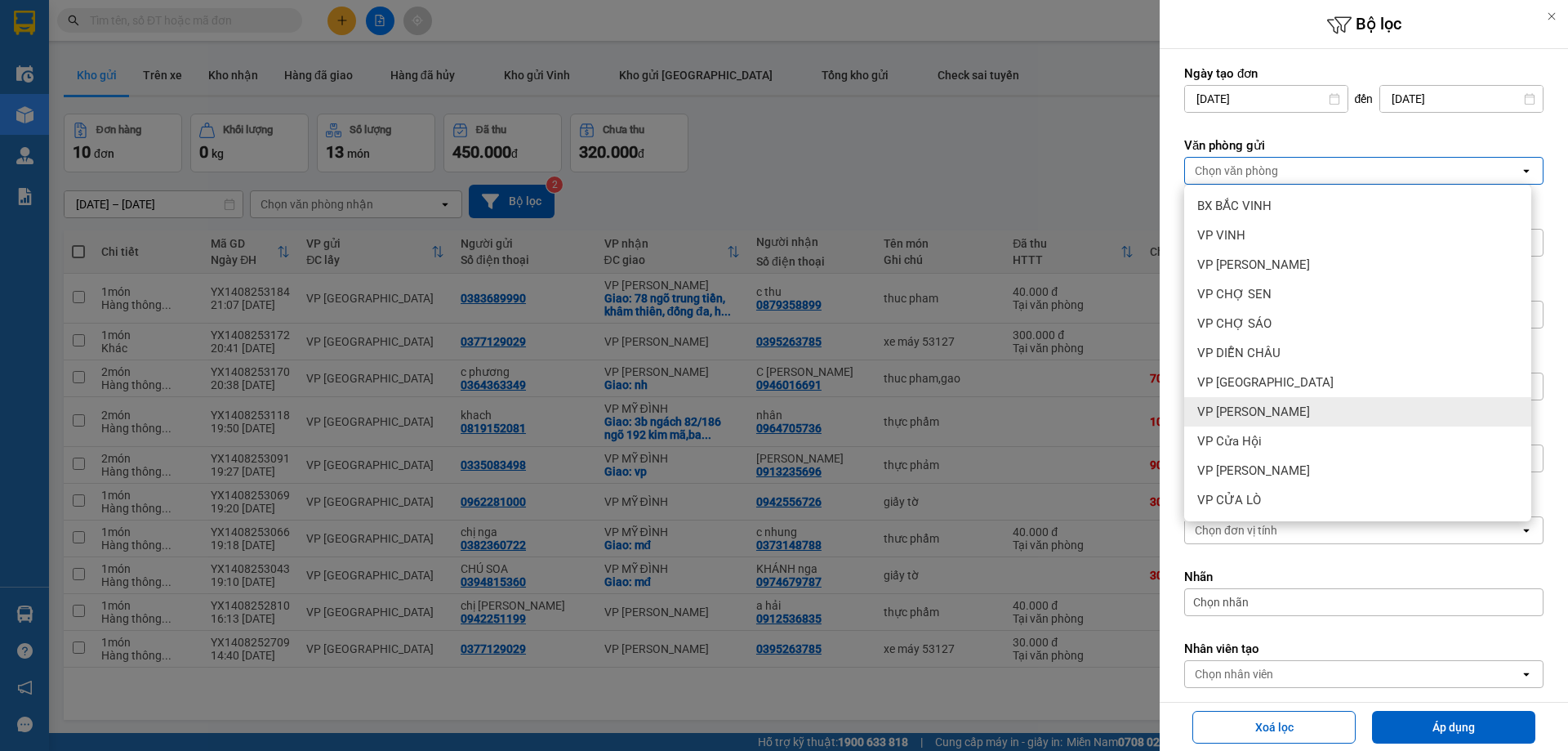
click at [1299, 405] on div "VP [PERSON_NAME]" at bounding box center [1357, 411] width 347 height 29
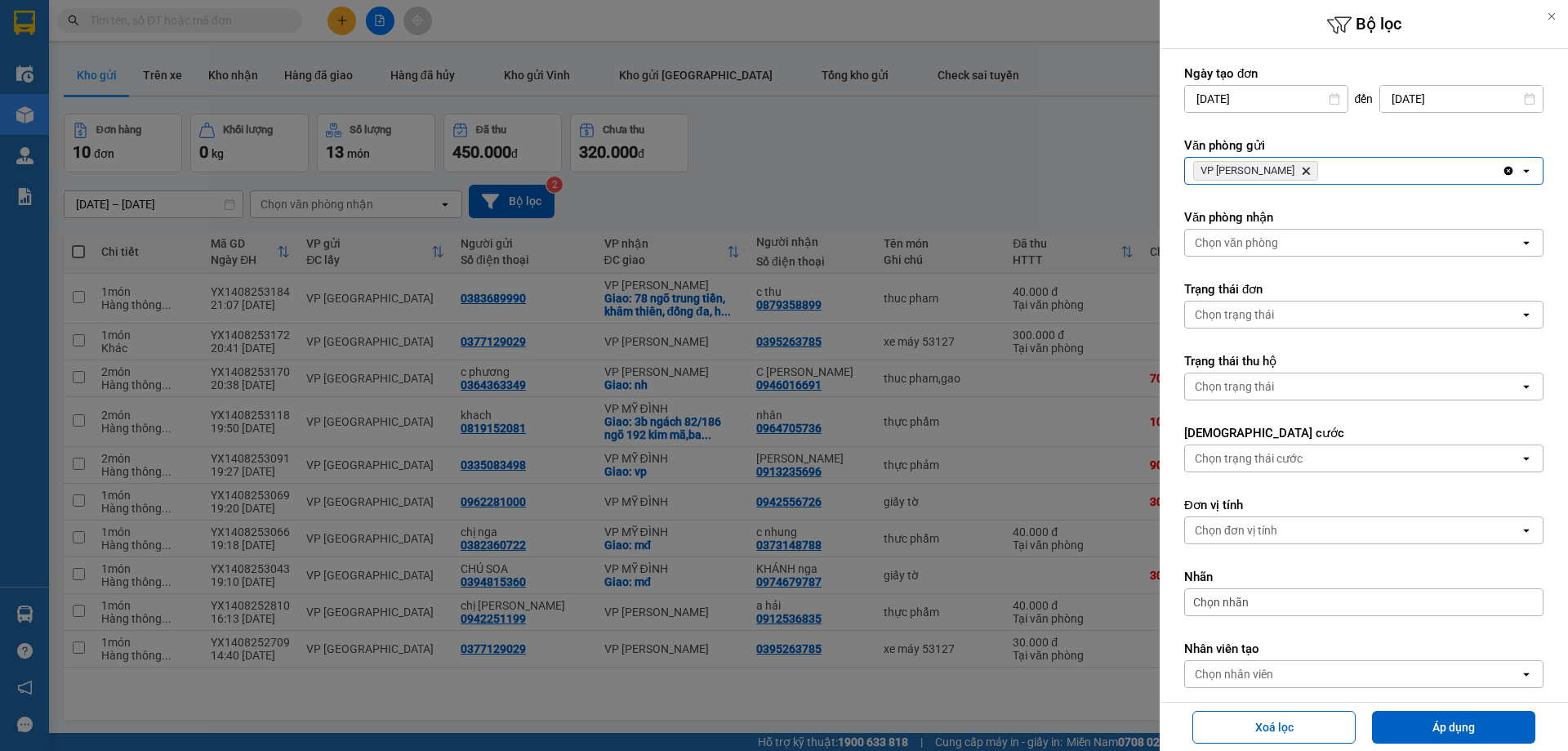
click at [1353, 174] on div "VP Xuân Hội Delete" at bounding box center [1343, 170] width 317 height 26
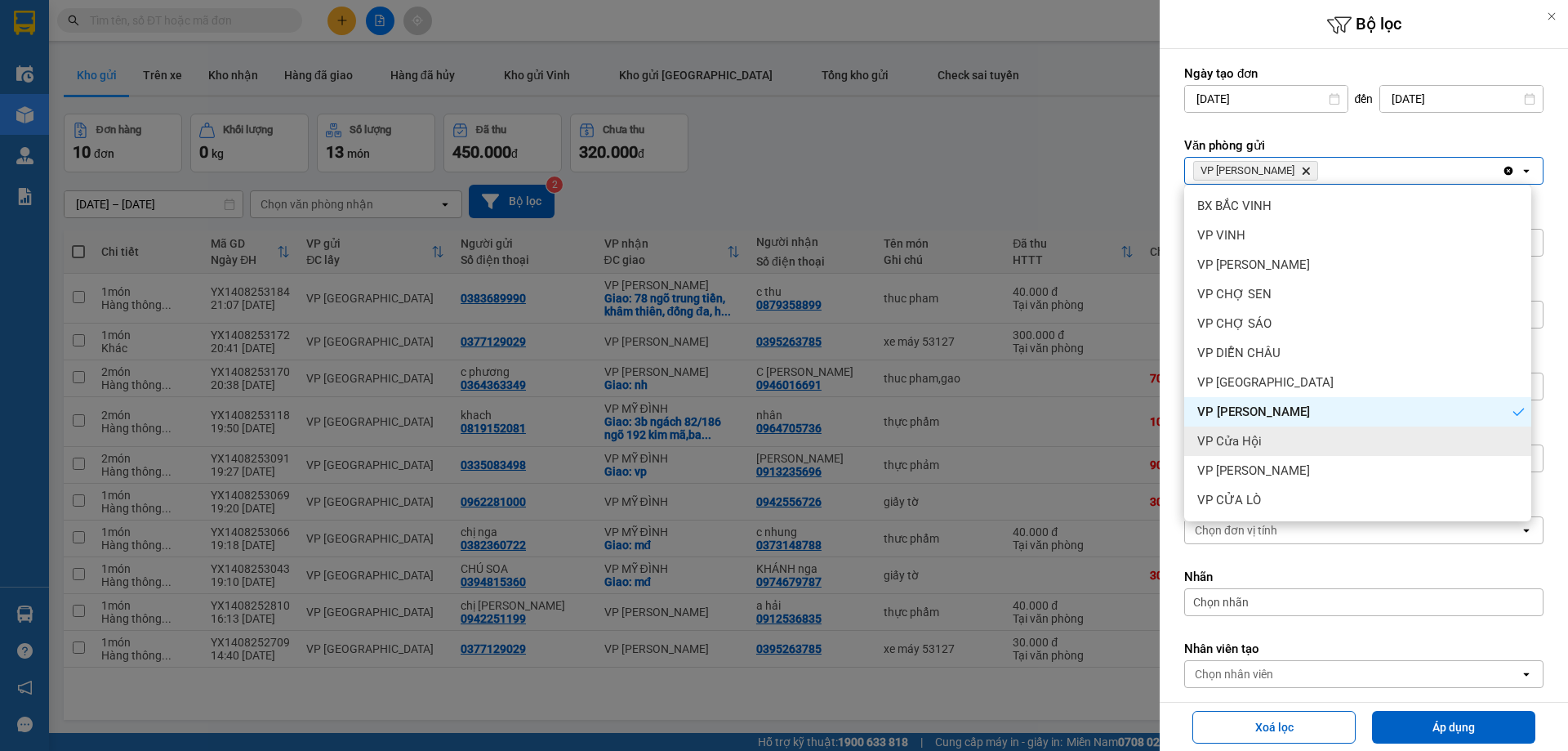
click at [1256, 441] on span "VP Cửa Hội" at bounding box center [1229, 441] width 65 height 16
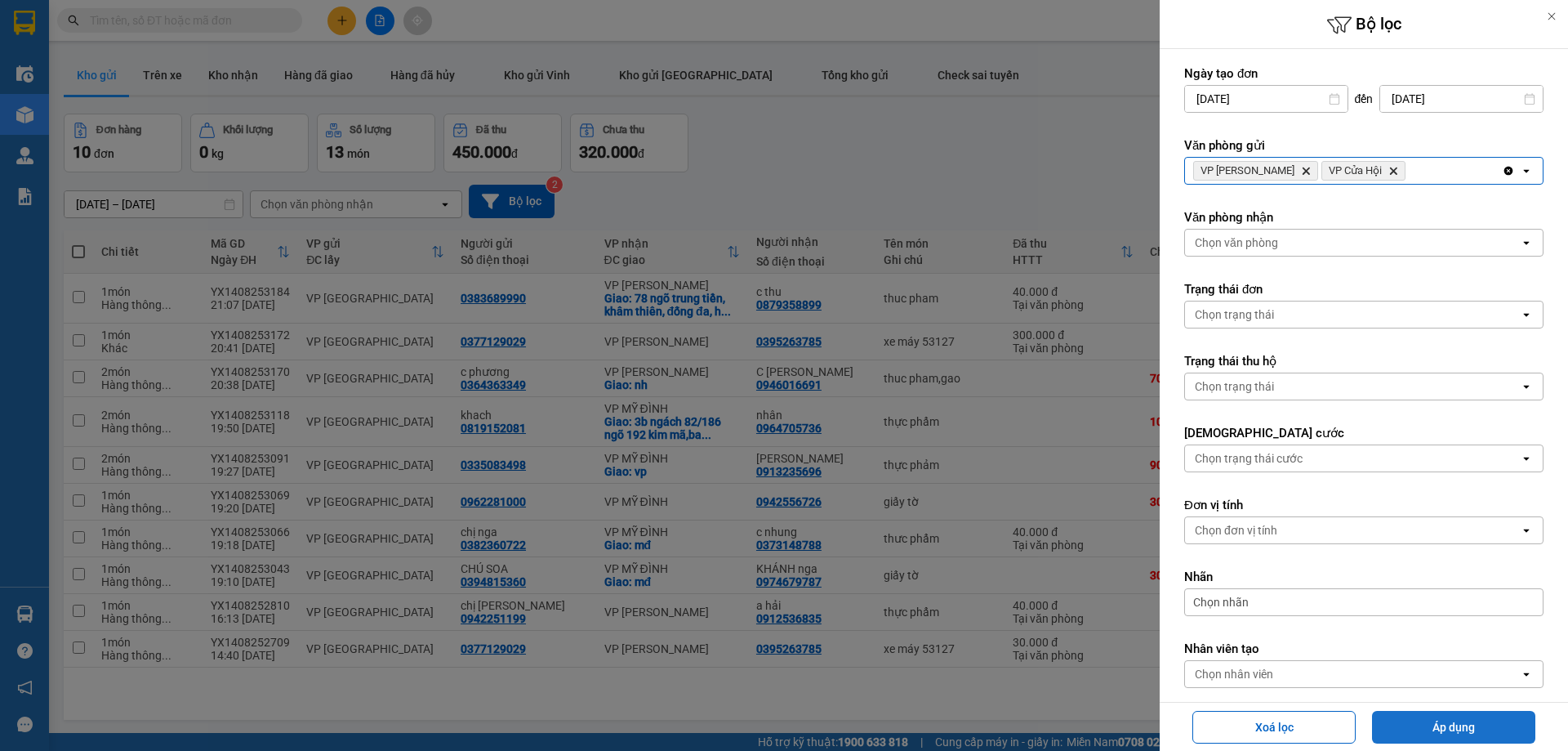
click at [1414, 723] on button "Áp dụng" at bounding box center [1453, 727] width 164 height 33
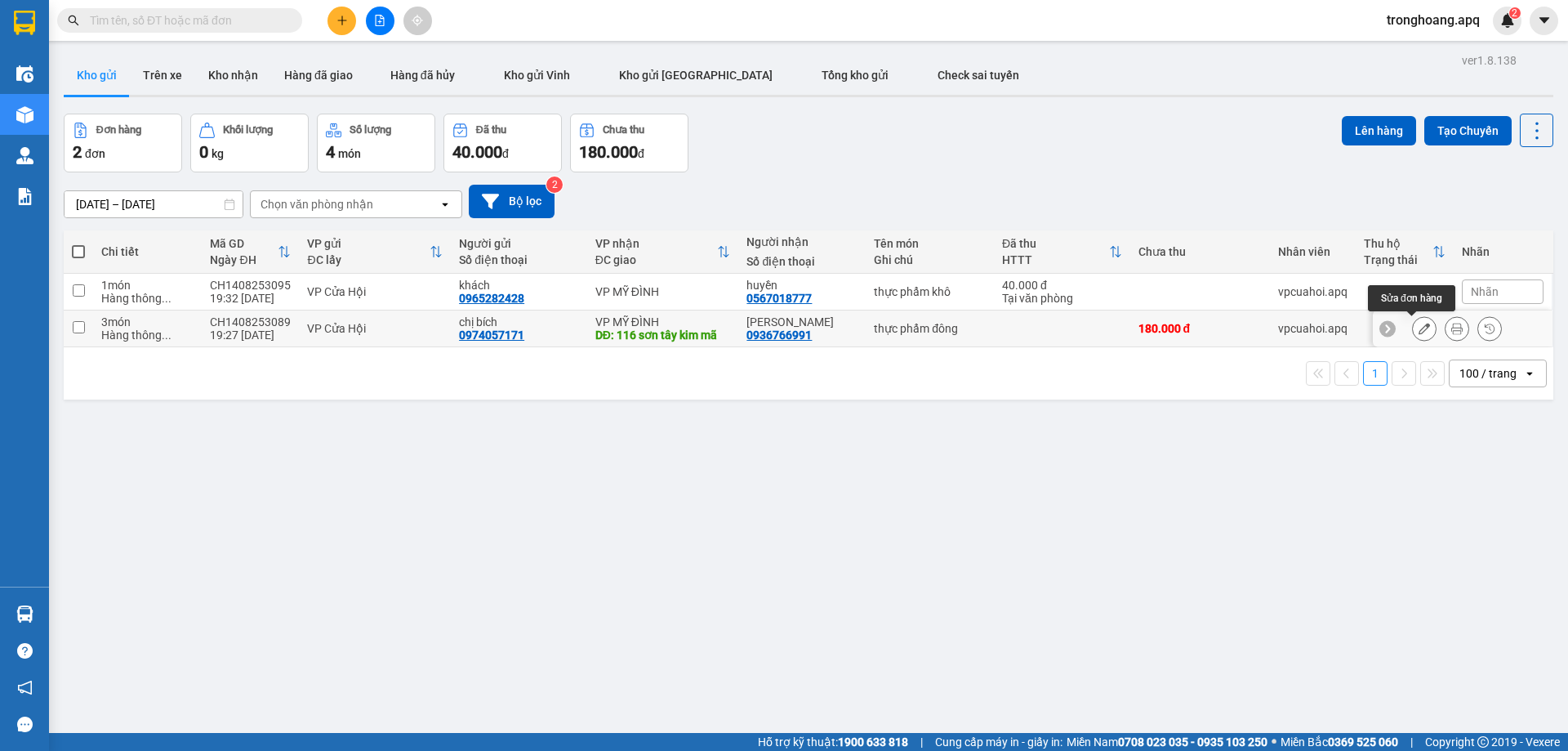
click at [1419, 328] on icon at bounding box center [1424, 328] width 12 height 12
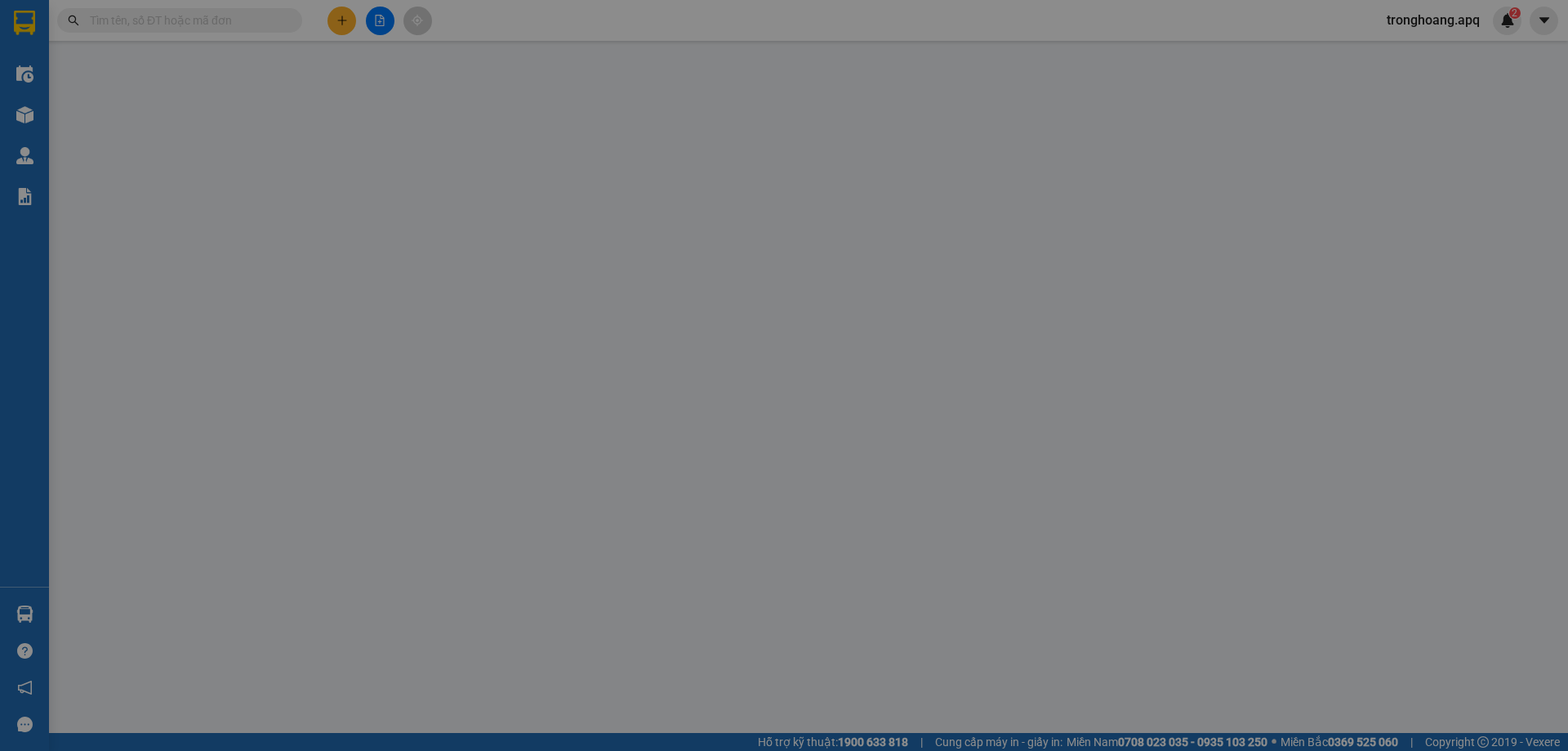
type input "0974057171"
type input "chị bích"
type input "0936766991"
type input "[PERSON_NAME]"
type input "116 sơn tây kim mã"
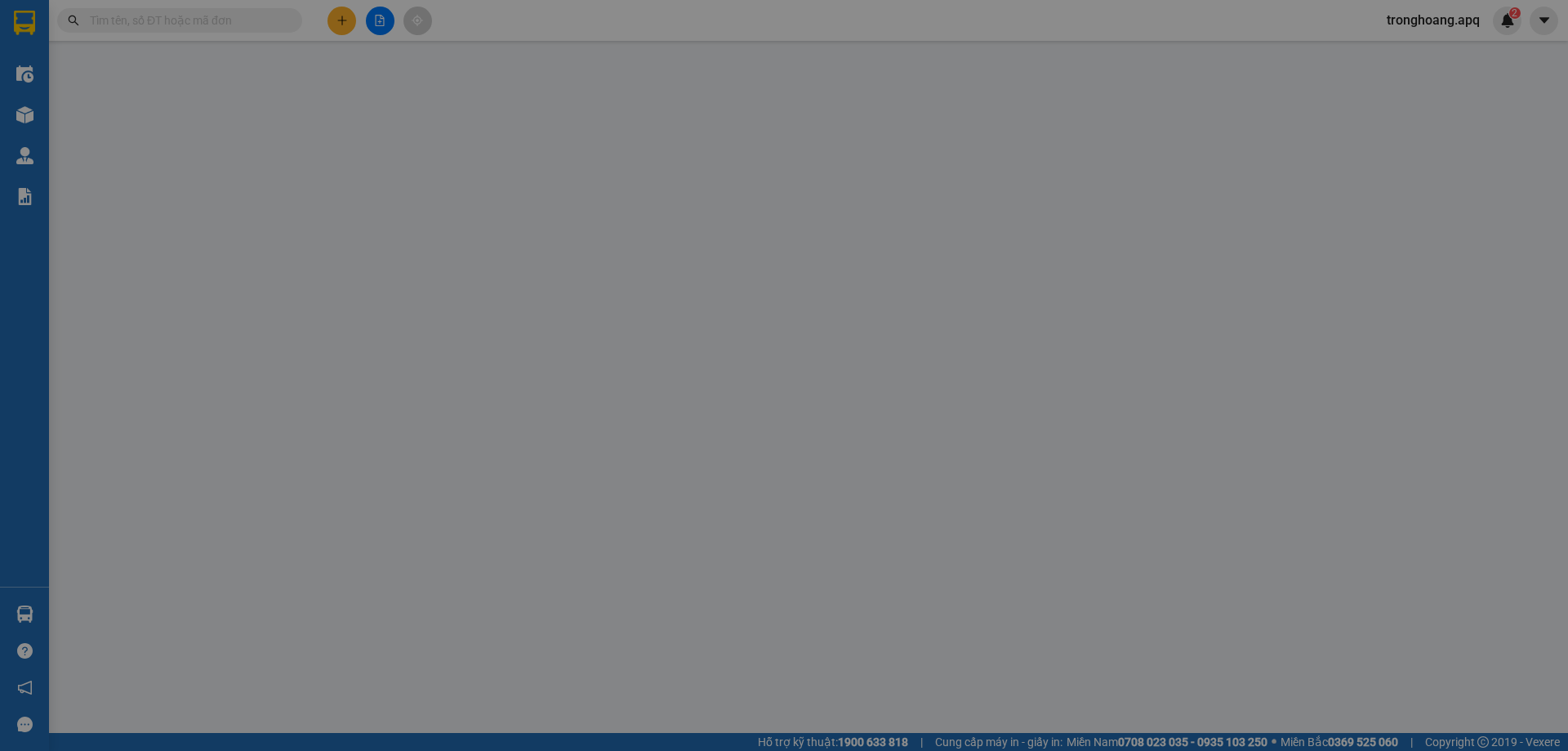
type input "180.000"
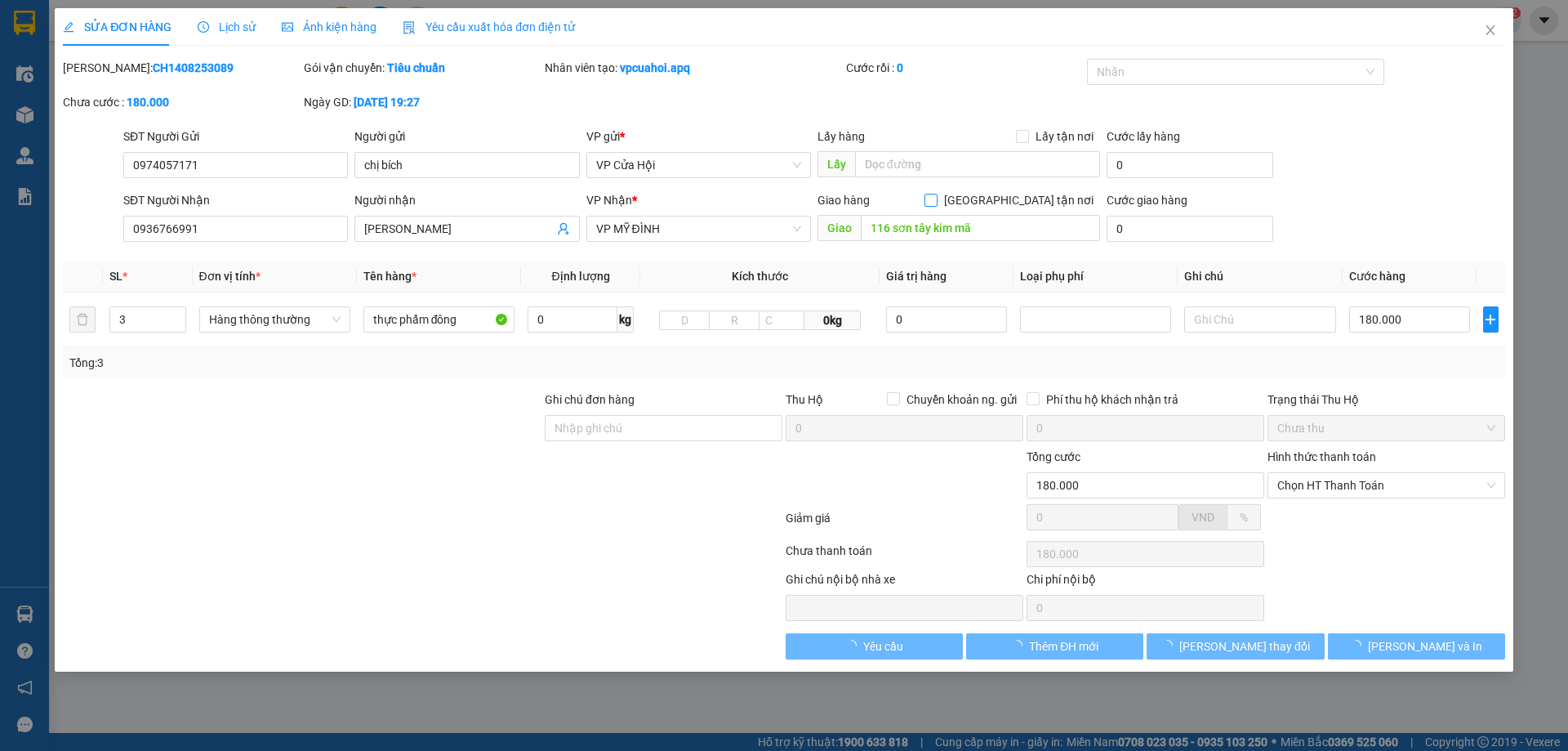
click at [1033, 198] on span "[GEOGRAPHIC_DATA] tận nơi" at bounding box center [1018, 200] width 163 height 18
click at [936, 198] on input "[GEOGRAPHIC_DATA] tận nơi" at bounding box center [929, 199] width 12 height 12
checkbox input "true"
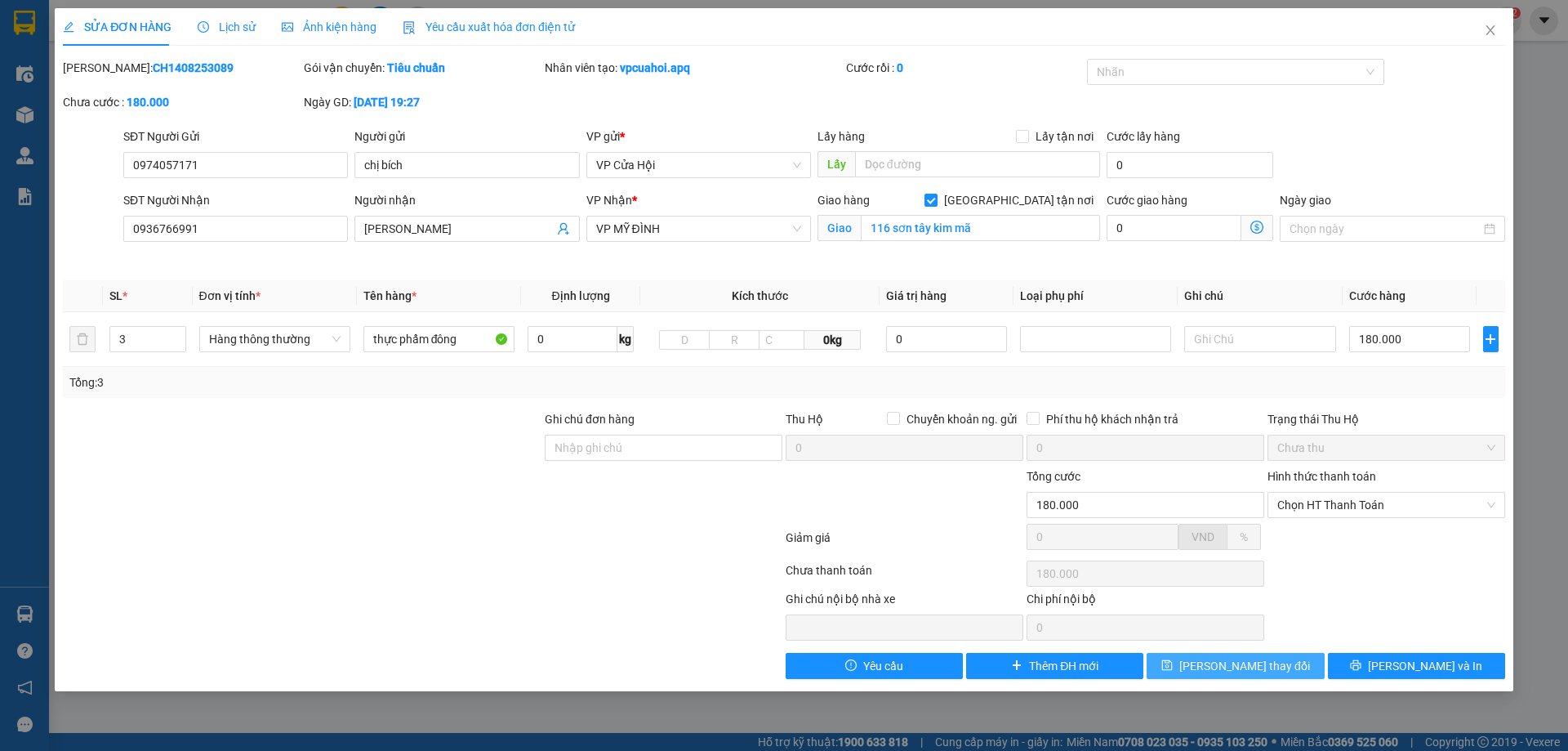
click at [1190, 661] on button "[PERSON_NAME] thay đổi" at bounding box center [1234, 666] width 177 height 26
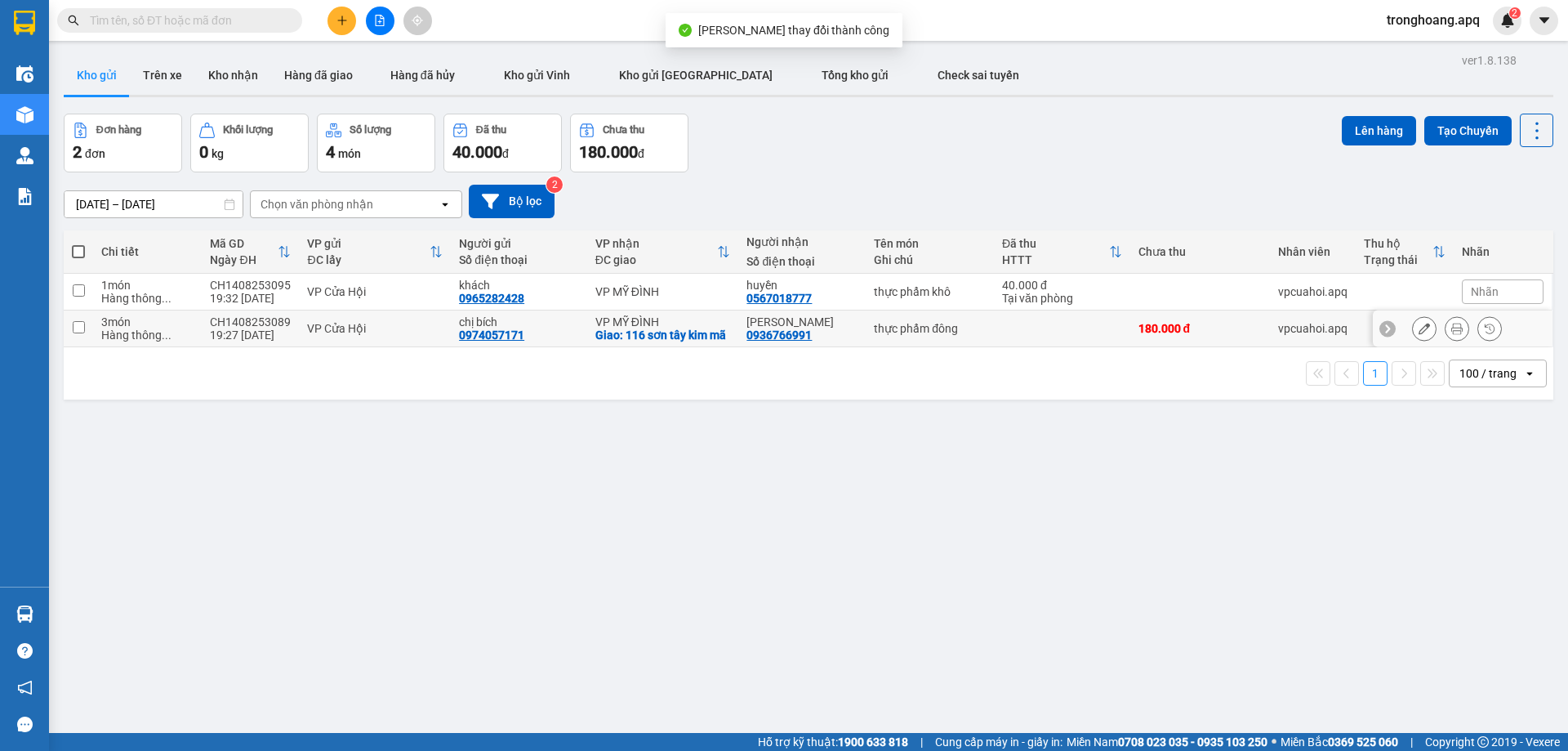
drag, startPoint x: 683, startPoint y: 342, endPoint x: 673, endPoint y: 296, distance: 47.1
click at [683, 341] on div "Giao: 116 sơn tây kim mã" at bounding box center [663, 335] width 135 height 13
checkbox input "true"
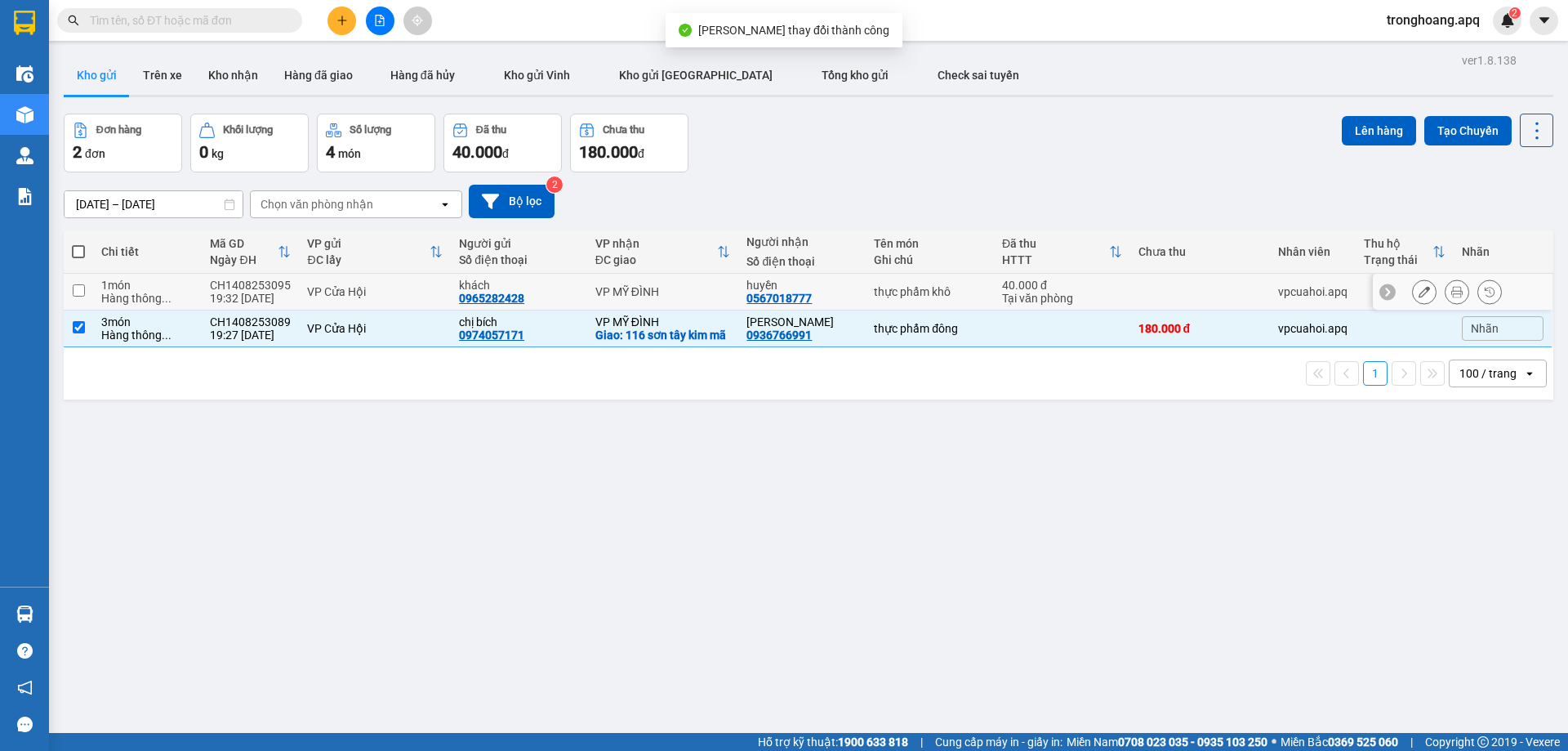
click at [673, 295] on div "VP MỸ ĐÌNH" at bounding box center [663, 291] width 135 height 13
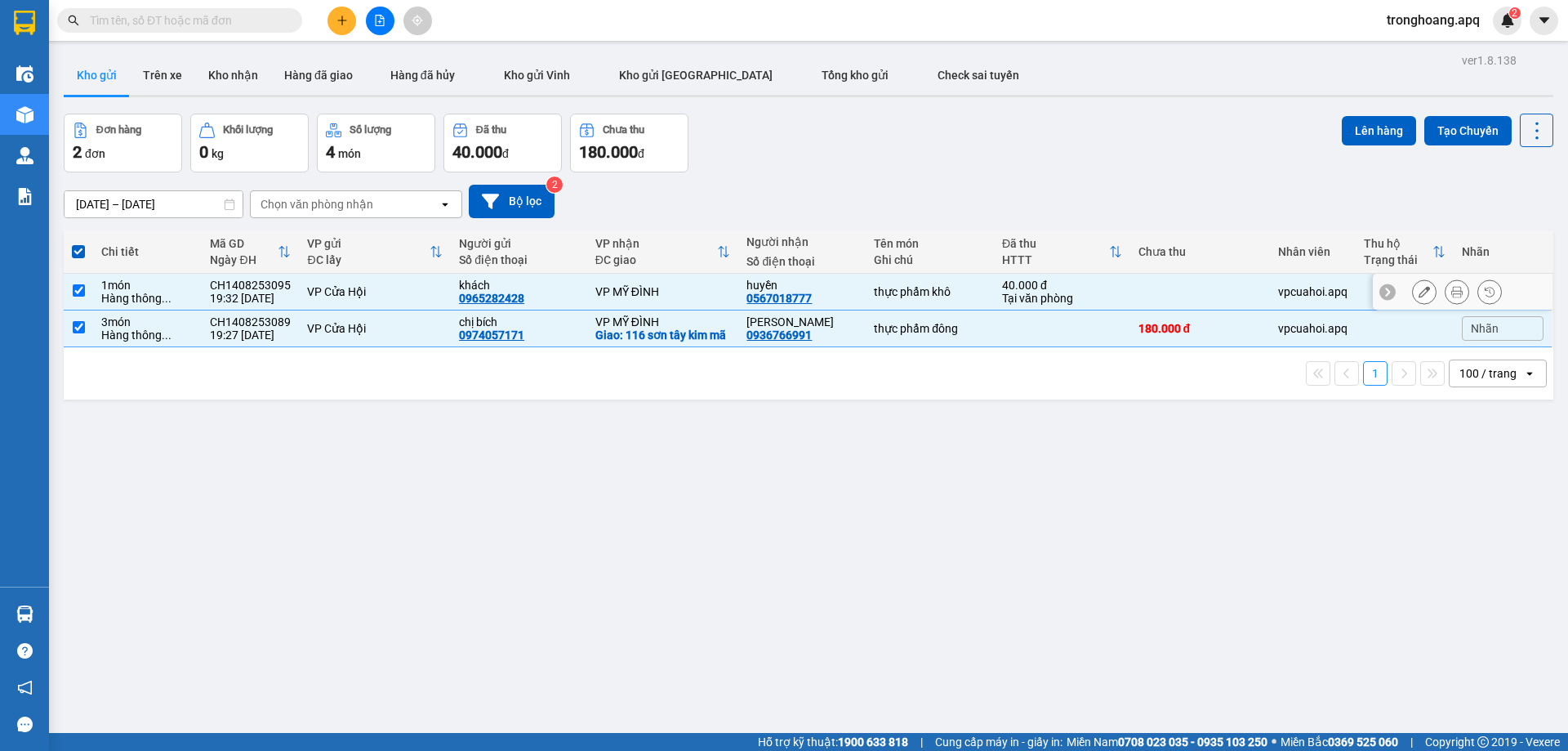
drag, startPoint x: 647, startPoint y: 281, endPoint x: 646, endPoint y: 318, distance: 37.0
click at [647, 281] on td "VP MỸ ĐÌNH" at bounding box center [663, 292] width 152 height 36
checkbox input "false"
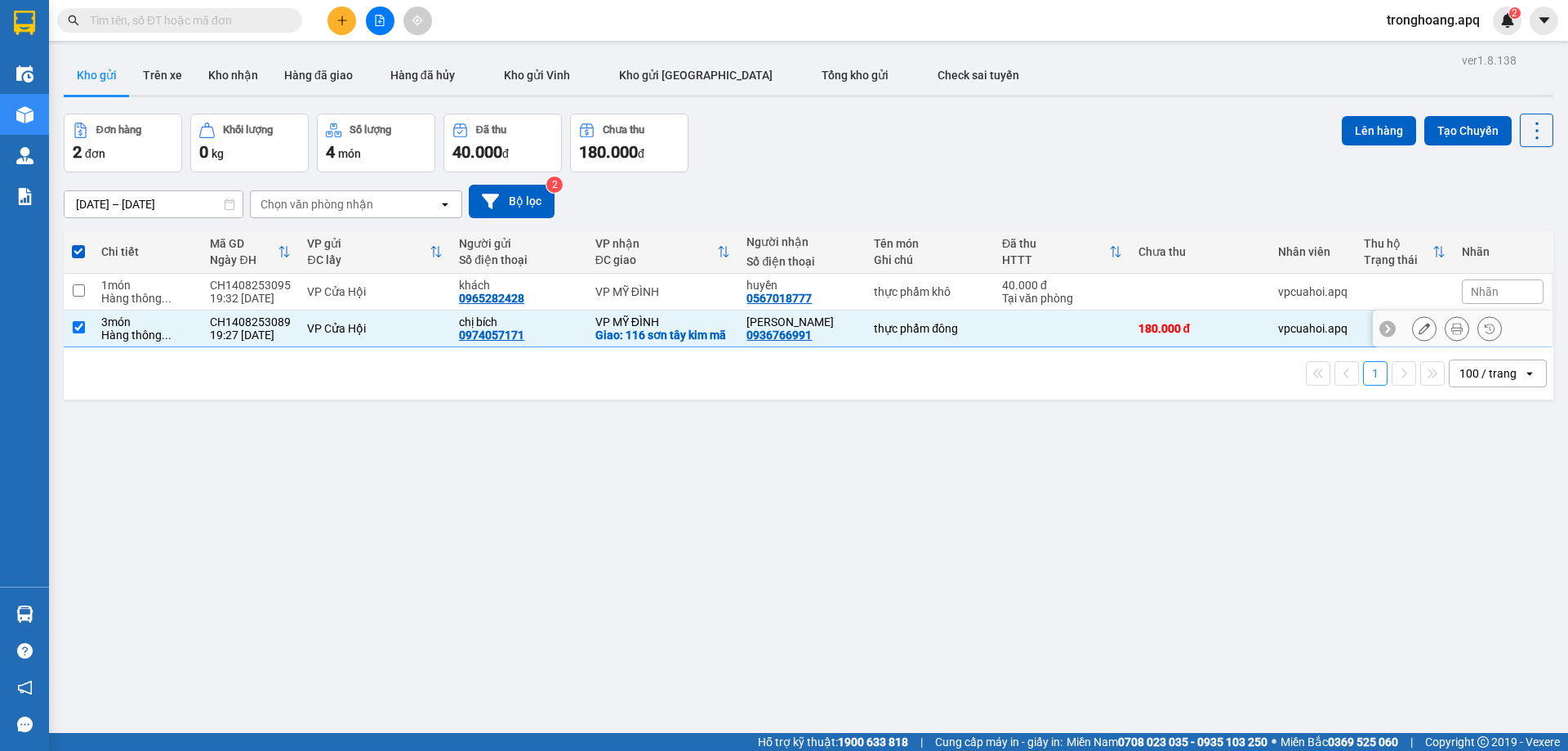
click at [646, 319] on div "VP MỸ ĐÌNH" at bounding box center [663, 321] width 135 height 13
checkbox input "false"
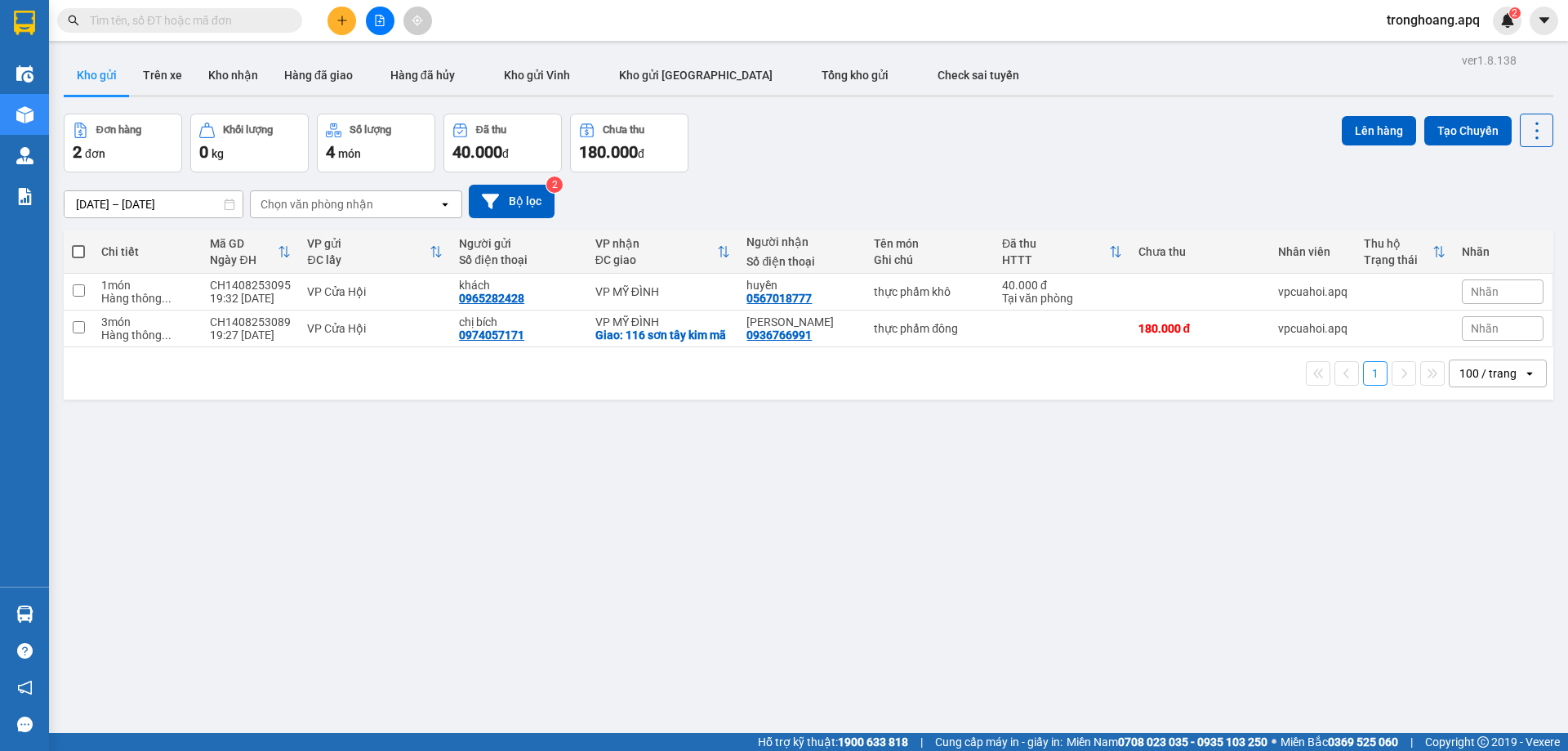
drag, startPoint x: 391, startPoint y: 20, endPoint x: 334, endPoint y: 46, distance: 62.6
click at [391, 21] on button at bounding box center [380, 20] width 28 height 28
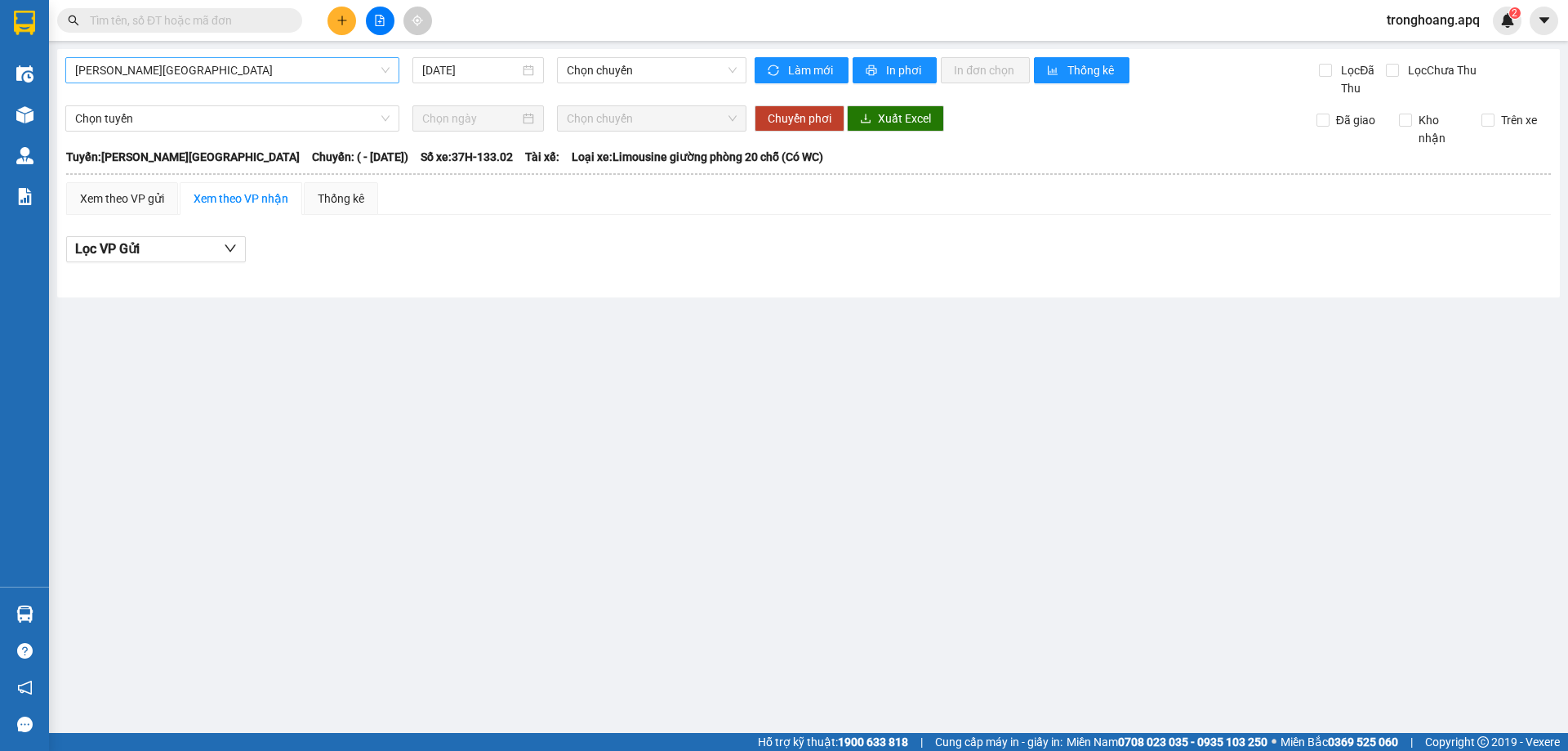
click at [210, 77] on span "[PERSON_NAME][GEOGRAPHIC_DATA]" at bounding box center [231, 70] width 314 height 25
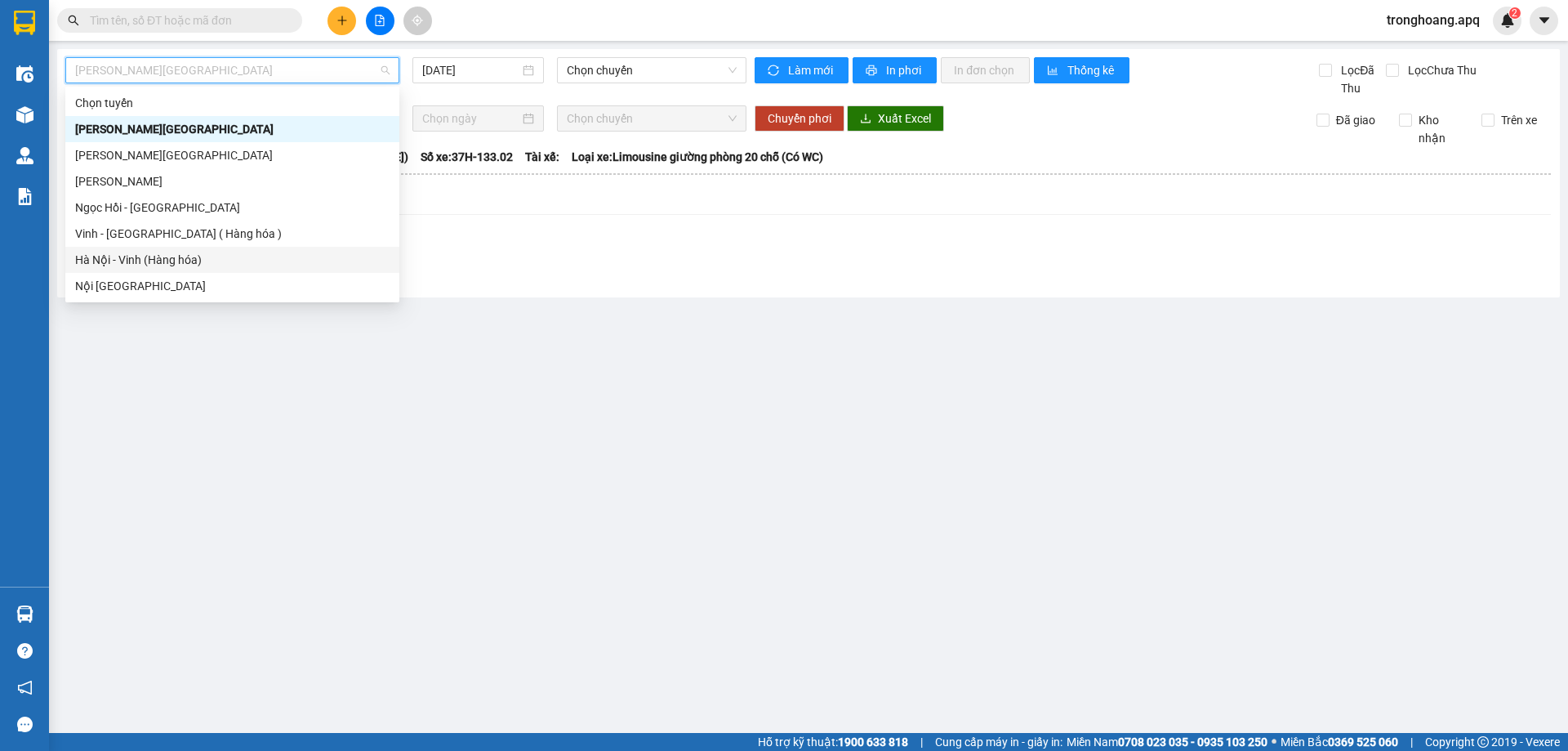
click at [197, 244] on div "Vinh - [GEOGRAPHIC_DATA] ( Hàng hóa )" at bounding box center [231, 233] width 334 height 26
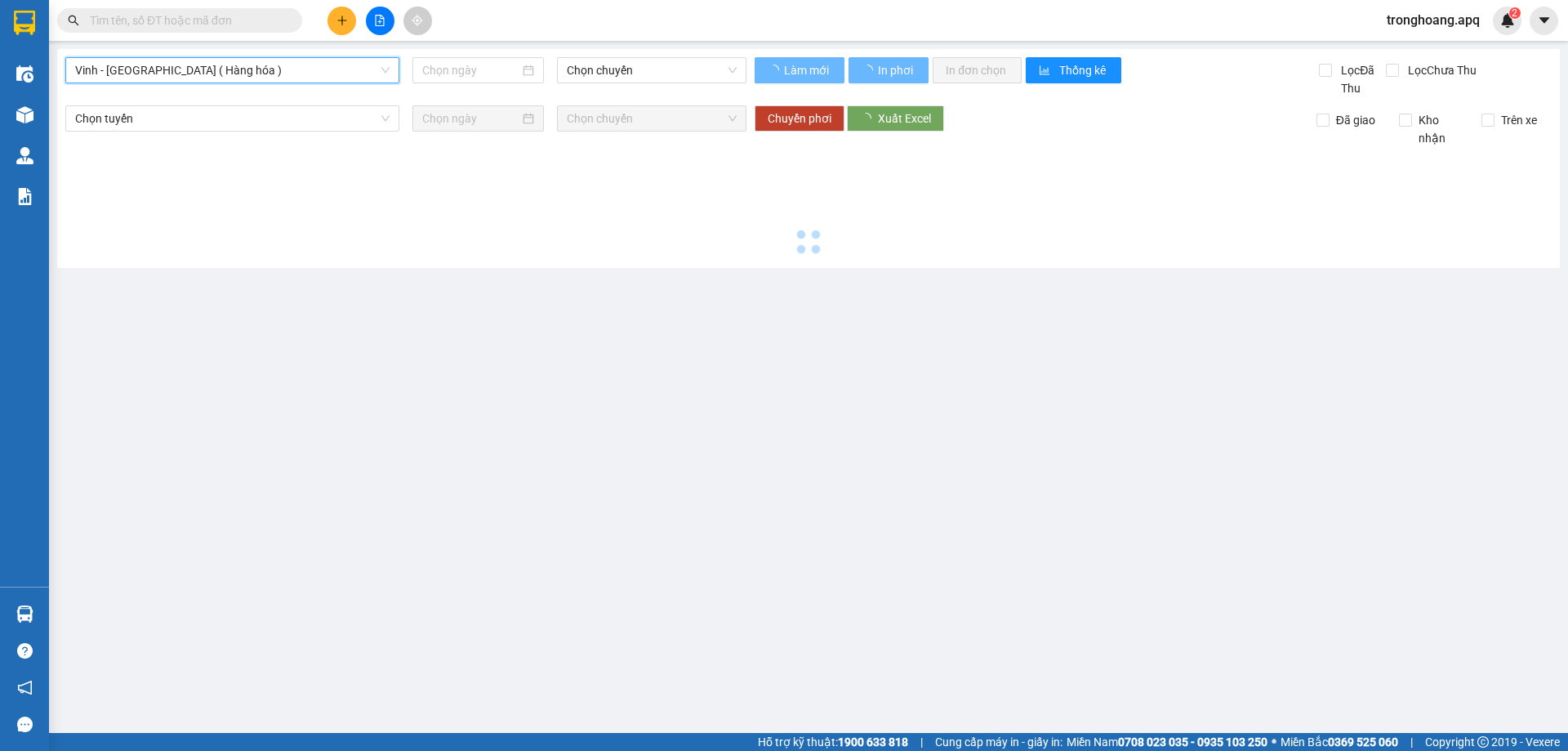
type input "[DATE]"
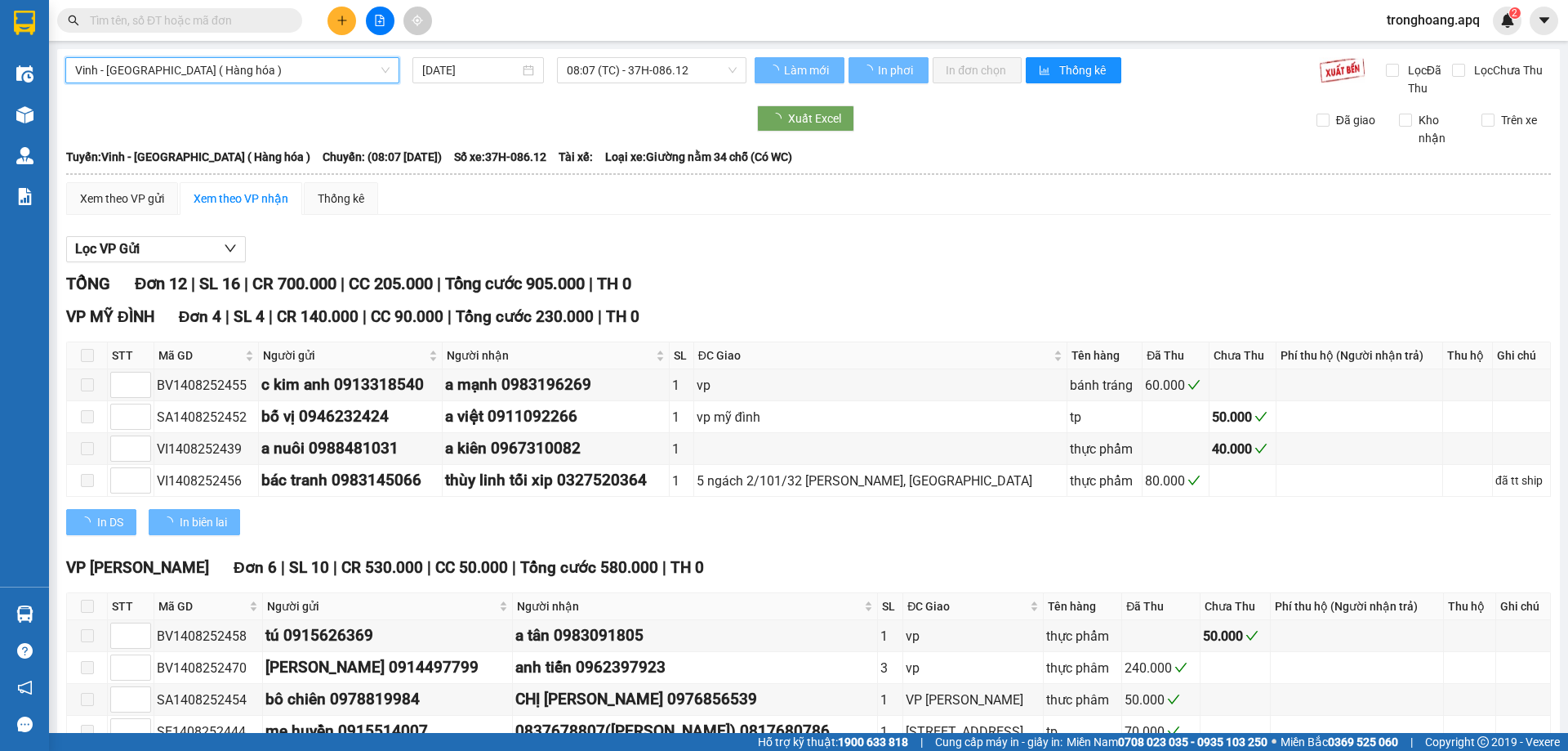
click at [565, 52] on div "Vinh - [GEOGRAPHIC_DATA] ( [GEOGRAPHIC_DATA] ) [GEOGRAPHIC_DATA] - [GEOGRAPHIC_…" at bounding box center [808, 585] width 1502 height 1073
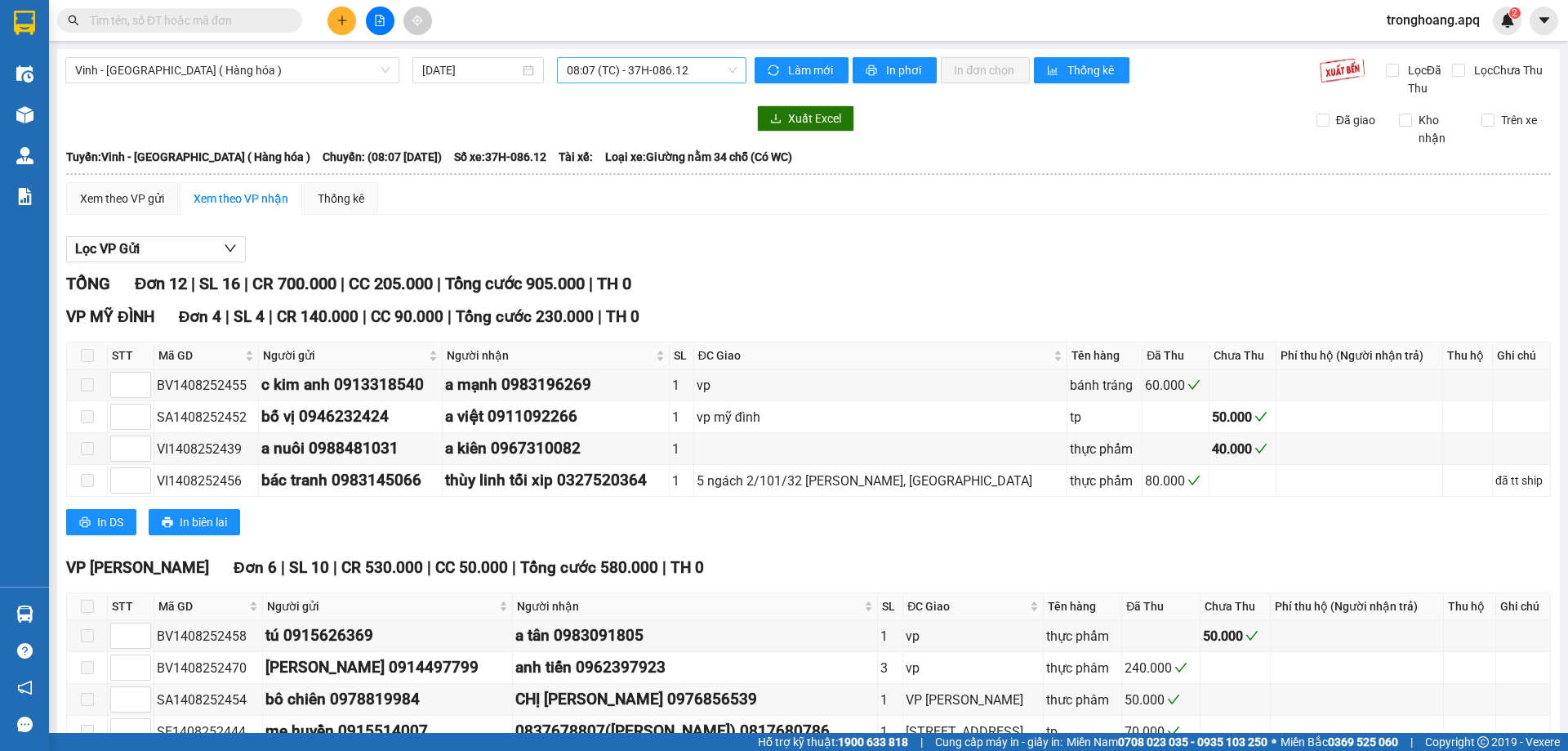
click at [586, 77] on span "08:07 (TC) - 37H-086.12" at bounding box center [651, 70] width 170 height 25
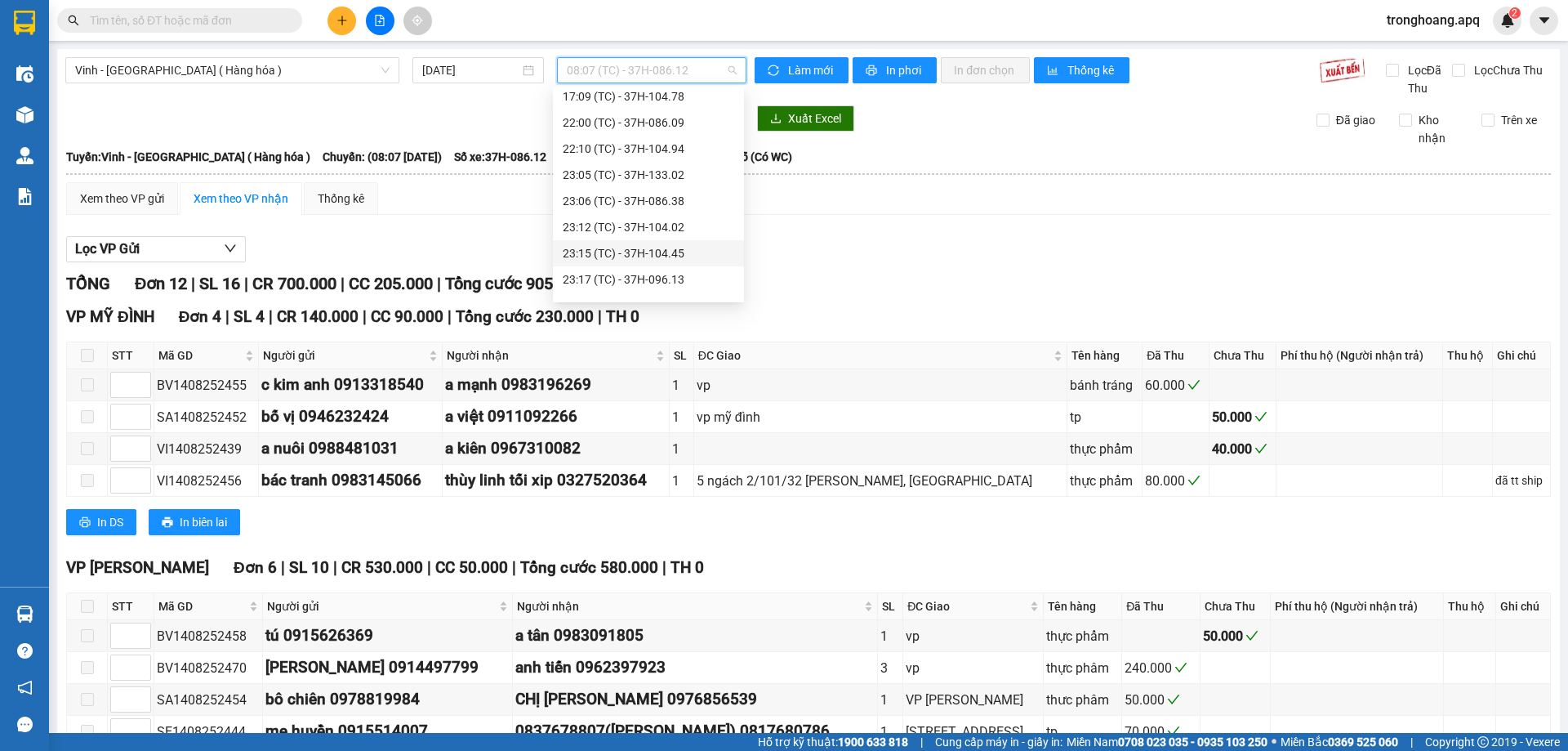
scroll to position [262, 0]
click at [693, 279] on div "23:19 (TC) - 37H-133.03" at bounding box center [648, 286] width 172 height 18
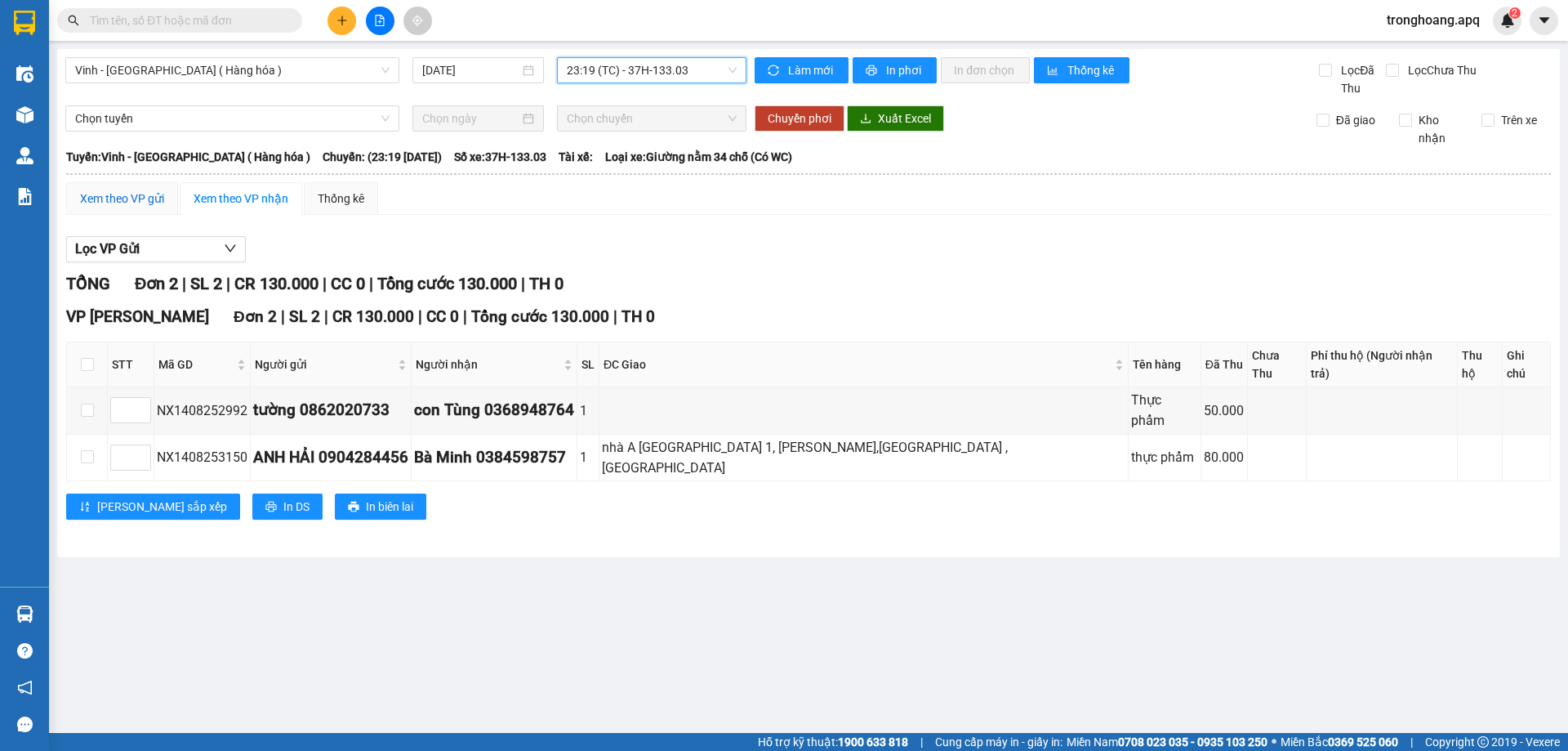
click at [133, 196] on div "Xem theo VP gửi" at bounding box center [122, 198] width 84 height 18
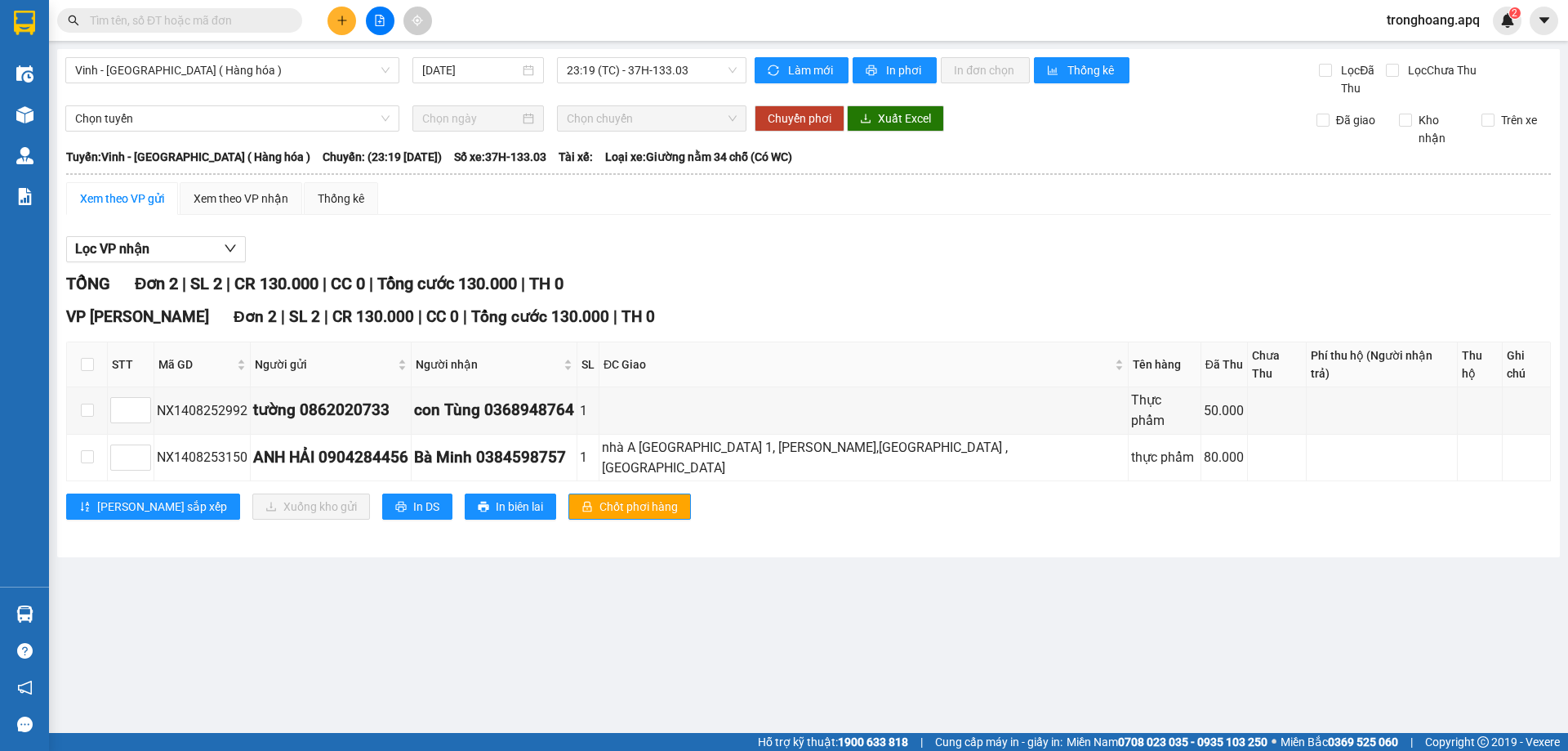
click at [97, 347] on th at bounding box center [87, 365] width 41 height 44
drag, startPoint x: 91, startPoint y: 353, endPoint x: 102, endPoint y: 367, distance: 17.8
click at [91, 358] on input "checkbox" at bounding box center [87, 364] width 13 height 13
checkbox input "true"
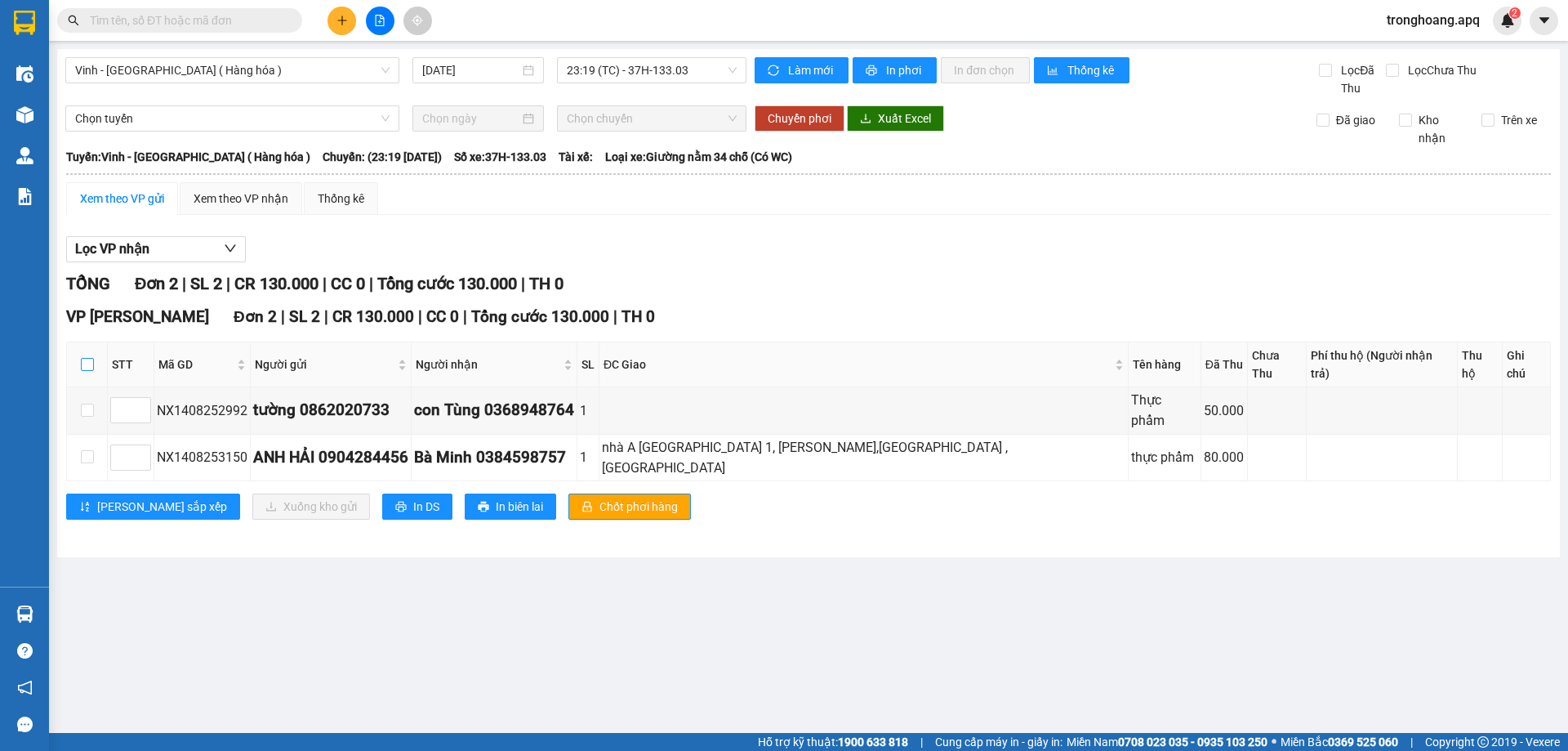
checkbox input "true"
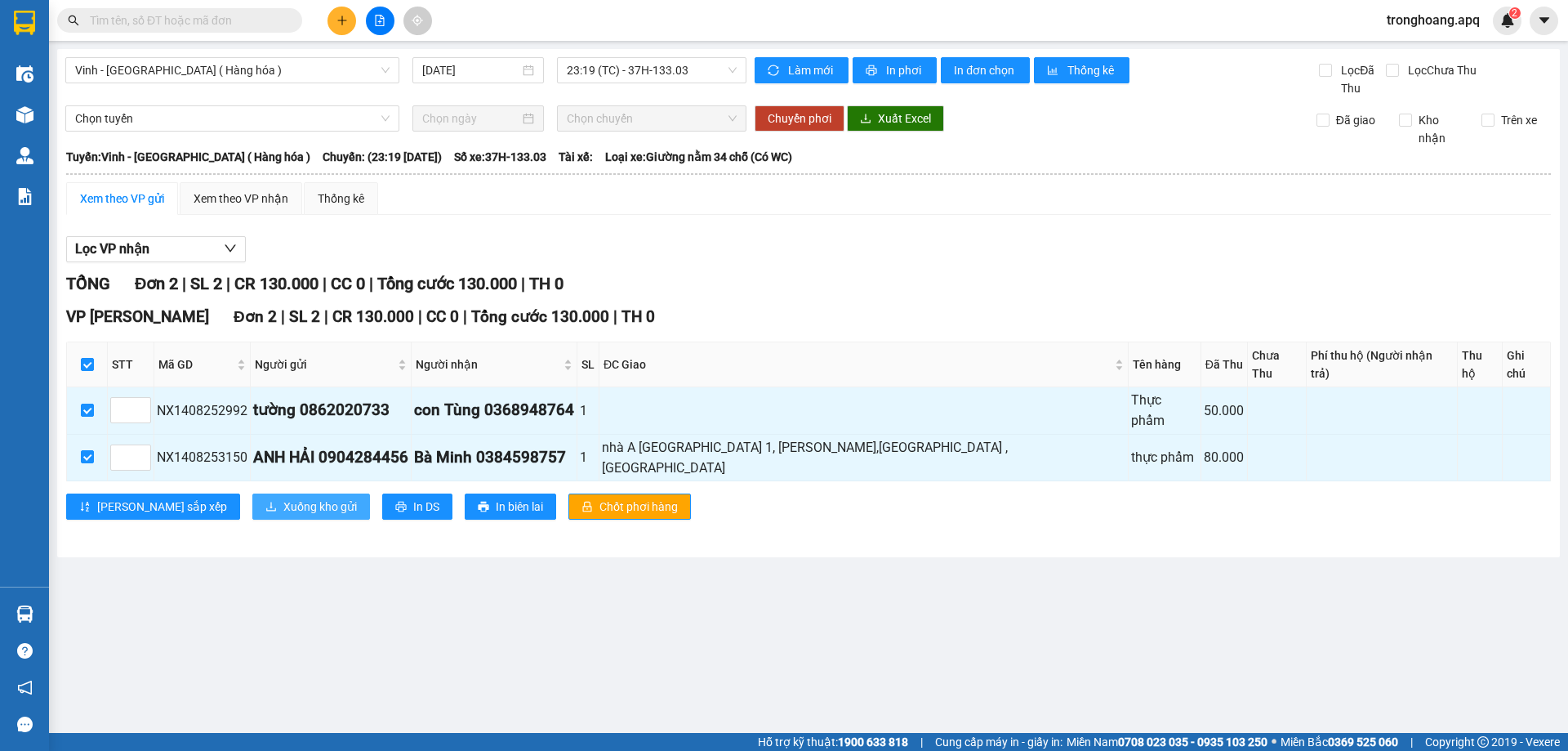
click at [255, 494] on button "Xuống kho gửi" at bounding box center [311, 506] width 117 height 26
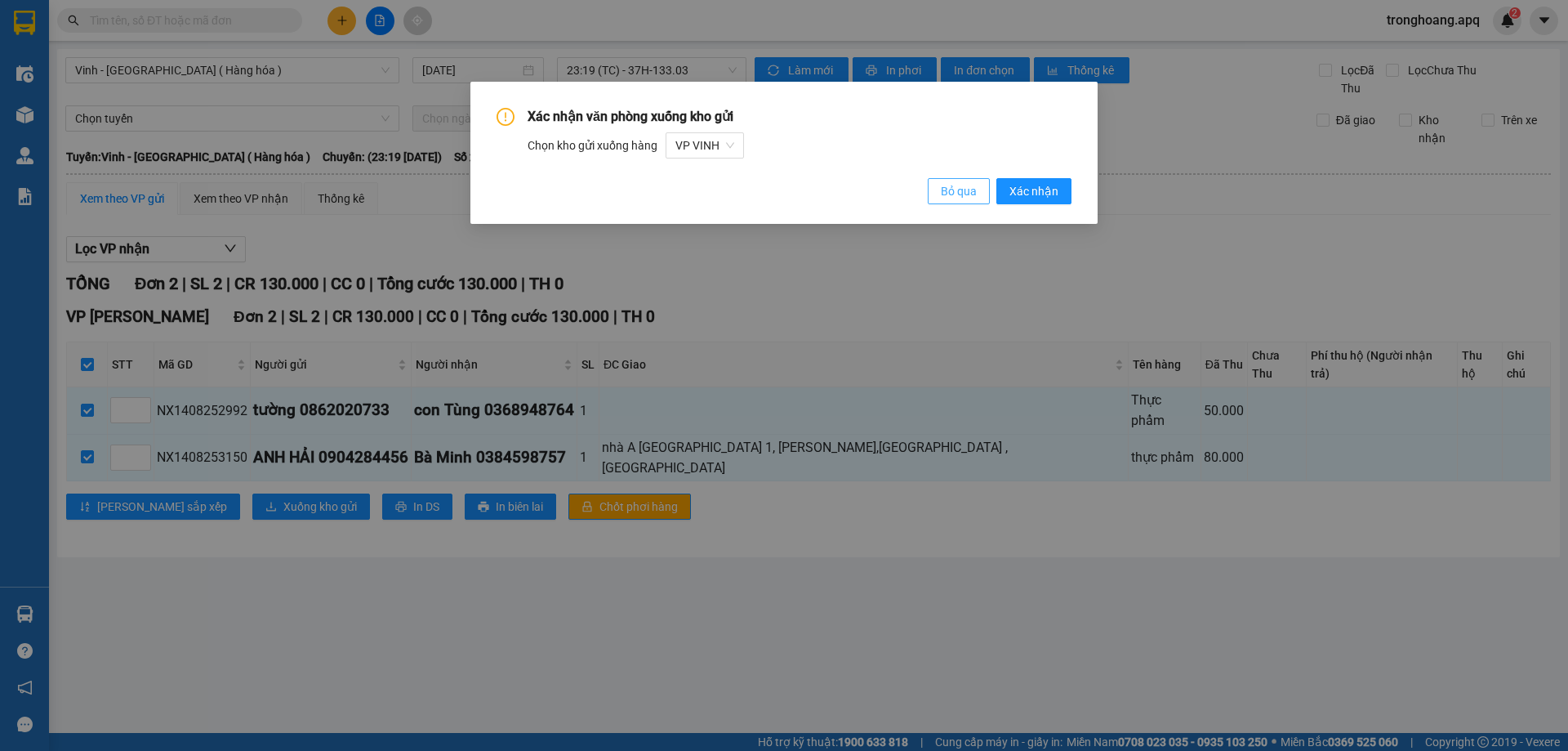
click at [945, 195] on span "Bỏ qua" at bounding box center [959, 191] width 36 height 18
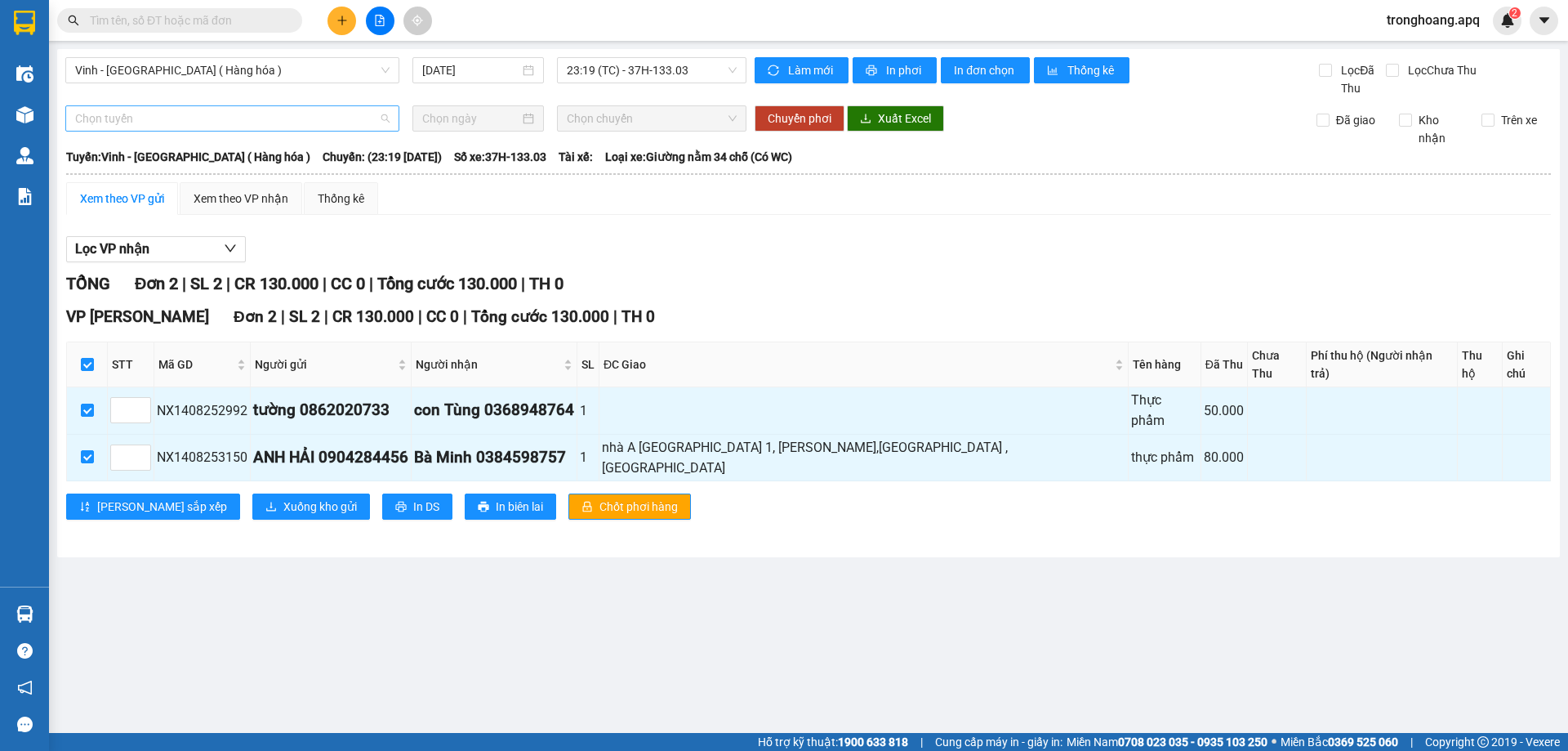
click at [189, 131] on div "Chọn tuyến" at bounding box center [231, 117] width 334 height 26
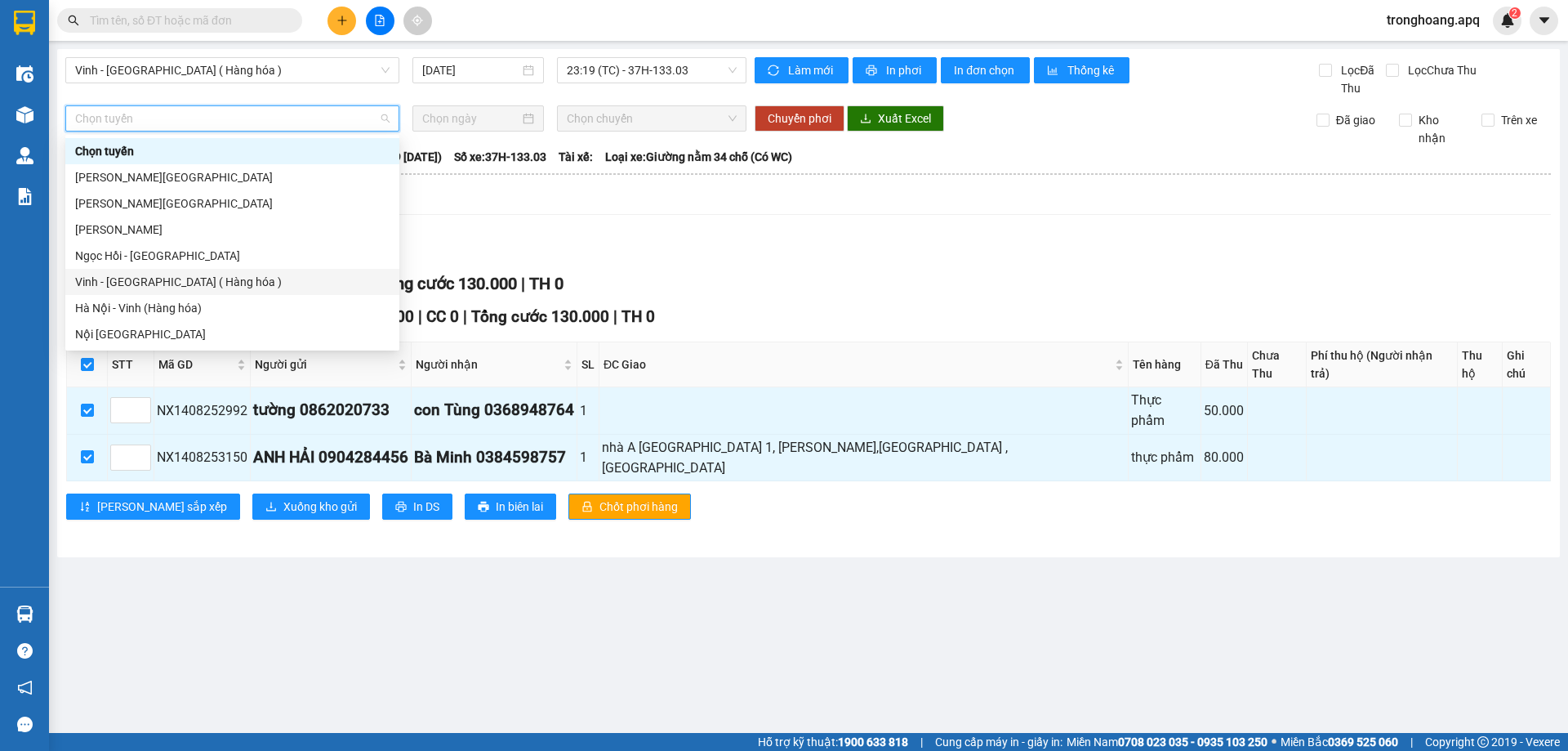
click at [173, 277] on div "Vinh - [GEOGRAPHIC_DATA] ( Hàng hóa )" at bounding box center [231, 282] width 314 height 18
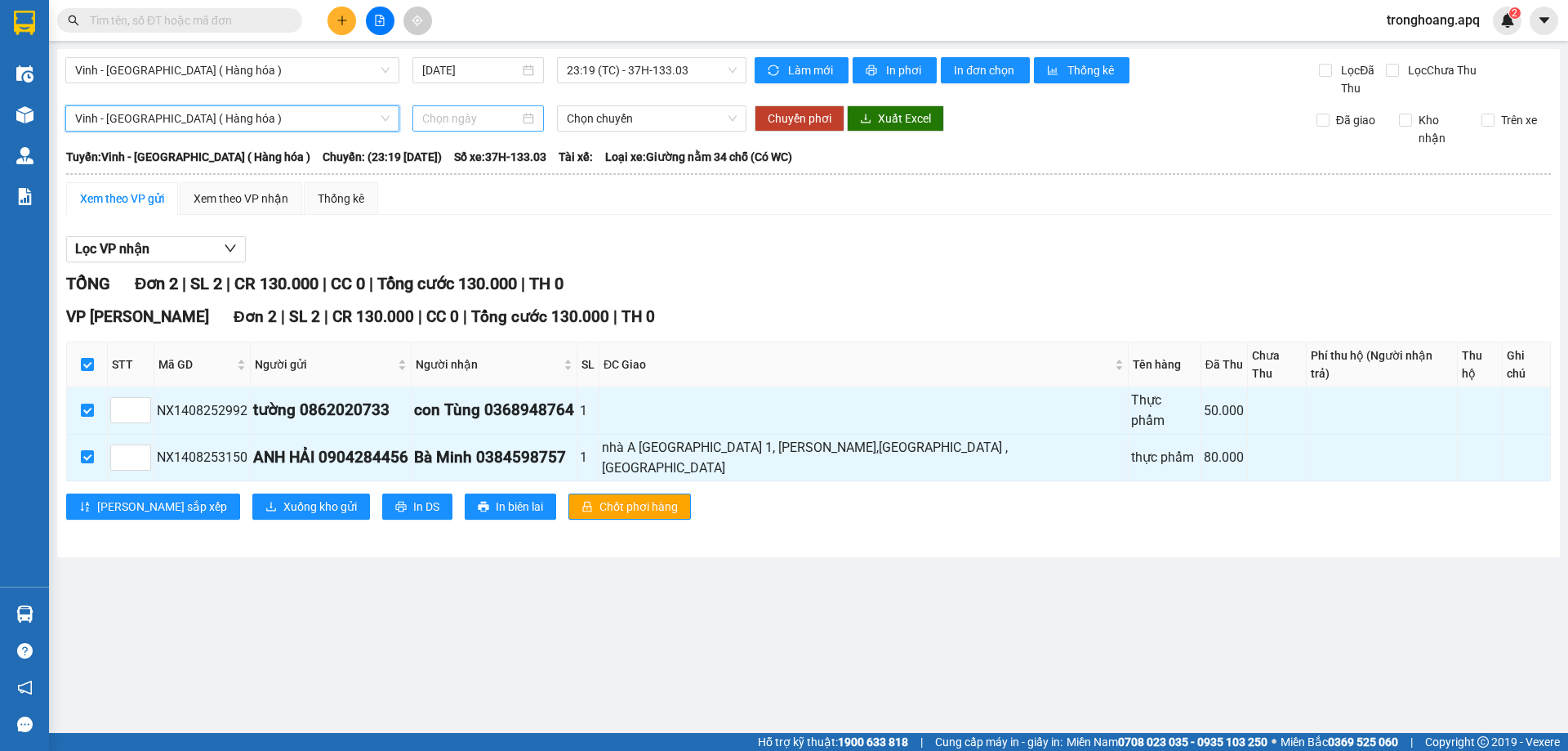
click at [457, 126] on input at bounding box center [470, 118] width 97 height 18
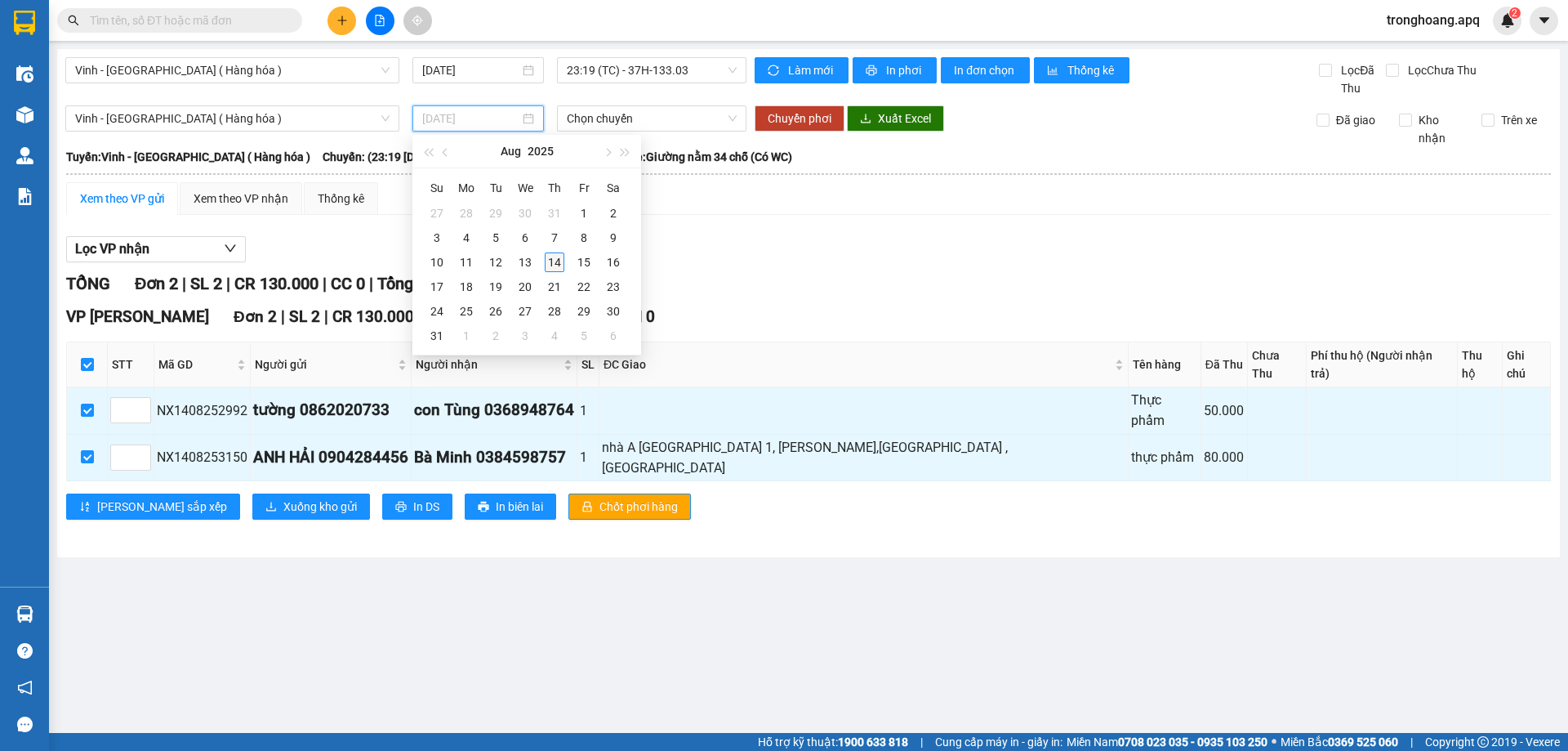
type input "[DATE]"
click at [553, 258] on div "14" at bounding box center [554, 262] width 20 height 20
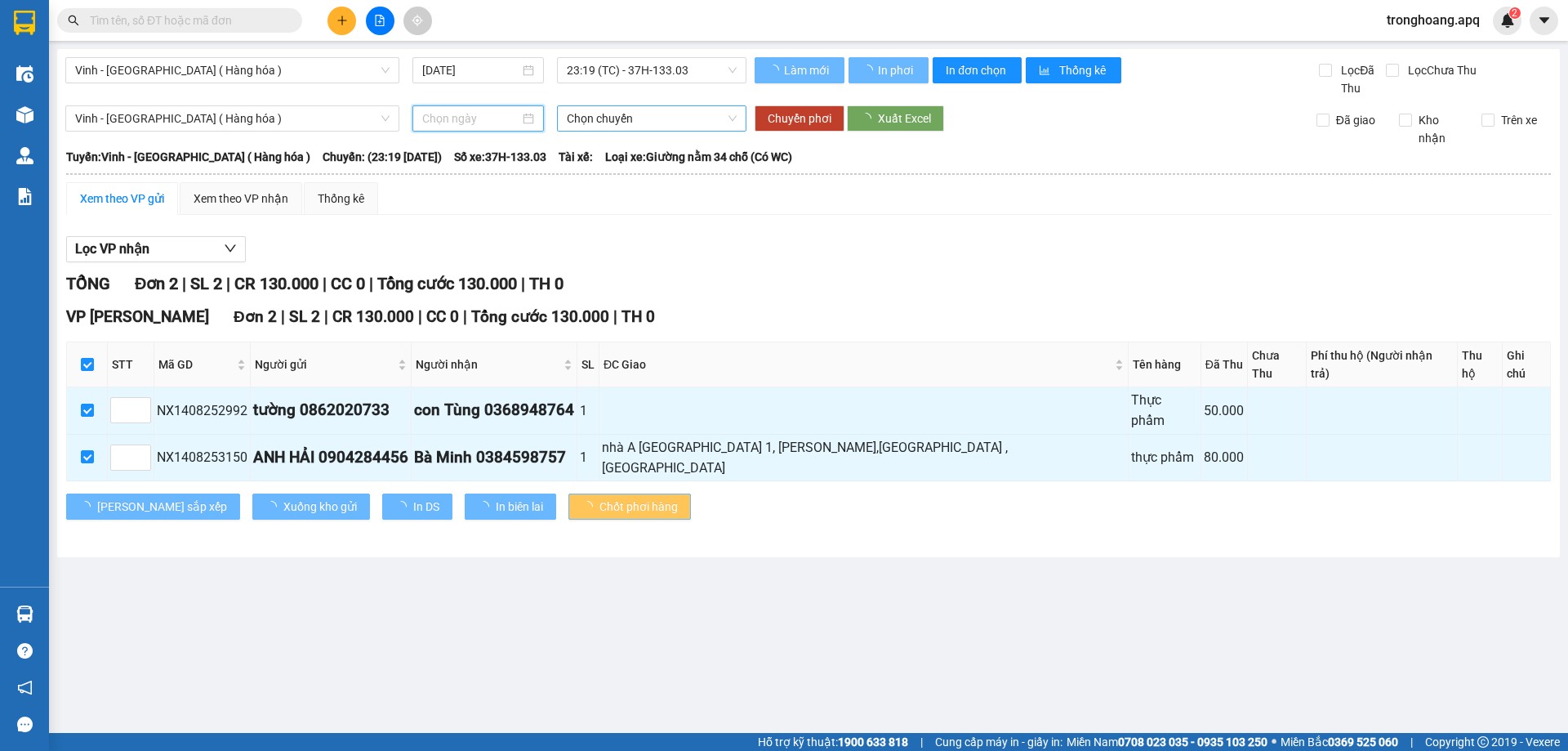
type input "[DATE]"
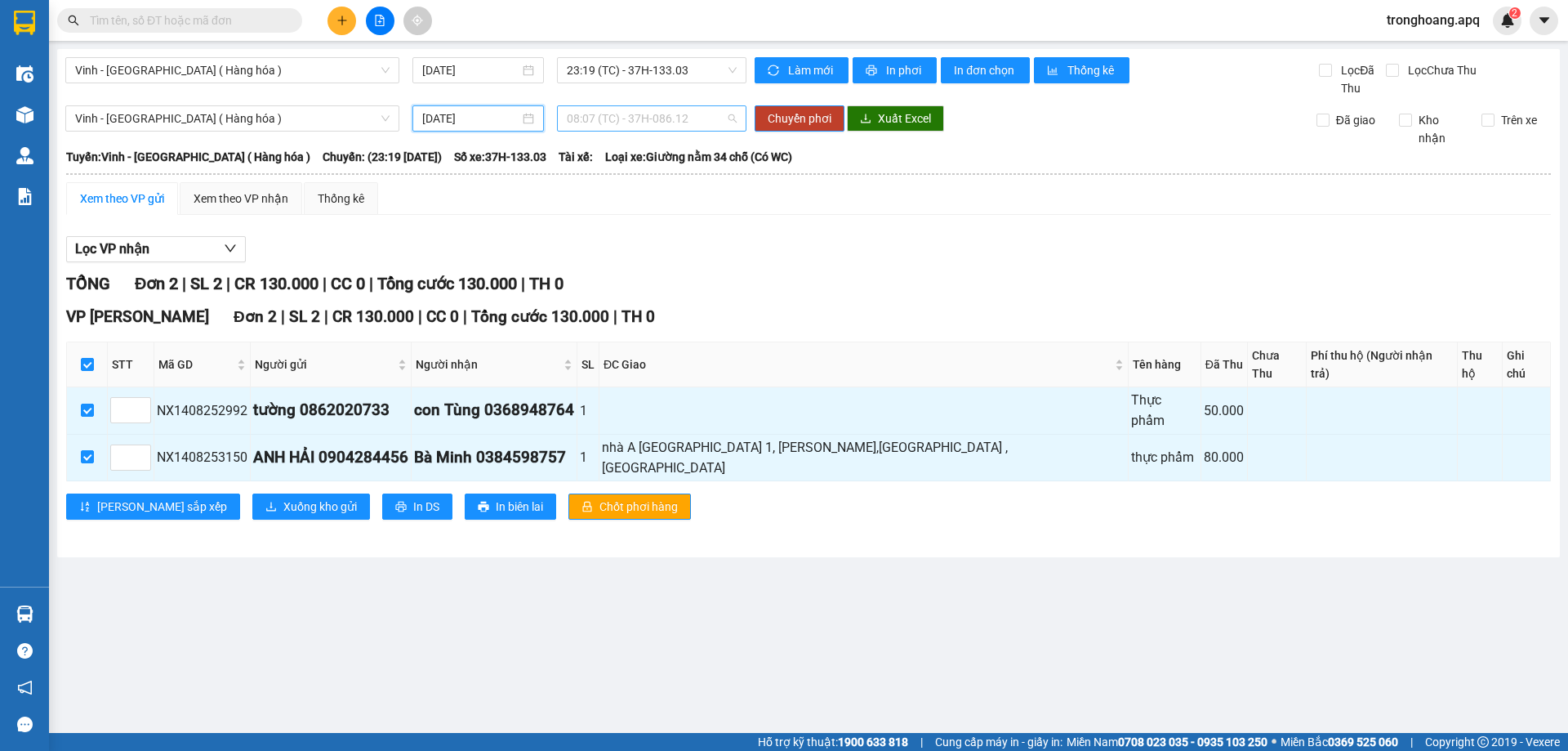
click at [622, 115] on span "08:07 (TC) - 37H-086.12" at bounding box center [651, 118] width 170 height 25
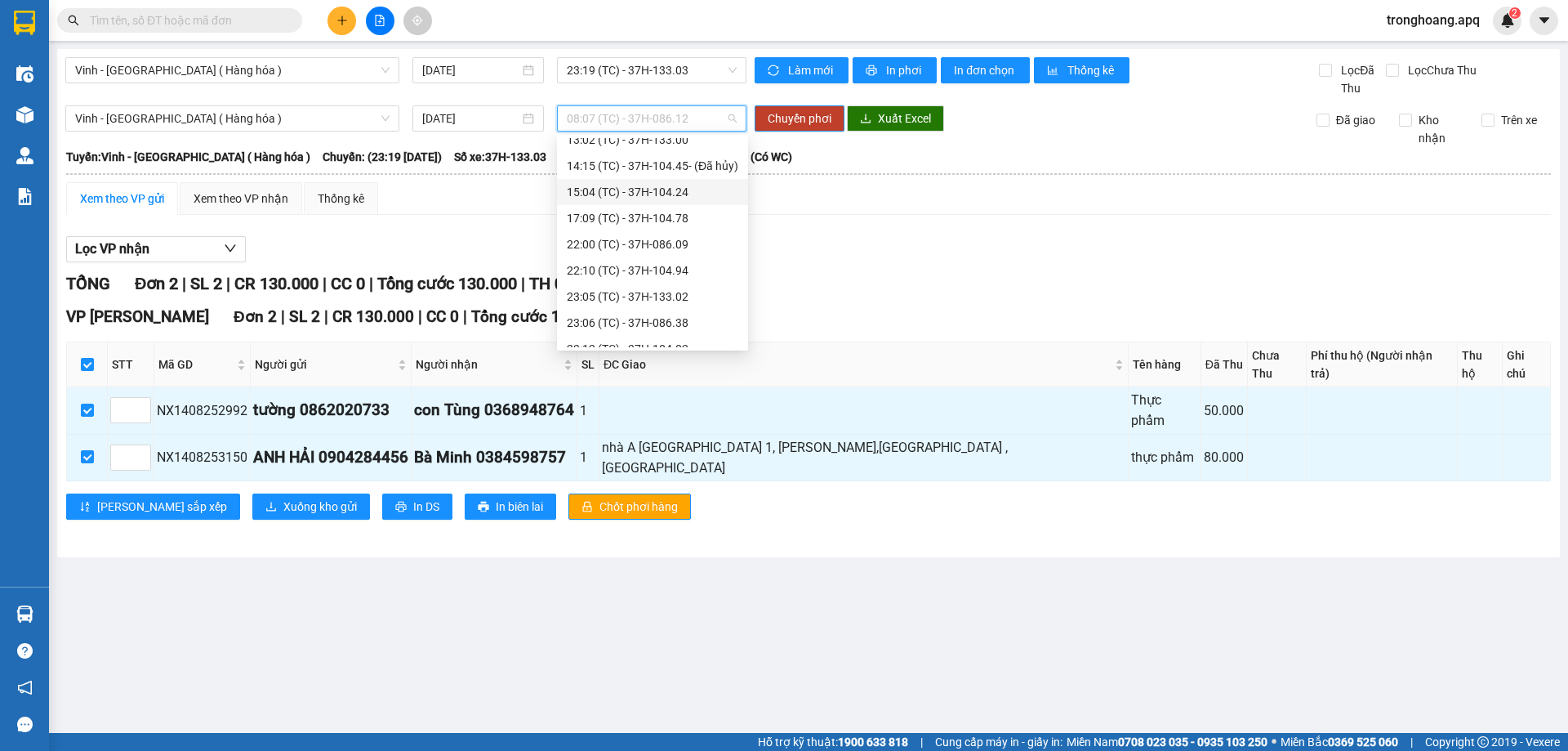
scroll to position [262, 0]
click at [694, 180] on div "23:05 (TC) - 37H-133.02" at bounding box center [652, 177] width 172 height 18
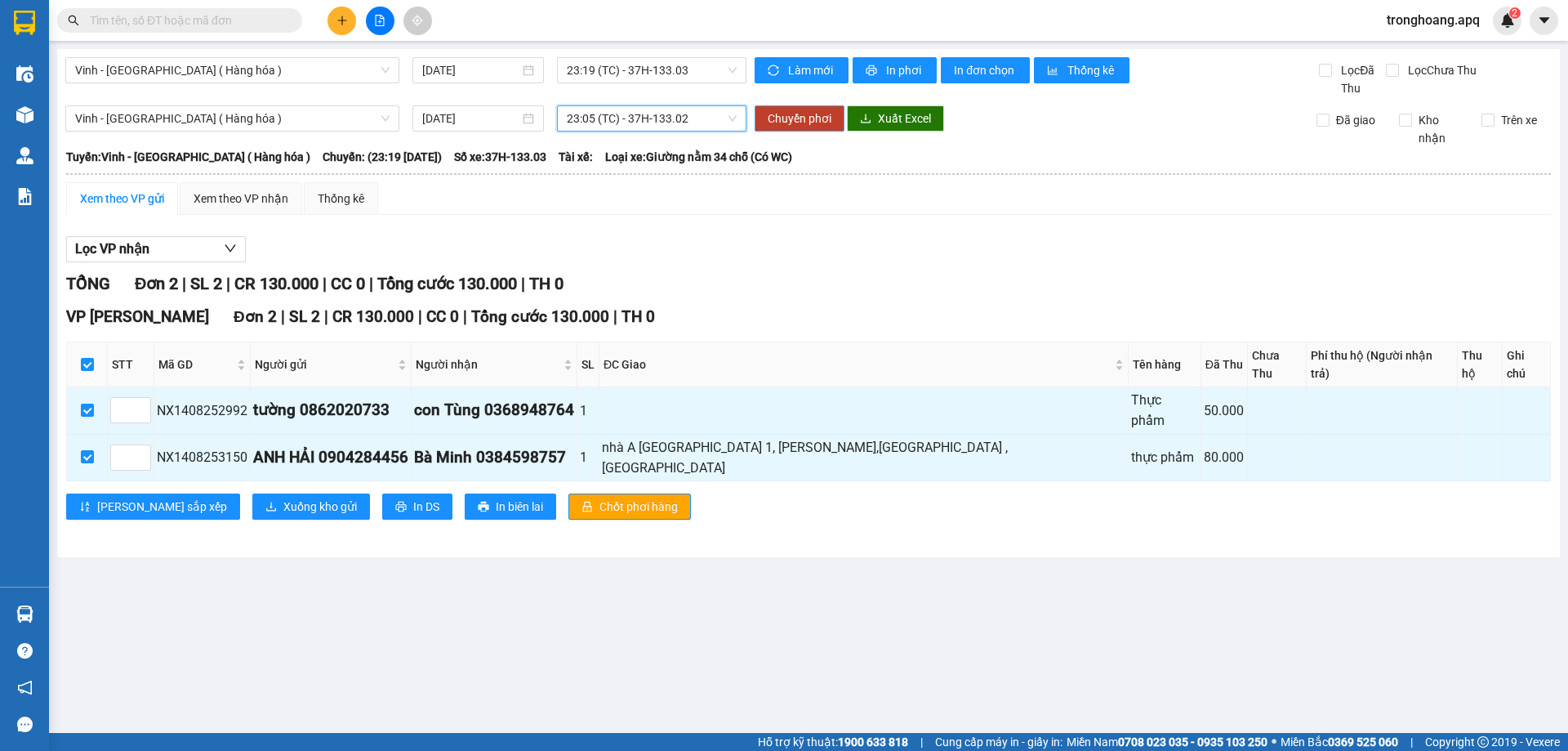
click at [819, 125] on span "Chuyển phơi" at bounding box center [800, 118] width 64 height 18
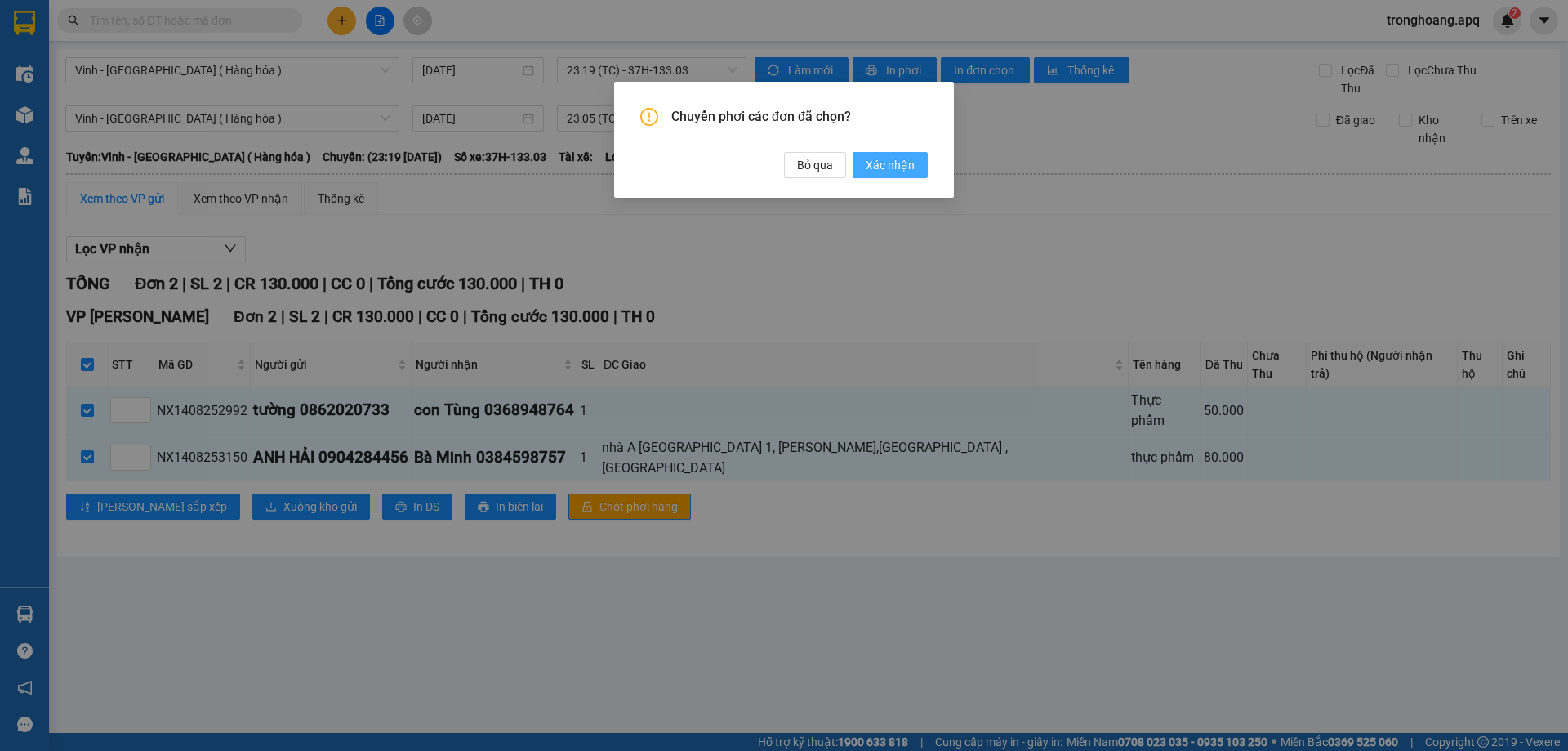
click at [897, 165] on span "Xác nhận" at bounding box center [889, 165] width 49 height 18
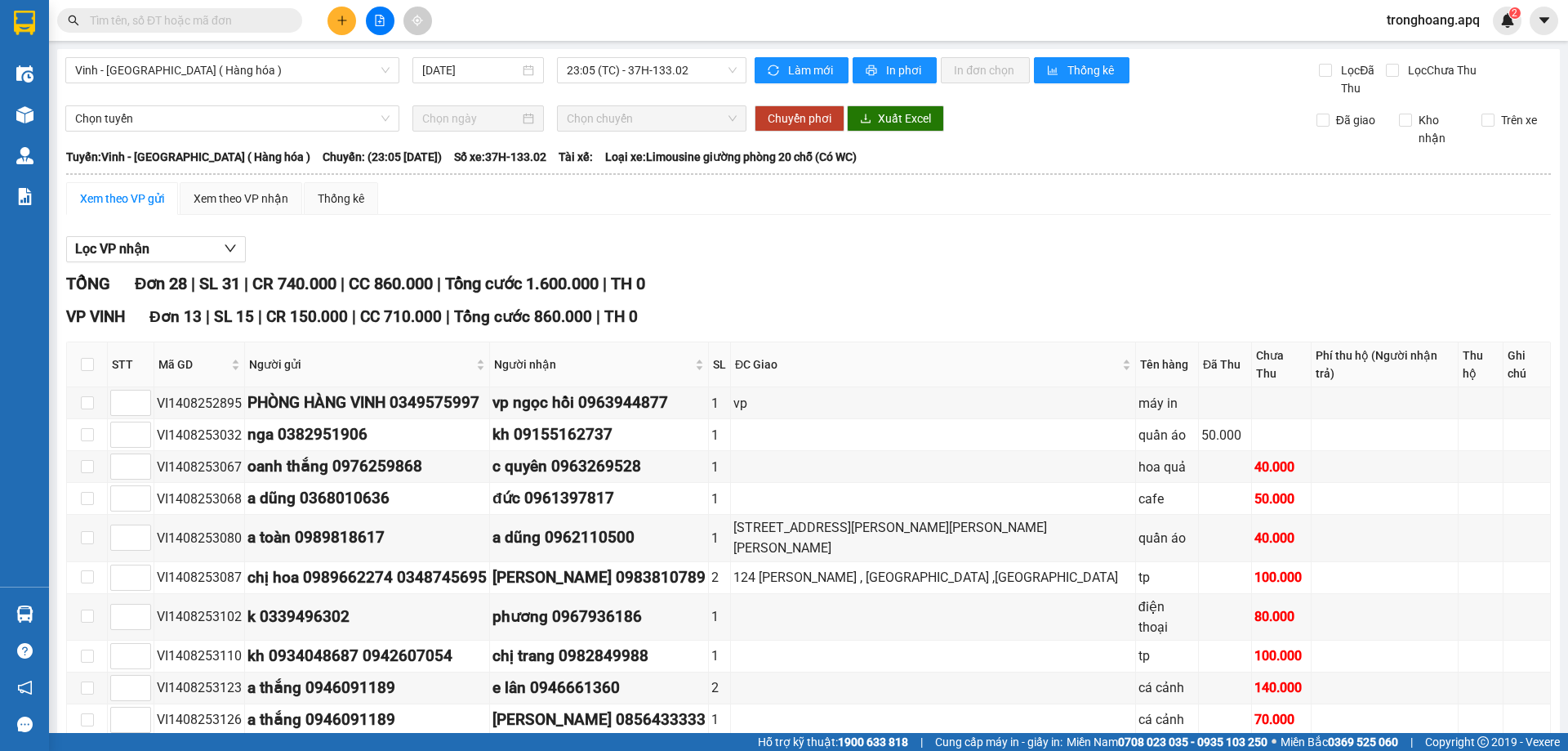
click at [196, 180] on th at bounding box center [808, 174] width 1486 height 15
click at [222, 203] on div "Xem theo VP nhận" at bounding box center [241, 198] width 94 height 18
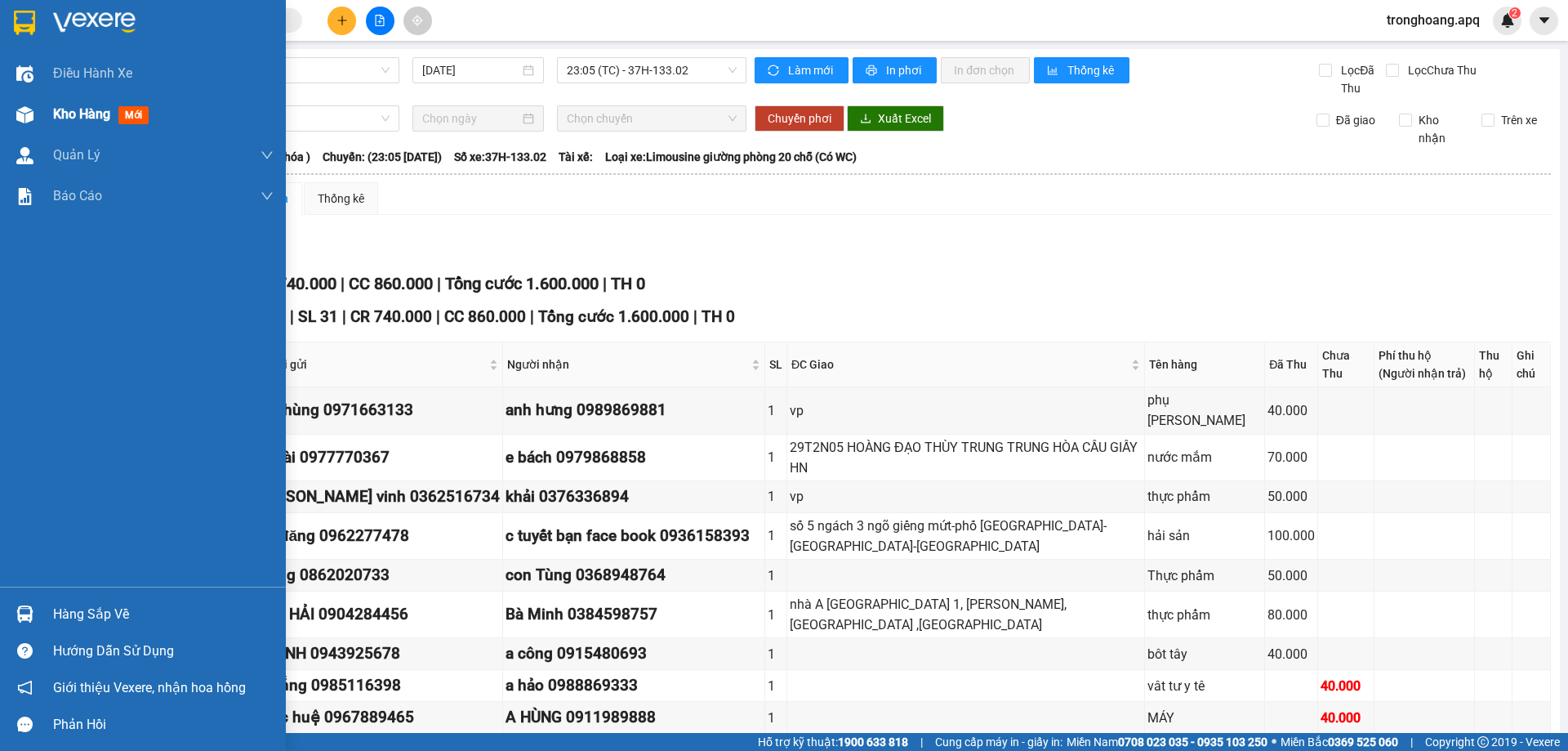
click at [17, 109] on img at bounding box center [24, 114] width 17 height 17
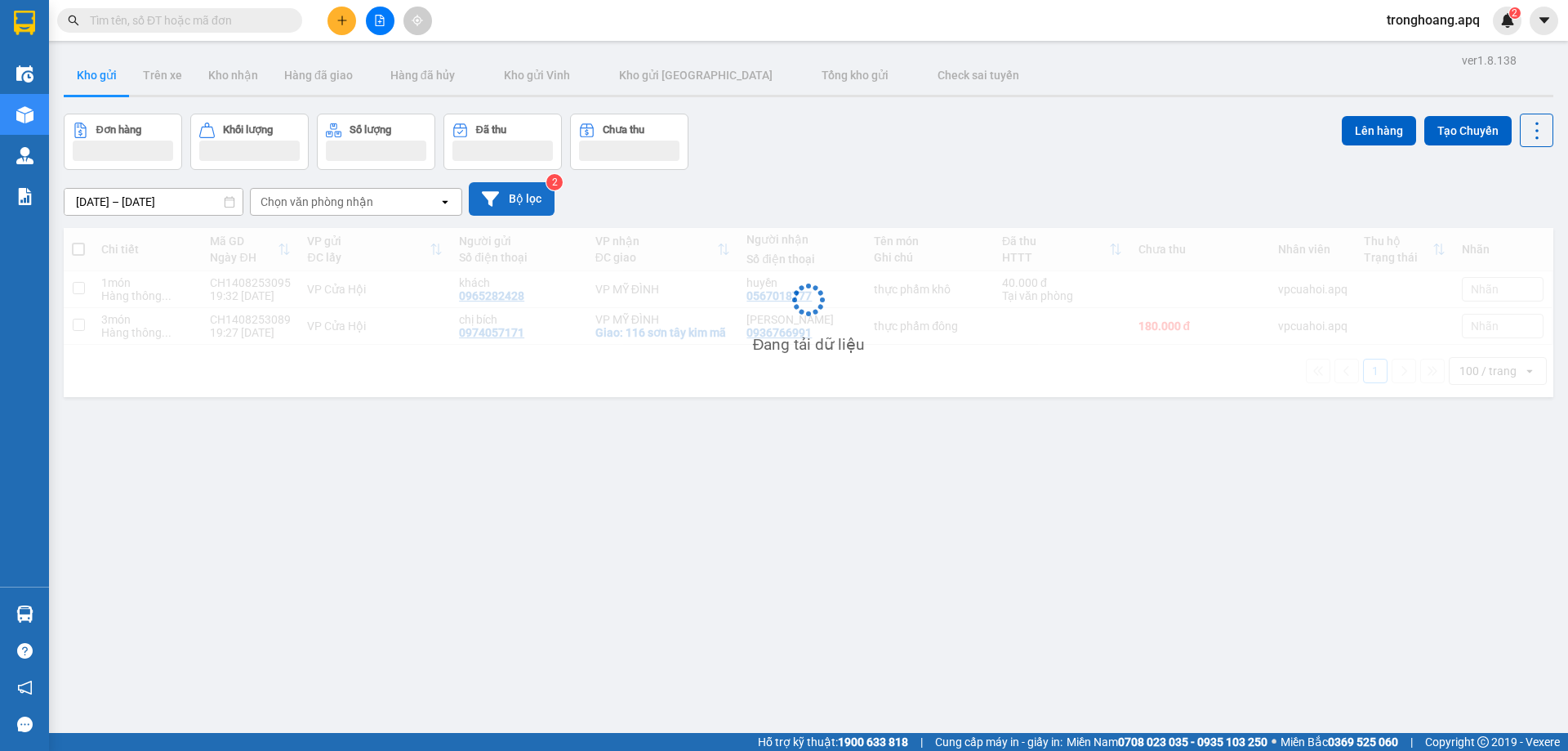
click at [506, 194] on button "Bộ lọc" at bounding box center [511, 199] width 85 height 34
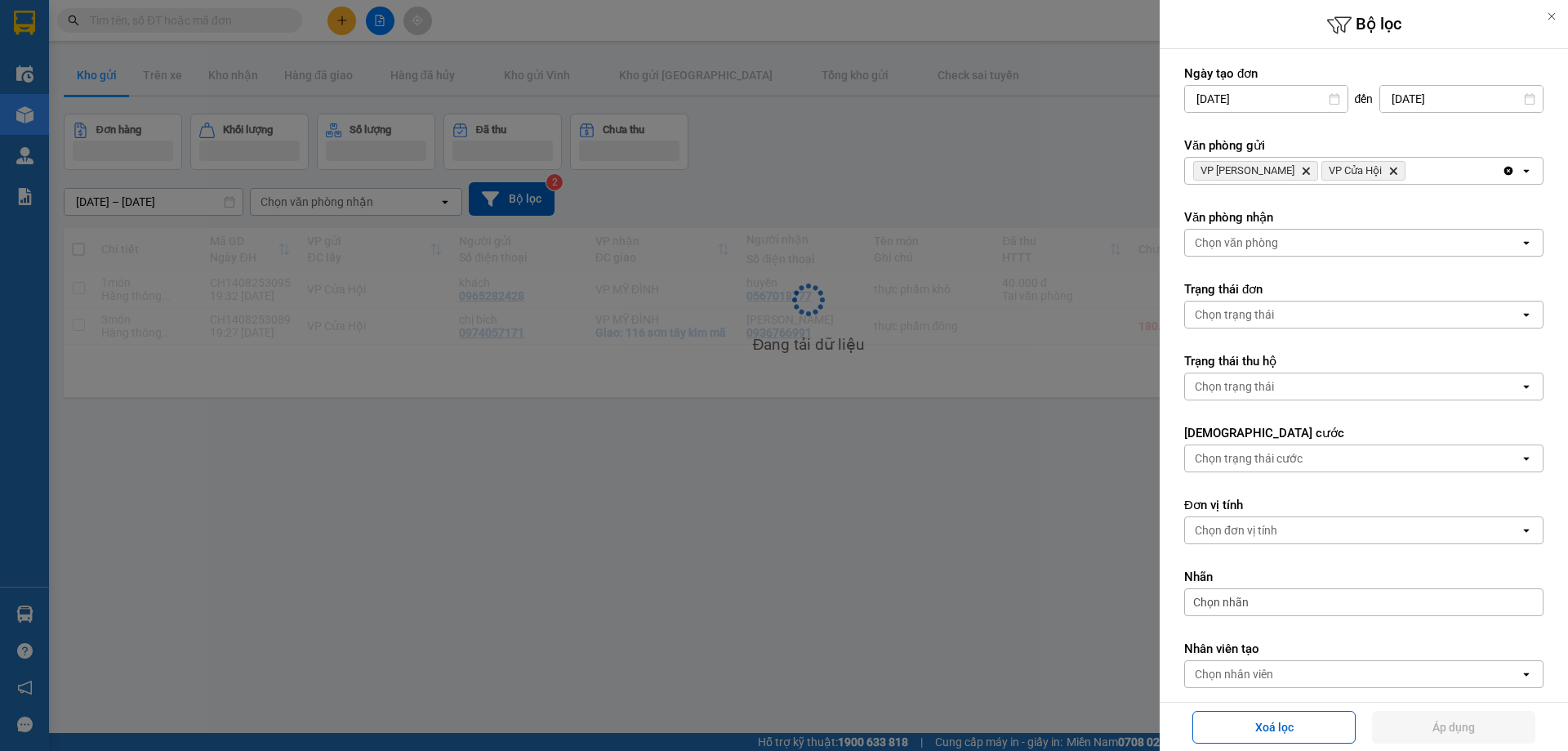
click at [799, 429] on div at bounding box center [784, 376] width 1568 height 751
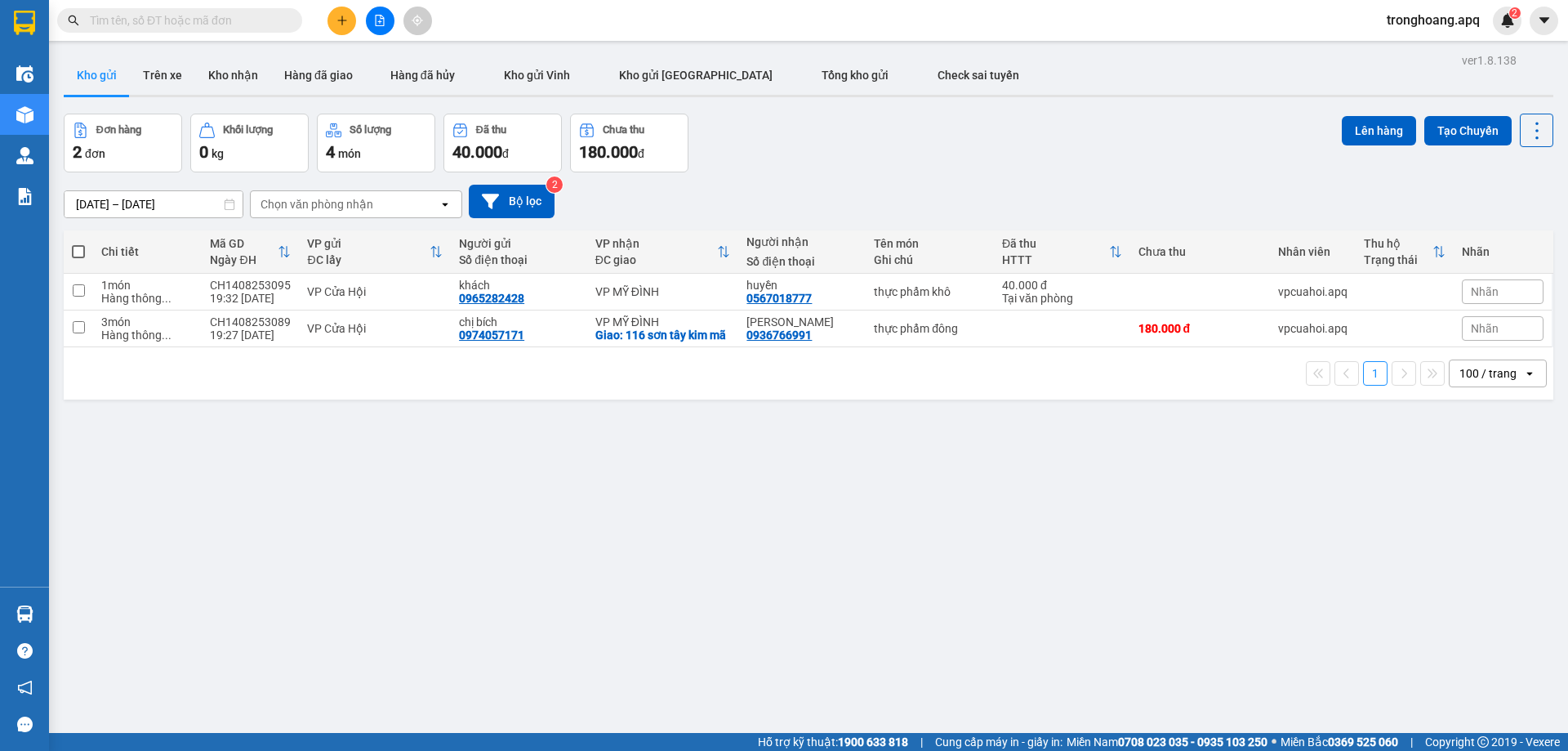
click at [681, 332] on div "Giao: 116 sơn tây kim mã" at bounding box center [663, 335] width 135 height 13
checkbox input "true"
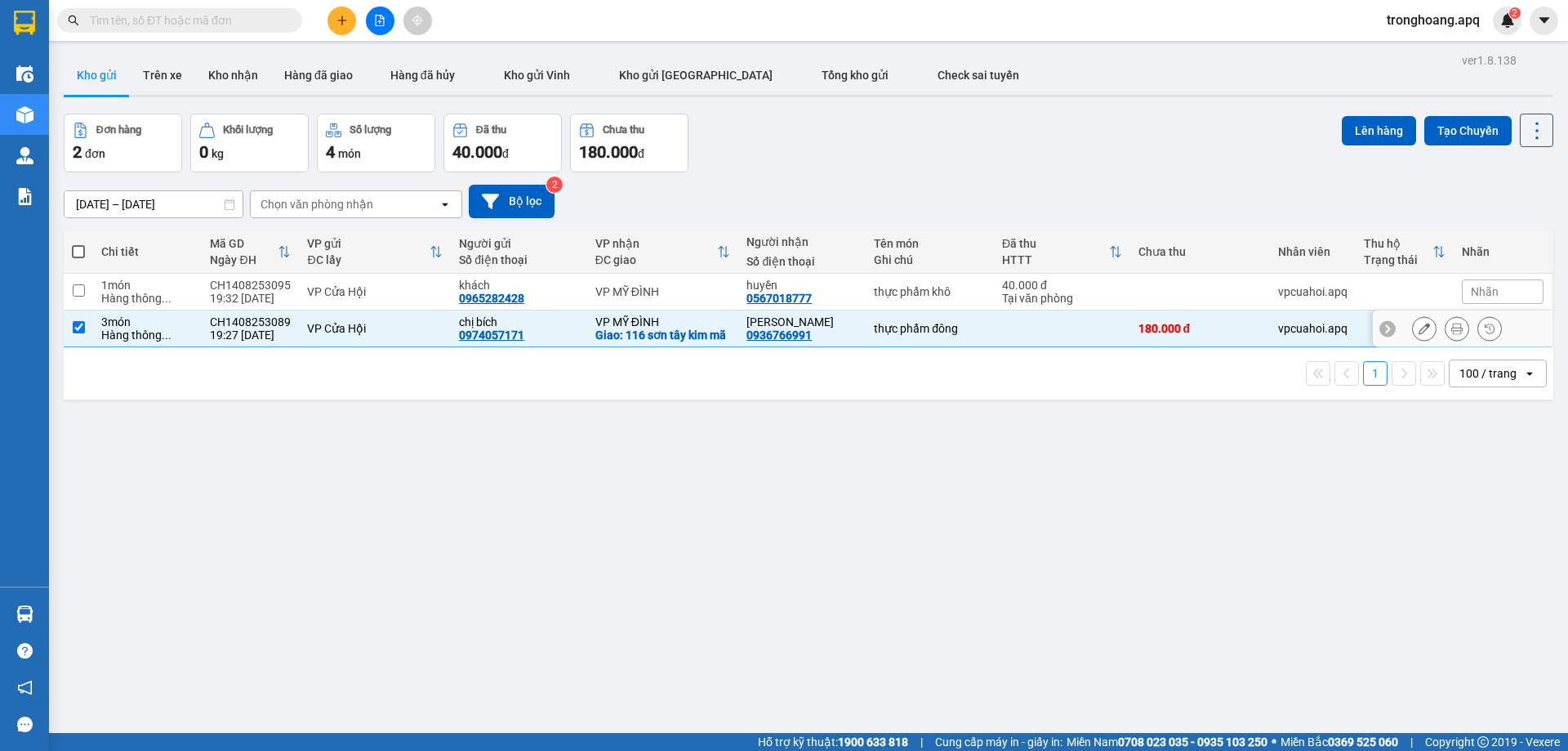
click at [678, 298] on td "VP MỸ ĐÌNH" at bounding box center [663, 292] width 152 height 36
checkbox input "true"
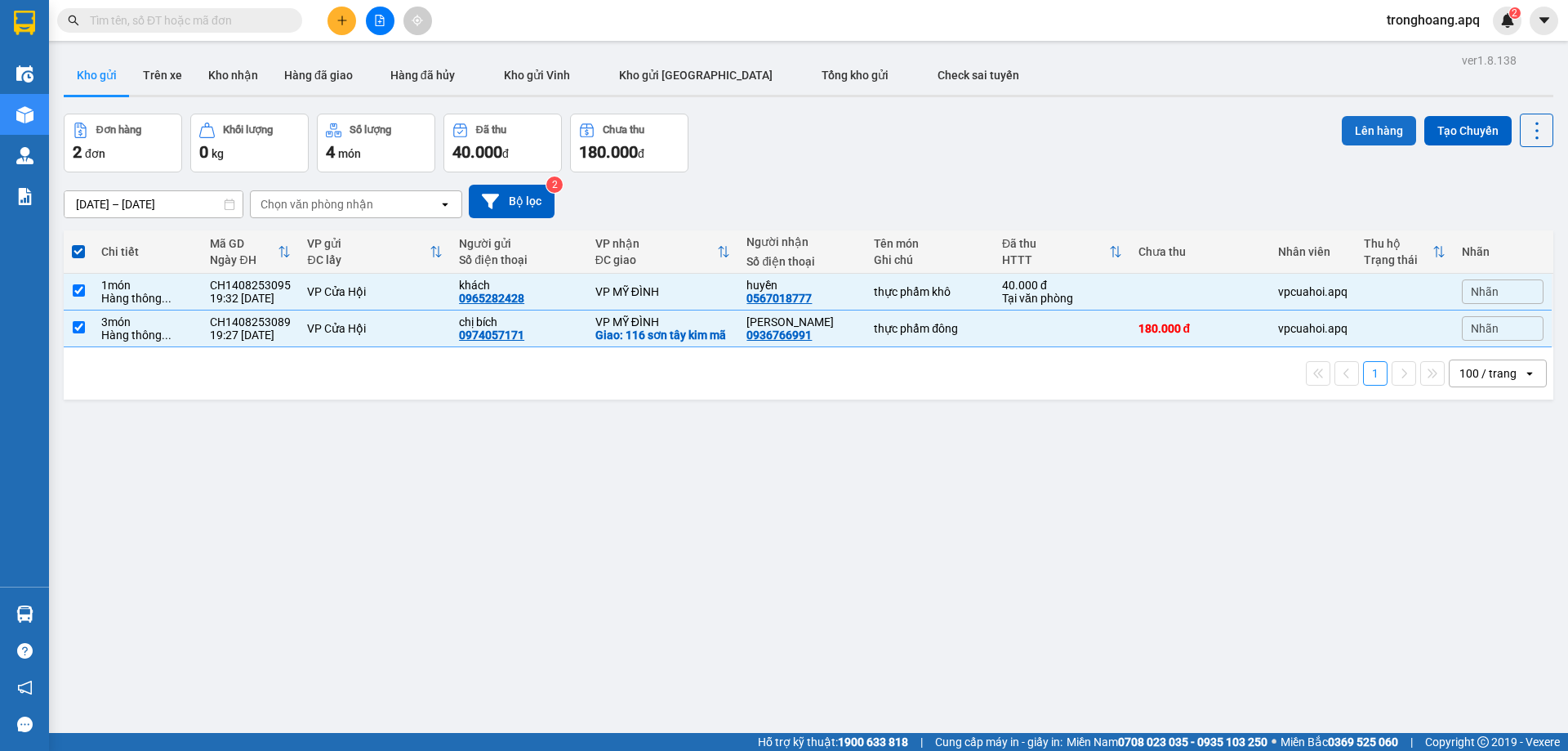
click at [1359, 129] on button "Lên hàng" at bounding box center [1379, 130] width 75 height 29
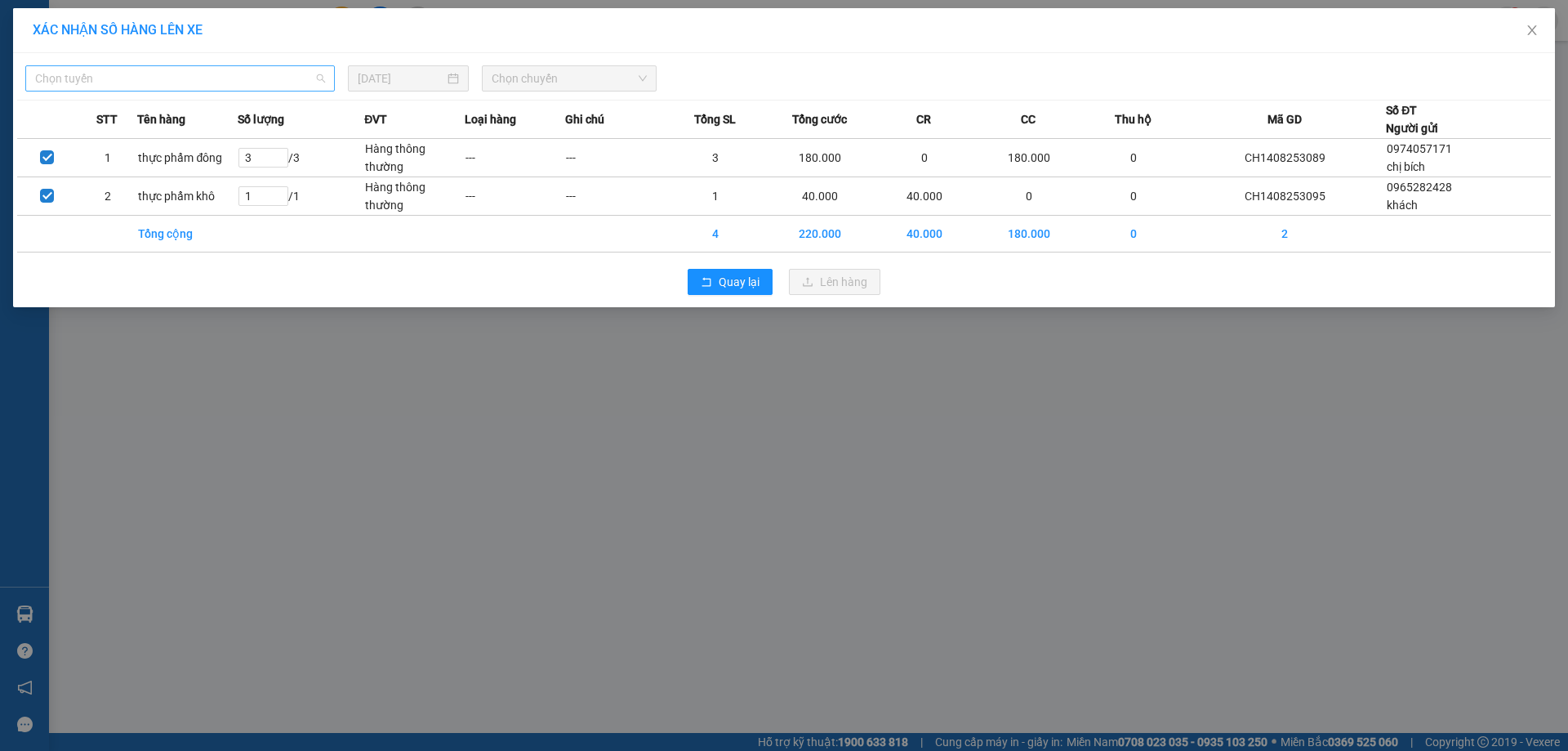
drag, startPoint x: 252, startPoint y: 77, endPoint x: 177, endPoint y: 163, distance: 114.1
click at [250, 77] on span "Chọn tuyến" at bounding box center [180, 78] width 290 height 25
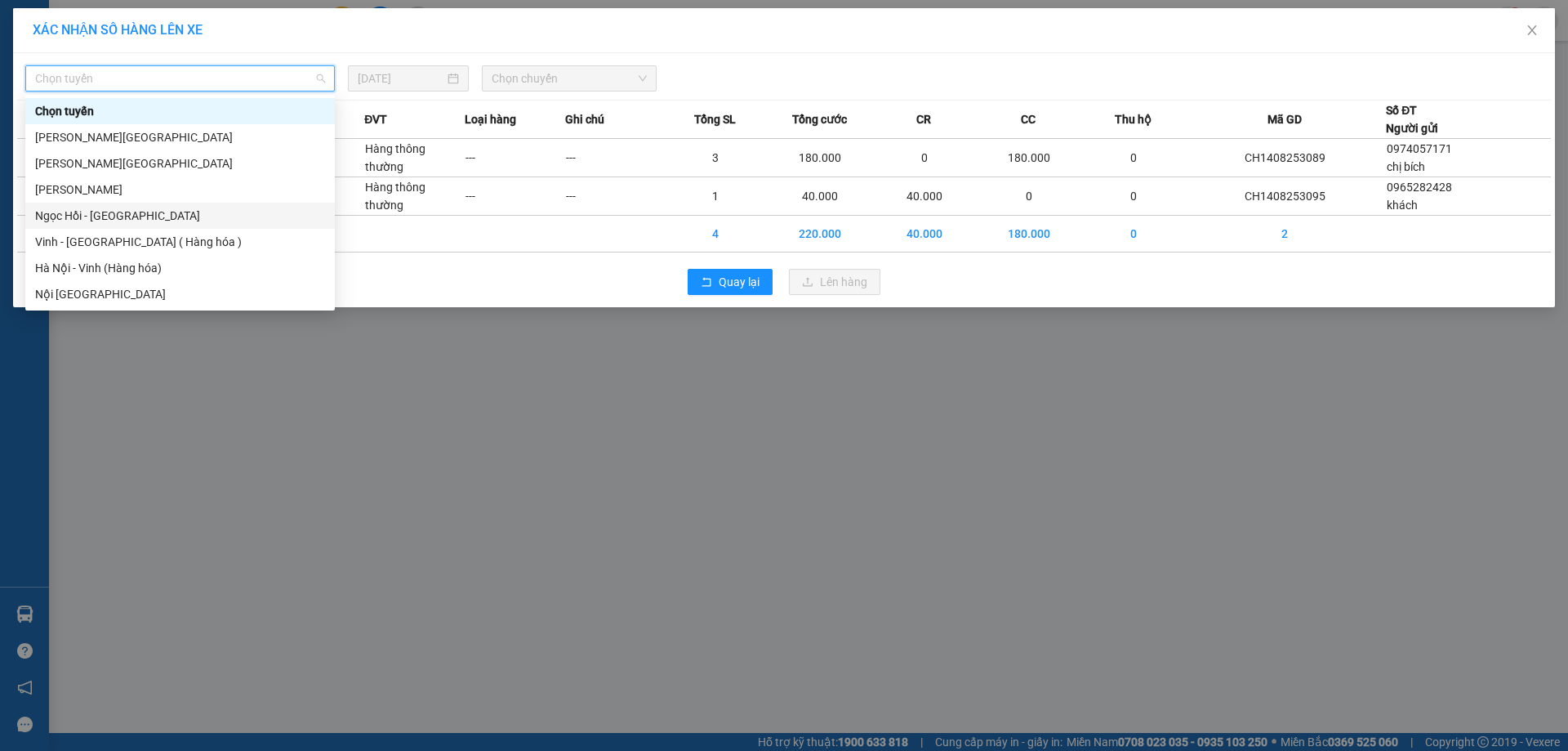
drag, startPoint x: 148, startPoint y: 233, endPoint x: 180, endPoint y: 234, distance: 32.0
click at [148, 234] on div "Vinh - [GEOGRAPHIC_DATA] ( Hàng hóa )" at bounding box center [180, 242] width 290 height 18
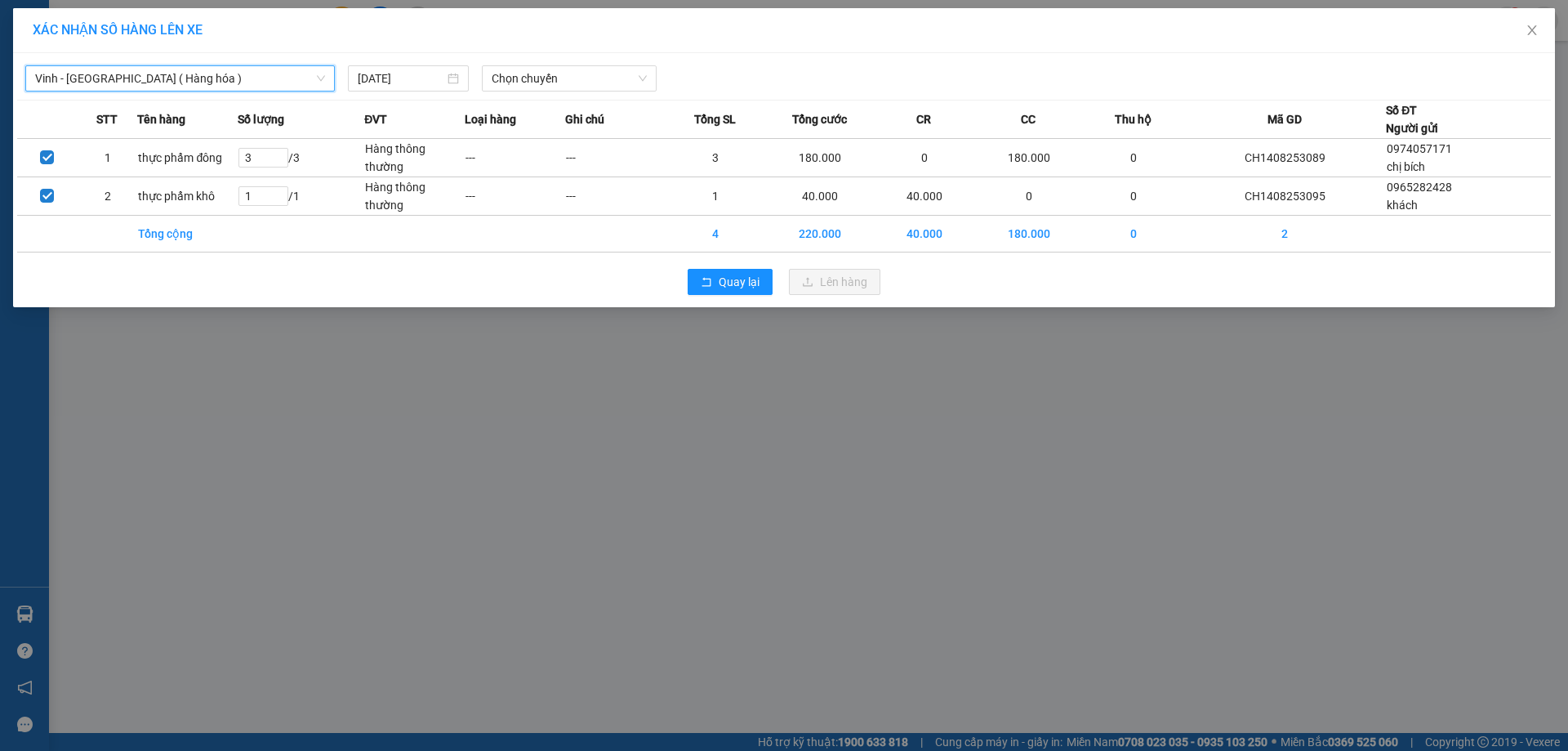
click at [543, 94] on div "Vinh - [GEOGRAPHIC_DATA] ( Hàng hóa ) [GEOGRAPHIC_DATA] - [GEOGRAPHIC_DATA] ( […" at bounding box center [784, 181] width 1541 height 254
click at [543, 88] on span "Chọn chuyến" at bounding box center [569, 78] width 155 height 25
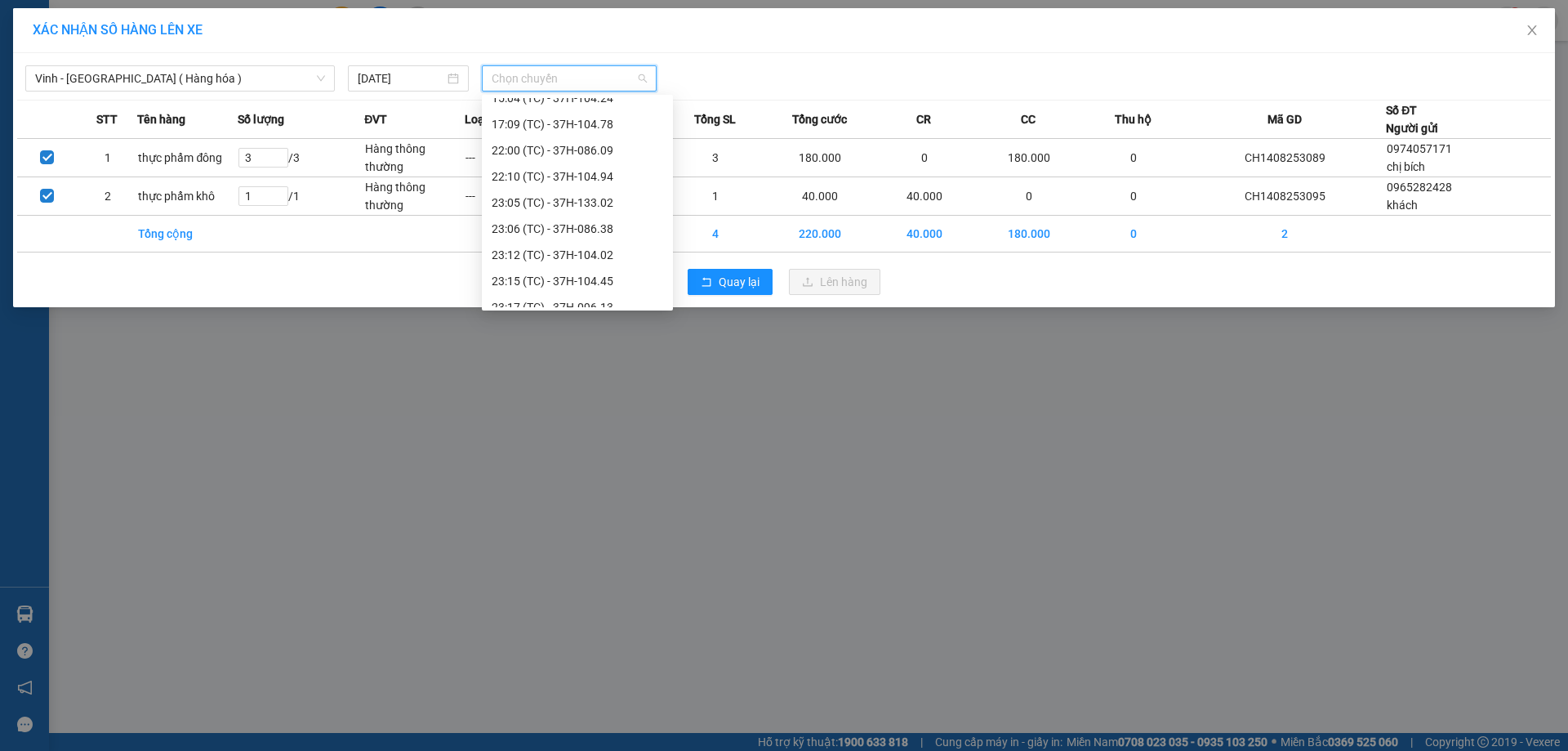
scroll to position [262, 0]
click at [627, 165] on div "23:06 (TC) - 37H-086.38" at bounding box center [577, 164] width 172 height 18
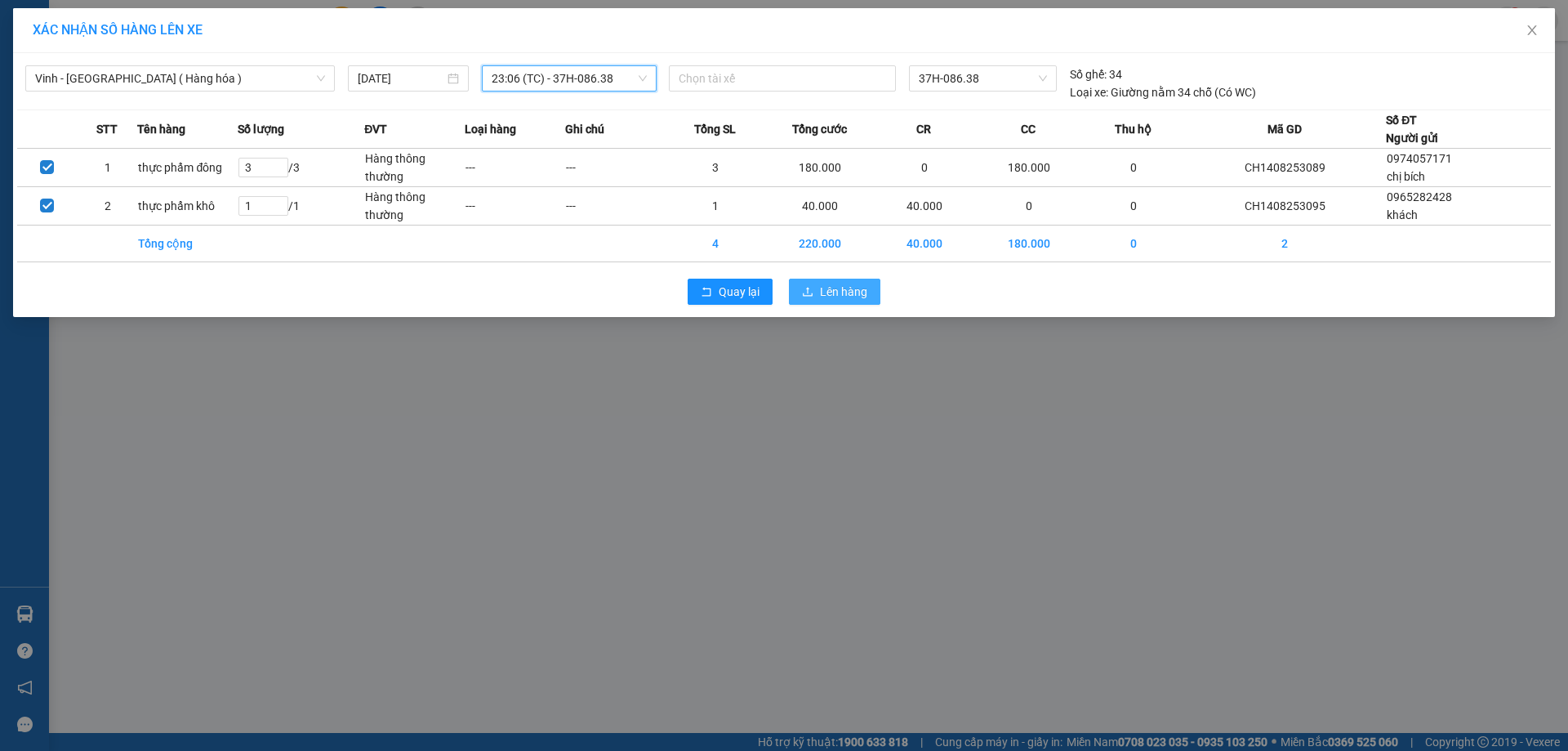
click at [835, 291] on span "Lên hàng" at bounding box center [843, 292] width 47 height 18
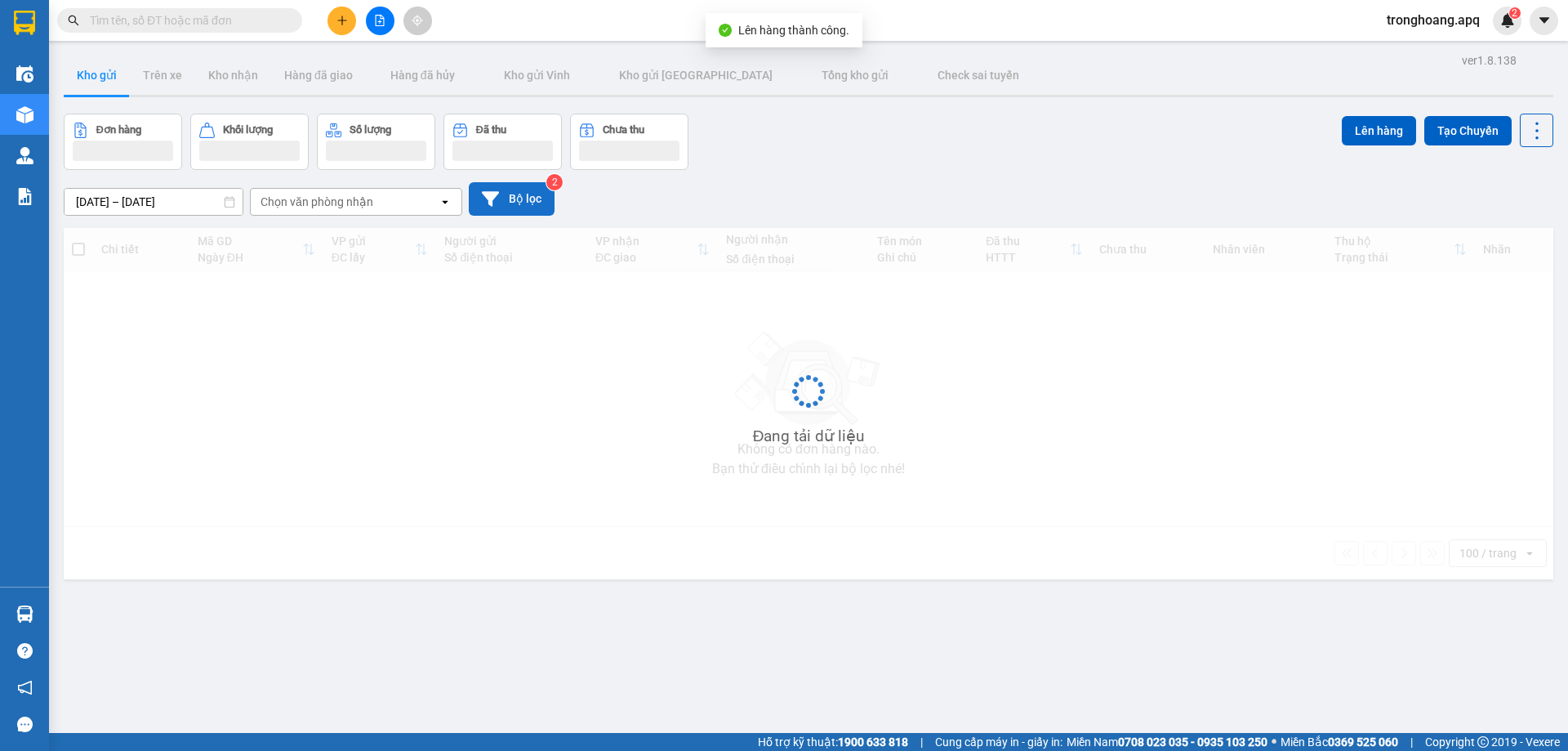
click at [511, 199] on button "Bộ lọc" at bounding box center [511, 199] width 85 height 34
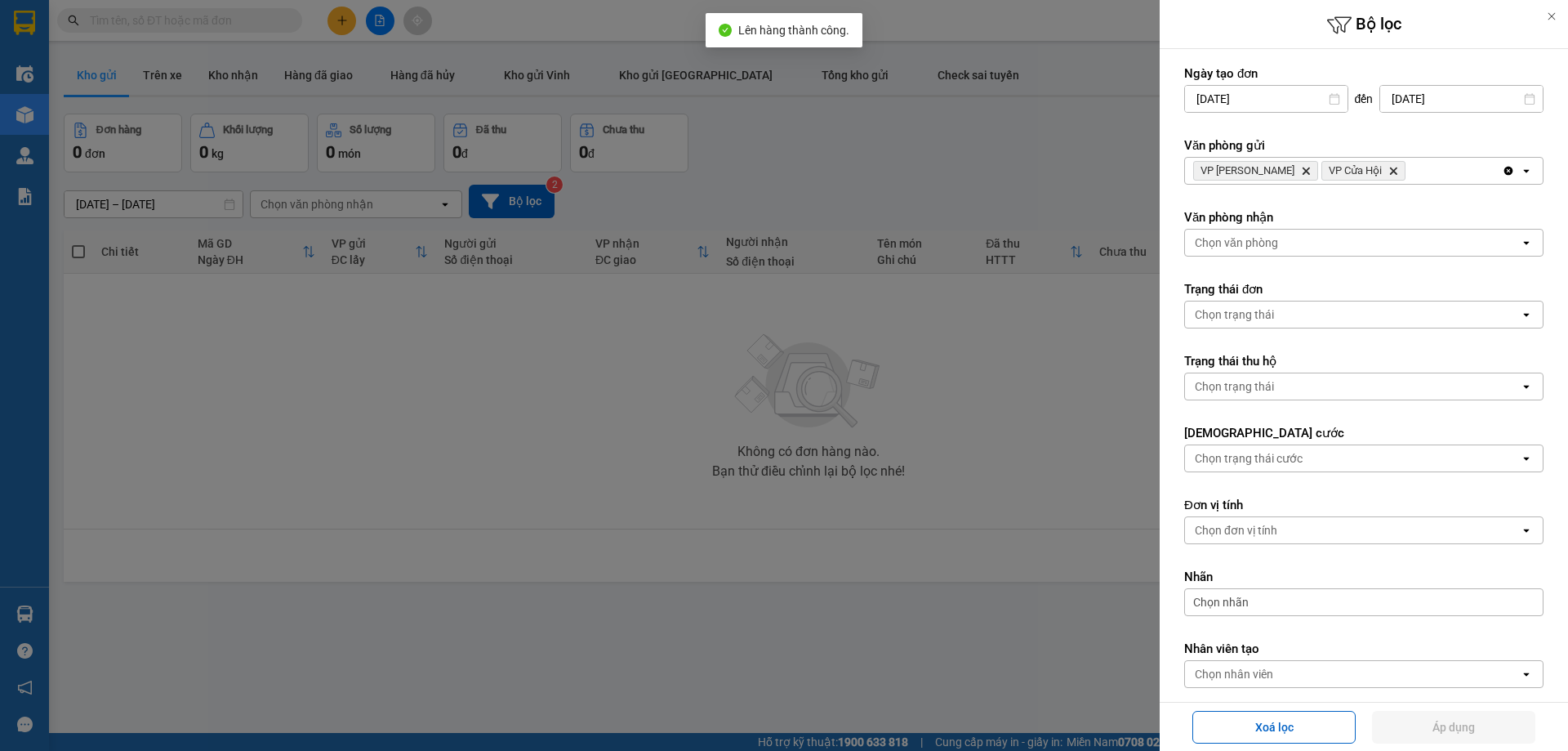
click at [1468, 177] on div "VP Xuân Hội Delete VP Cửa Hội Delete" at bounding box center [1343, 170] width 317 height 26
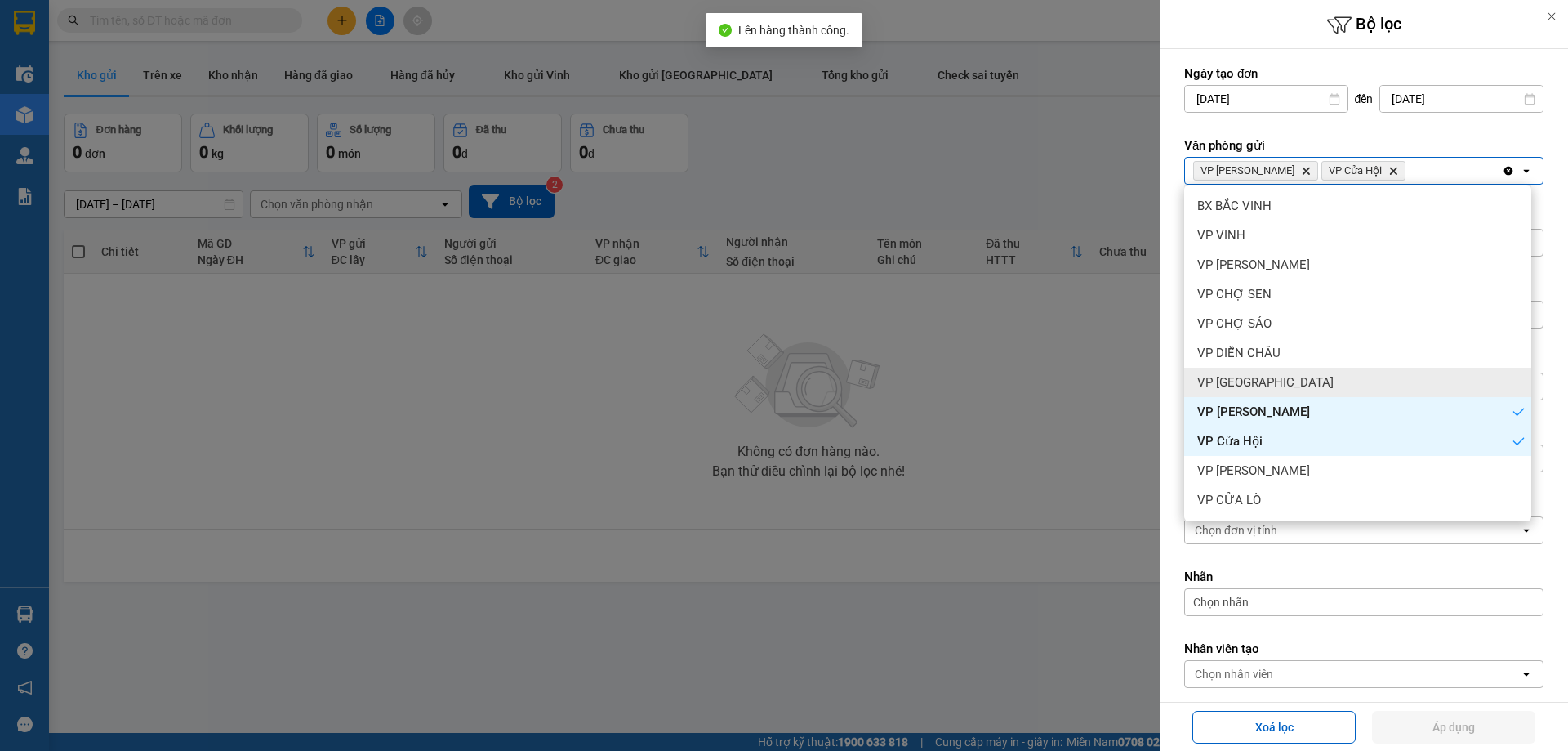
click at [1354, 391] on div "VP [GEOGRAPHIC_DATA]" at bounding box center [1357, 382] width 347 height 29
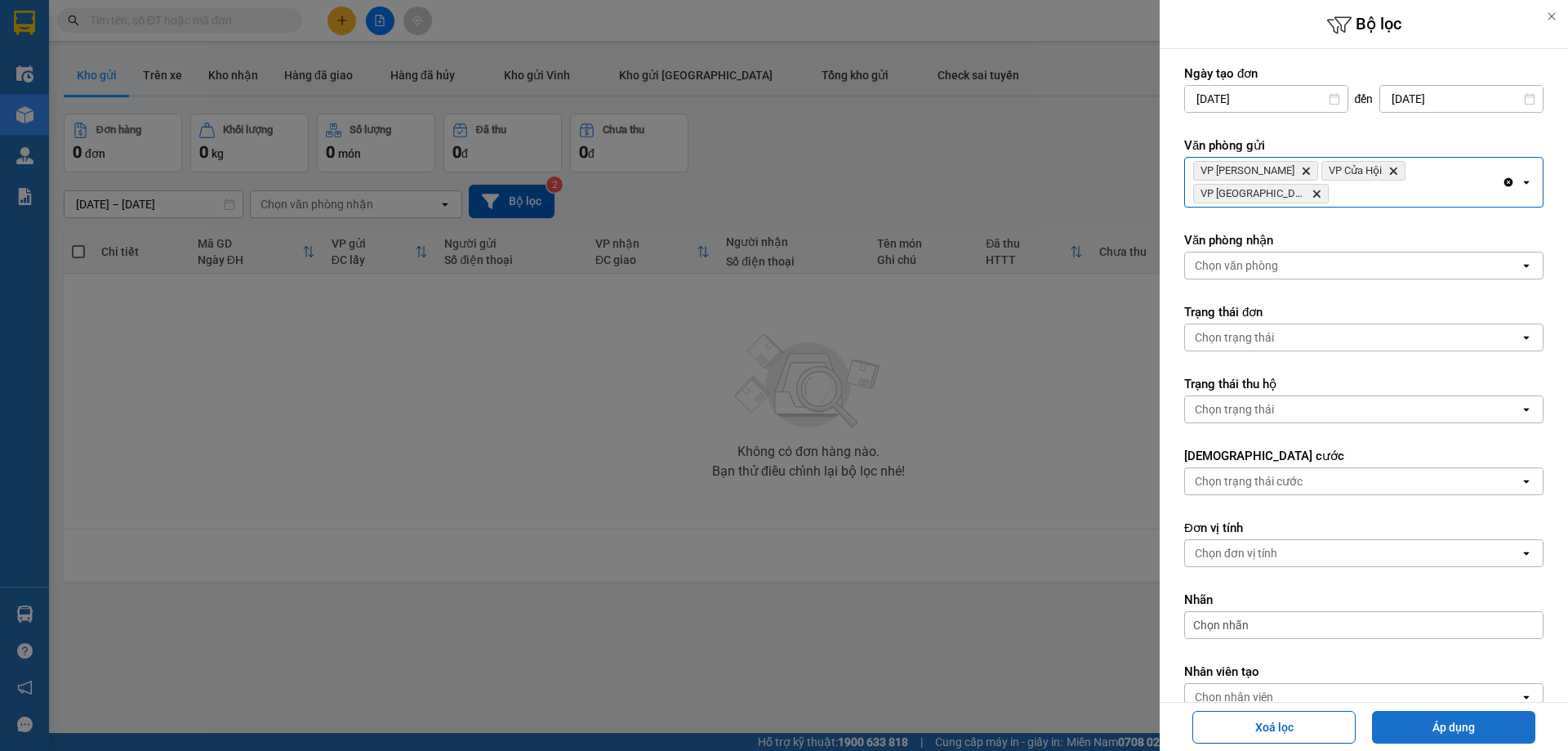
click at [1444, 733] on button "Áp dụng" at bounding box center [1453, 727] width 164 height 33
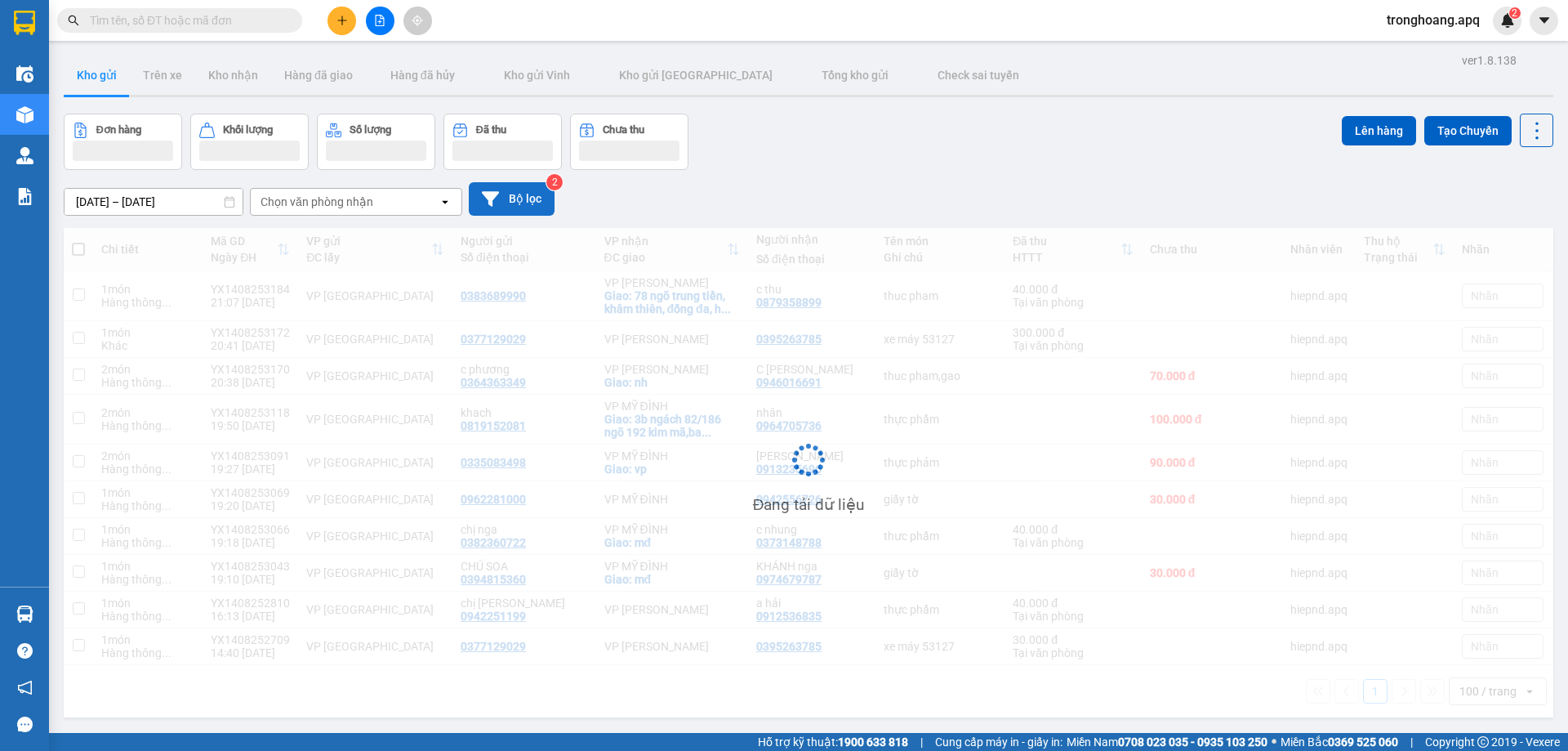
click at [529, 205] on button "Bộ lọc" at bounding box center [511, 199] width 85 height 34
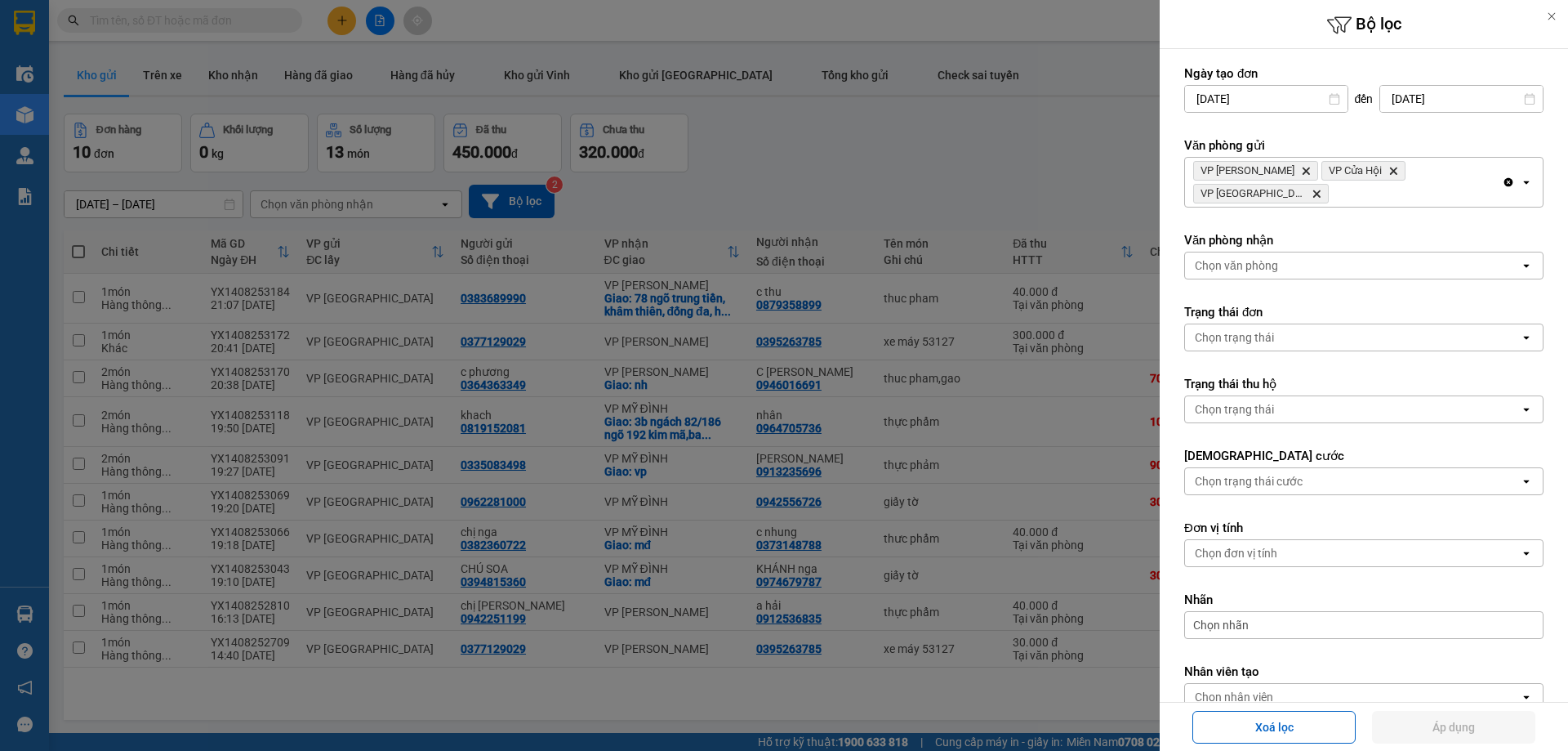
click at [856, 200] on div at bounding box center [784, 376] width 1568 height 751
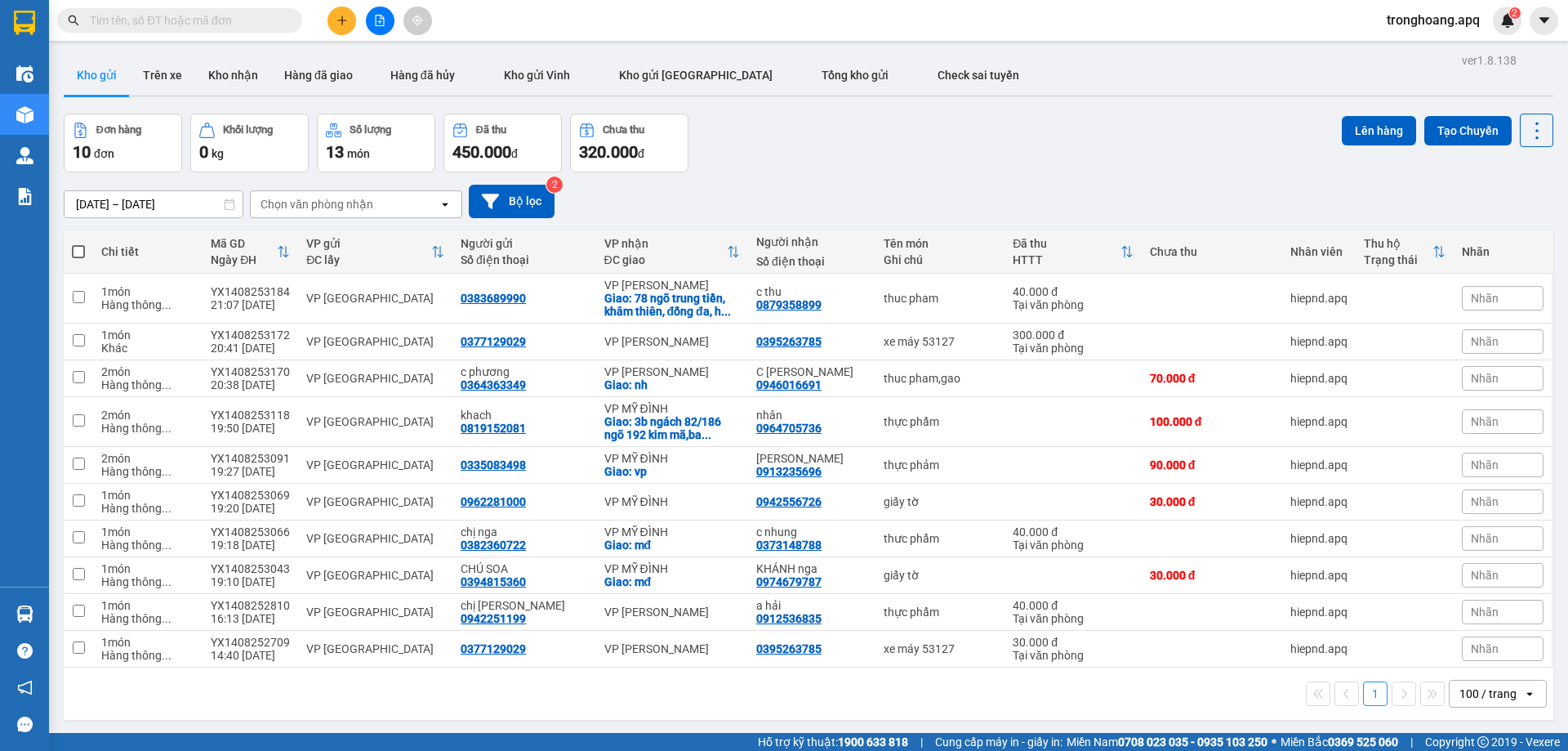
drag, startPoint x: 449, startPoint y: 190, endPoint x: 495, endPoint y: 202, distance: 47.5
click at [460, 193] on div at bounding box center [784, 376] width 1568 height 751
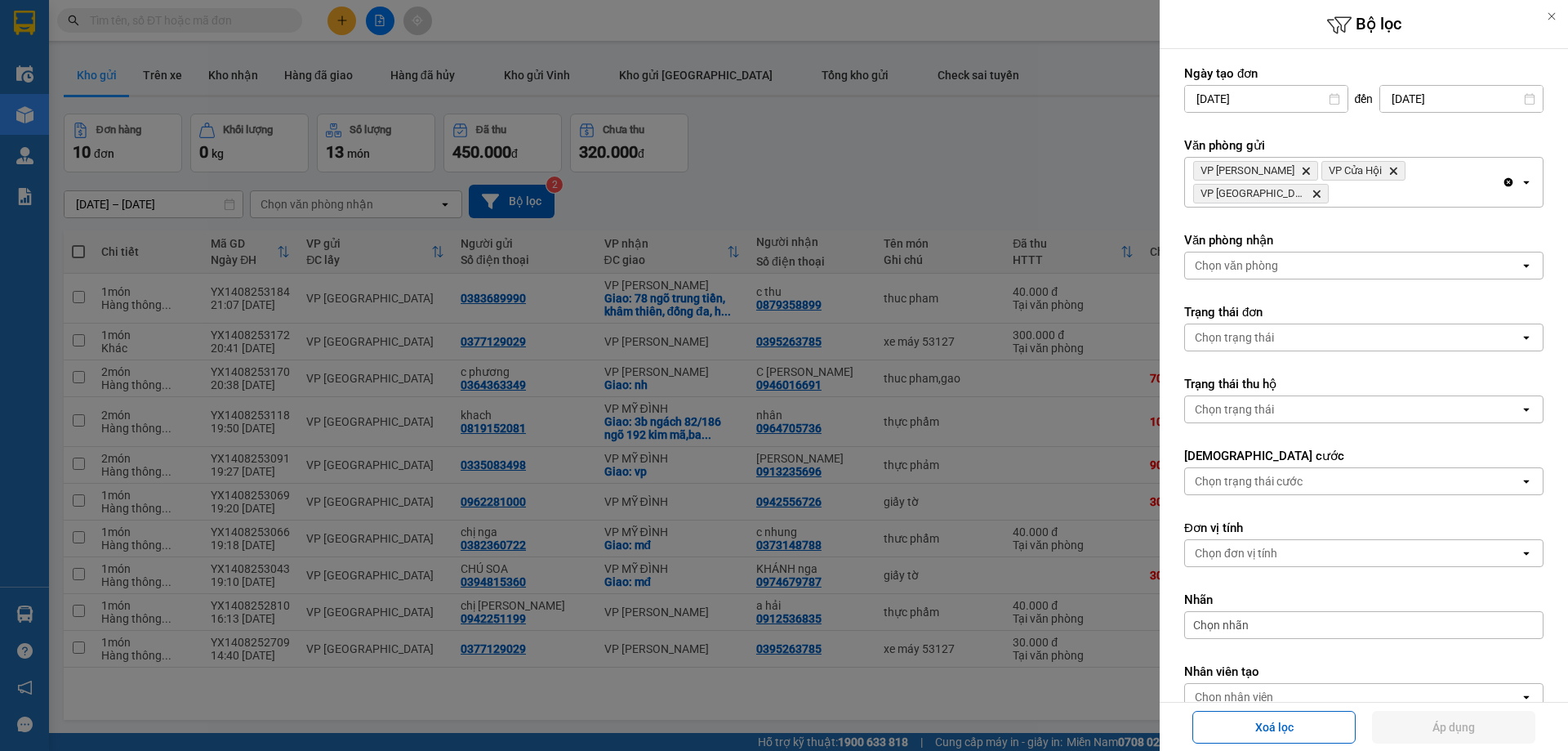
click at [1329, 184] on span "VP Cầu [PERSON_NAME]" at bounding box center [1260, 194] width 135 height 20
click at [1321, 189] on icon "Delete" at bounding box center [1315, 193] width 10 height 10
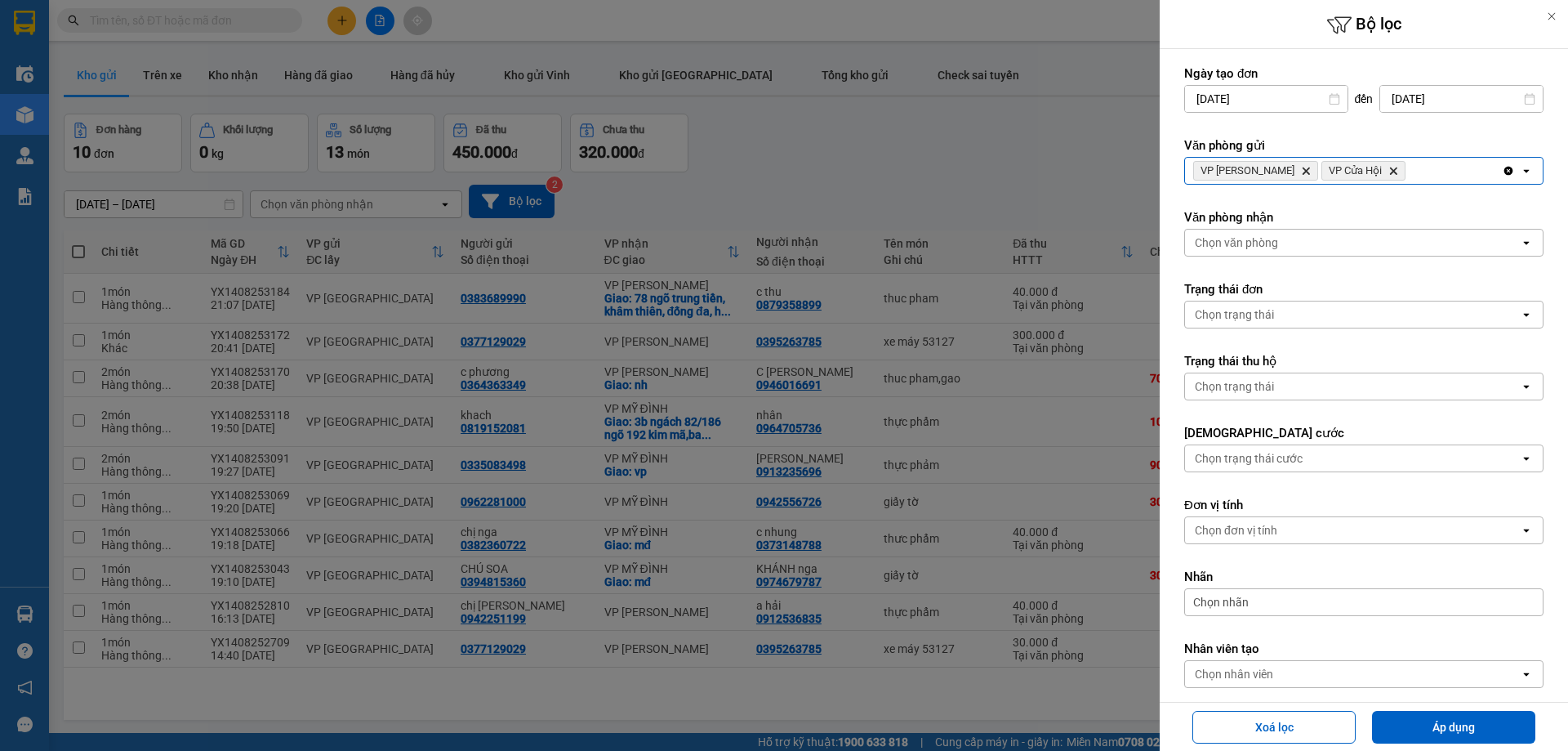
click at [1452, 183] on div "VP Xuân Hội Delete VP Cửa Hội Delete" at bounding box center [1343, 170] width 317 height 26
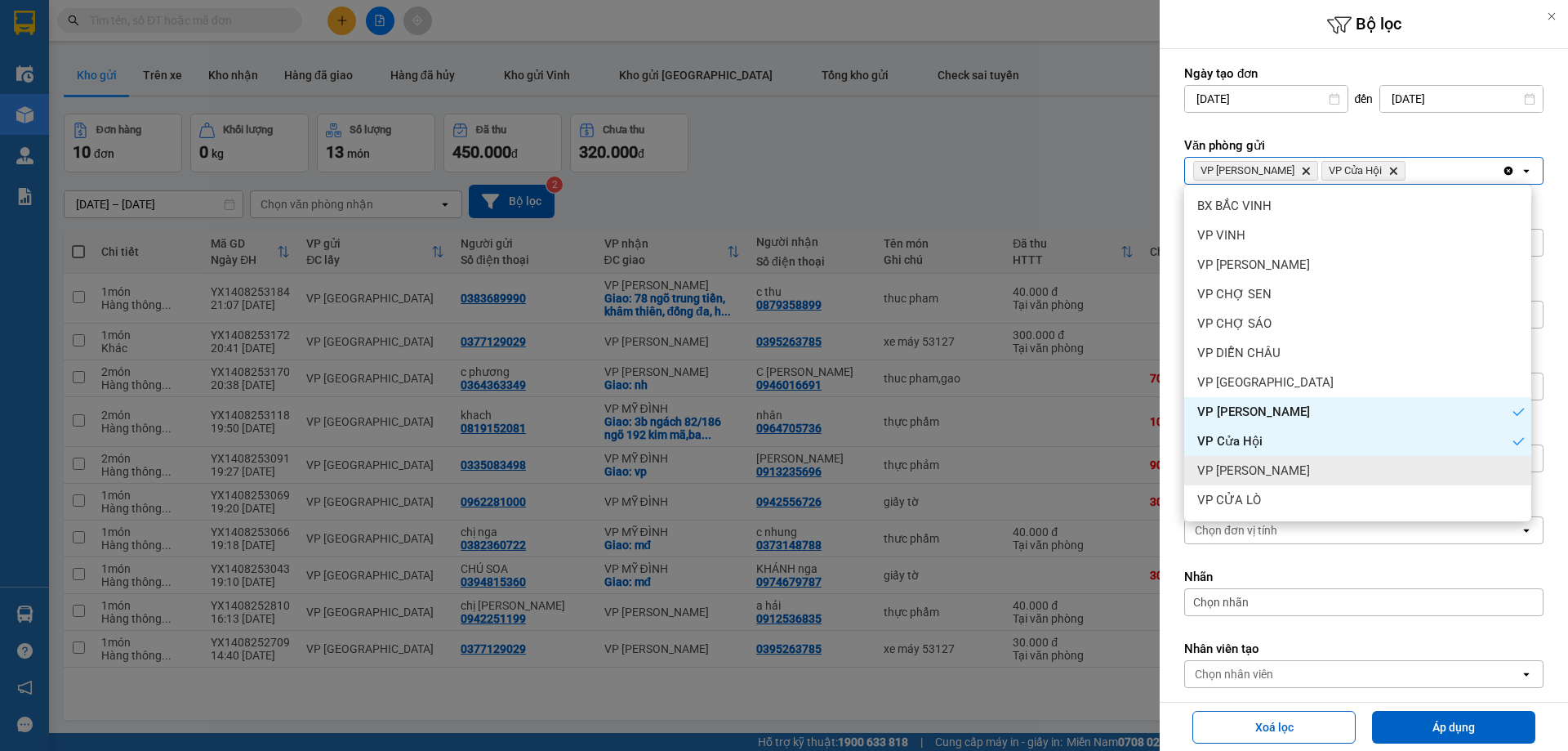
click at [1306, 464] on div "VP [PERSON_NAME]" at bounding box center [1357, 470] width 347 height 29
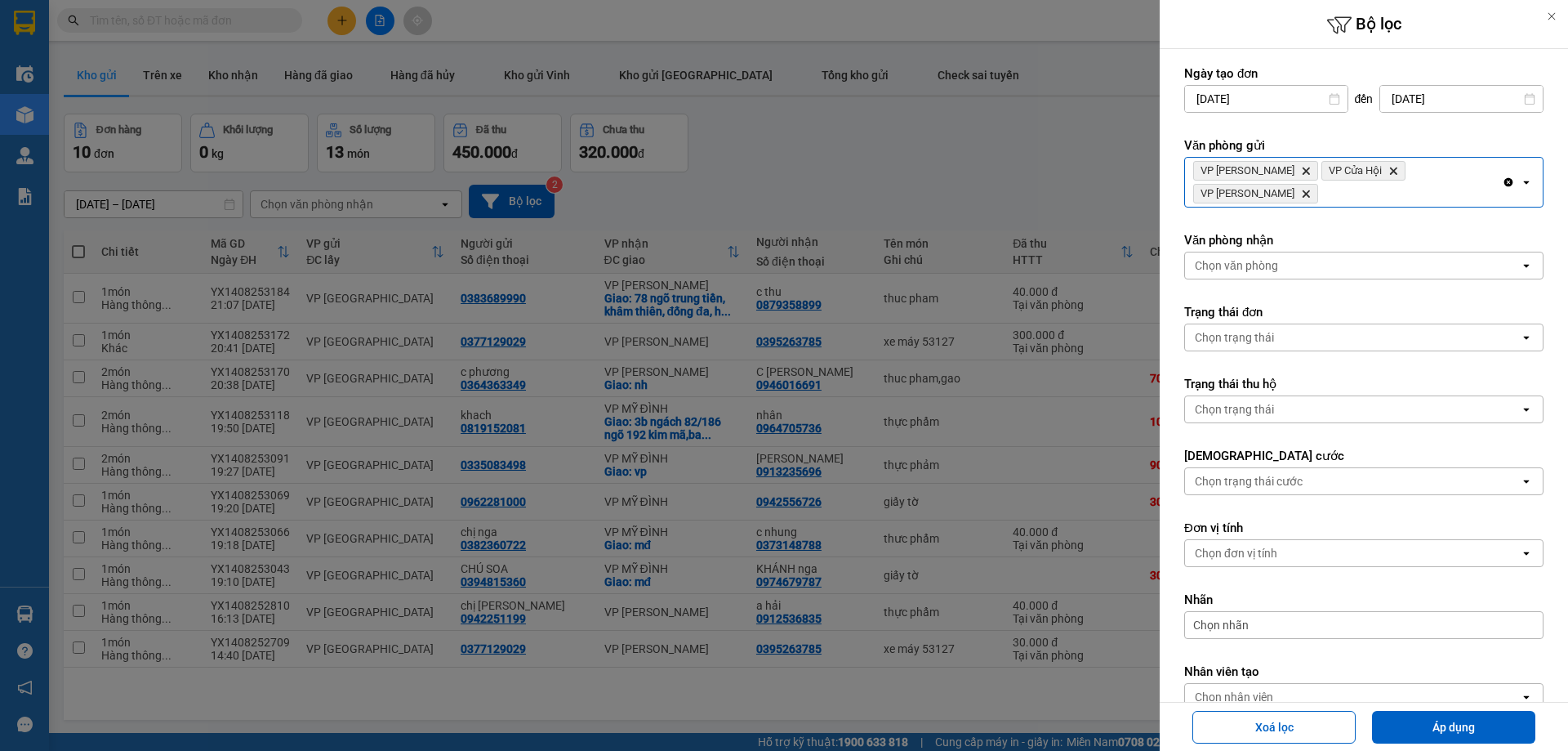
click at [1480, 174] on div "VP Xuân Hội Delete VP Cửa Hội Delete VP Nghi Xuân Delete" at bounding box center [1343, 182] width 317 height 49
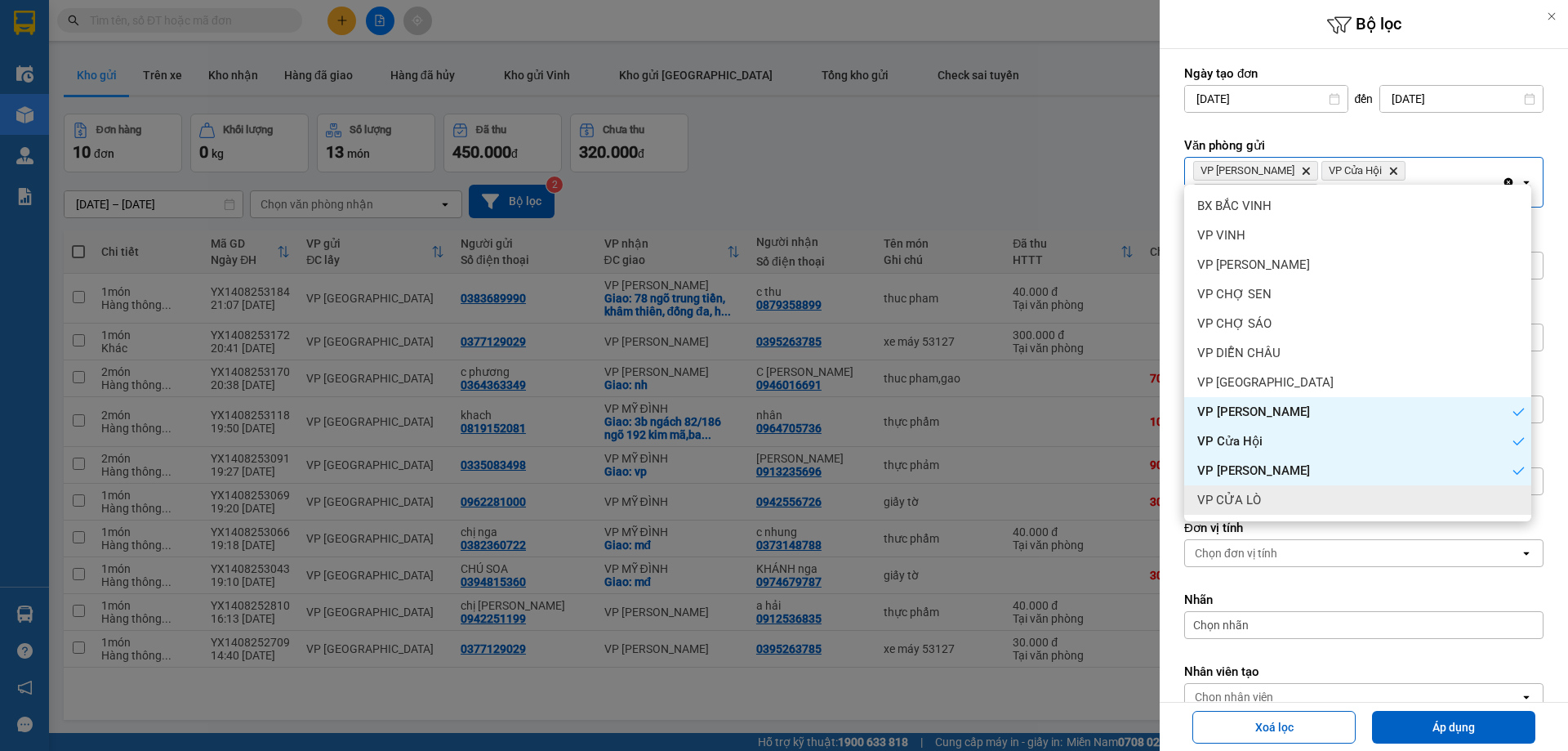
click at [1310, 493] on div "VP CỬA LÒ" at bounding box center [1357, 499] width 347 height 29
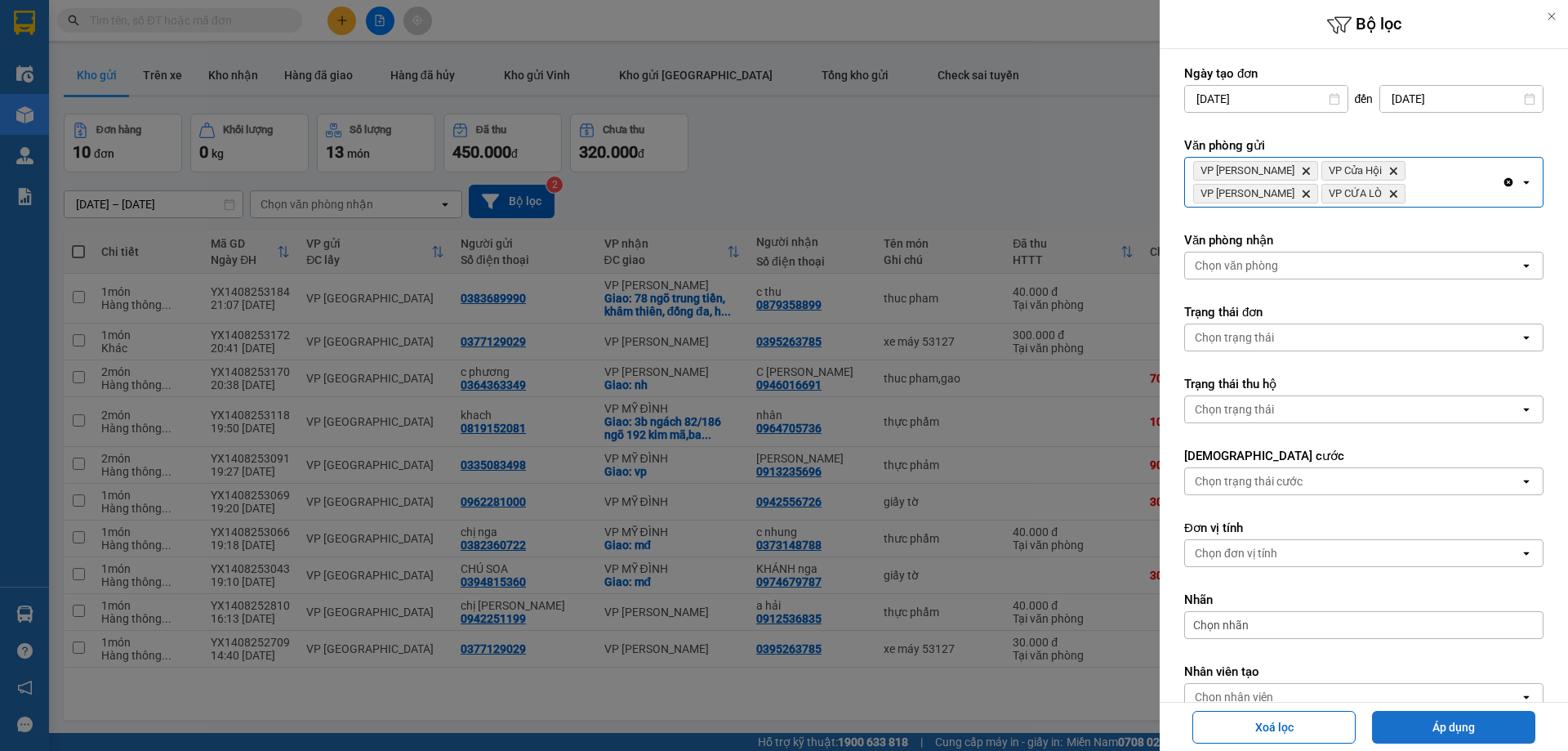
click at [1453, 721] on button "Áp dụng" at bounding box center [1453, 727] width 164 height 33
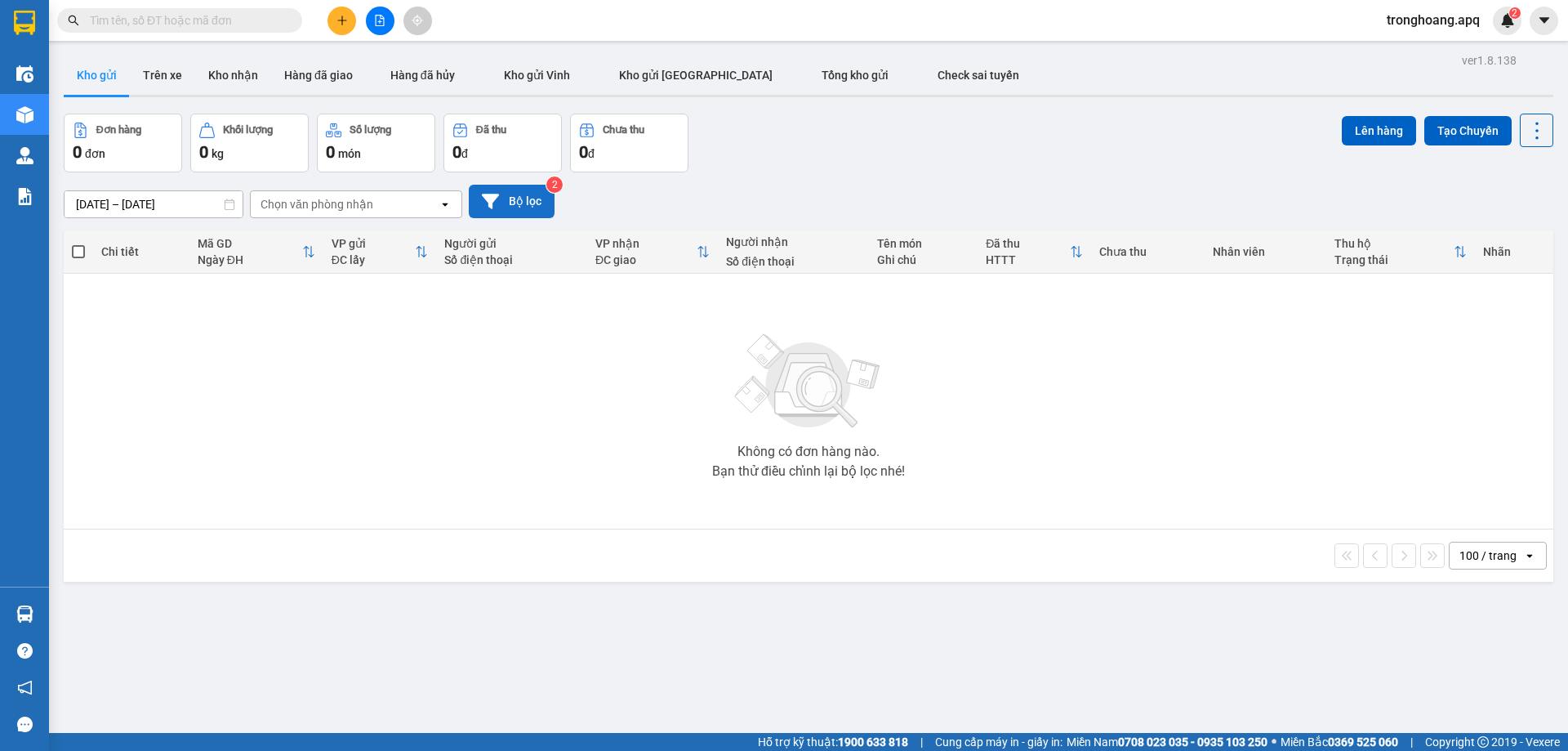
click at [503, 198] on button "Bộ lọc" at bounding box center [511, 201] width 85 height 34
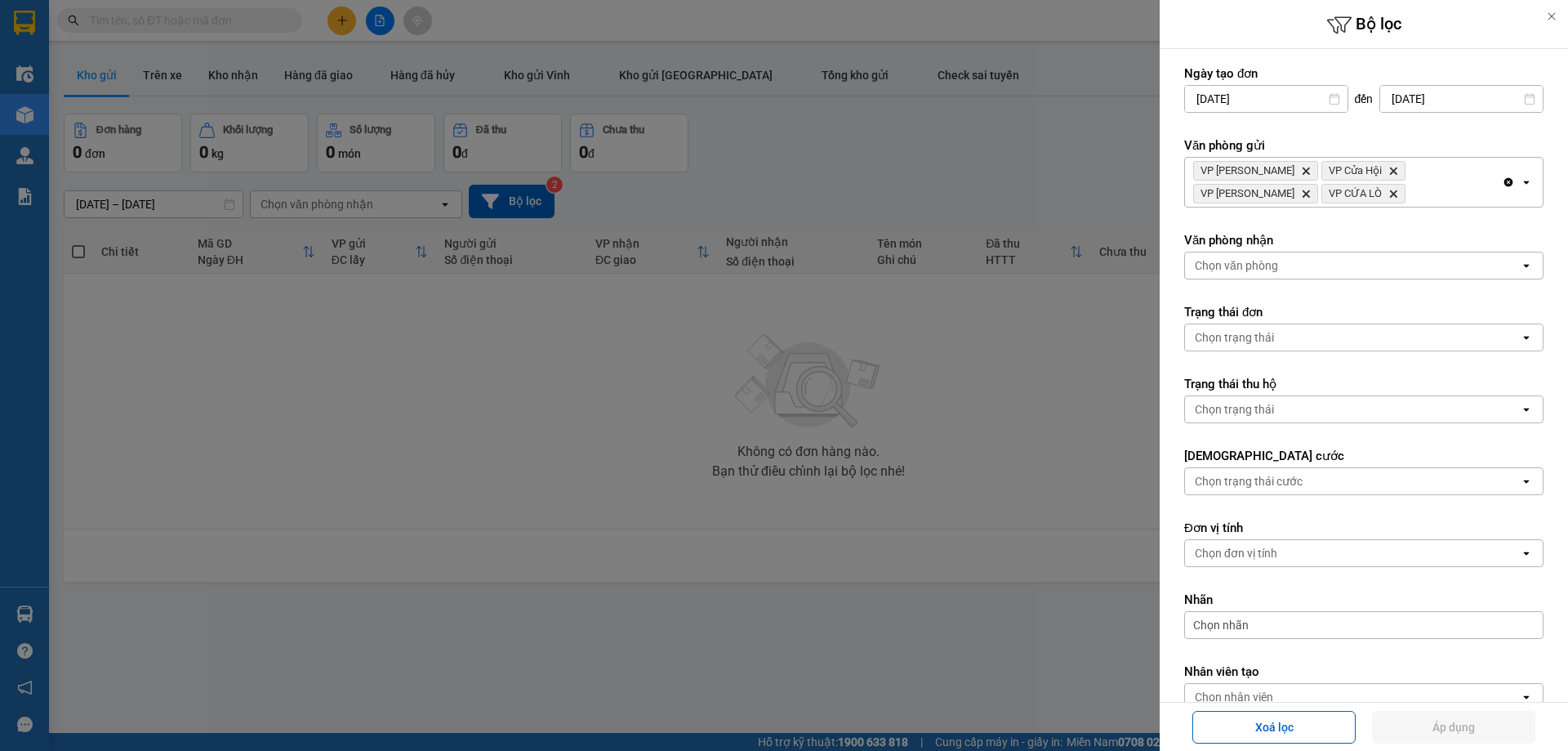
click at [1364, 190] on div "VP Xuân Hội Delete VP Cửa Hội Delete VP Nghi Xuân Delete VP CỬA LÒ Delete" at bounding box center [1343, 182] width 317 height 49
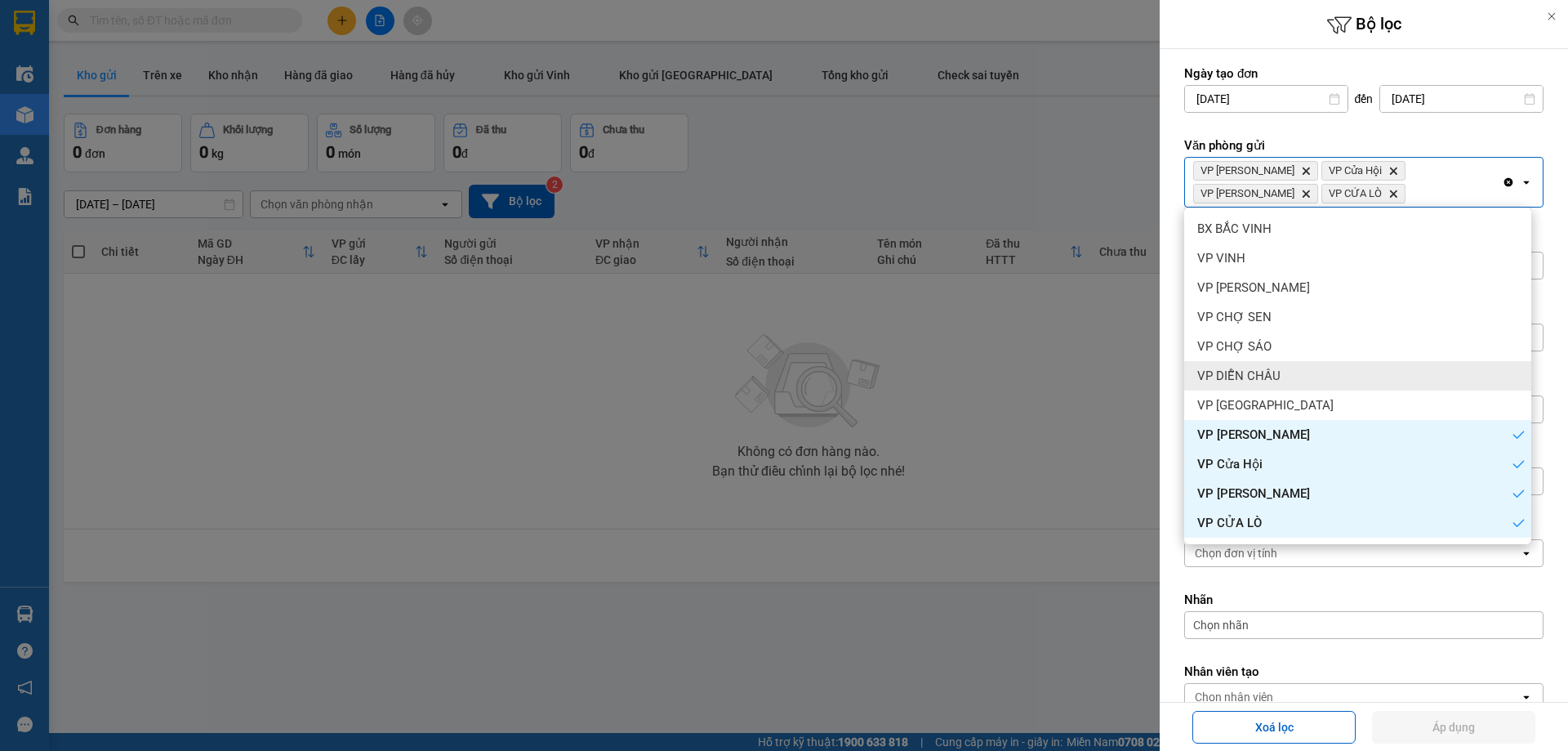
click at [1300, 371] on div "VP DIỄN CHÂU" at bounding box center [1357, 376] width 347 height 29
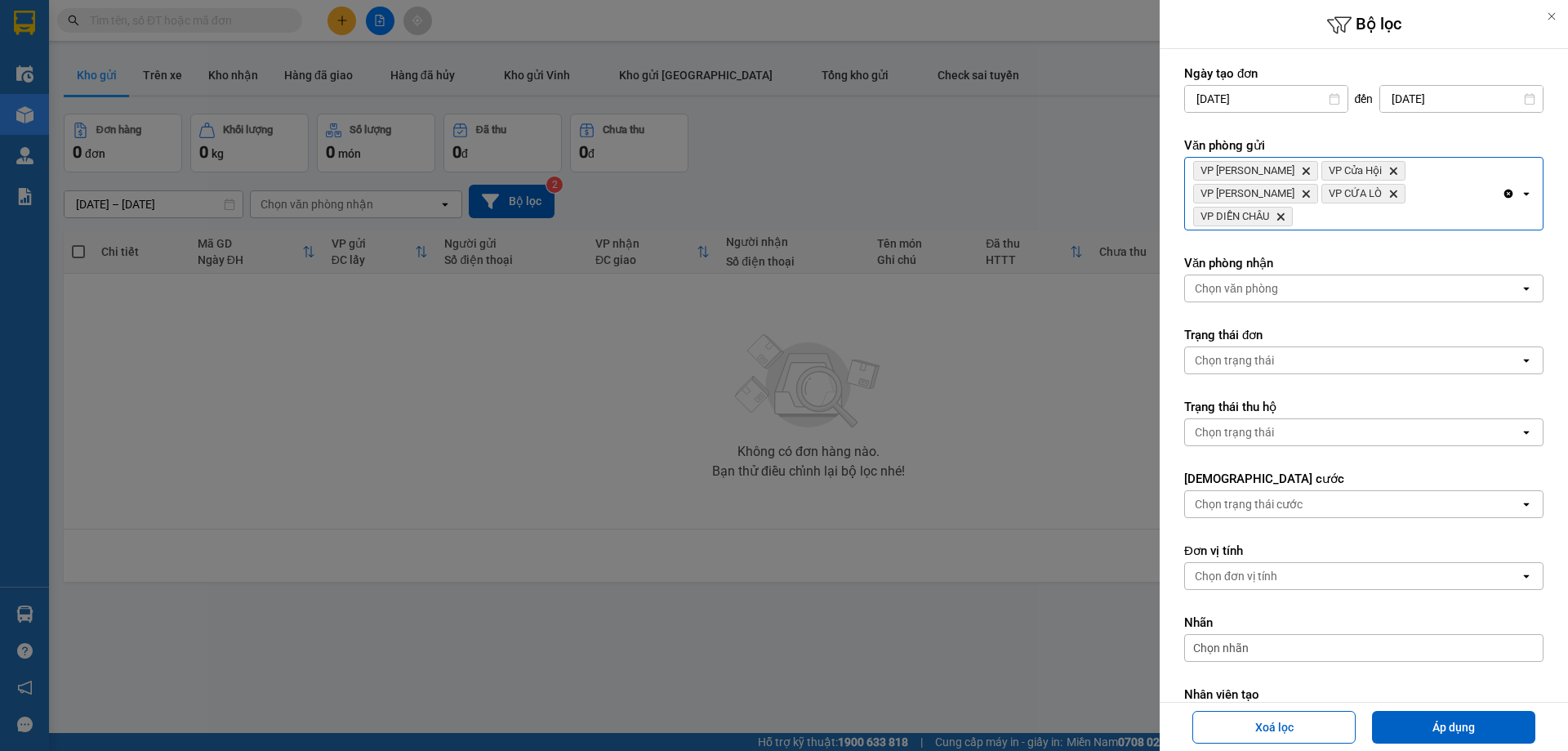
click at [1395, 209] on form "Ngày tạo đơn [DATE] Press the down arrow key to interact with the calendar and …" at bounding box center [1363, 436] width 359 height 742
click at [1403, 202] on div "VP Xuân Hội Delete VP Cửa Hội Delete VP Nghi Xuân Delete VP CỬA LÒ Delete VP DI…" at bounding box center [1343, 193] width 317 height 72
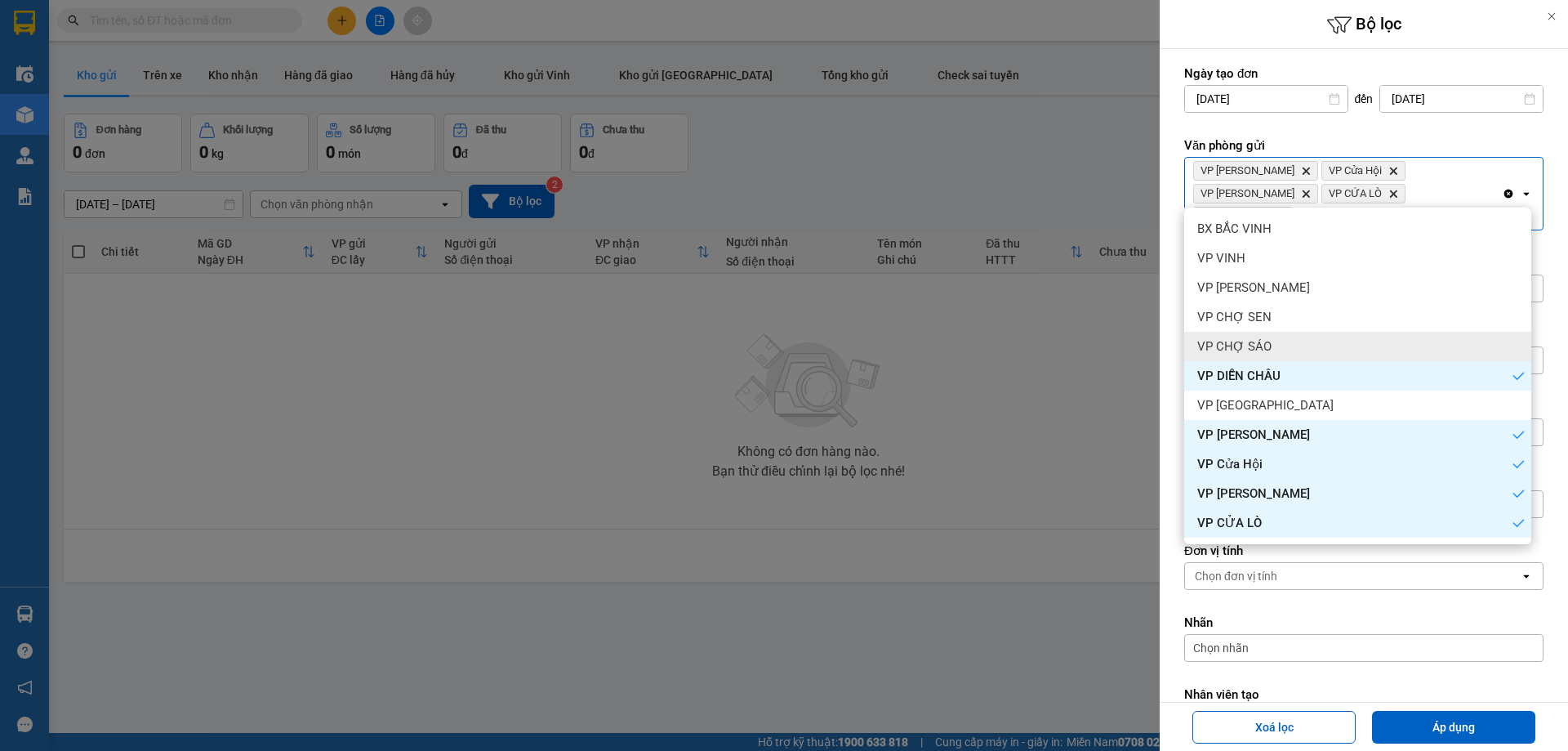
click at [1329, 342] on div "VP CHỢ SÁO" at bounding box center [1357, 346] width 347 height 29
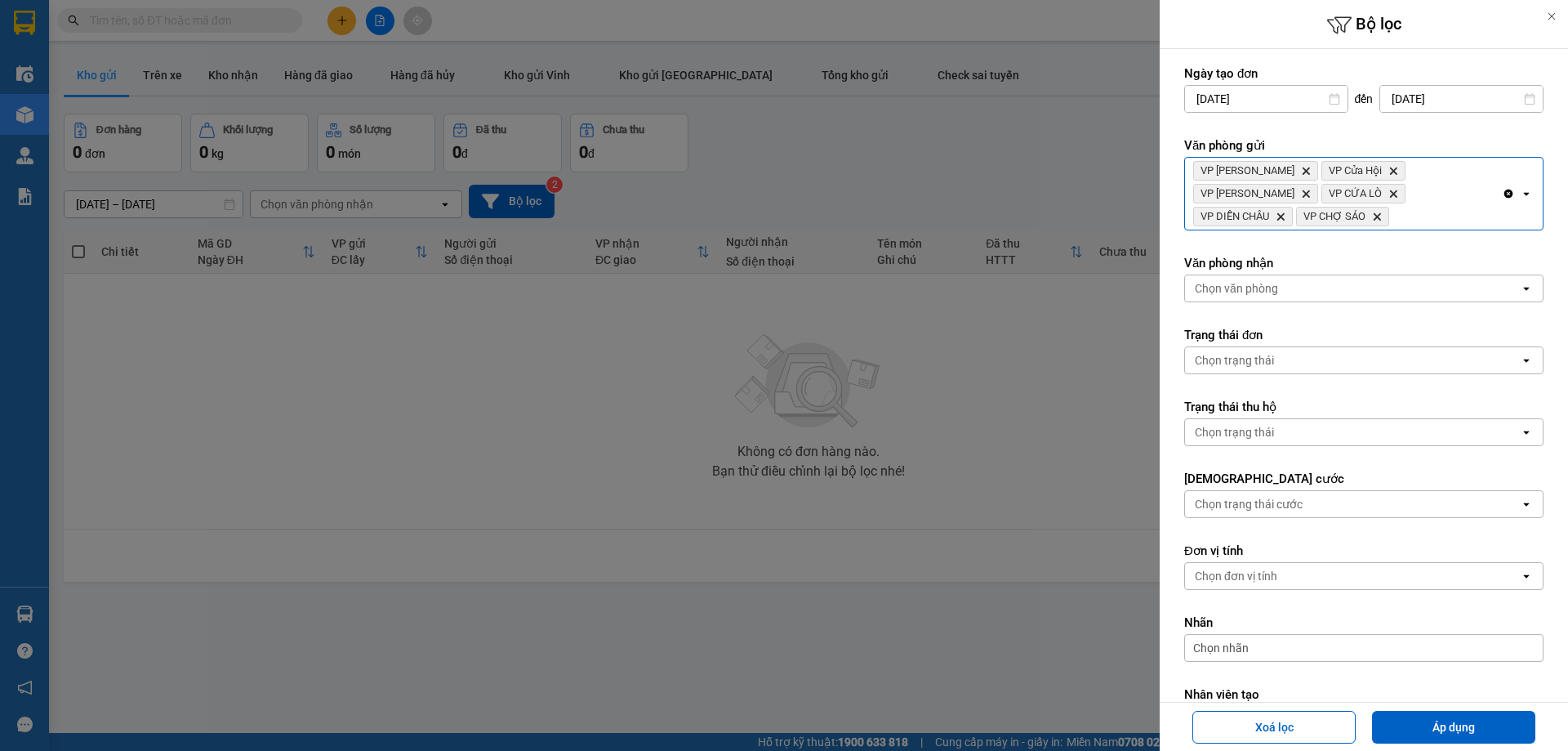
click at [1389, 206] on span "VP CHỢ SÁO Delete" at bounding box center [1342, 216] width 93 height 20
click at [1483, 195] on div "VP Xuân Hội Delete VP Cửa Hội Delete VP Nghi Xuân Delete VP CỬA LÒ Delete VP DI…" at bounding box center [1343, 193] width 317 height 72
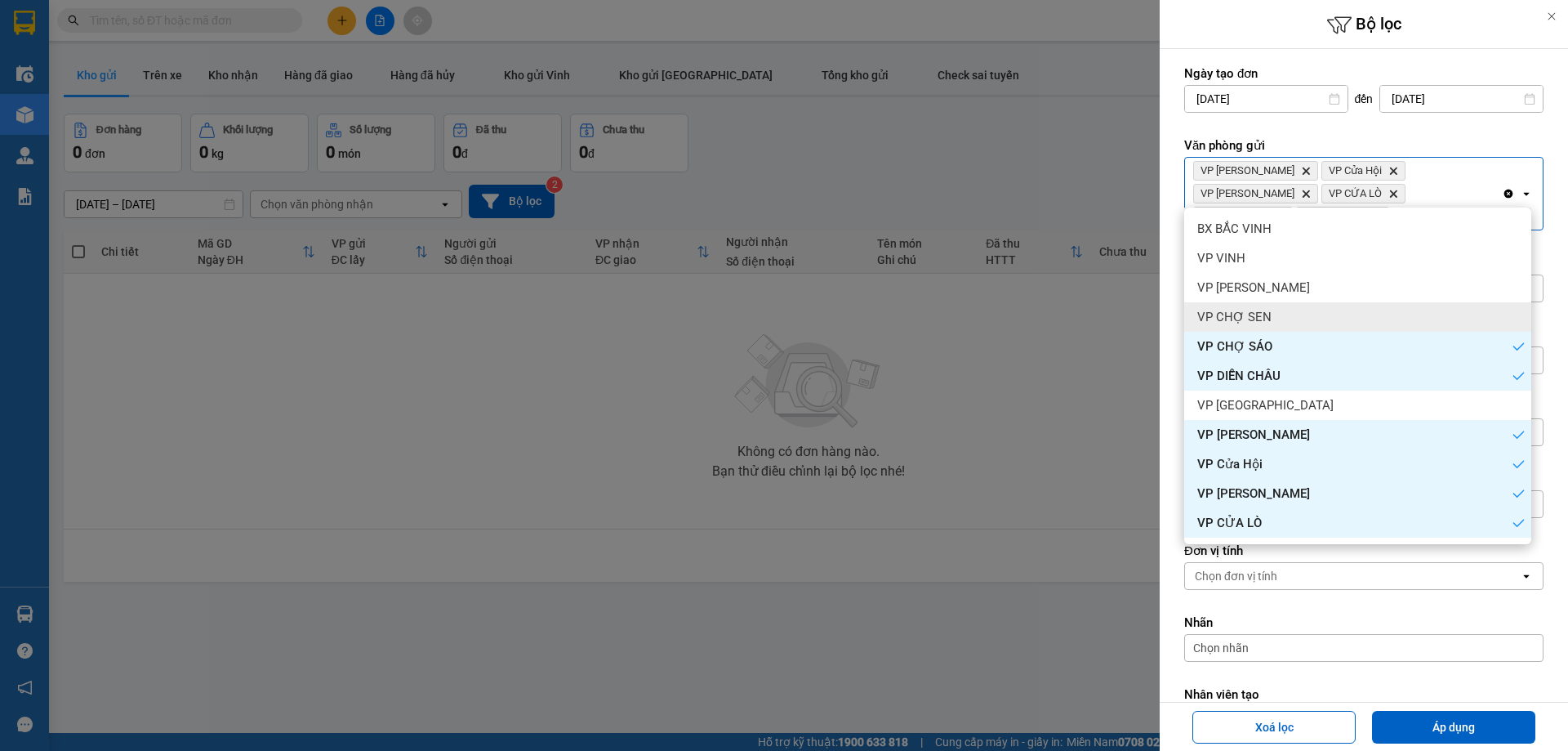
click at [1322, 313] on div "VP CHỢ SEN" at bounding box center [1357, 317] width 347 height 29
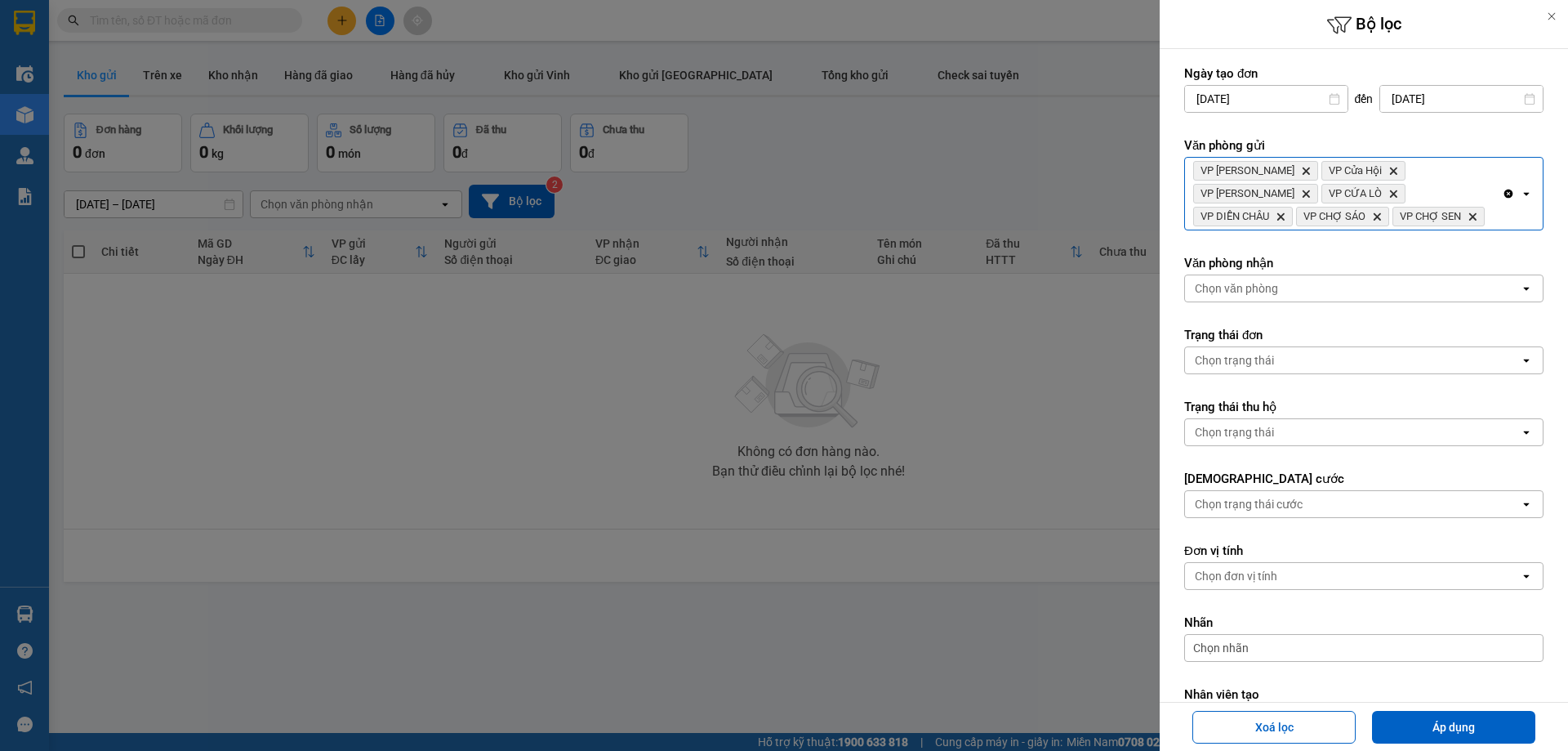
click at [1454, 222] on div "VP Xuân Hội Delete VP Cửa Hội Delete VP Nghi Xuân Delete VP CỬA LÒ Delete VP DI…" at bounding box center [1343, 193] width 317 height 72
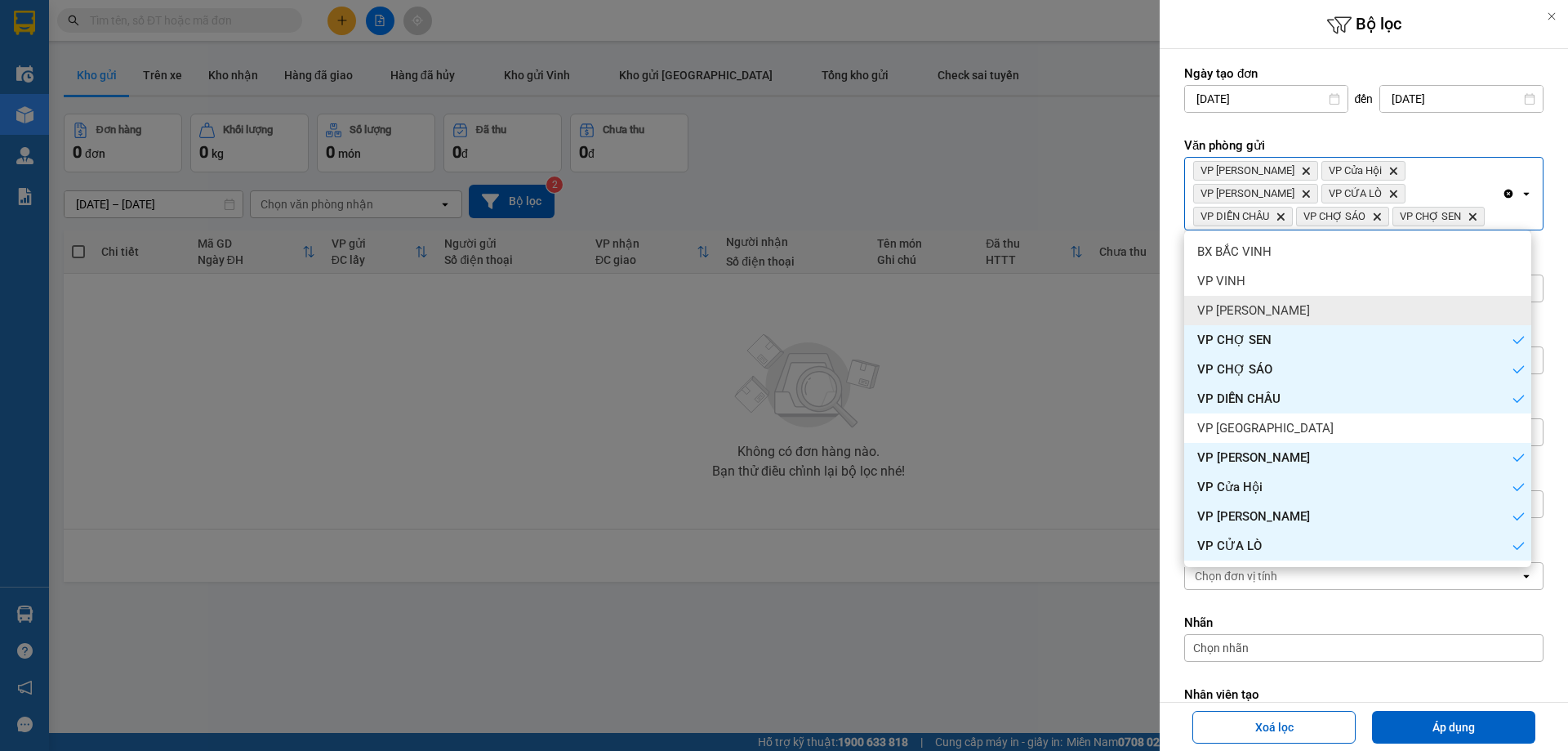
click at [1353, 315] on div "VP [PERSON_NAME]" at bounding box center [1357, 310] width 347 height 29
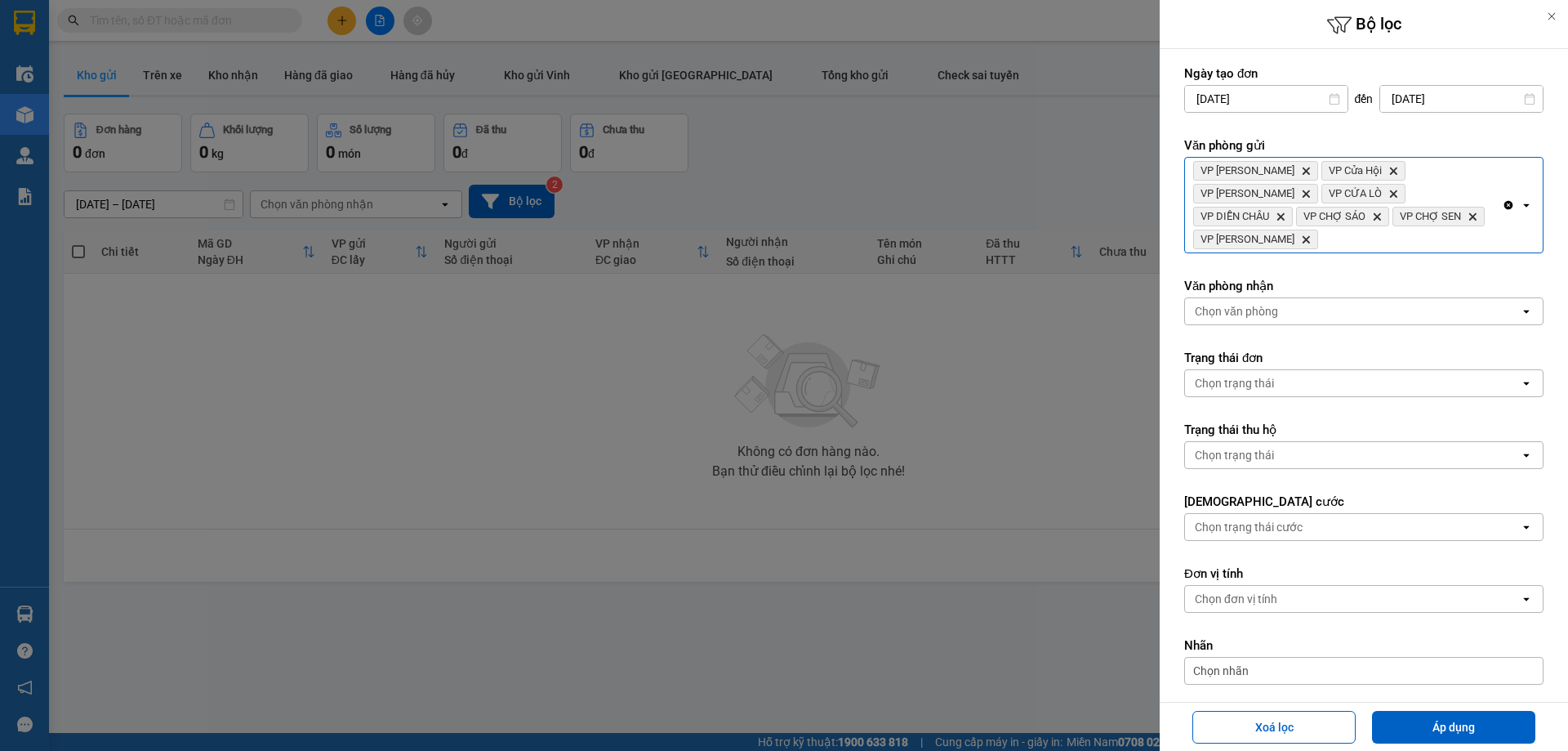
click at [1462, 217] on div "VP Xuân Hội Delete VP Cửa Hội Delete VP Nghi Xuân Delete VP CỬA LÒ Delete VP DI…" at bounding box center [1343, 205] width 317 height 94
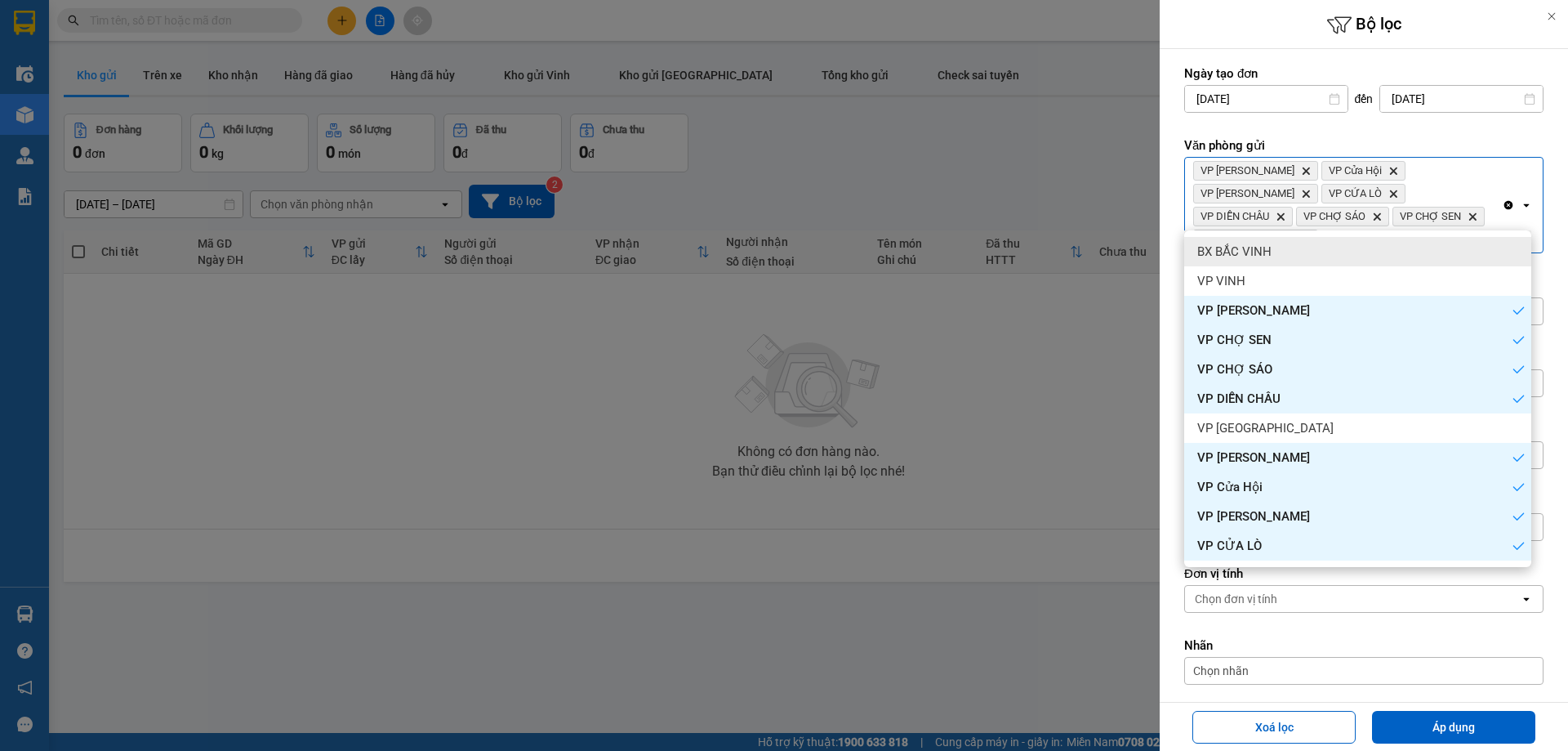
click at [1379, 250] on div "BX BẮC VINH" at bounding box center [1357, 251] width 347 height 29
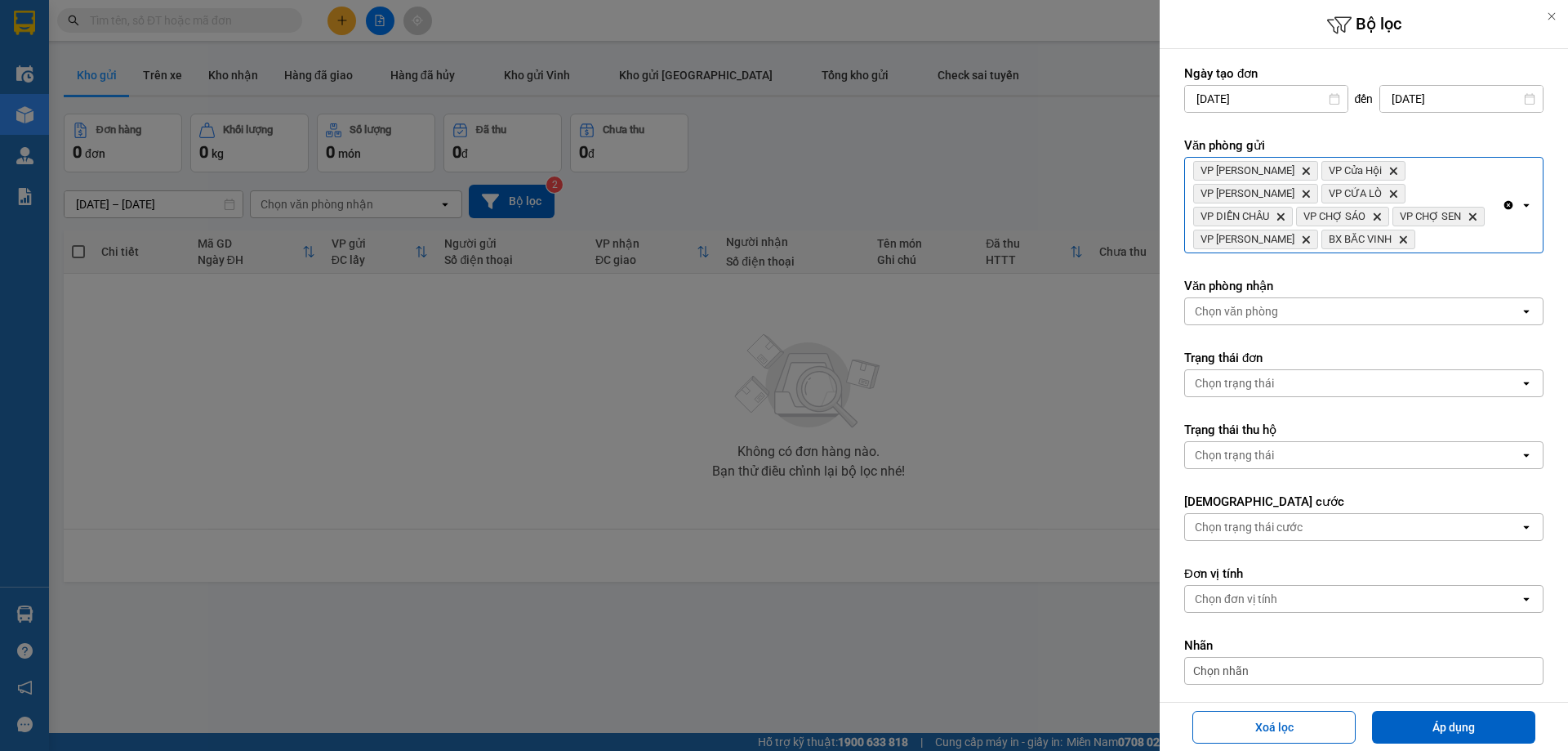
click at [1464, 226] on div "VP Xuân Hội Delete VP Cửa Hội Delete VP Nghi Xuân Delete VP CỬA LÒ Delete VP DI…" at bounding box center [1343, 205] width 317 height 94
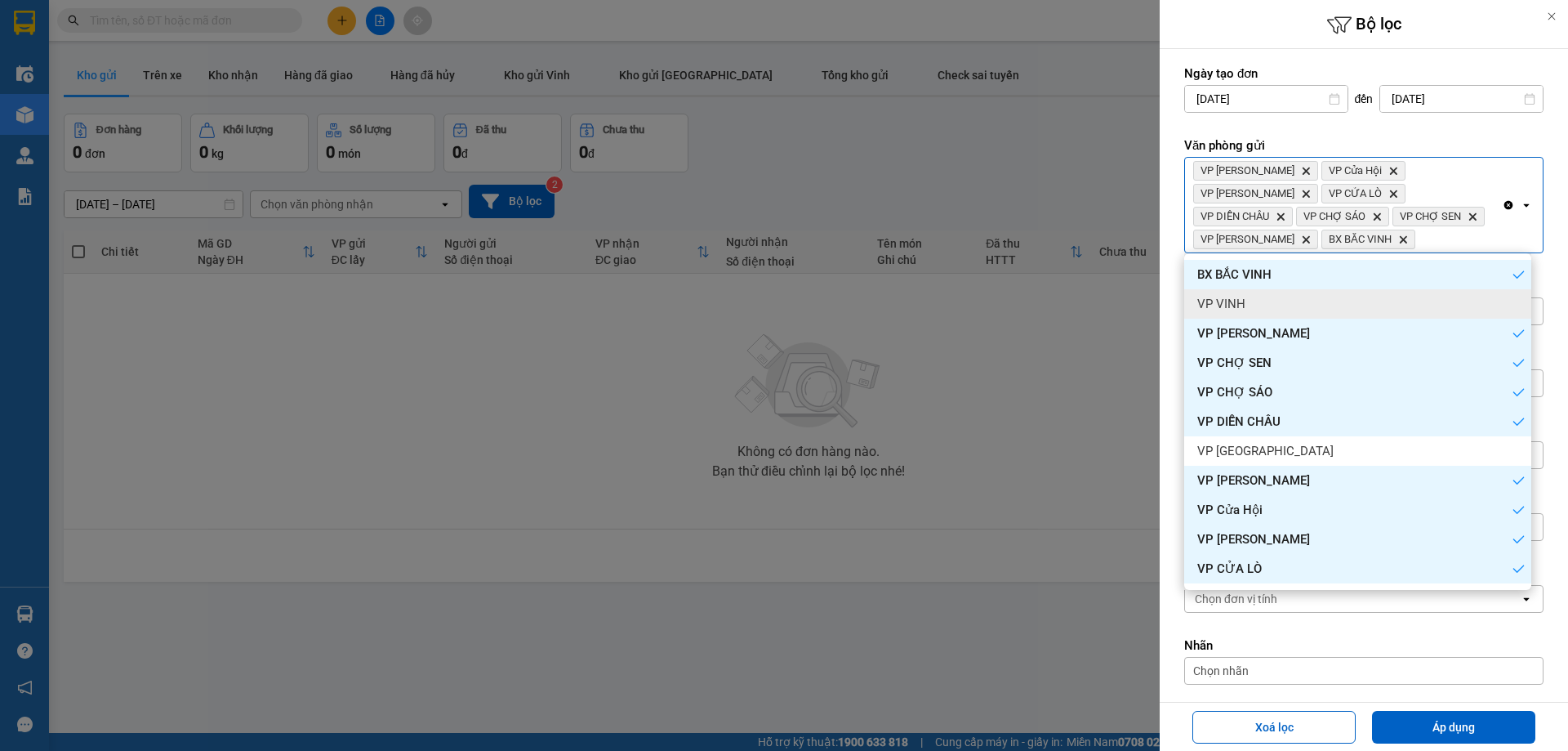
click at [1320, 305] on div "VP VINH" at bounding box center [1357, 303] width 347 height 29
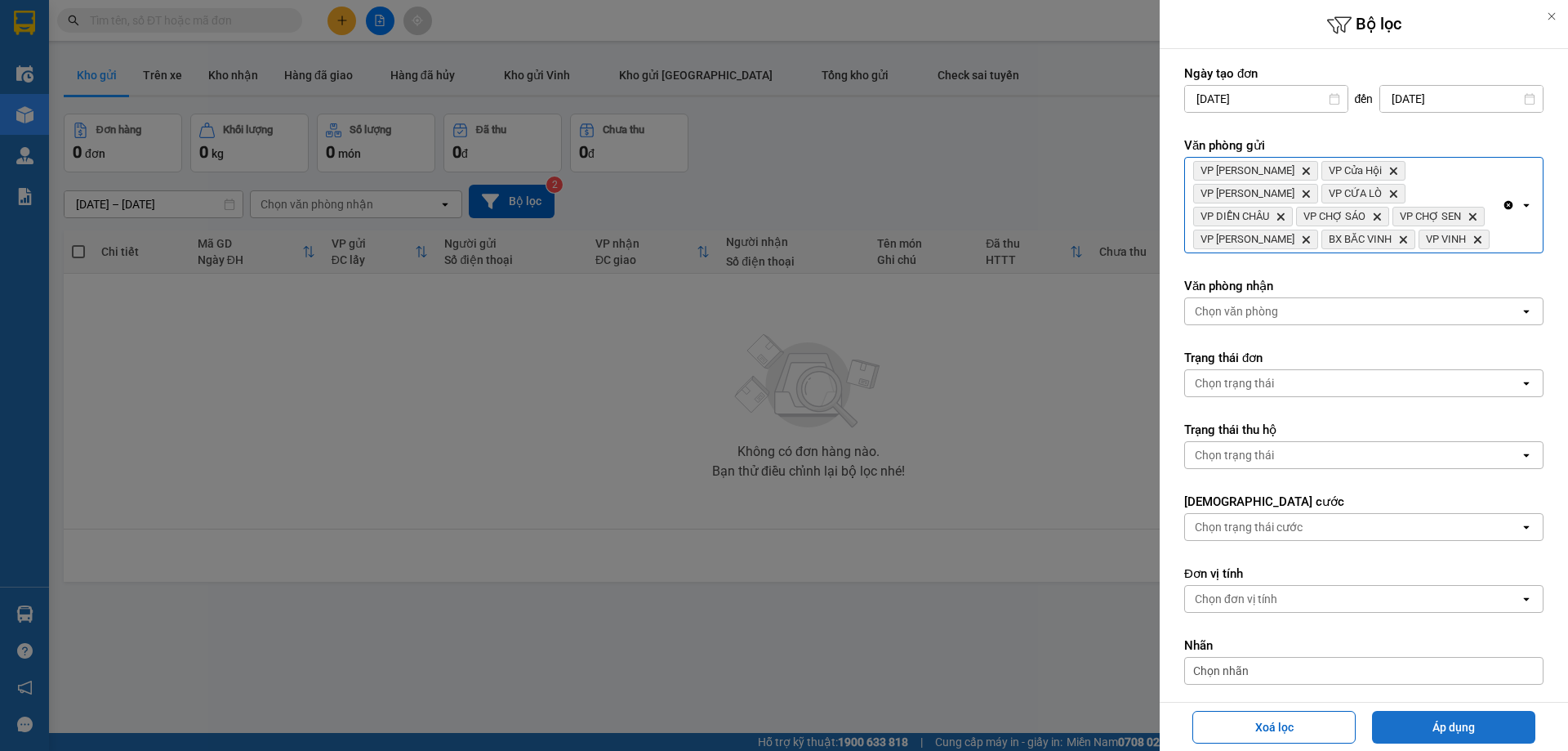
click at [1480, 719] on button "Áp dụng" at bounding box center [1453, 727] width 164 height 33
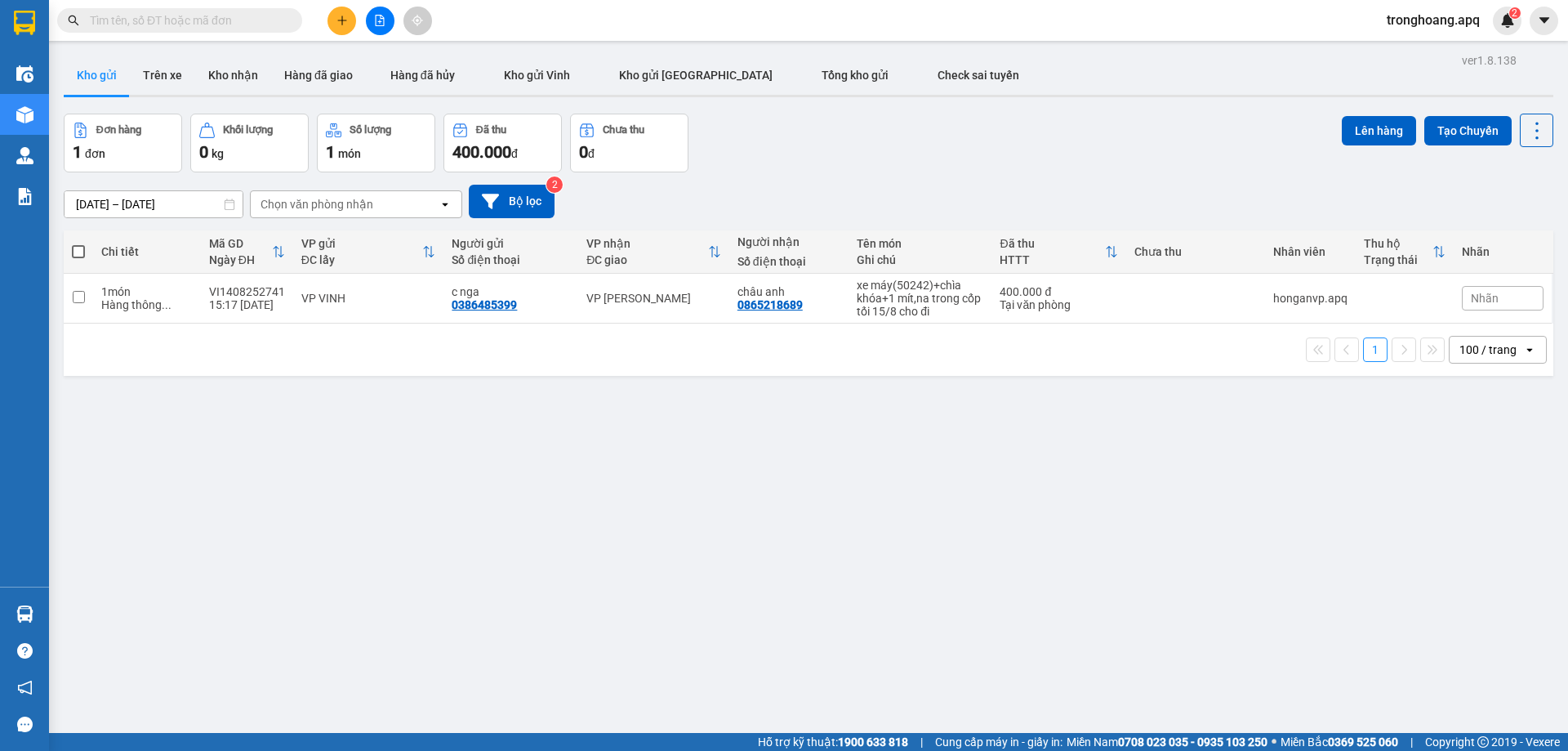
click at [374, 31] on button at bounding box center [380, 20] width 28 height 28
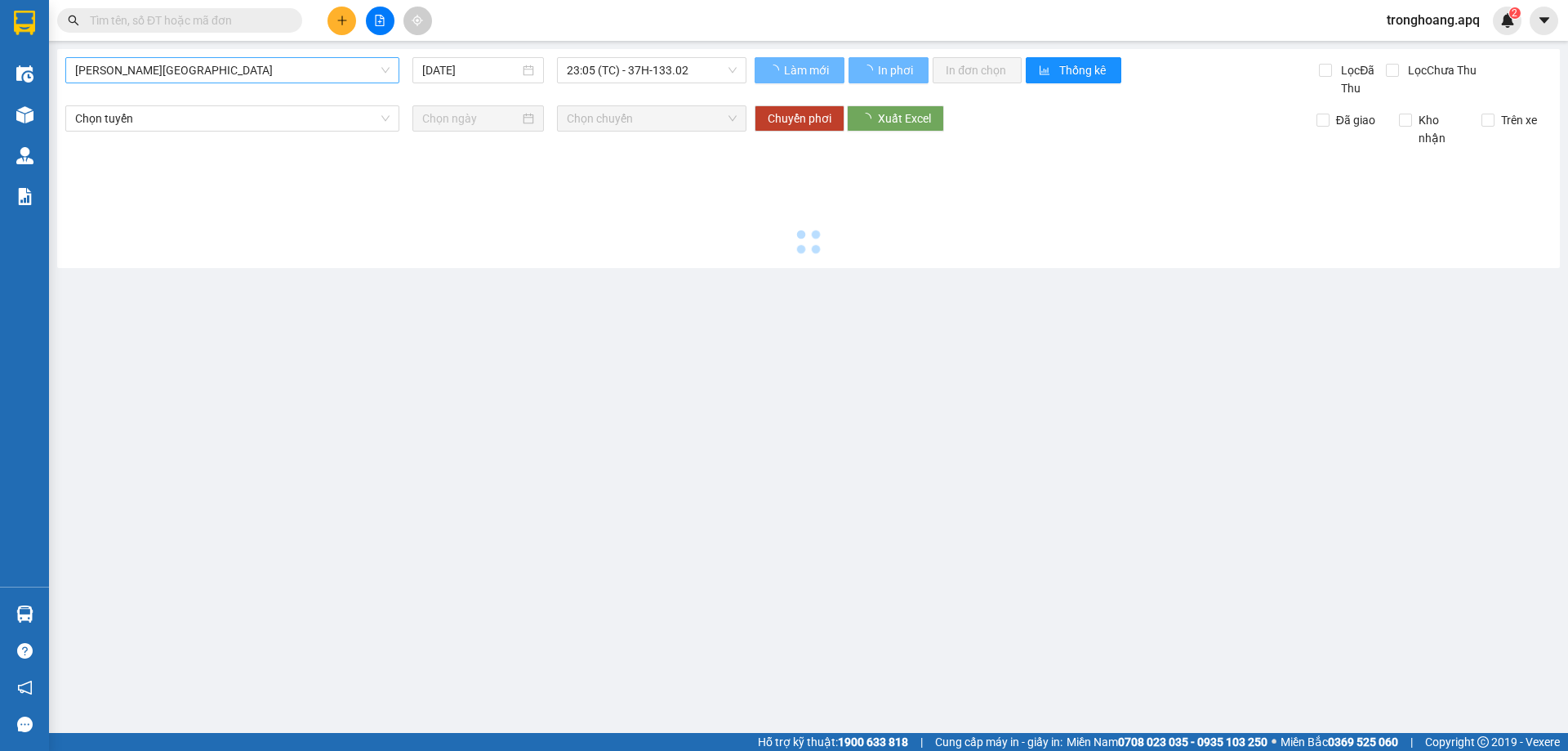
click at [194, 75] on span "[PERSON_NAME][GEOGRAPHIC_DATA]" at bounding box center [231, 70] width 314 height 25
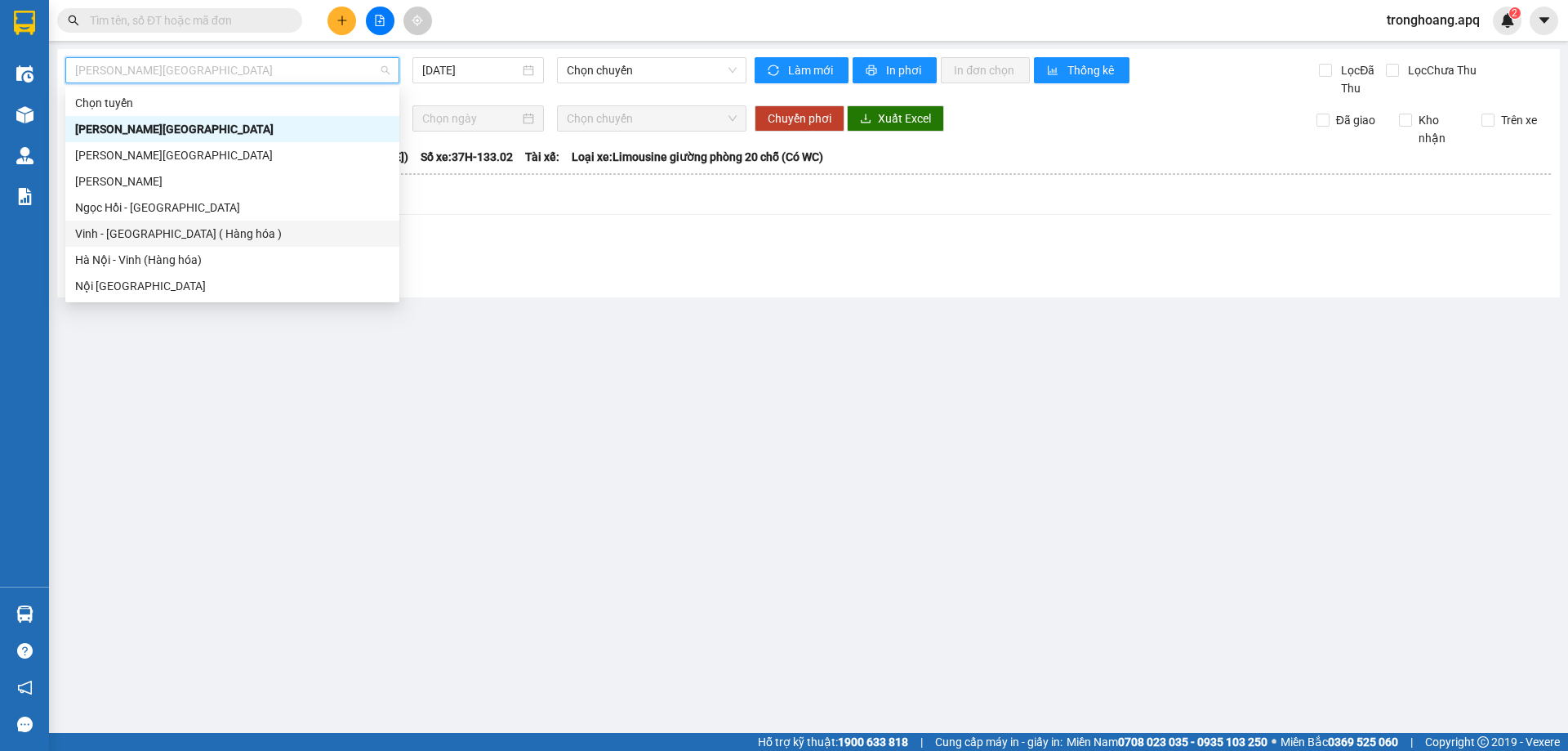
drag, startPoint x: 176, startPoint y: 233, endPoint x: 619, endPoint y: 79, distance: 469.0
click at [178, 233] on div "Vinh - [GEOGRAPHIC_DATA] ( Hàng hóa )" at bounding box center [231, 233] width 314 height 18
type input "[DATE]"
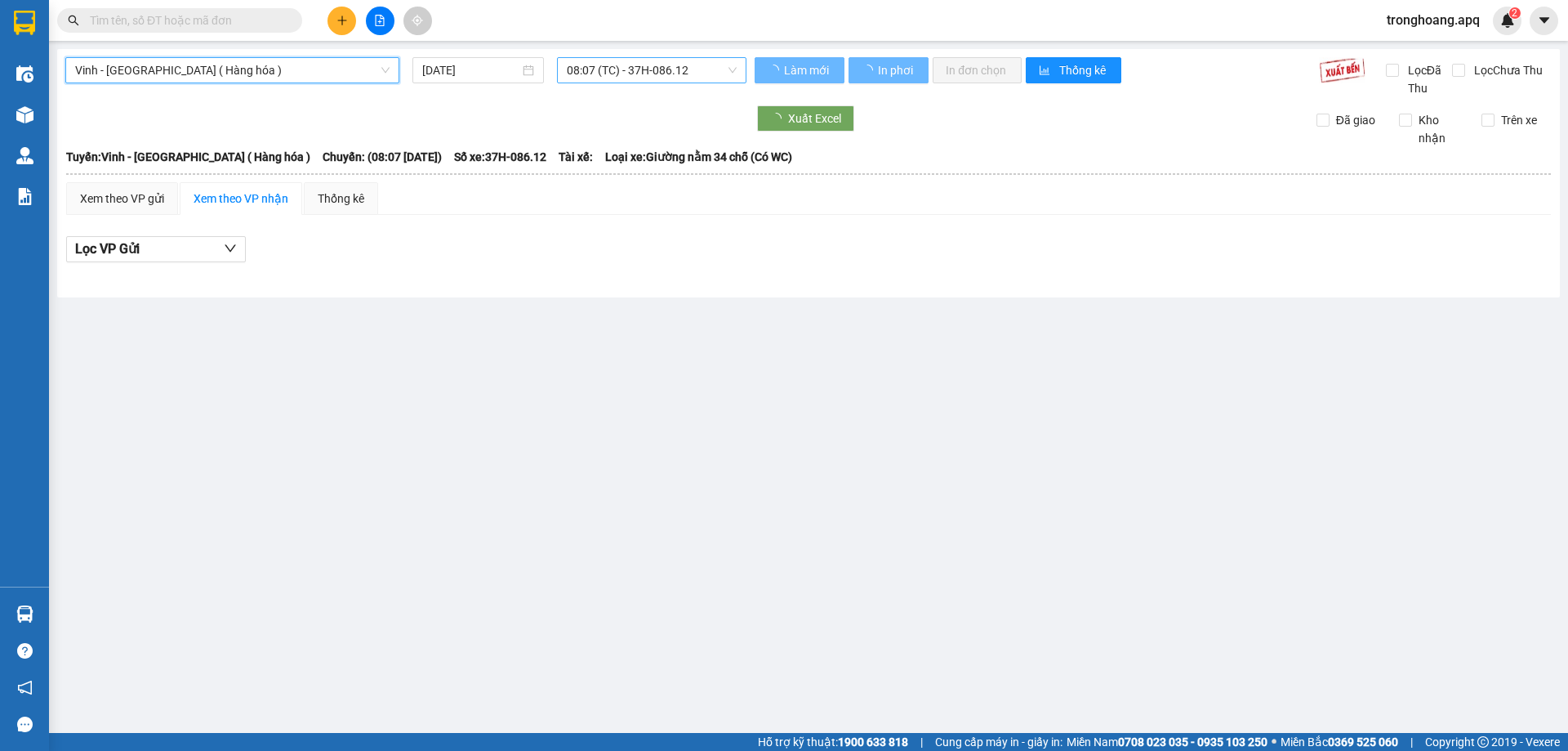
click at [619, 67] on span "08:07 (TC) - 37H-086.12" at bounding box center [651, 70] width 170 height 25
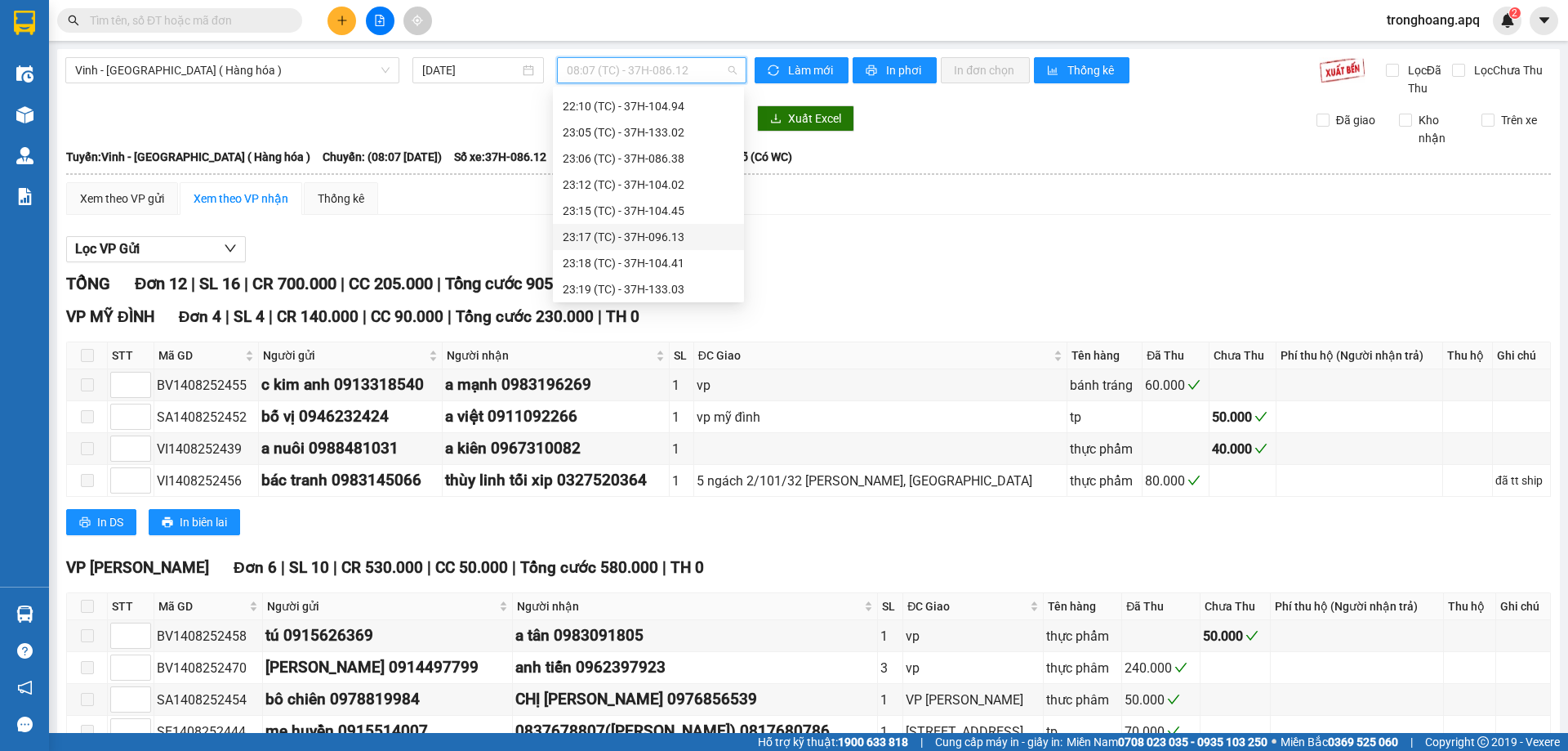
scroll to position [262, 0]
click at [688, 262] on div "23:18 (TC) - 37H-104.41" at bounding box center [648, 260] width 172 height 18
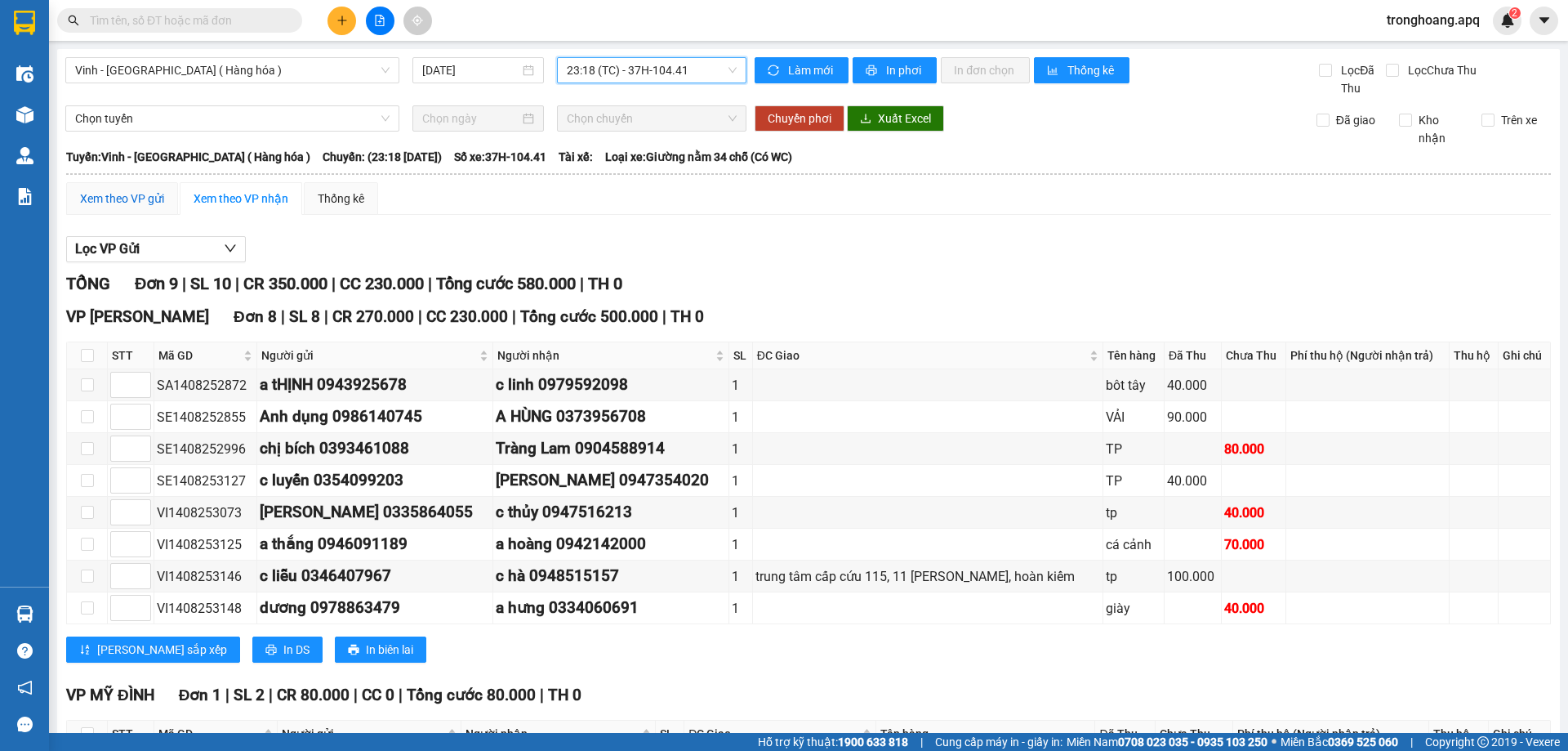
click at [149, 205] on div "Xem theo VP gửi" at bounding box center [122, 198] width 84 height 18
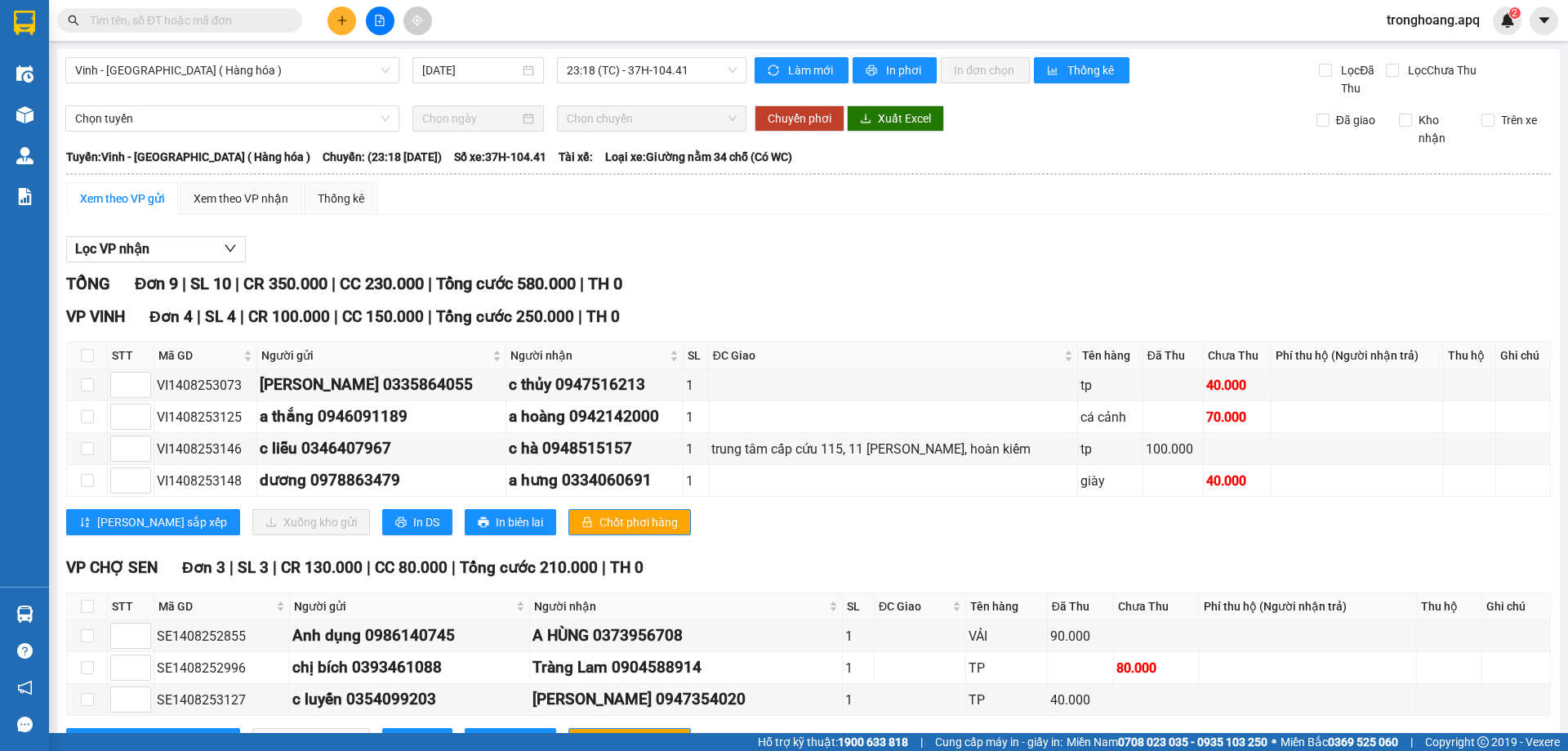
scroll to position [377, 0]
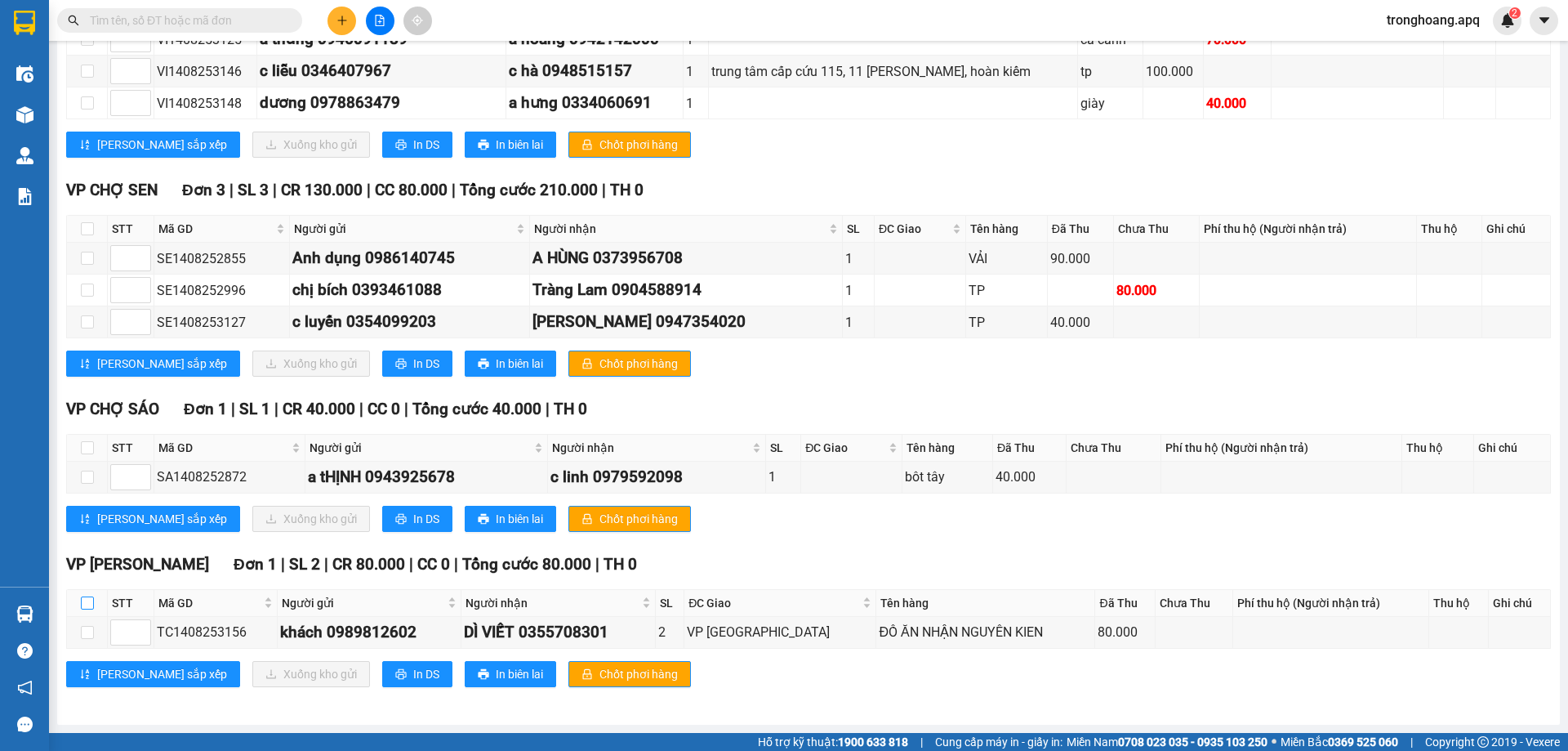
click at [91, 605] on input "checkbox" at bounding box center [87, 602] width 13 height 13
checkbox input "true"
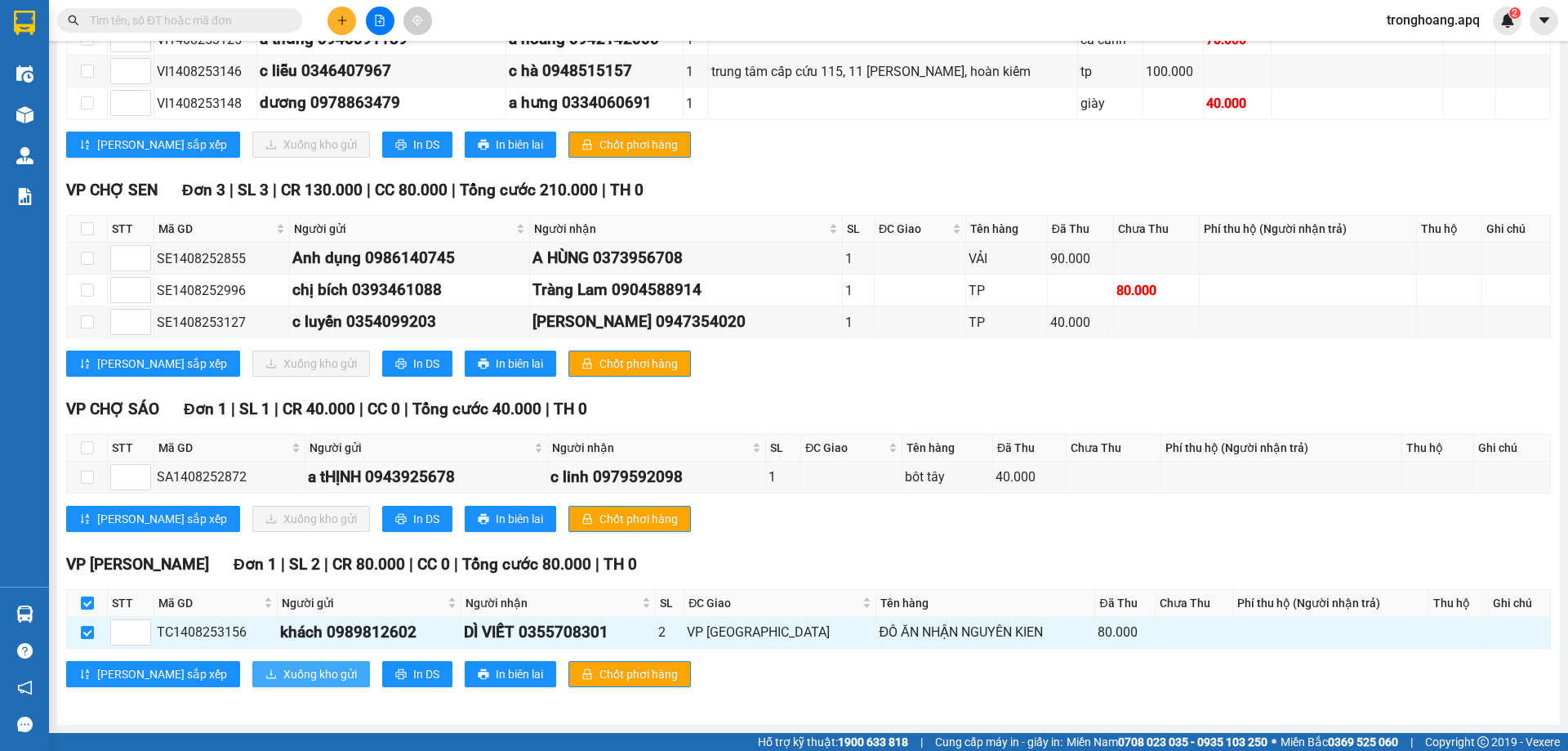
click at [284, 678] on span "Xuống kho gửi" at bounding box center [320, 674] width 74 height 18
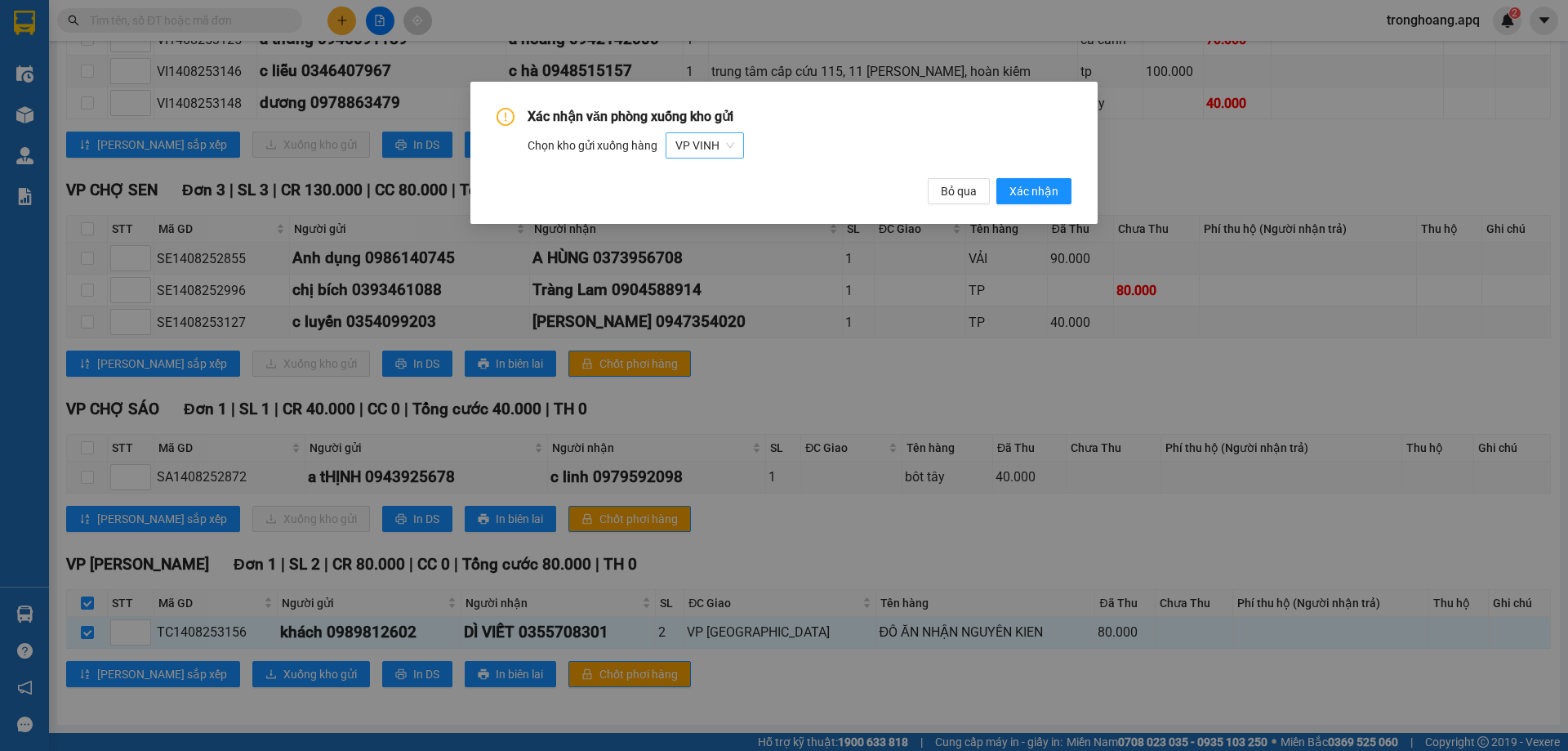
click at [729, 142] on span "VP VINH" at bounding box center [704, 146] width 59 height 25
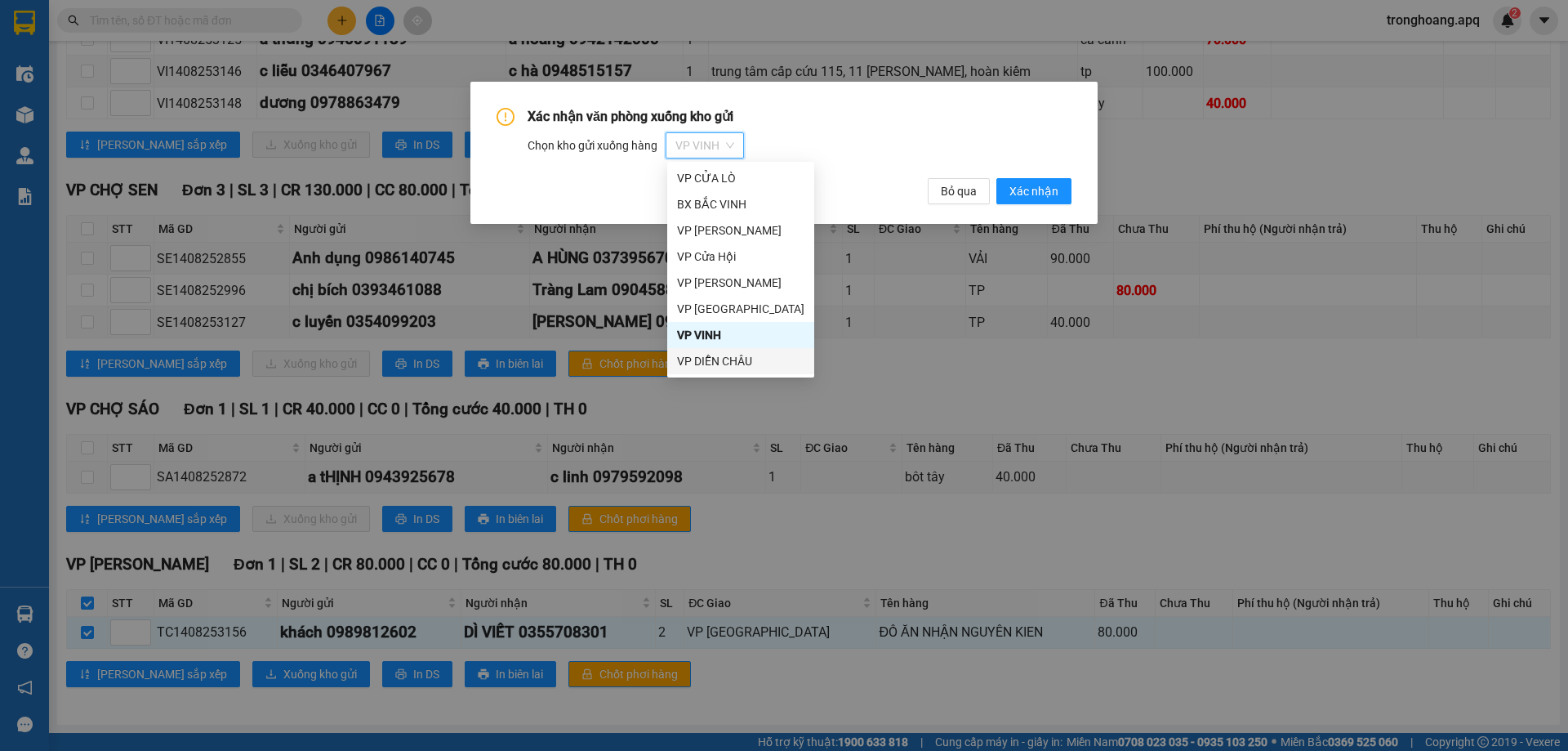
scroll to position [78, 0]
click at [772, 361] on div "VP [PERSON_NAME]" at bounding box center [740, 361] width 127 height 18
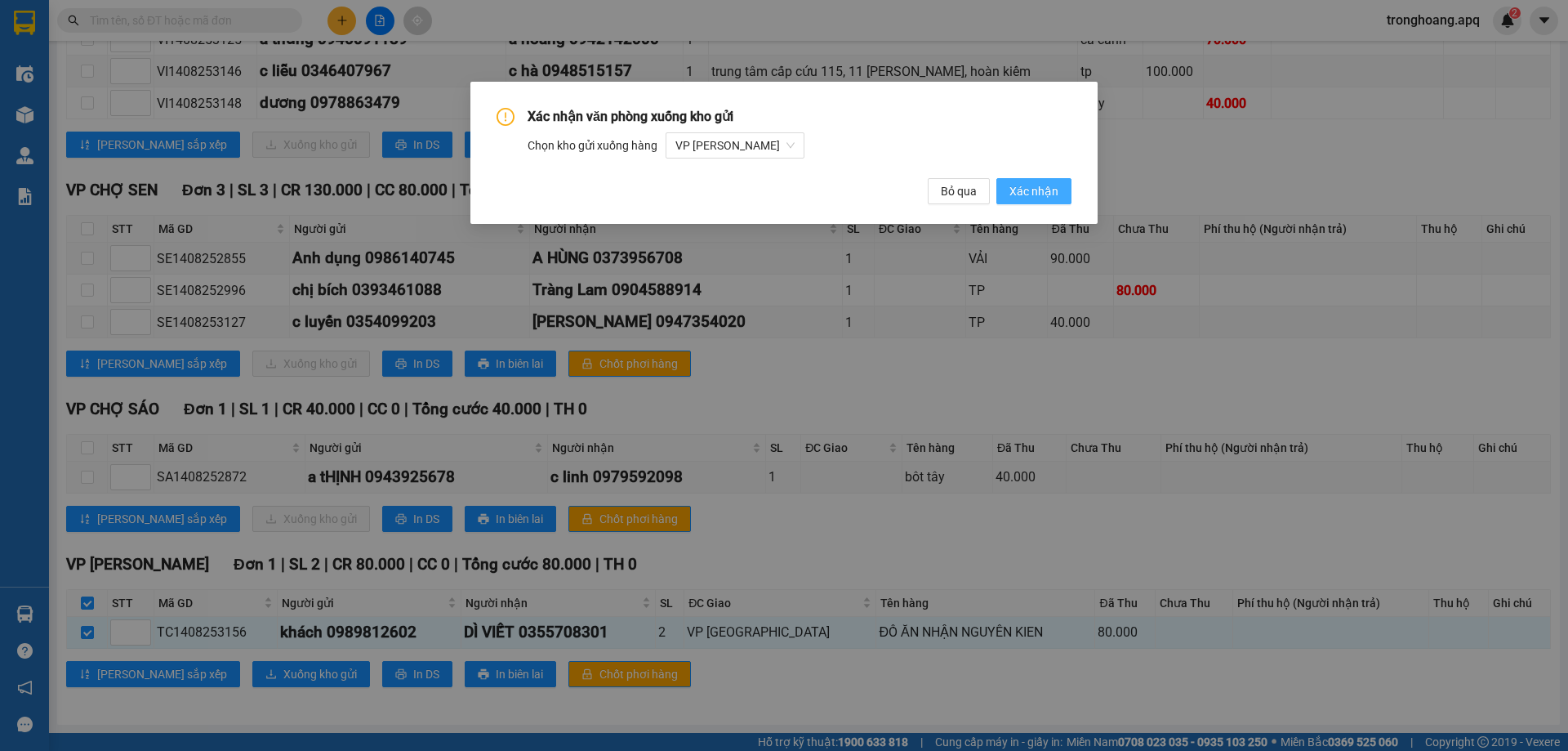
click at [1041, 189] on span "Xác nhận" at bounding box center [1033, 191] width 49 height 18
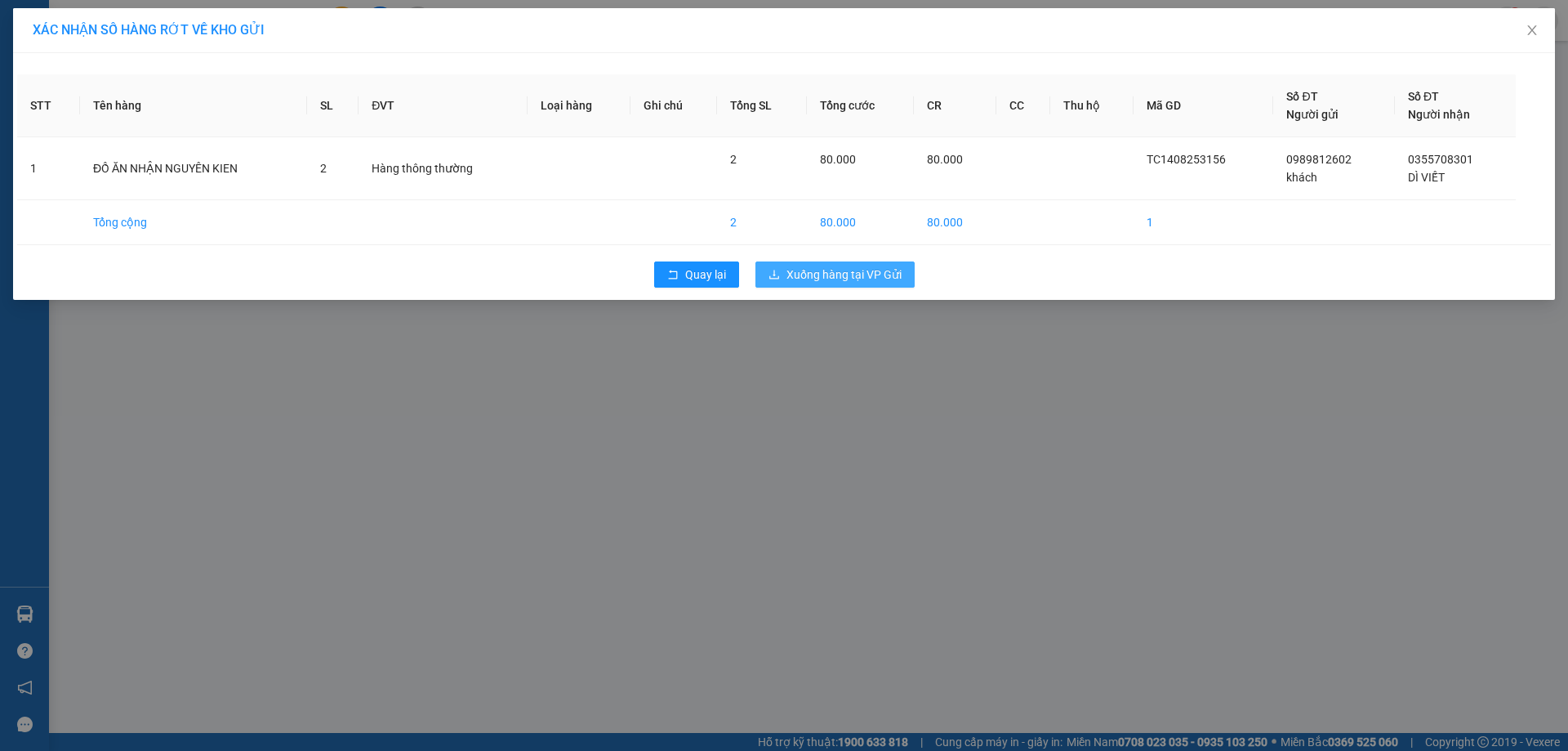
click at [886, 275] on span "Xuống hàng tại VP Gửi" at bounding box center [843, 274] width 115 height 18
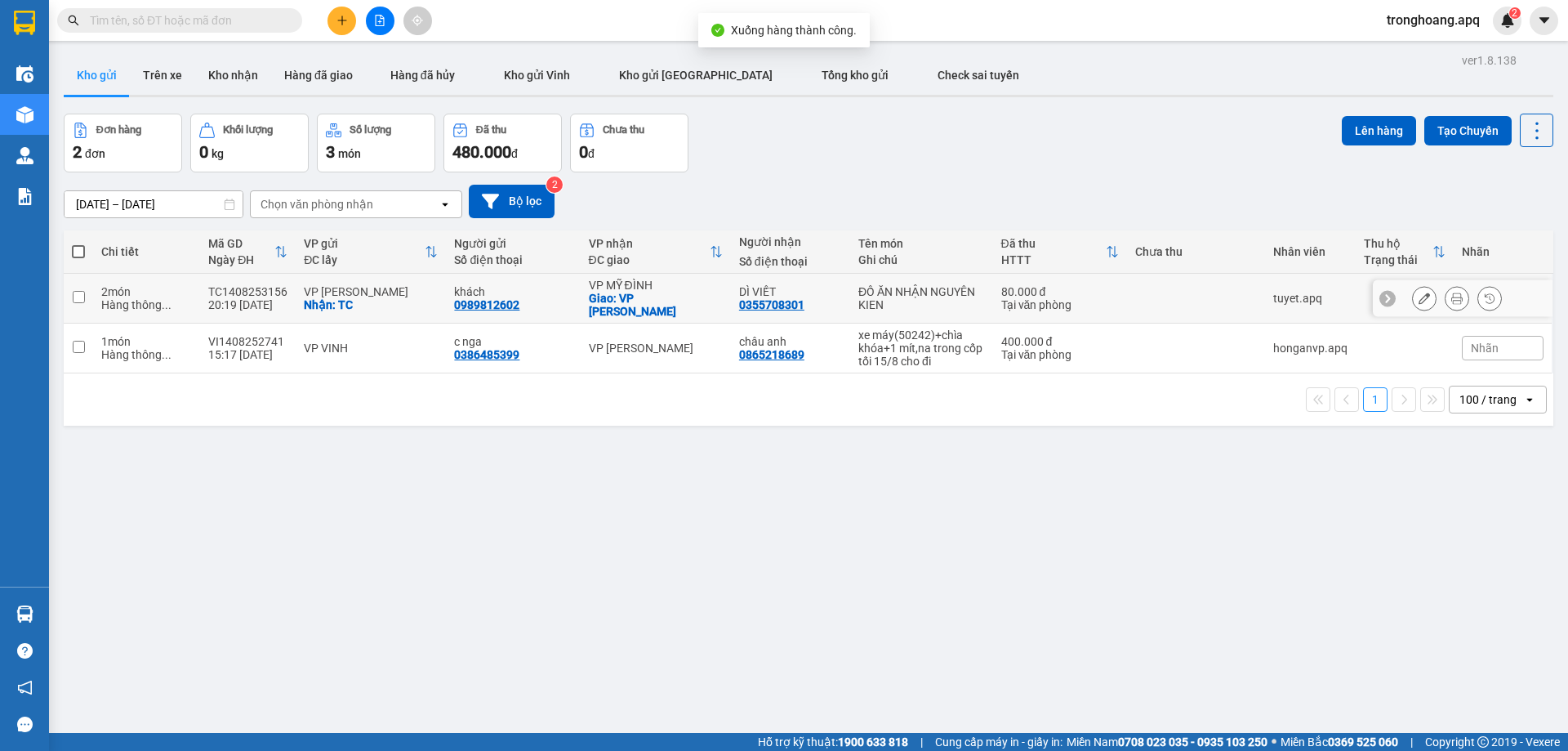
click at [639, 283] on div "VP MỸ ĐÌNH" at bounding box center [655, 285] width 134 height 13
checkbox input "true"
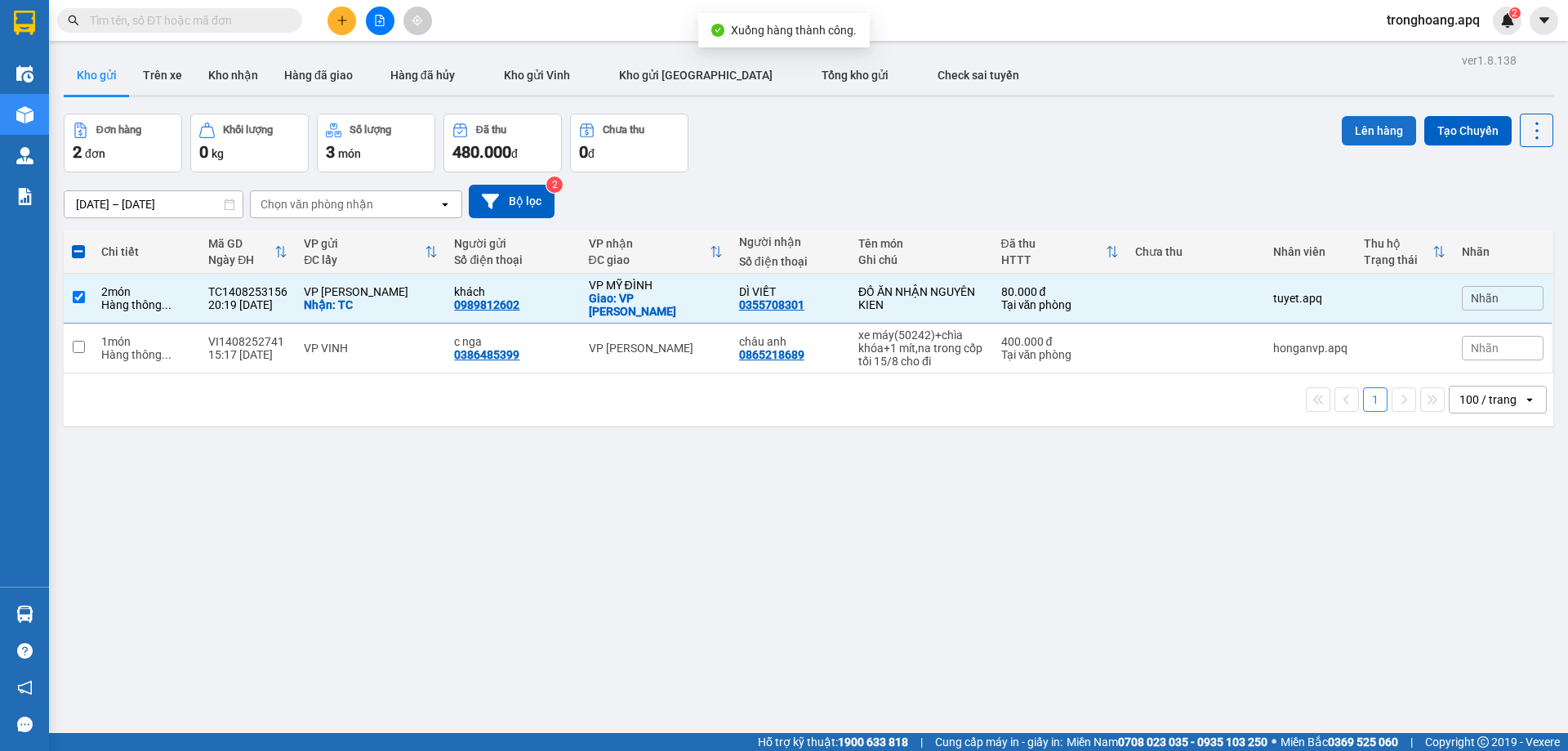
click at [1341, 125] on button "Lên hàng" at bounding box center [1379, 130] width 75 height 29
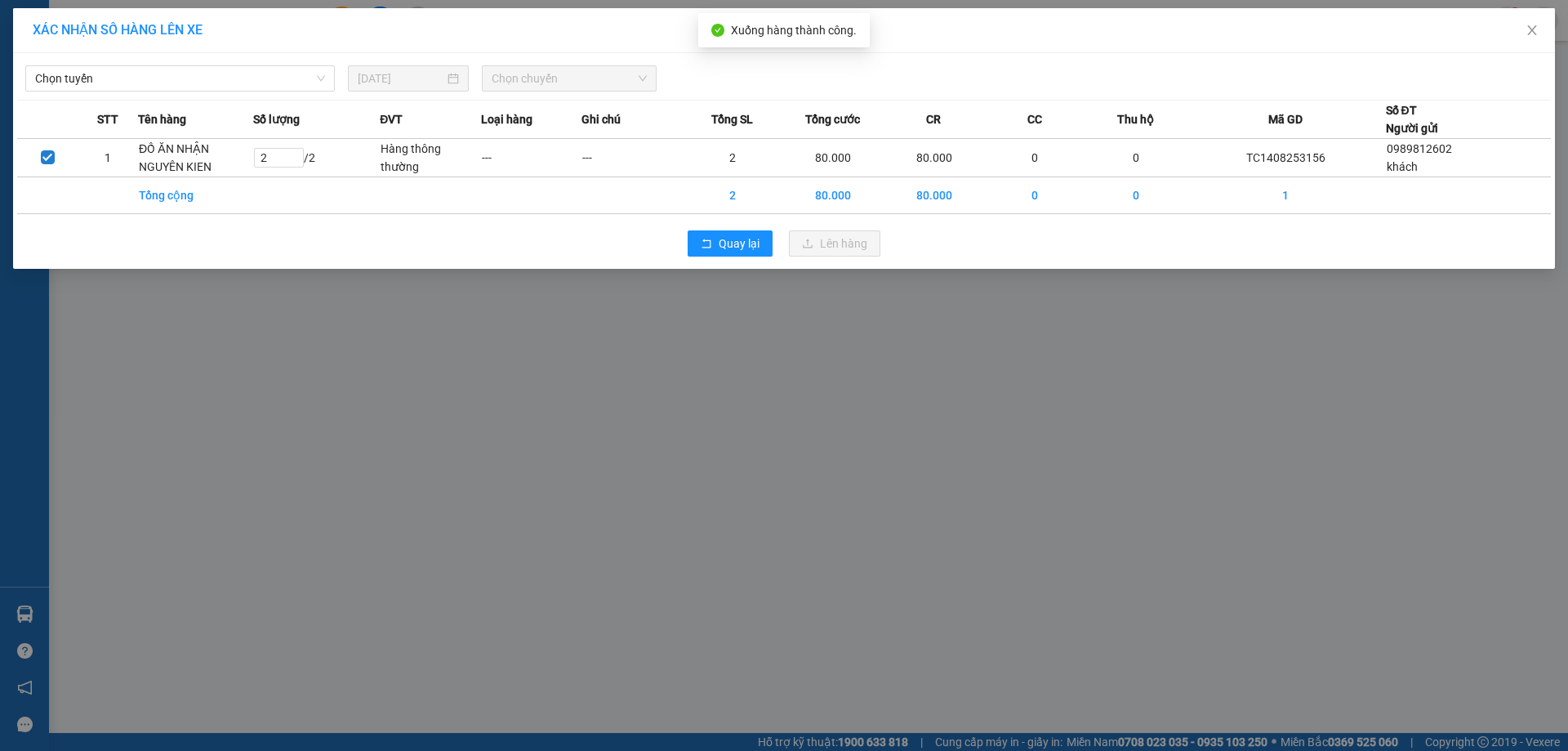
click at [234, 94] on div "Chọn tuyến [DATE] Chọn chuyến STT Tên hàng Số lượng ĐVT Loại hàng Ghi chú Tổng …" at bounding box center [784, 161] width 1541 height 215
click at [221, 77] on span "Chọn tuyến" at bounding box center [180, 78] width 290 height 25
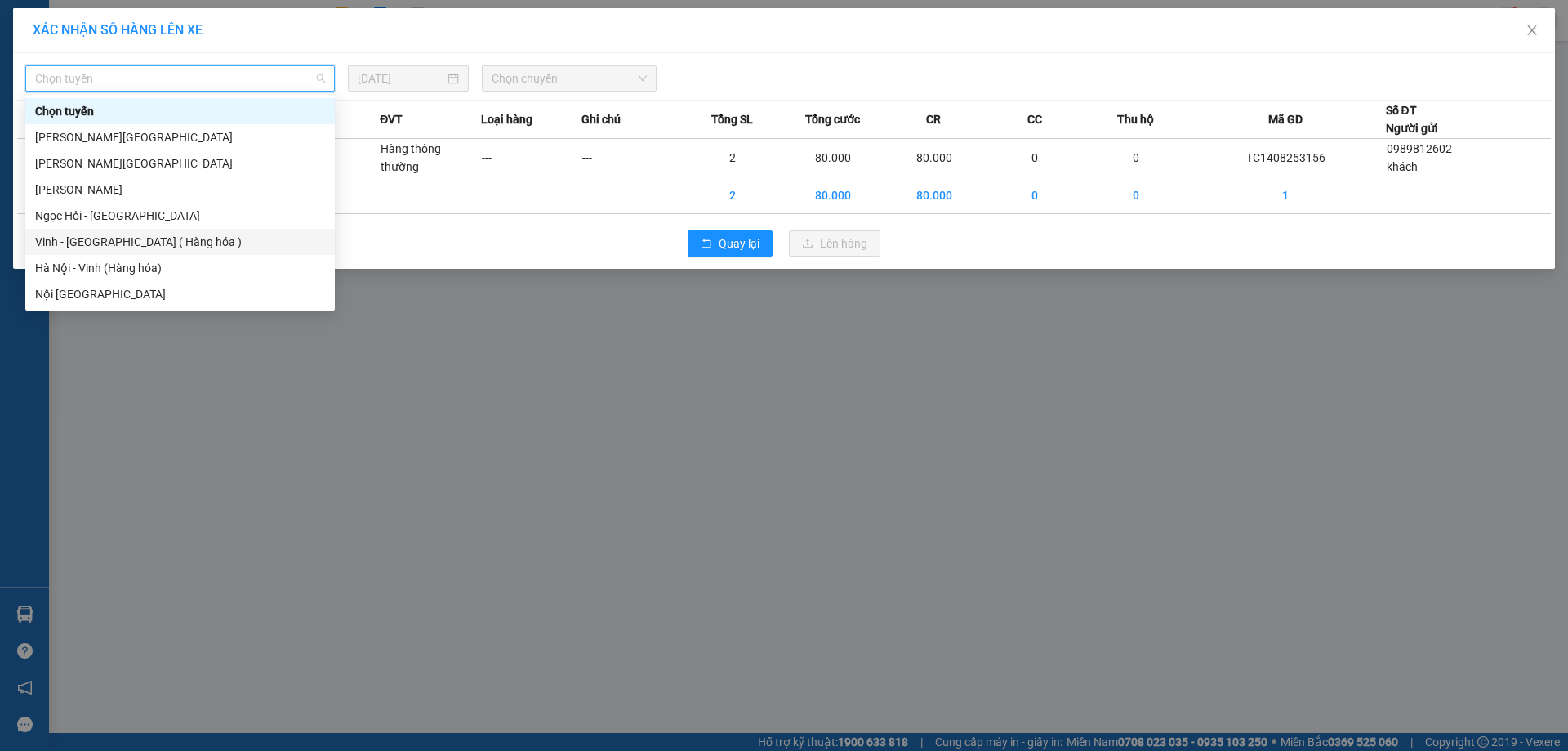
click at [141, 234] on div "Vinh - [GEOGRAPHIC_DATA] ( Hàng hóa )" at bounding box center [180, 242] width 290 height 18
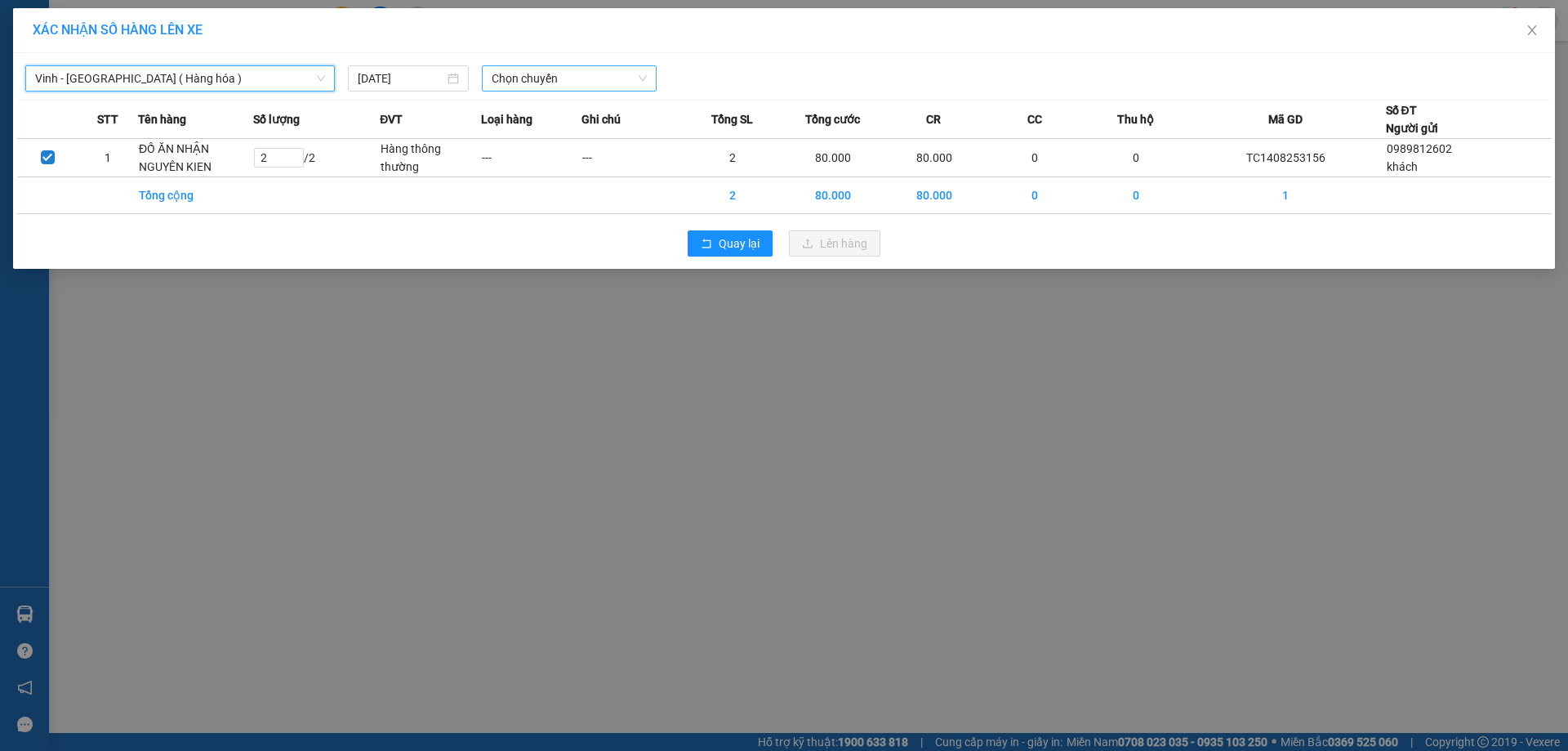
click at [535, 78] on span "Chọn chuyến" at bounding box center [569, 78] width 155 height 25
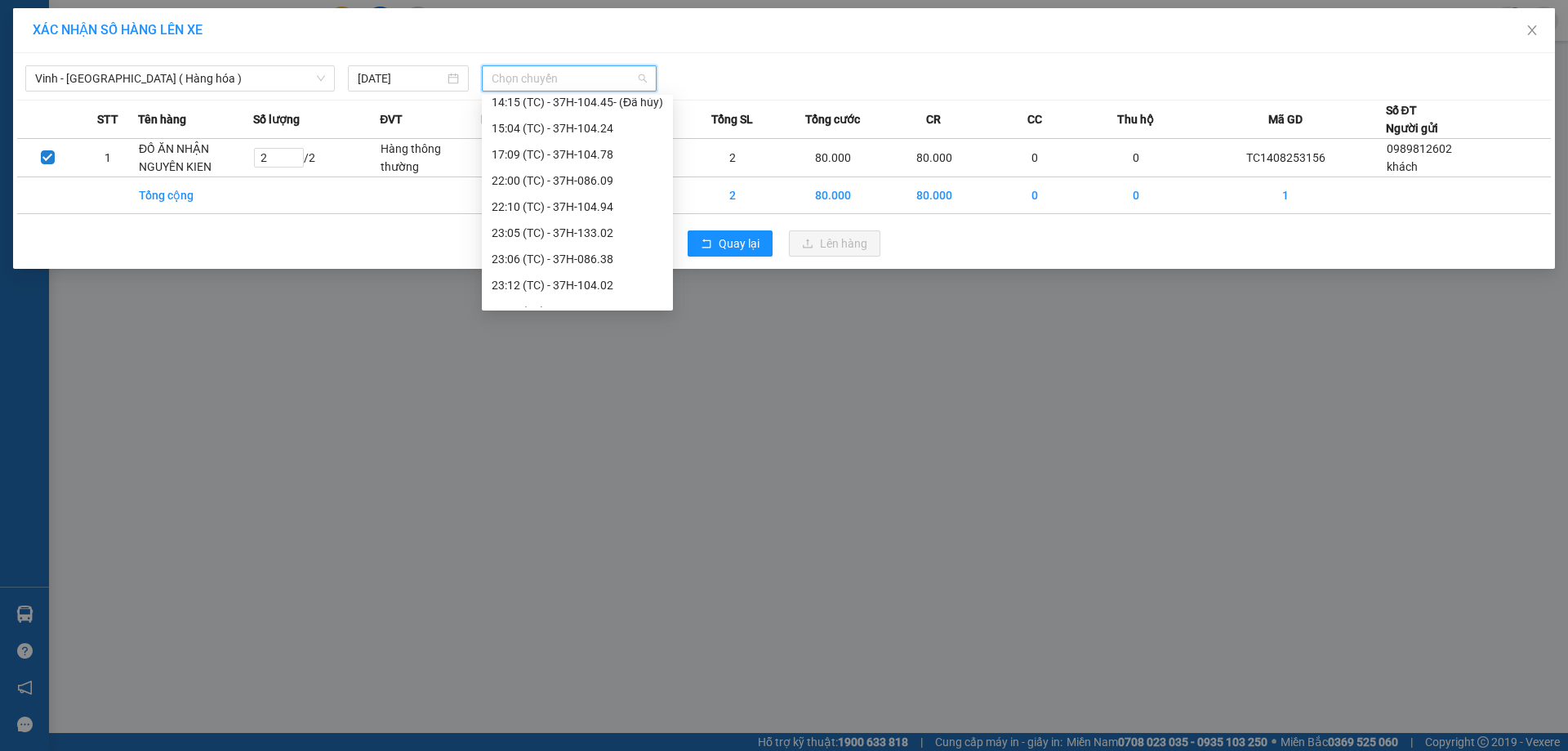
scroll to position [262, 0]
click at [637, 262] on div "23:18 (TC) - 37H-104.41" at bounding box center [577, 268] width 172 height 18
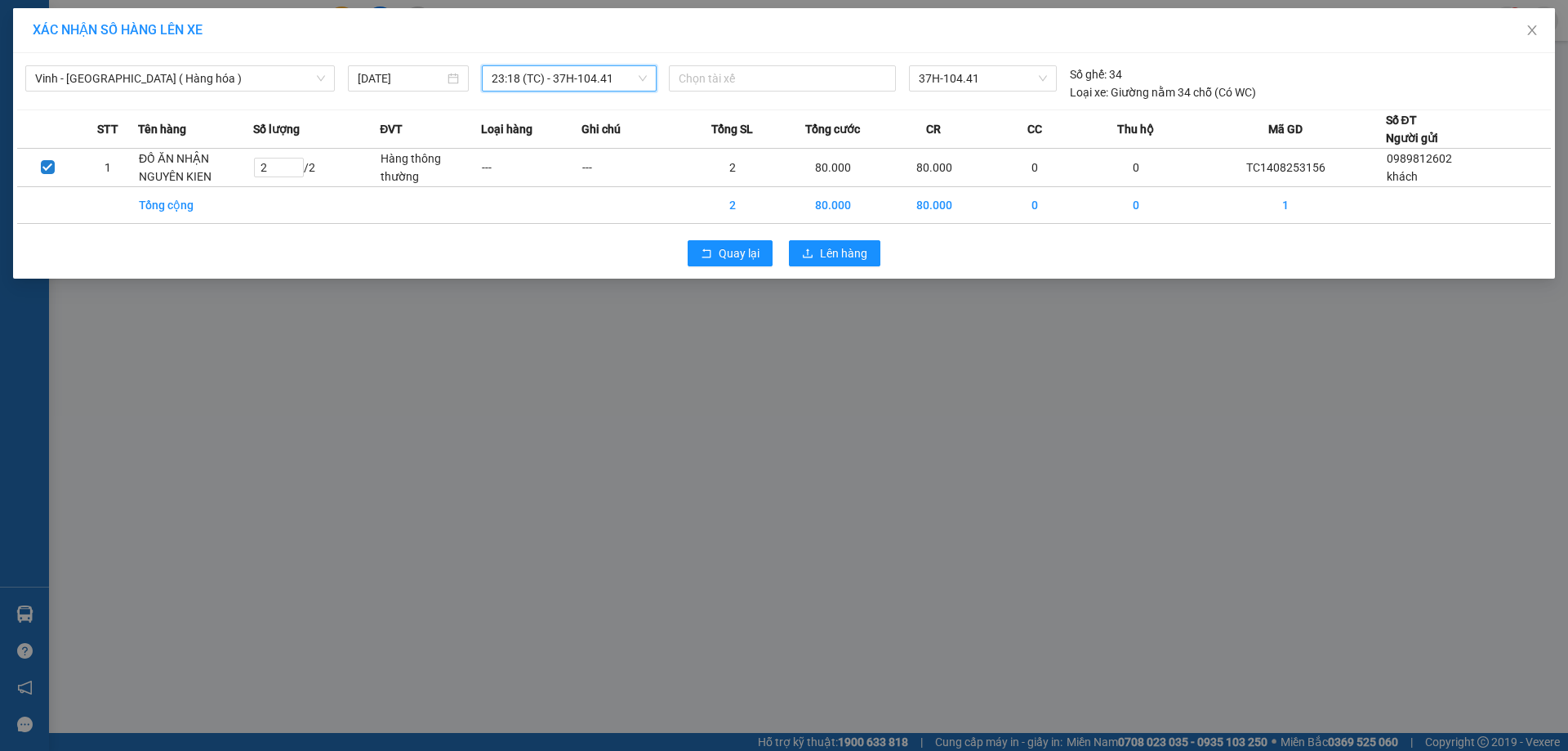
click at [592, 75] on span "23:18 (TC) - 37H-104.41" at bounding box center [569, 78] width 155 height 25
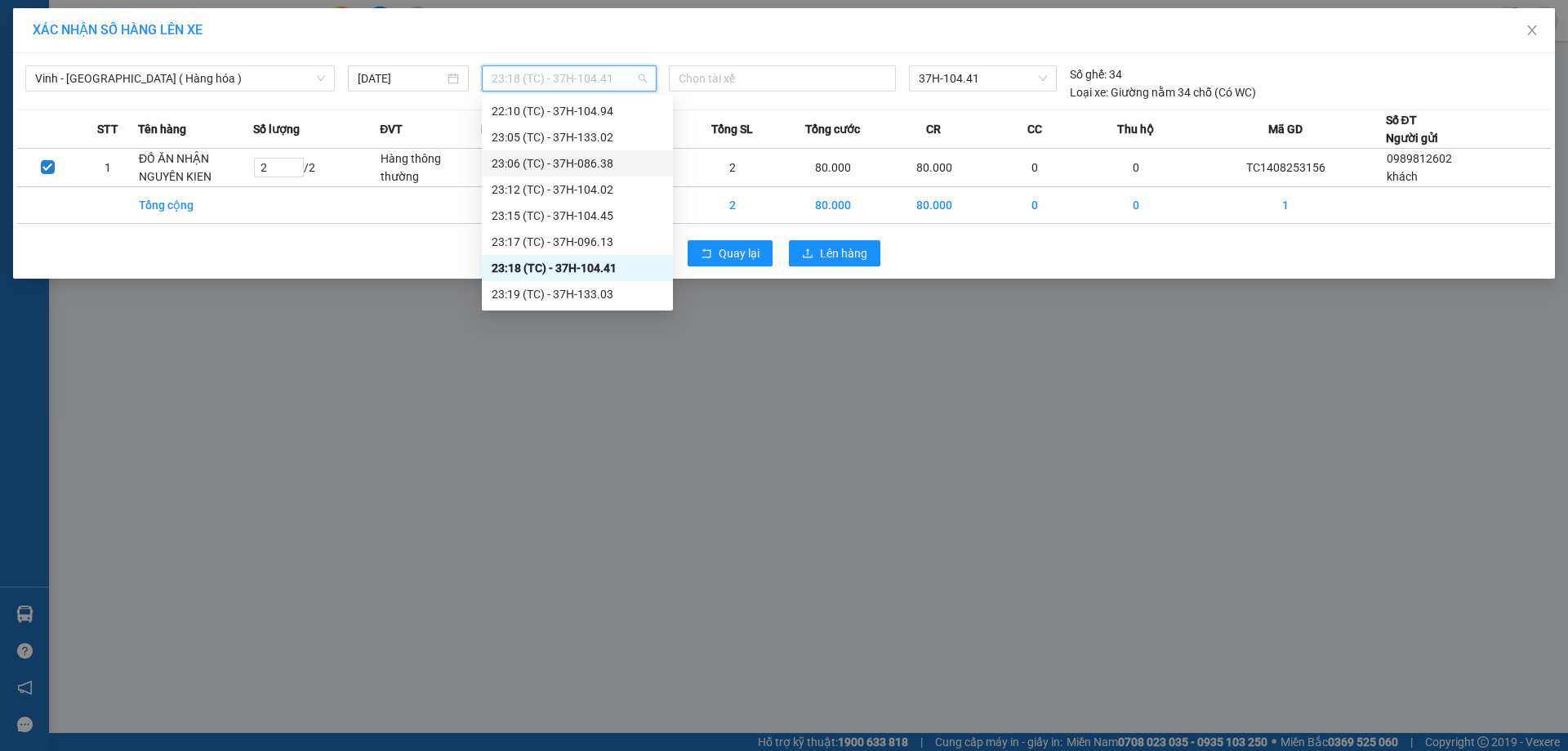
click at [625, 155] on div "23:06 (TC) - 37H-086.38" at bounding box center [577, 164] width 172 height 18
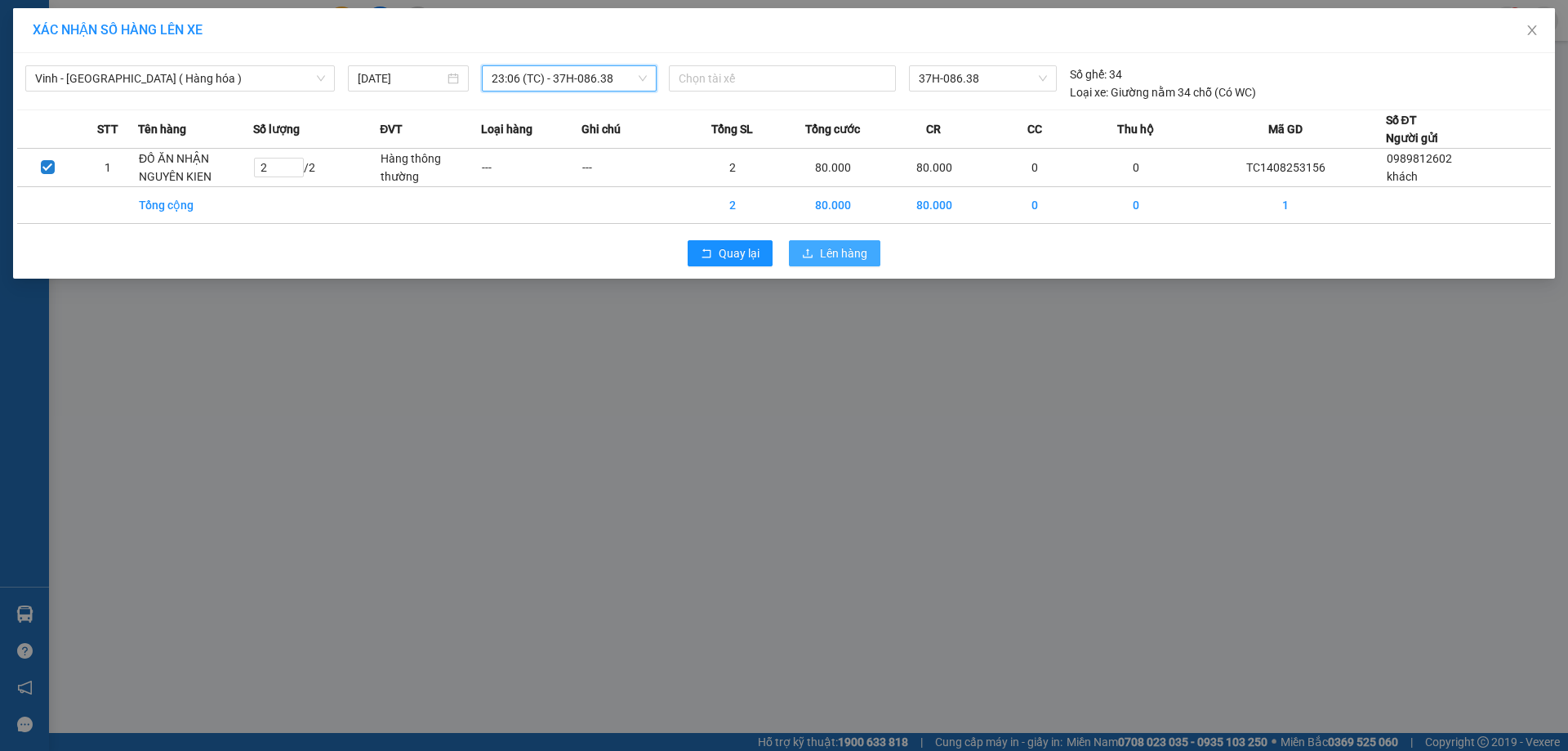
click at [864, 259] on span "Lên hàng" at bounding box center [843, 253] width 47 height 18
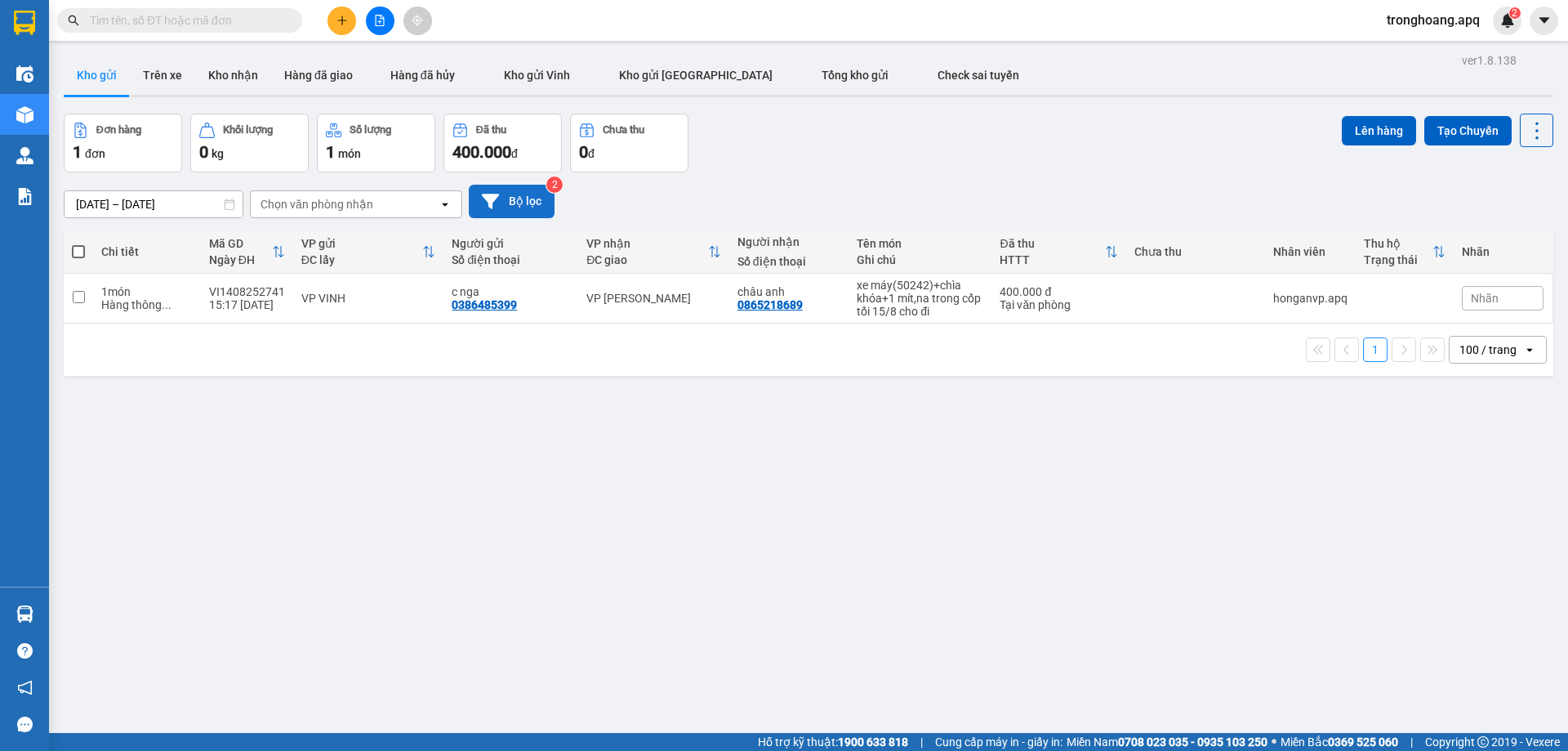
click at [531, 217] on button "Bộ lọc" at bounding box center [511, 201] width 85 height 34
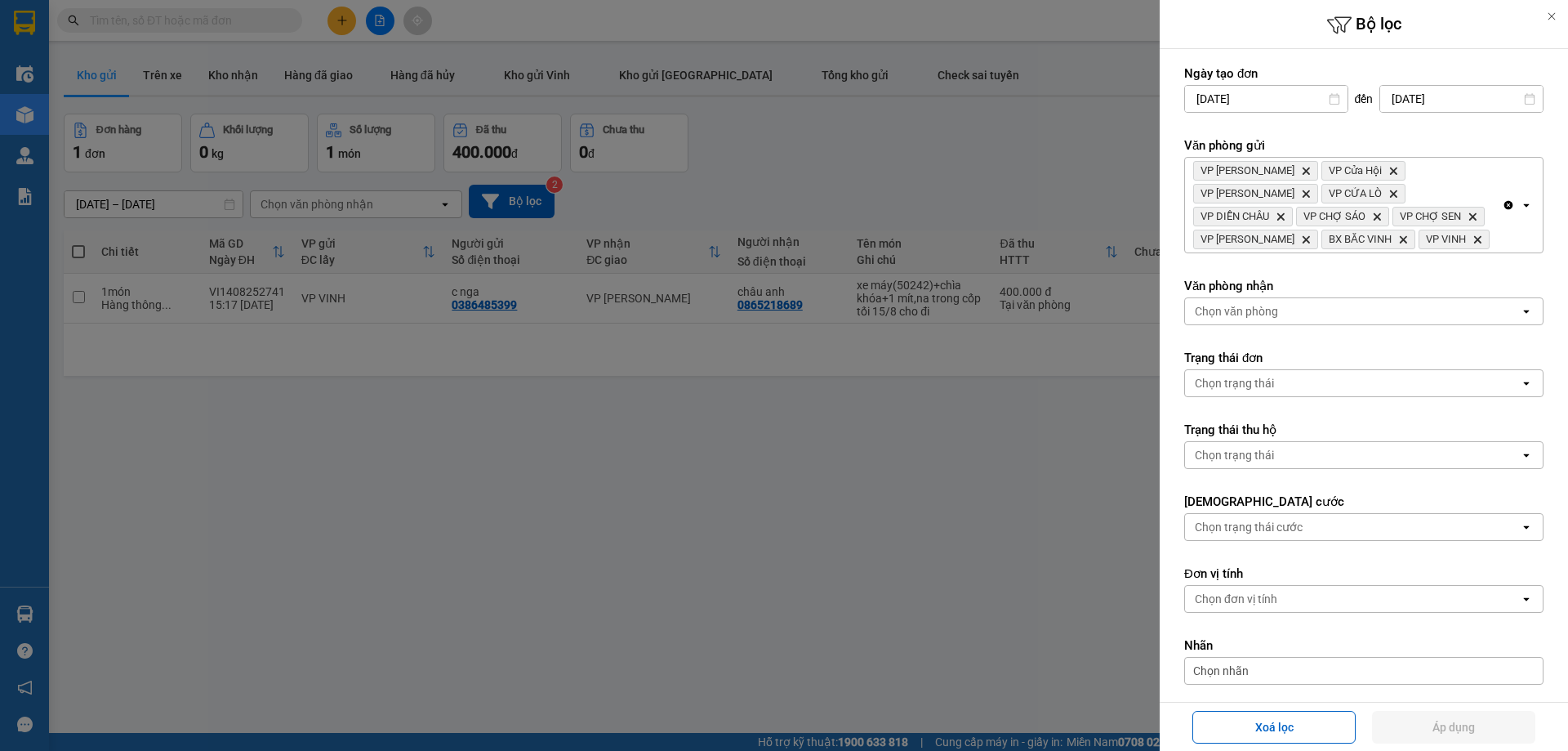
click at [1452, 216] on div "VP Xuân Hội Delete VP Cửa Hội Delete VP Nghi Xuân Delete VP CỬA LÒ Delete VP DI…" at bounding box center [1343, 205] width 317 height 94
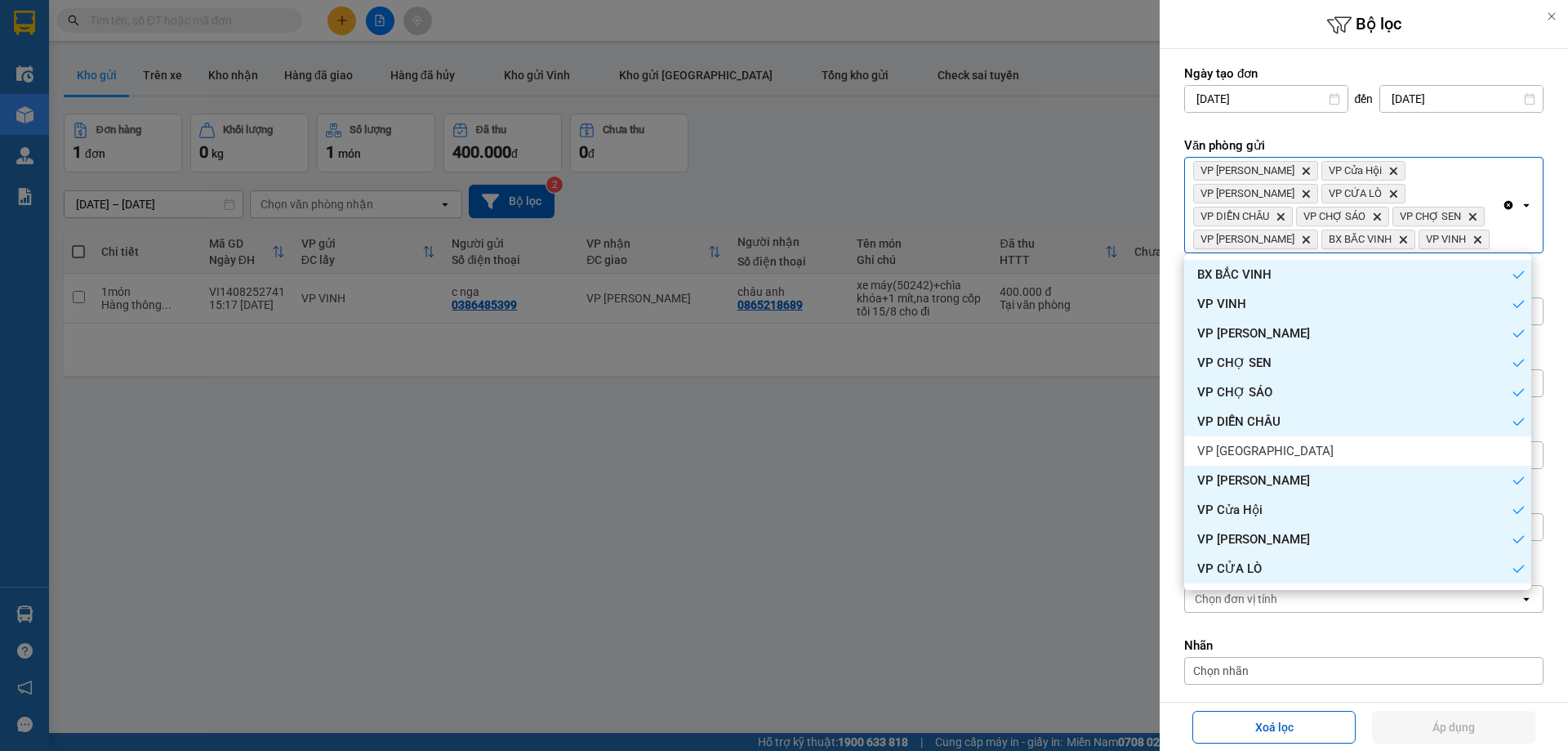
drag, startPoint x: 1497, startPoint y: 203, endPoint x: 1413, endPoint y: 192, distance: 84.7
click at [1504, 203] on icon "Clear all" at bounding box center [1508, 206] width 9 height 9
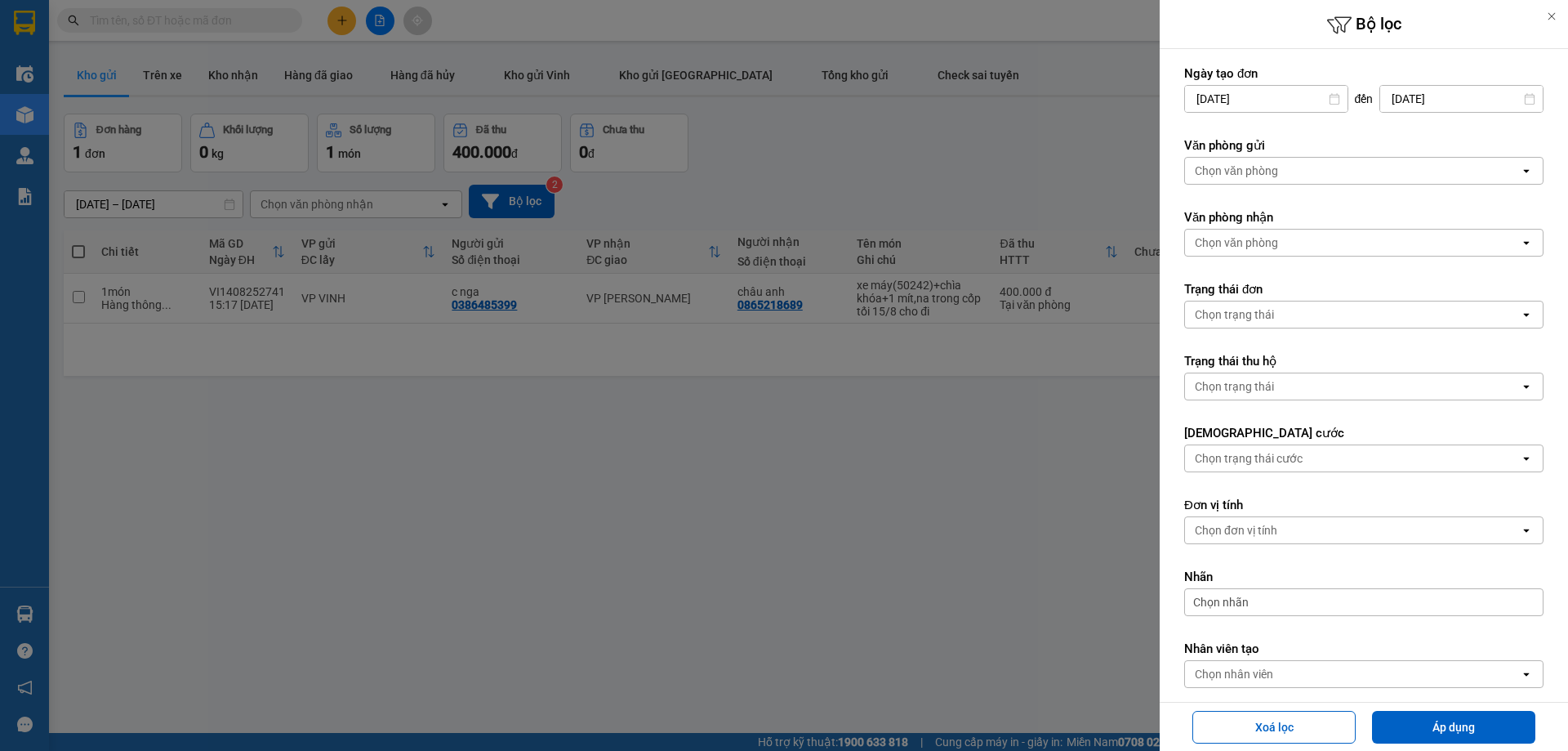
click at [1395, 174] on div "Chọn văn phòng" at bounding box center [1352, 170] width 334 height 26
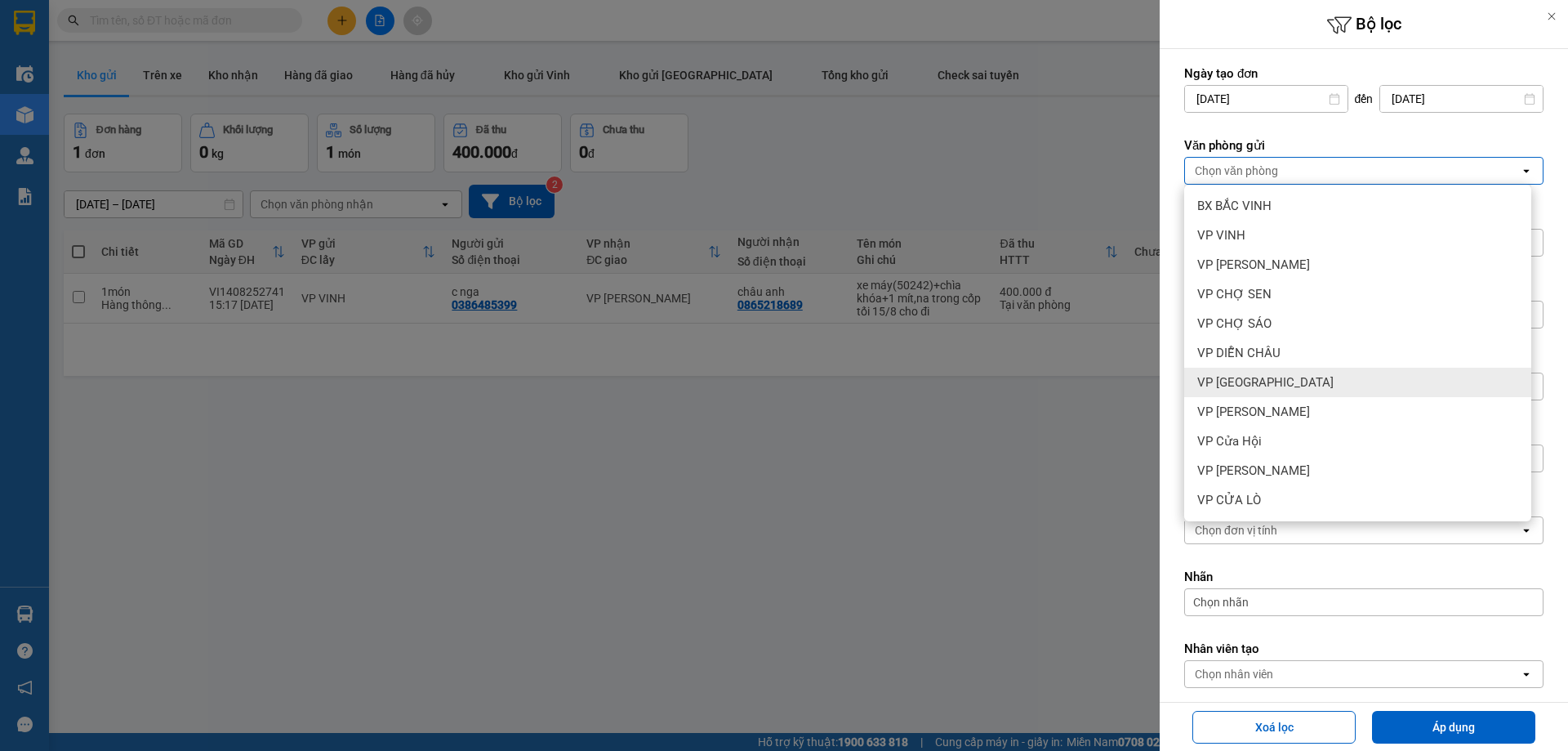
click at [1304, 378] on div "VP [GEOGRAPHIC_DATA]" at bounding box center [1357, 382] width 347 height 29
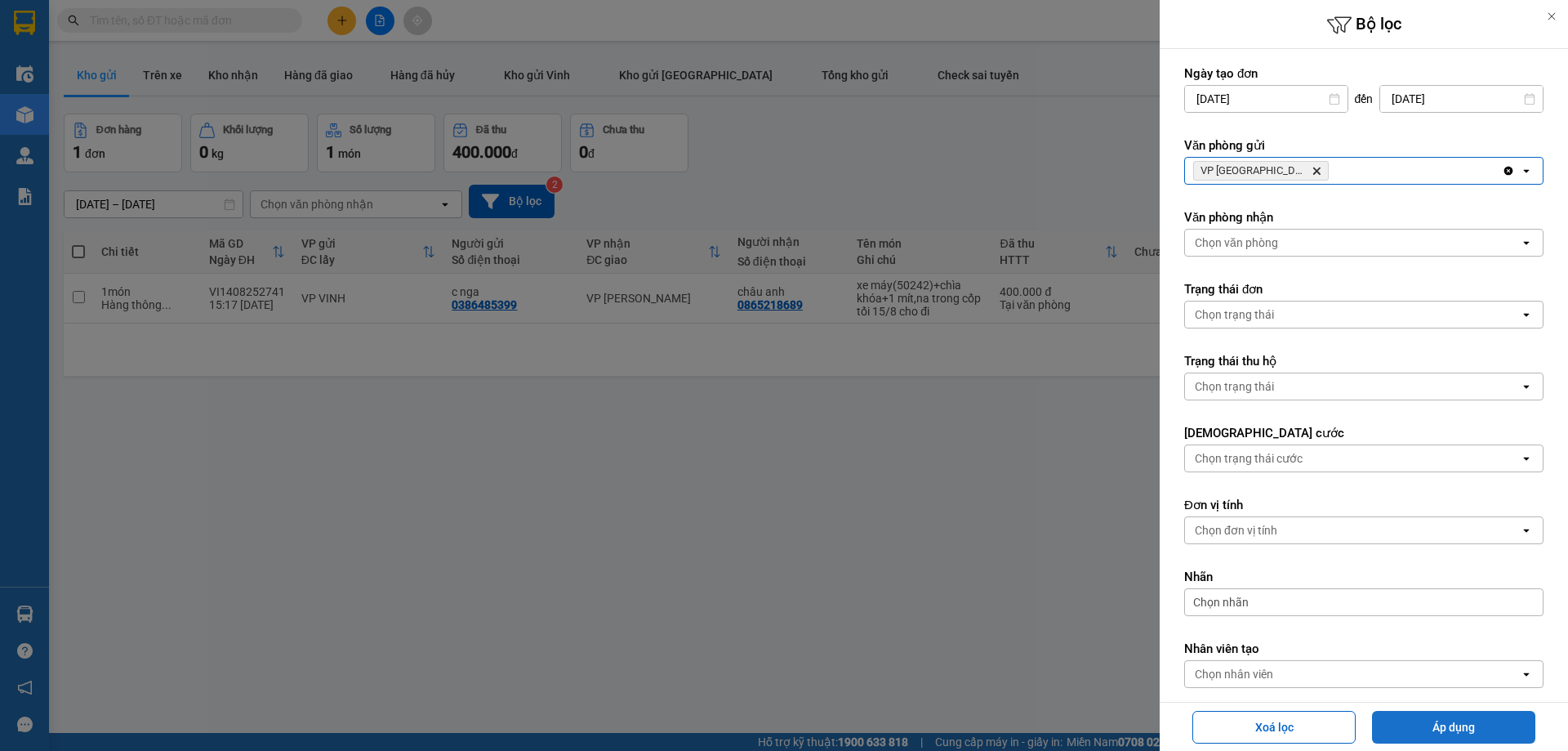
click at [1444, 723] on button "Áp dụng" at bounding box center [1453, 727] width 164 height 33
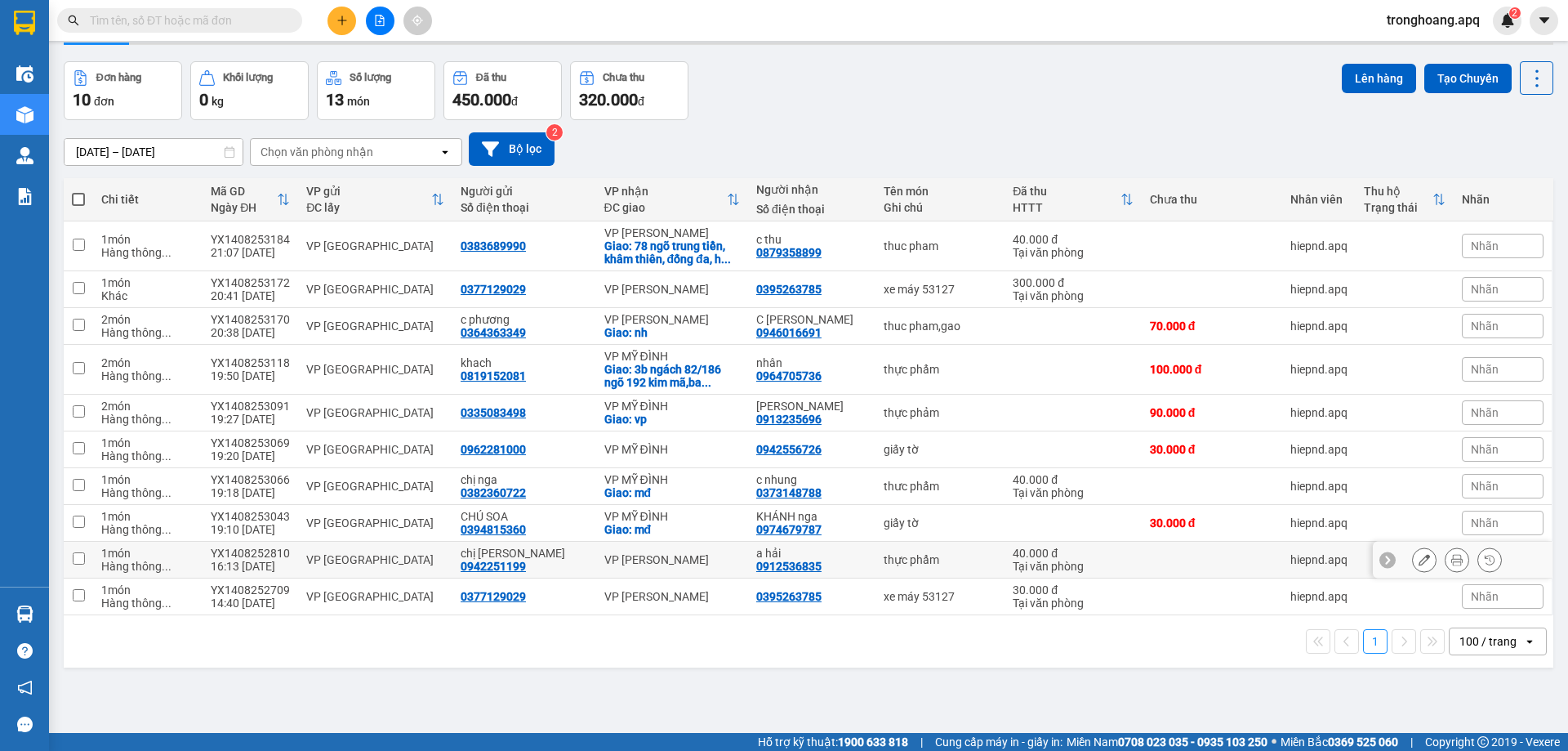
scroll to position [75, 0]
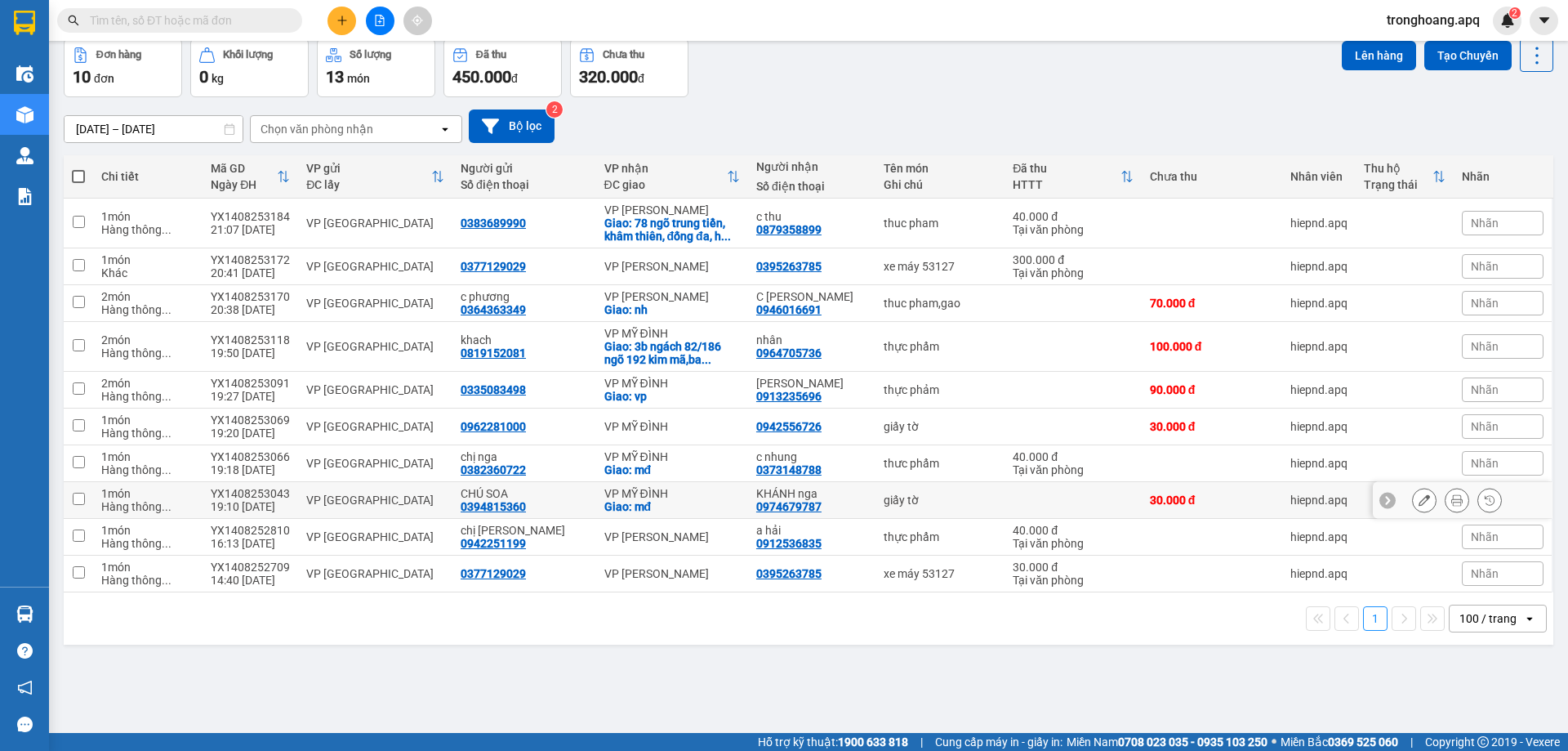
click at [667, 494] on div "VP MỸ ĐÌNH" at bounding box center [671, 493] width 135 height 13
checkbox input "true"
click at [660, 470] on div "Giao: mđ" at bounding box center [671, 470] width 135 height 13
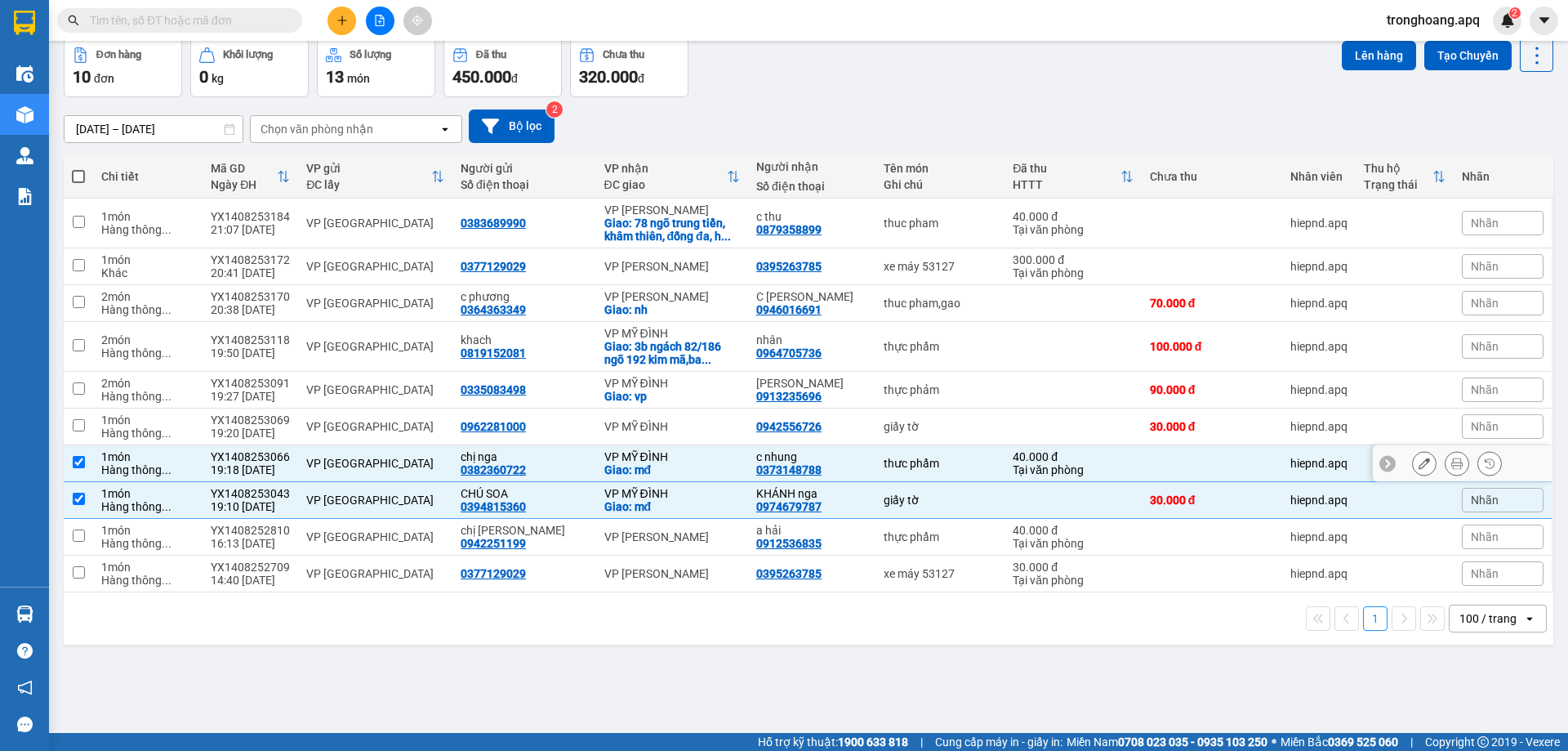
checkbox input "true"
click at [656, 436] on td "VP MỸ ĐÌNH" at bounding box center [671, 426] width 152 height 36
checkbox input "true"
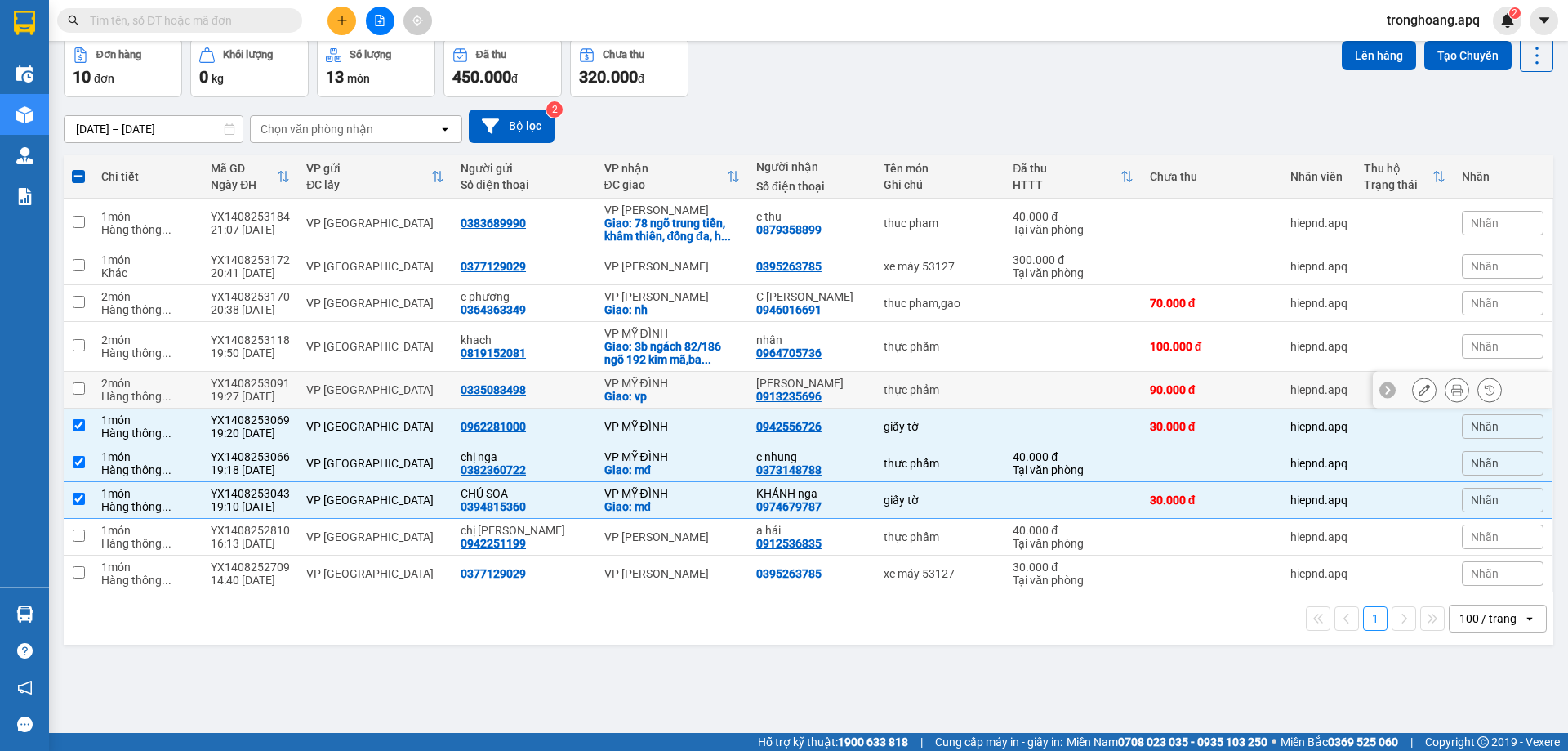
click at [656, 388] on div "VP MỸ ĐÌNH" at bounding box center [671, 383] width 135 height 13
checkbox input "true"
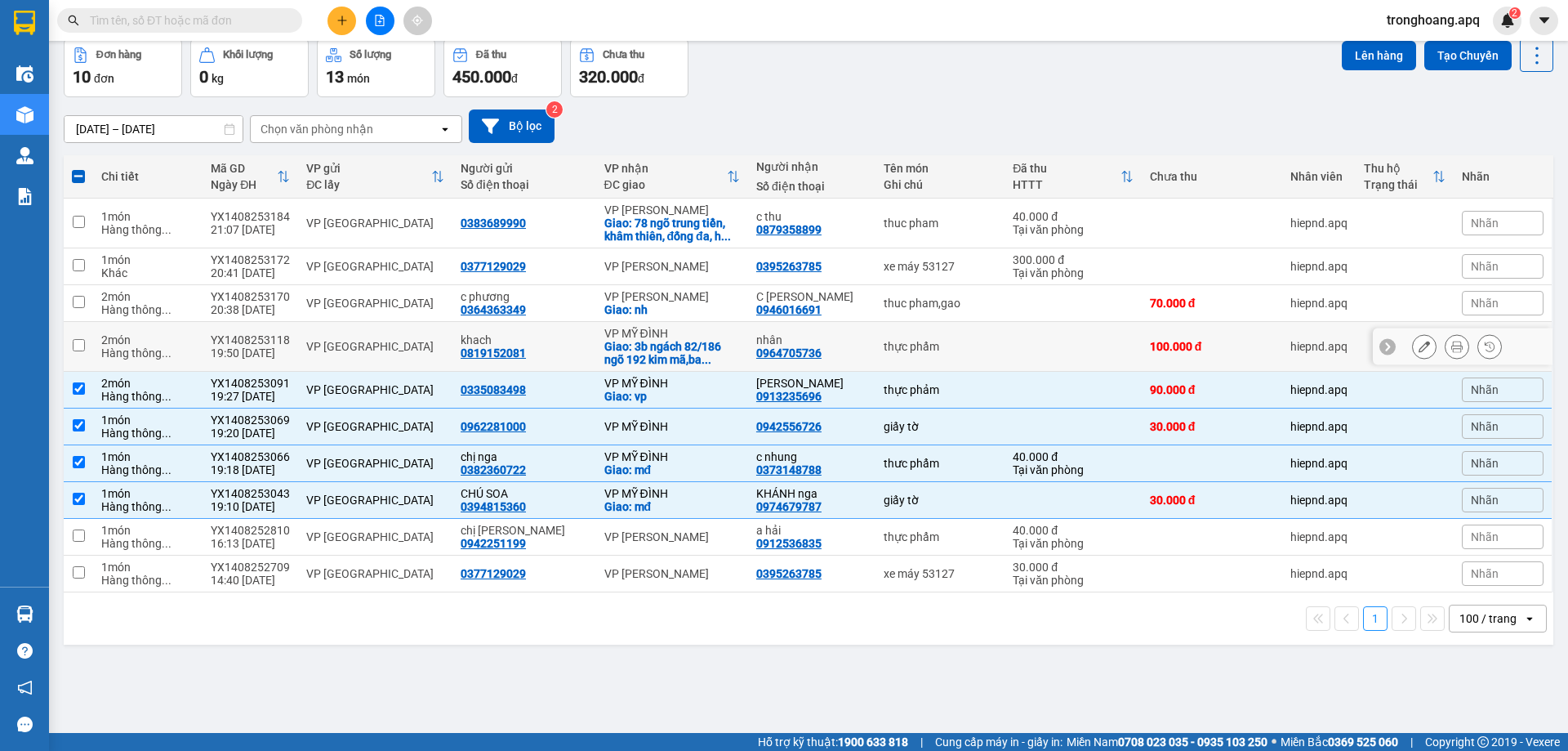
click at [656, 351] on div "Giao: 3b ngách 82/186 ngõ 192 kim mã,ba ..." at bounding box center [671, 352] width 135 height 26
checkbox input "true"
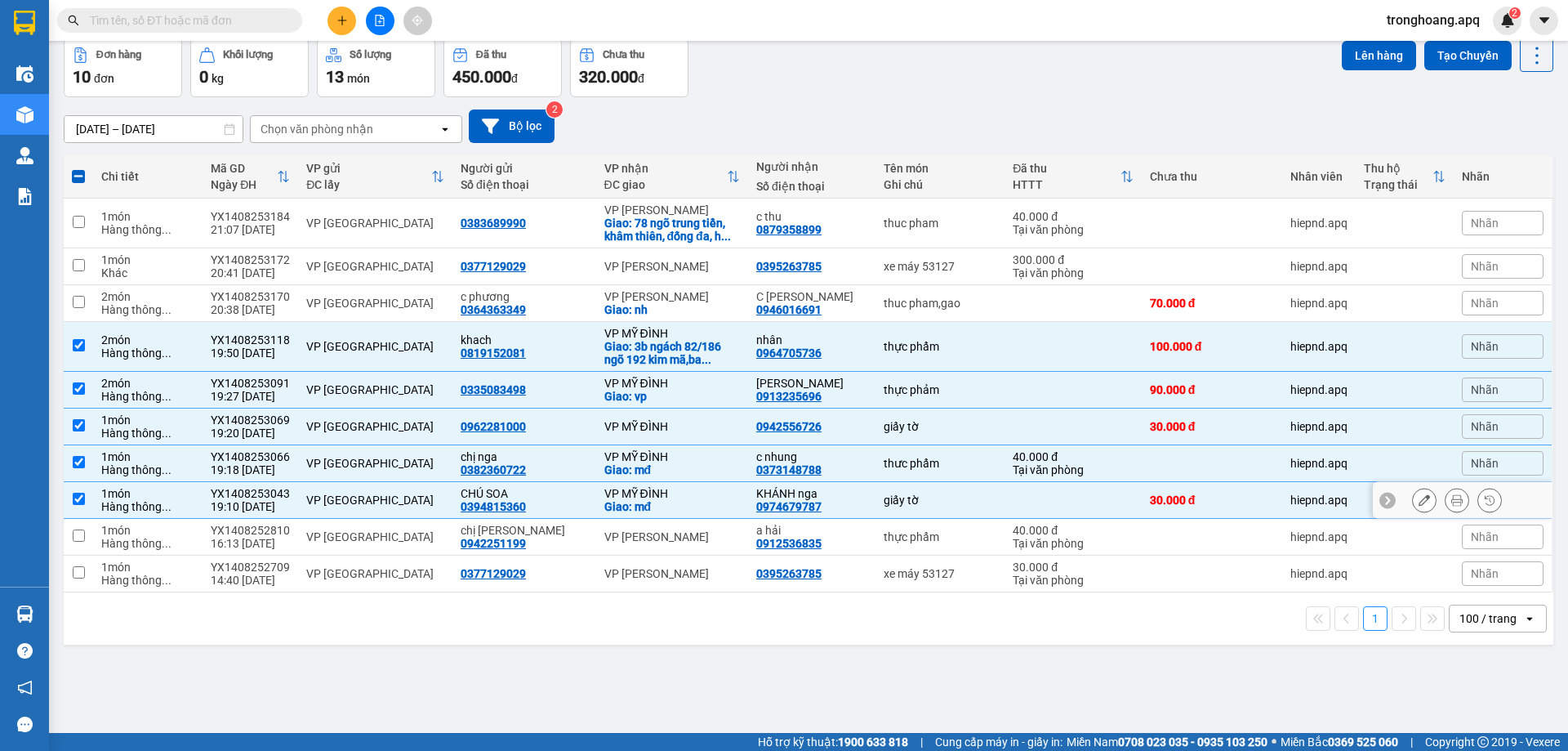
click at [636, 496] on div "VP MỸ ĐÌNH" at bounding box center [671, 493] width 135 height 13
checkbox input "false"
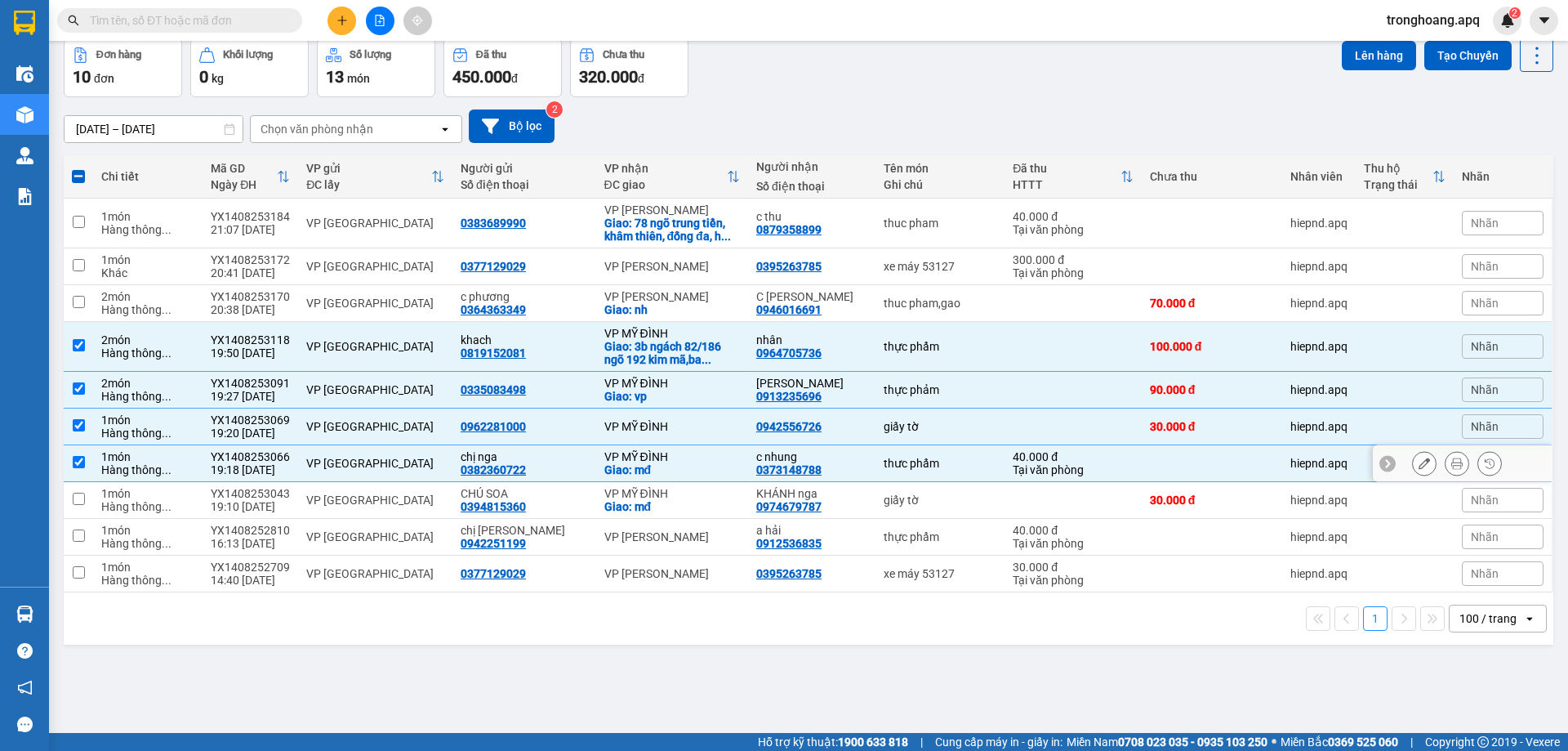
click at [644, 469] on div "Giao: mđ" at bounding box center [671, 470] width 135 height 13
checkbox input "false"
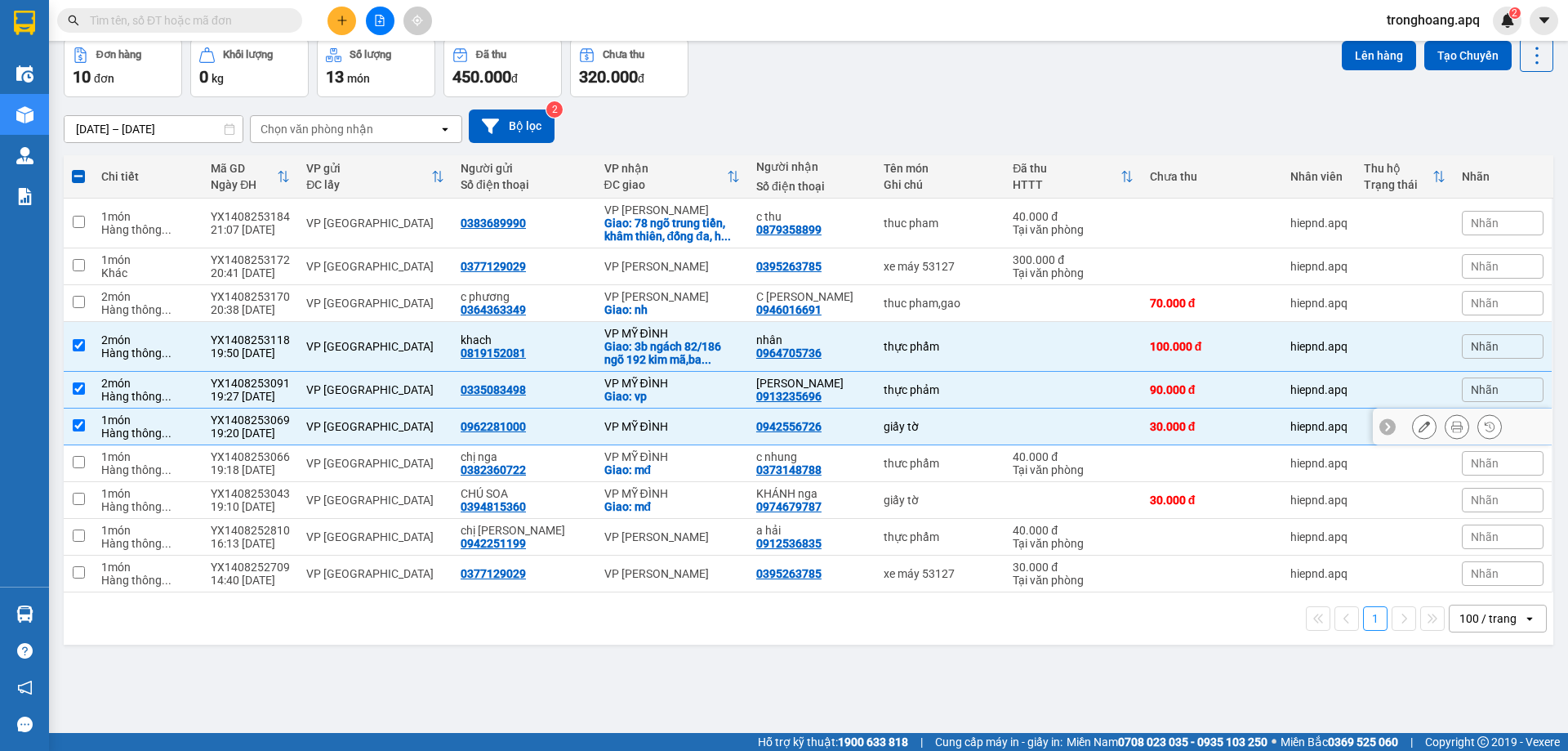
drag, startPoint x: 651, startPoint y: 434, endPoint x: 651, endPoint y: 414, distance: 20.0
click at [651, 433] on td "VP MỸ ĐÌNH" at bounding box center [671, 426] width 152 height 36
checkbox input "false"
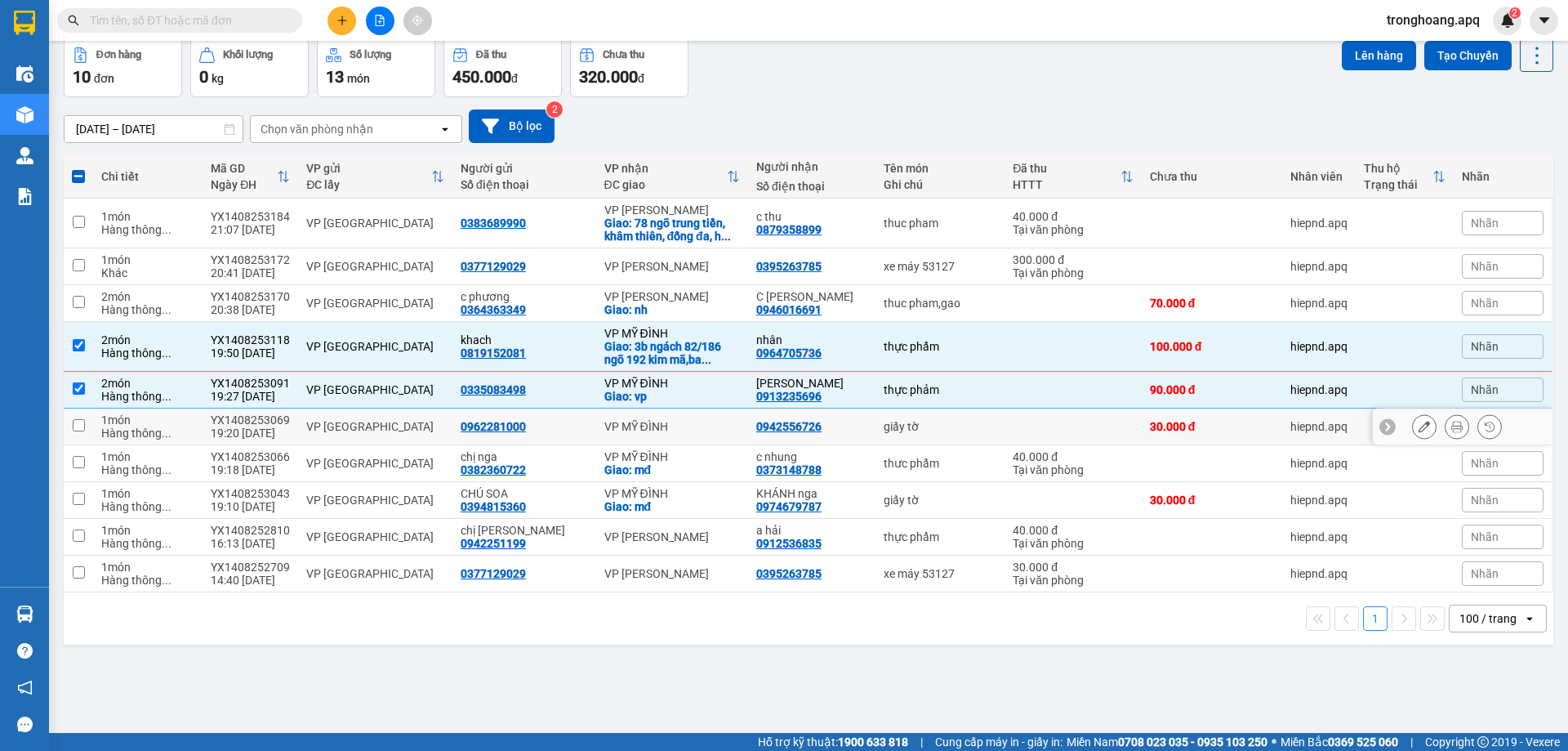
click at [651, 400] on div "Giao: vp" at bounding box center [671, 396] width 135 height 13
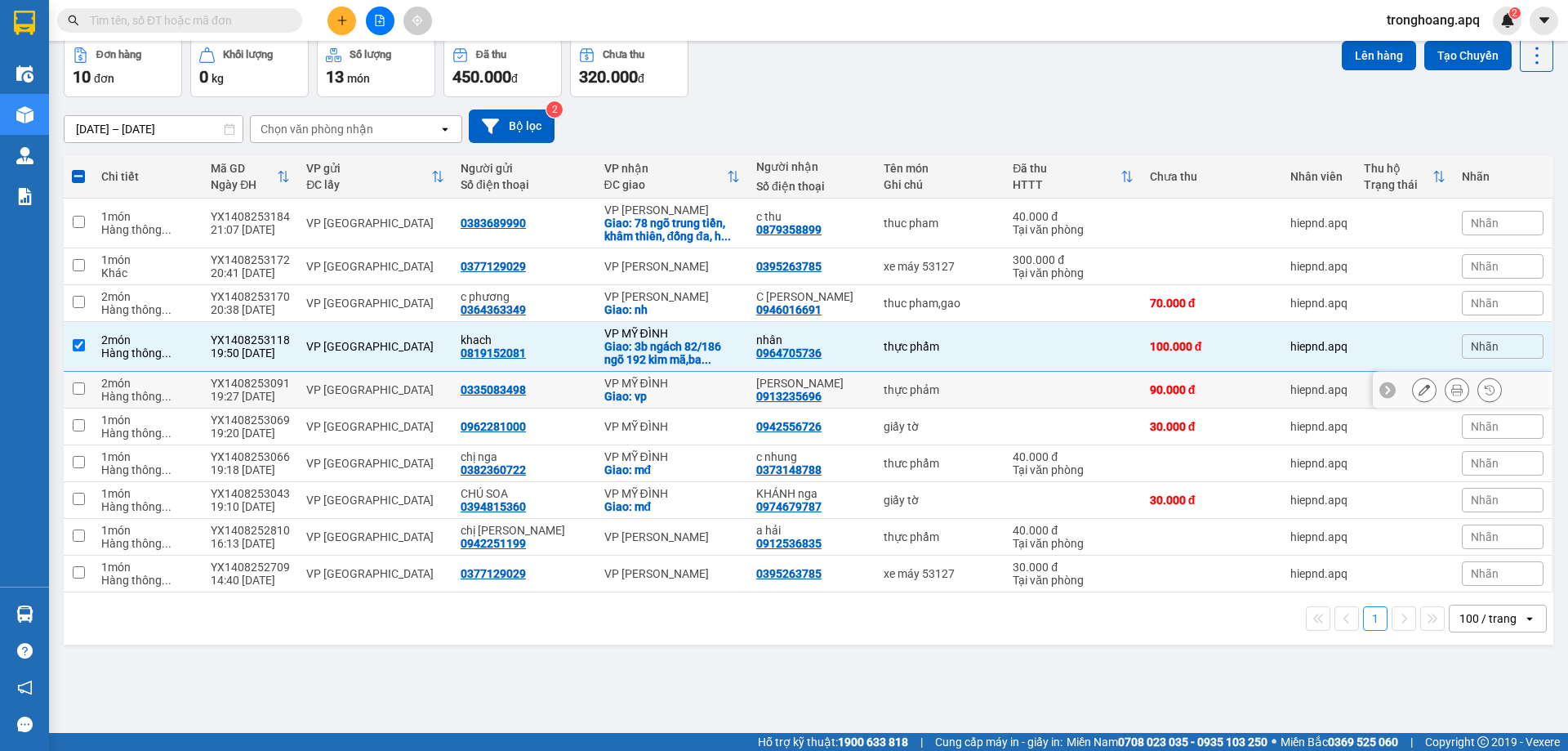
checkbox input "false"
click at [653, 358] on div "Giao: 3b ngách 82/186 ngõ 192 kim mã,ba ..." at bounding box center [671, 352] width 135 height 26
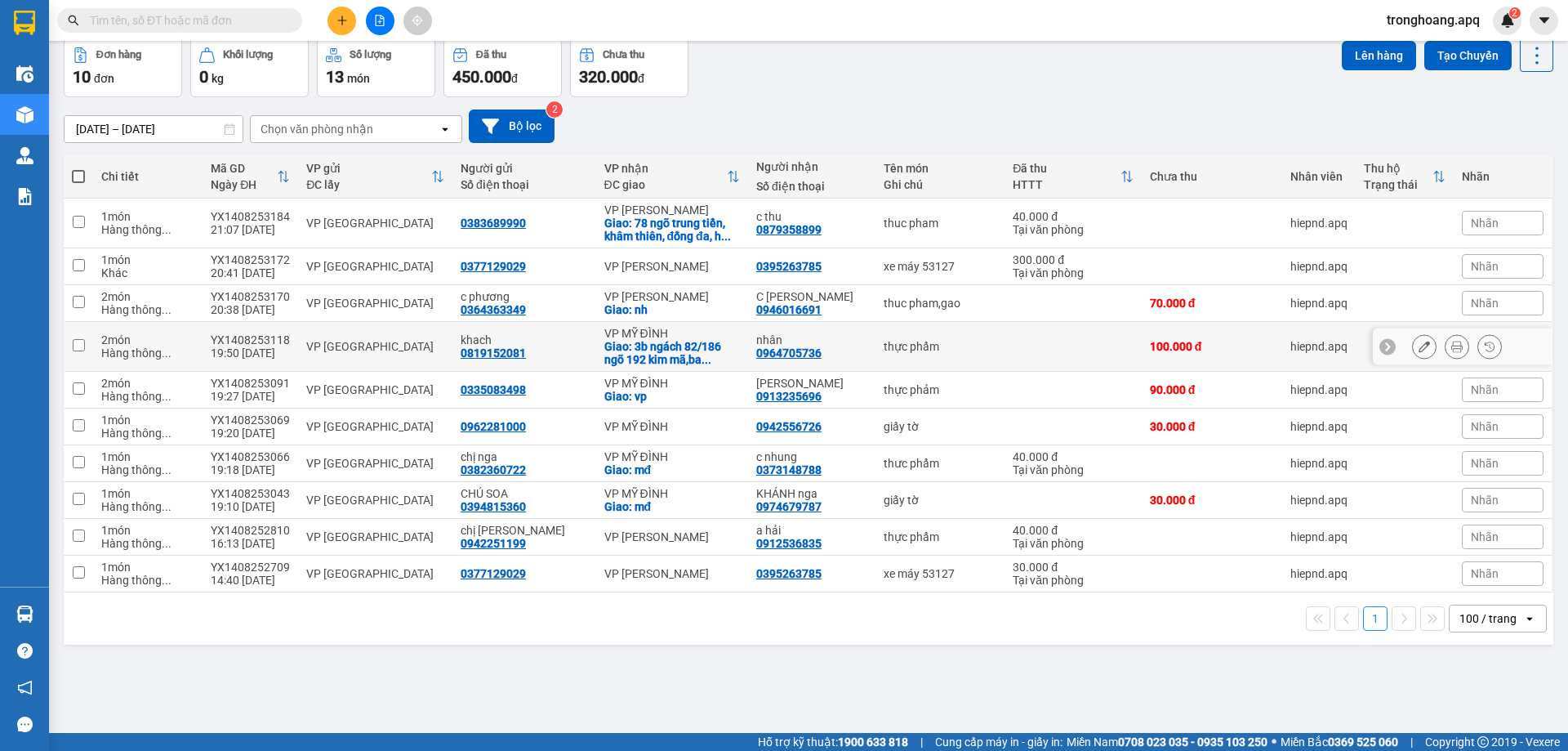
click at [653, 358] on div "Giao: 3b ngách 82/186 ngõ 192 kim mã,ba ..." at bounding box center [671, 352] width 135 height 26
checkbox input "true"
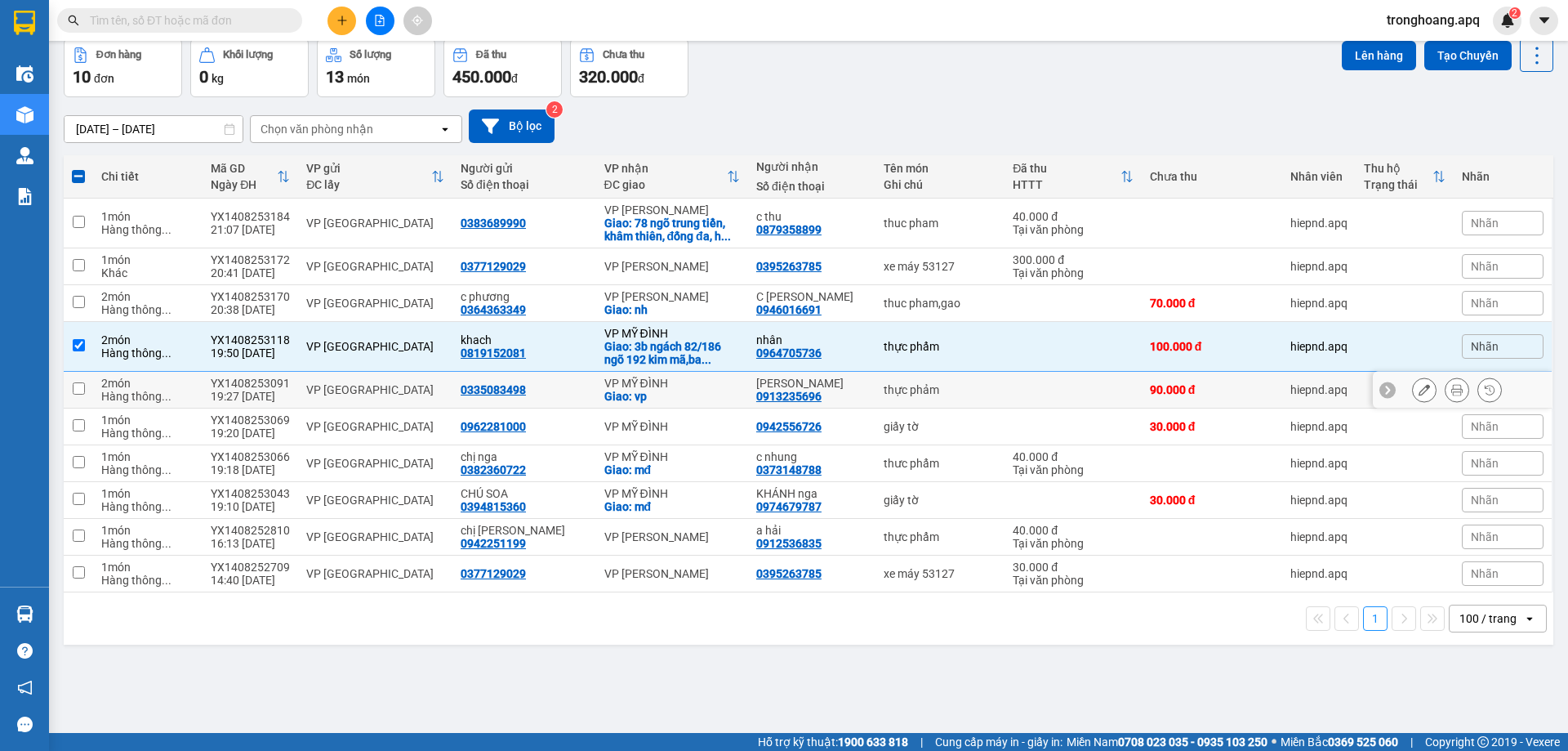
click at [653, 397] on div "Giao: vp" at bounding box center [671, 396] width 135 height 13
checkbox input "true"
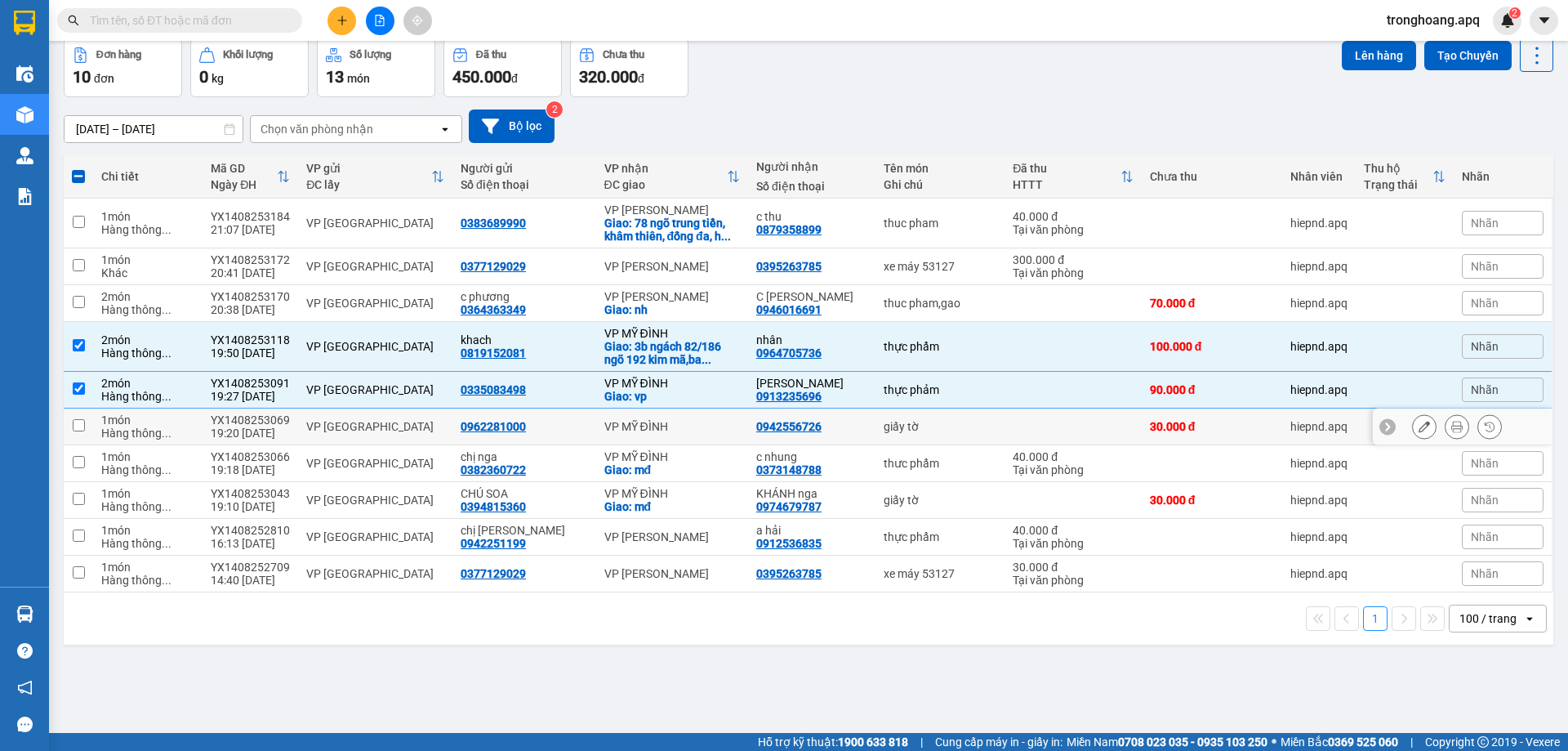
click at [653, 422] on div "VP MỸ ĐÌNH" at bounding box center [671, 426] width 135 height 13
checkbox input "true"
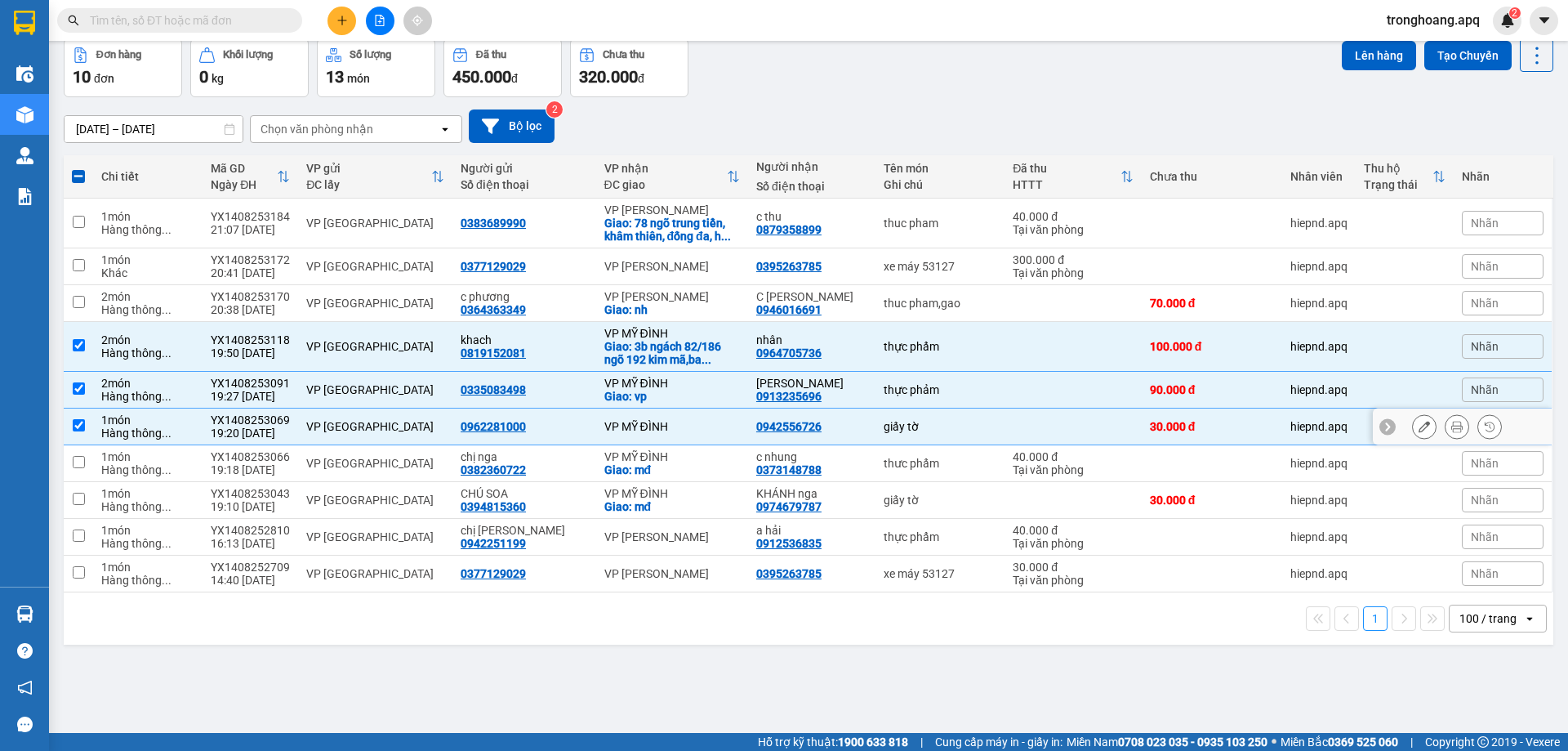
click at [653, 473] on div "Giao: mđ" at bounding box center [671, 470] width 135 height 13
checkbox input "true"
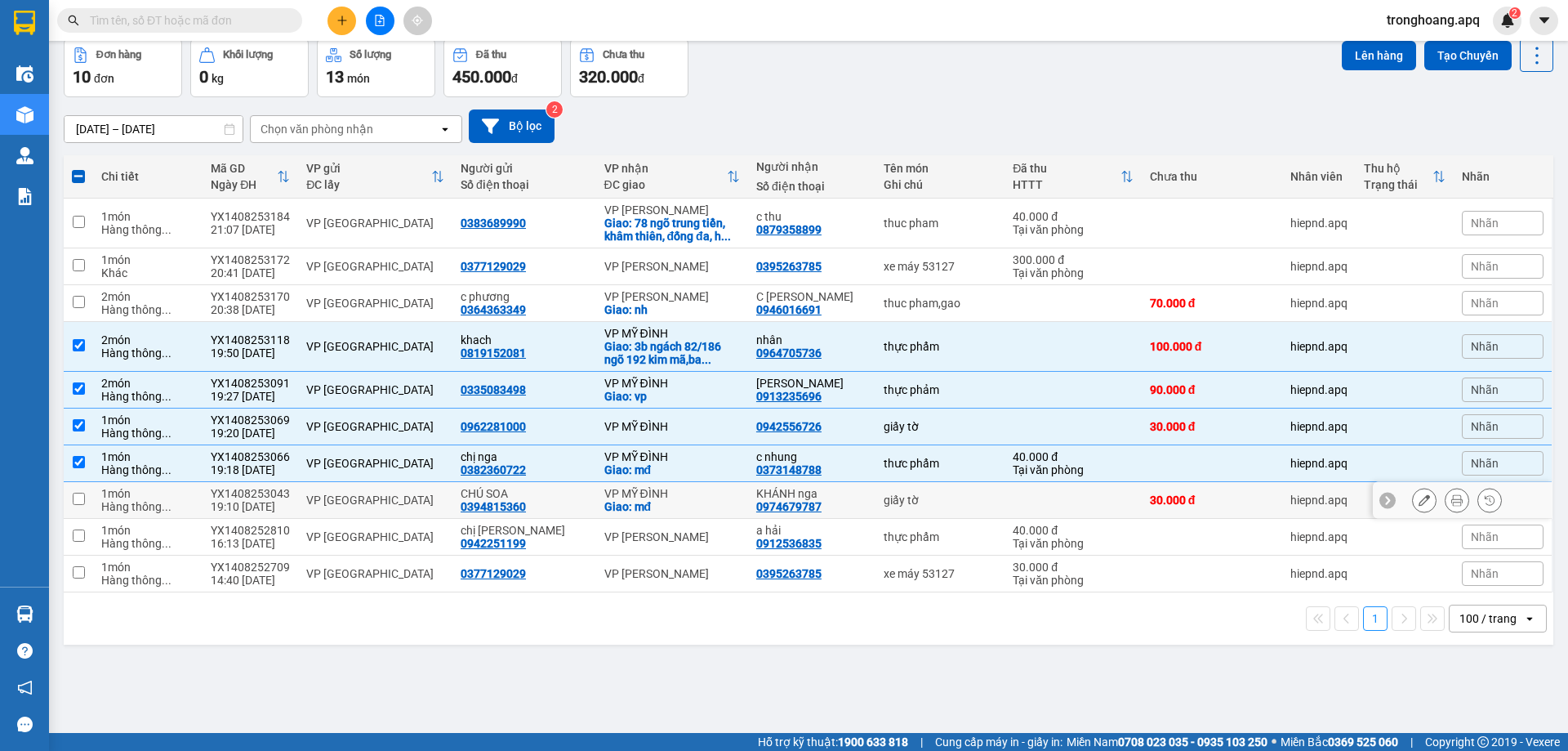
click at [659, 504] on div "Giao: mđ" at bounding box center [671, 506] width 135 height 13
checkbox input "true"
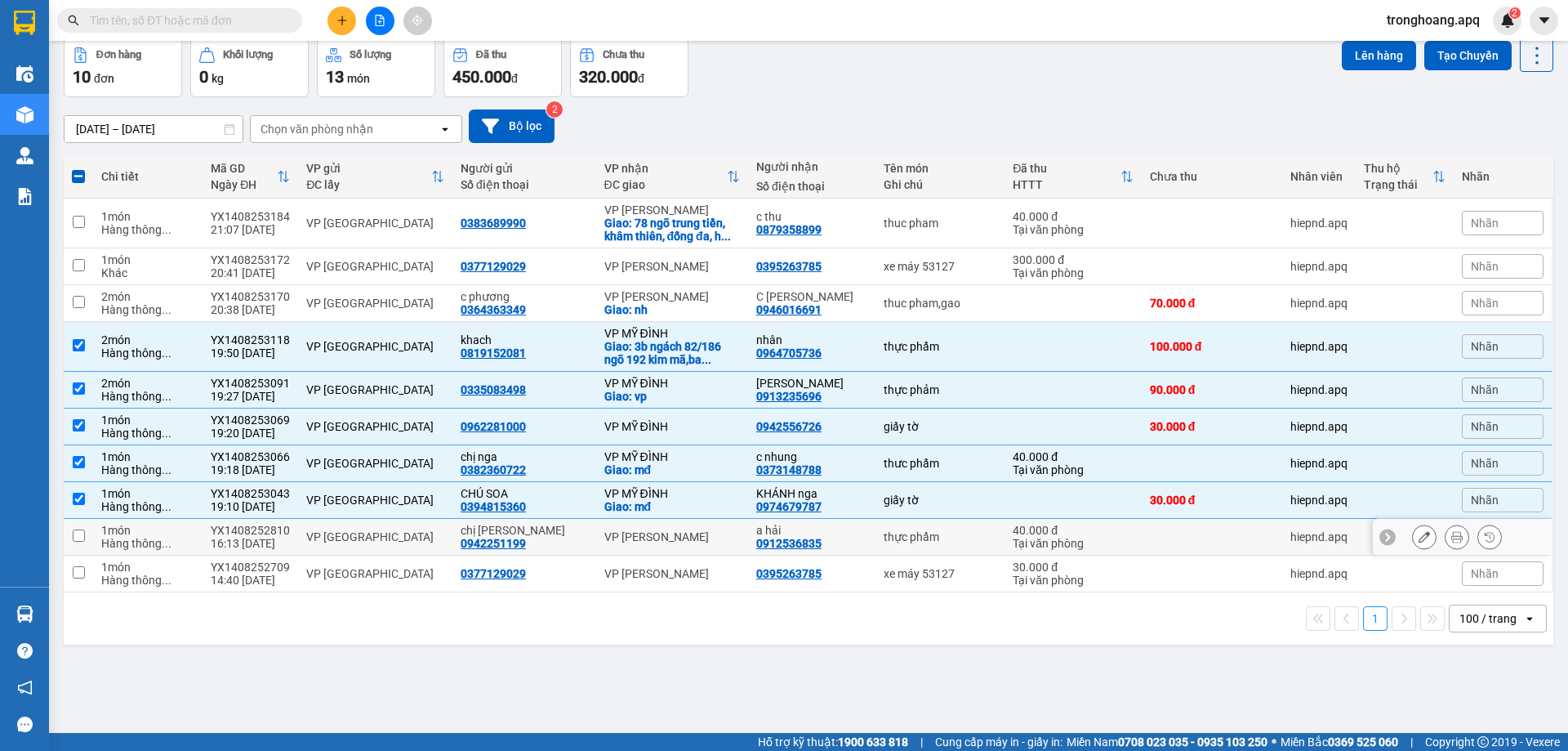
click at [660, 537] on div "VP [PERSON_NAME]" at bounding box center [671, 537] width 135 height 13
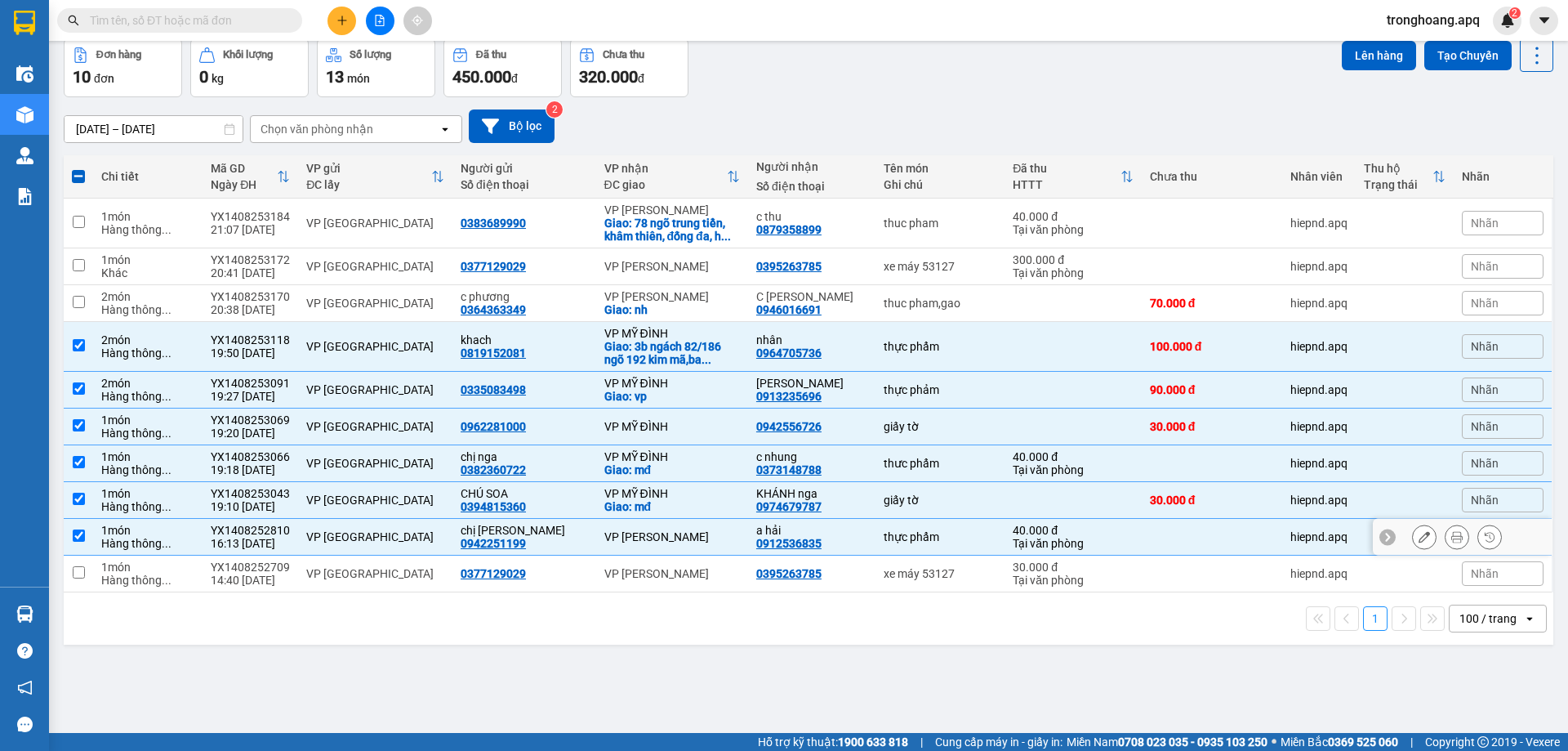
click at [661, 532] on div "VP [PERSON_NAME]" at bounding box center [671, 537] width 135 height 13
checkbox input "false"
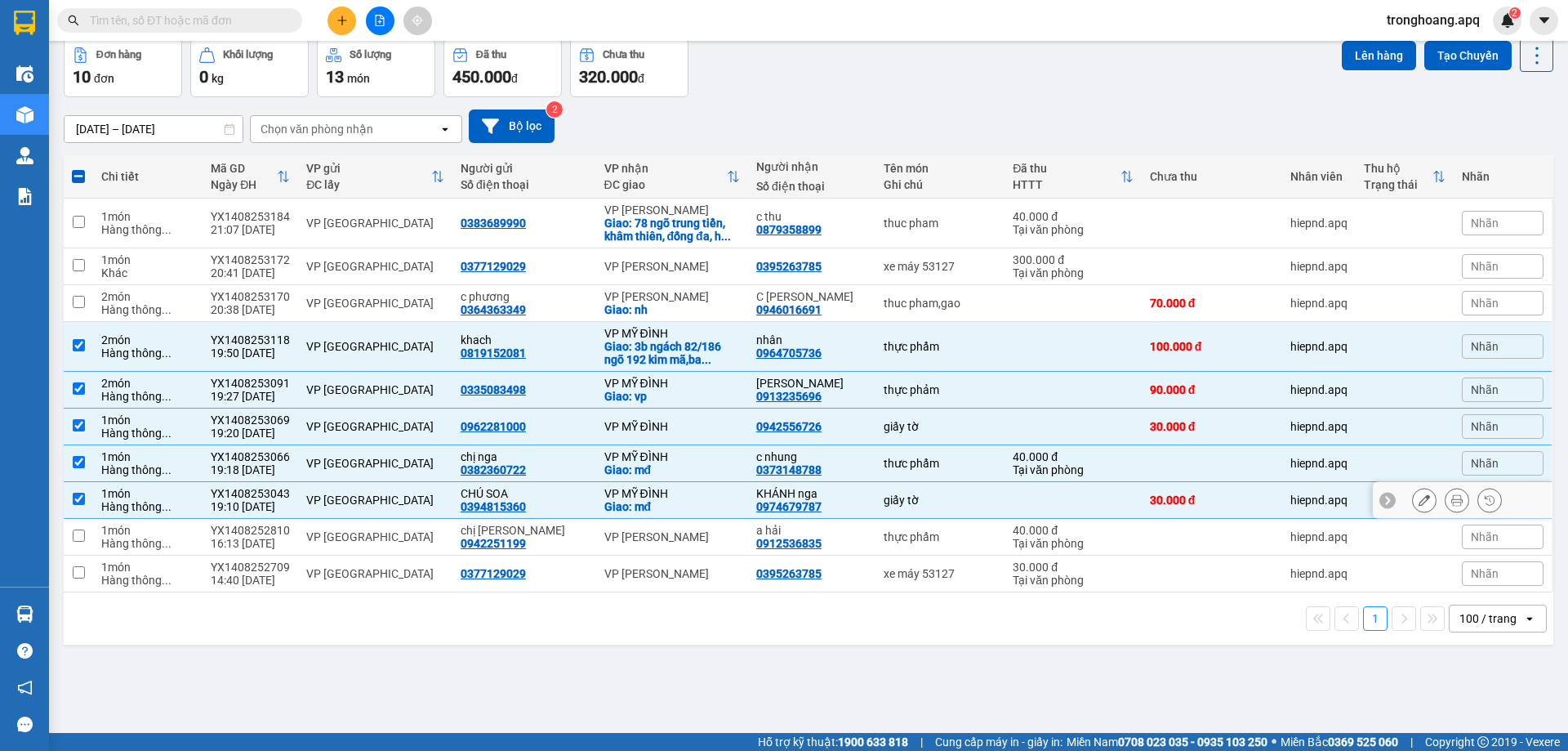
drag, startPoint x: 696, startPoint y: 501, endPoint x: 683, endPoint y: 460, distance: 43.0
click at [695, 500] on div "Giao: mđ" at bounding box center [671, 506] width 135 height 13
checkbox input "false"
click at [683, 460] on div "VP MỸ ĐÌNH" at bounding box center [671, 456] width 135 height 13
checkbox input "false"
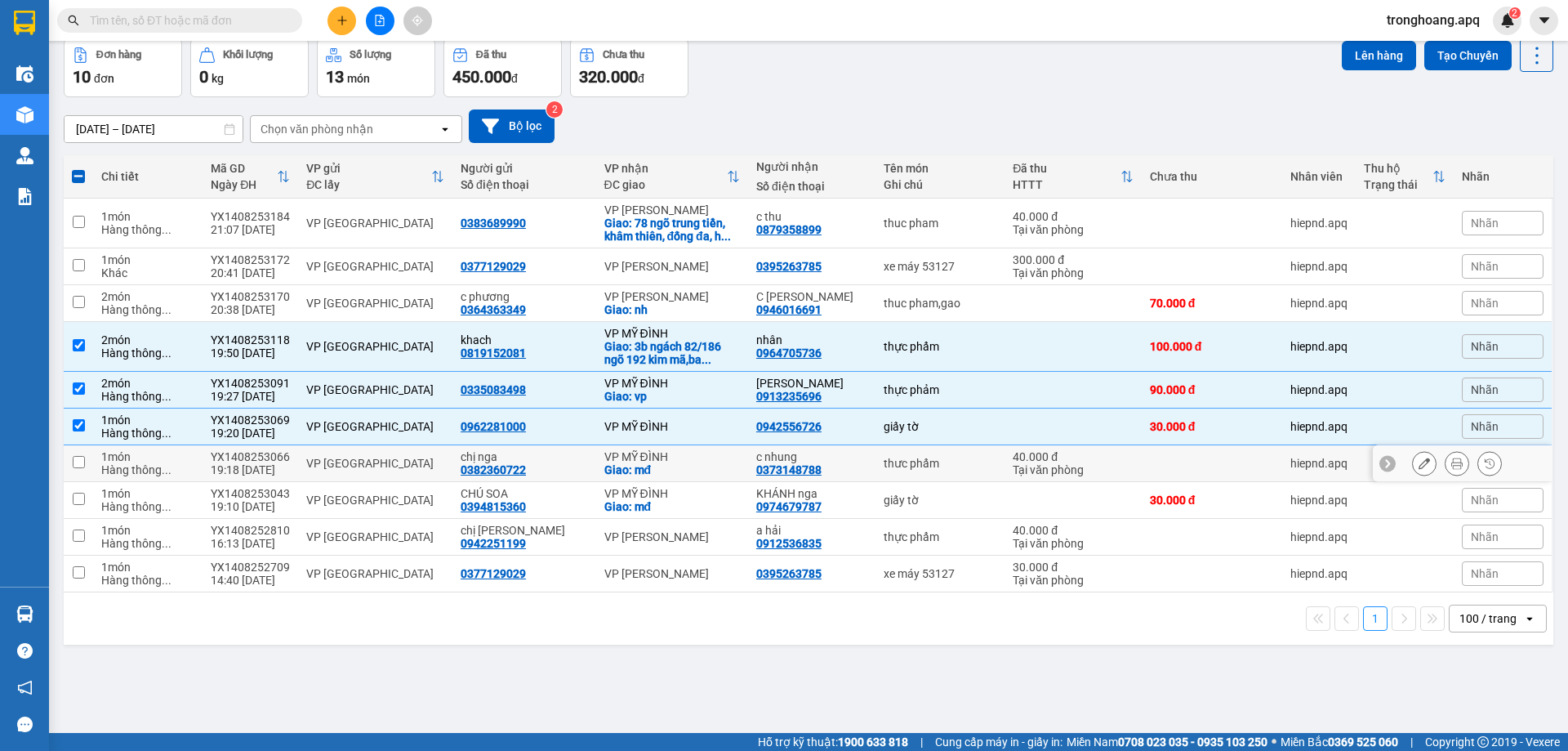
click at [679, 424] on div "VP MỸ ĐÌNH" at bounding box center [671, 426] width 135 height 13
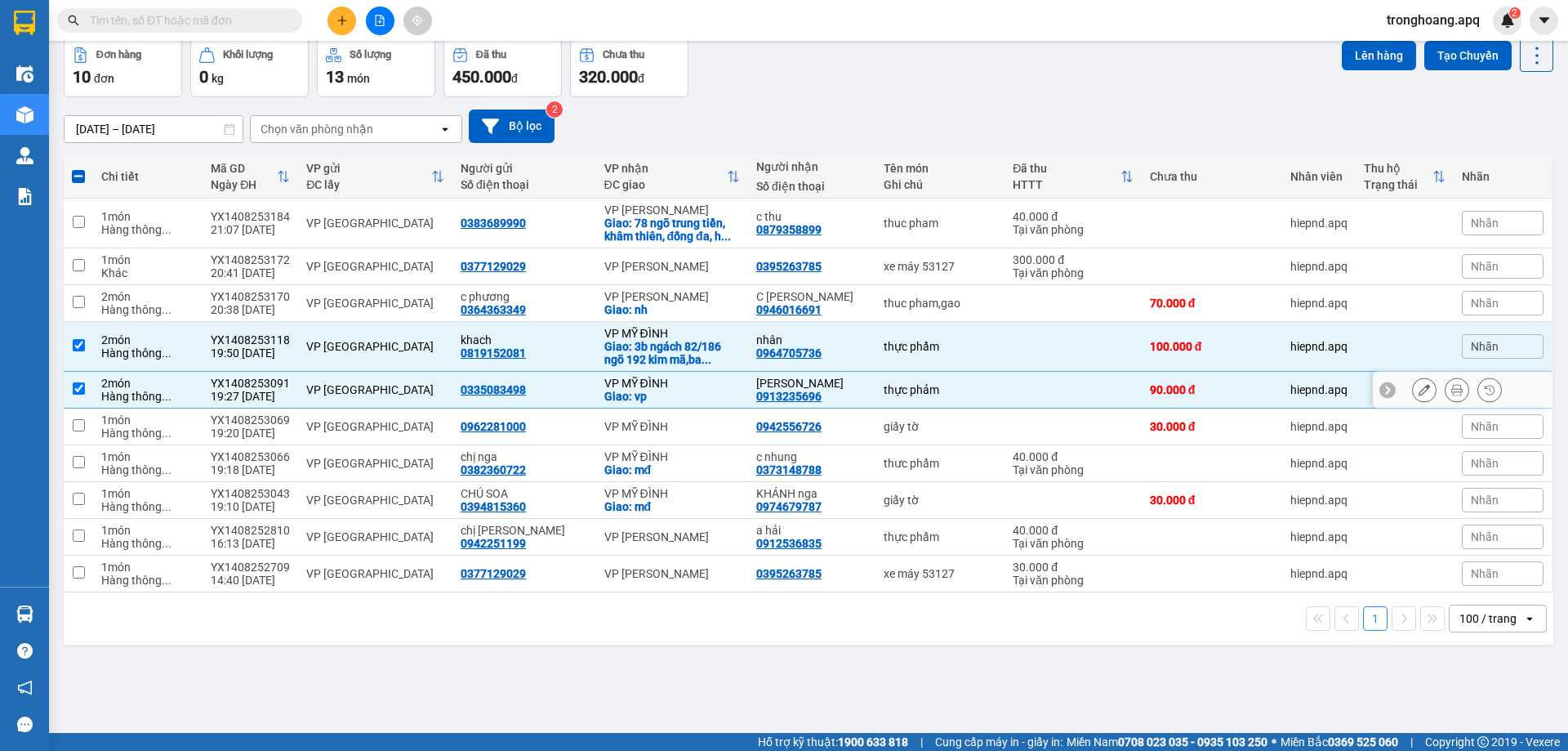
click at [675, 403] on td "VP MỸ ĐÌNH Giao: vp" at bounding box center [671, 390] width 152 height 36
checkbox input "false"
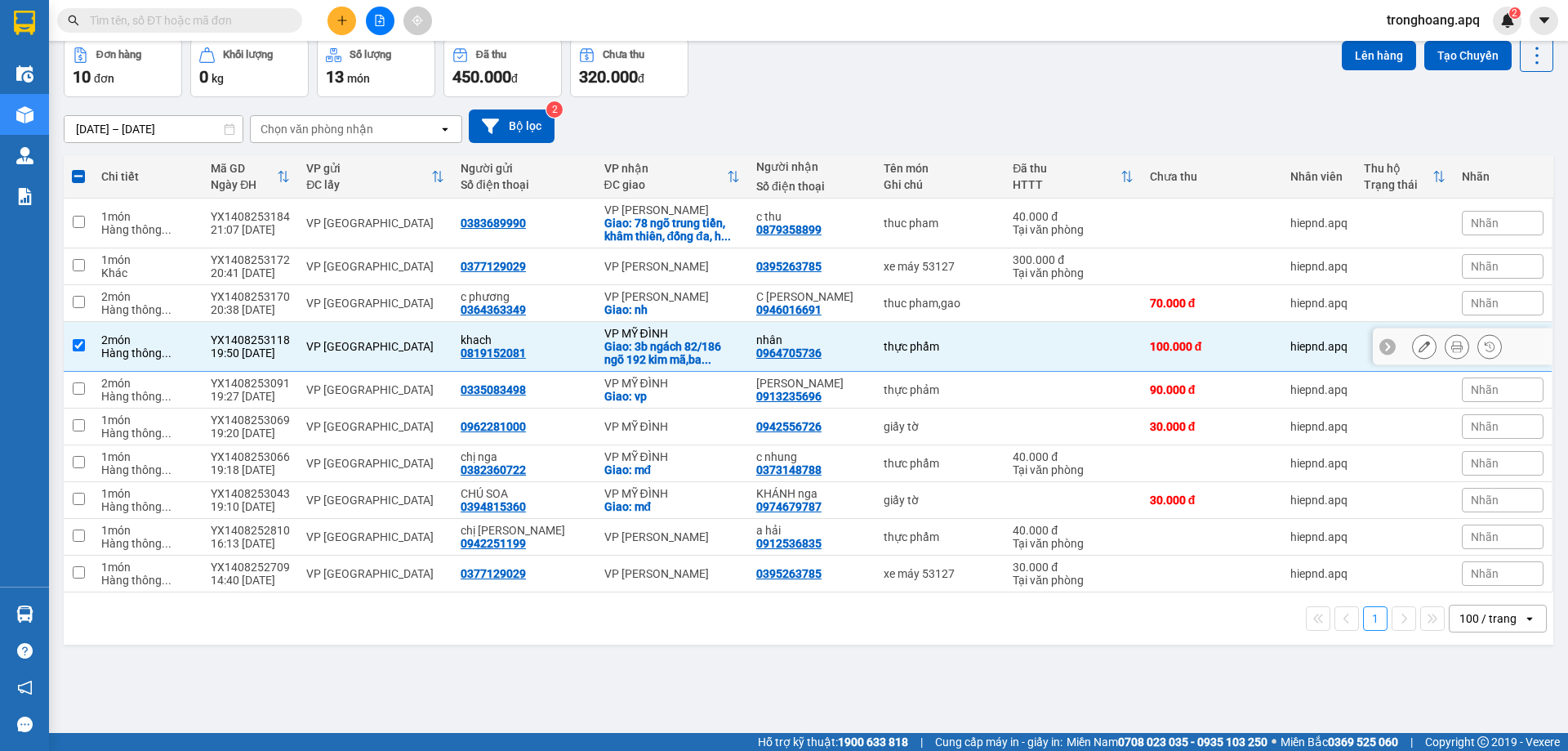
click at [677, 355] on div "Giao: 3b ngách 82/186 ngõ 192 kim mã,ba ..." at bounding box center [671, 352] width 135 height 26
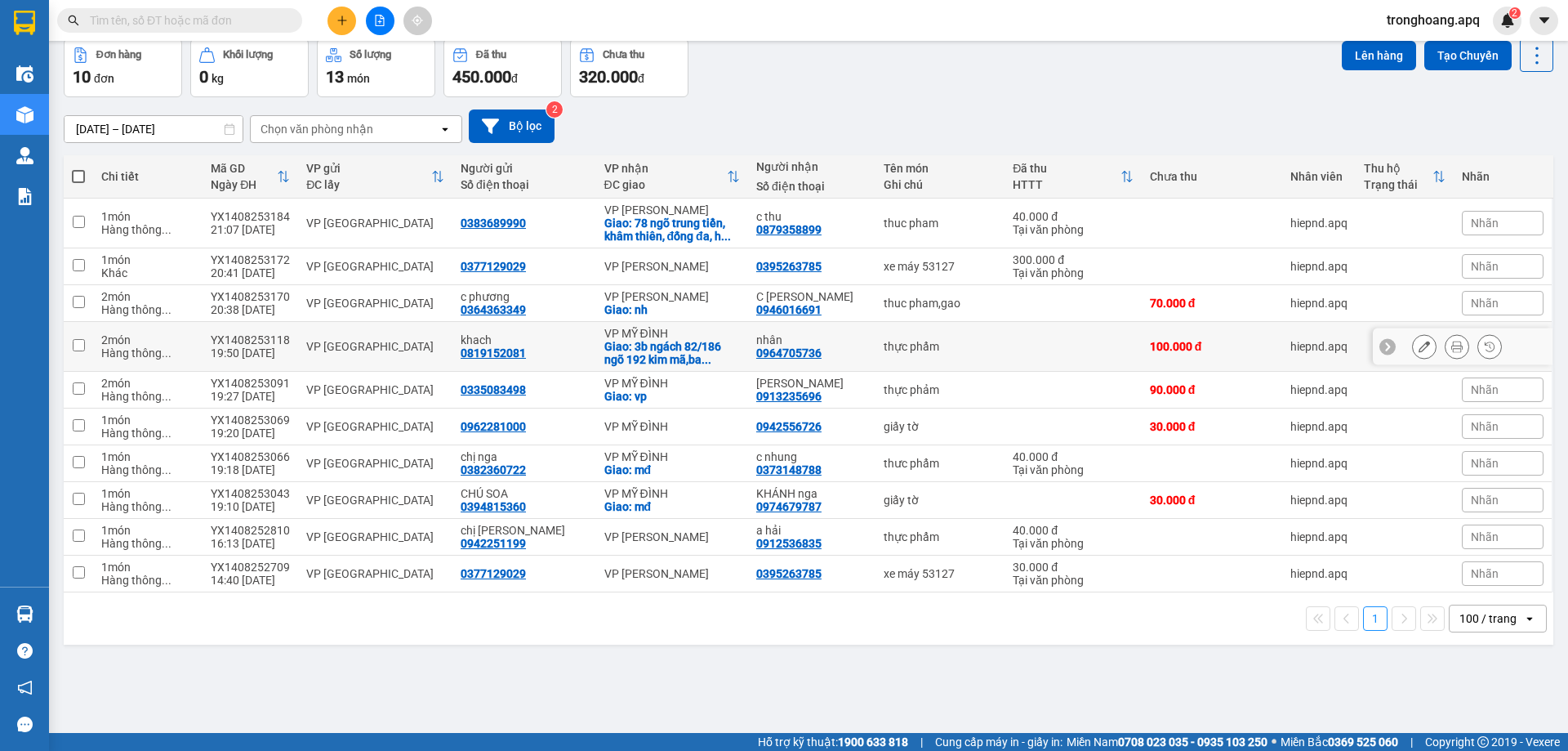
click at [677, 355] on div "Giao: 3b ngách 82/186 ngõ 192 kim mã,ba ..." at bounding box center [671, 352] width 135 height 26
checkbox input "true"
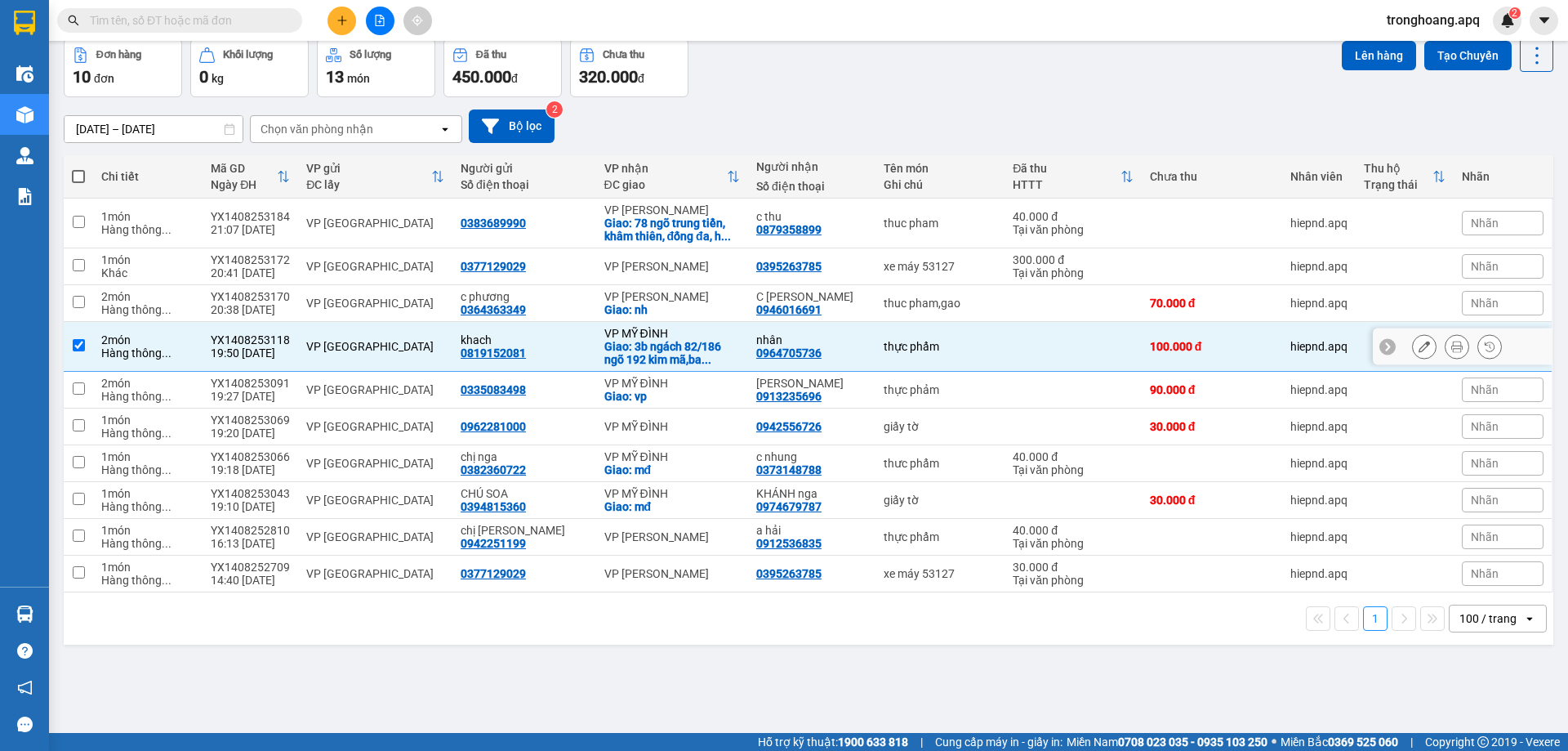
click at [678, 390] on div "Giao: vp" at bounding box center [671, 396] width 135 height 13
checkbox input "true"
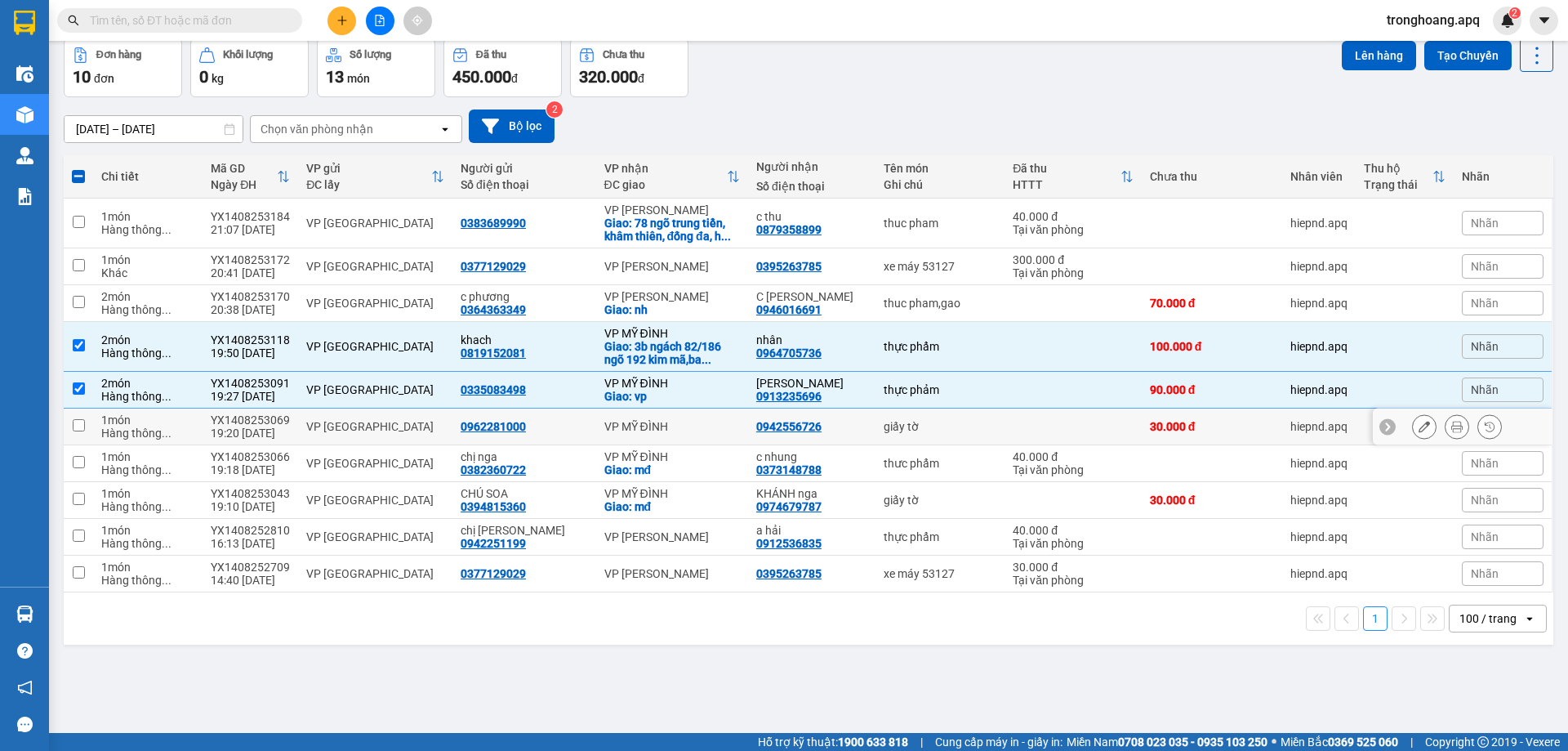
click at [672, 420] on div "VP MỸ ĐÌNH" at bounding box center [671, 426] width 135 height 13
checkbox input "true"
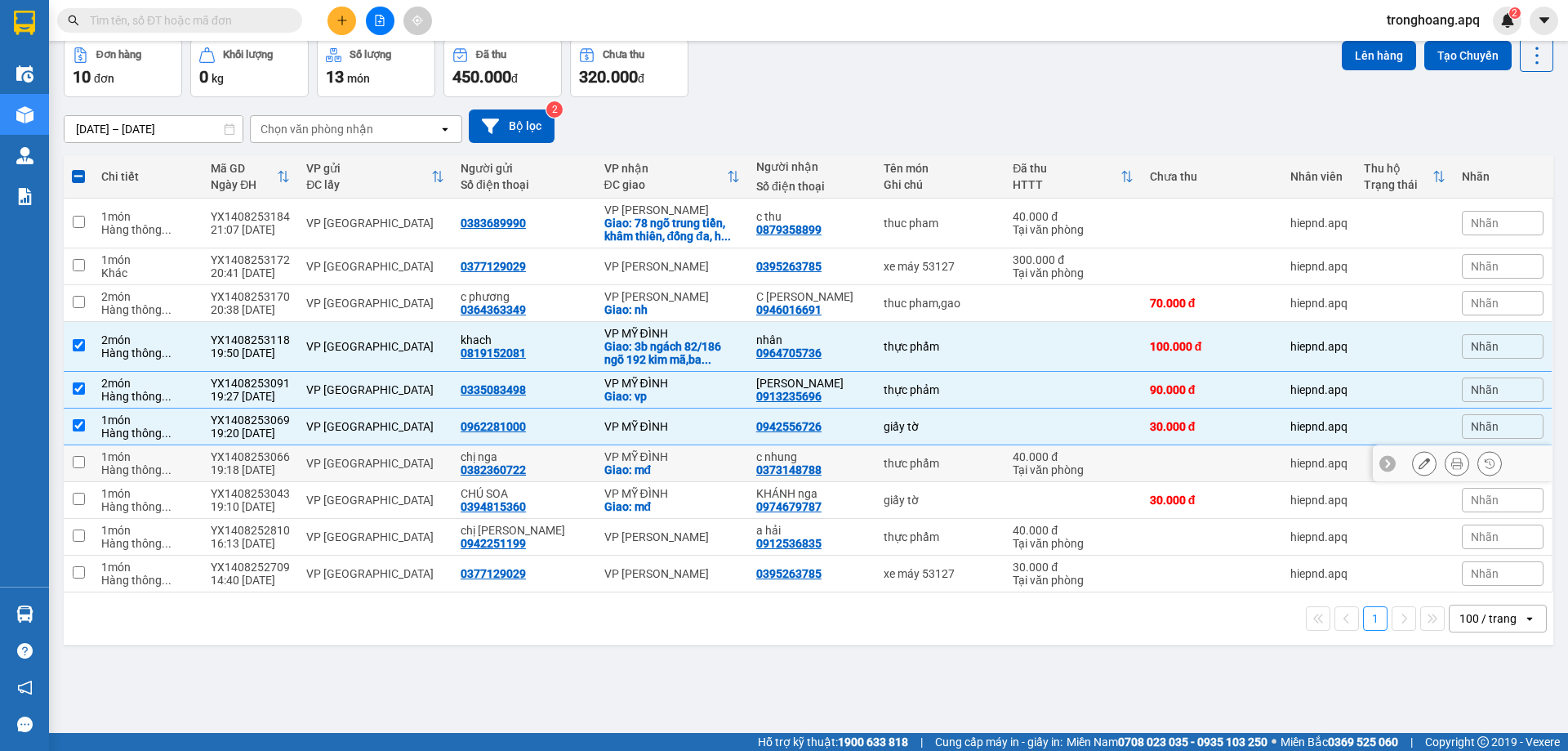
click at [672, 468] on div "Giao: mđ" at bounding box center [671, 470] width 135 height 13
checkbox input "true"
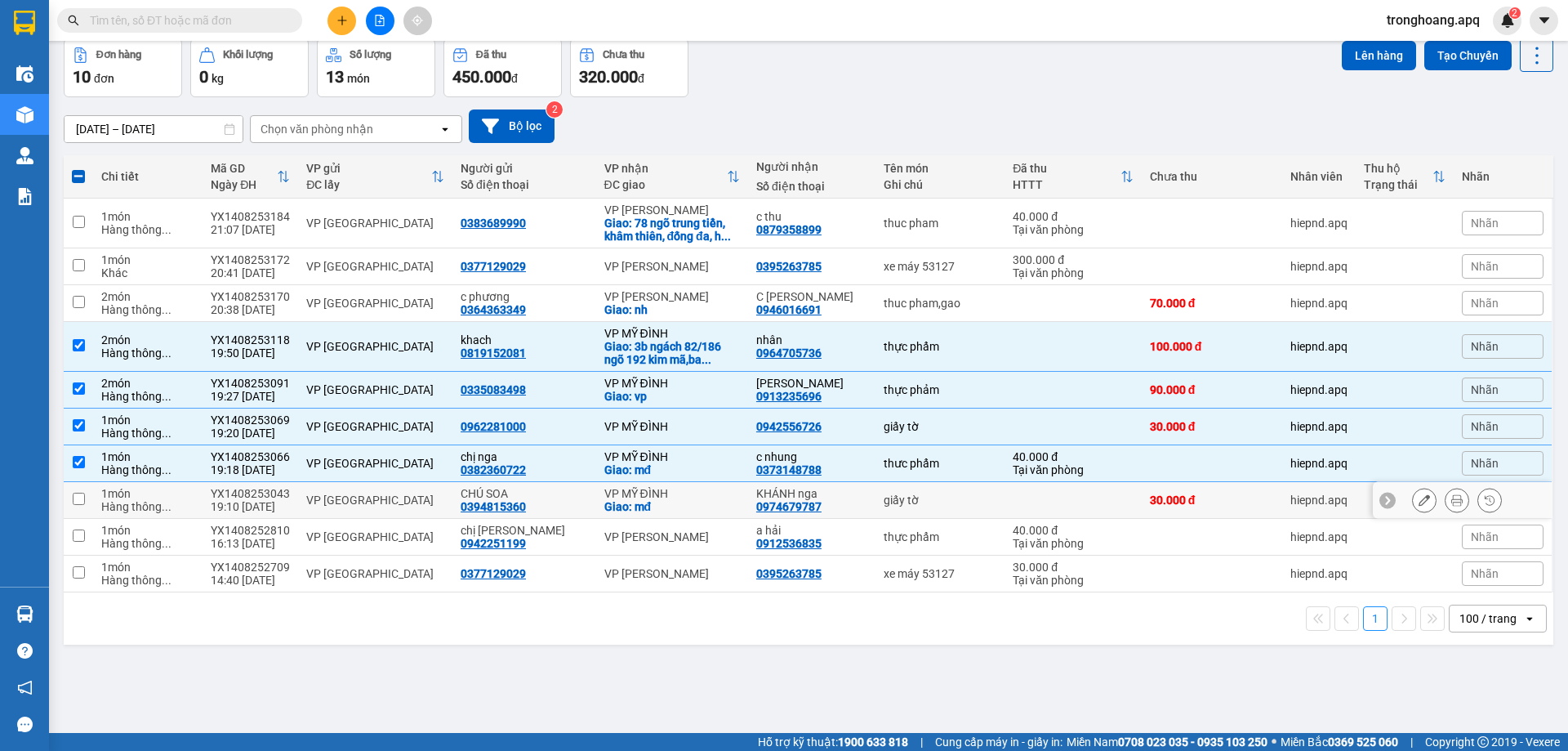
click at [670, 496] on div "VP MỸ ĐÌNH" at bounding box center [671, 493] width 135 height 13
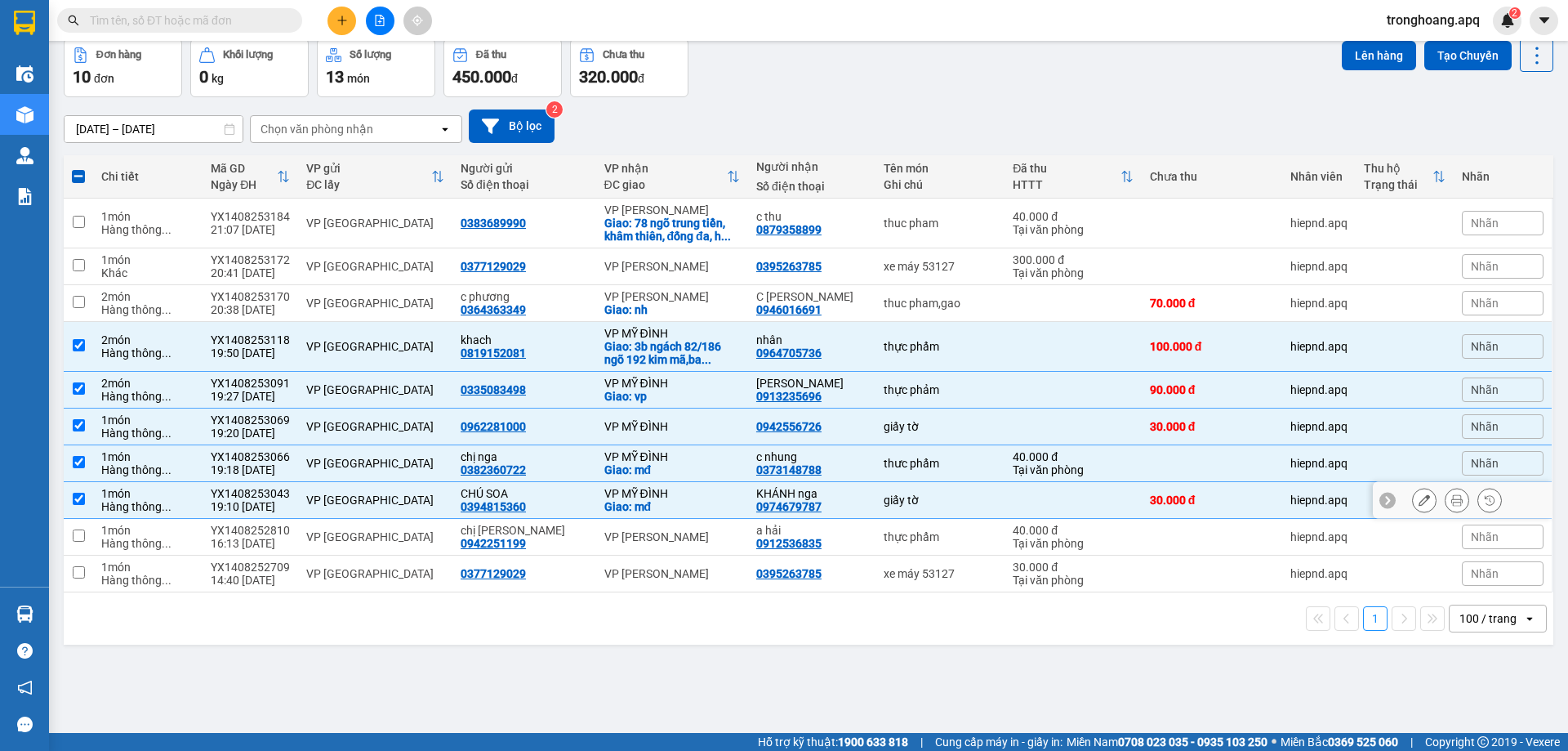
click at [647, 497] on div "VP MỸ ĐÌNH" at bounding box center [671, 493] width 135 height 13
checkbox input "false"
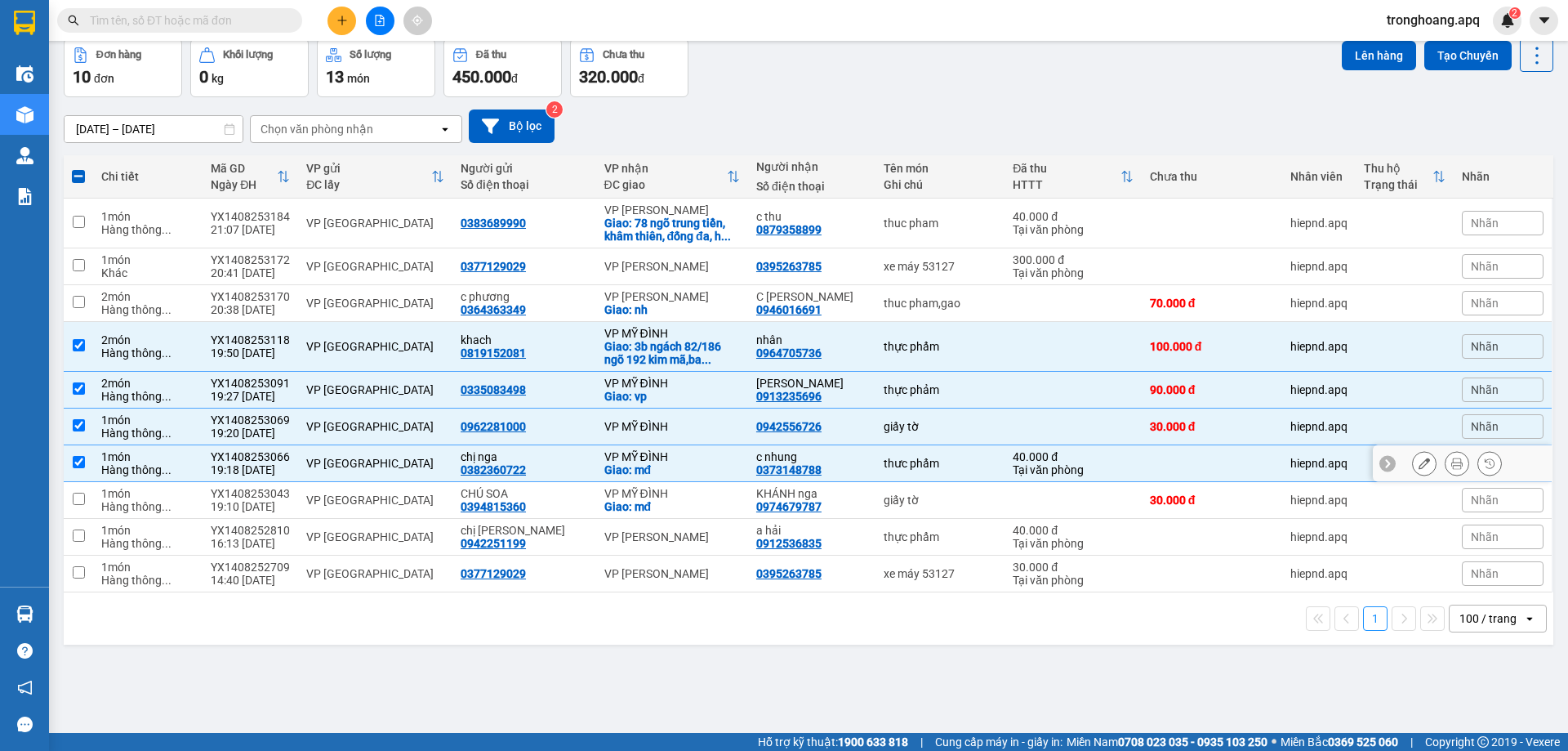
click at [655, 466] on div "Giao: mđ" at bounding box center [671, 470] width 135 height 13
checkbox input "false"
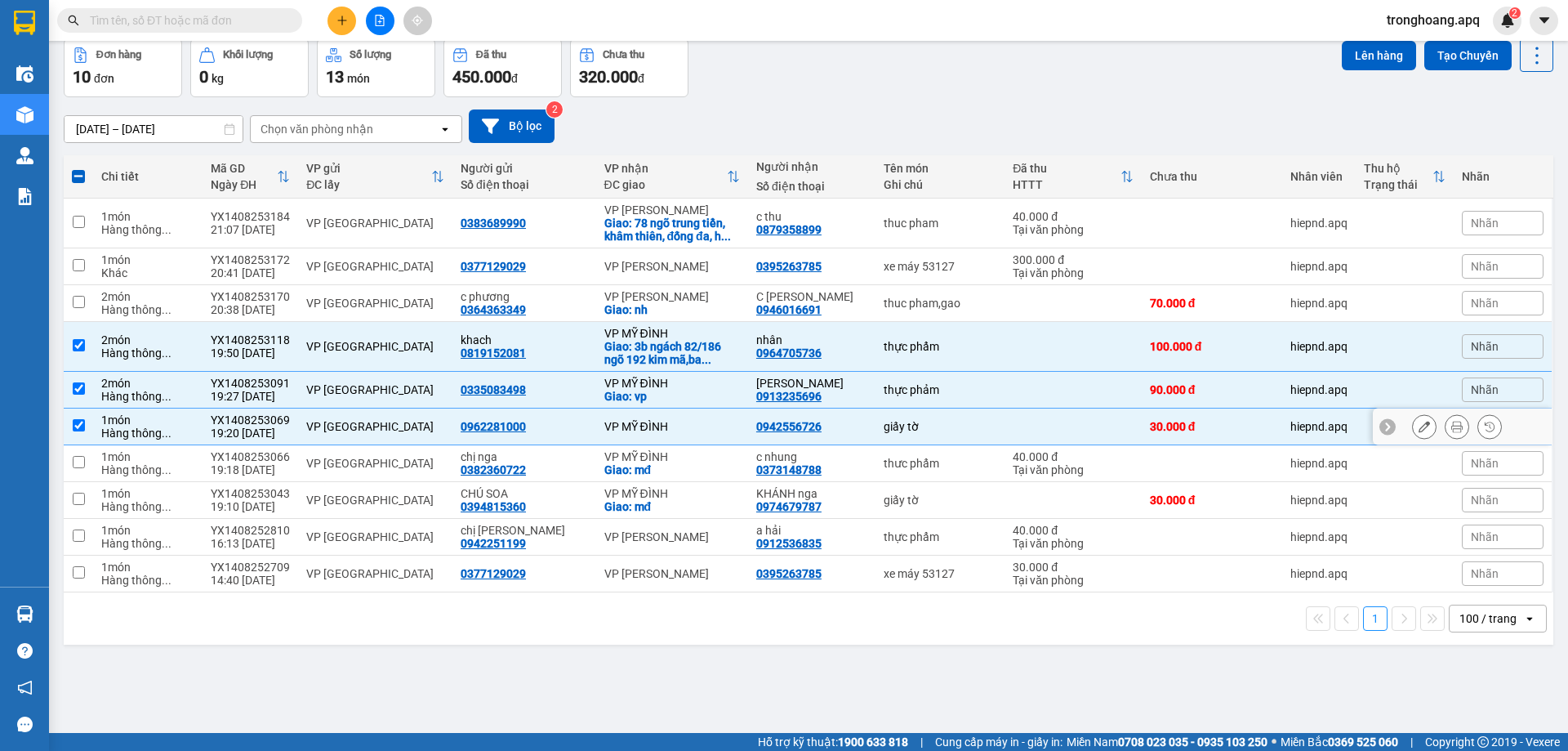
click at [658, 436] on td "VP MỸ ĐÌNH" at bounding box center [671, 426] width 152 height 36
checkbox input "false"
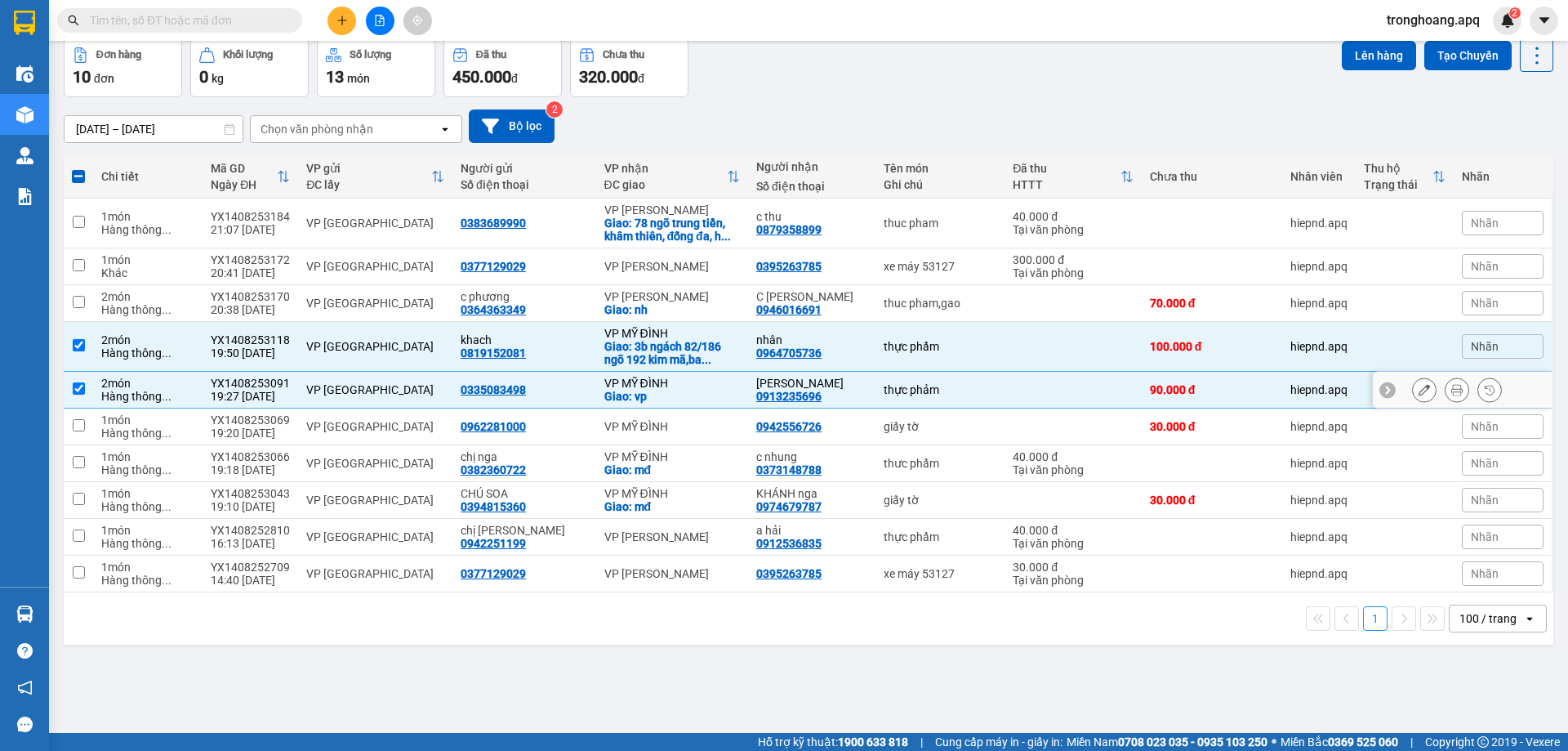
click at [664, 394] on div "Giao: vp" at bounding box center [671, 396] width 135 height 13
checkbox input "false"
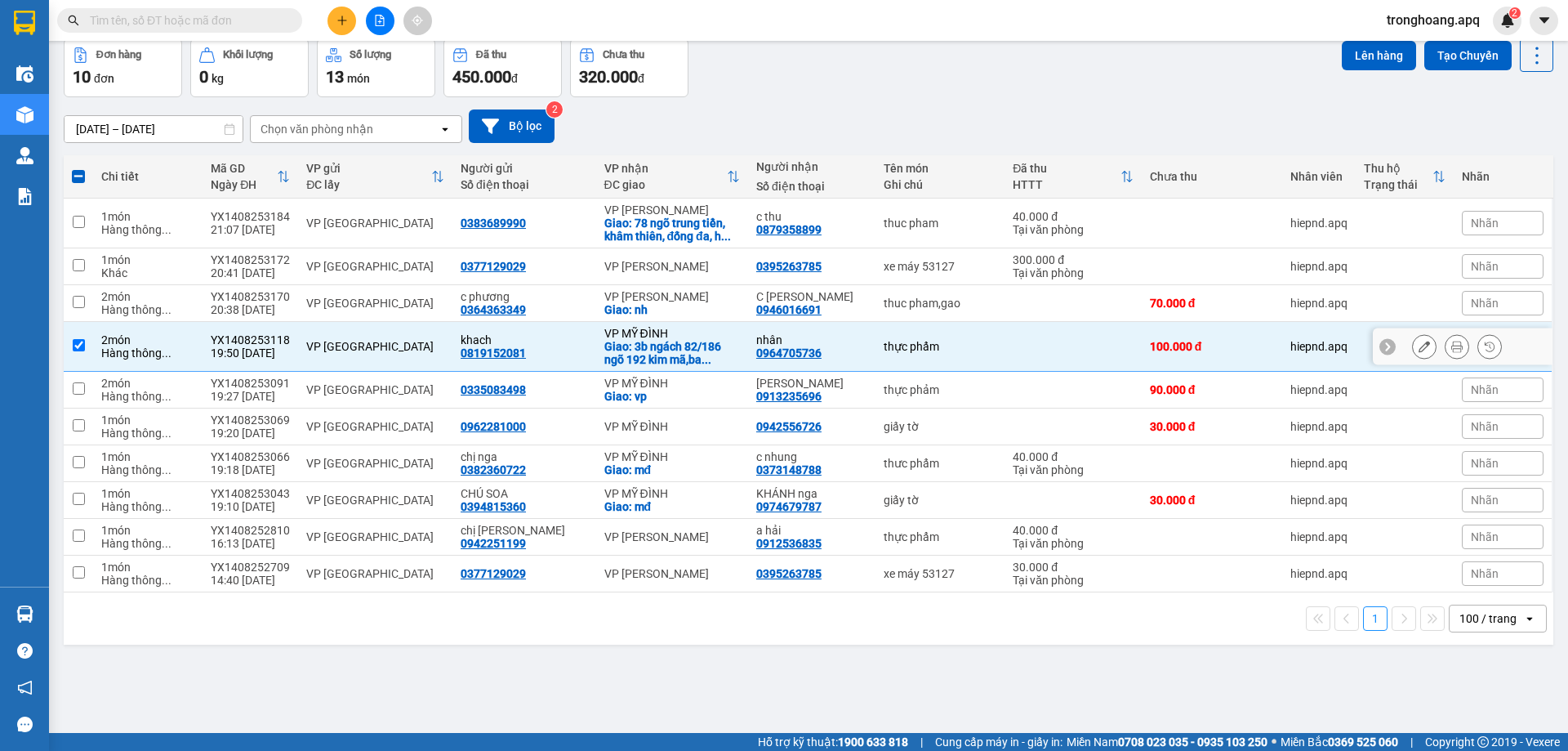
click at [672, 353] on div "Giao: 3b ngách 82/186 ngõ 192 kim mã,ba ..." at bounding box center [671, 352] width 135 height 26
checkbox input "false"
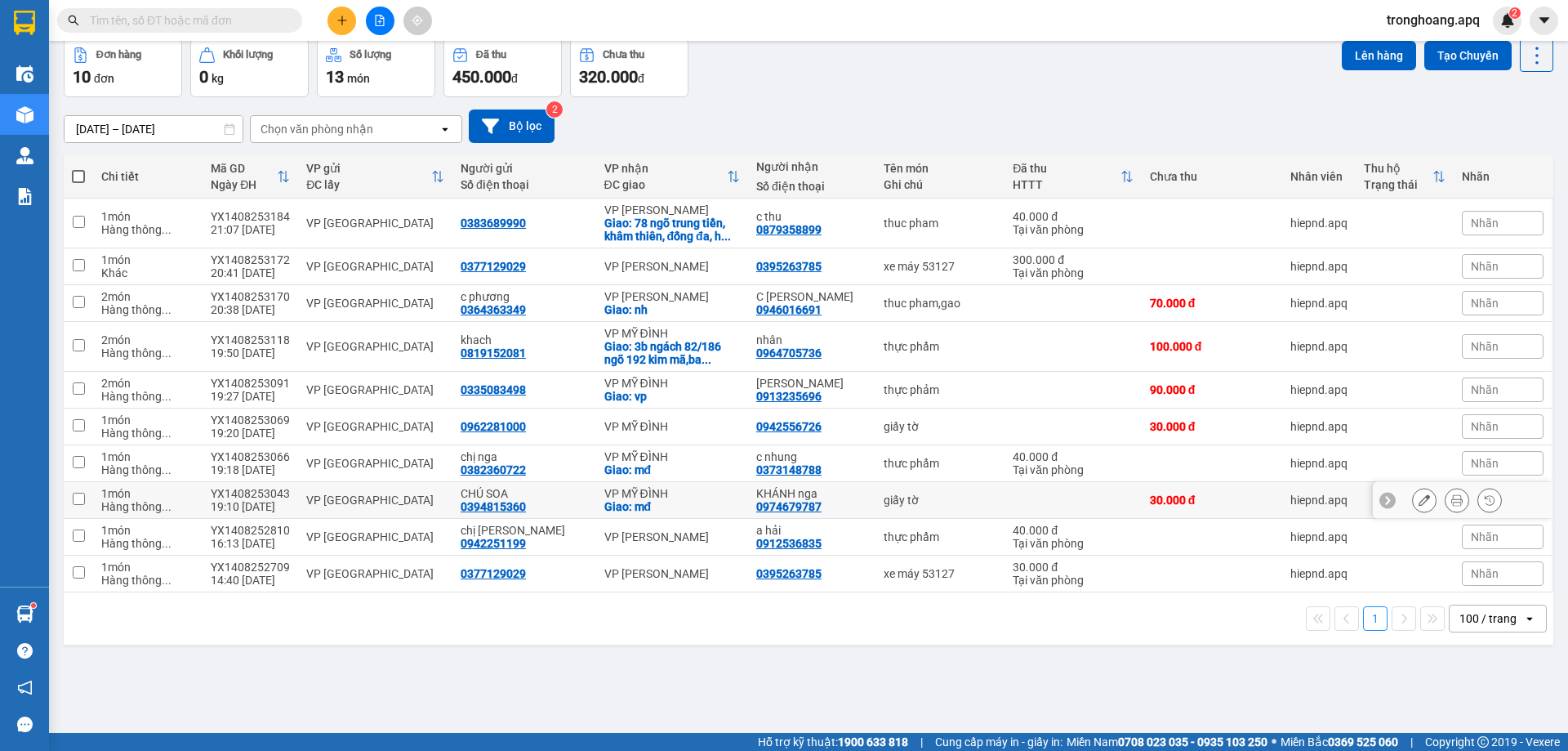
click at [669, 505] on div "Giao: mđ" at bounding box center [671, 506] width 135 height 13
checkbox input "true"
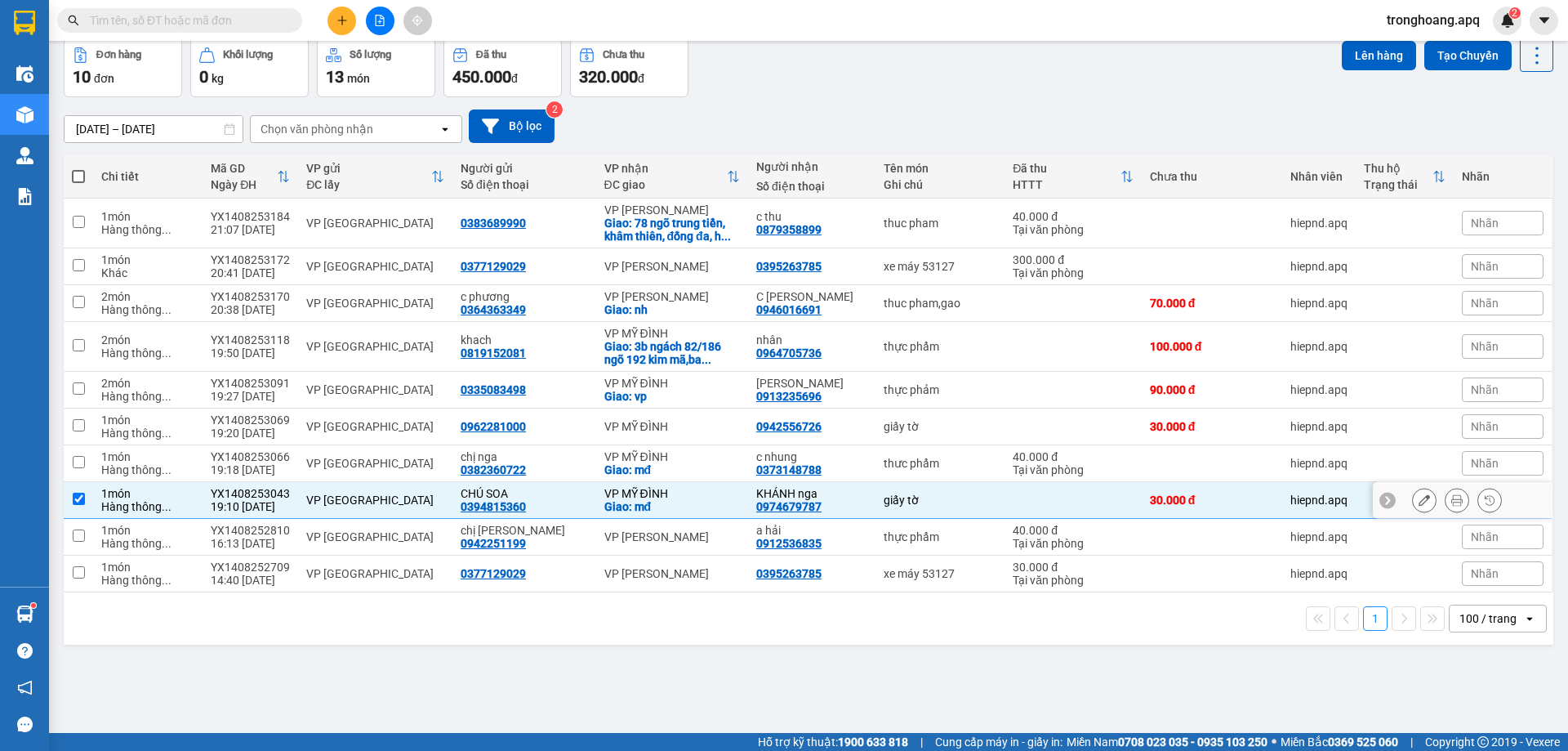
click at [669, 467] on div "Giao: mđ" at bounding box center [671, 470] width 135 height 13
checkbox input "true"
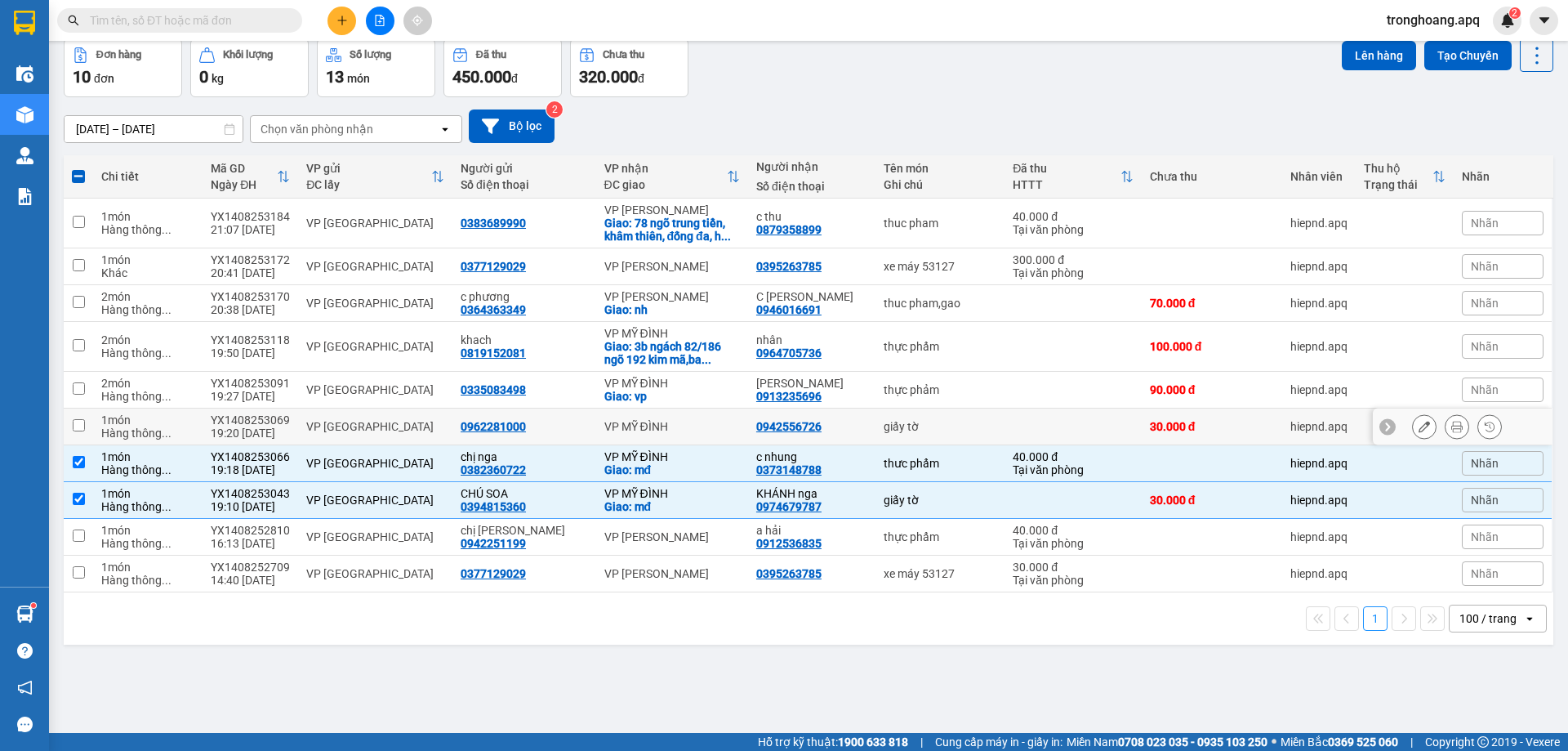
click at [667, 427] on div "VP MỸ ĐÌNH" at bounding box center [671, 426] width 135 height 13
checkbox input "true"
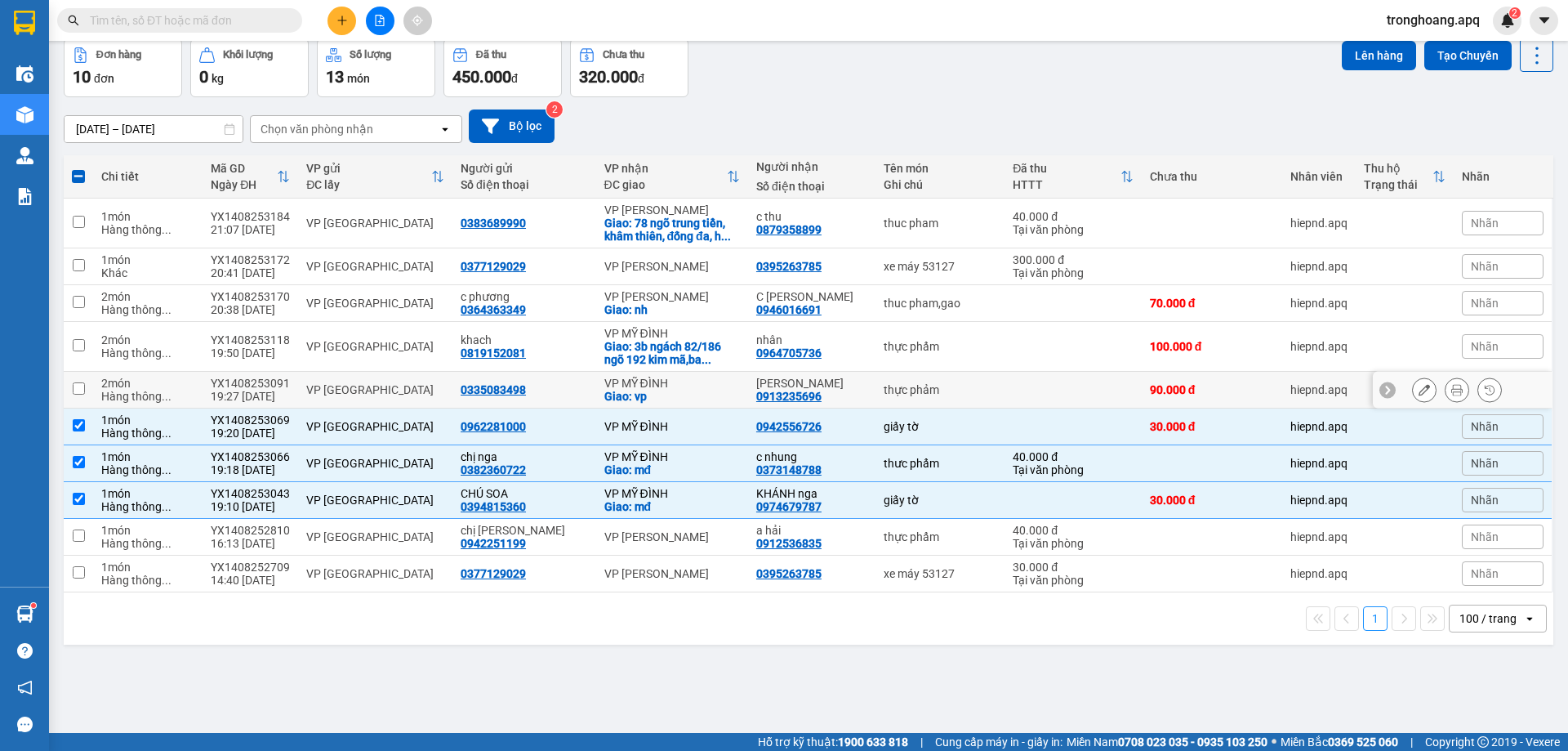
click at [671, 393] on div "Giao: vp" at bounding box center [671, 396] width 135 height 13
checkbox input "true"
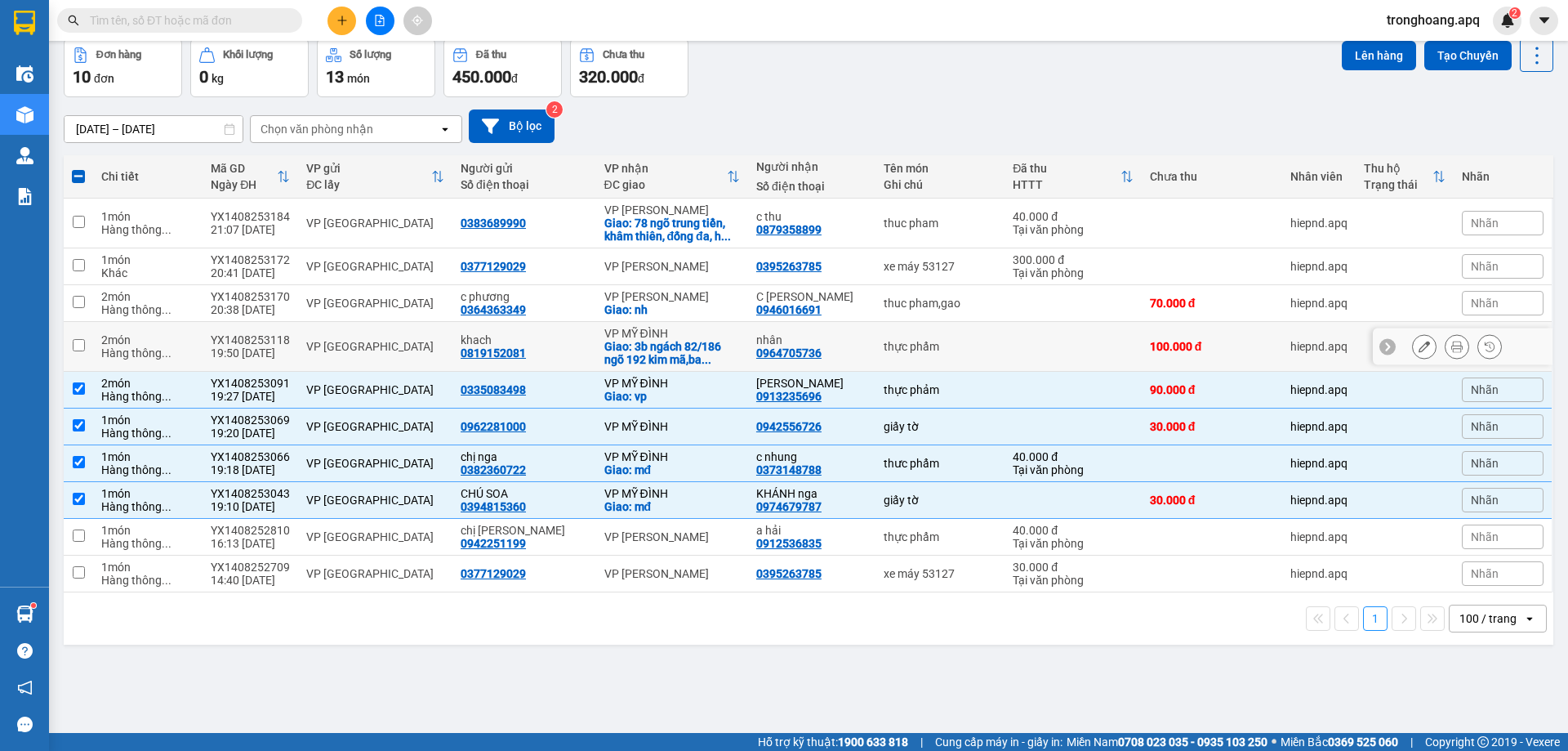
click at [675, 351] on div "Giao: 3b ngách 82/186 ngõ 192 kim mã,ba ..." at bounding box center [671, 352] width 135 height 26
checkbox input "true"
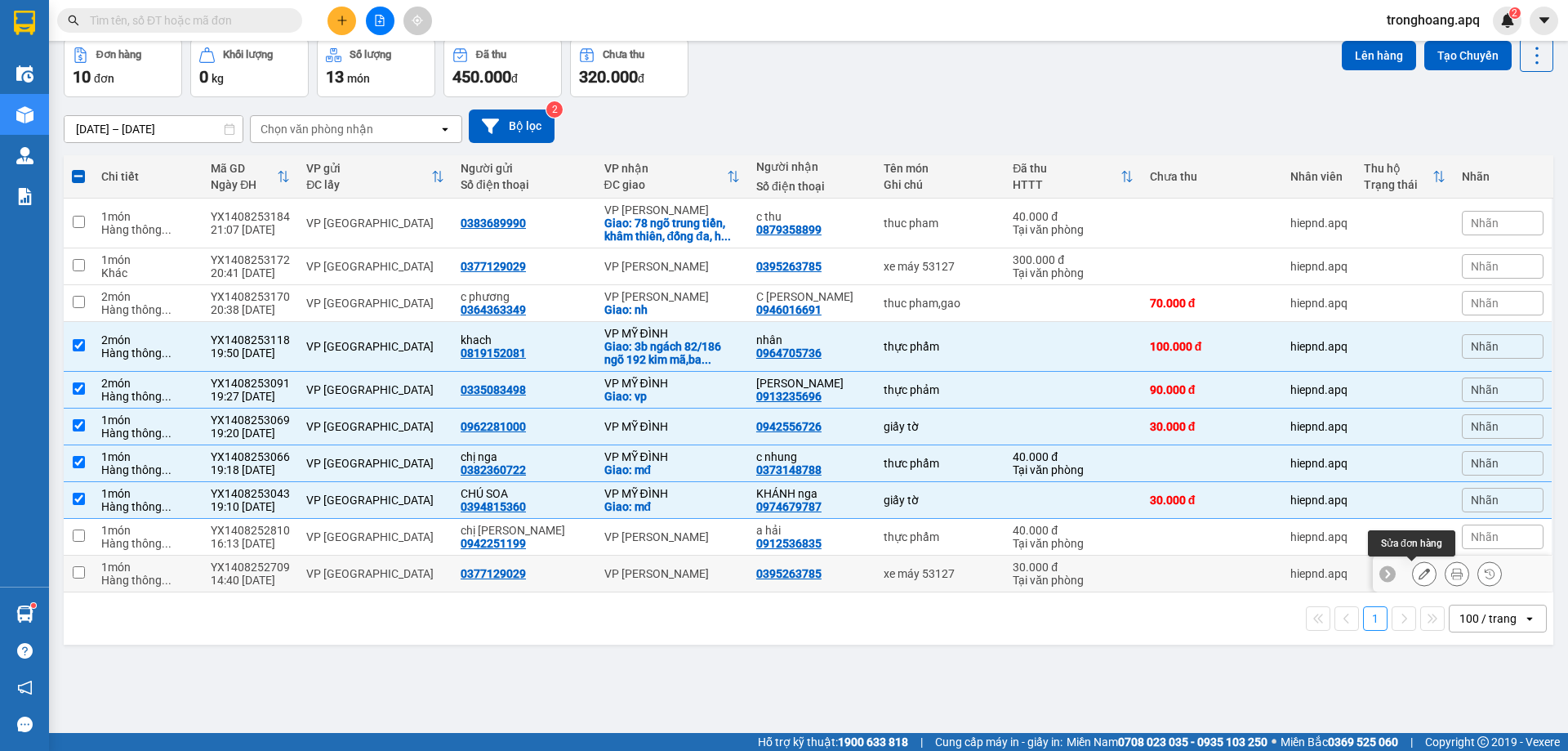
click at [1419, 573] on icon at bounding box center [1424, 573] width 12 height 12
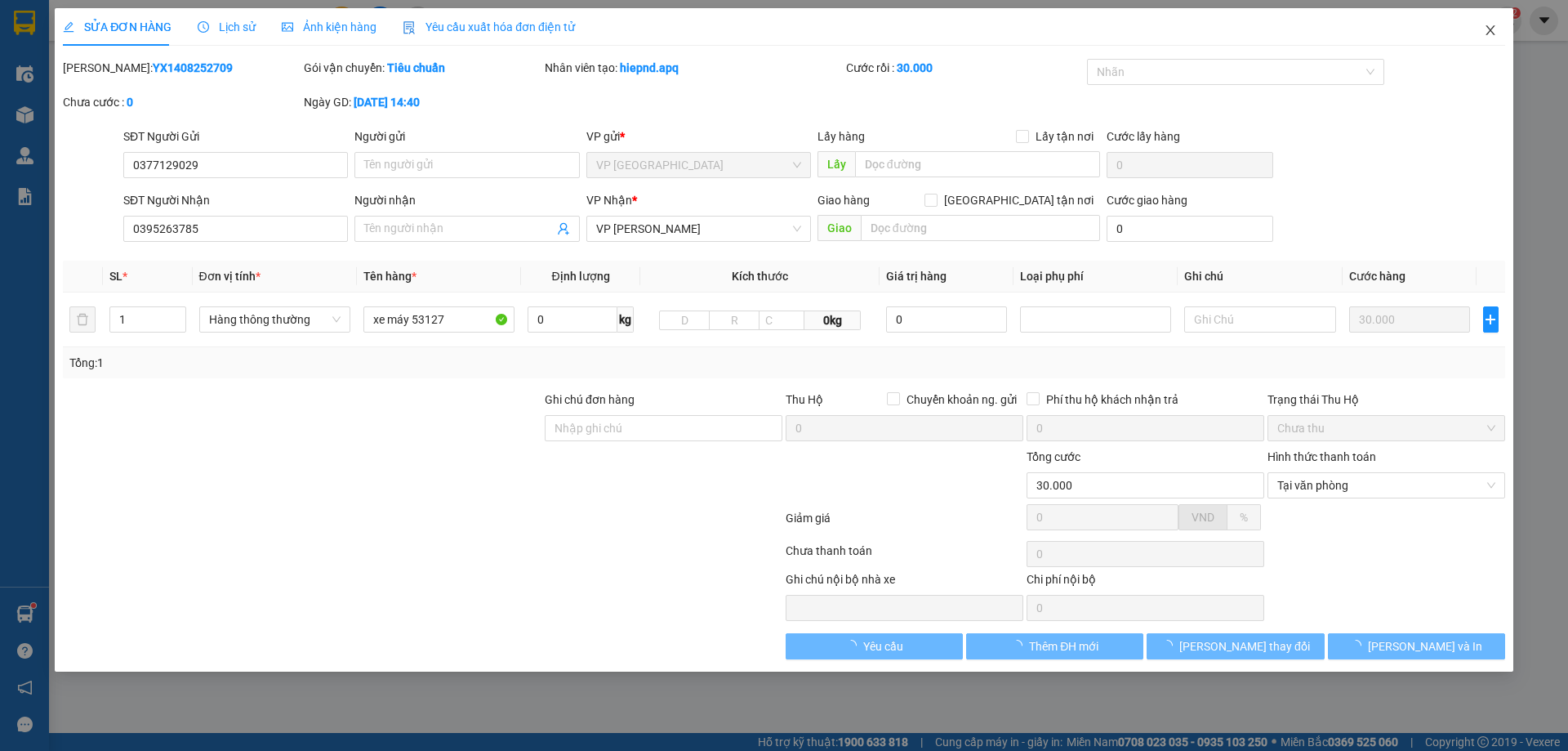
click at [1486, 25] on icon "close" at bounding box center [1490, 30] width 13 height 13
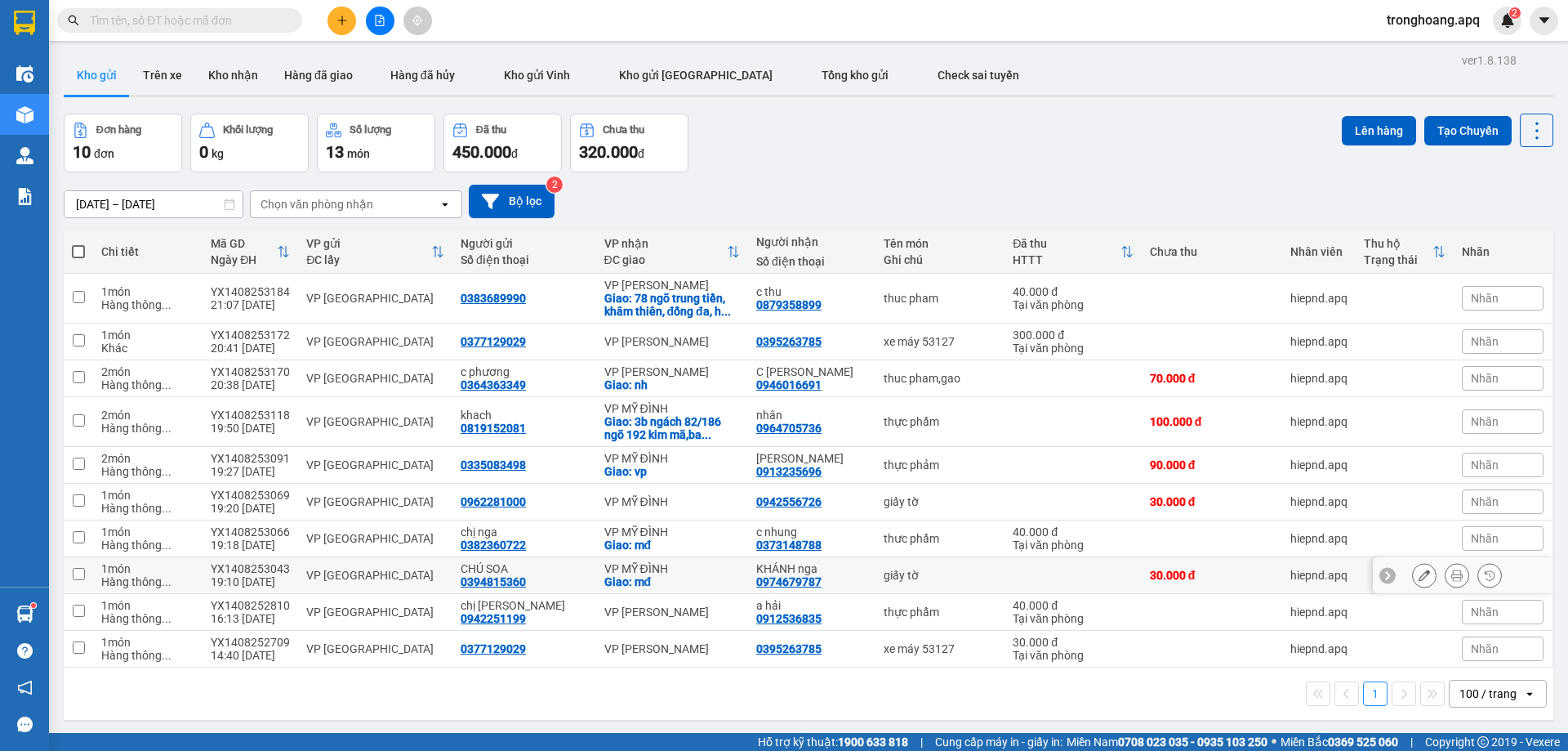
click at [681, 568] on div "VP MỸ ĐÌNH" at bounding box center [671, 569] width 135 height 13
checkbox input "true"
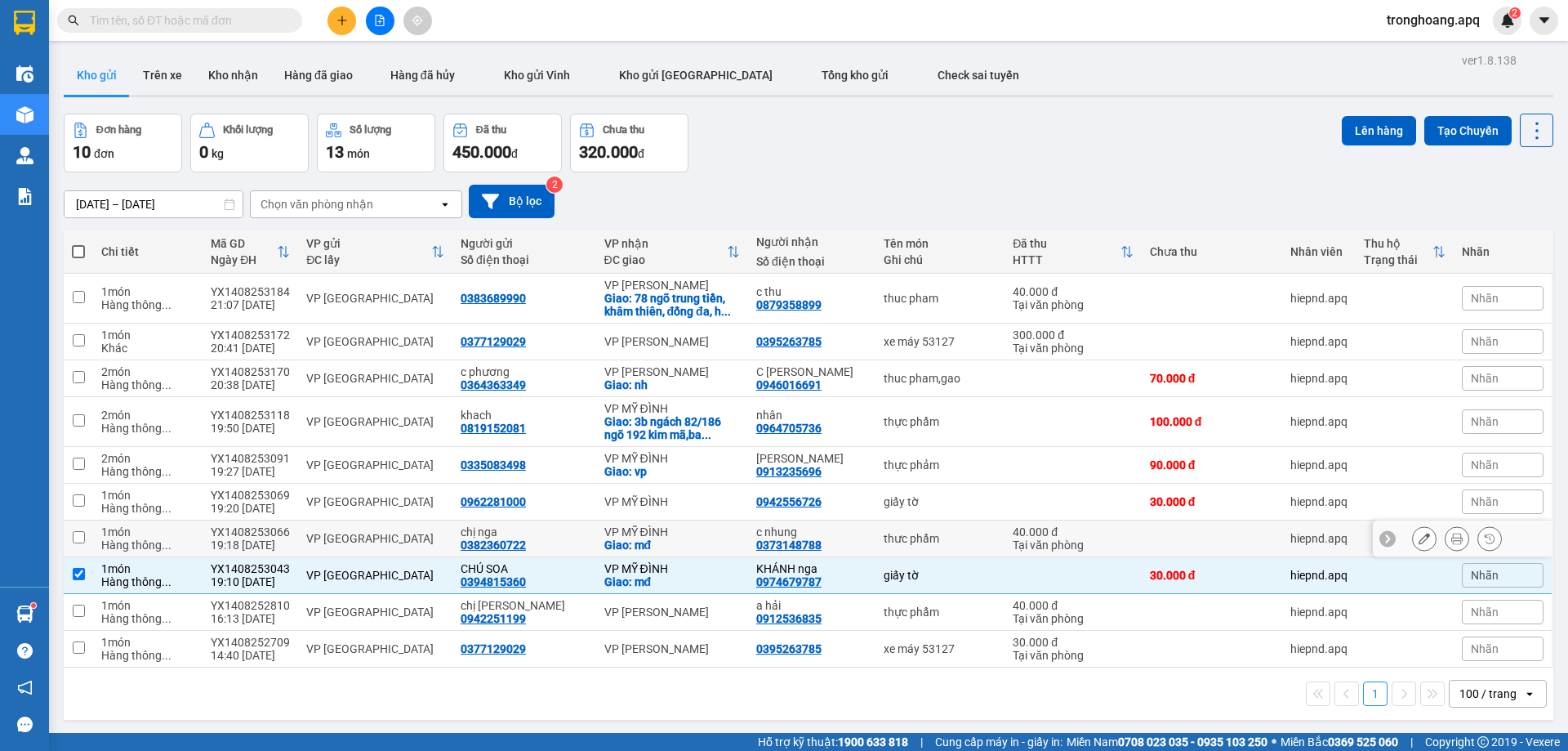
click at [693, 525] on div "VP MỸ ĐÌNH" at bounding box center [671, 531] width 135 height 13
checkbox input "true"
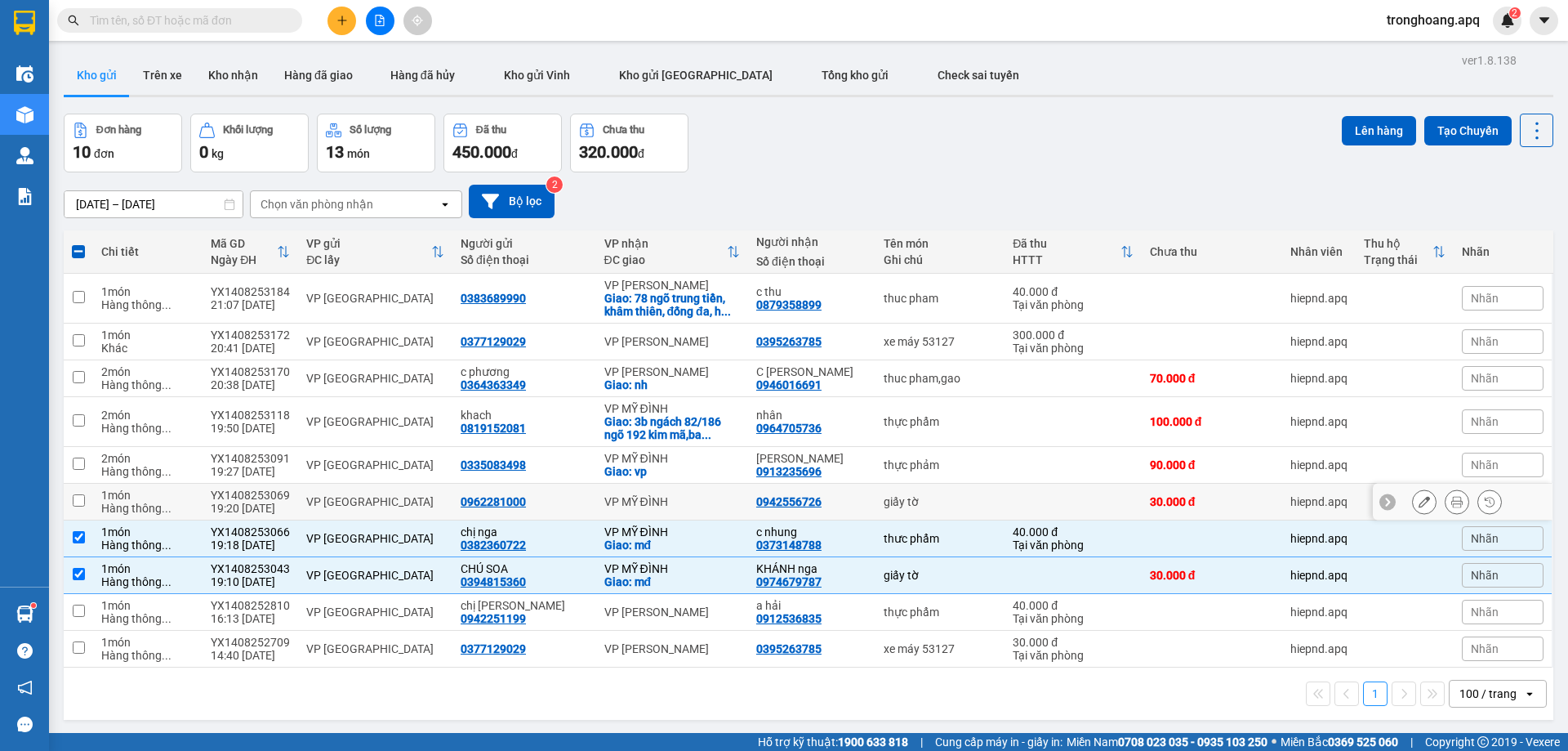
click at [687, 495] on div "VP MỸ ĐÌNH" at bounding box center [671, 501] width 135 height 13
checkbox input "true"
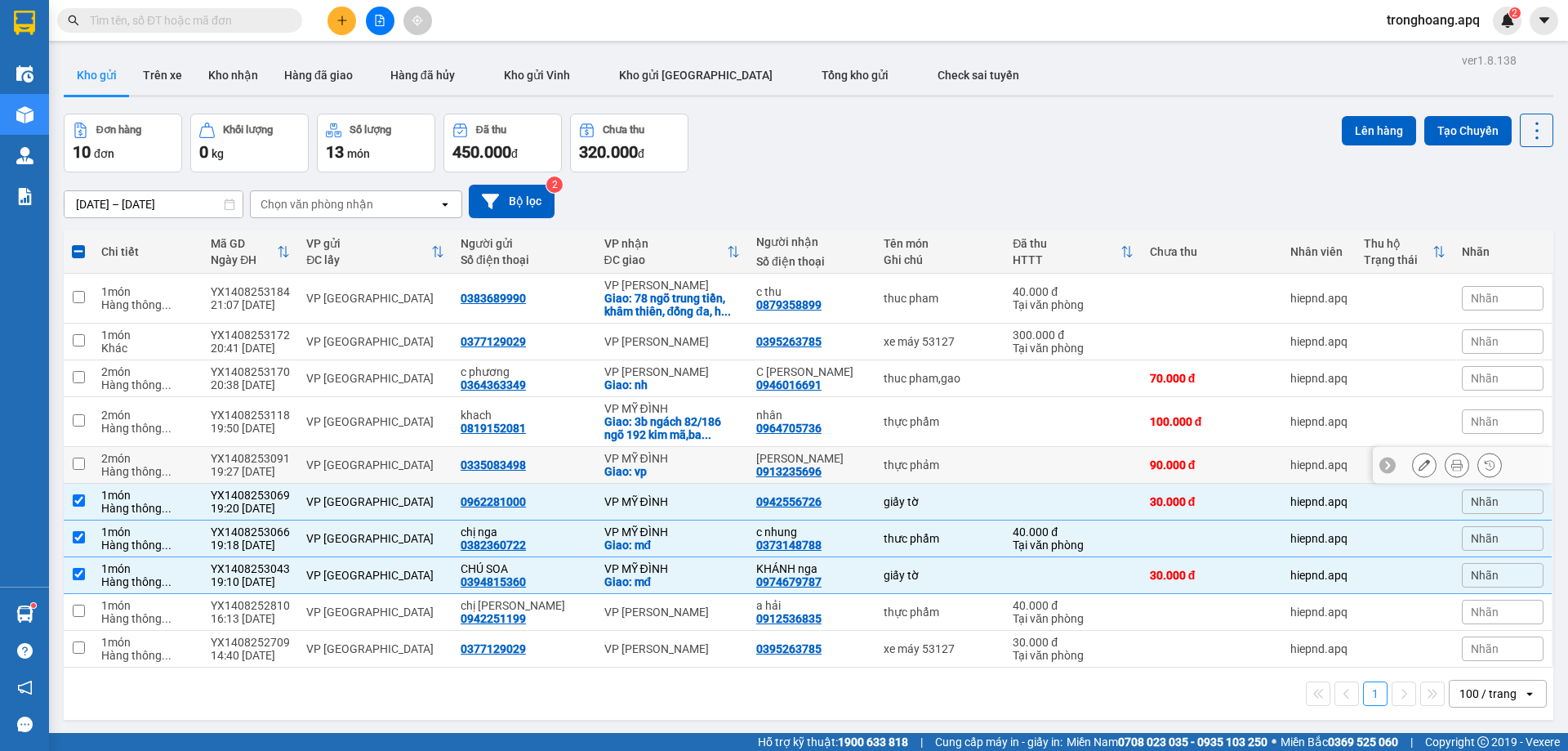
click at [687, 469] on div "Giao: vp" at bounding box center [671, 471] width 135 height 13
checkbox input "true"
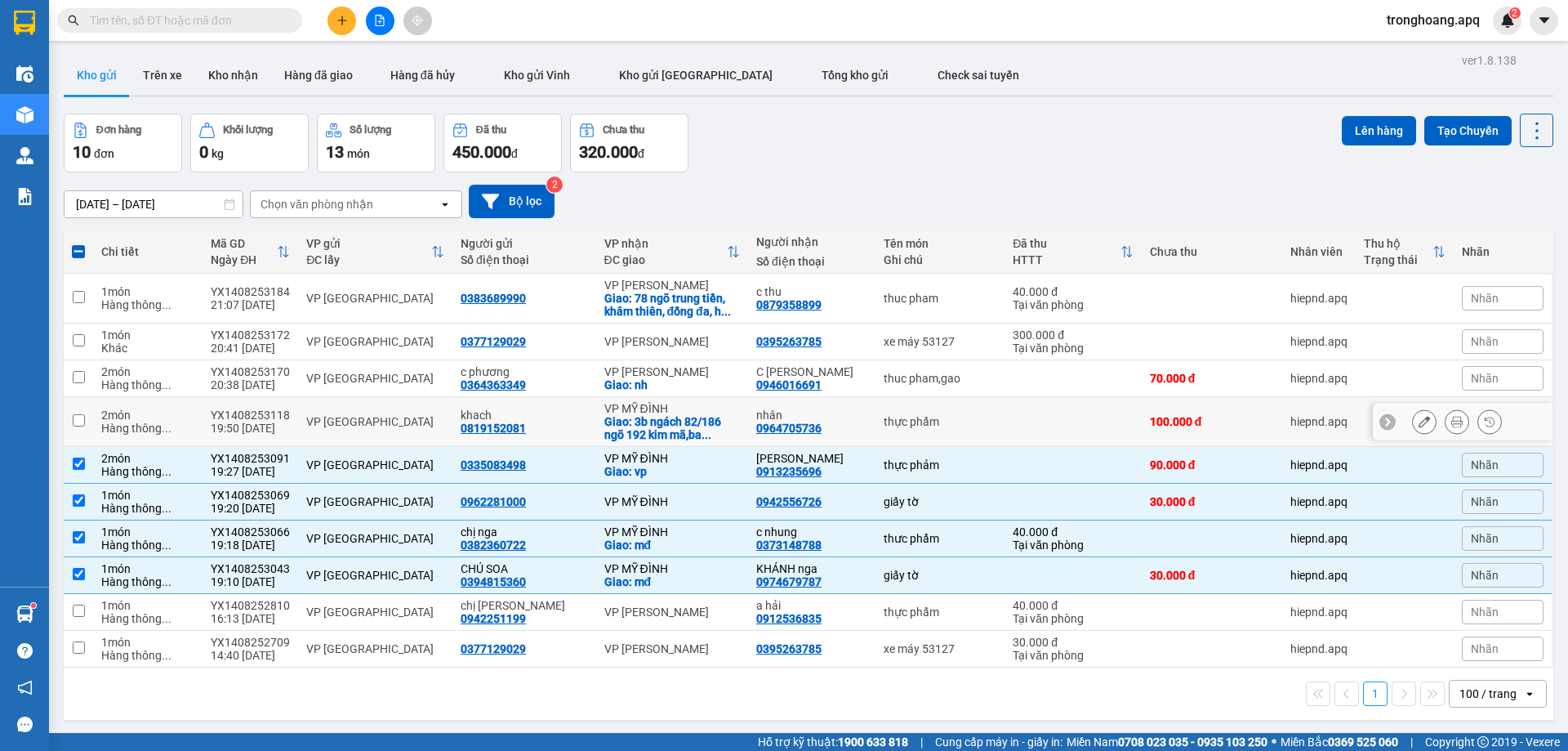
click at [682, 419] on div "Giao: 3b ngách 82/186 ngõ 192 kim mã,ba ..." at bounding box center [671, 427] width 135 height 26
checkbox input "true"
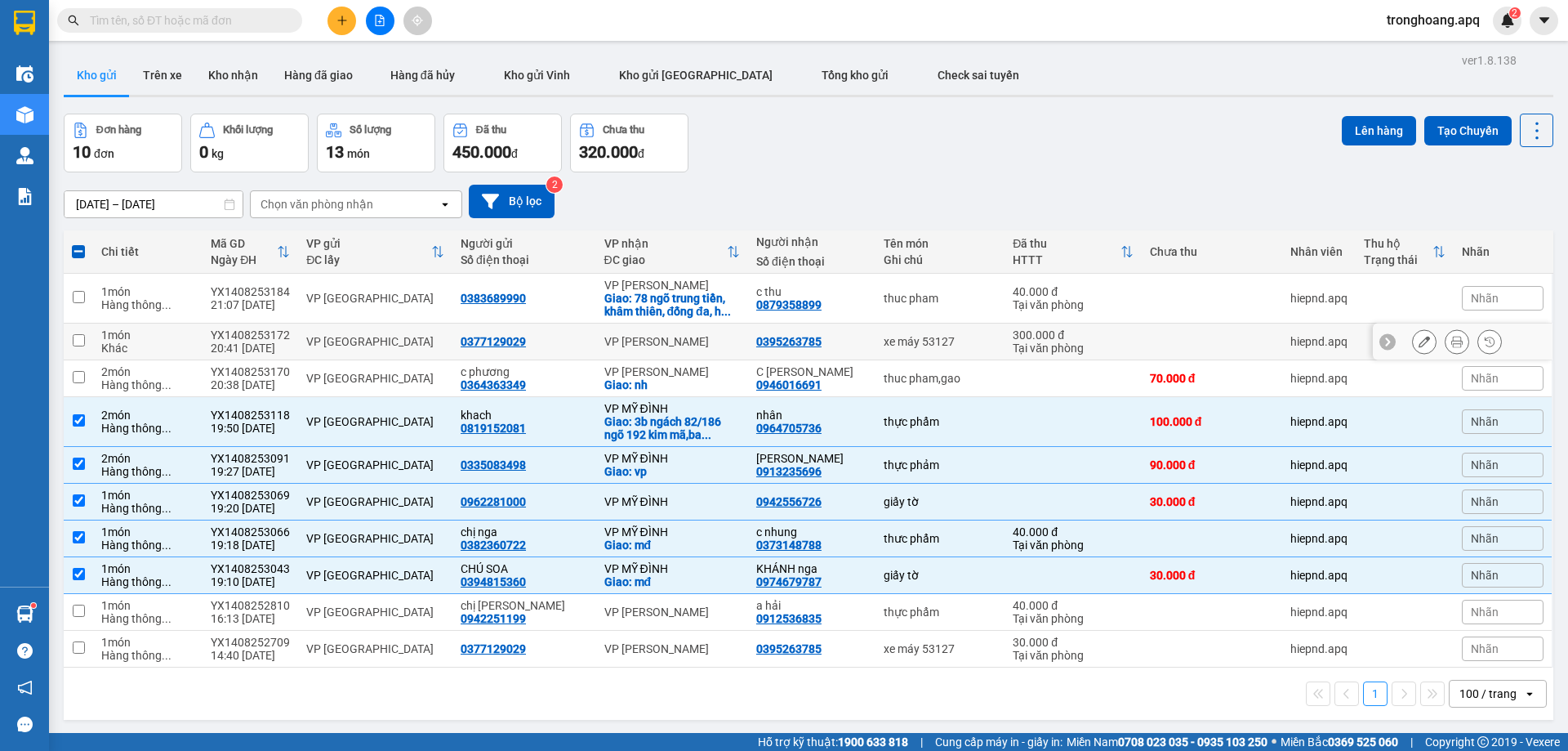
click at [704, 347] on div "VP [PERSON_NAME]" at bounding box center [671, 341] width 135 height 13
checkbox input "true"
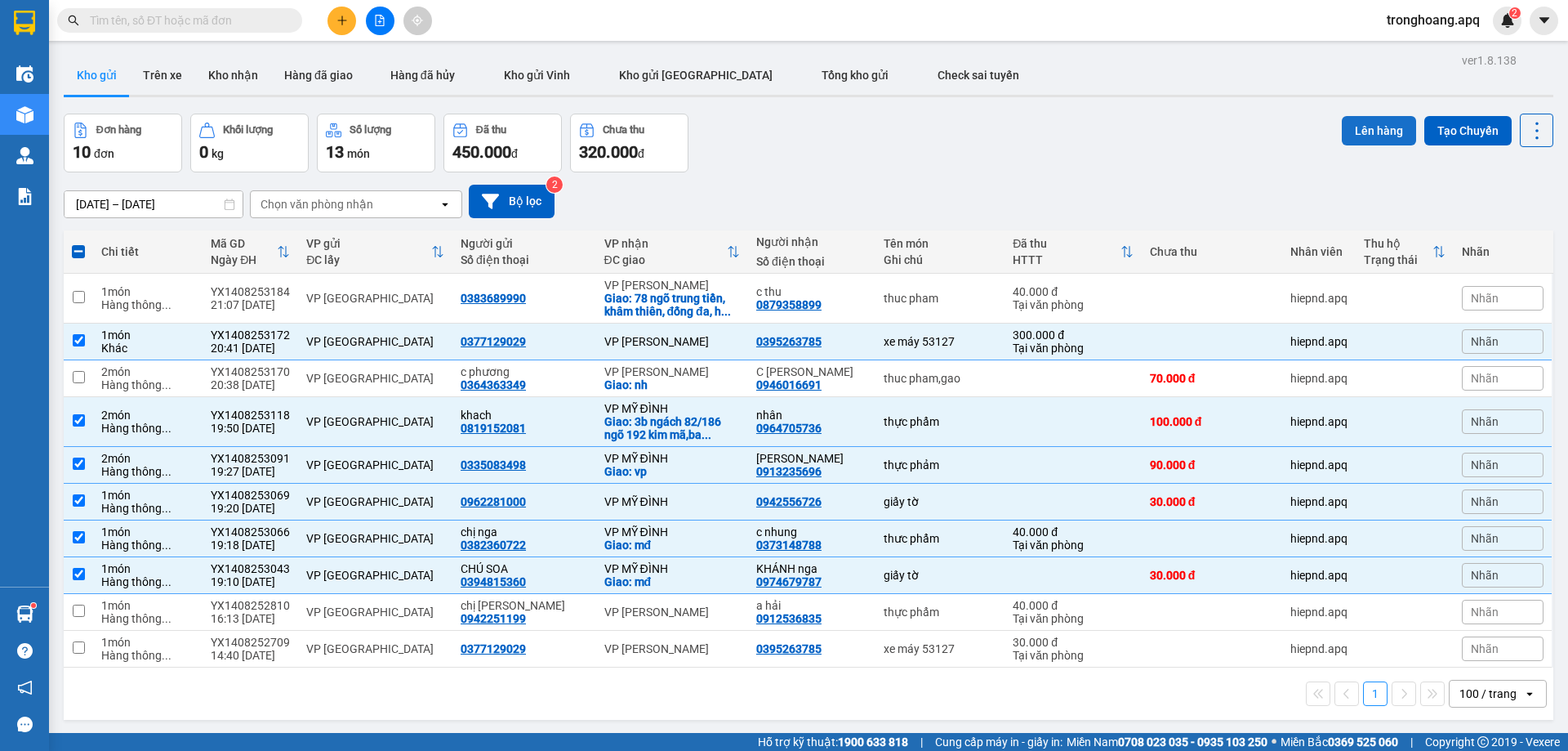
click at [1371, 126] on button "Lên hàng" at bounding box center [1379, 130] width 75 height 29
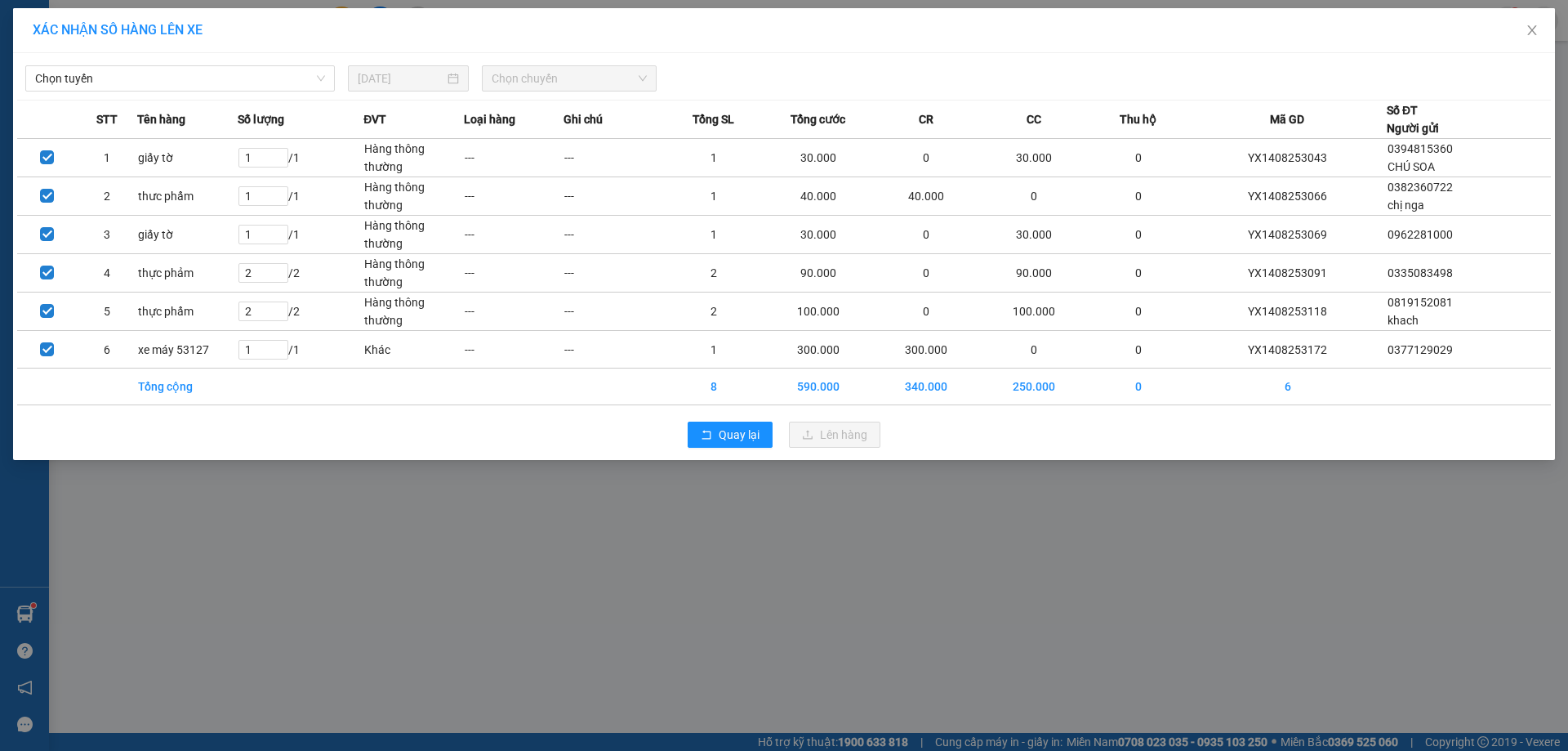
click at [214, 59] on div "Chọn tuyến [DATE] Chọn chuyến" at bounding box center [784, 74] width 1533 height 35
drag, startPoint x: 213, startPoint y: 75, endPoint x: 187, endPoint y: 134, distance: 64.5
click at [213, 77] on span "Chọn tuyến" at bounding box center [180, 78] width 290 height 25
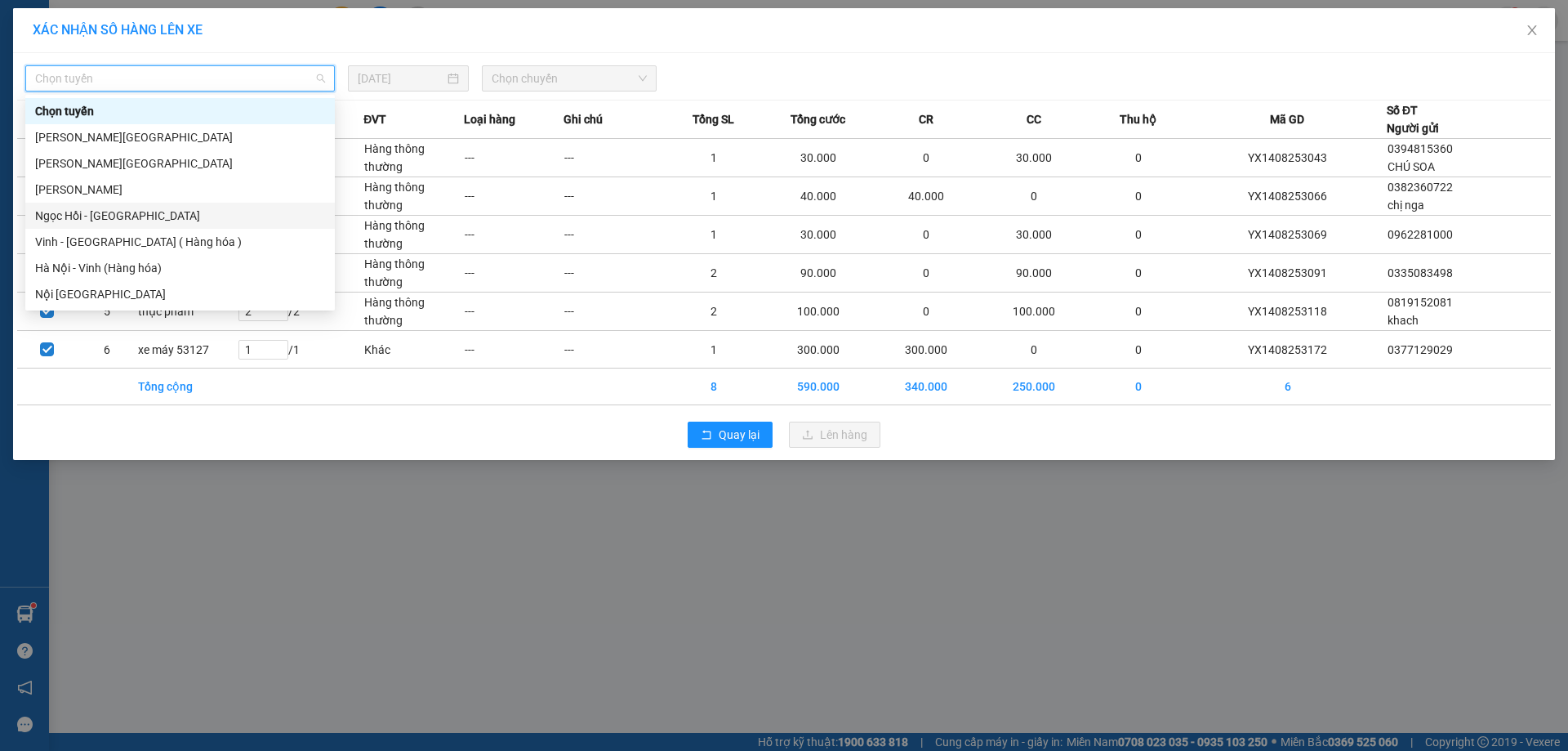
click at [135, 228] on div "Ngọc Hồi - [GEOGRAPHIC_DATA]" at bounding box center [180, 215] width 310 height 26
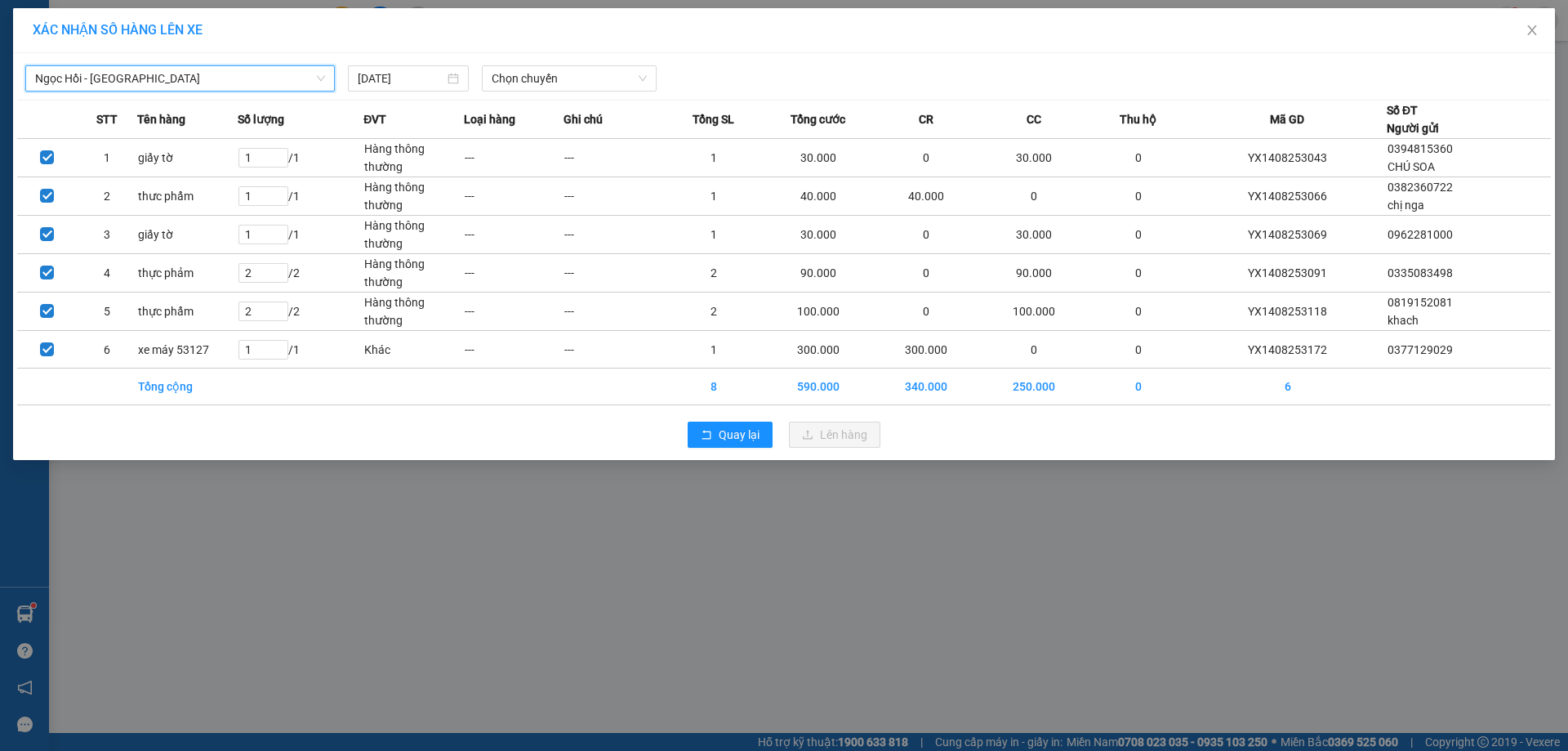
drag, startPoint x: 170, startPoint y: 88, endPoint x: 166, endPoint y: 100, distance: 12.6
click at [170, 87] on span "Ngọc Hồi - [GEOGRAPHIC_DATA]" at bounding box center [180, 78] width 290 height 25
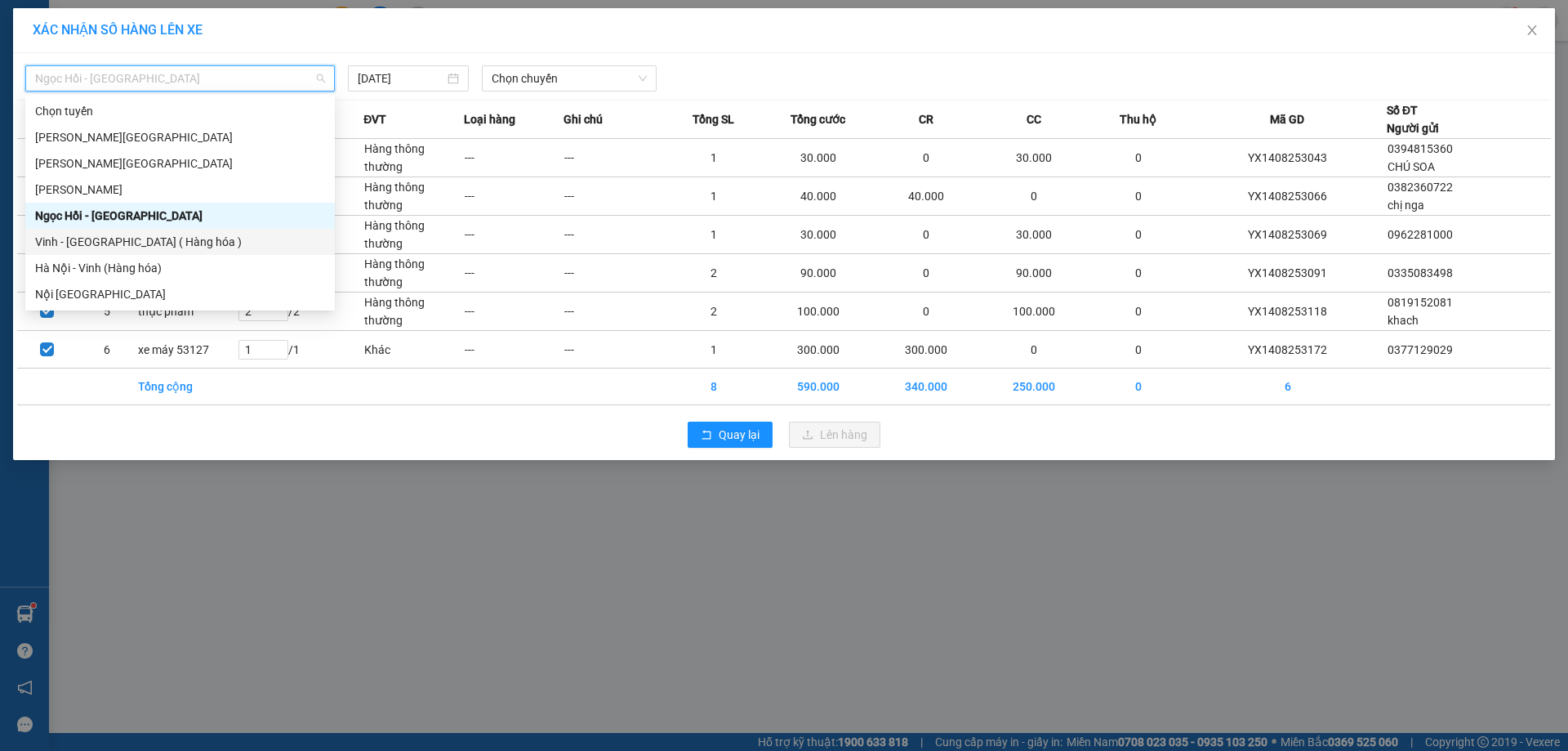
click at [139, 246] on div "Vinh - [GEOGRAPHIC_DATA] ( Hàng hóa )" at bounding box center [180, 242] width 290 height 18
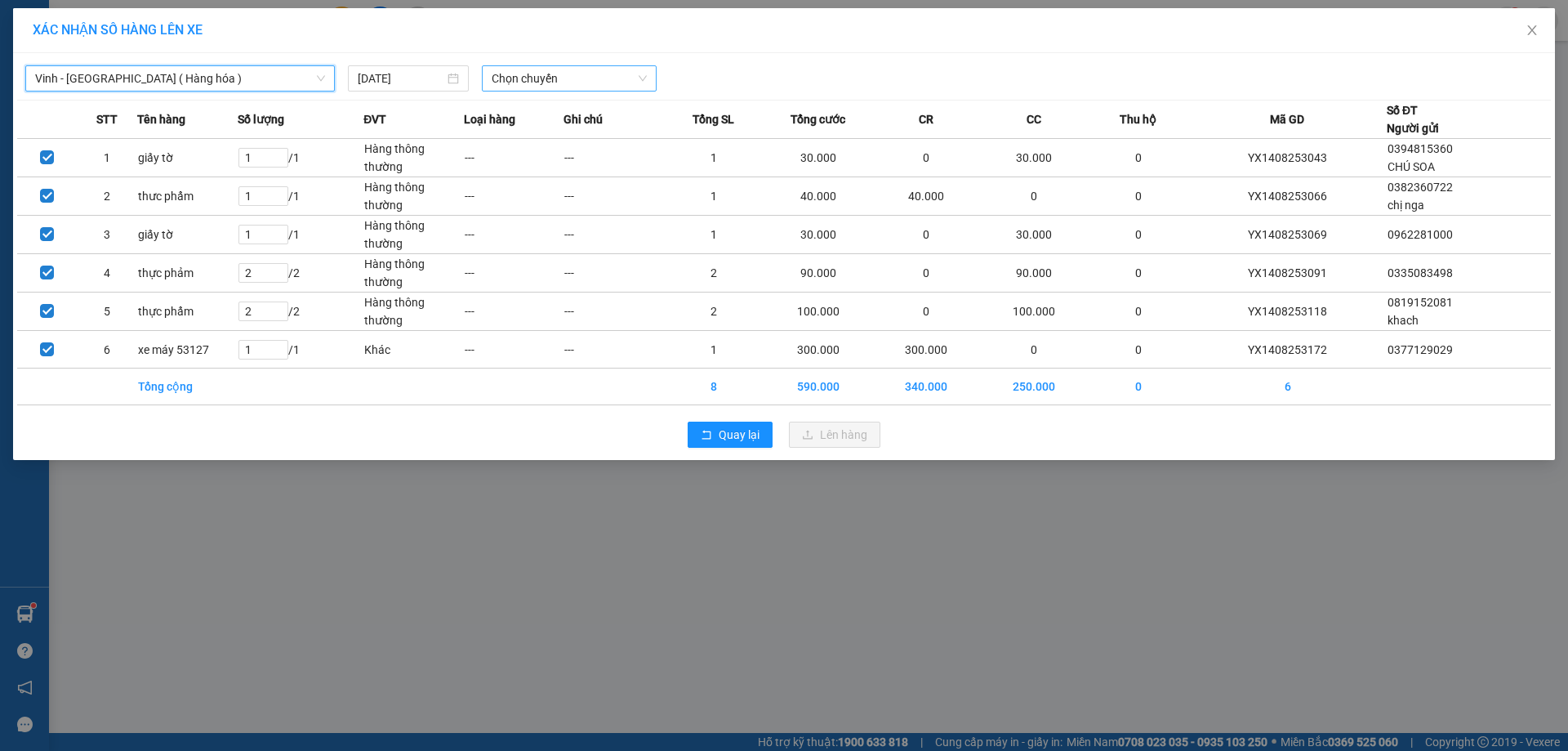
click at [511, 84] on span "Chọn chuyến" at bounding box center [569, 78] width 155 height 25
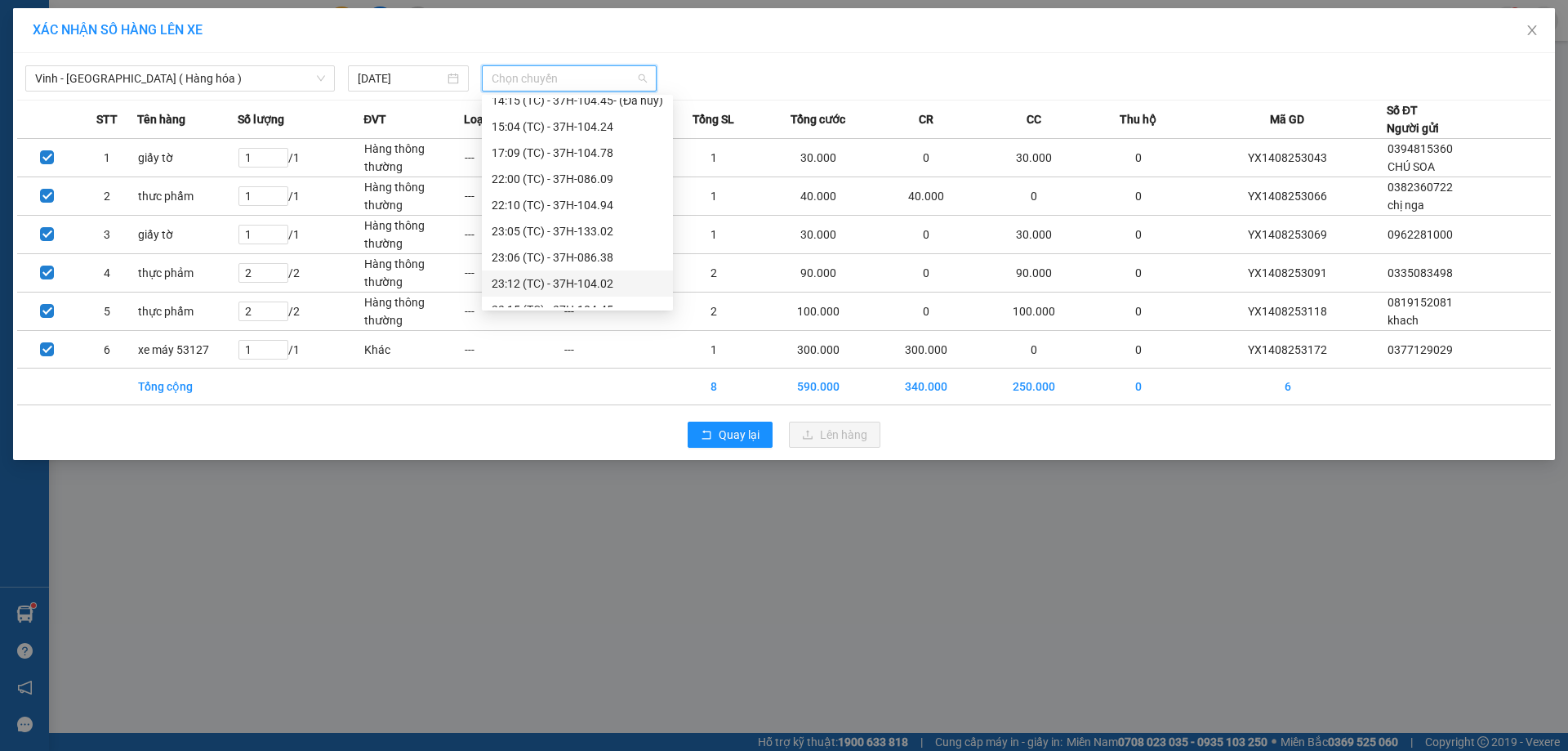
scroll to position [262, 0]
click at [608, 157] on div "23:06 (TC) - 37H-086.38" at bounding box center [577, 164] width 172 height 18
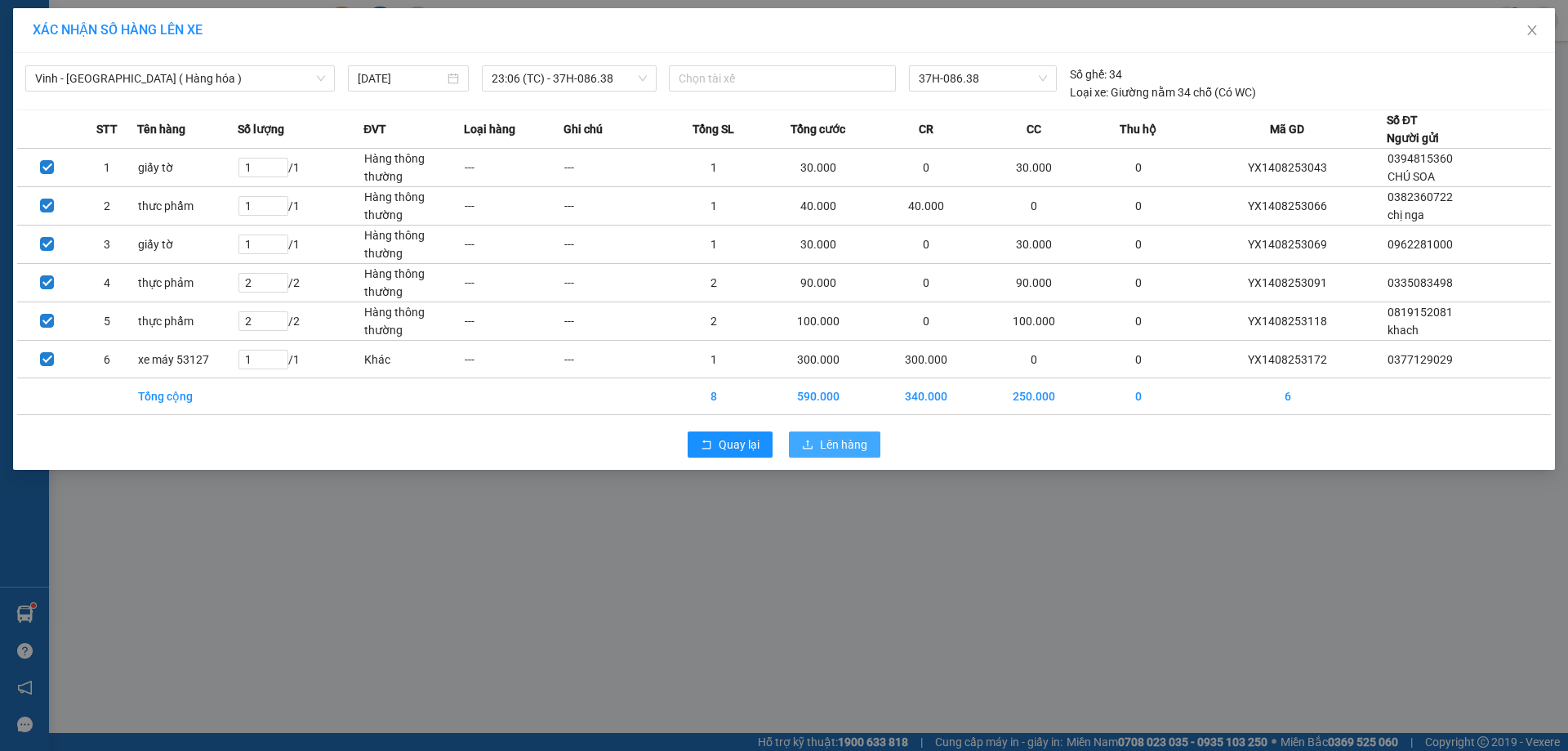
click at [812, 440] on icon "upload" at bounding box center [808, 444] width 12 height 12
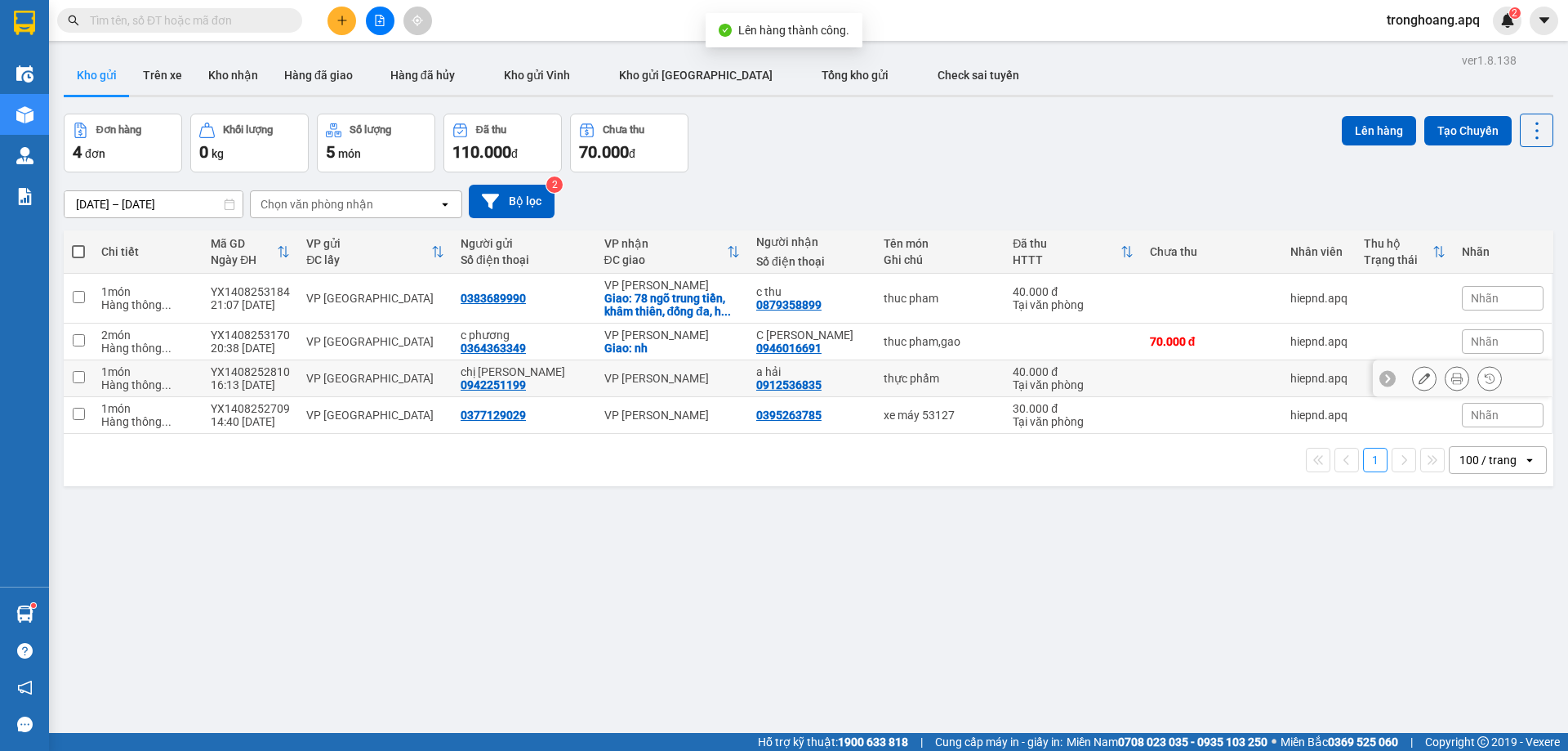
click at [673, 375] on div "VP [PERSON_NAME]" at bounding box center [671, 378] width 135 height 13
checkbox input "true"
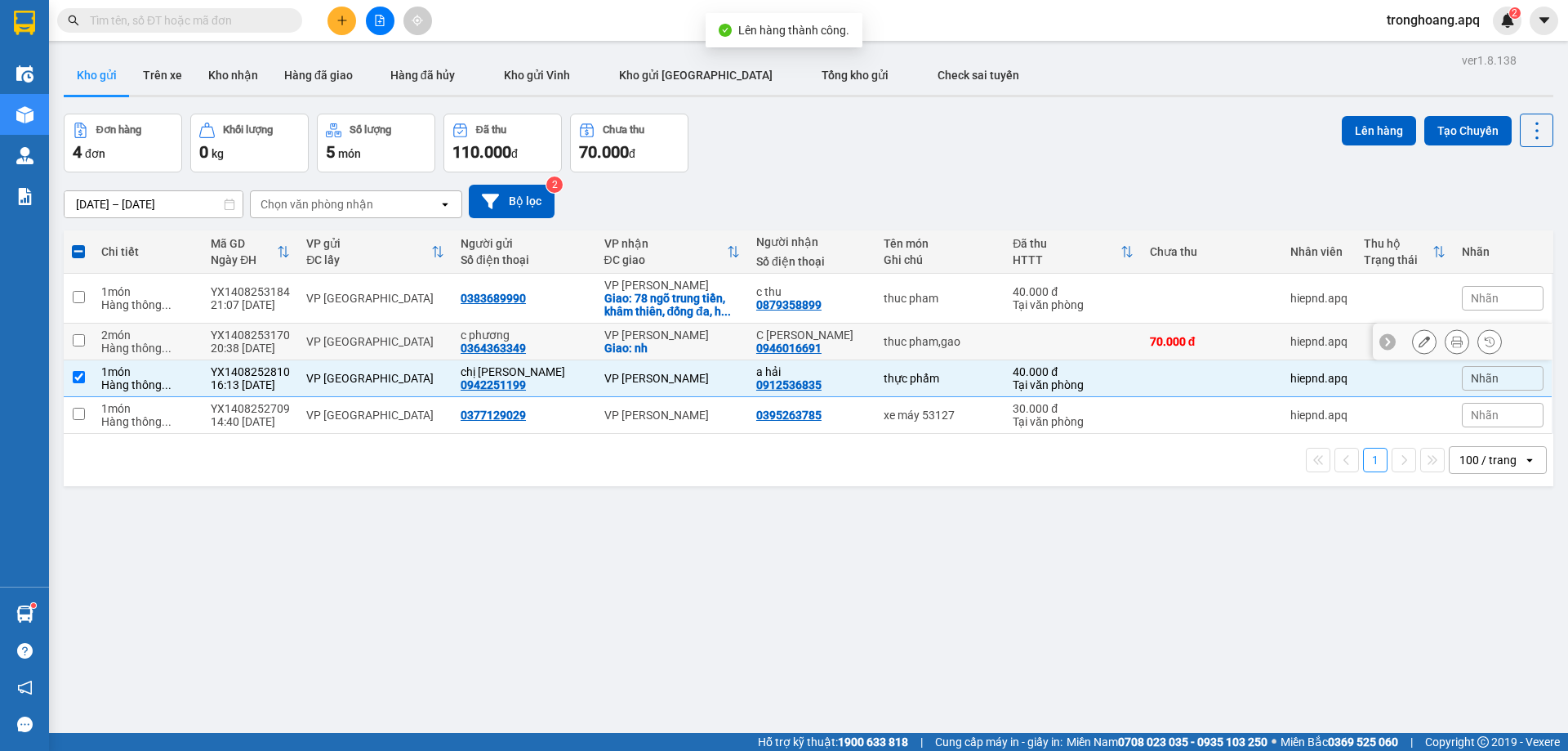
click at [678, 337] on div "VP [PERSON_NAME]" at bounding box center [671, 335] width 135 height 13
checkbox input "true"
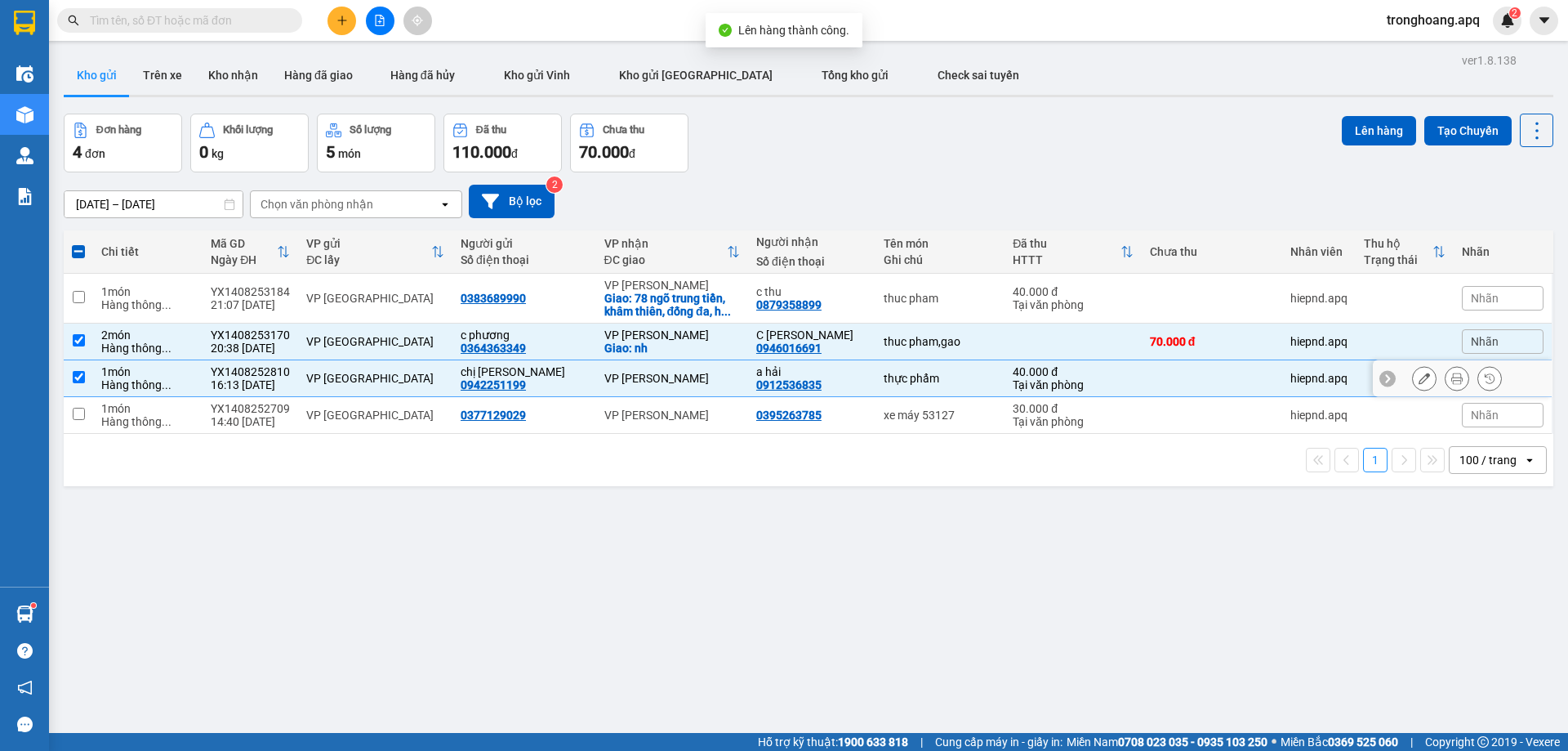
click at [685, 365] on td "VP [PERSON_NAME]" at bounding box center [671, 378] width 152 height 36
checkbox input "false"
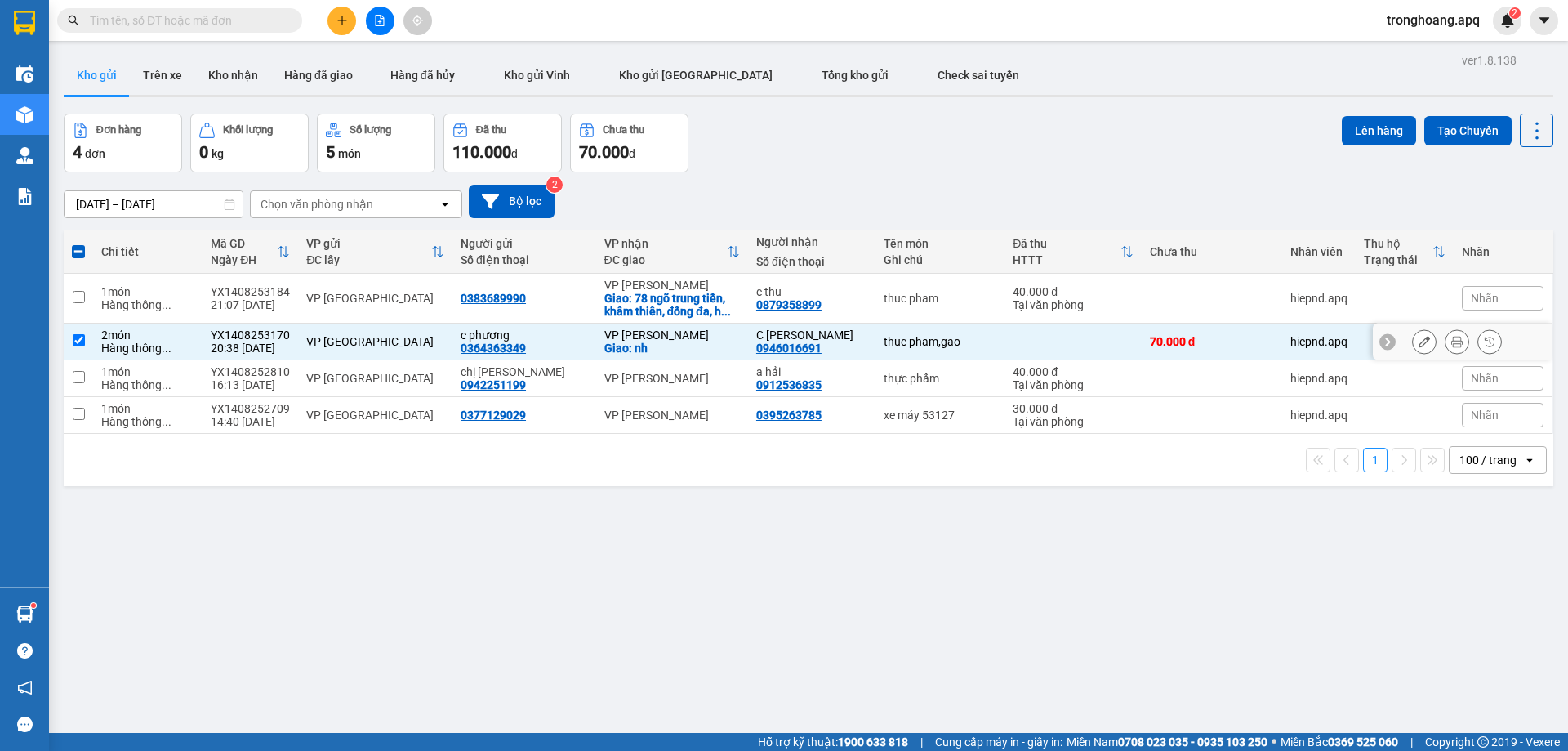
drag, startPoint x: 535, startPoint y: 332, endPoint x: 862, endPoint y: 379, distance: 330.4
click at [535, 333] on div "c phương" at bounding box center [524, 335] width 127 height 13
checkbox input "false"
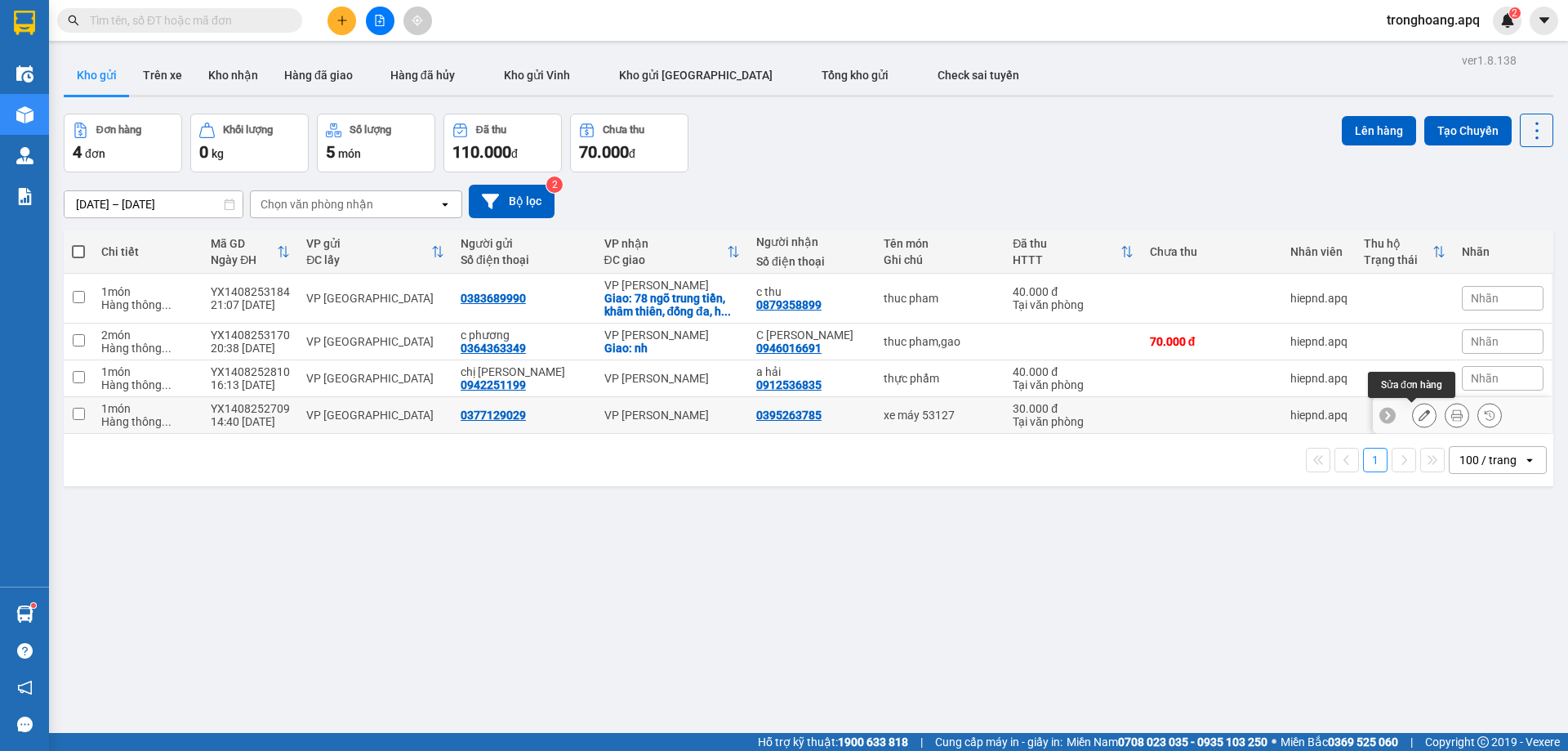
click at [1412, 415] on button at bounding box center [1424, 416] width 23 height 28
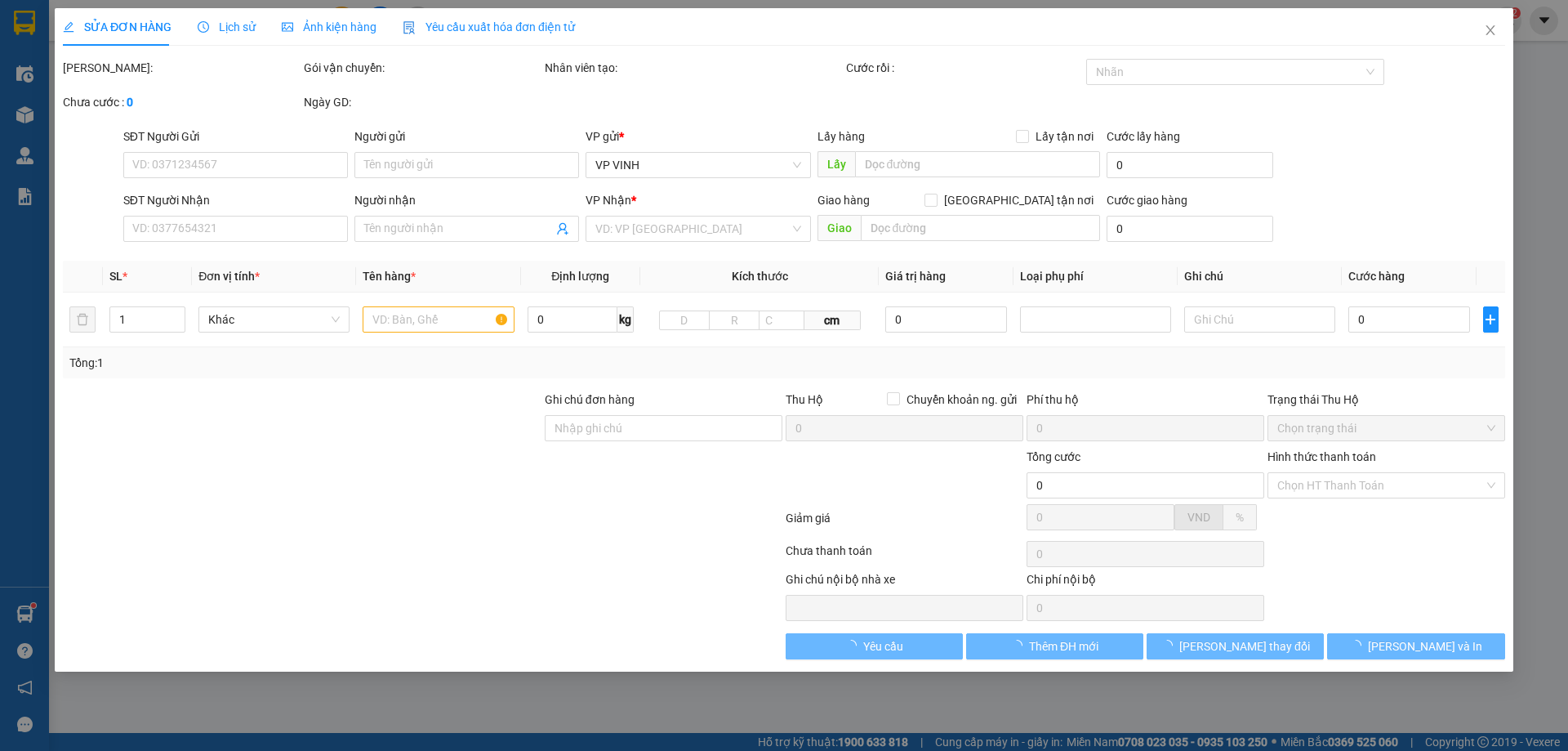
type input "0377129029"
type input "0395263785"
type input "30.000"
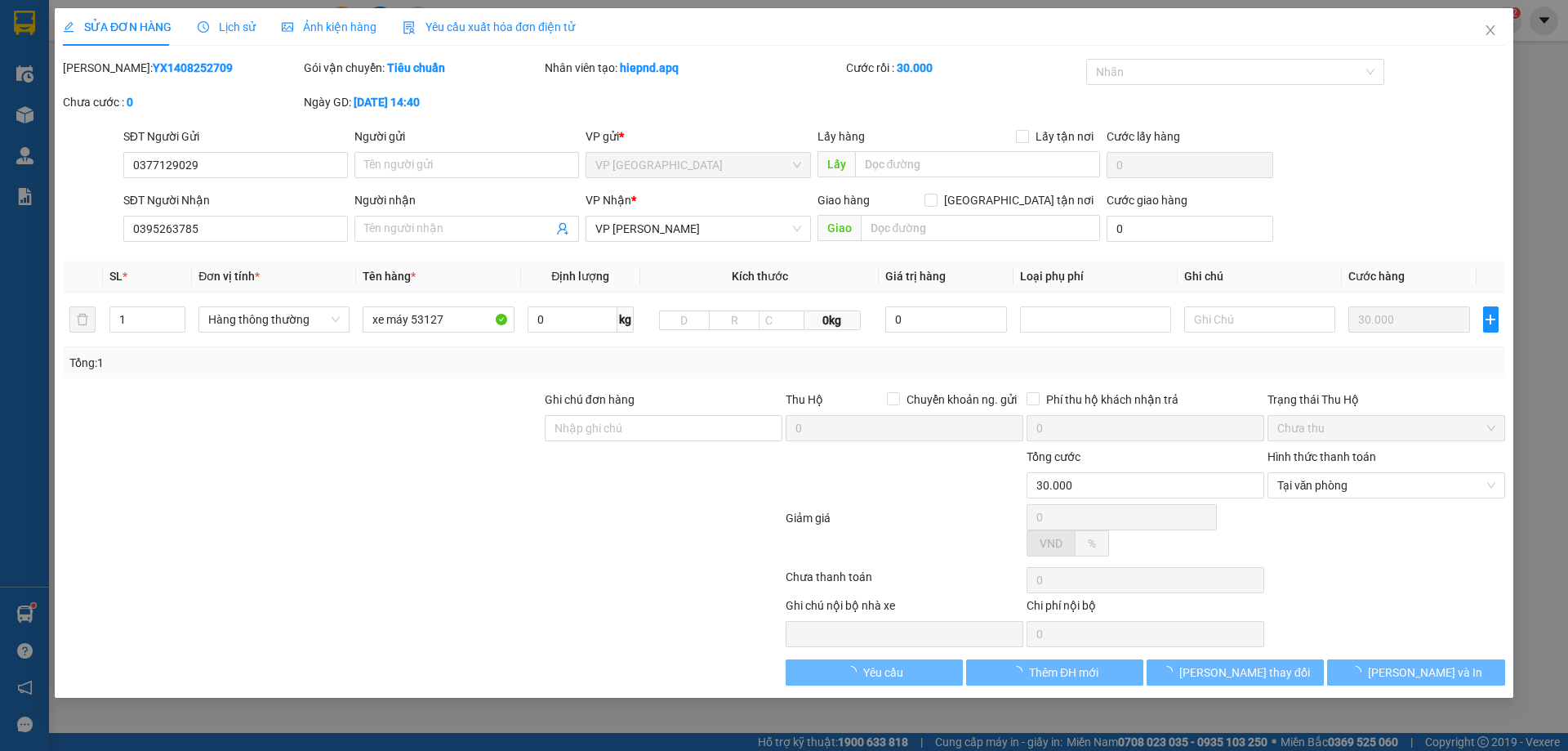
click at [1170, 73] on div "SỬA ĐƠN HÀNG Lịch sử Ảnh kiện hàng Yêu cầu xuất hóa đơn điện tử Total Paid Fee …" at bounding box center [784, 376] width 1568 height 751
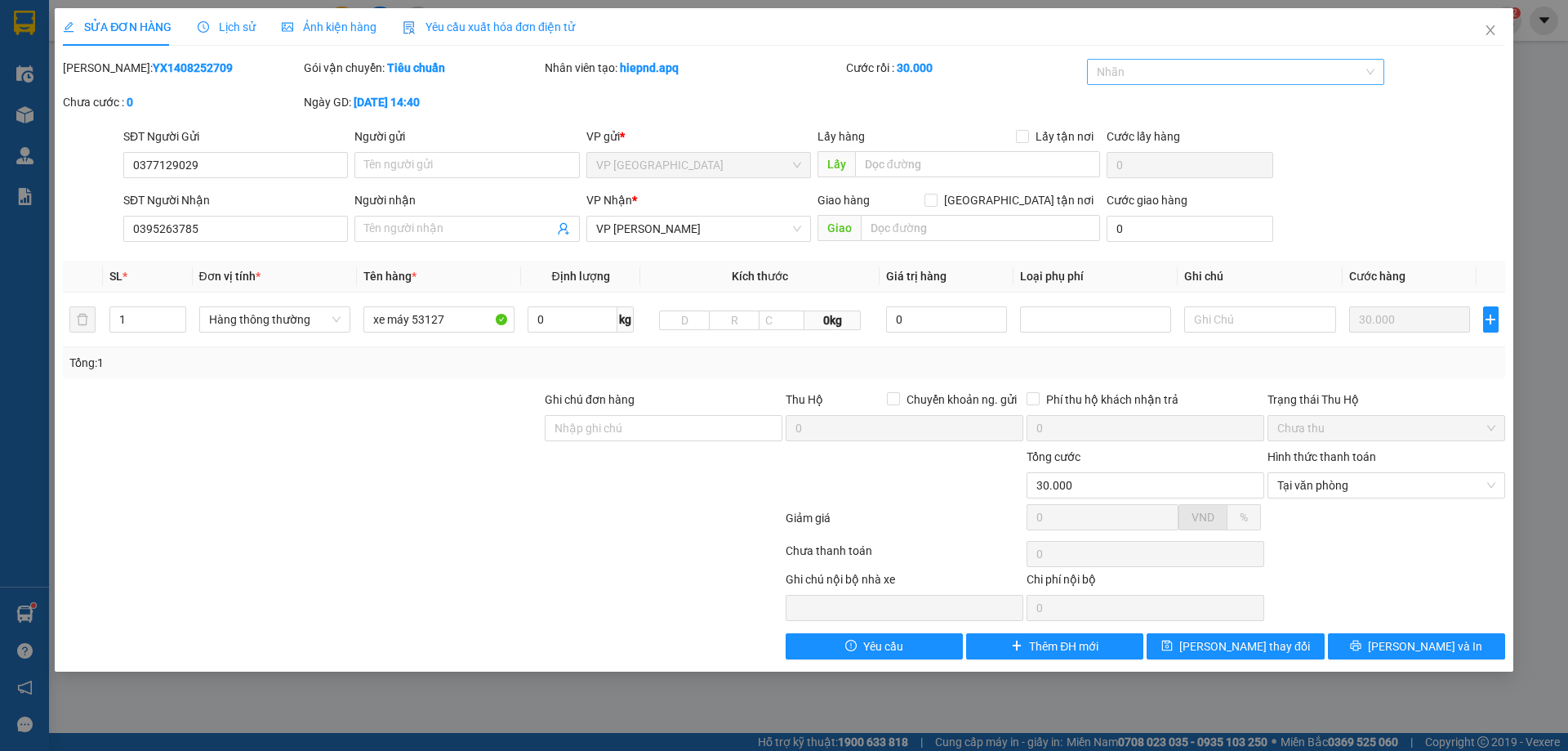
click at [1148, 68] on div at bounding box center [1228, 72] width 274 height 20
click at [1138, 175] on div "✓" at bounding box center [1235, 183] width 278 height 18
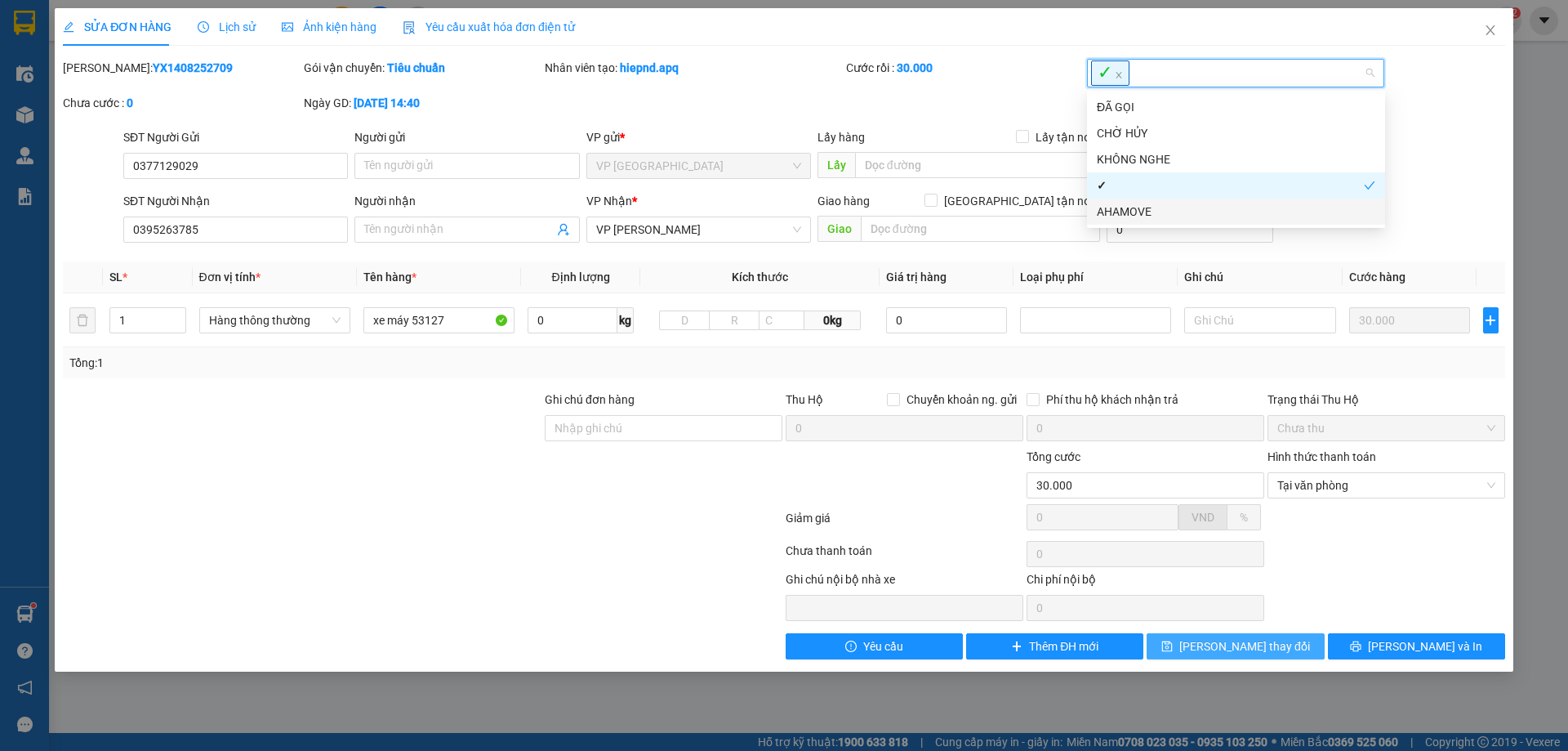
click at [1250, 652] on span "[PERSON_NAME] thay đổi" at bounding box center [1244, 646] width 131 height 18
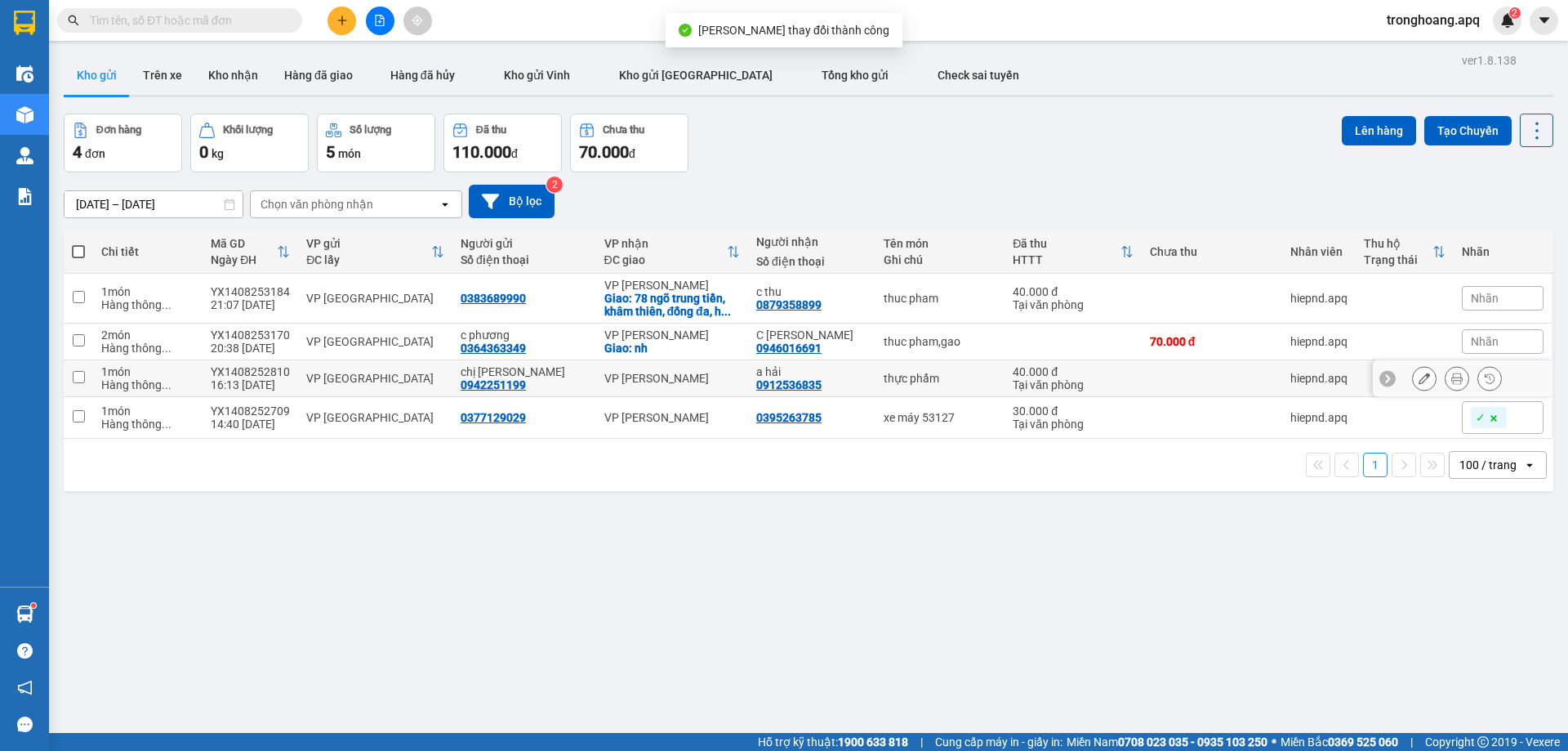
click at [689, 367] on td "VP [PERSON_NAME]" at bounding box center [671, 378] width 152 height 36
checkbox input "true"
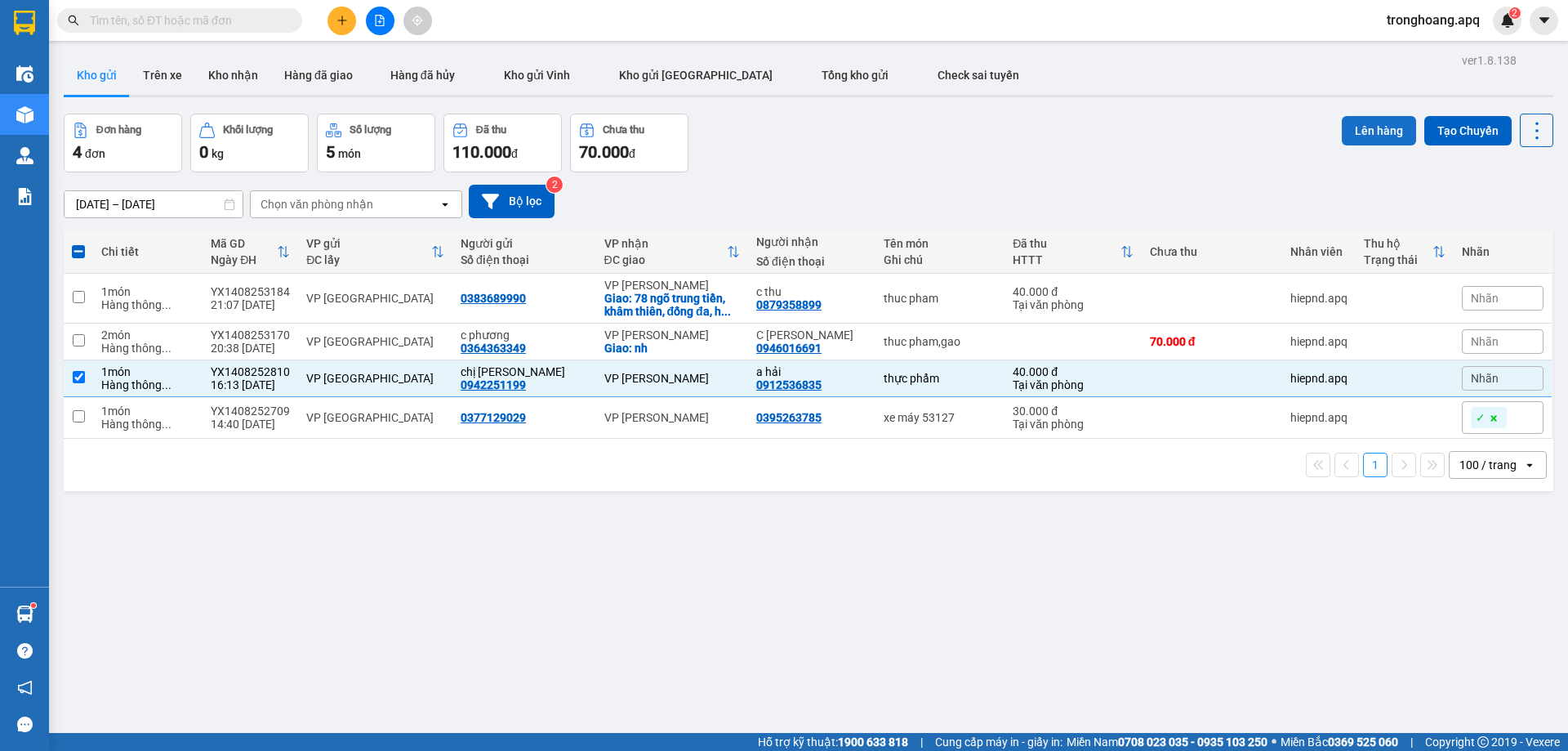
click at [1341, 138] on button "Lên hàng" at bounding box center [1379, 130] width 75 height 29
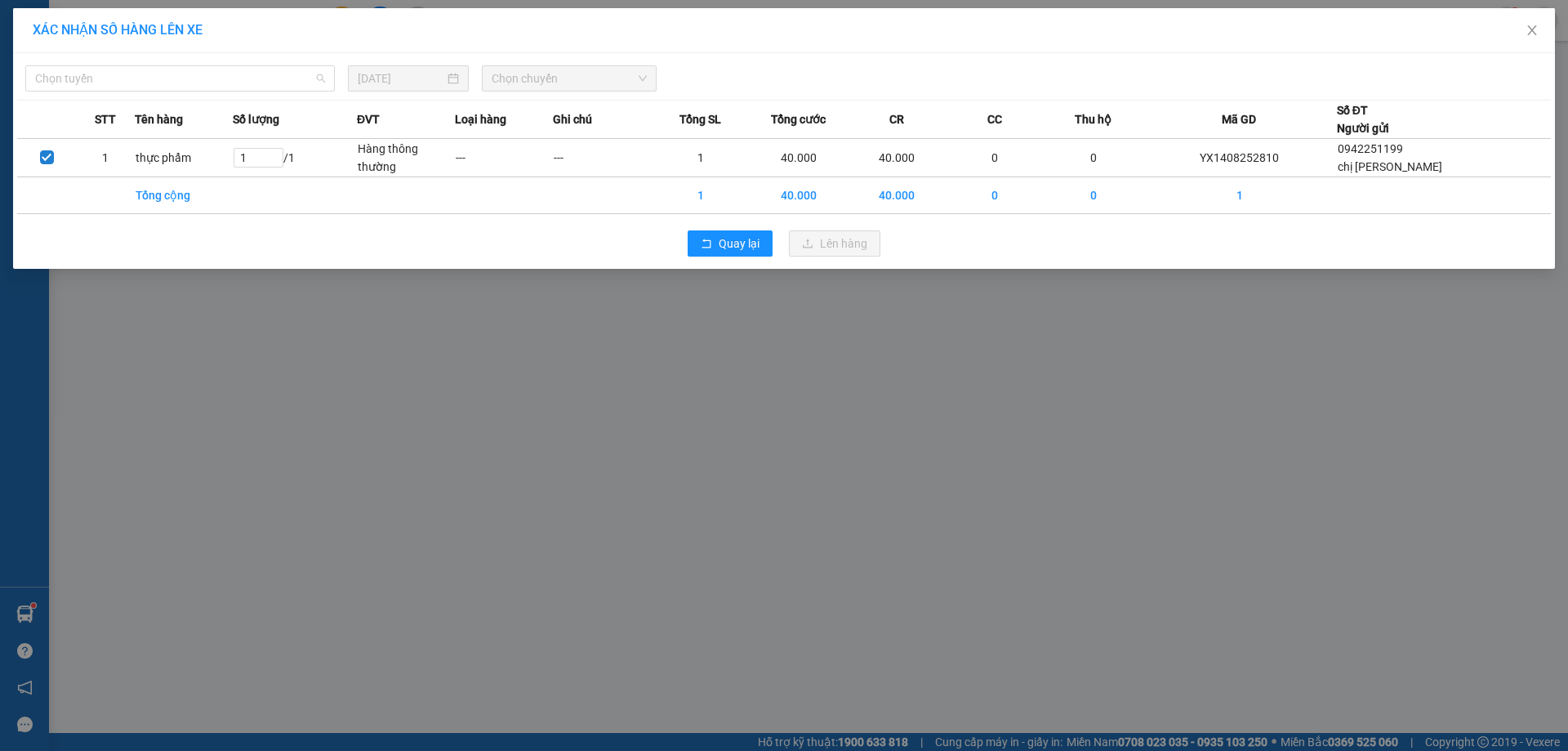
drag, startPoint x: 290, startPoint y: 80, endPoint x: 188, endPoint y: 199, distance: 156.7
click at [285, 82] on span "Chọn tuyến" at bounding box center [180, 78] width 290 height 25
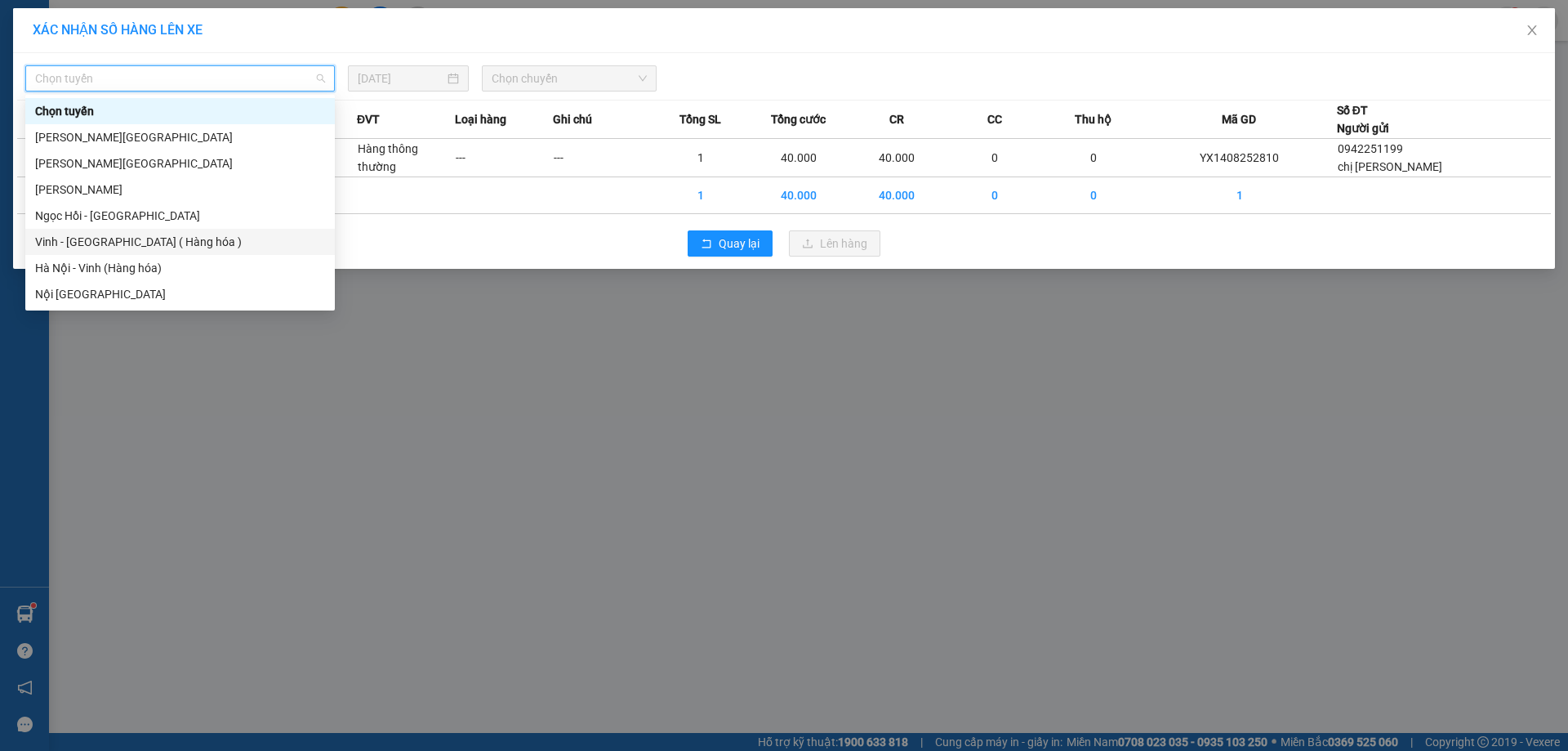
click at [174, 234] on div "Vinh - [GEOGRAPHIC_DATA] ( Hàng hóa )" at bounding box center [180, 242] width 290 height 18
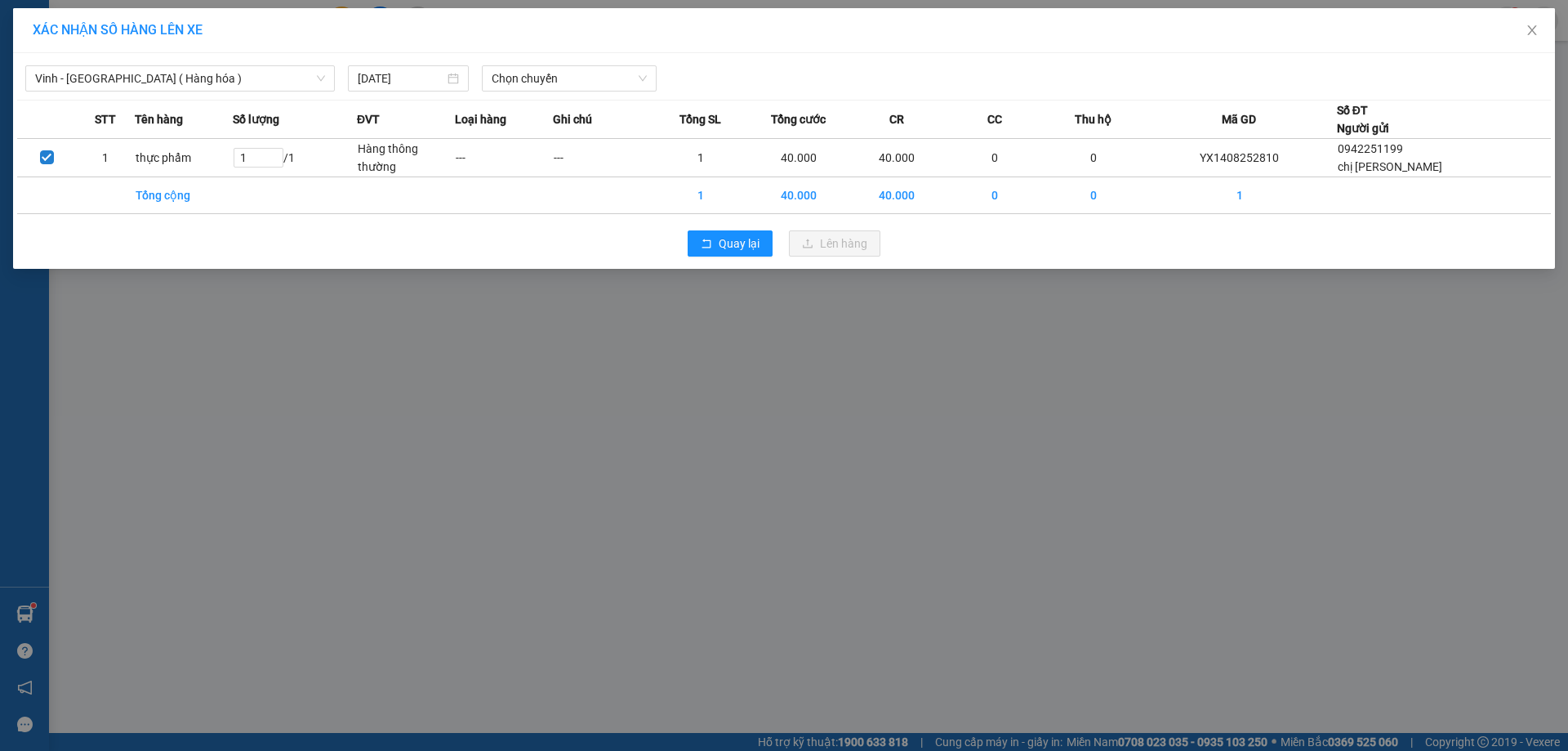
click at [613, 55] on div "Vinh - [GEOGRAPHIC_DATA] ( Hàng hóa ) [DATE] Chọn chuyến STT Tên hàng Số lượng …" at bounding box center [784, 161] width 1541 height 215
click at [610, 72] on span "Chọn chuyến" at bounding box center [569, 78] width 155 height 25
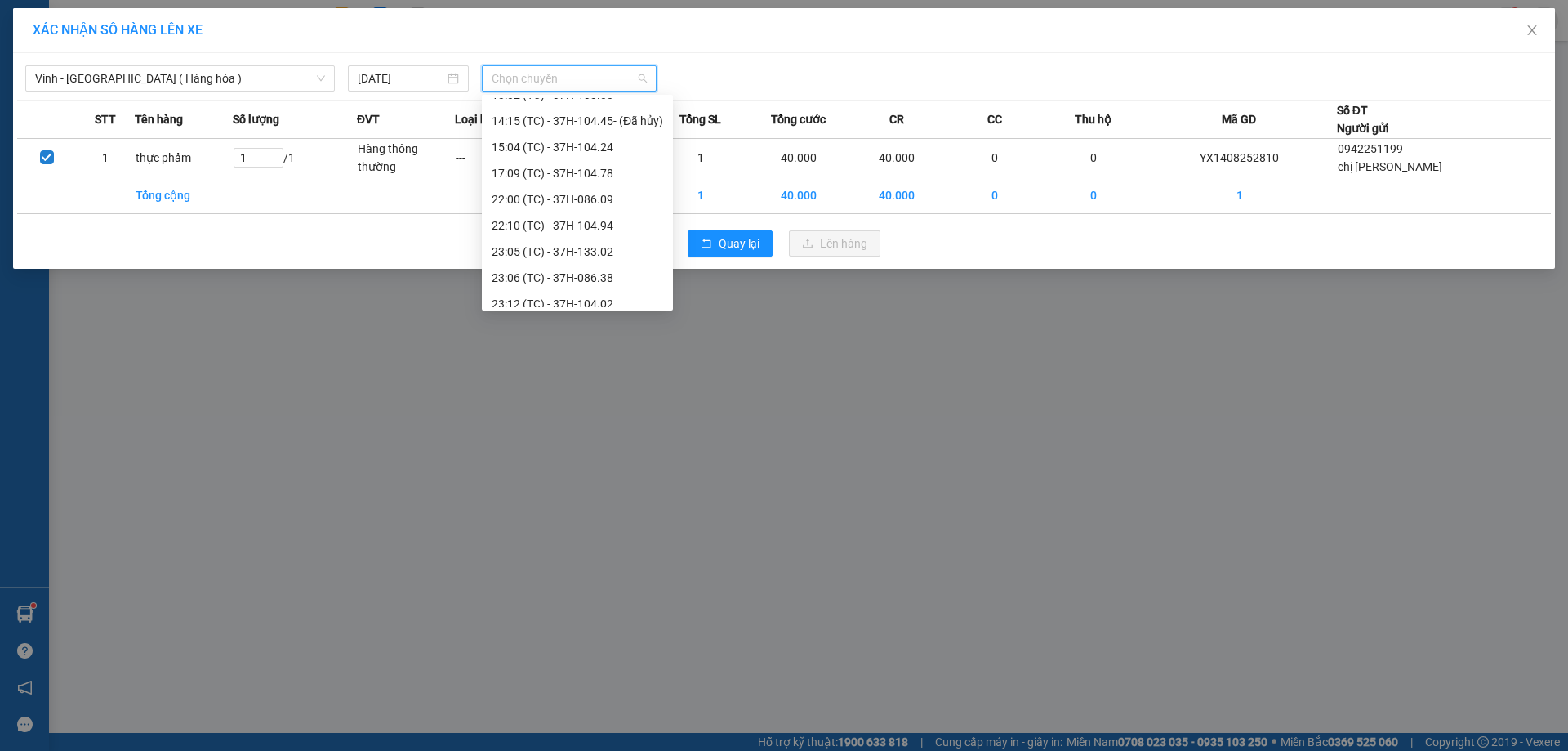
scroll to position [262, 0]
click at [612, 265] on div "23:18 (TC) - 37H-104.41" at bounding box center [577, 268] width 172 height 18
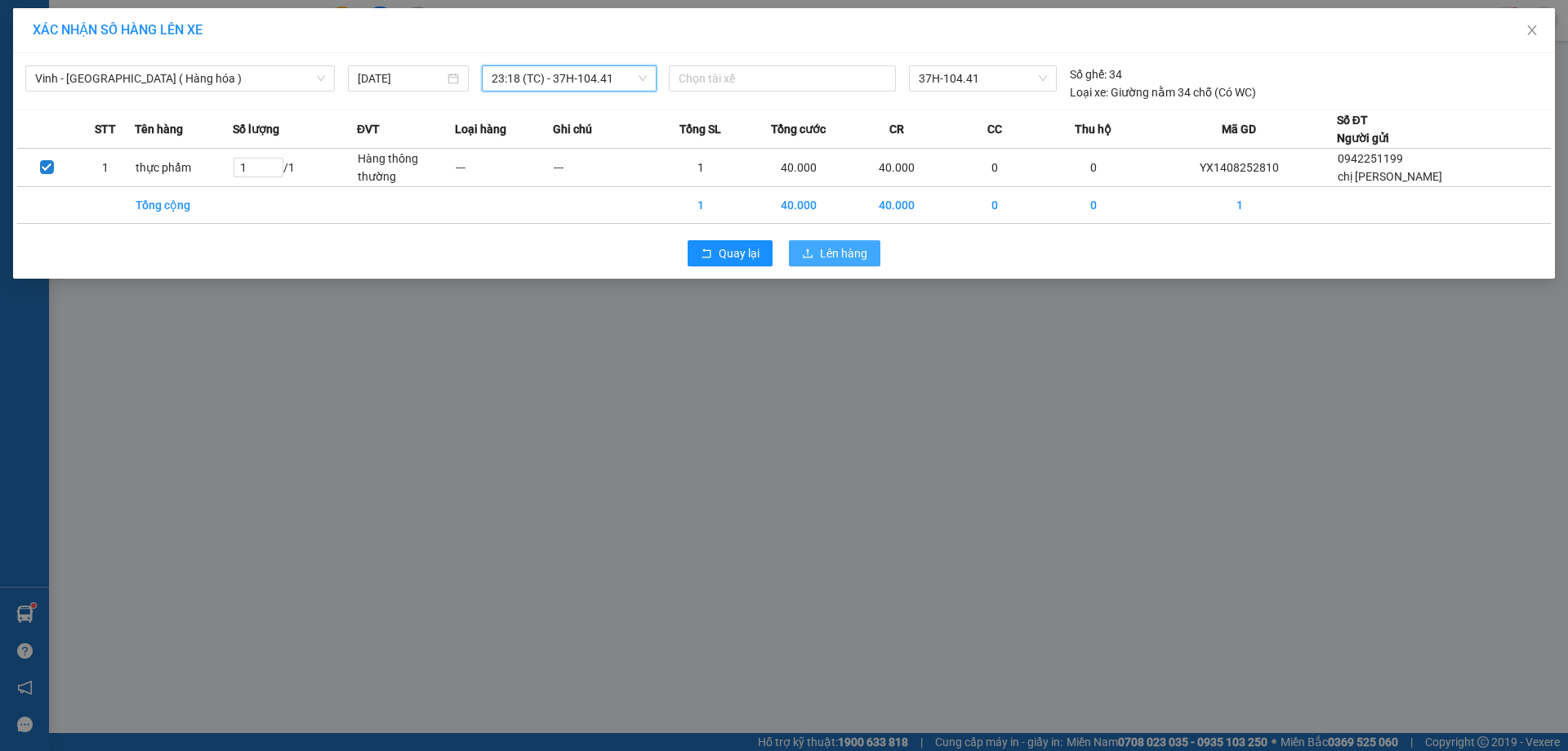
click at [808, 262] on button "Lên hàng" at bounding box center [834, 253] width 92 height 26
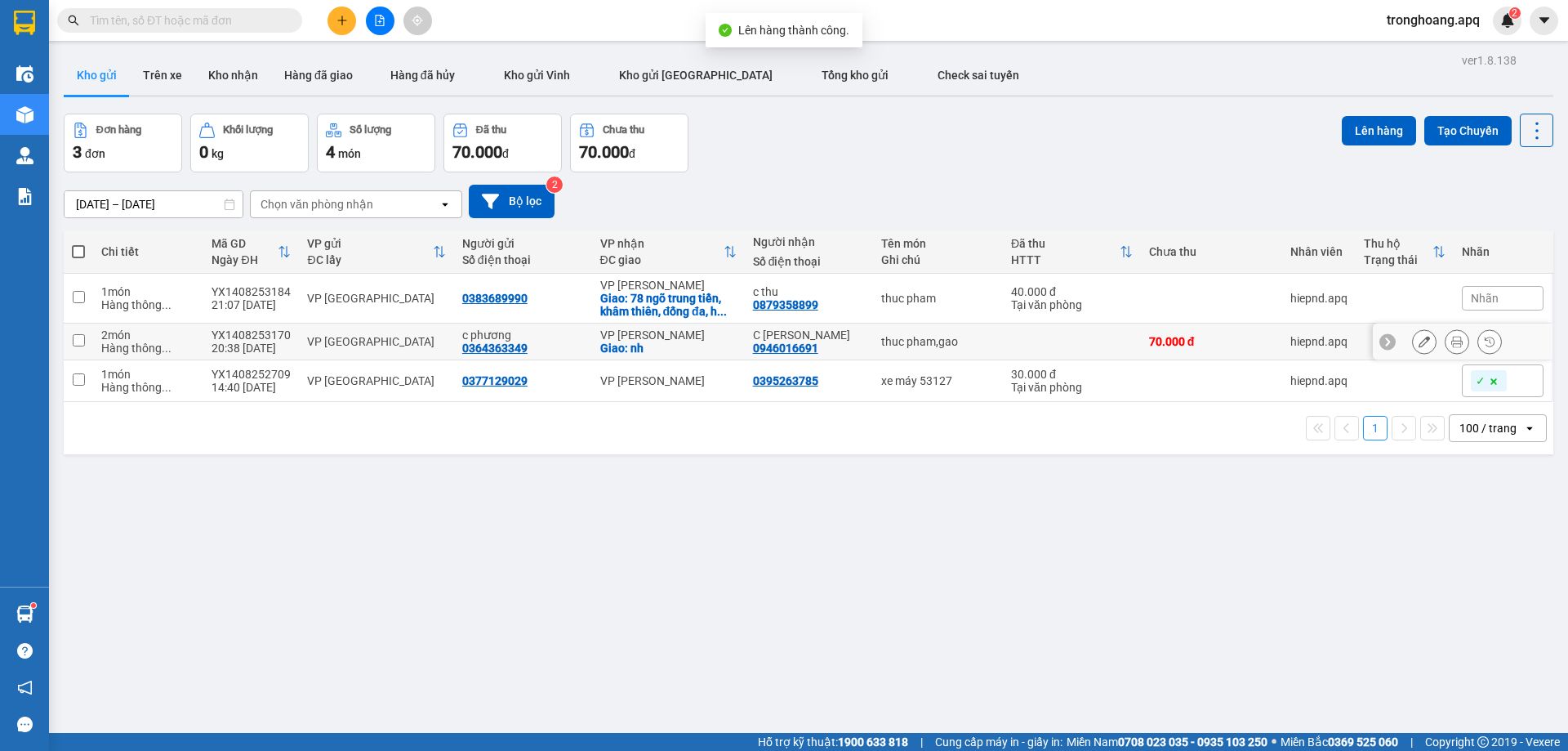
click at [647, 332] on div "VP [PERSON_NAME]" at bounding box center [668, 335] width 136 height 13
checkbox input "true"
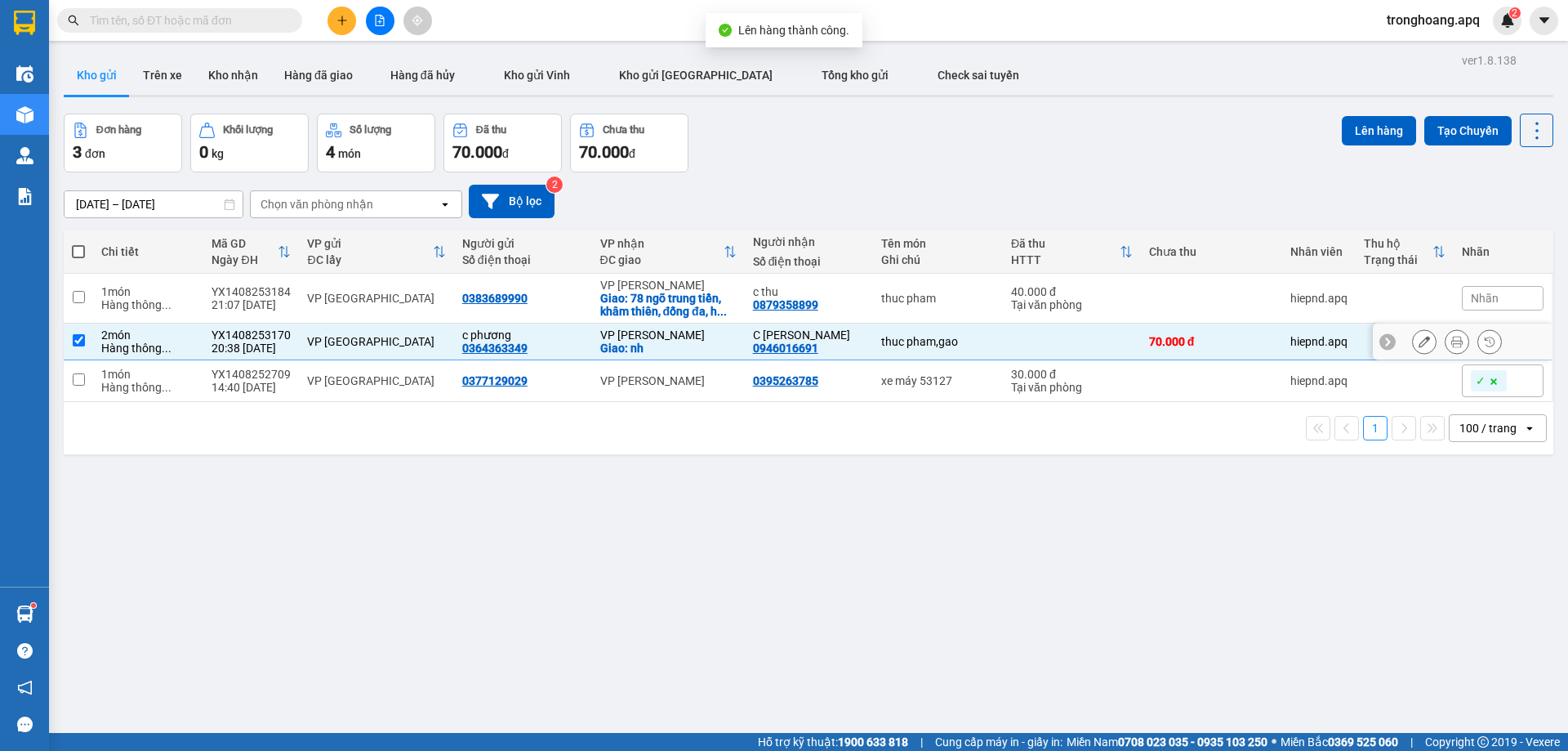
click at [663, 296] on div "Giao: 78 ngõ trung tiền, khâm thiên, đống đa, h ..." at bounding box center [668, 304] width 136 height 26
checkbox input "true"
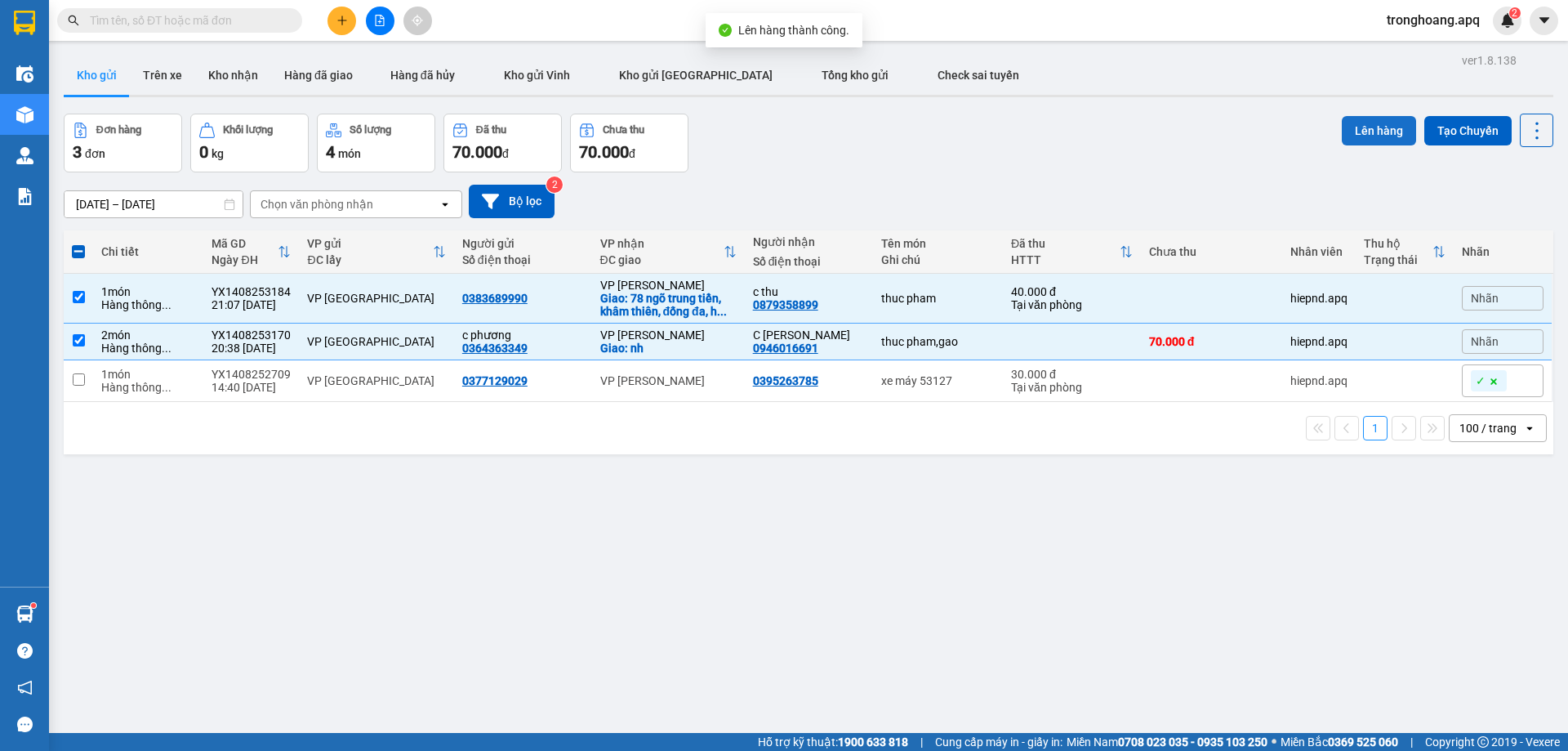
click at [1367, 143] on button "Lên hàng" at bounding box center [1379, 130] width 75 height 29
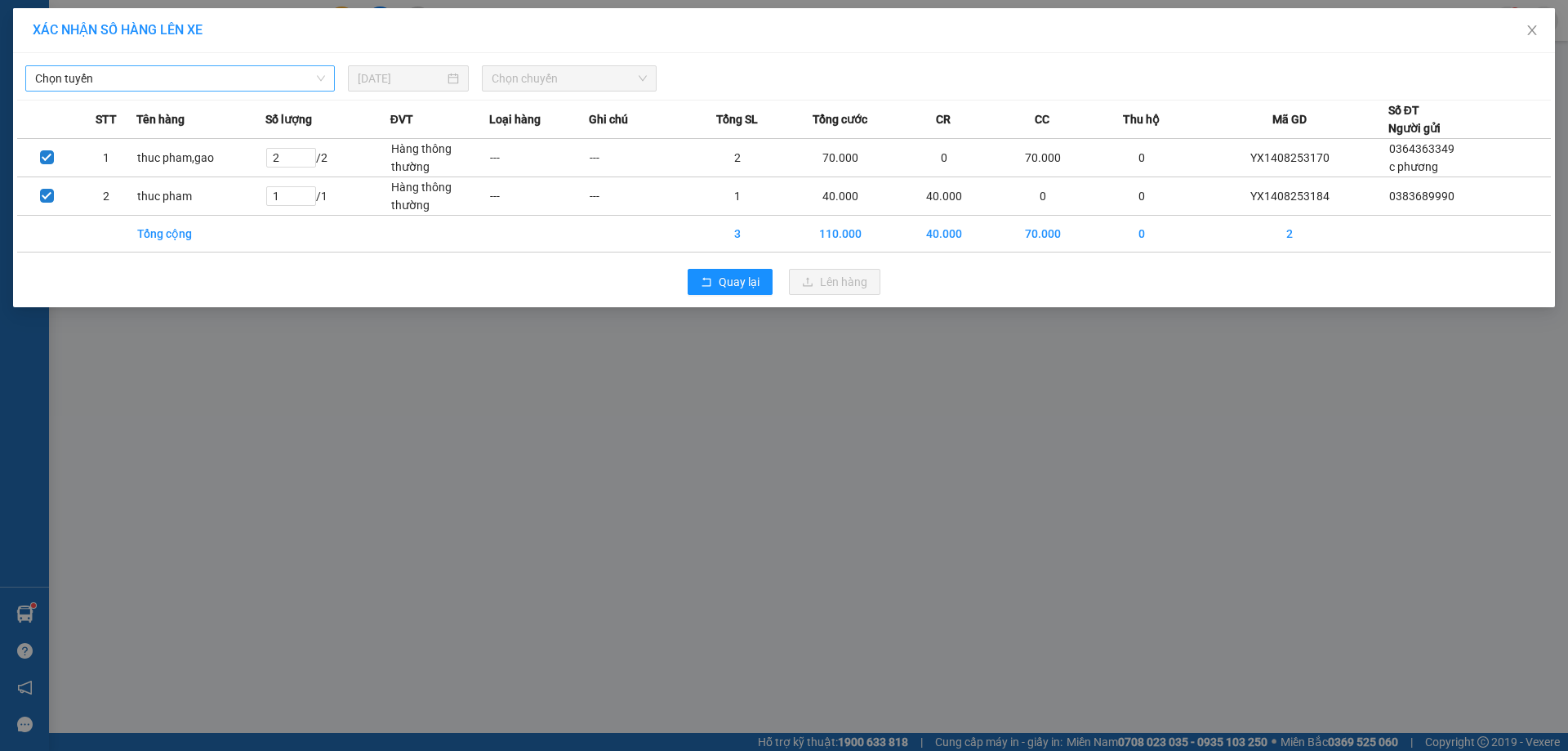
click at [269, 80] on span "Chọn tuyến" at bounding box center [180, 78] width 290 height 25
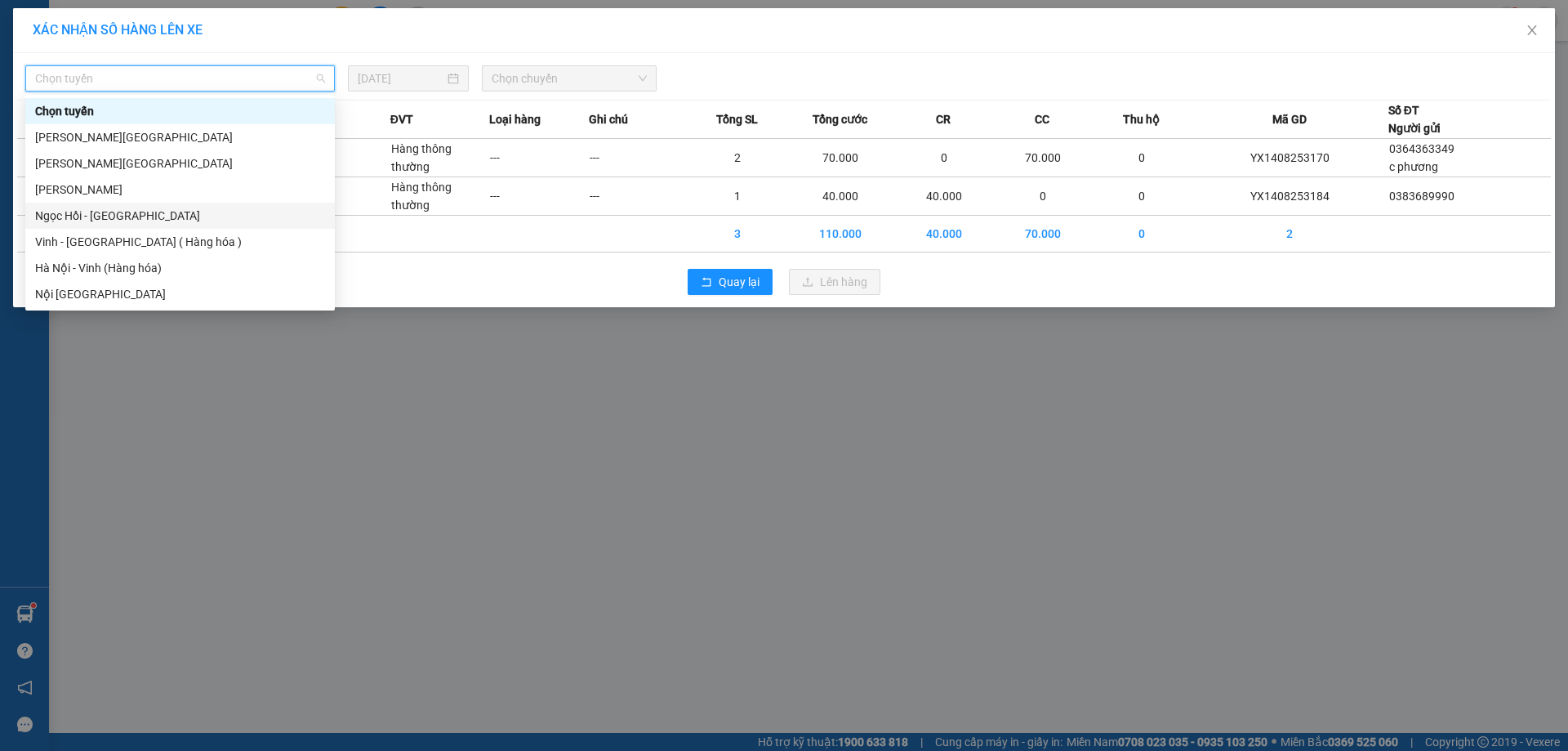
click at [173, 234] on div "Vinh - [GEOGRAPHIC_DATA] ( Hàng hóa )" at bounding box center [180, 242] width 290 height 18
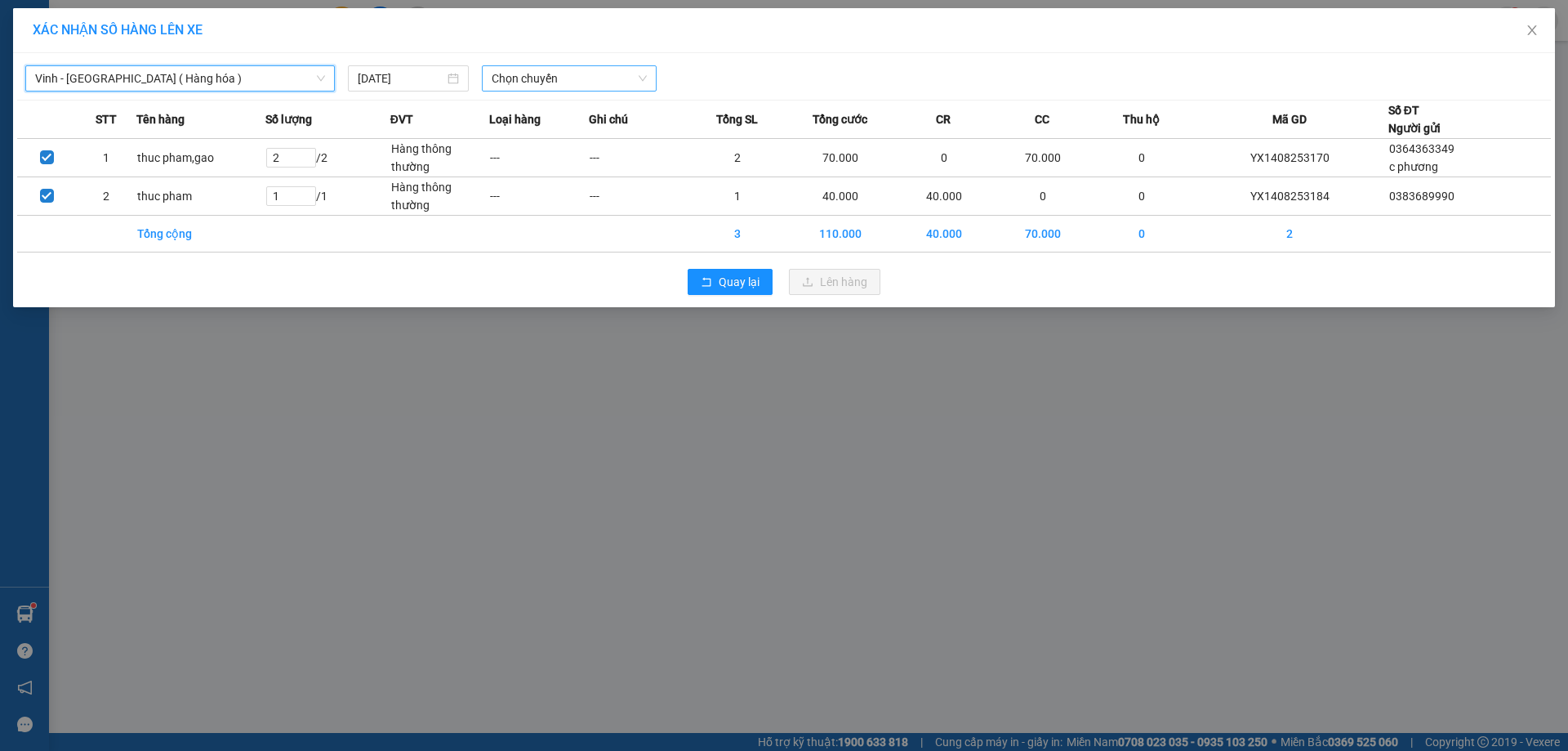
click at [487, 79] on div "Chọn chuyến" at bounding box center [569, 77] width 174 height 26
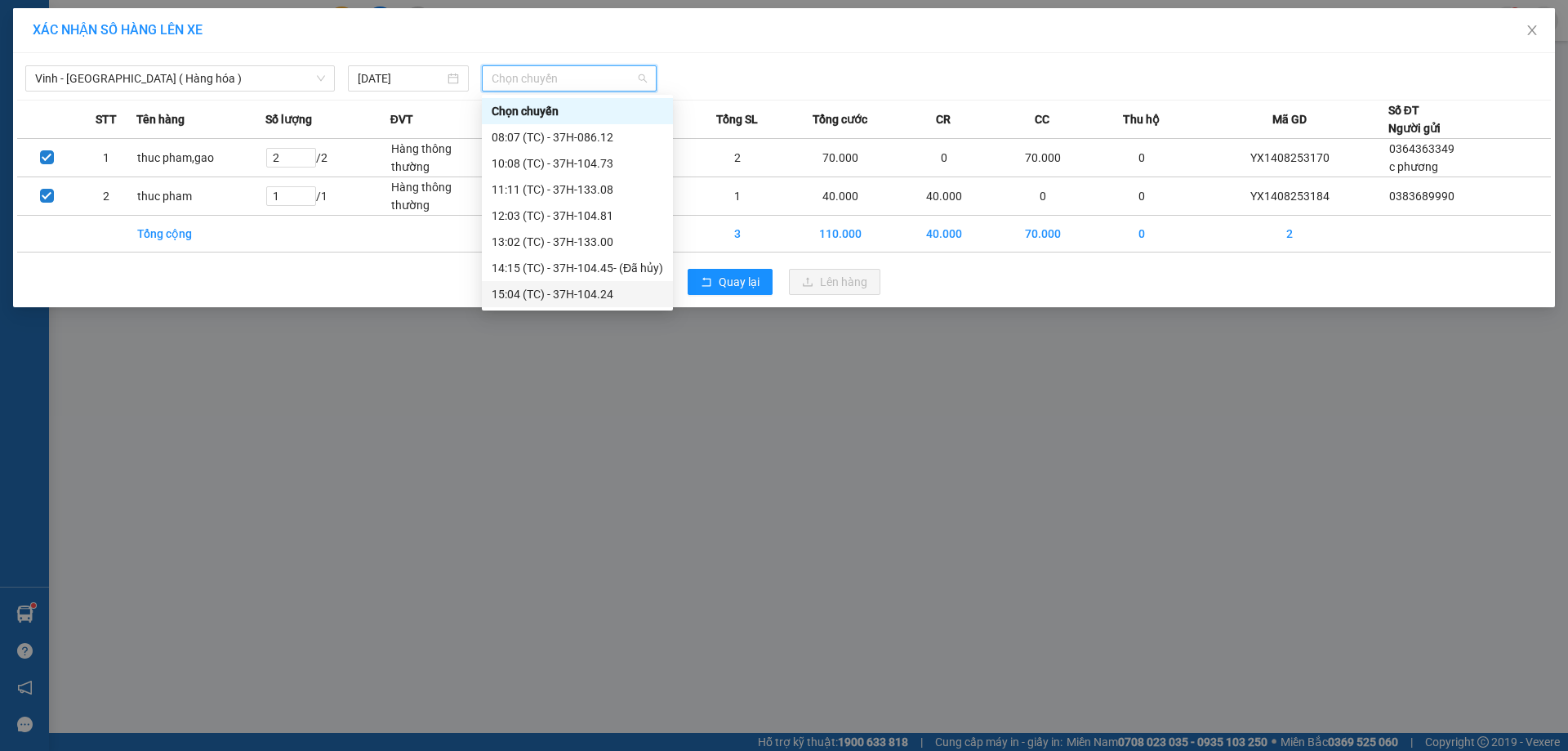
scroll to position [262, 0]
click at [617, 134] on div "23:05 (TC) - 37H-133.02" at bounding box center [577, 137] width 172 height 18
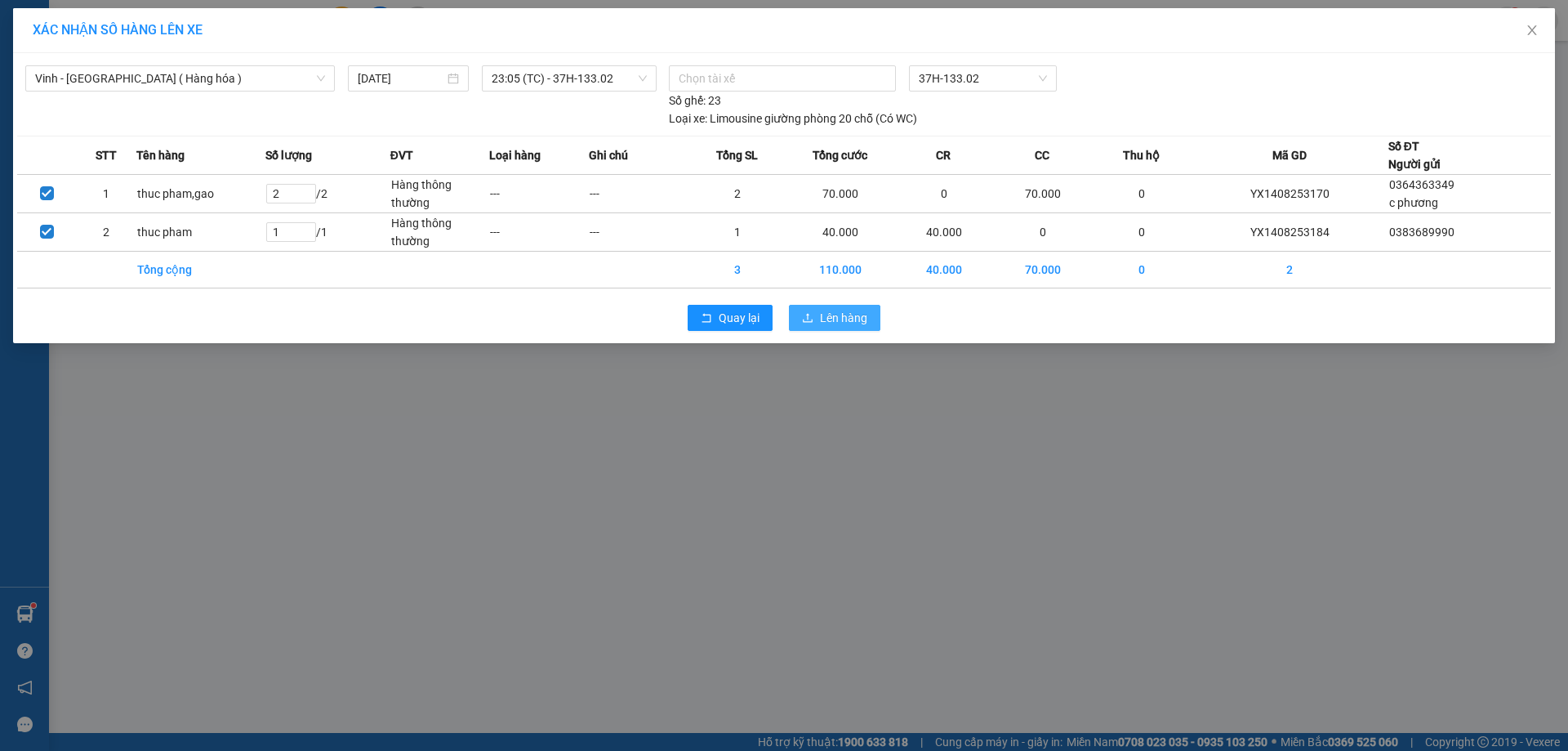
click at [819, 324] on button "Lên hàng" at bounding box center [834, 317] width 92 height 26
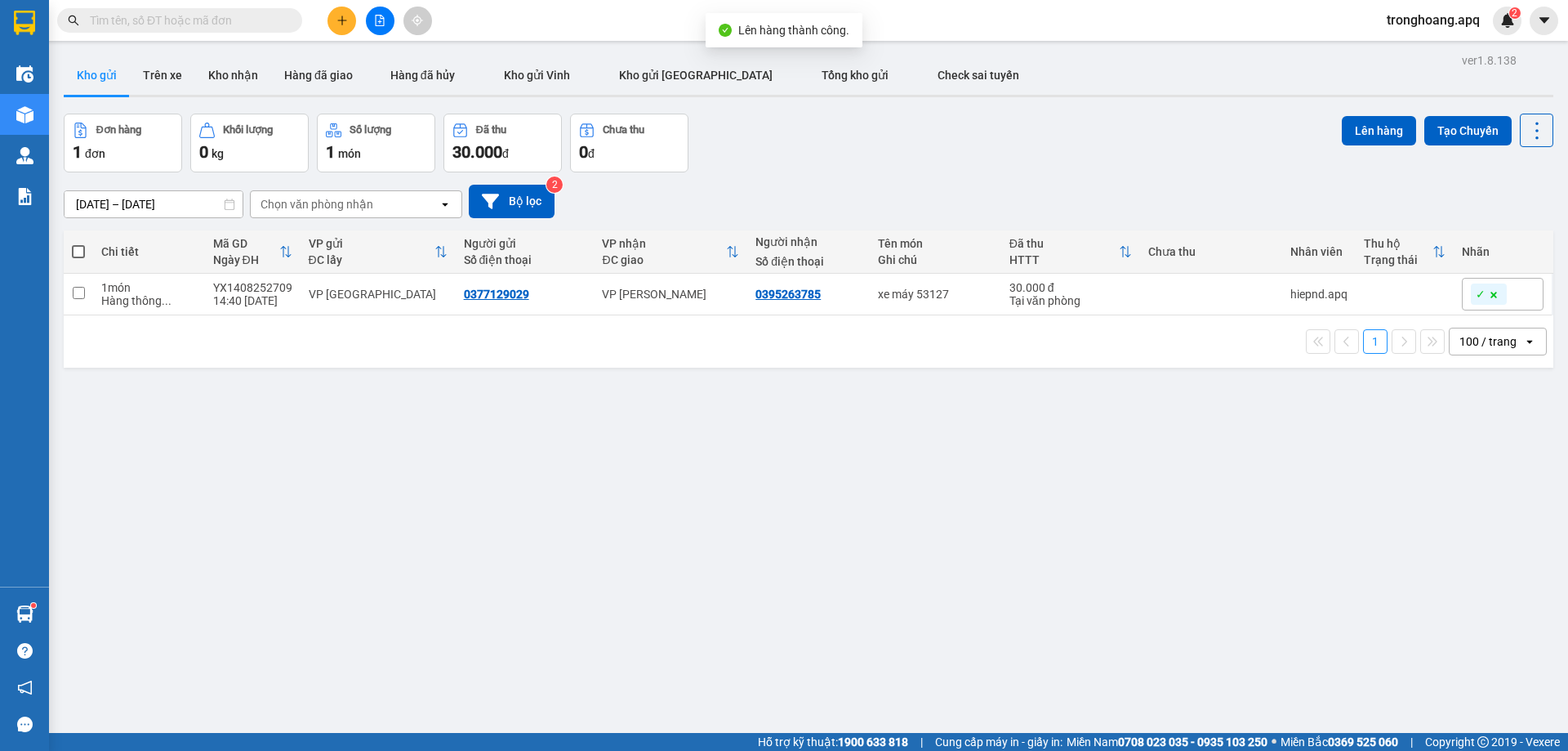
click at [381, 22] on icon "file-add" at bounding box center [380, 20] width 9 height 12
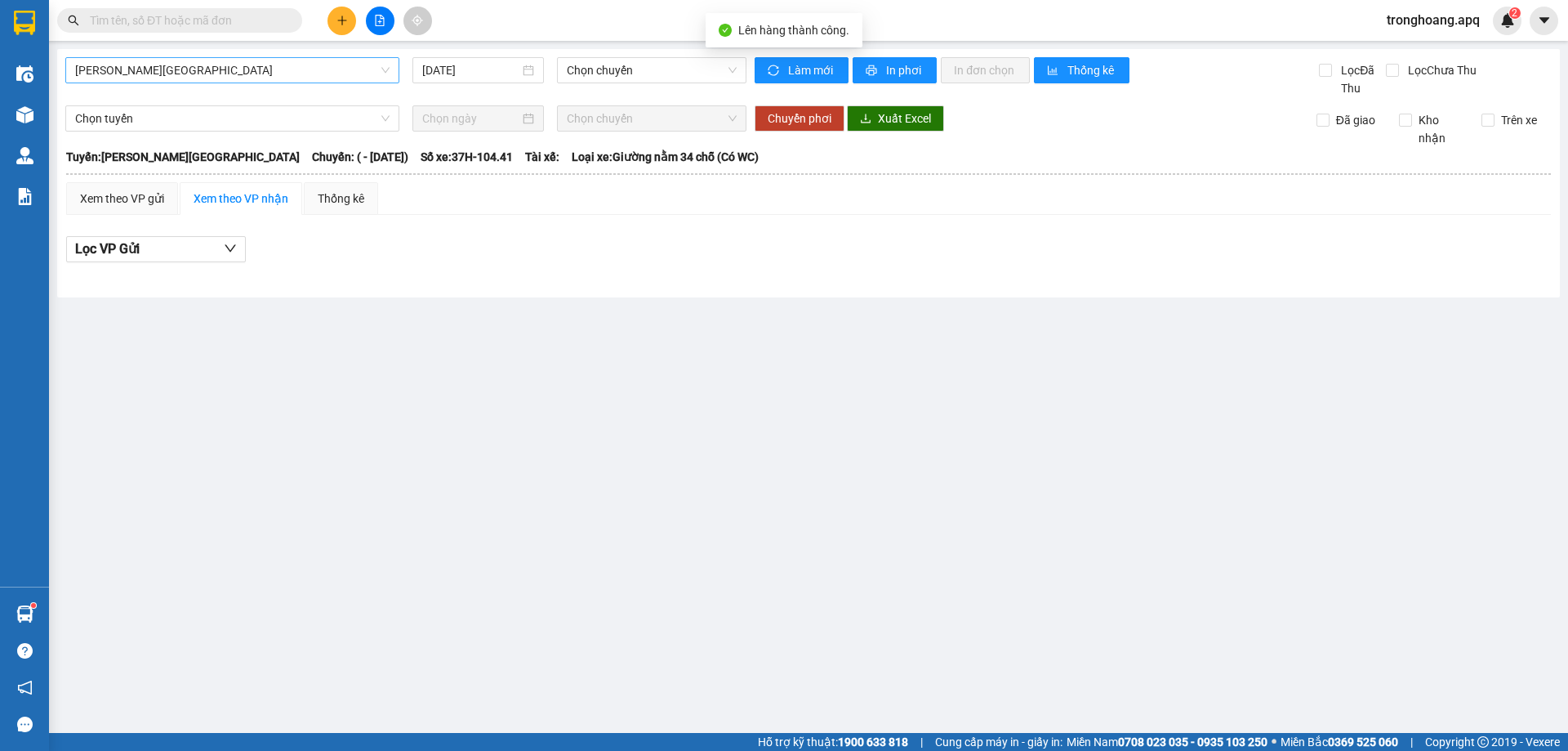
click at [184, 80] on span "[PERSON_NAME][GEOGRAPHIC_DATA]" at bounding box center [231, 70] width 314 height 25
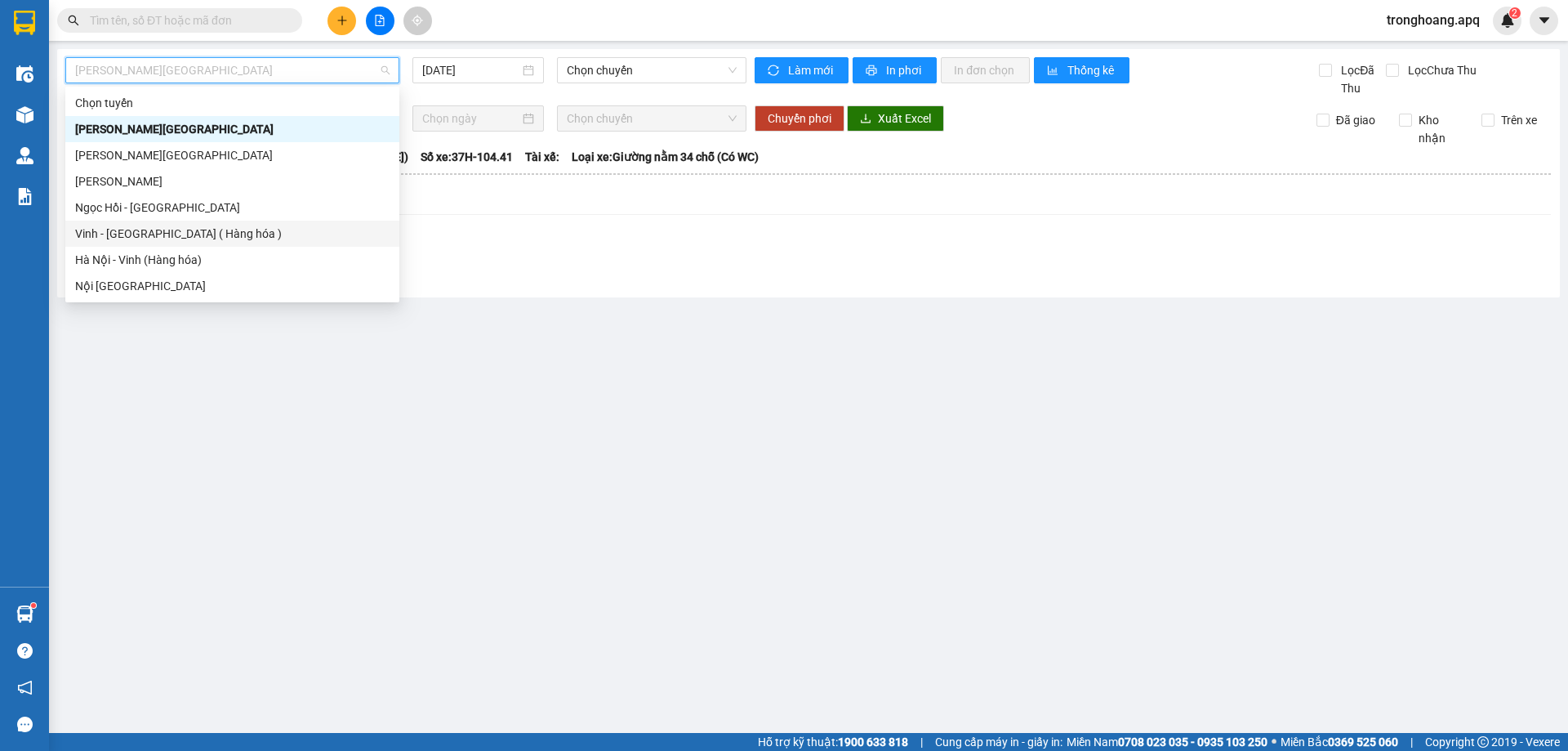
click at [171, 225] on div "Vinh - [GEOGRAPHIC_DATA] ( Hàng hóa )" at bounding box center [231, 233] width 314 height 18
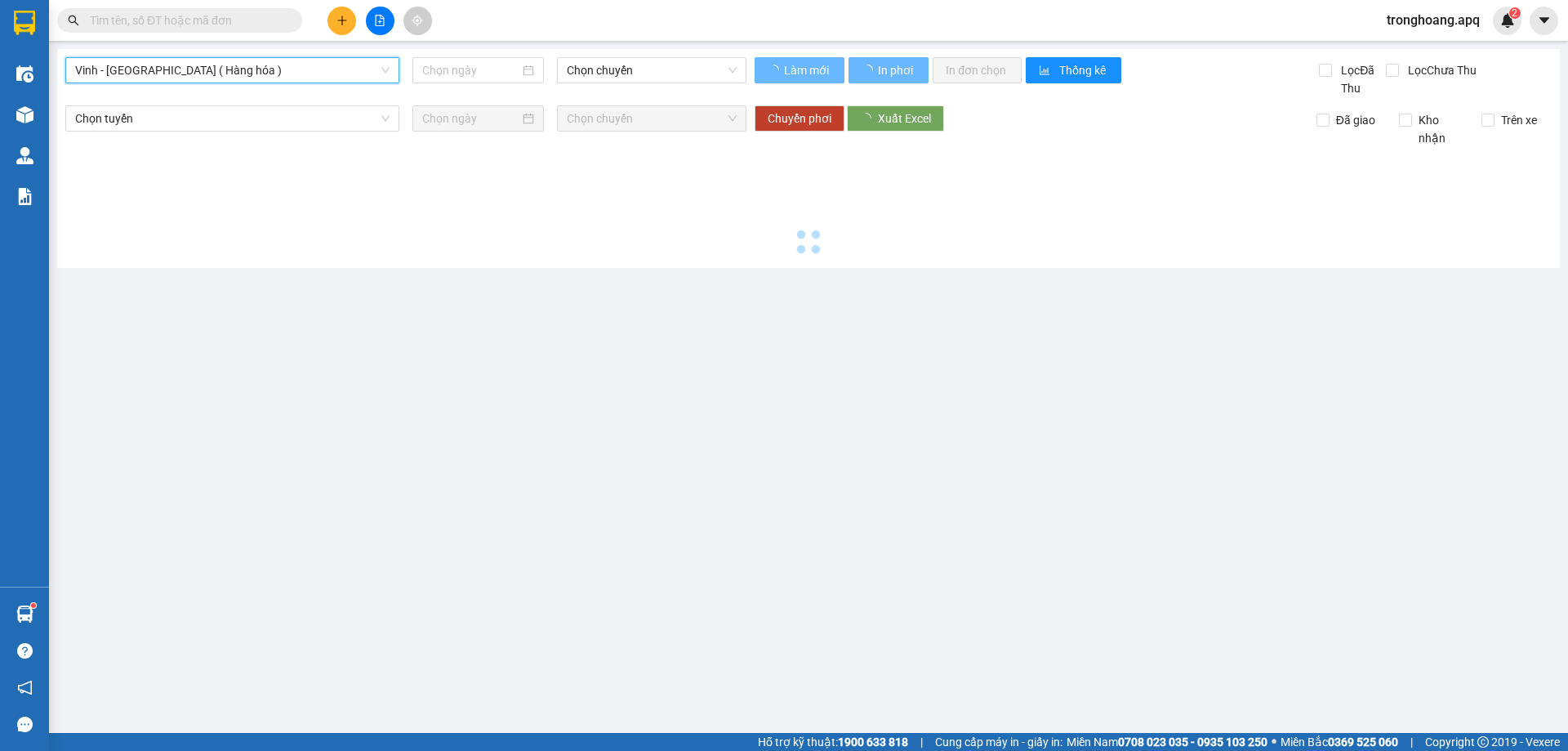
type input "[DATE]"
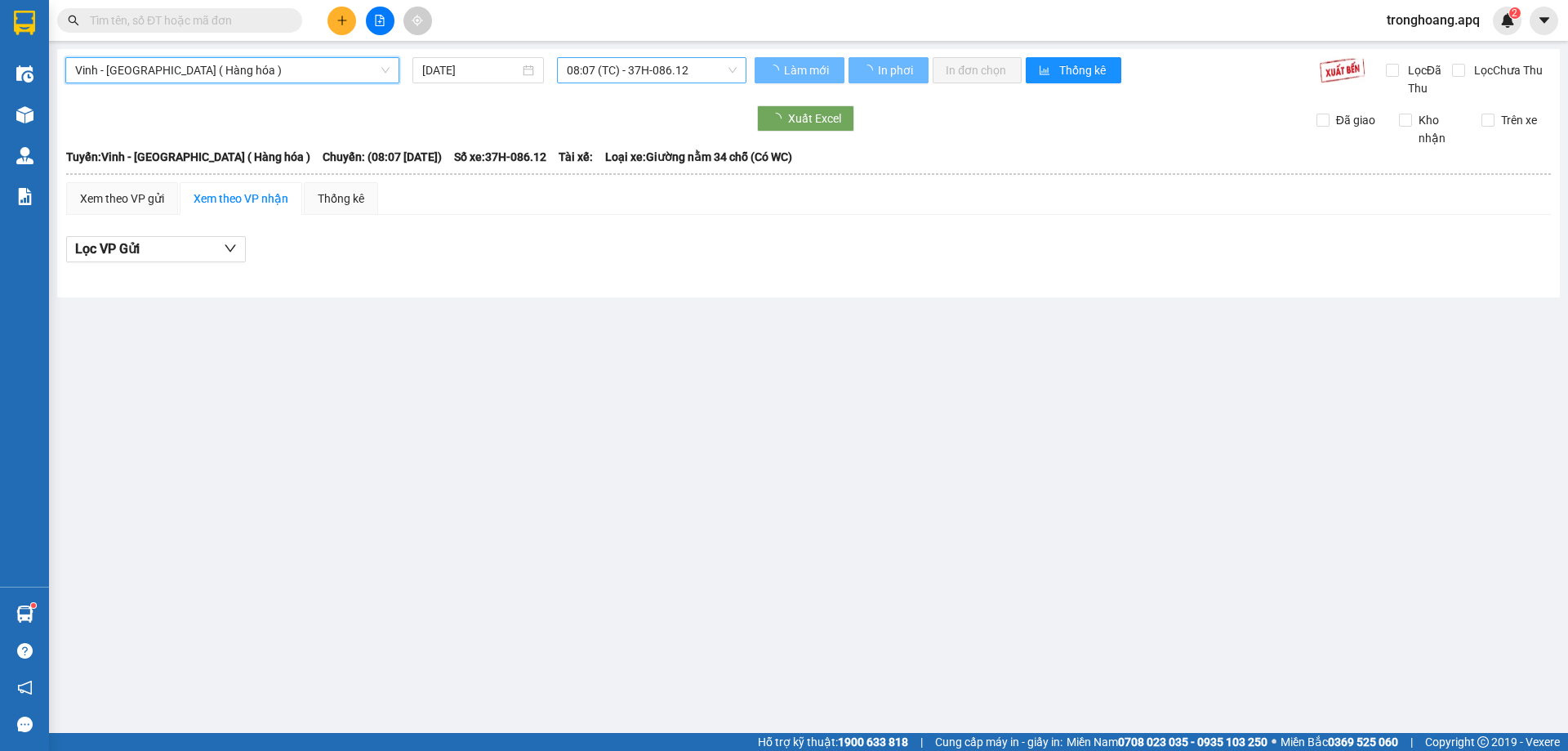
click at [592, 71] on span "08:07 (TC) - 37H-086.12" at bounding box center [651, 70] width 170 height 25
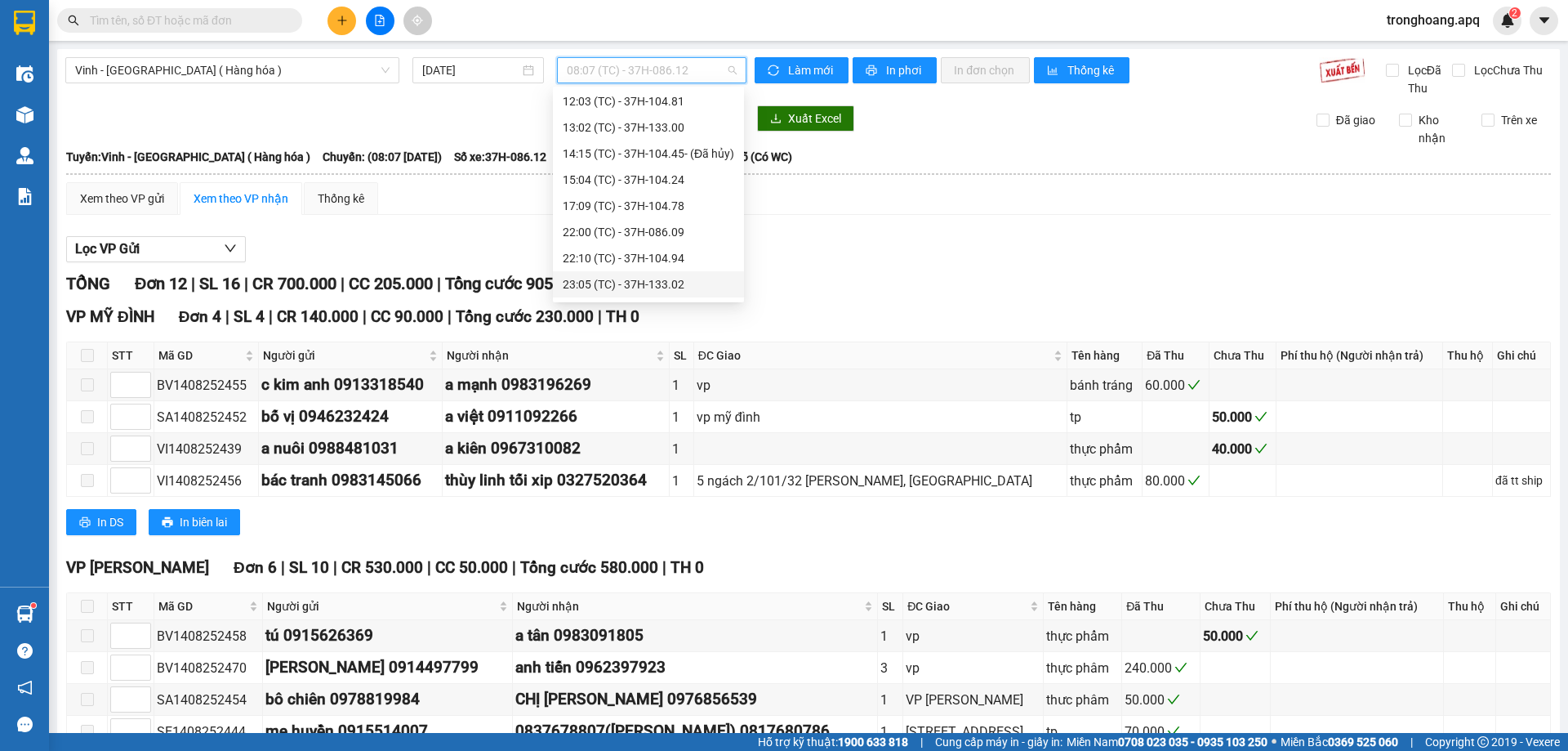
scroll to position [214, 0]
click at [663, 112] on div "22:00 (TC) - 37H-086.09" at bounding box center [648, 125] width 191 height 26
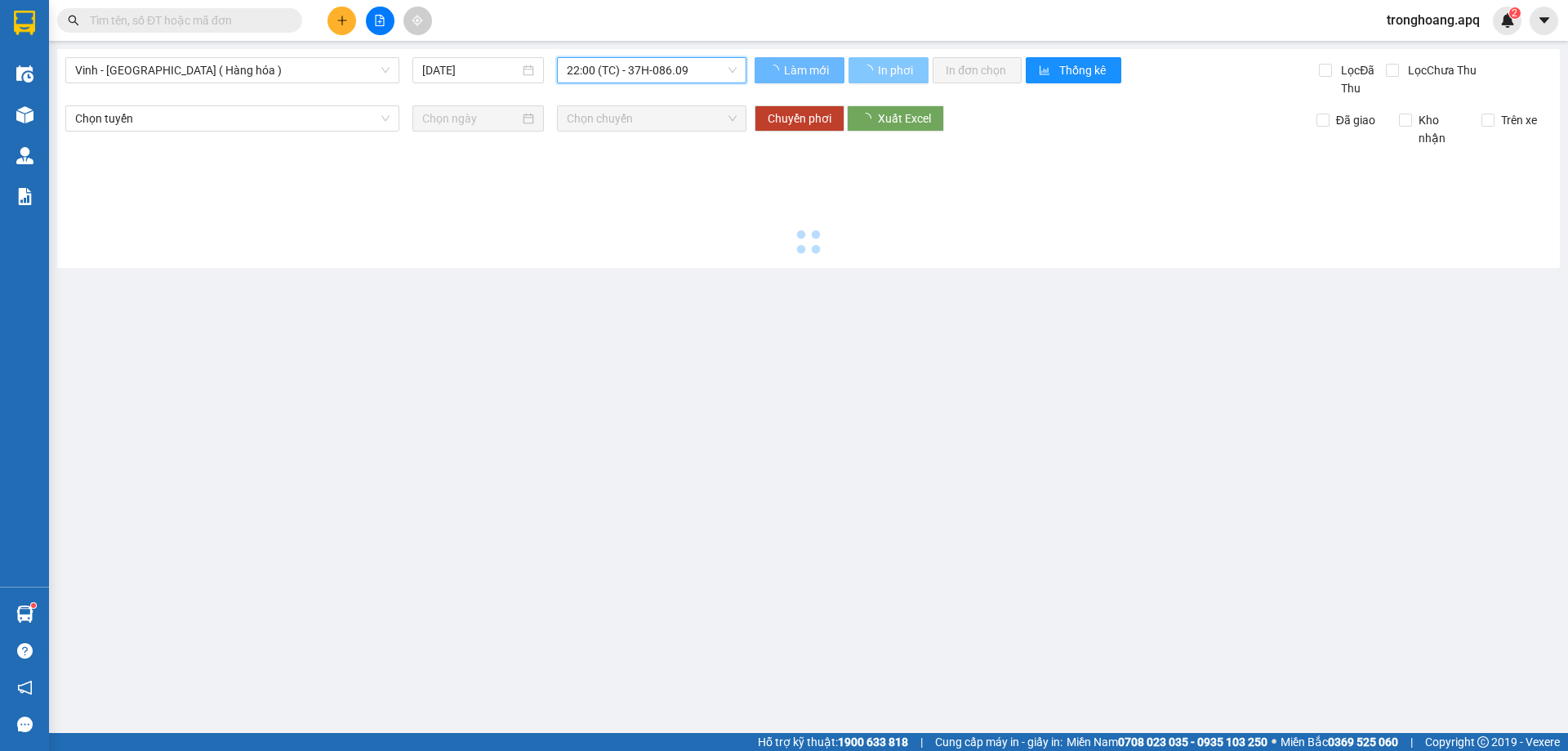
click at [897, 73] on span "In phơi" at bounding box center [897, 70] width 37 height 18
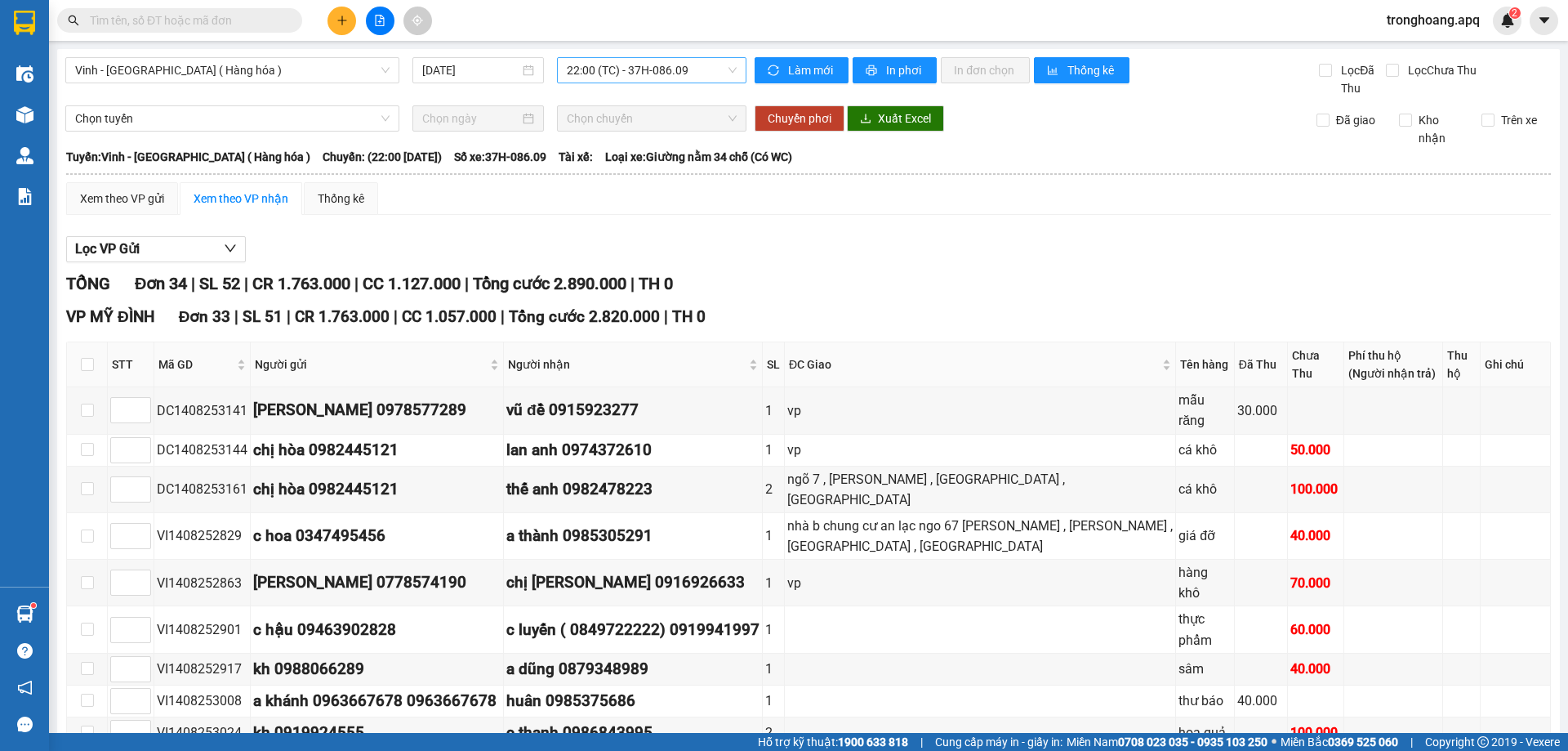
click at [623, 76] on span "22:00 (TC) - 37H-086.09" at bounding box center [651, 70] width 170 height 25
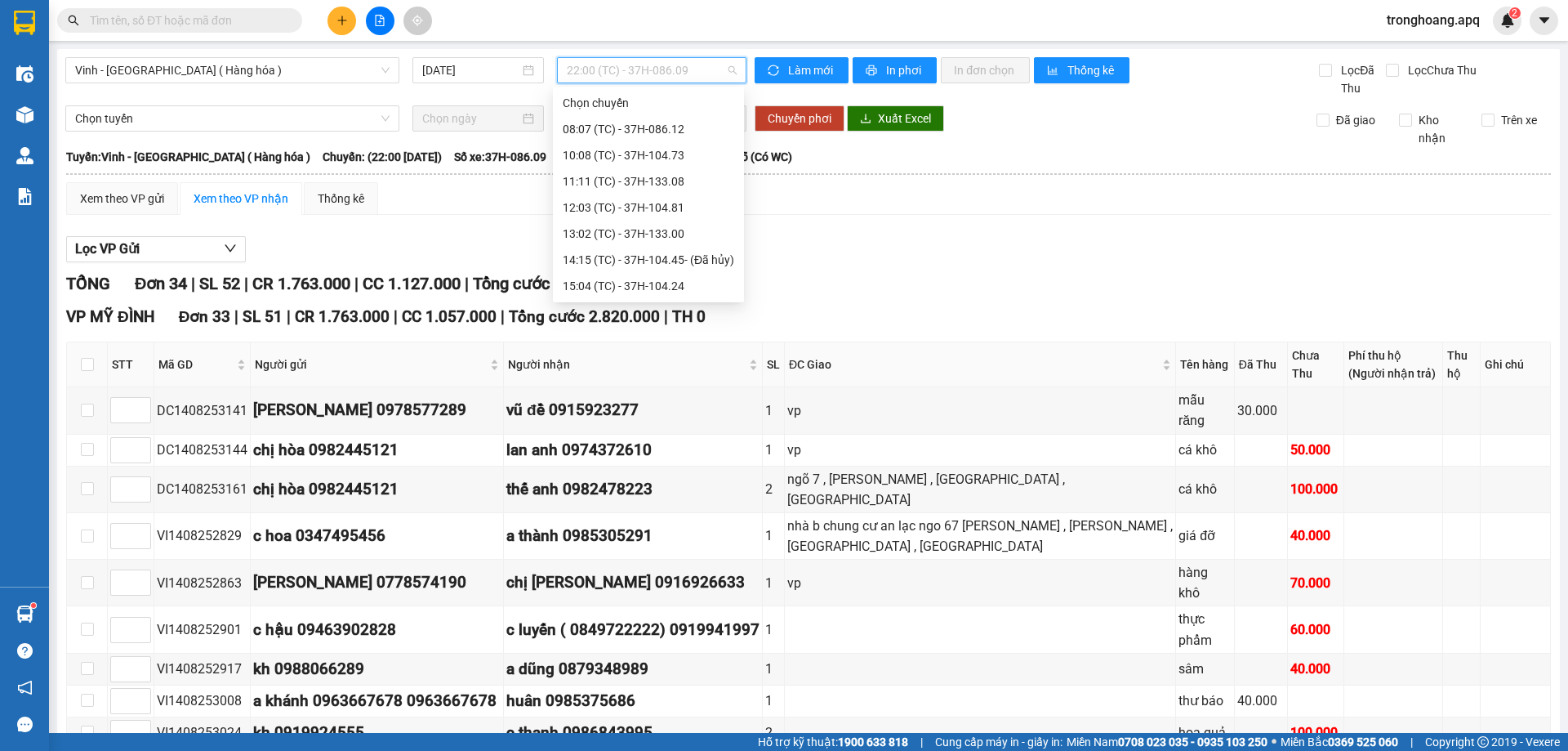
scroll to position [262, 0]
click at [678, 125] on div "23:05 (TC) - 37H-133.02" at bounding box center [648, 129] width 172 height 18
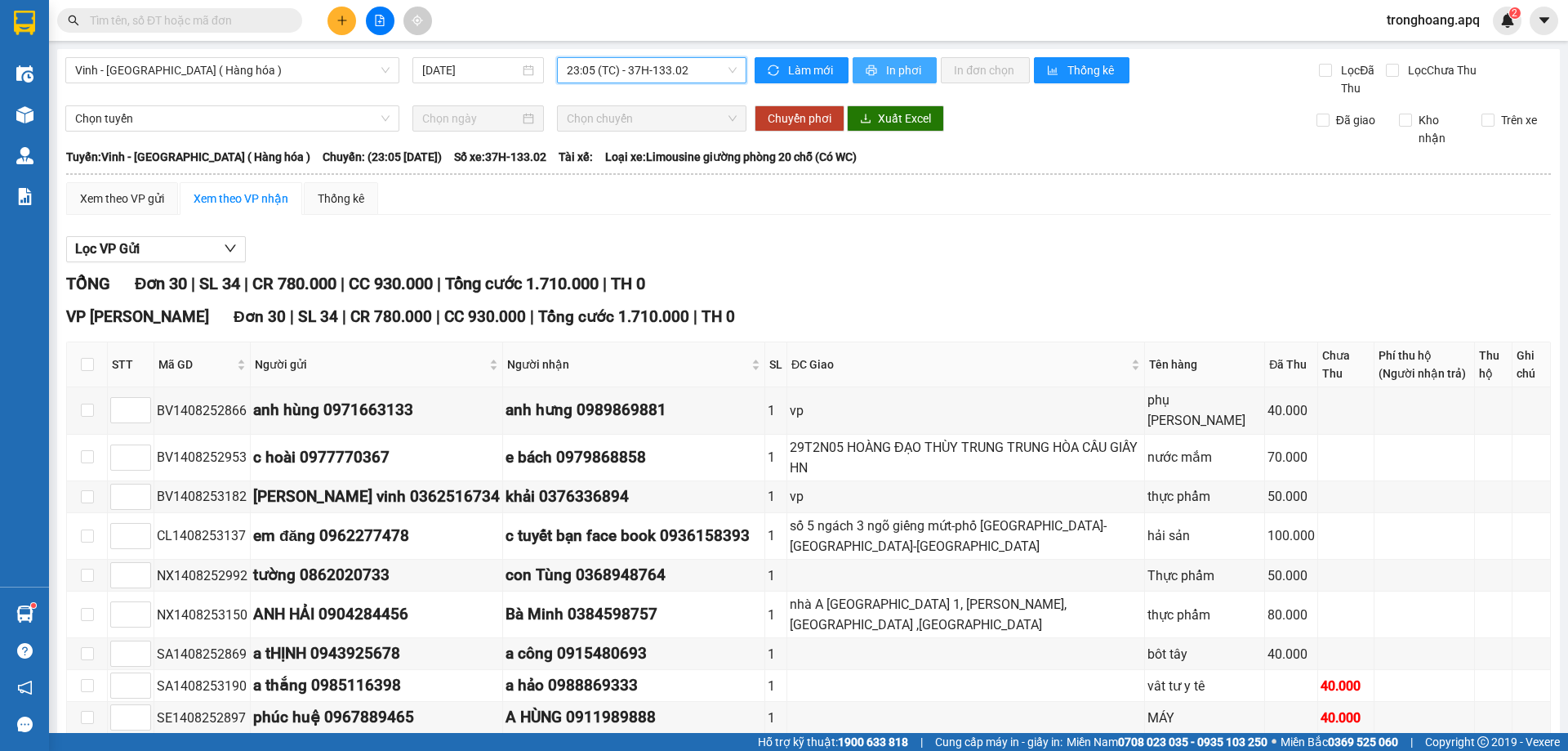
click at [886, 72] on span "In phơi" at bounding box center [905, 70] width 37 height 18
click at [692, 73] on span "23:05 (TC) - 37H-133.02" at bounding box center [651, 70] width 170 height 25
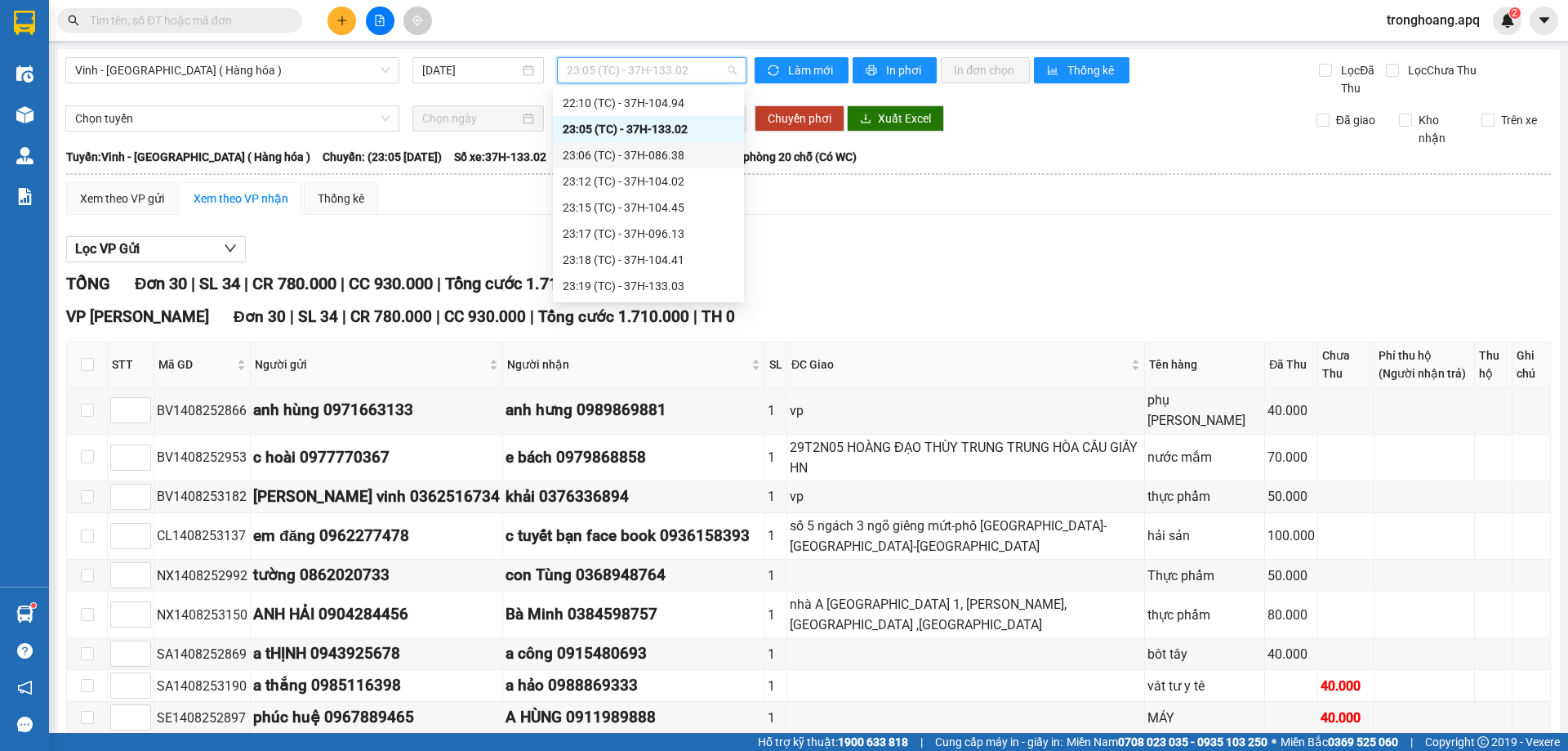
click at [682, 159] on div "23:06 (TC) - 37H-086.38" at bounding box center [648, 155] width 172 height 18
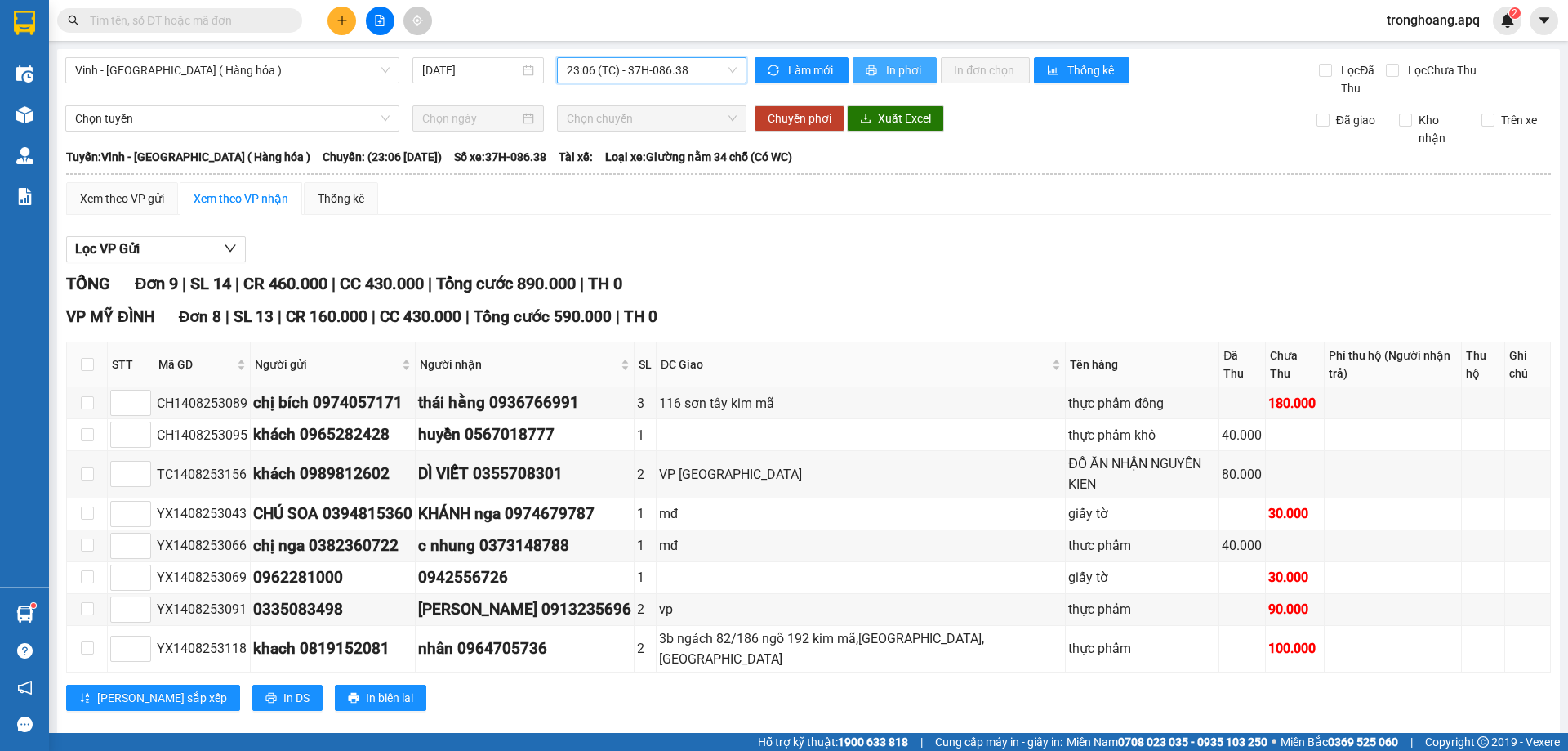
click at [887, 77] on span "In phơi" at bounding box center [905, 70] width 37 height 18
click at [669, 70] on span "23:06 (TC) - 37H-086.38" at bounding box center [651, 70] width 170 height 25
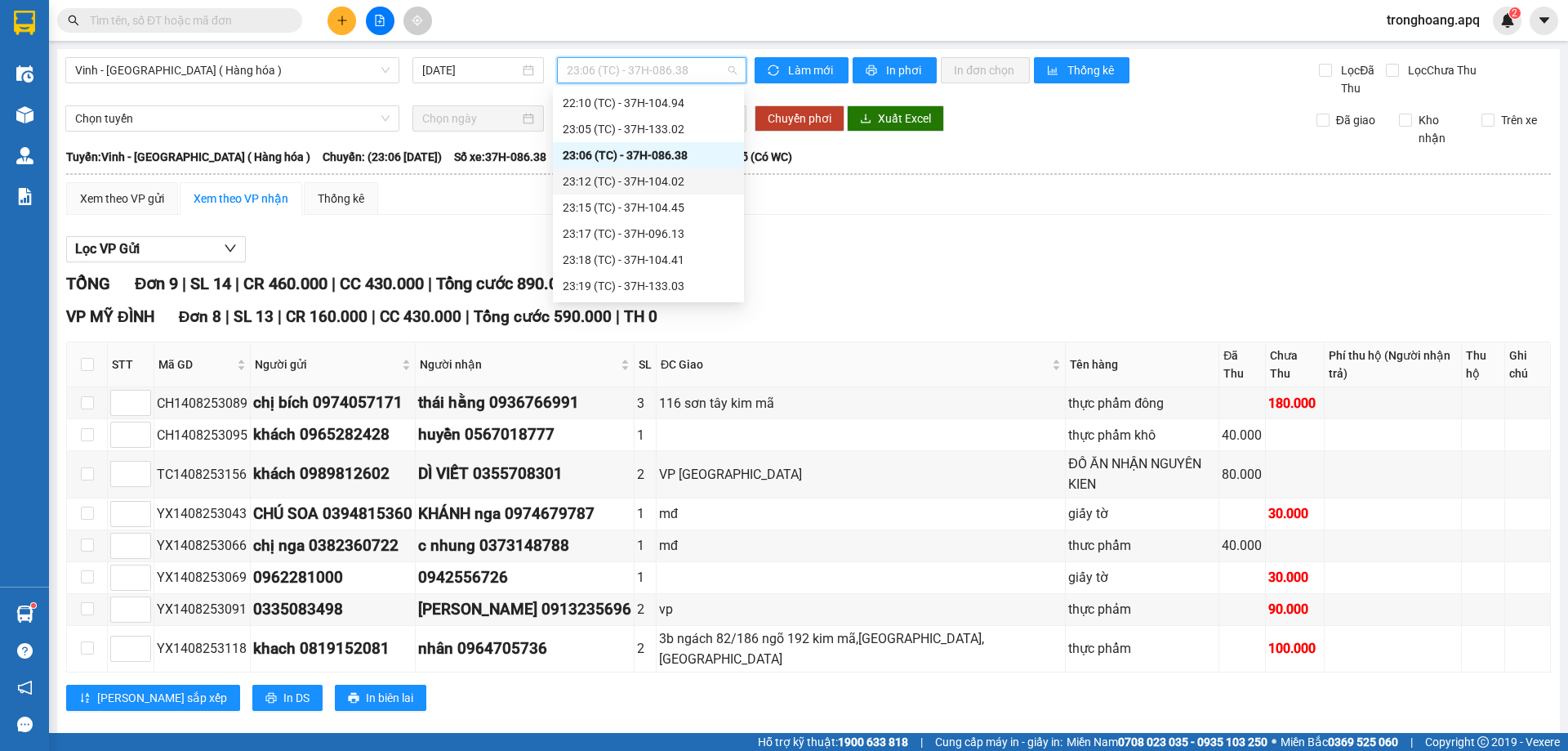
click at [671, 184] on div "23:12 (TC) - 37H-104.02" at bounding box center [648, 182] width 172 height 18
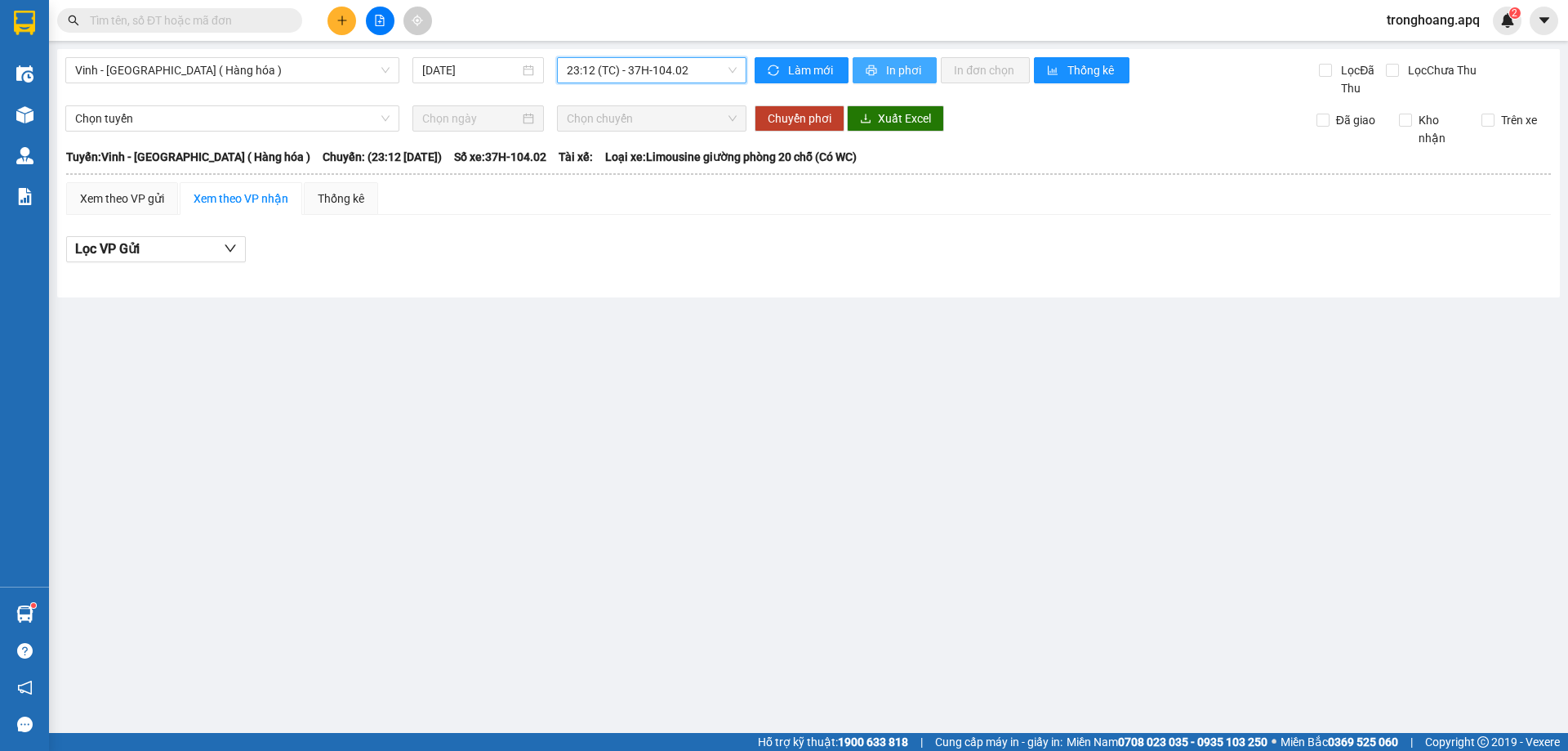
click at [888, 73] on span "In phơi" at bounding box center [905, 70] width 37 height 18
click at [673, 70] on span "23:12 (TC) - 37H-104.02" at bounding box center [651, 70] width 170 height 25
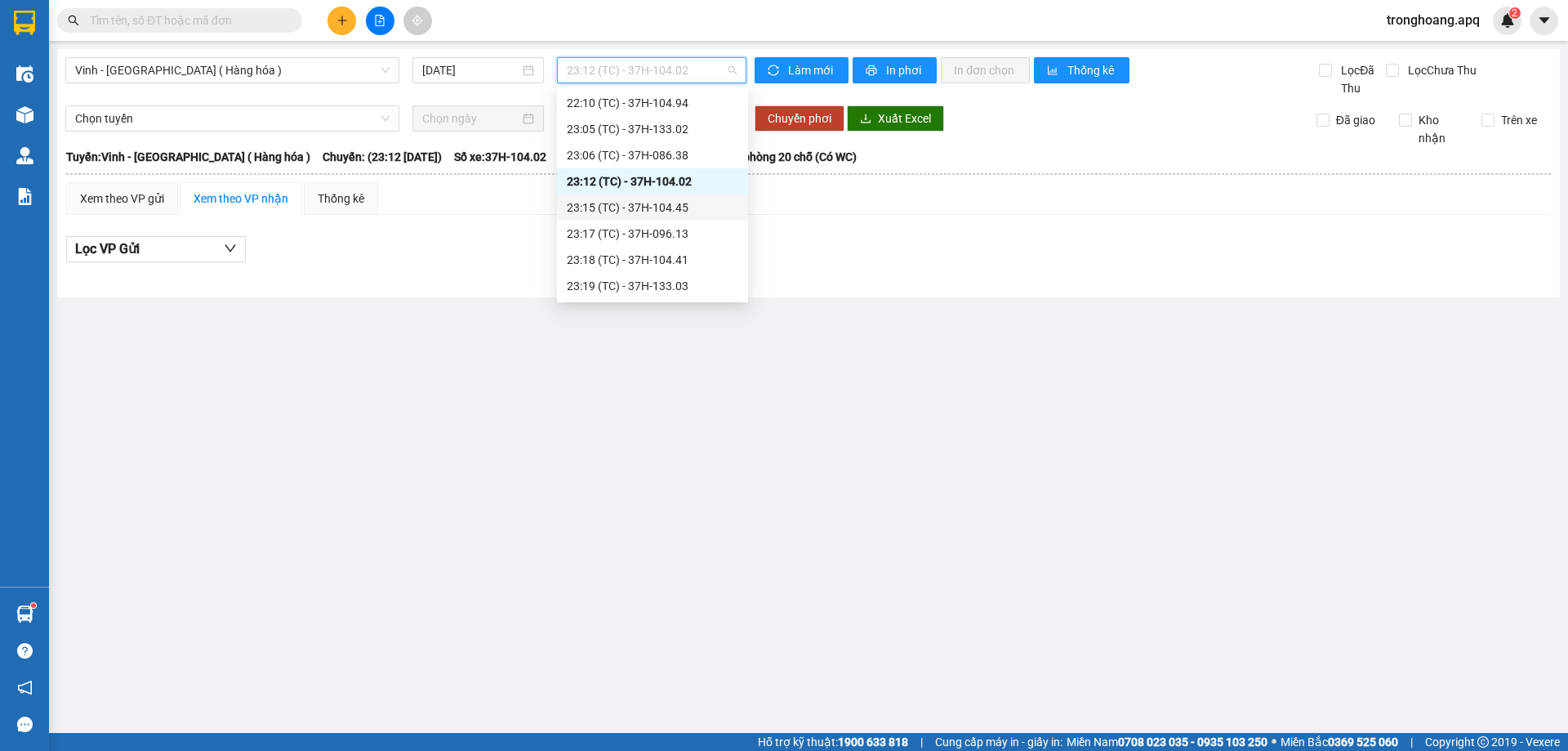
click at [679, 220] on div "23:15 (TC) - 37H-104.45" at bounding box center [652, 206] width 191 height 26
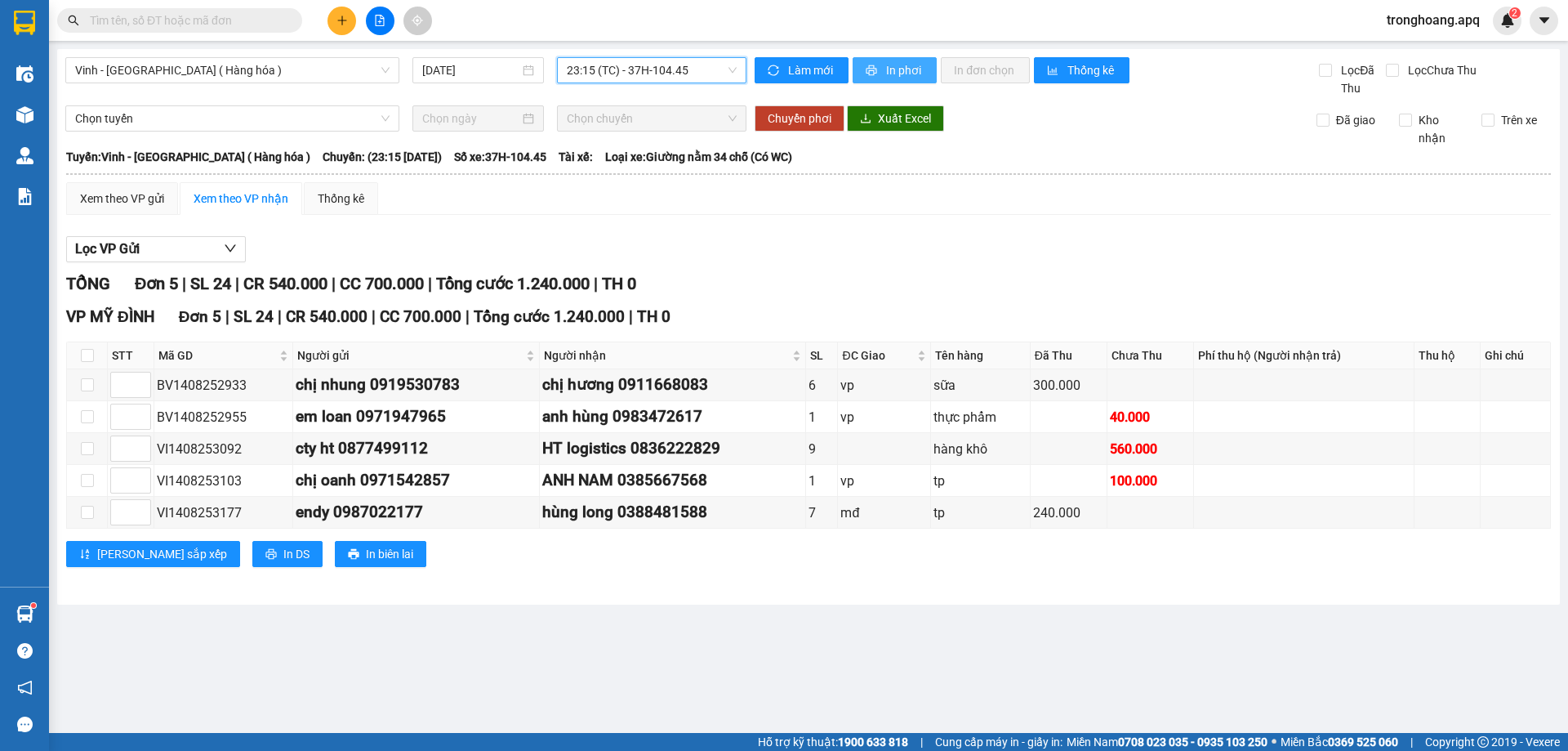
click at [894, 76] on span "In phơi" at bounding box center [905, 70] width 37 height 18
click at [643, 76] on span "23:15 (TC) - 37H-104.45" at bounding box center [651, 70] width 170 height 25
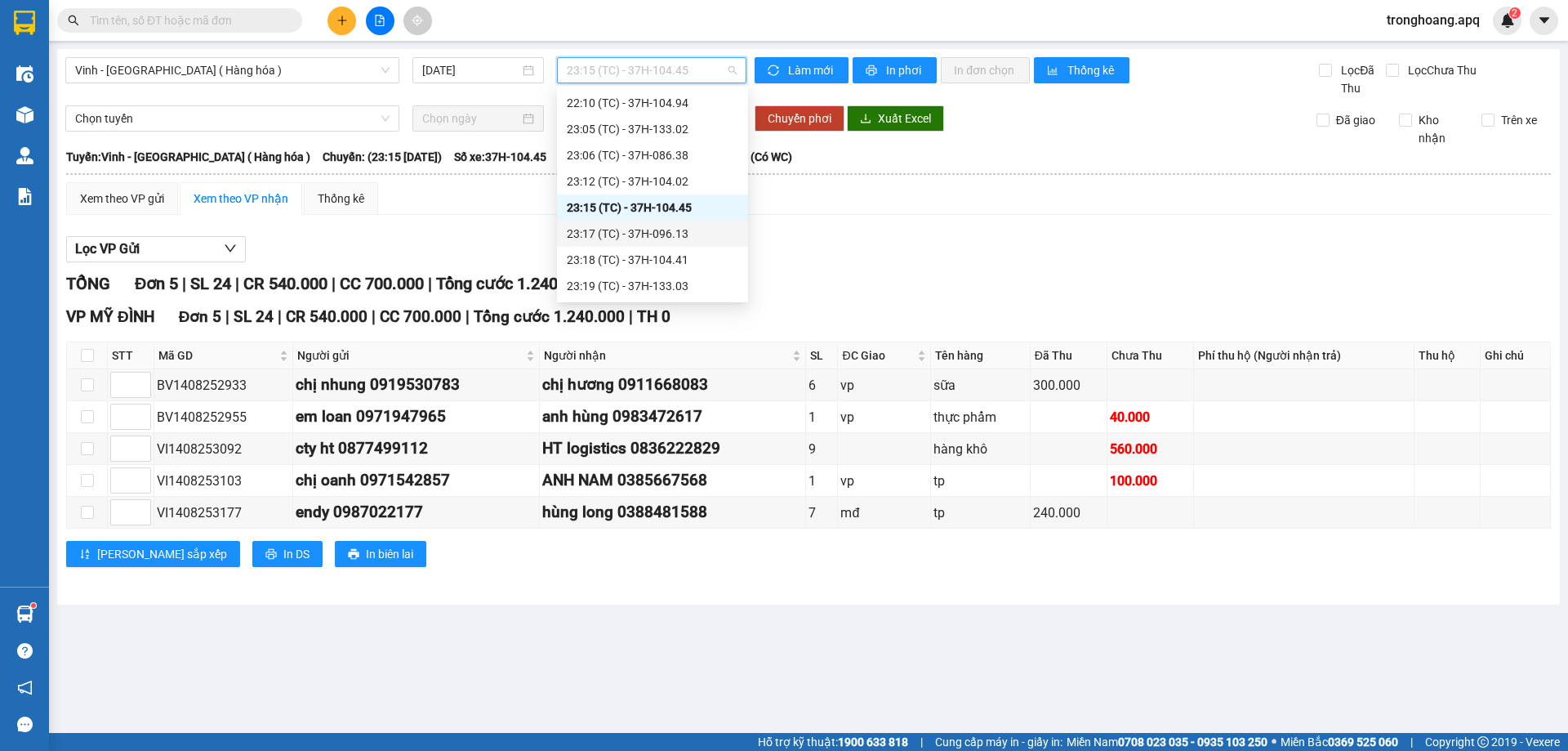
click at [676, 224] on div "23:17 (TC) - 37H-096.13" at bounding box center [652, 233] width 191 height 26
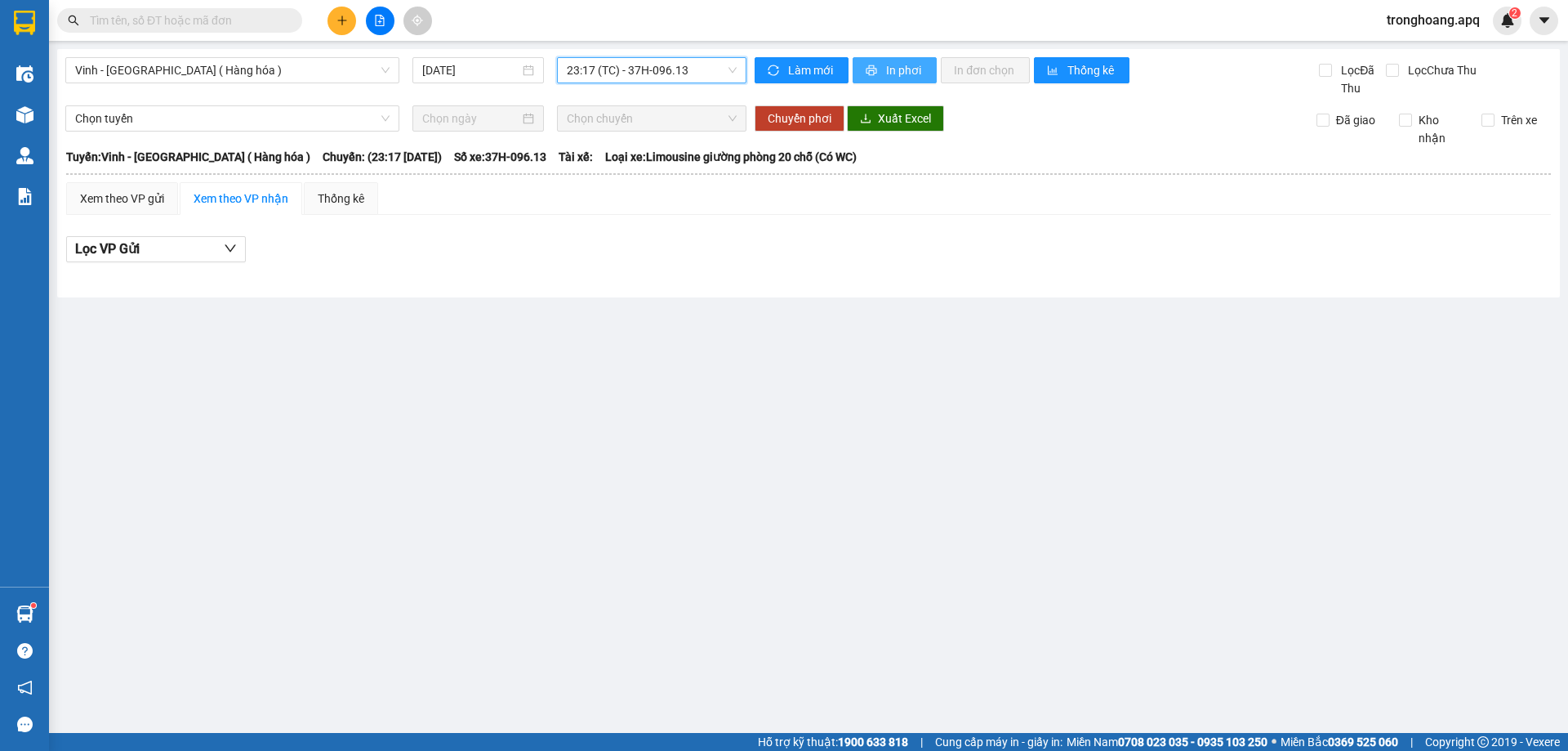
click at [897, 73] on span "In phơi" at bounding box center [905, 70] width 37 height 18
click at [608, 61] on span "23:17 (TC) - 37H-096.13" at bounding box center [651, 70] width 170 height 25
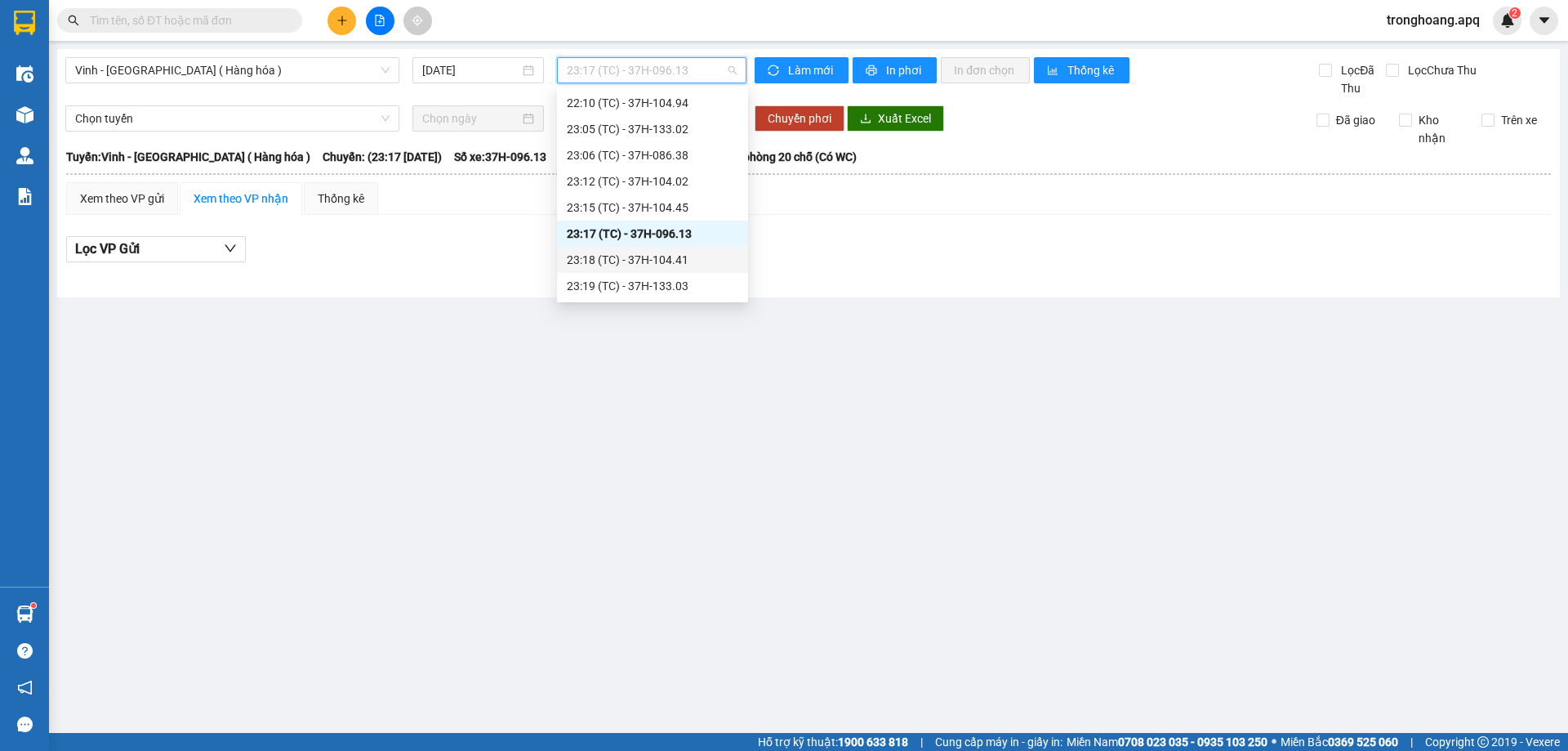
click at [662, 257] on div "23:18 (TC) - 37H-104.41" at bounding box center [652, 260] width 172 height 18
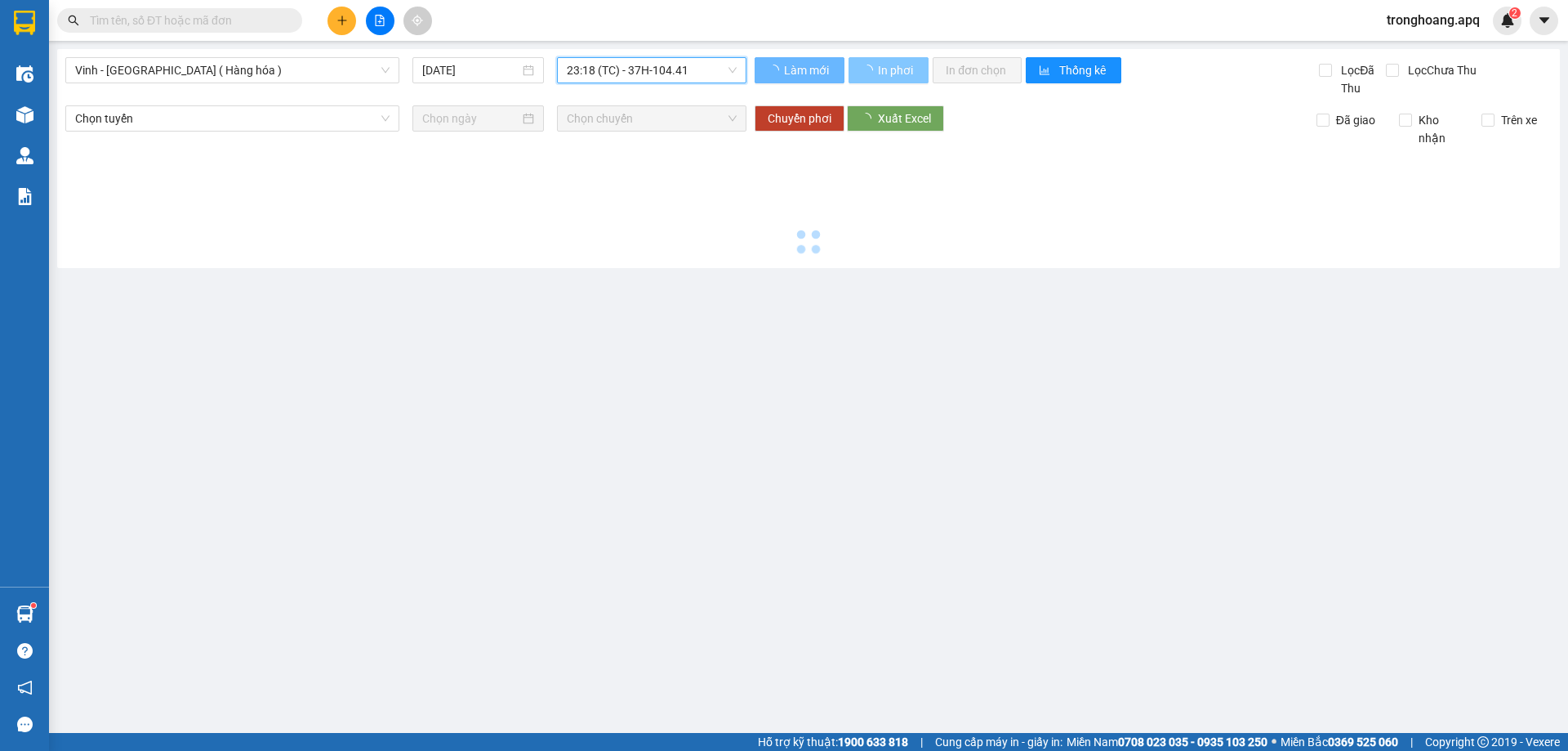
click at [905, 73] on span "In phơi" at bounding box center [897, 70] width 37 height 18
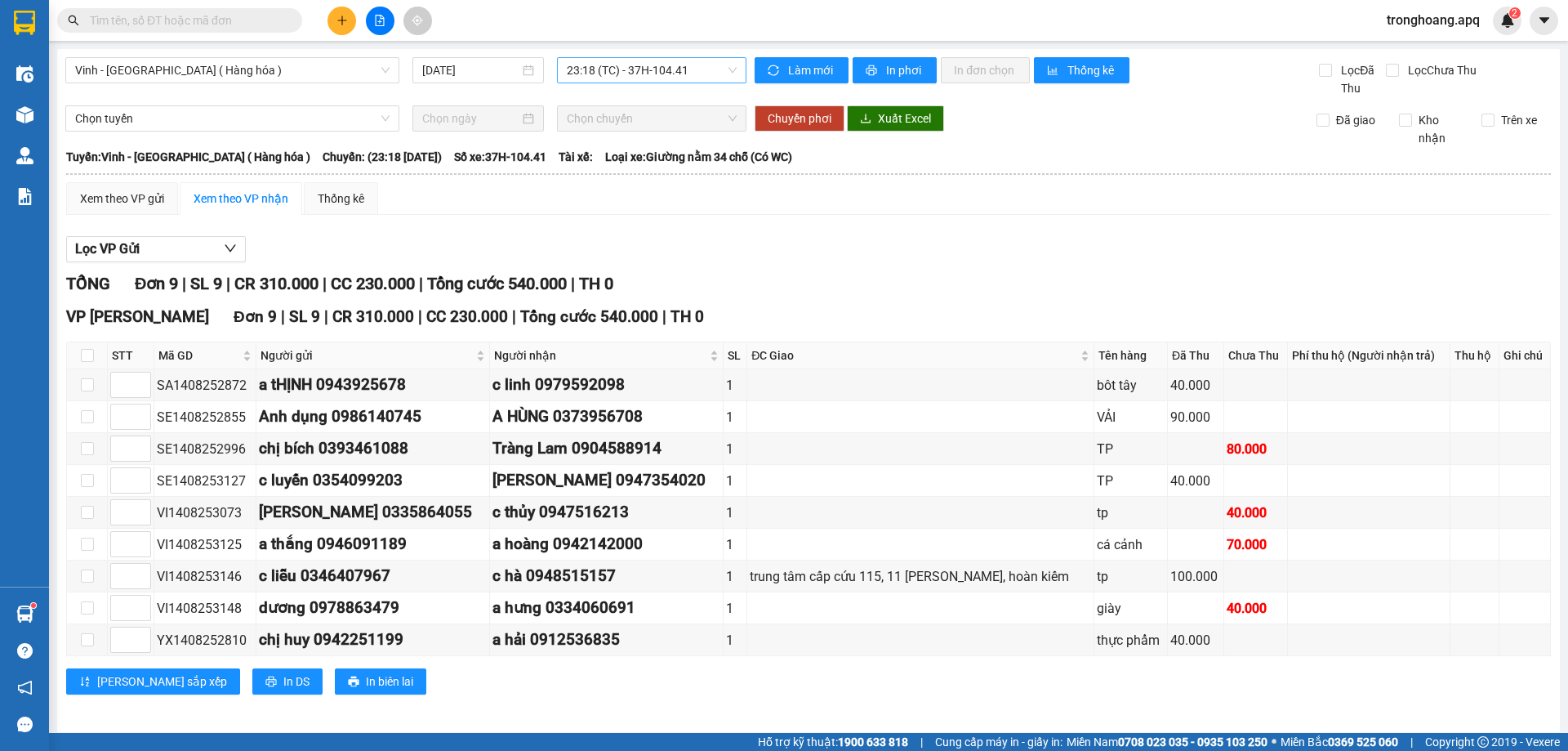
click at [697, 78] on span "23:18 (TC) - 37H-104.41" at bounding box center [651, 70] width 170 height 25
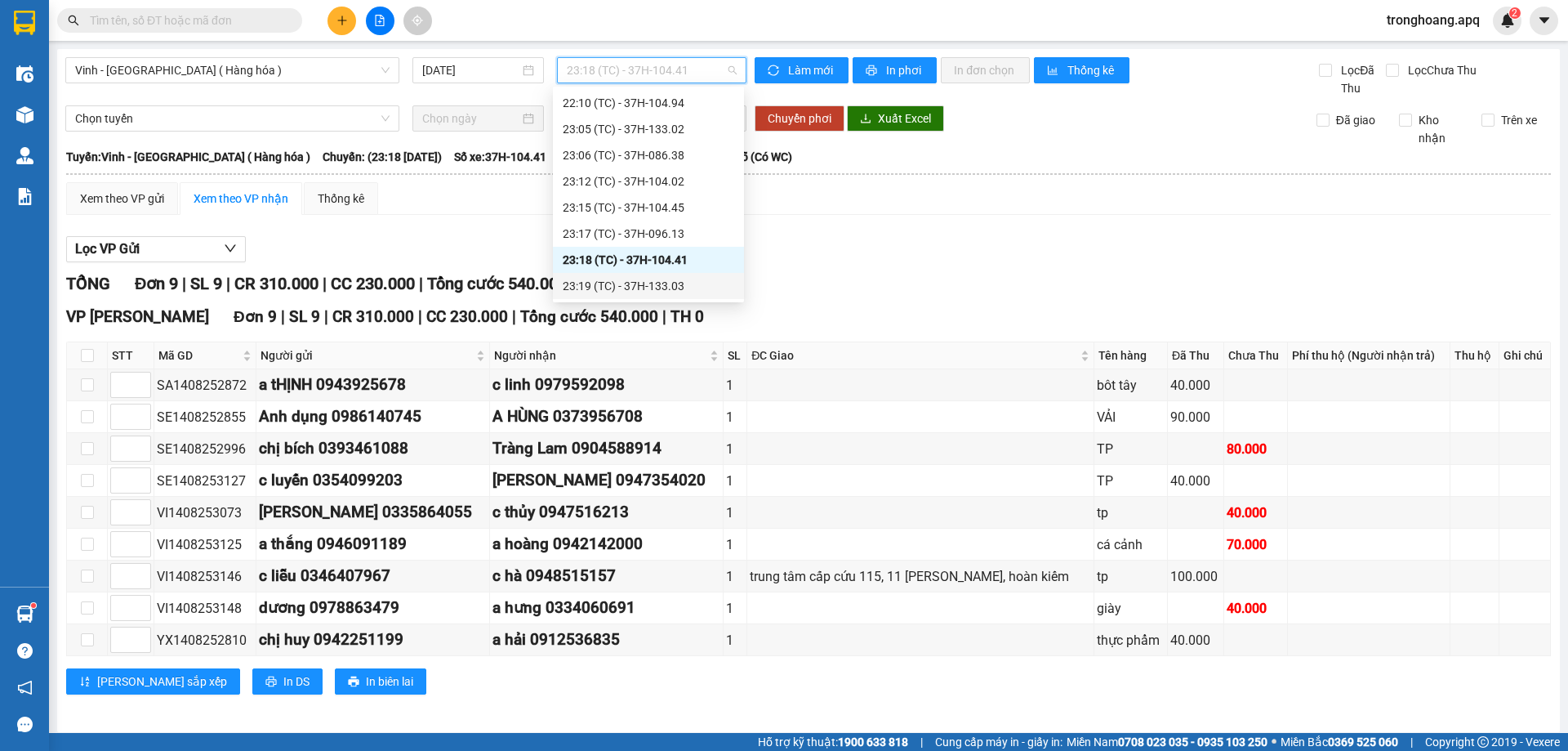
click at [683, 287] on div "23:19 (TC) - 37H-133.03" at bounding box center [648, 286] width 172 height 18
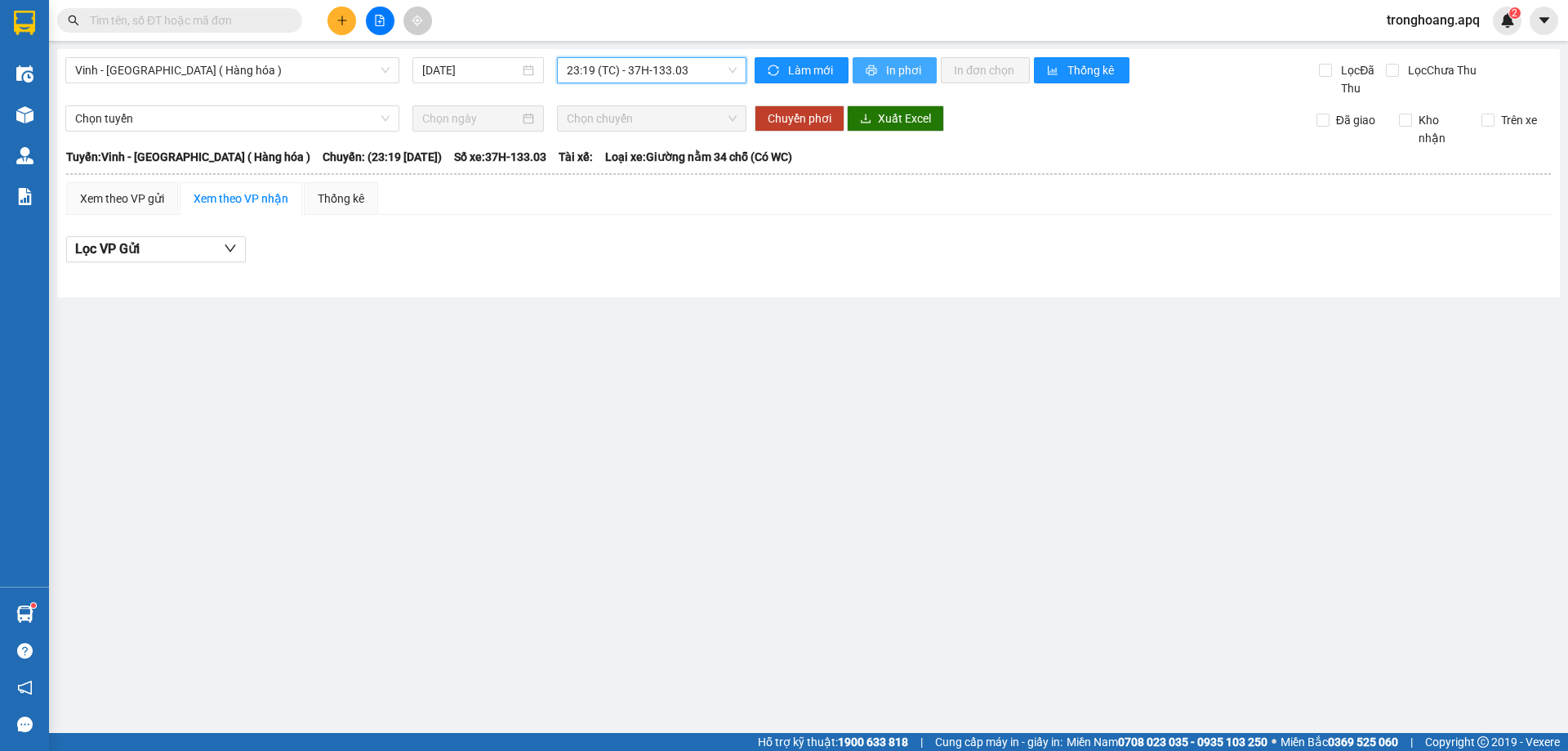
click at [897, 69] on span "In phơi" at bounding box center [905, 70] width 37 height 18
click at [1409, 10] on span "tronghoang.apq" at bounding box center [1433, 20] width 119 height 20
click at [1400, 55] on span "Đăng xuất" at bounding box center [1439, 51] width 86 height 18
